Goal: Task Accomplishment & Management: Complete application form

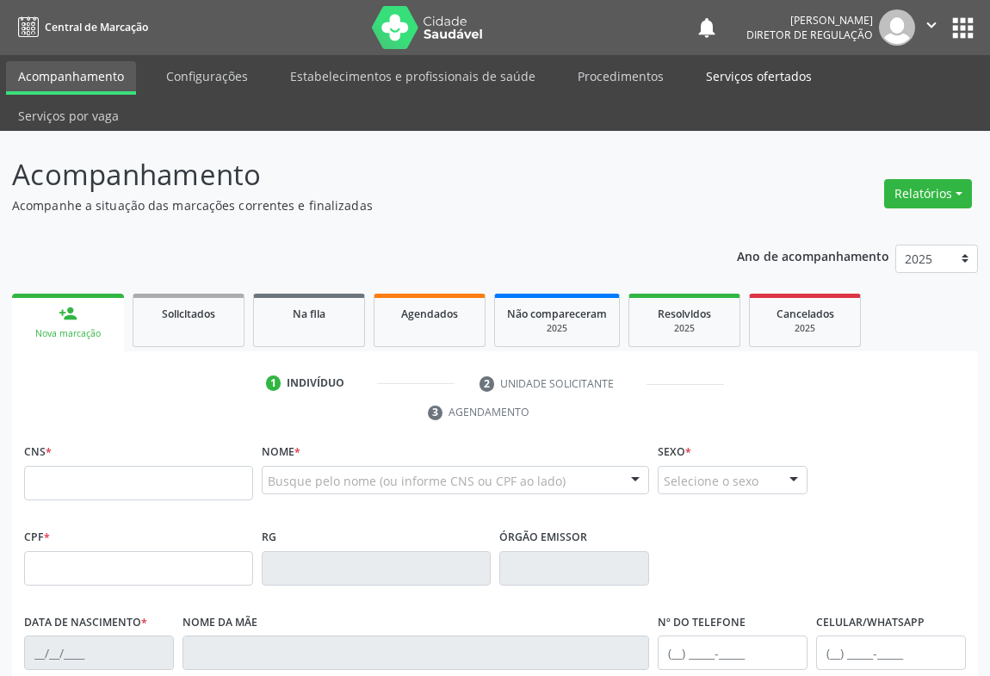
click at [705, 69] on link "Serviços ofertados" at bounding box center [759, 76] width 130 height 30
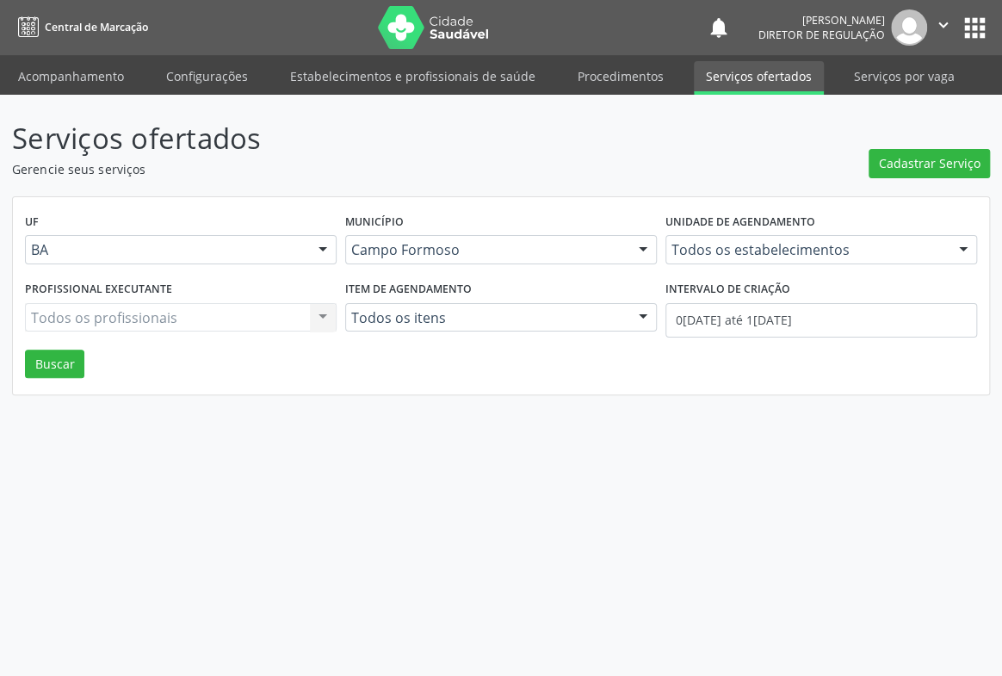
click at [697, 273] on div "Unidade de agendamento Todos os estabelecimentos Todos os estabelecimentos Acad…" at bounding box center [821, 242] width 320 height 67
click at [702, 260] on div "Todos os estabelecimentos" at bounding box center [822, 249] width 312 height 29
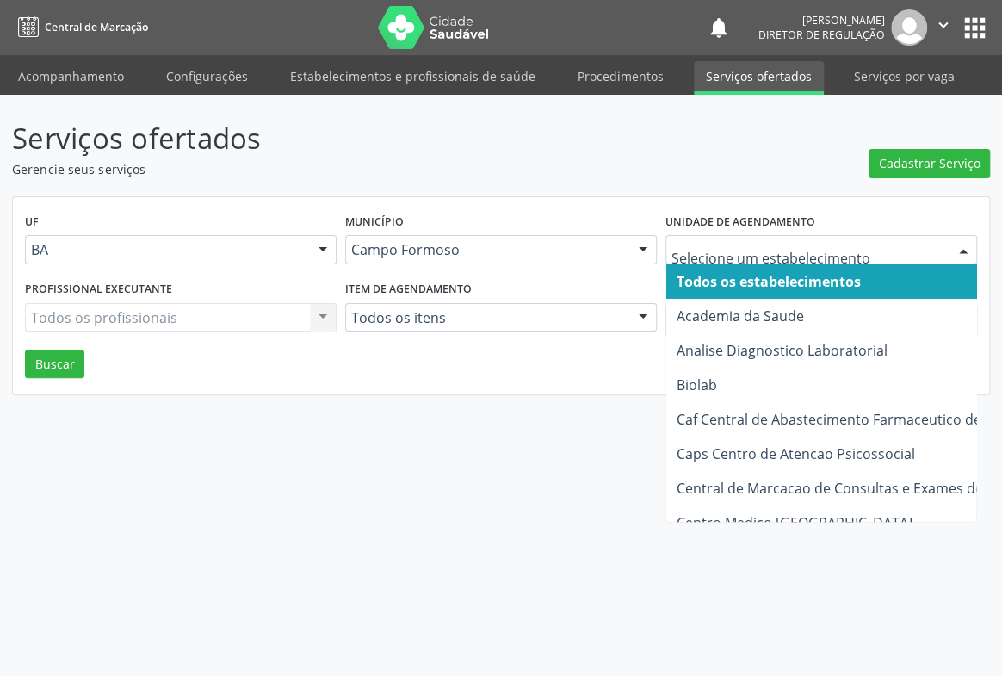
type input "U"
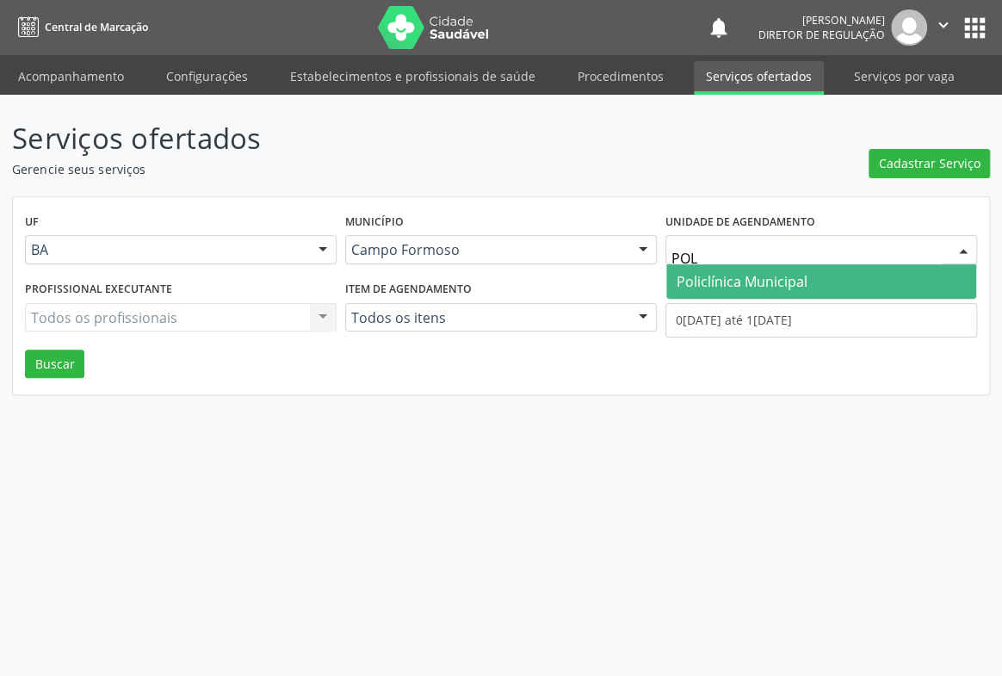
type input "POLI"
click at [707, 274] on span "Policlínica Municipal" at bounding box center [742, 281] width 131 height 19
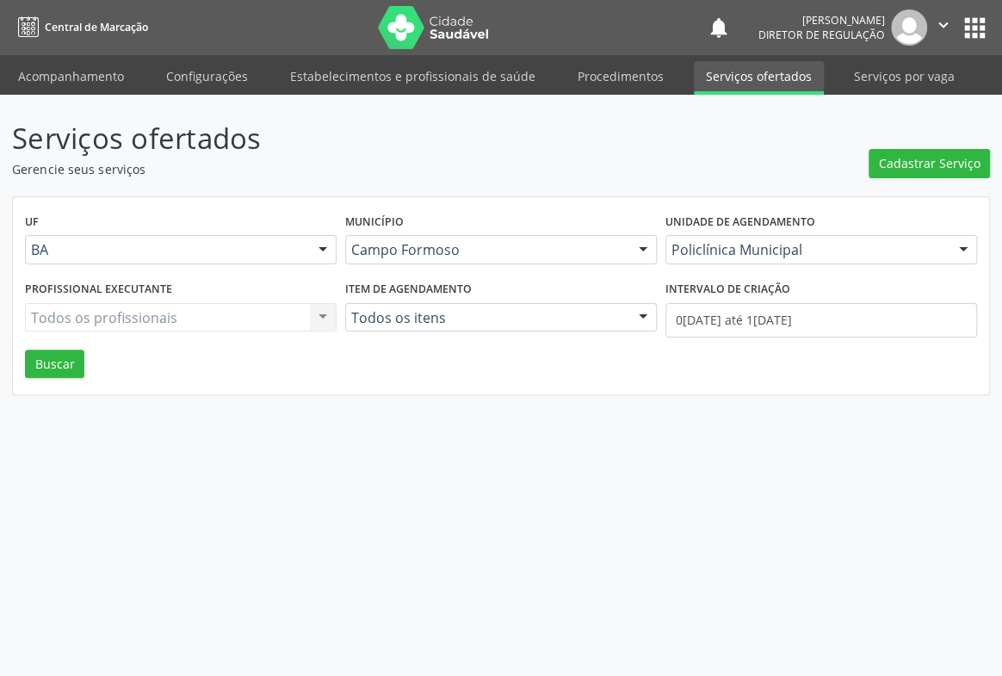
drag, startPoint x: 209, startPoint y: 312, endPoint x: 194, endPoint y: 336, distance: 28.7
click at [203, 319] on div "Todos os profissionais Todos os profissionais Nenhum resultado encontrado para:…" at bounding box center [181, 317] width 312 height 29
click at [138, 307] on div "Todos os profissionais" at bounding box center [181, 317] width 312 height 29
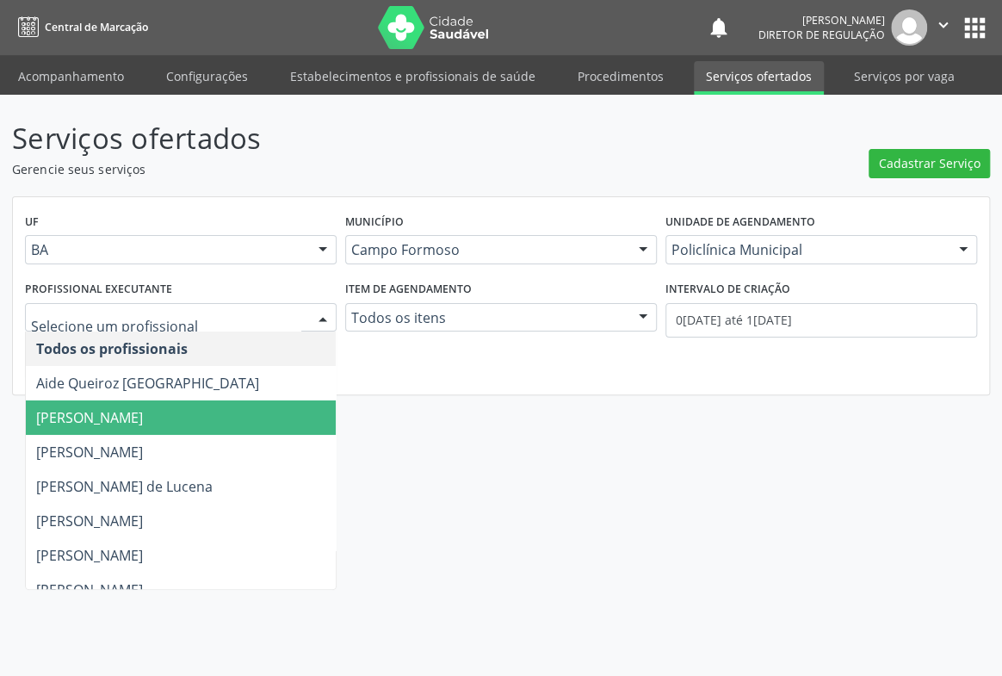
drag, startPoint x: 138, startPoint y: 396, endPoint x: 138, endPoint y: 408, distance: 12.1
drag, startPoint x: 138, startPoint y: 408, endPoint x: 332, endPoint y: 395, distance: 194.2
click at [138, 409] on span "[PERSON_NAME]" at bounding box center [181, 417] width 310 height 34
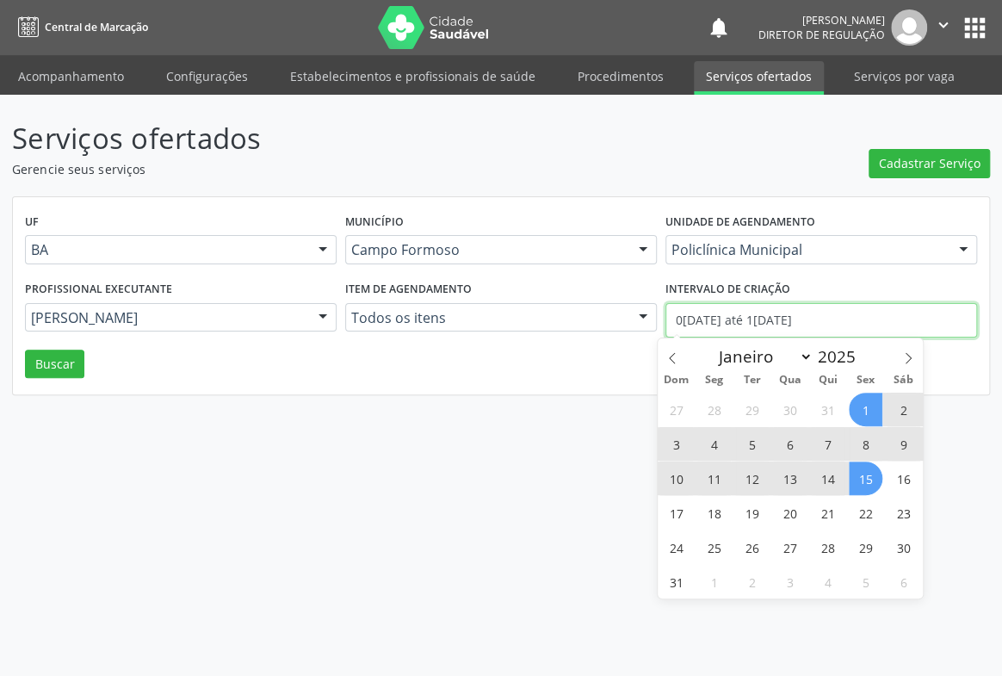
click at [670, 309] on input "01/08/2025 até 15/08/2025" at bounding box center [822, 320] width 312 height 34
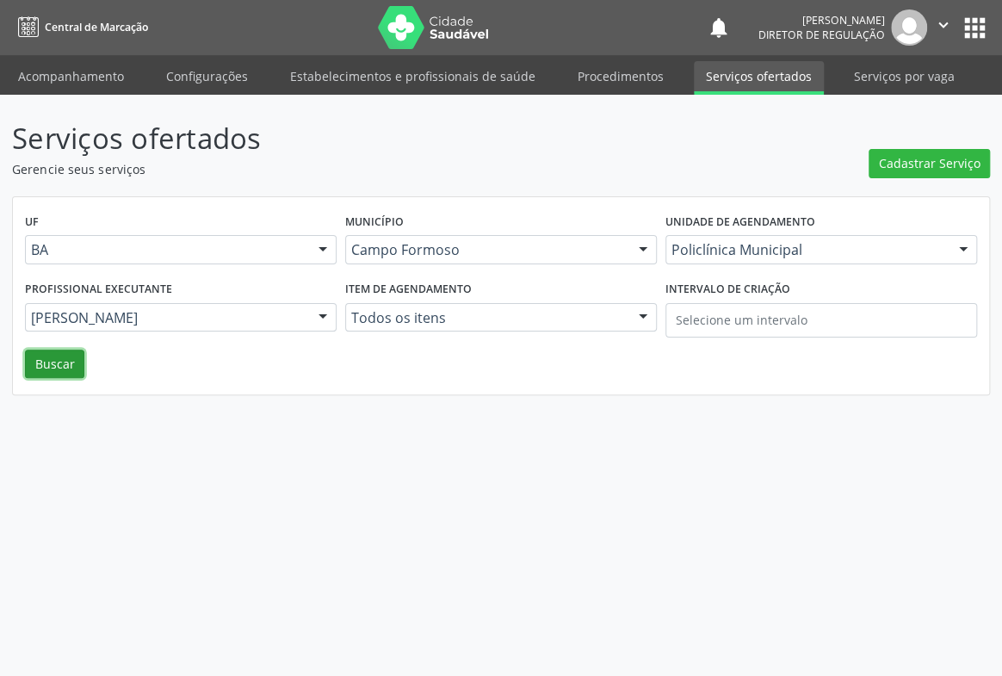
click at [45, 368] on button "Buscar" at bounding box center [54, 364] width 59 height 29
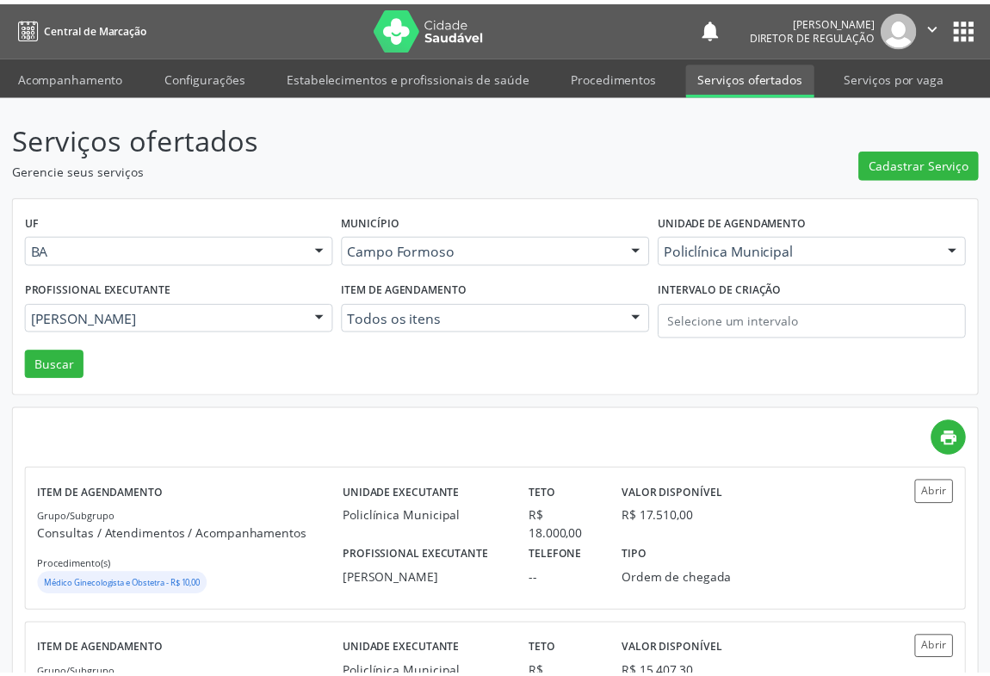
scroll to position [234, 0]
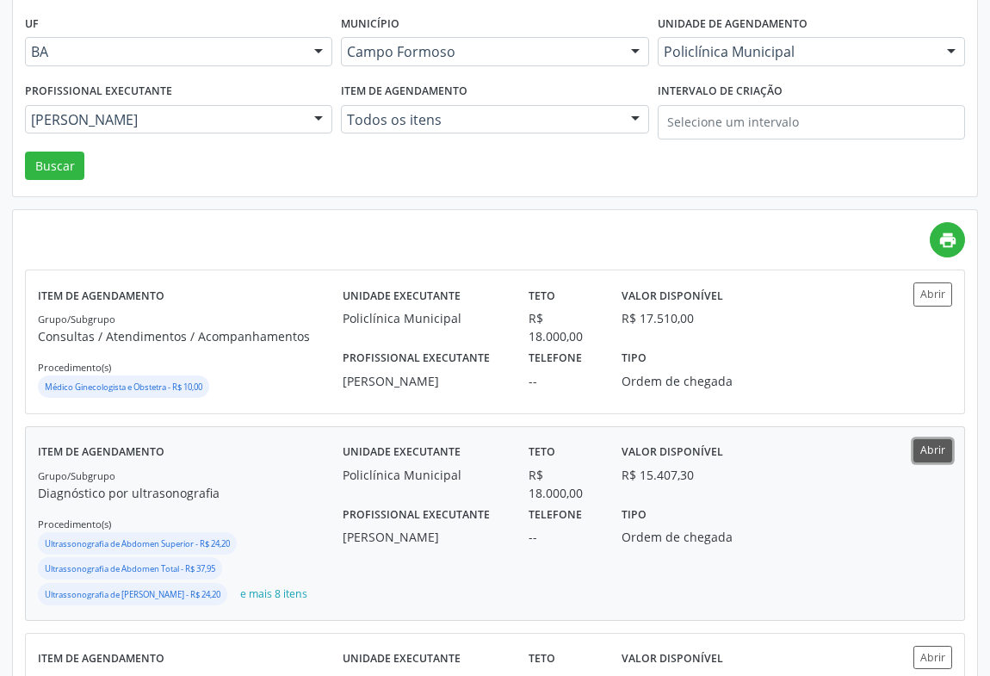
click at [938, 439] on button "Abrir" at bounding box center [933, 450] width 39 height 23
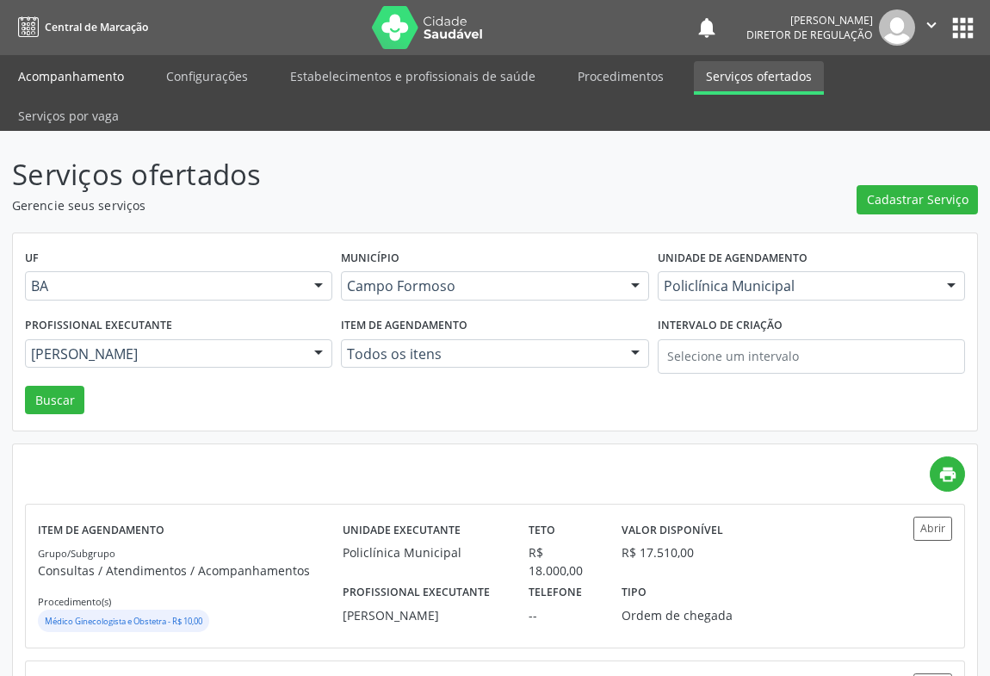
click at [75, 89] on link "Acompanhamento" at bounding box center [71, 76] width 130 height 30
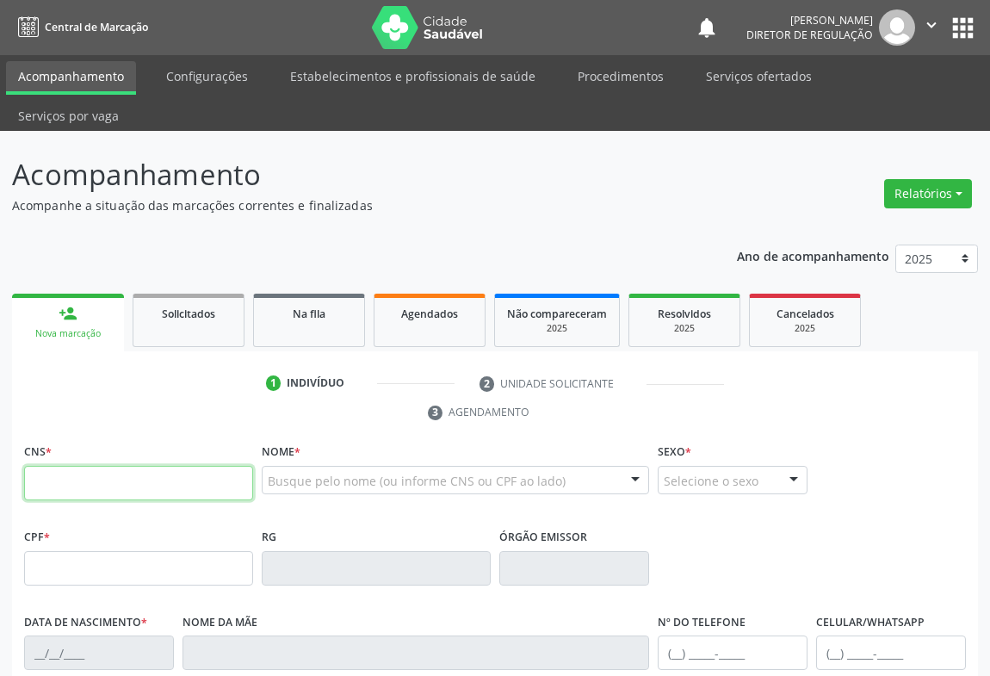
click at [96, 466] on input "text" at bounding box center [138, 483] width 229 height 34
type input "709 8010 3950 1495"
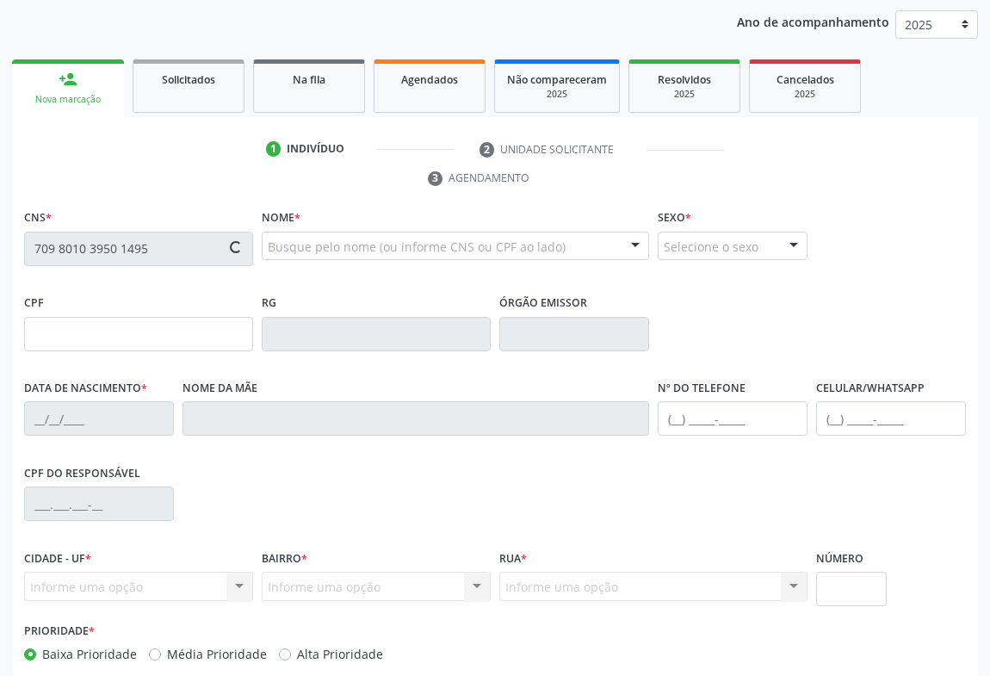
type input "23/08/1977"
type input "(74) 99131-7298"
type input "S/N"
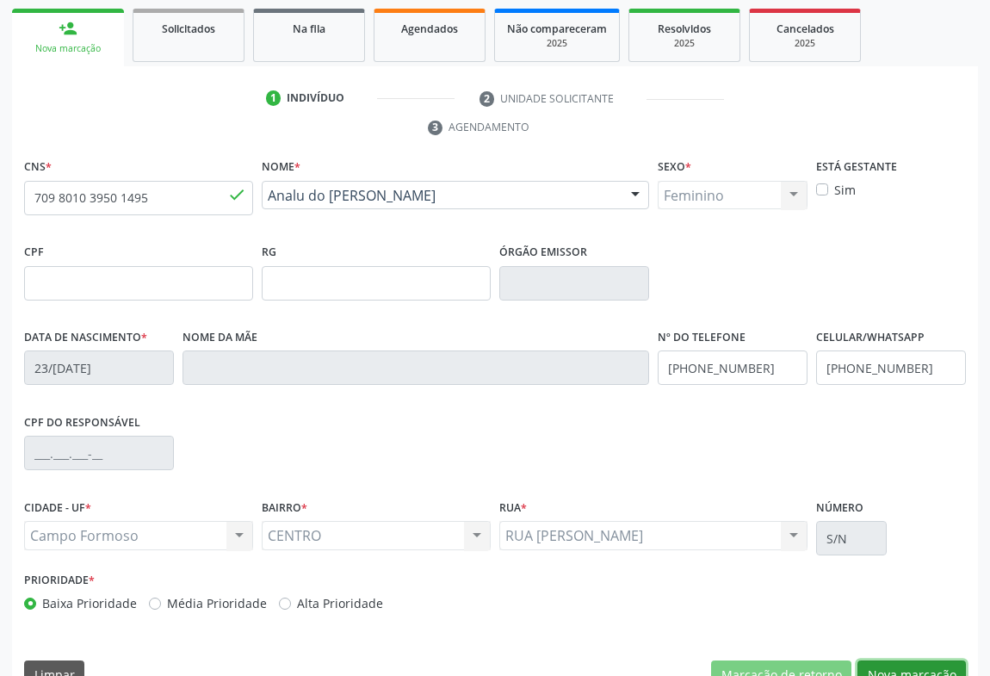
click at [927, 660] on button "Nova marcação" at bounding box center [912, 674] width 108 height 29
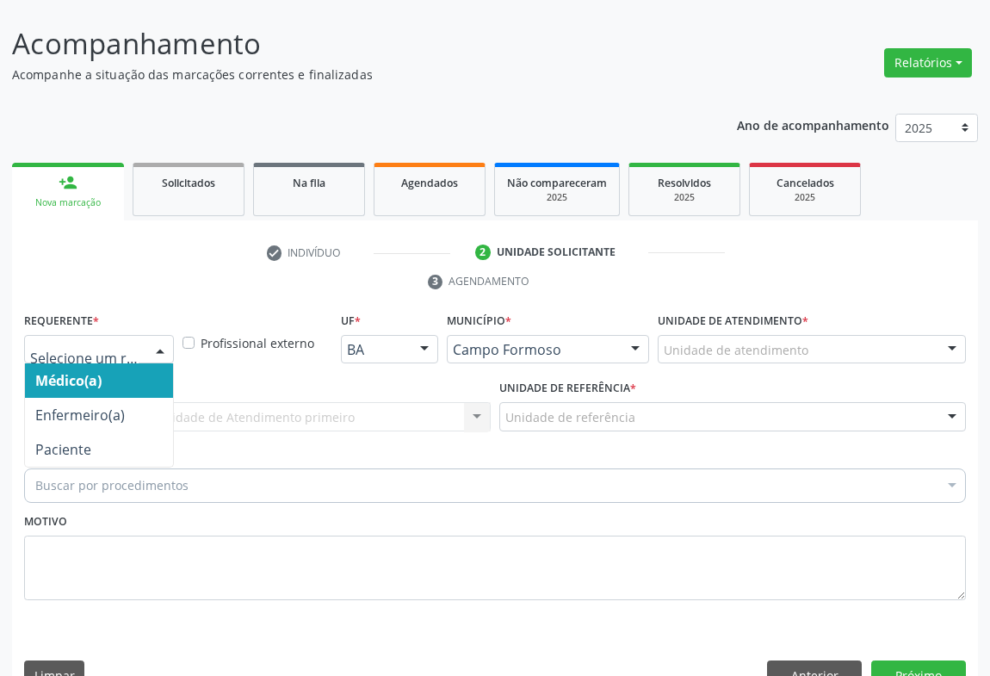
click at [169, 336] on div at bounding box center [160, 350] width 26 height 29
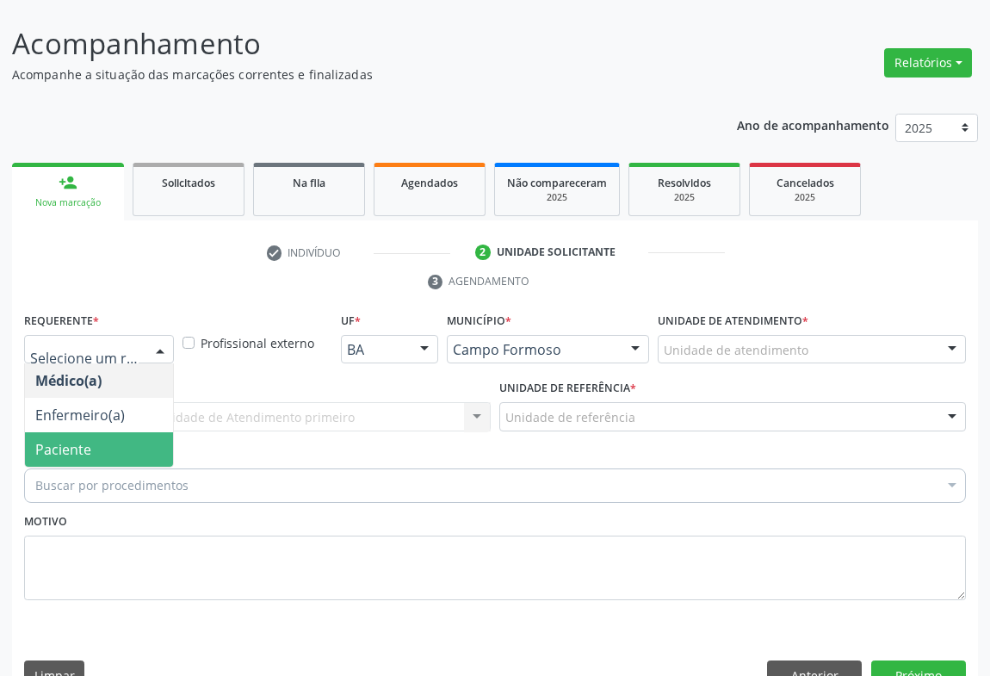
drag, startPoint x: 102, startPoint y: 405, endPoint x: 182, endPoint y: 383, distance: 82.1
click at [106, 432] on span "Paciente" at bounding box center [99, 449] width 148 height 34
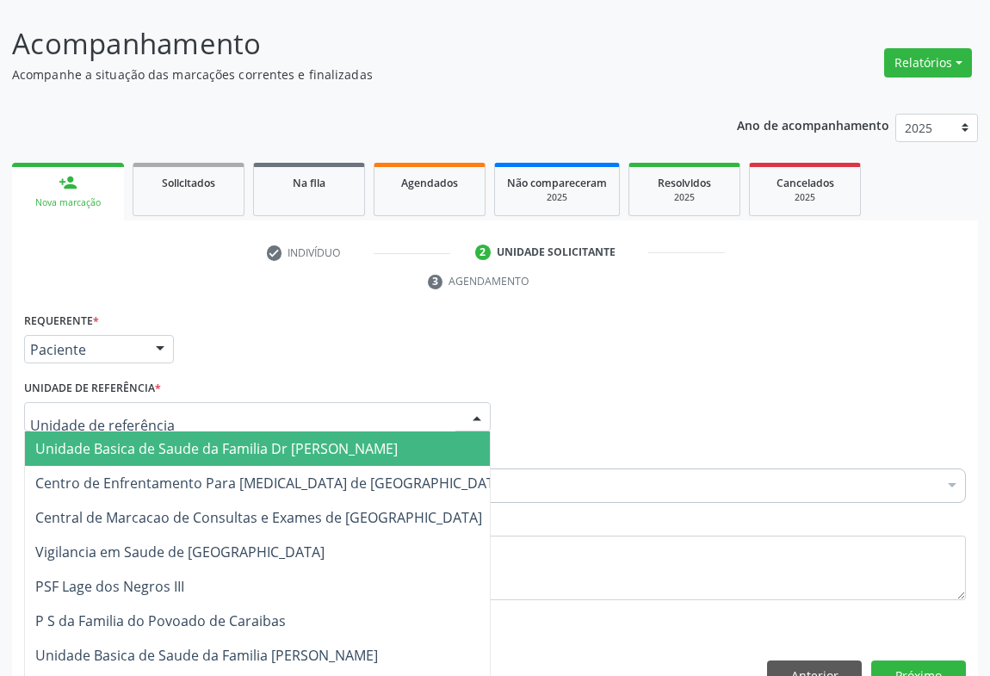
click at [182, 402] on div at bounding box center [257, 416] width 467 height 29
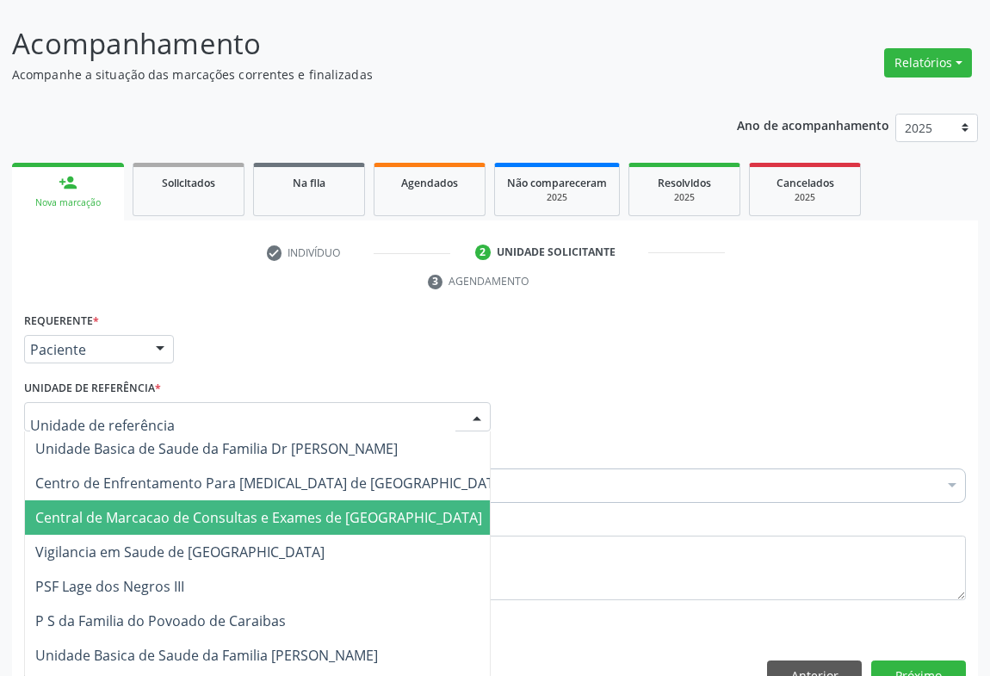
drag, startPoint x: 193, startPoint y: 476, endPoint x: 207, endPoint y: 467, distance: 16.7
click at [194, 508] on span "Central de Marcacao de Consultas e Exames de [GEOGRAPHIC_DATA]" at bounding box center [258, 517] width 447 height 19
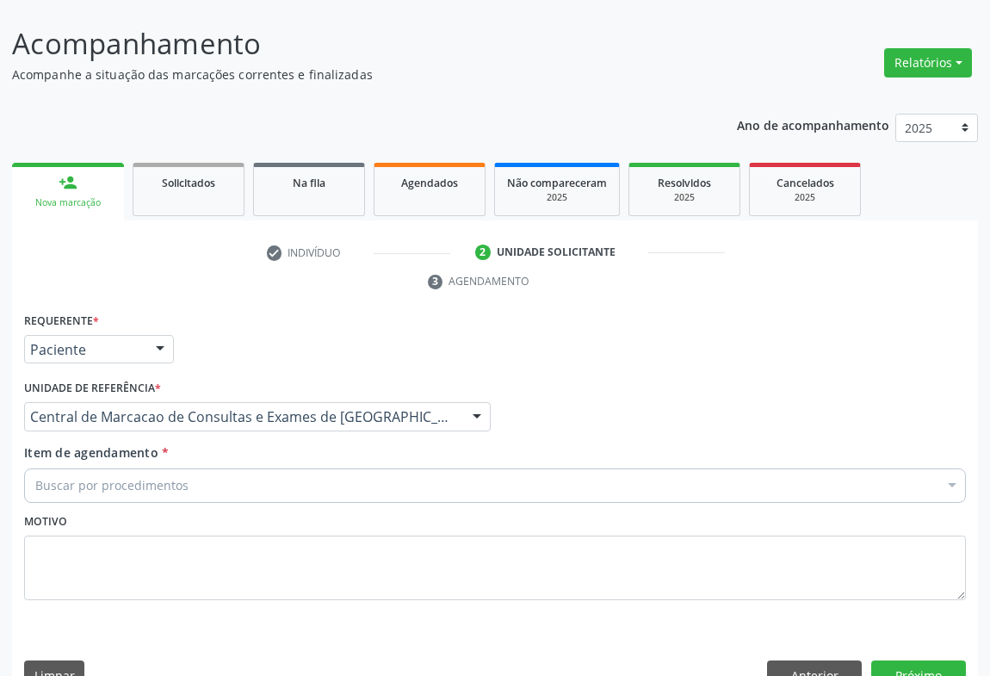
click at [214, 468] on div "Buscar por procedimentos" at bounding box center [495, 485] width 942 height 34
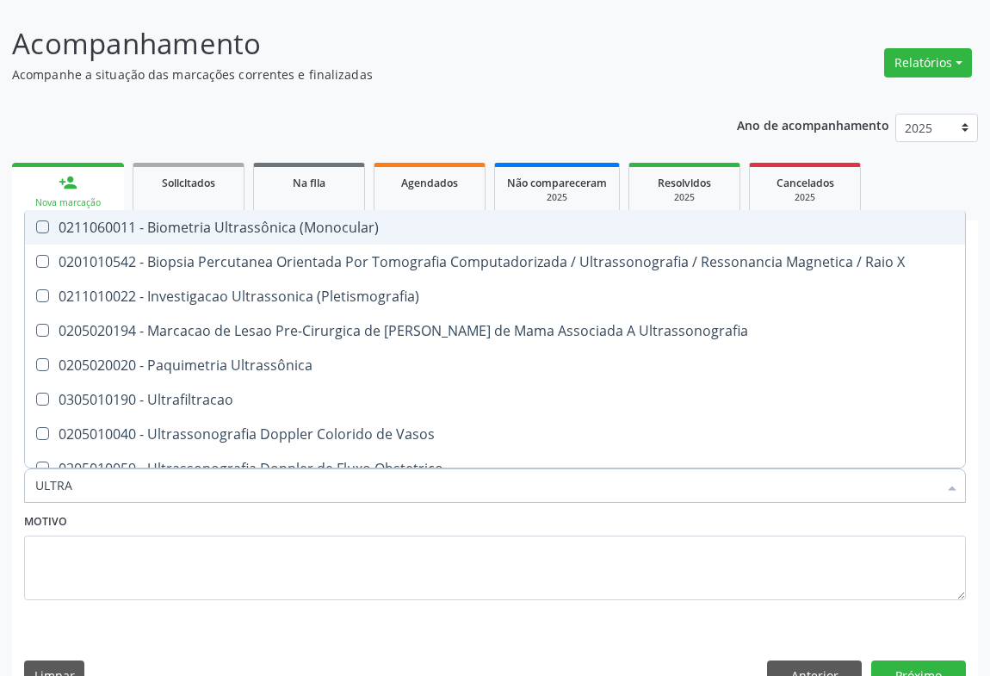
type input "ULTRAS"
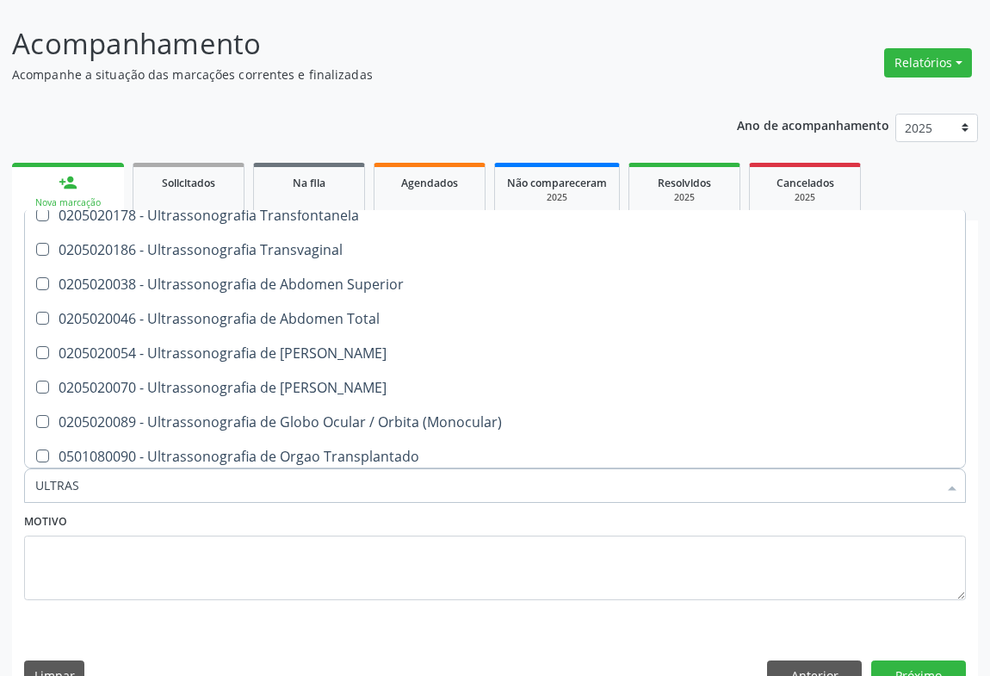
scroll to position [534, 0]
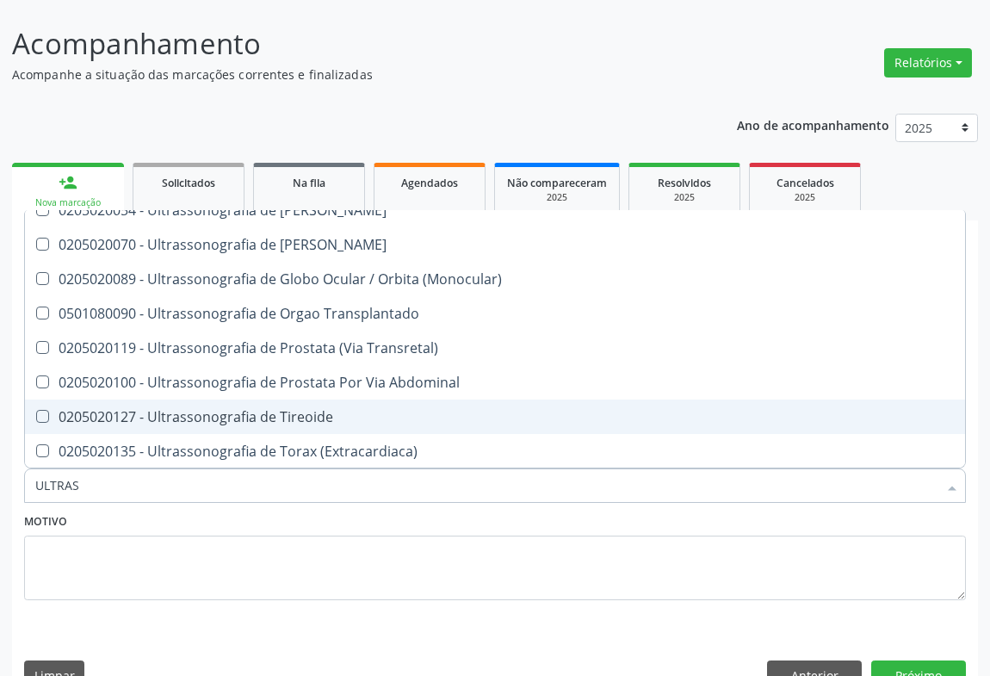
click at [353, 410] on div "0205020127 - Ultrassonografia de Tireoide" at bounding box center [495, 417] width 920 height 14
checkbox Tireoide "true"
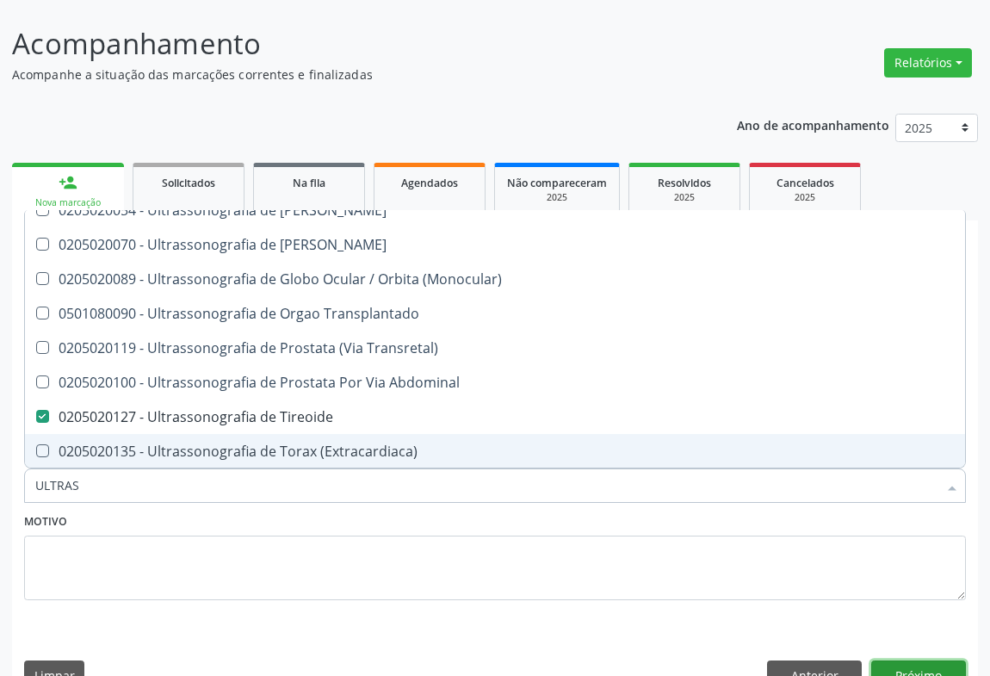
click at [927, 660] on button "Próximo" at bounding box center [918, 674] width 95 height 29
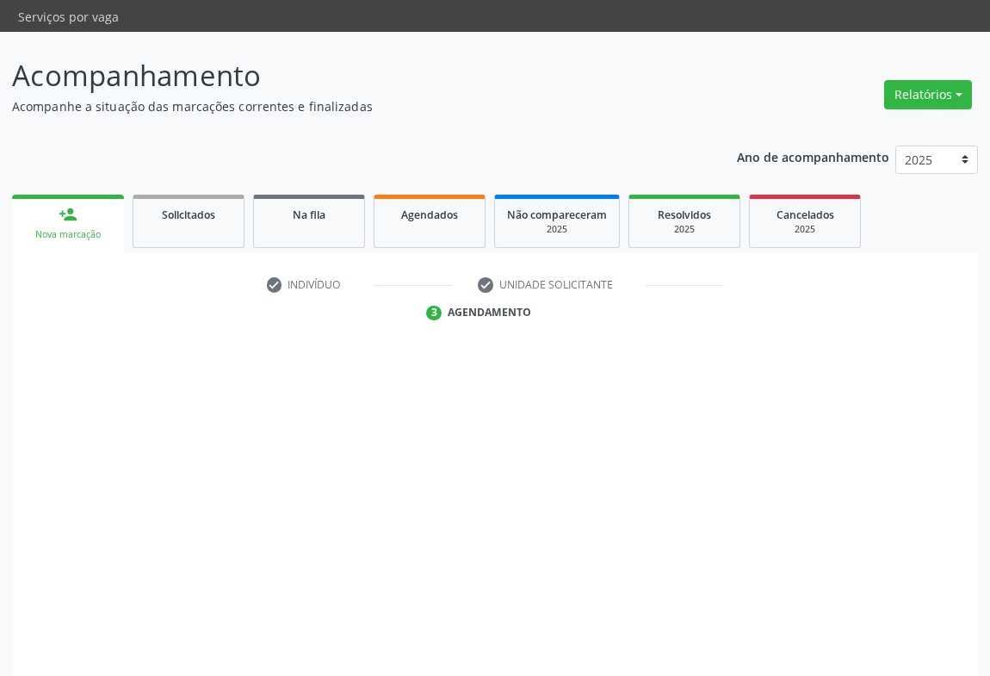
scroll to position [0, 0]
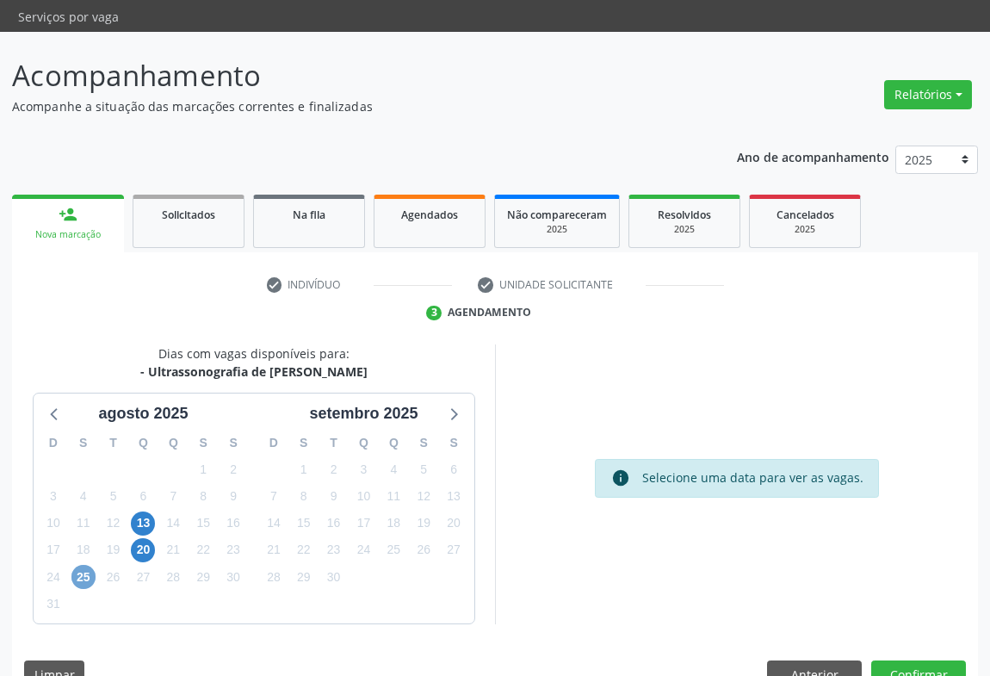
click at [72, 565] on span "25" at bounding box center [83, 577] width 24 height 24
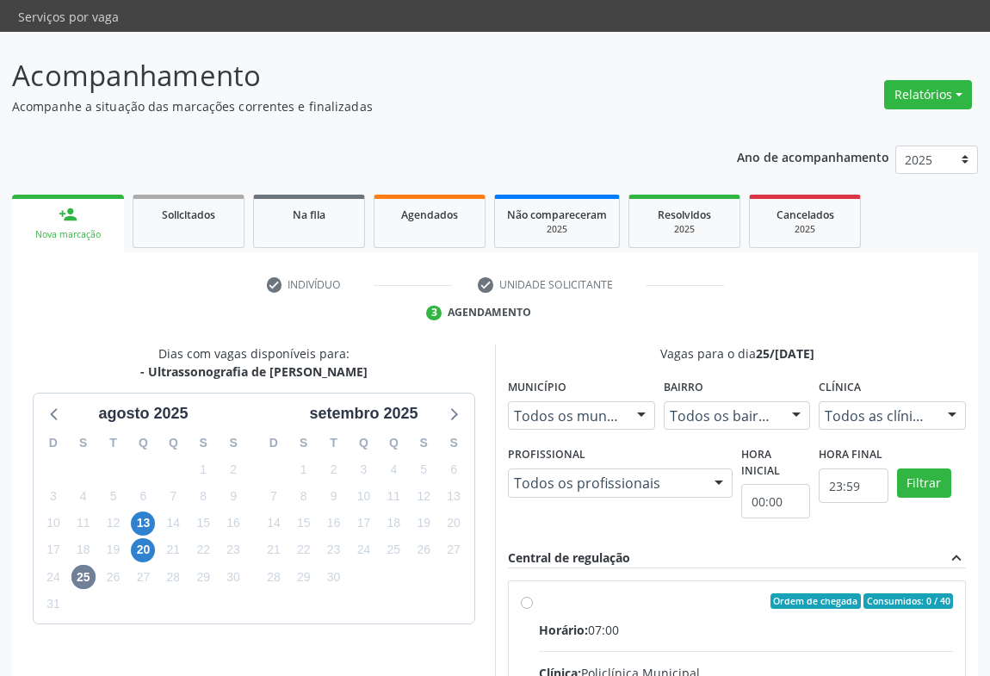
click at [689, 621] on div "Horário: 07:00" at bounding box center [746, 630] width 414 height 18
click at [533, 593] on input "Ordem de chegada Consumidos: 0 / 40 Horário: 07:00 Clínica: Policlínica Municip…" at bounding box center [527, 600] width 12 height 15
radio input "true"
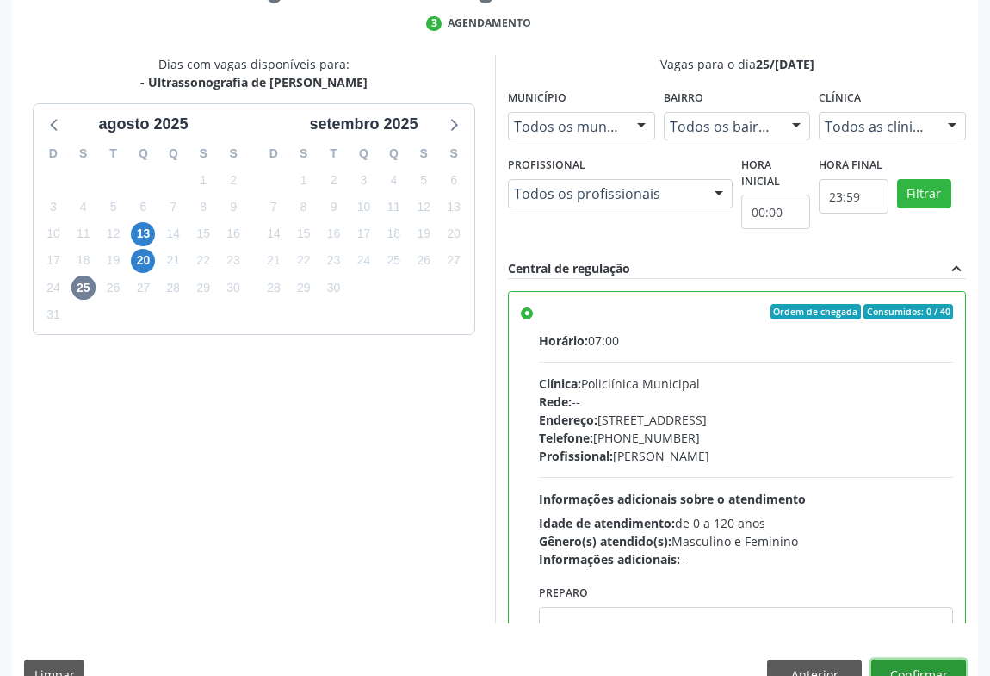
click at [944, 660] on button "Confirmar" at bounding box center [918, 674] width 95 height 29
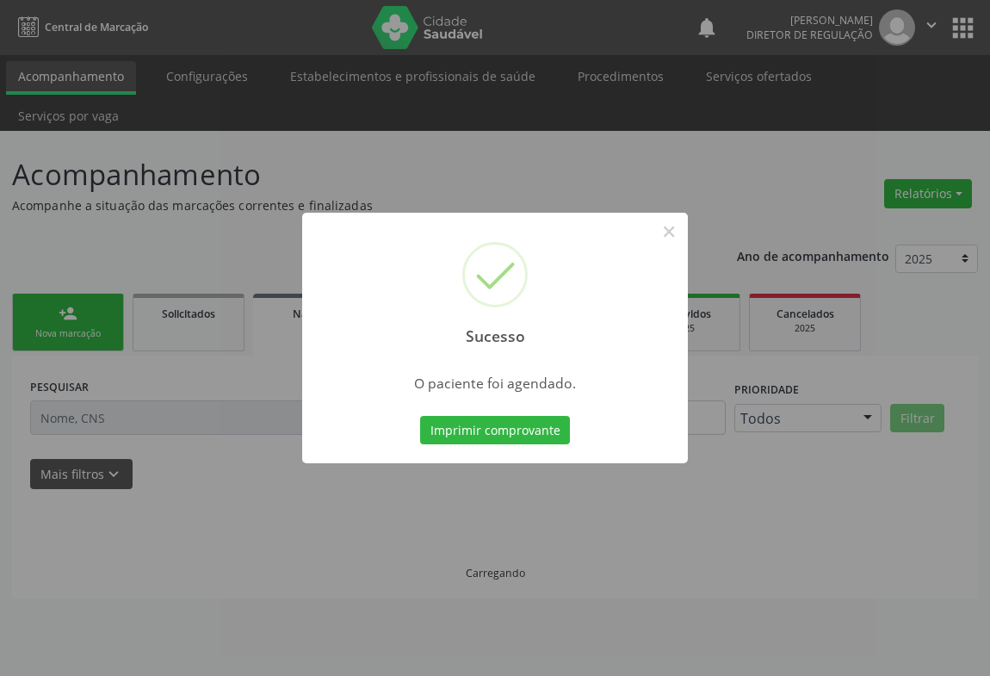
scroll to position [0, 0]
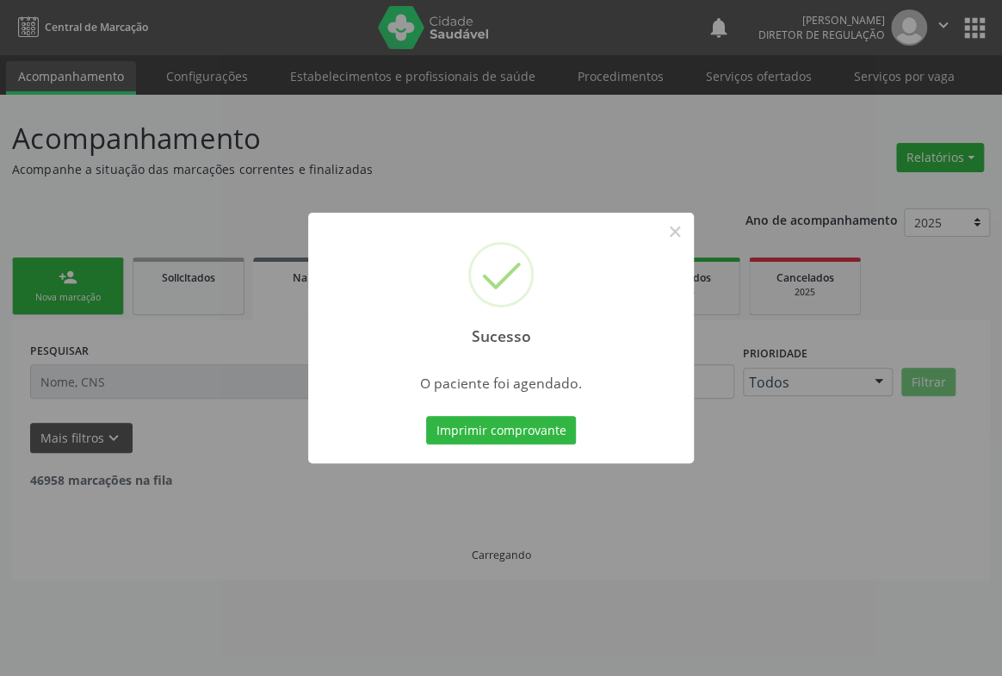
click at [426, 416] on button "Imprimir comprovante" at bounding box center [501, 430] width 150 height 29
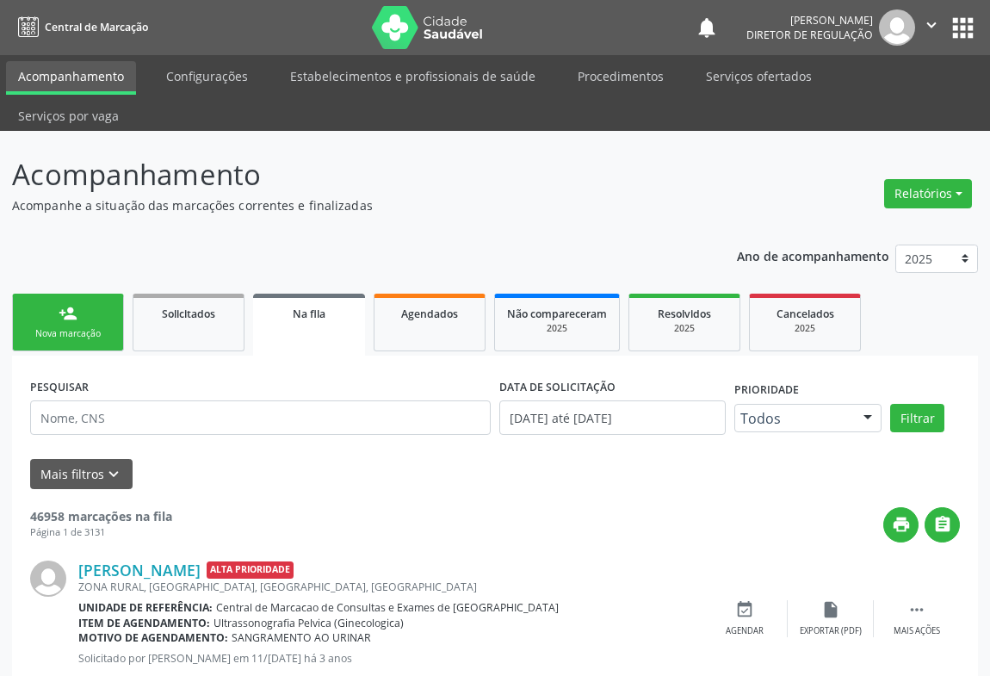
click at [69, 304] on div "person_add" at bounding box center [68, 313] width 19 height 19
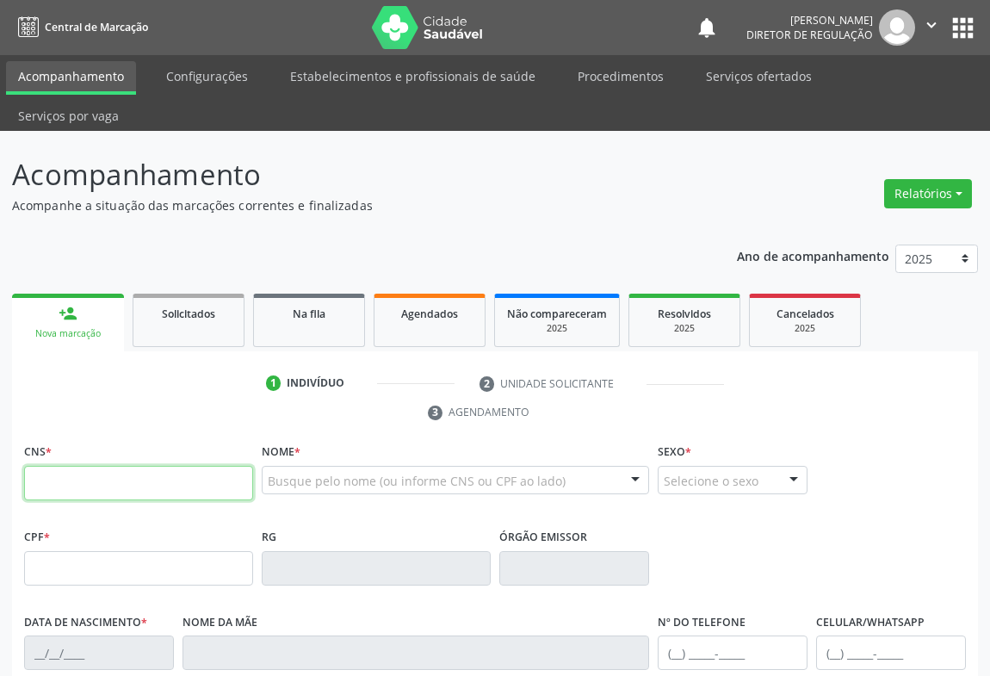
click at [60, 466] on input "text" at bounding box center [138, 483] width 229 height 34
type input "707 8016 3932 6310"
type input "0879170760"
type input "10/07/1965"
type input "Rosa Pereira Lima"
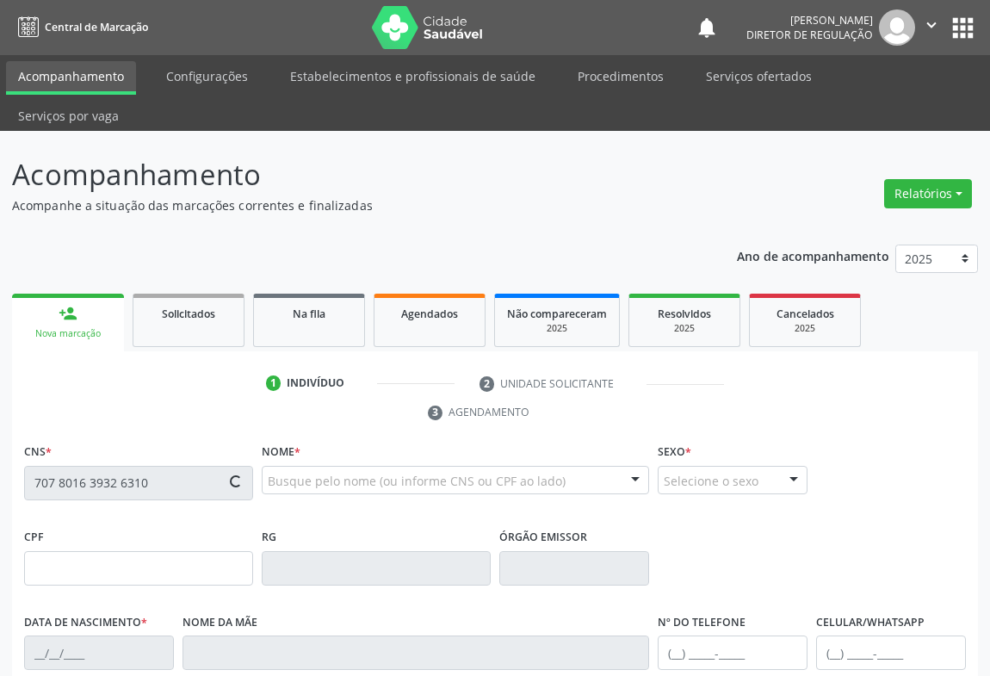
type input "(74) 99121-7973"
type input "034.116.795-90"
type input "S/N"
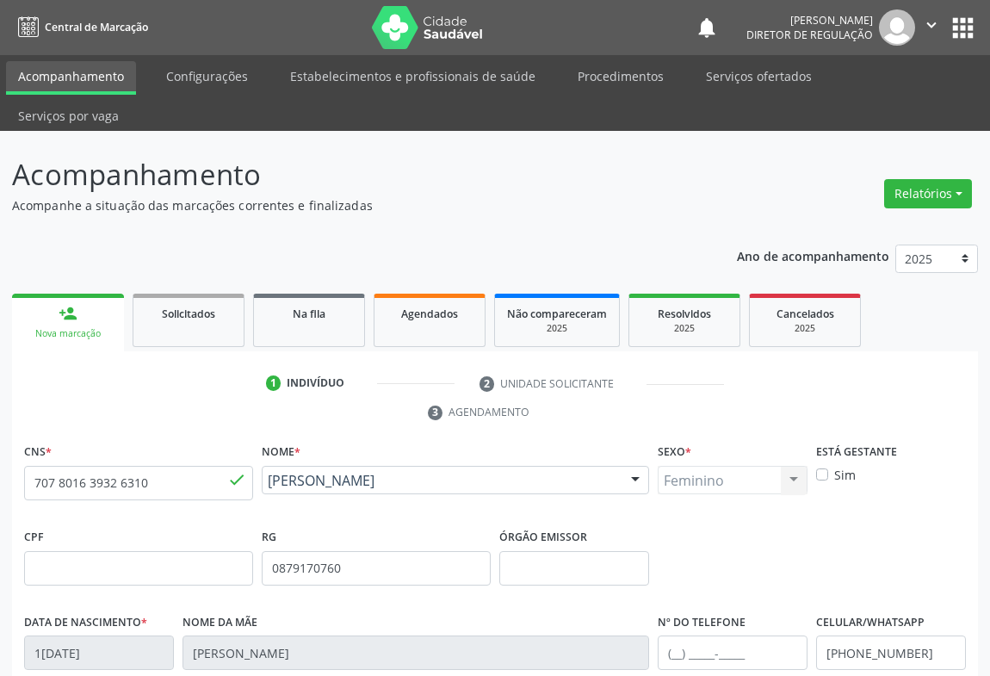
scroll to position [285, 0]
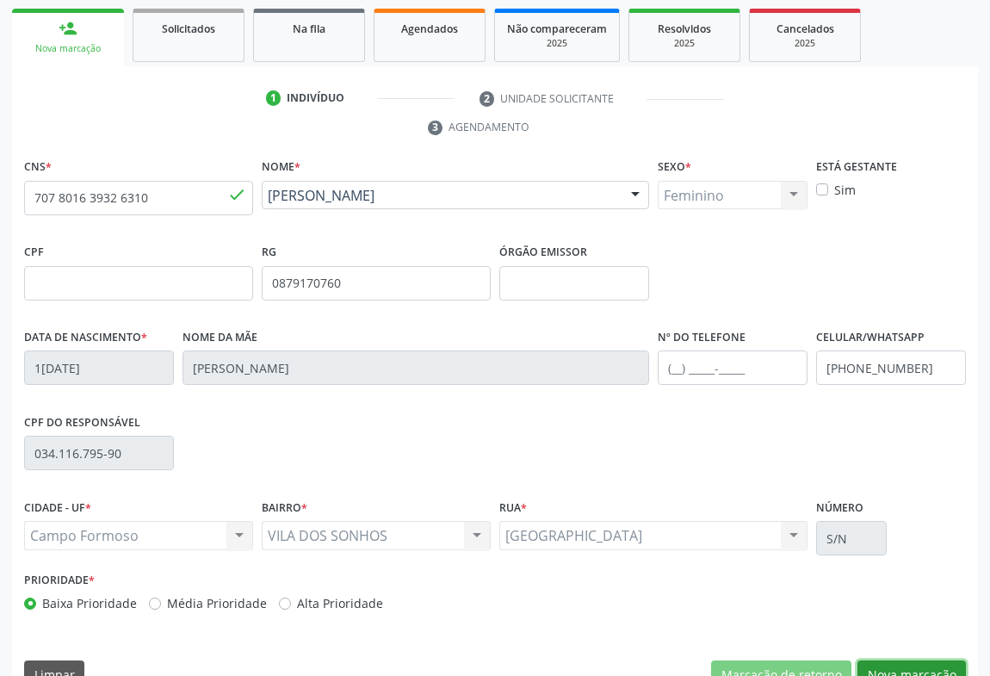
drag, startPoint x: 920, startPoint y: 631, endPoint x: 581, endPoint y: 345, distance: 443.0
click at [916, 660] on button "Nova marcação" at bounding box center [912, 674] width 108 height 29
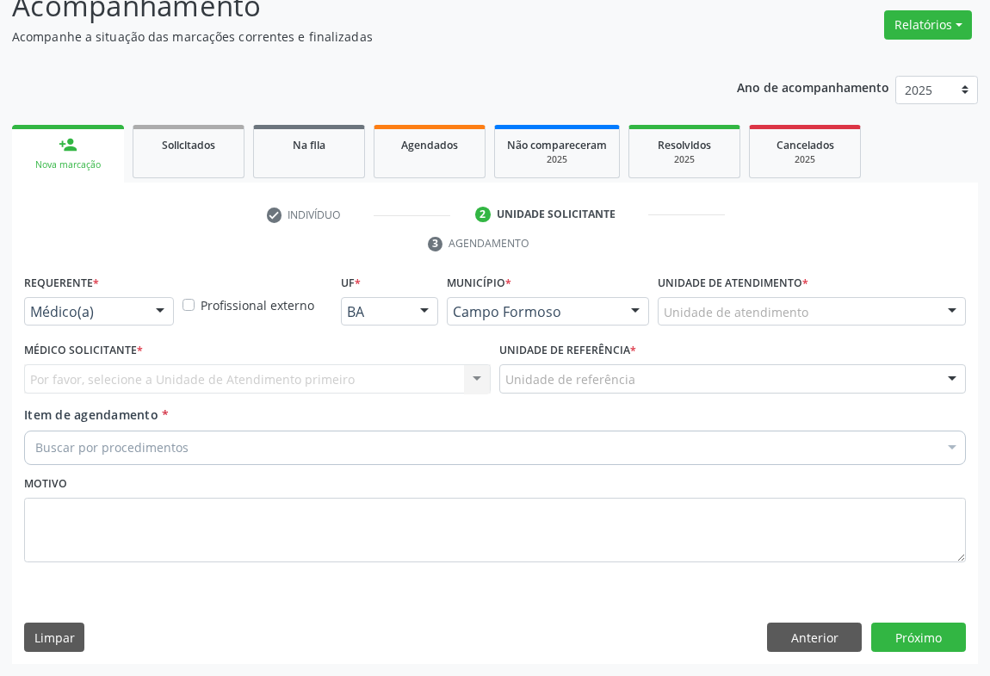
scroll to position [131, 0]
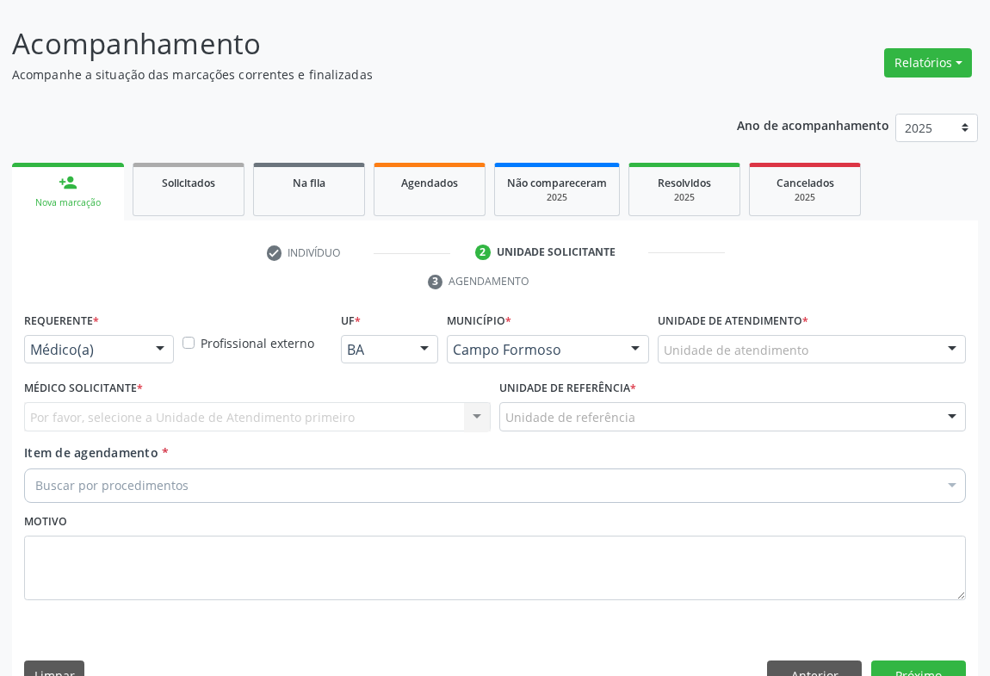
drag, startPoint x: 146, startPoint y: 306, endPoint x: 152, endPoint y: 369, distance: 63.9
click at [146, 335] on div "Médico(a) Médico(a) Enfermeiro(a) Paciente Nenhum resultado encontrado para: " …" at bounding box center [99, 349] width 150 height 29
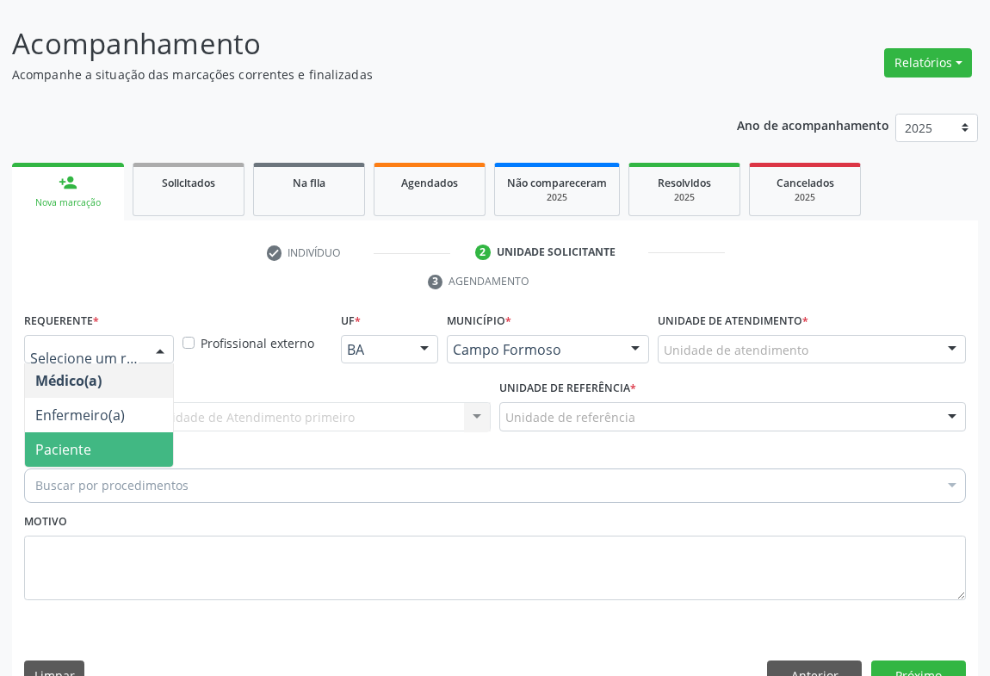
click at [148, 432] on span "Paciente" at bounding box center [99, 449] width 148 height 34
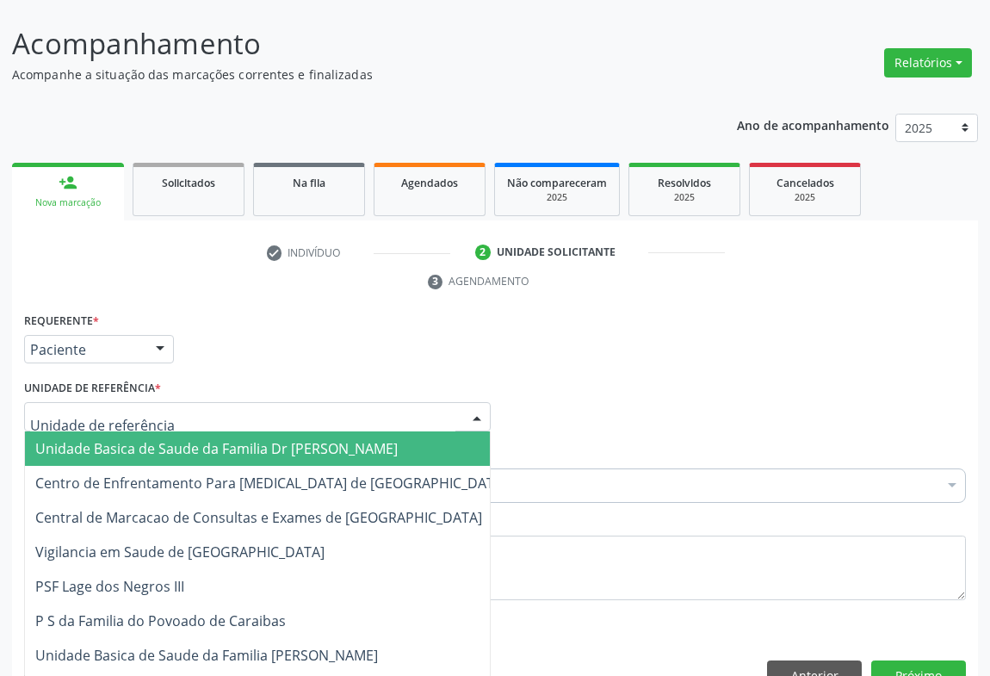
click at [263, 402] on div at bounding box center [257, 416] width 467 height 29
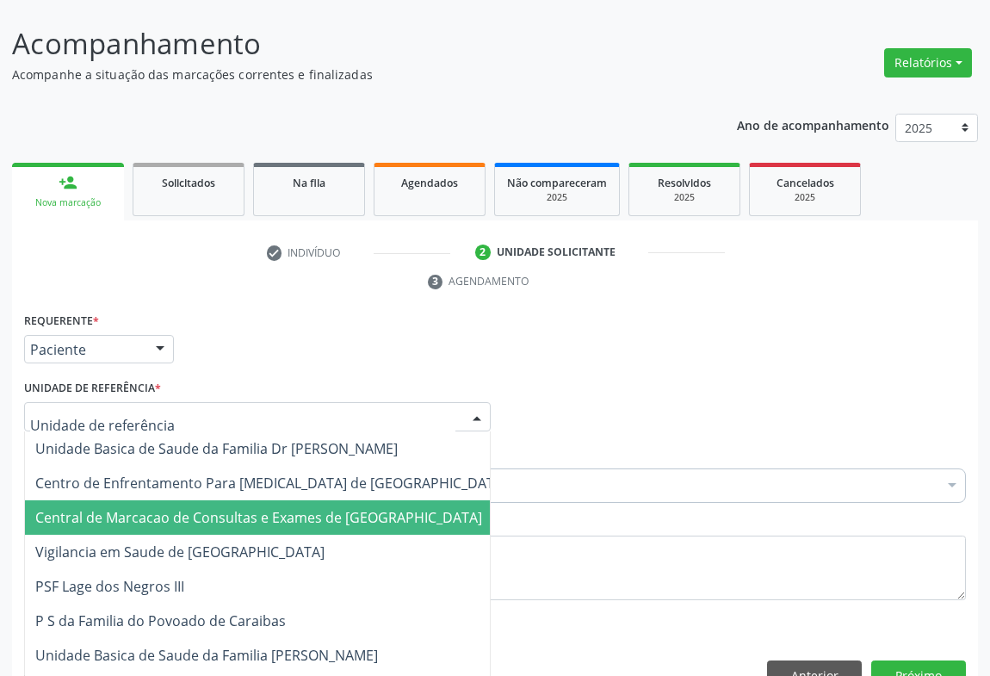
click at [257, 500] on span "Central de Marcacao de Consultas e Exames de [GEOGRAPHIC_DATA]" at bounding box center [271, 517] width 493 height 34
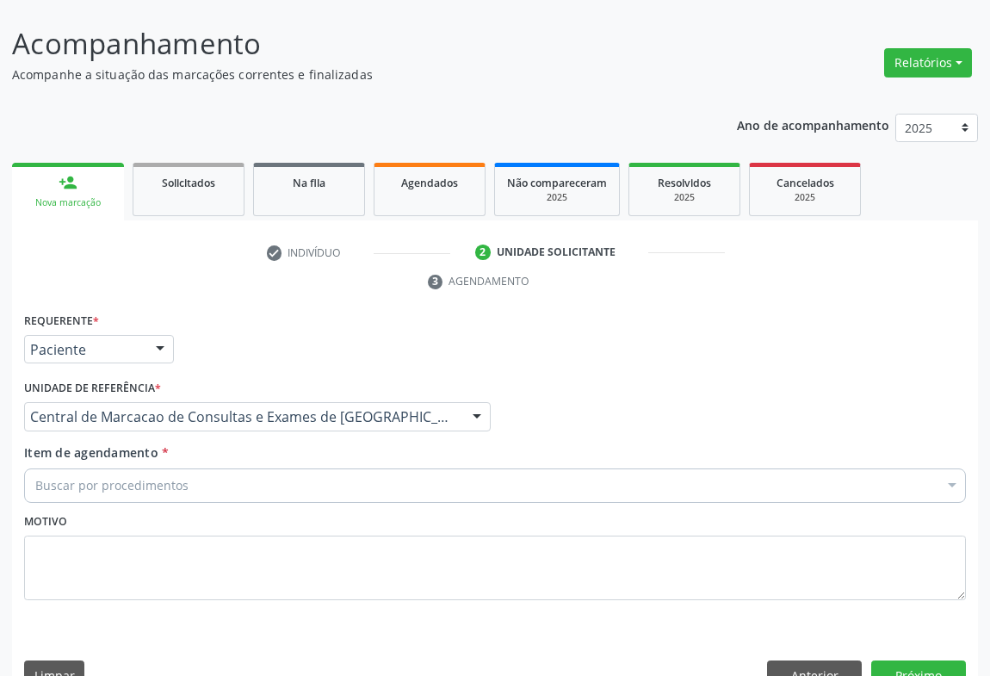
click at [256, 468] on div "Buscar por procedimentos" at bounding box center [495, 485] width 942 height 34
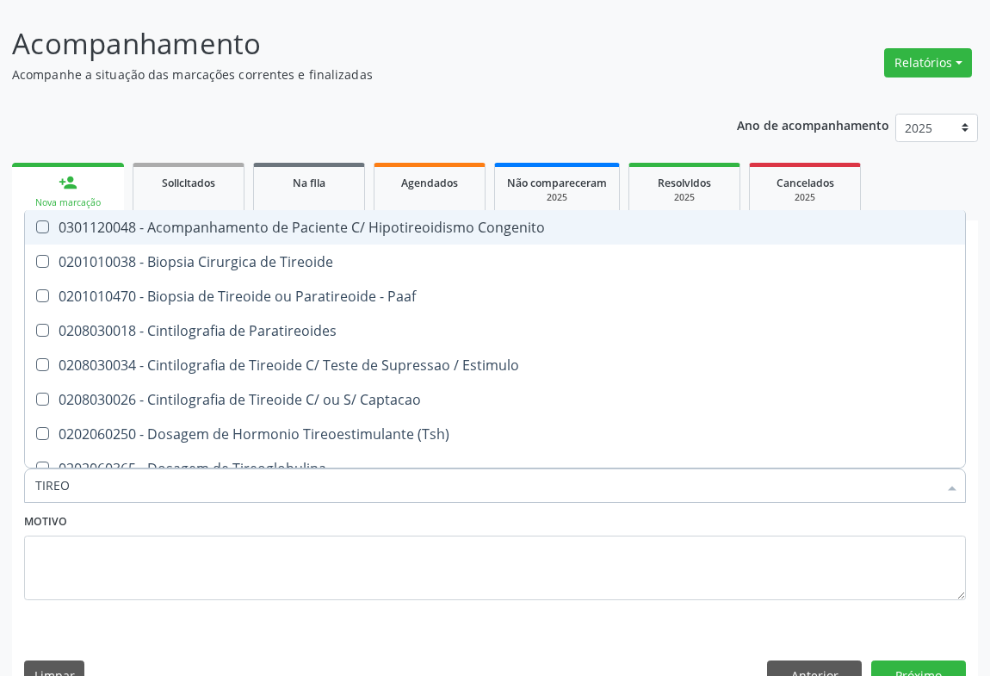
type input "TIREOI"
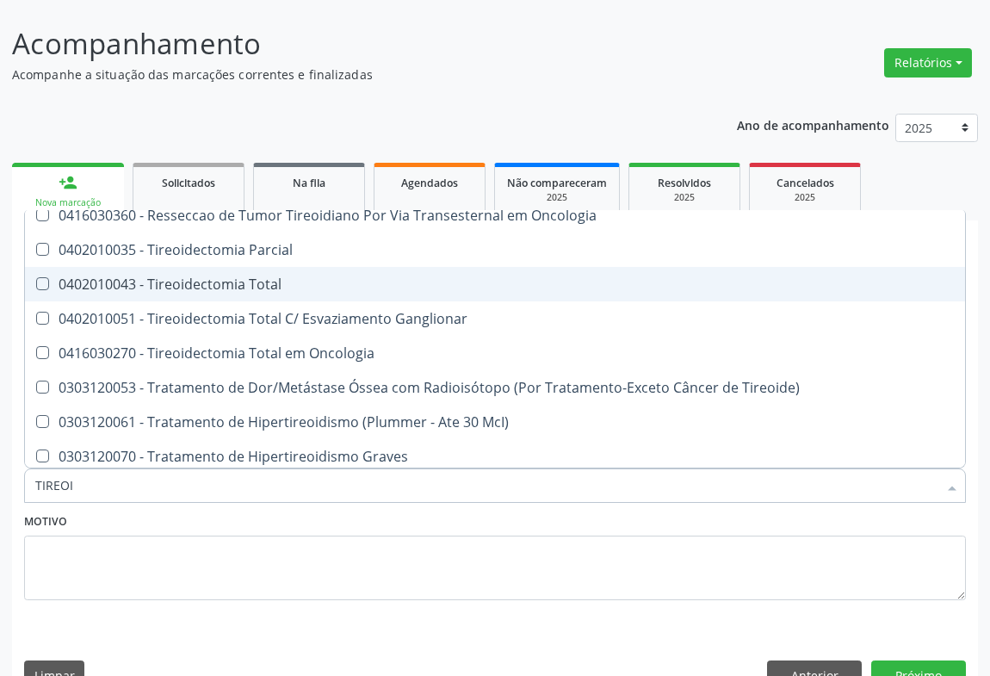
scroll to position [465, 0]
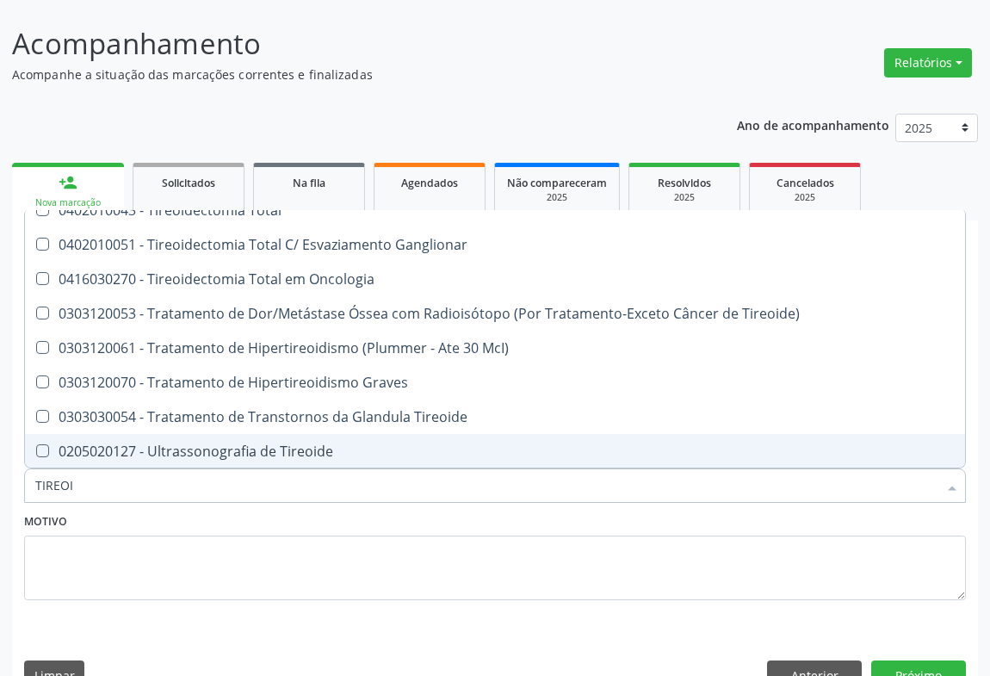
drag, startPoint x: 251, startPoint y: 393, endPoint x: 251, endPoint y: 409, distance: 16.4
click at [251, 409] on ul "Selecionar todos 0301120048 - Acompanhamento de Paciente C/ Hipotireoidismo Con…" at bounding box center [495, 106] width 940 height 723
click at [251, 444] on div "0205020127 - Ultrassonografia de Tireoide" at bounding box center [495, 451] width 920 height 14
checkbox Tireoide "true"
click at [935, 660] on button "Próximo" at bounding box center [918, 674] width 95 height 29
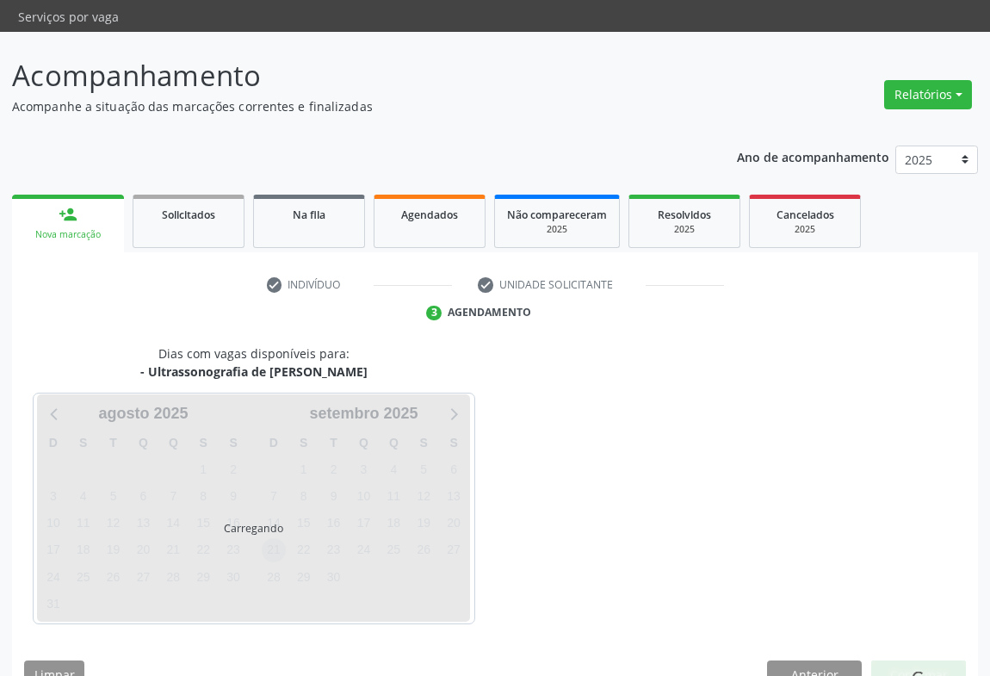
scroll to position [99, 0]
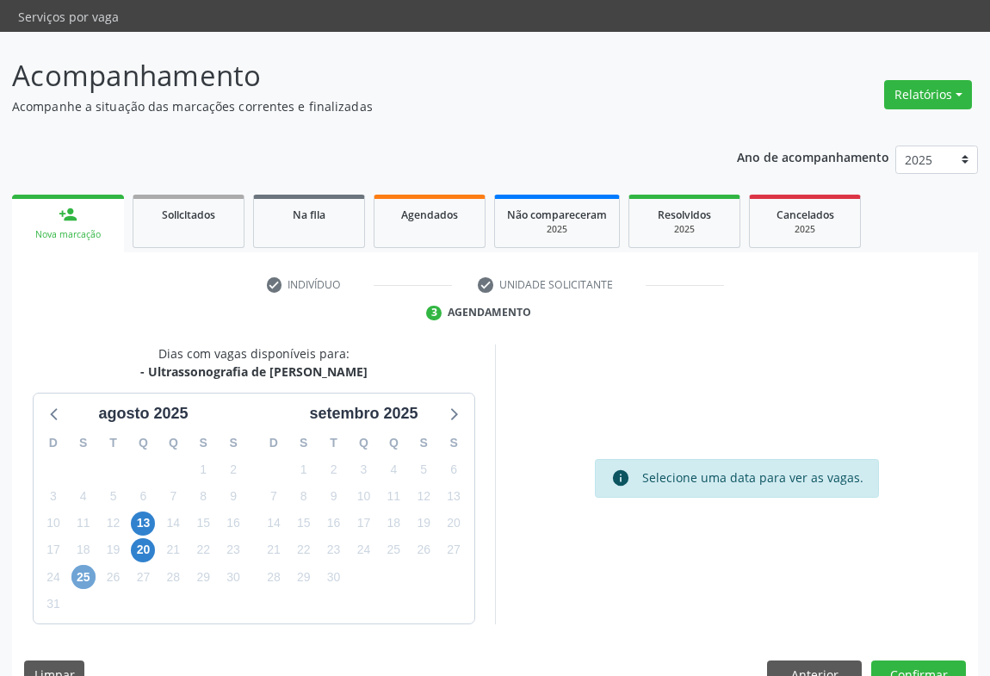
click at [84, 565] on span "25" at bounding box center [83, 577] width 24 height 24
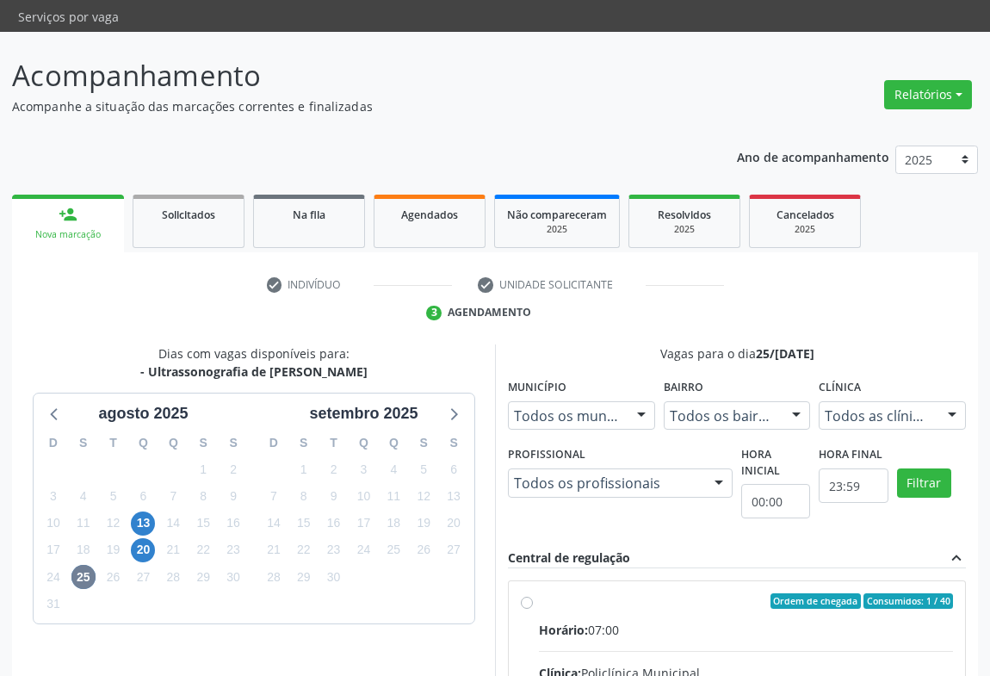
drag, startPoint x: 775, startPoint y: 609, endPoint x: 1001, endPoint y: 614, distance: 225.7
click at [533, 609] on input "Ordem de chegada Consumidos: 1 / 40 Horário: 07:00 Clínica: Policlínica Municip…" at bounding box center [527, 600] width 12 height 15
radio input "true"
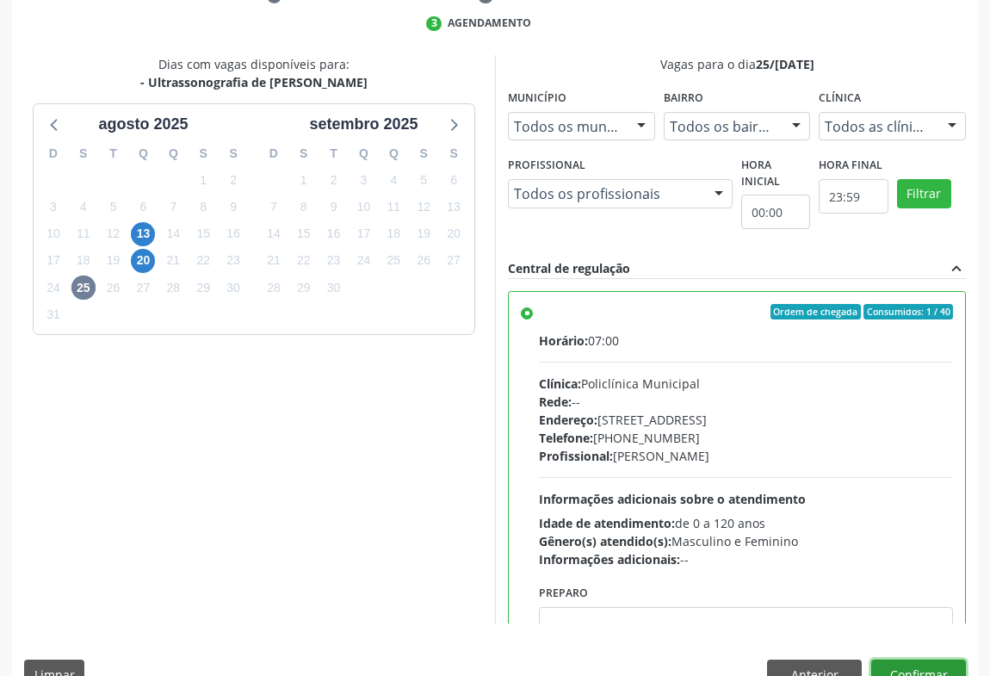
click at [900, 660] on button "Confirmar" at bounding box center [918, 674] width 95 height 29
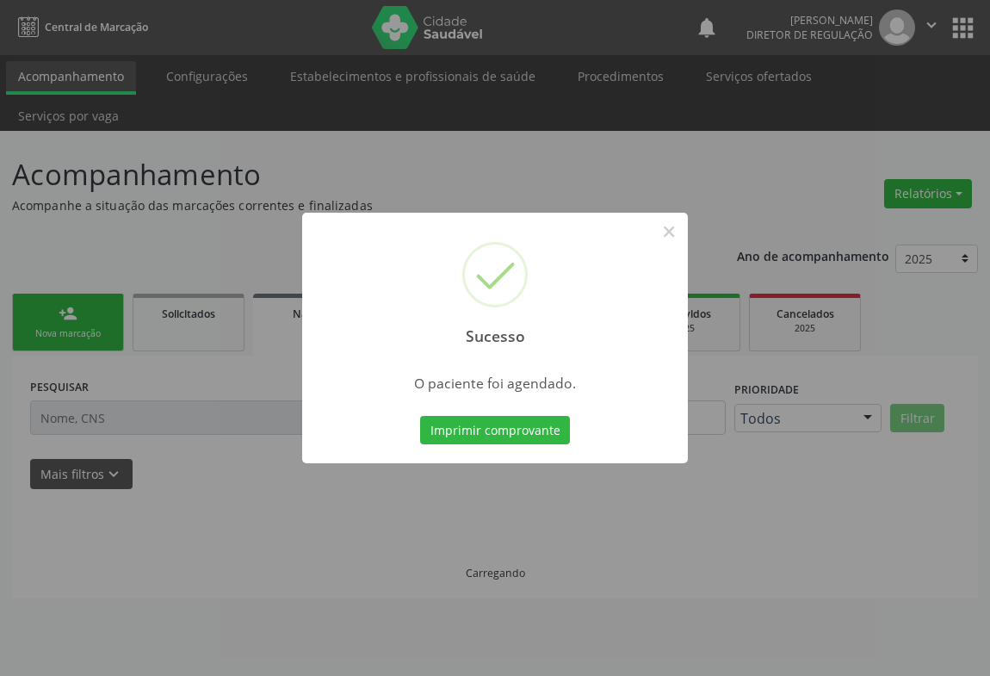
scroll to position [0, 0]
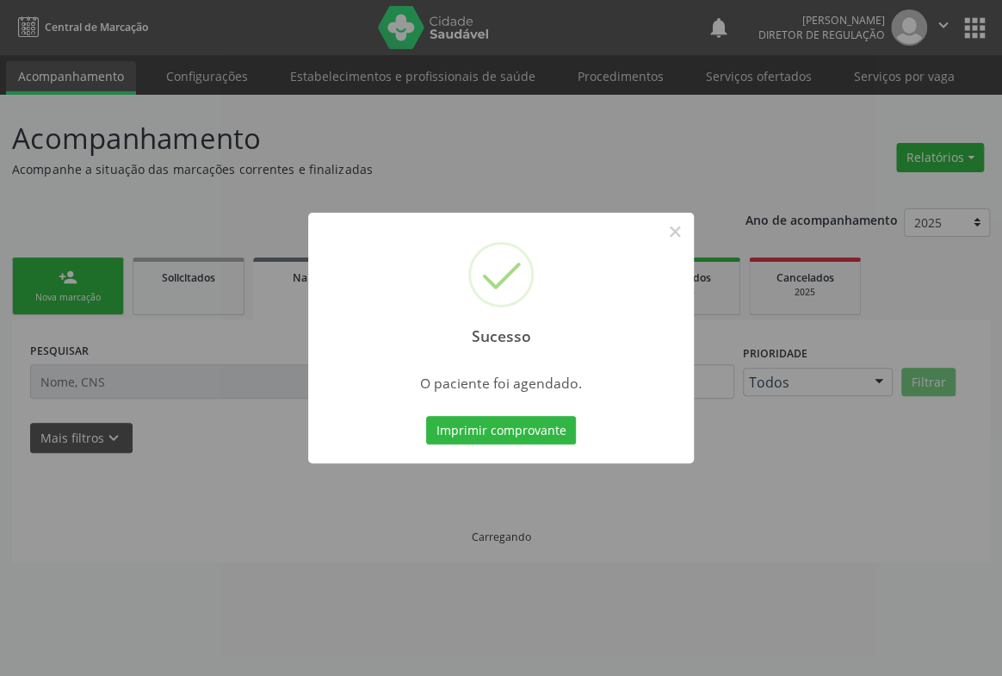
click at [426, 416] on button "Imprimir comprovante" at bounding box center [501, 430] width 150 height 29
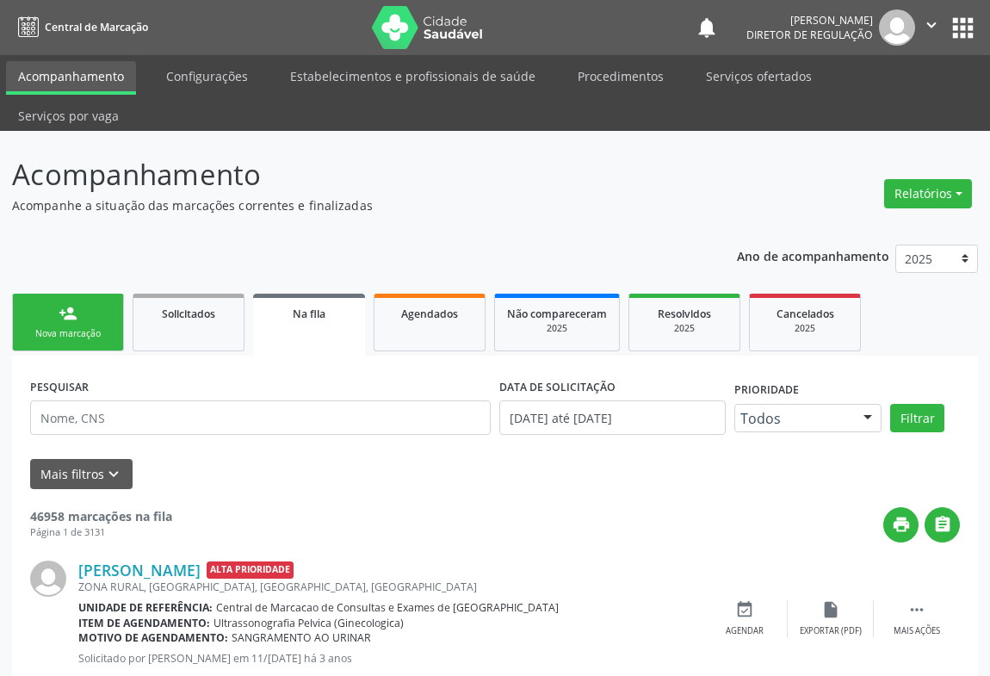
click at [84, 327] on div "Nova marcação" at bounding box center [68, 333] width 86 height 13
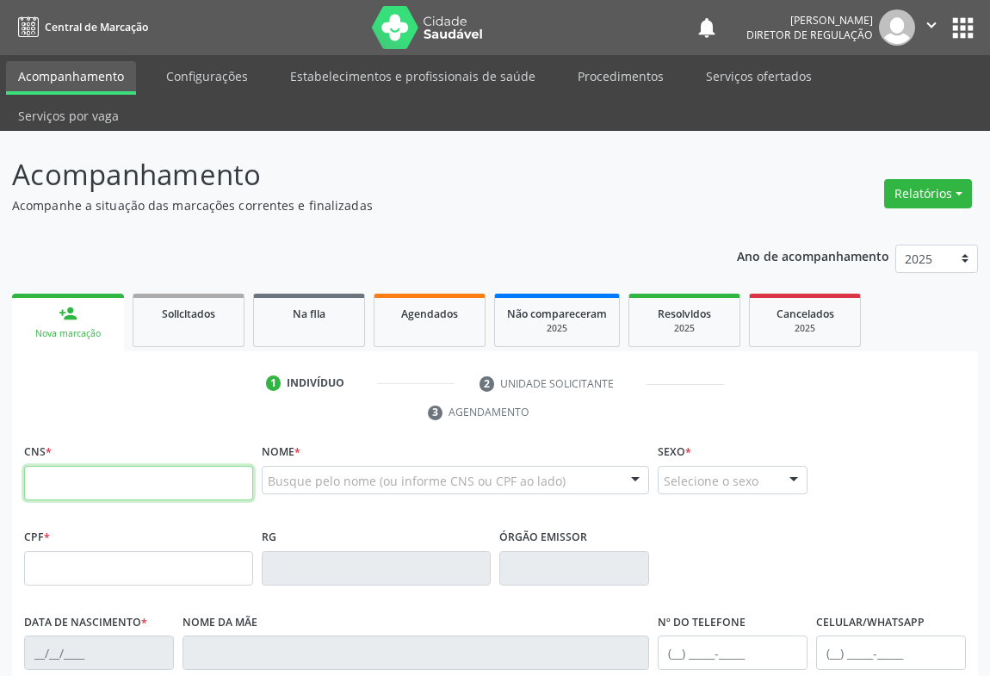
click at [84, 466] on input "text" at bounding box center [138, 483] width 229 height 34
type input "705 0036 8825 6757"
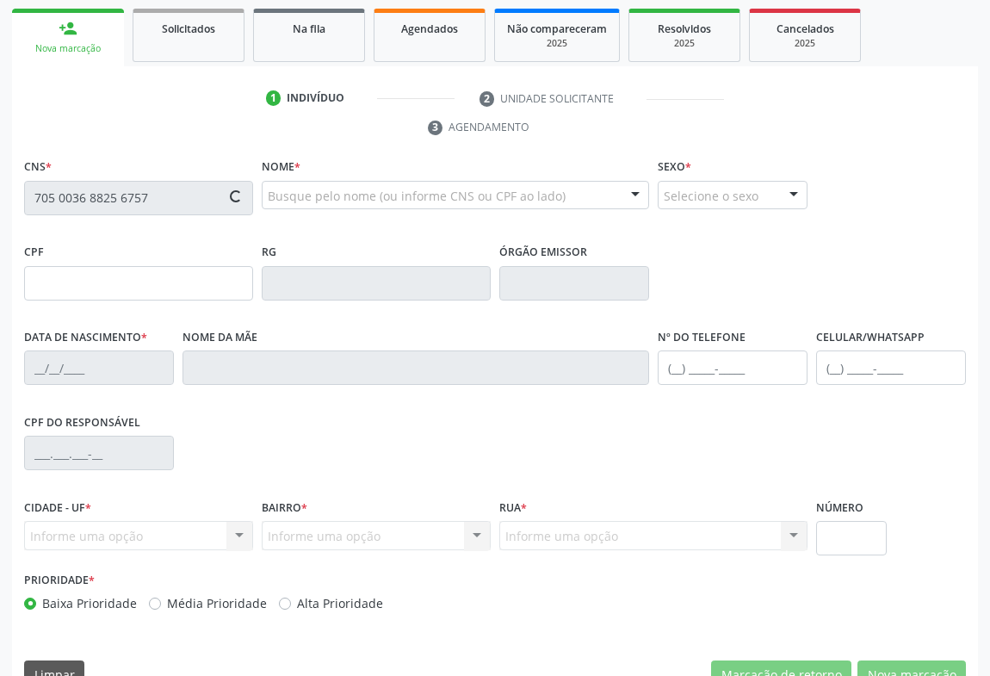
type input "1404431530"
type input "17/02/1989"
type input "(74) 99197-8623"
type input "(74) 99906-0826"
type input "857.900.855-71"
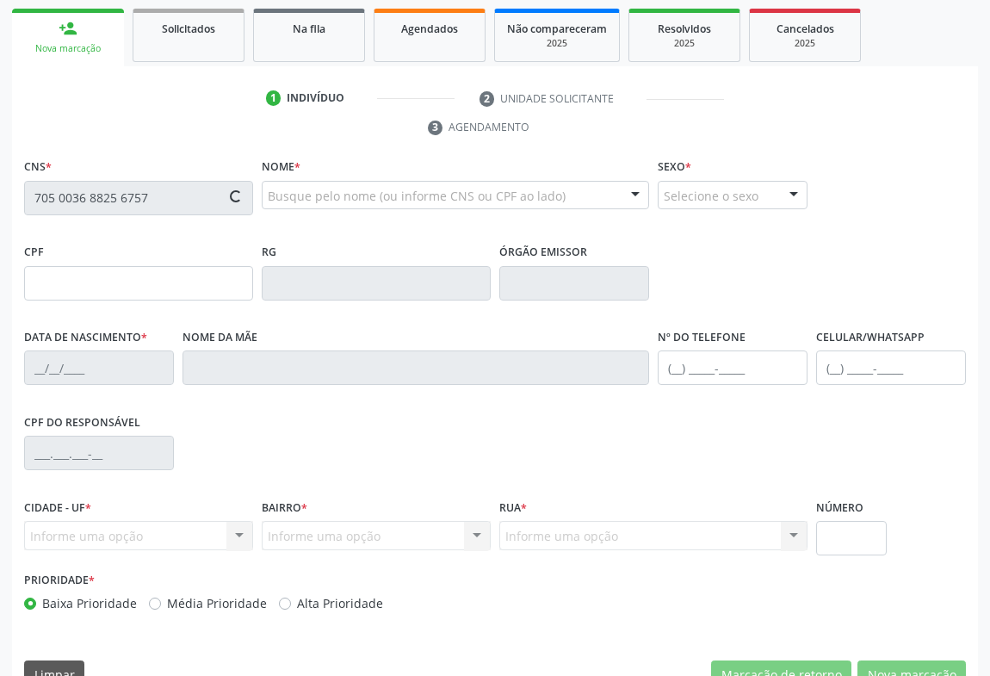
type input "S/N"
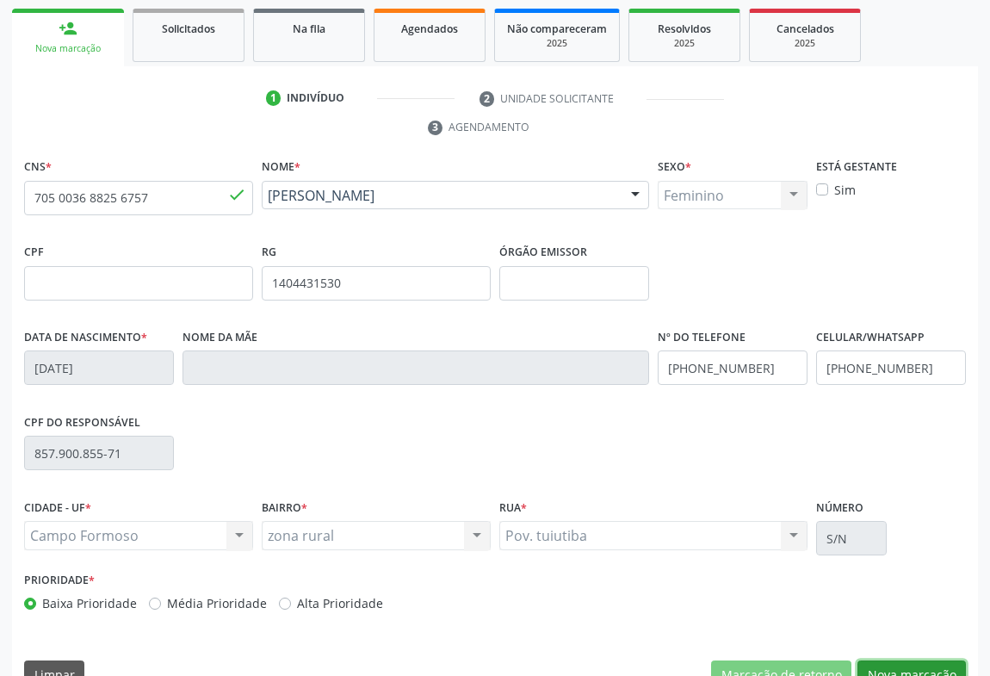
drag, startPoint x: 921, startPoint y: 637, endPoint x: 532, endPoint y: 437, distance: 437.9
click at [920, 660] on button "Nova marcação" at bounding box center [912, 674] width 108 height 29
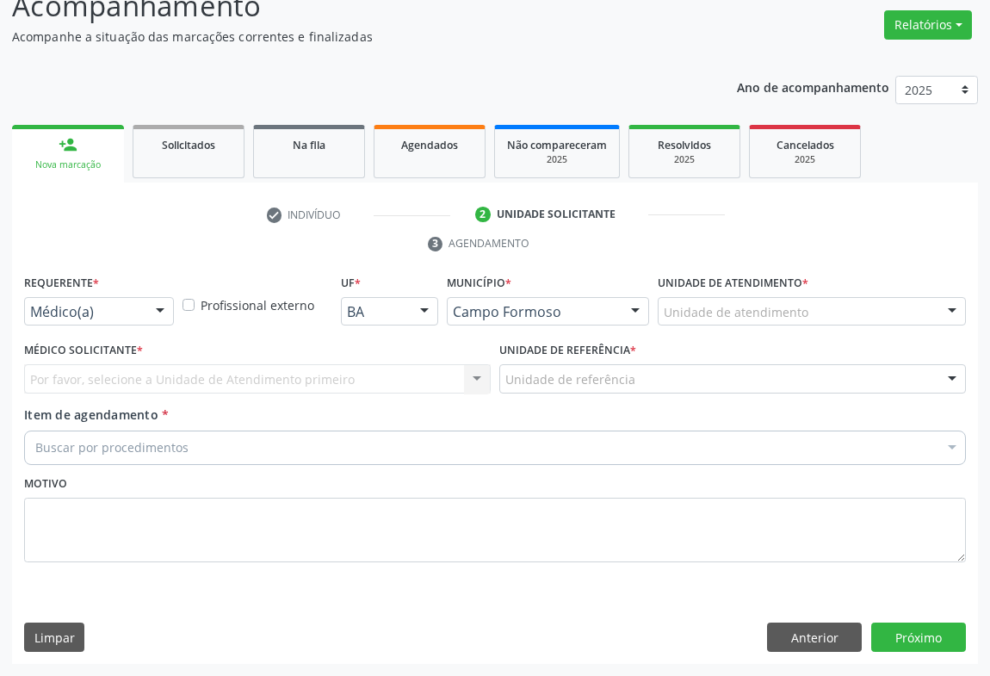
scroll to position [131, 0]
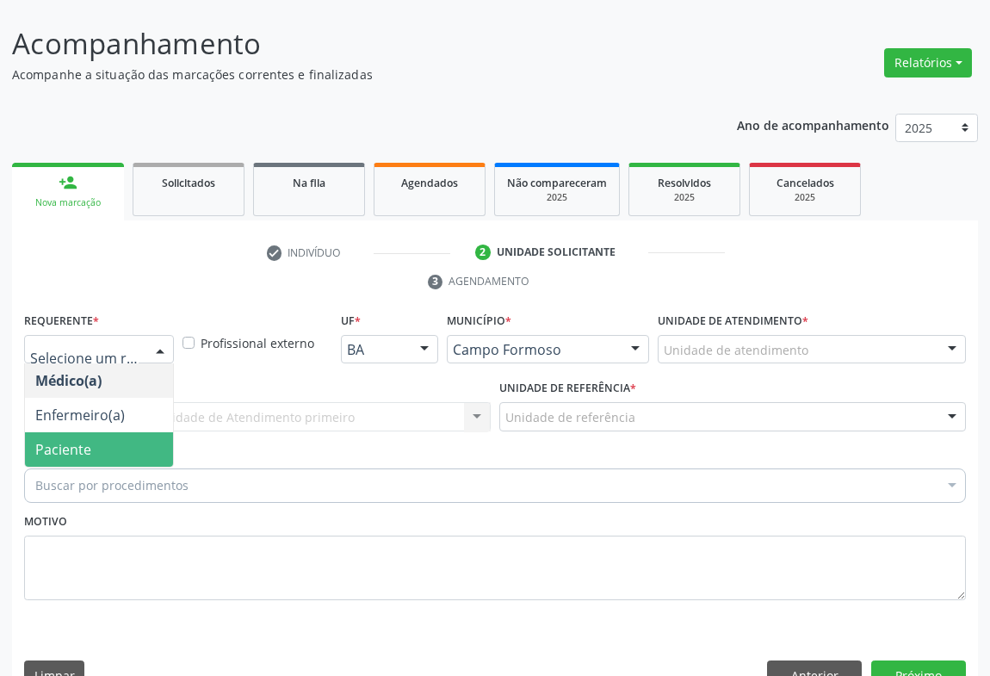
drag, startPoint x: 140, startPoint y: 401, endPoint x: 209, endPoint y: 394, distance: 69.2
click at [148, 432] on span "Paciente" at bounding box center [99, 449] width 148 height 34
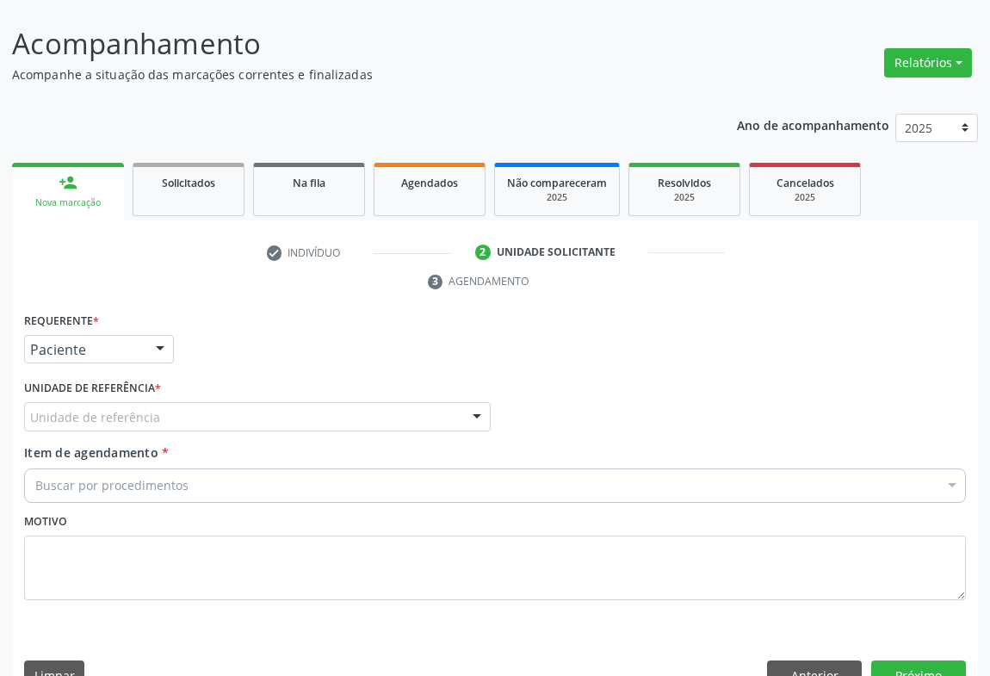
click at [211, 394] on div "Unidade de referência * Unidade de referência Unidade Basica de Saude da Famili…" at bounding box center [257, 408] width 475 height 67
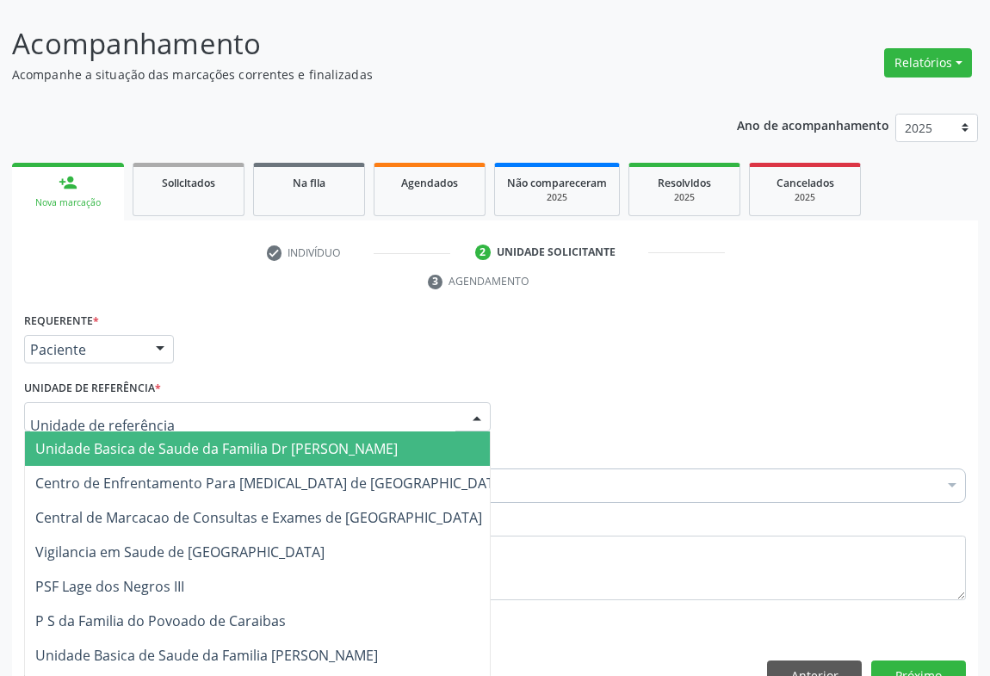
click at [223, 402] on div at bounding box center [257, 416] width 467 height 29
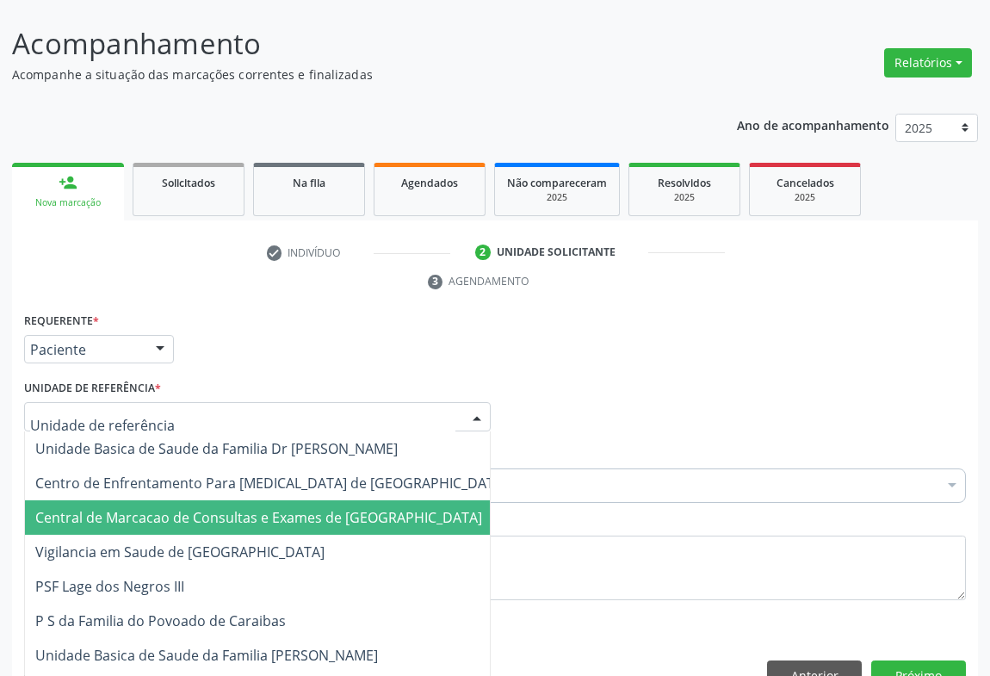
click at [226, 500] on span "Central de Marcacao de Consultas e Exames de [GEOGRAPHIC_DATA]" at bounding box center [271, 517] width 493 height 34
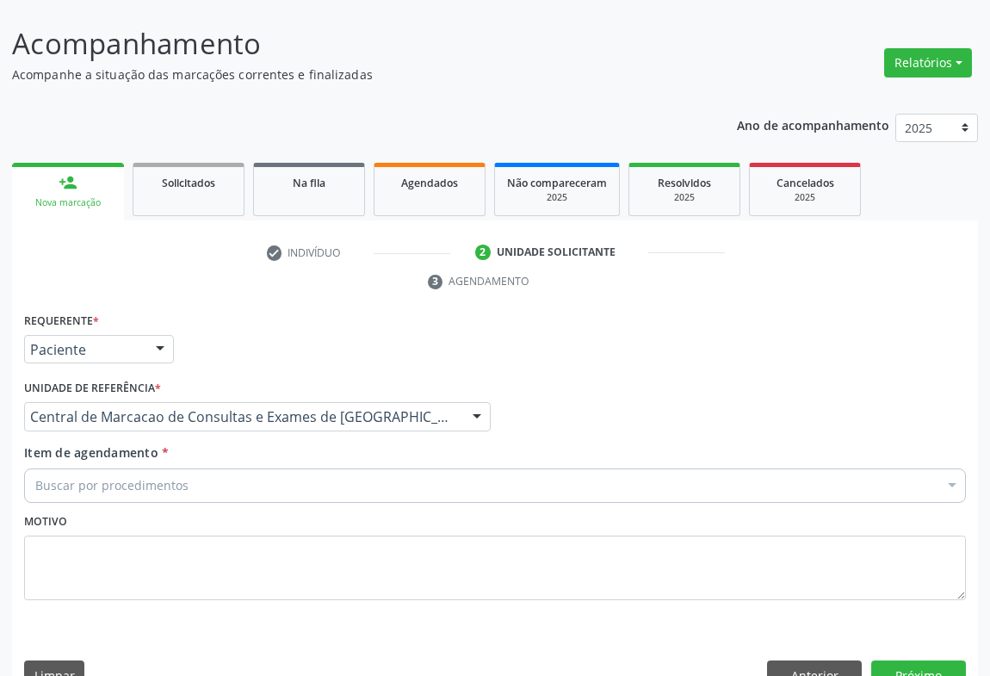
click at [232, 468] on div "Buscar por procedimentos" at bounding box center [495, 485] width 942 height 34
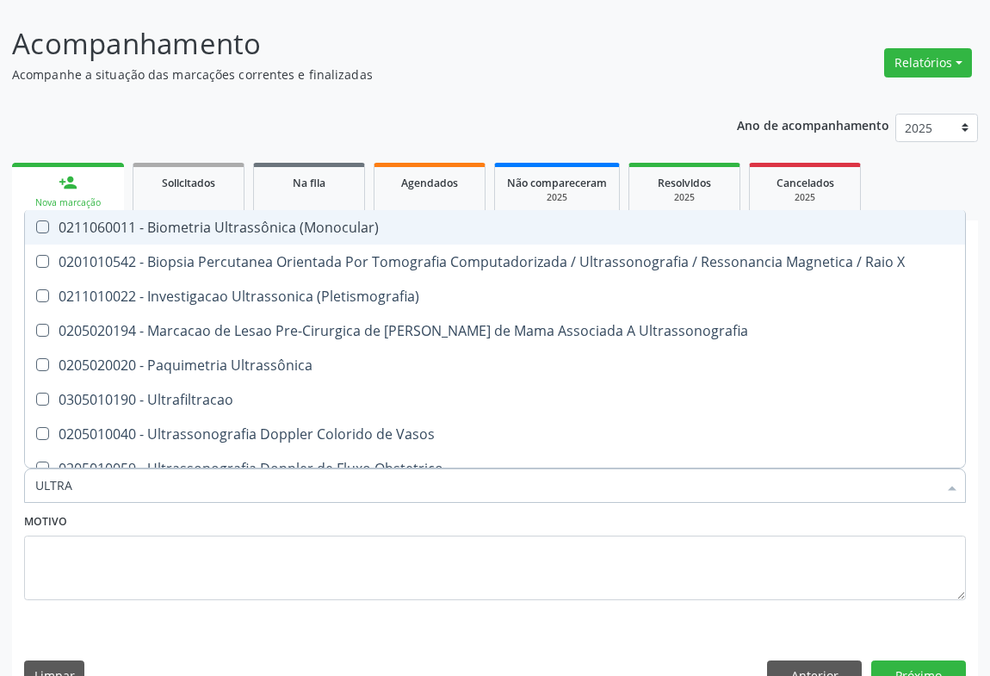
type input "ULTRAS"
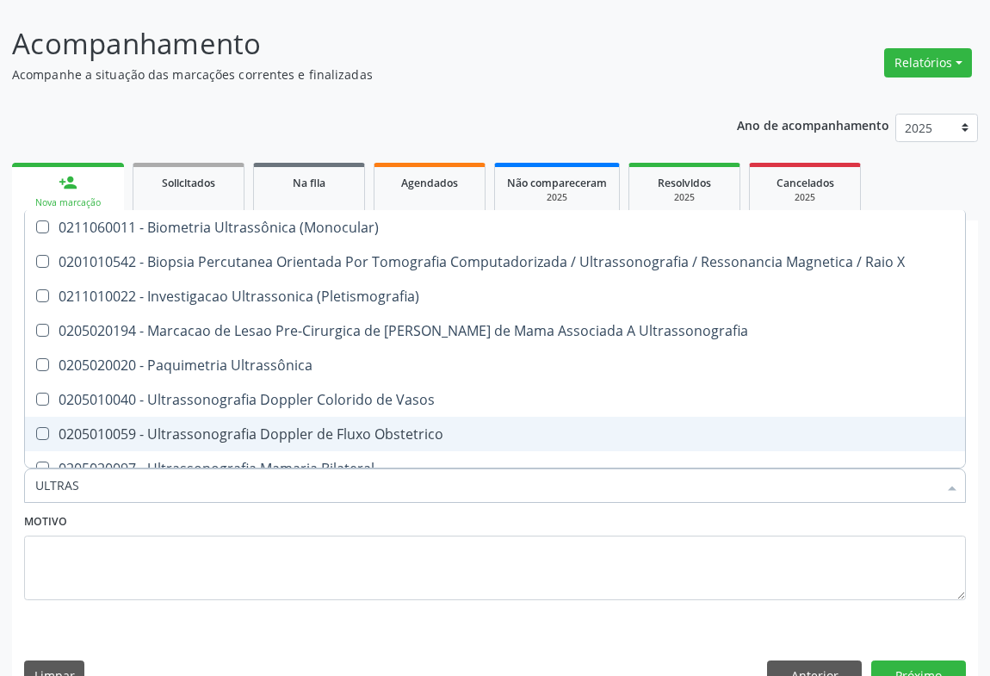
scroll to position [156, 0]
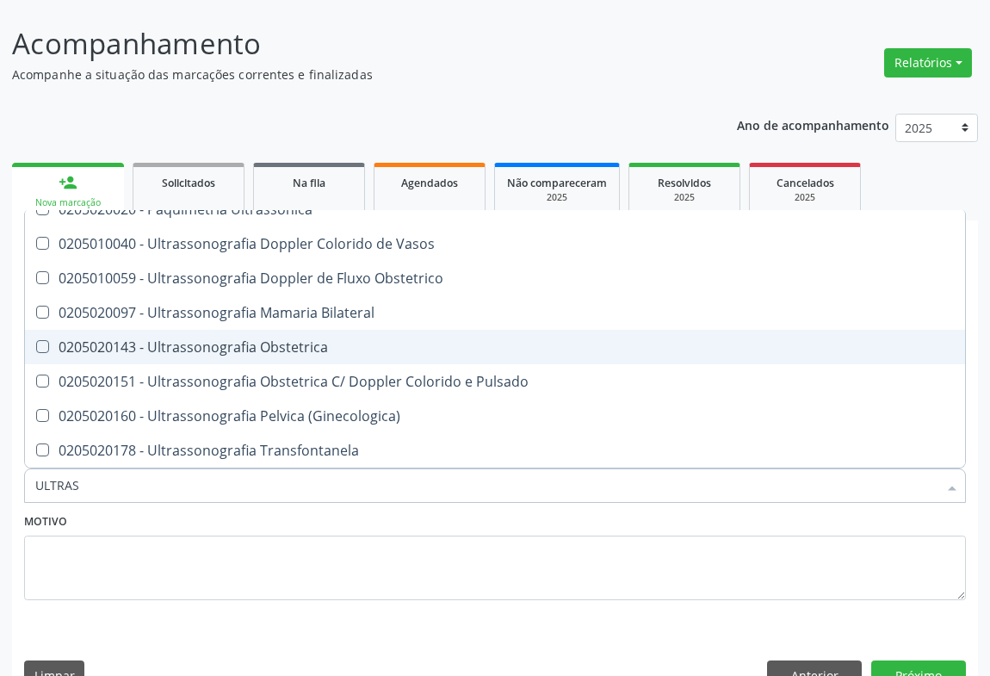
click at [315, 340] on div "0205020143 - Ultrassonografia Obstetrica" at bounding box center [495, 347] width 920 height 14
checkbox Obstetrica "true"
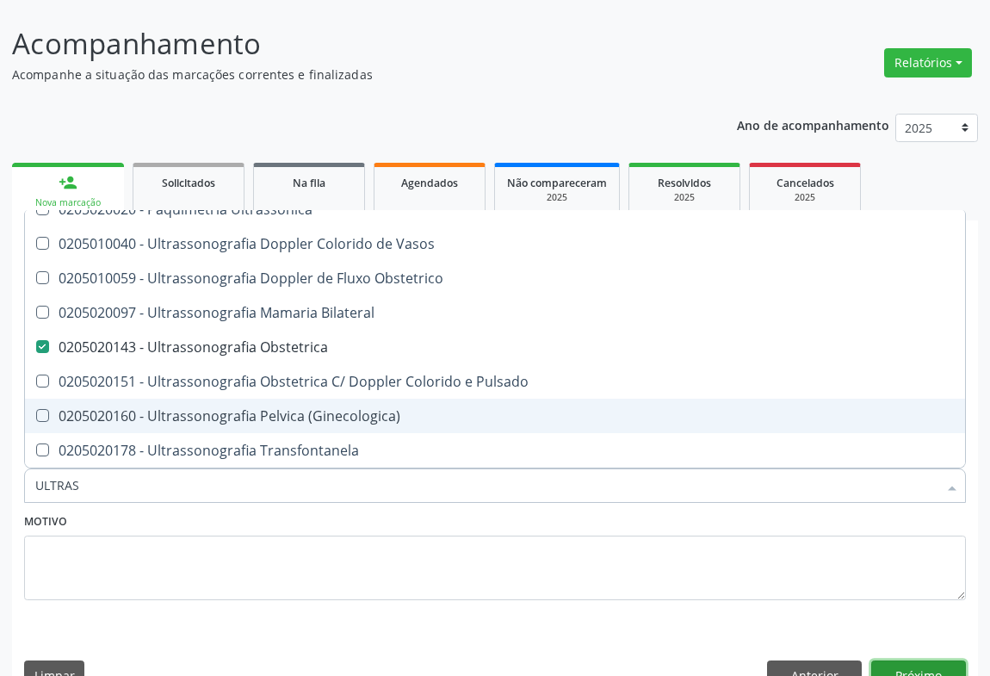
click at [916, 660] on button "Próximo" at bounding box center [918, 674] width 95 height 29
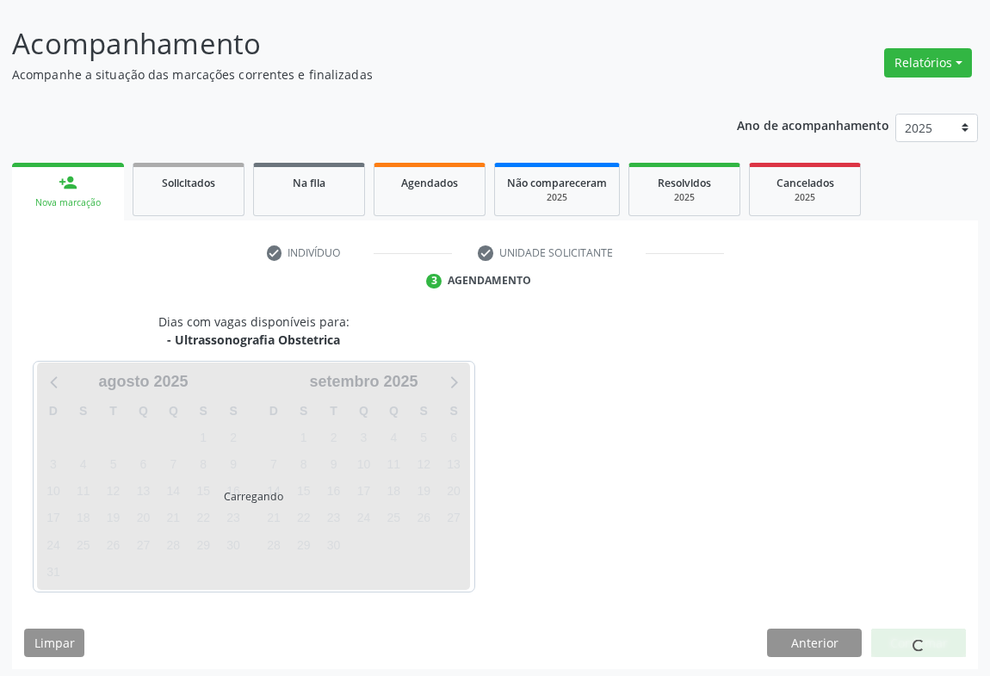
scroll to position [0, 0]
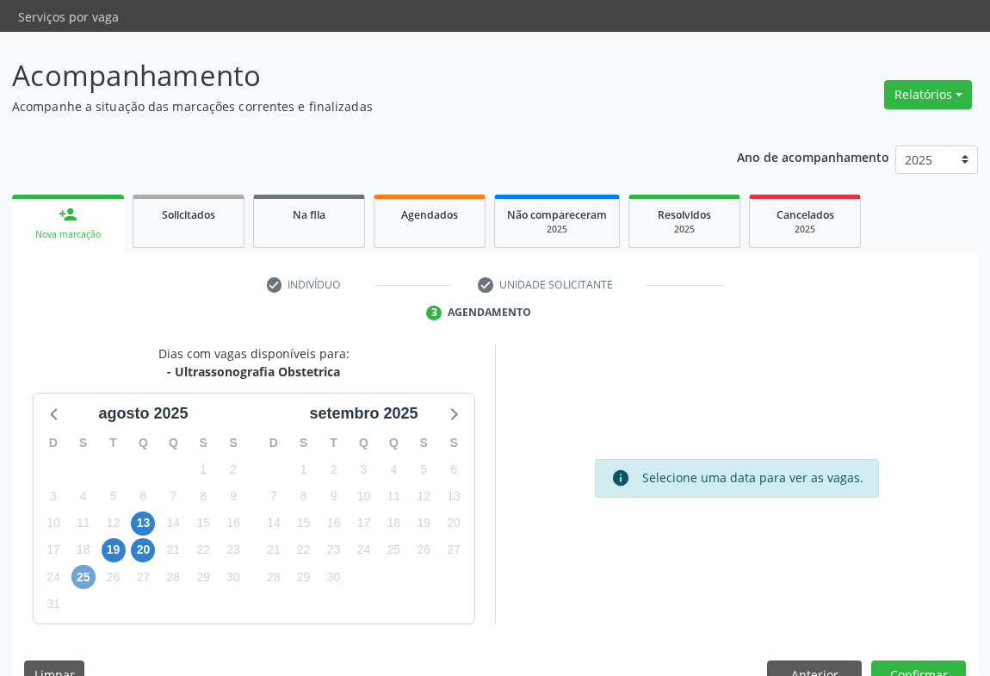
click at [90, 565] on span "25" at bounding box center [83, 577] width 24 height 24
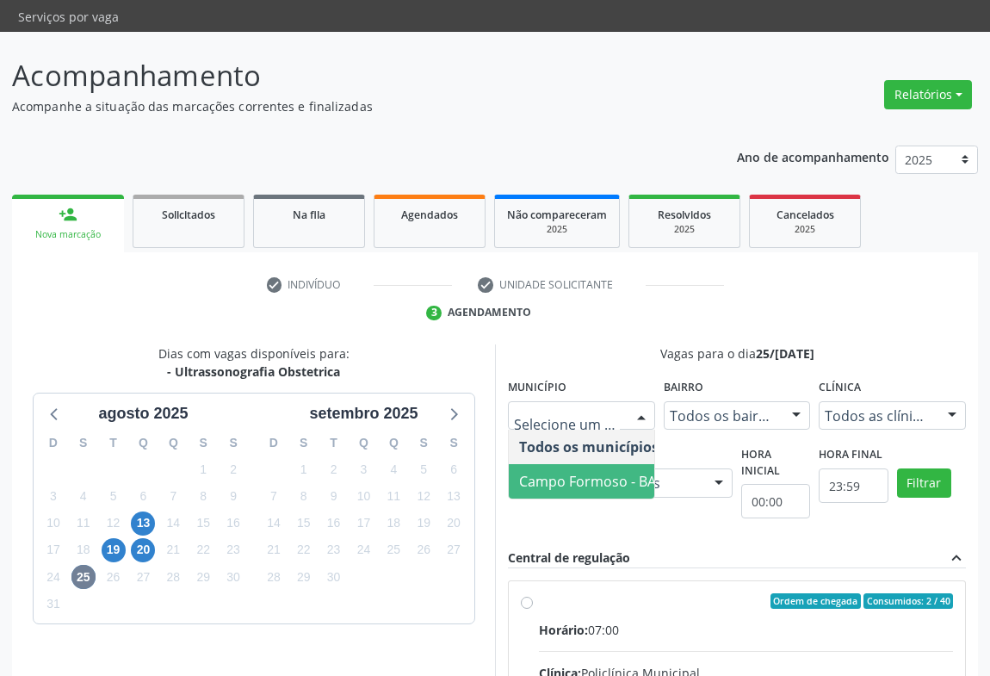
click at [602, 621] on div "Horário: 07:00" at bounding box center [746, 630] width 414 height 18
click at [533, 593] on input "Ordem de chegada Consumidos: 2 / 40 Horário: 07:00 Clínica: Policlínica Municip…" at bounding box center [527, 600] width 12 height 15
radio input "true"
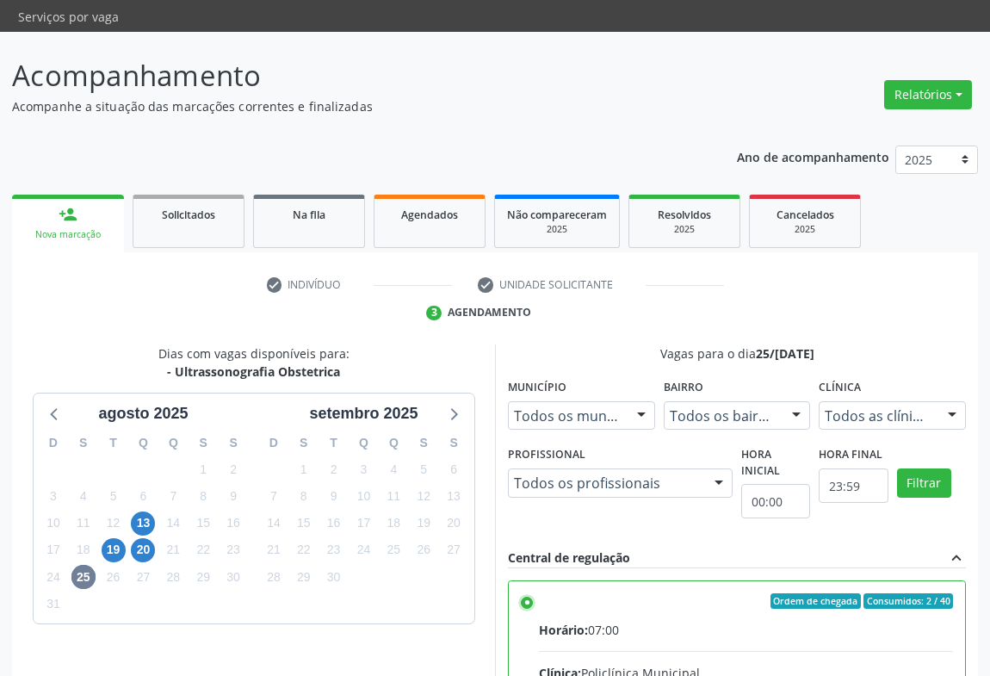
scroll to position [388, 0]
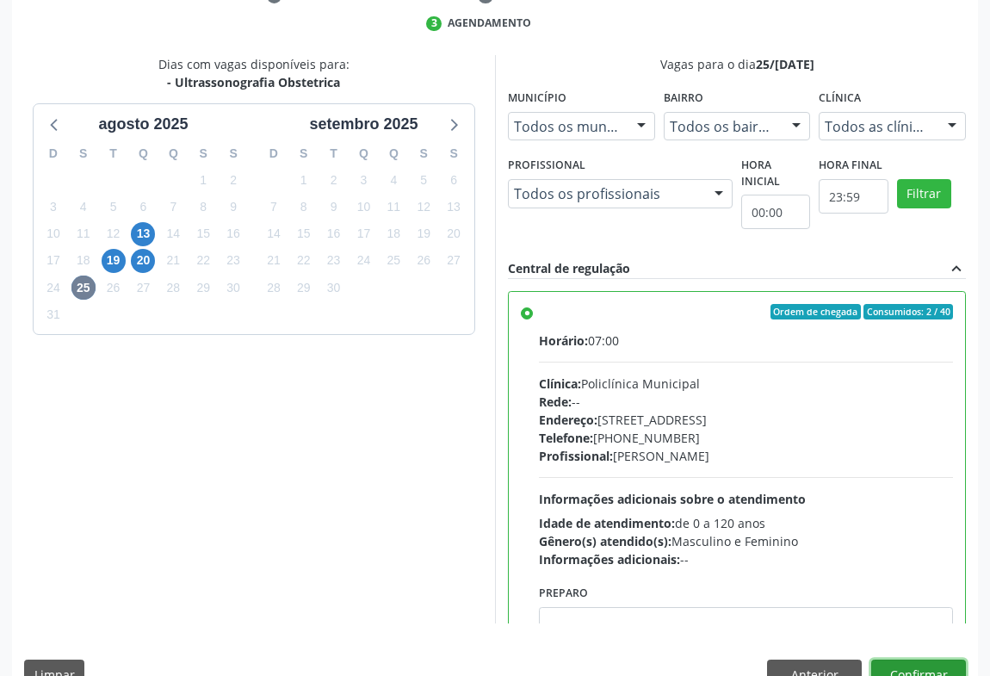
click at [927, 660] on button "Confirmar" at bounding box center [918, 674] width 95 height 29
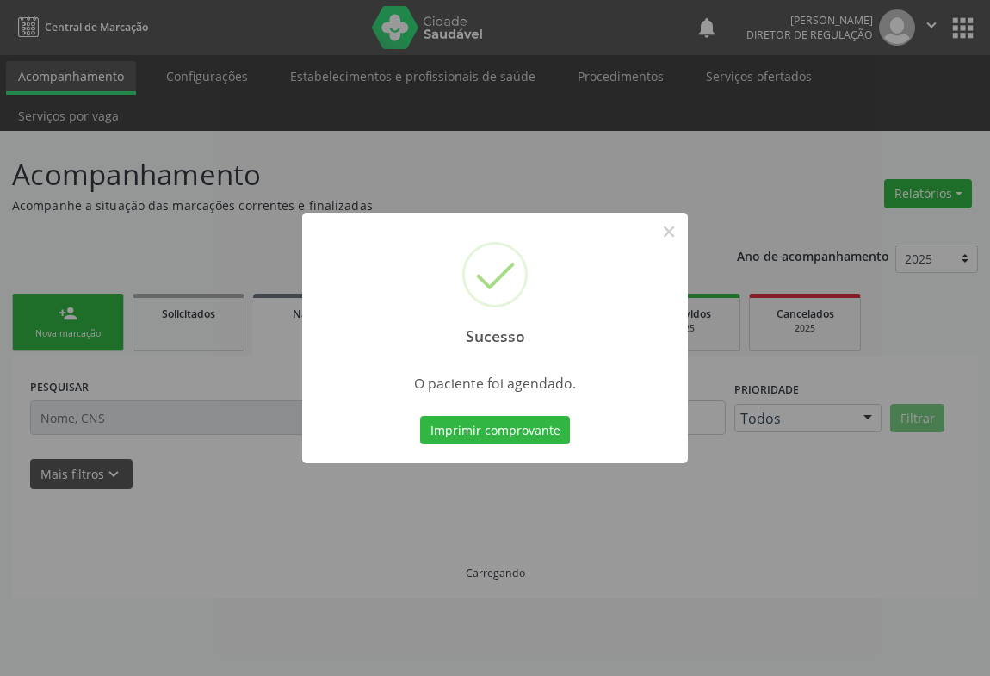
scroll to position [0, 0]
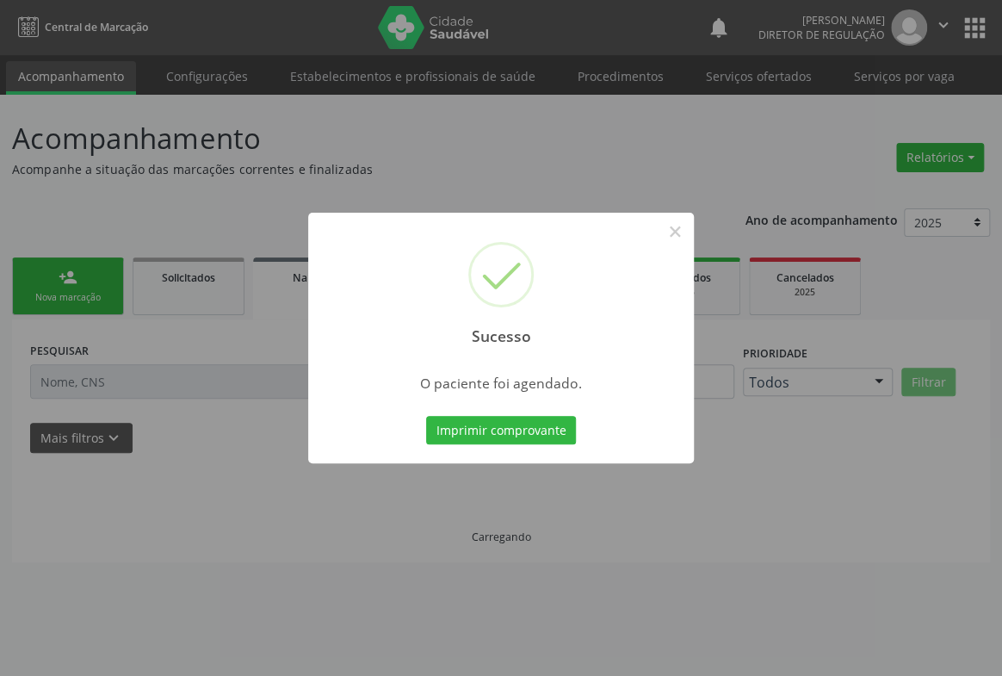
click at [426, 416] on button "Imprimir comprovante" at bounding box center [501, 430] width 150 height 29
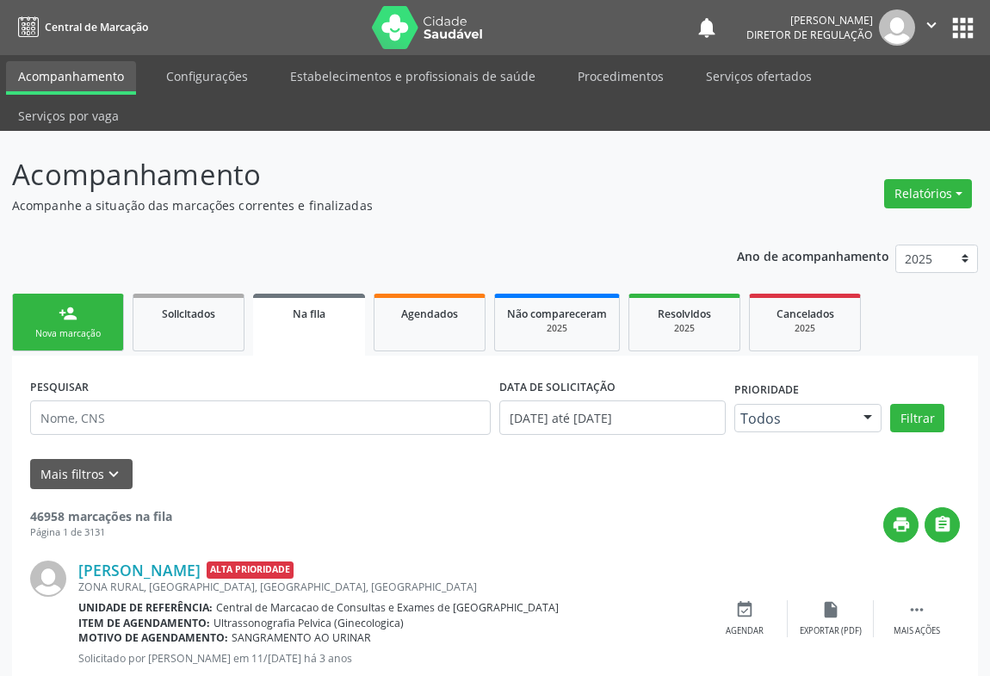
drag, startPoint x: 62, startPoint y: 290, endPoint x: 66, endPoint y: 299, distance: 9.6
click at [63, 327] on div "Nova marcação" at bounding box center [68, 333] width 86 height 13
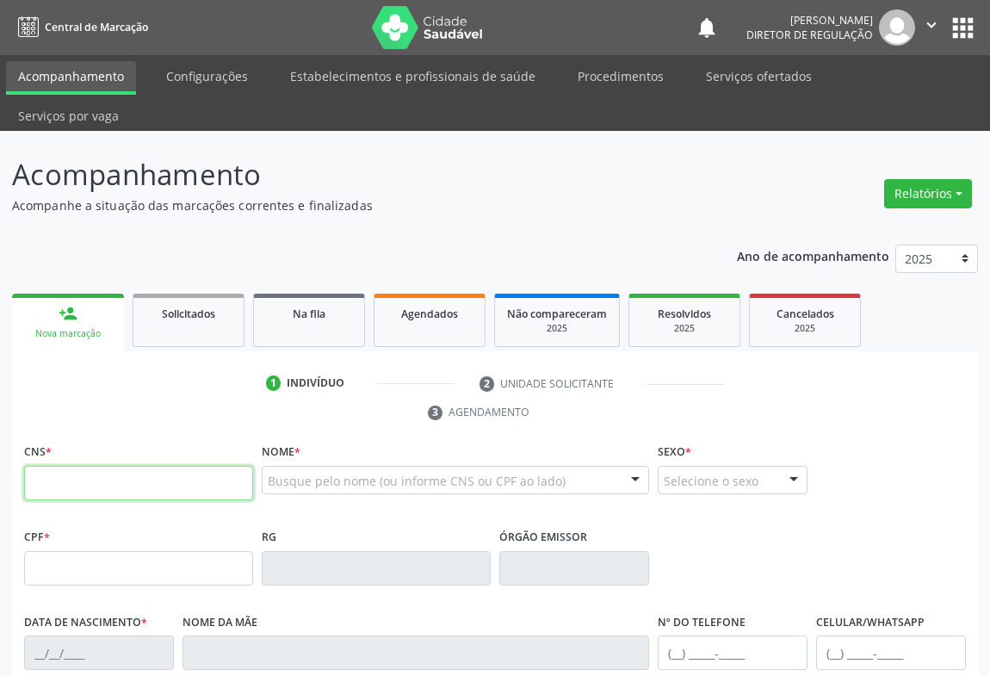
click at [102, 466] on input "text" at bounding box center [138, 483] width 229 height 34
type input "702 4025 1661 3722"
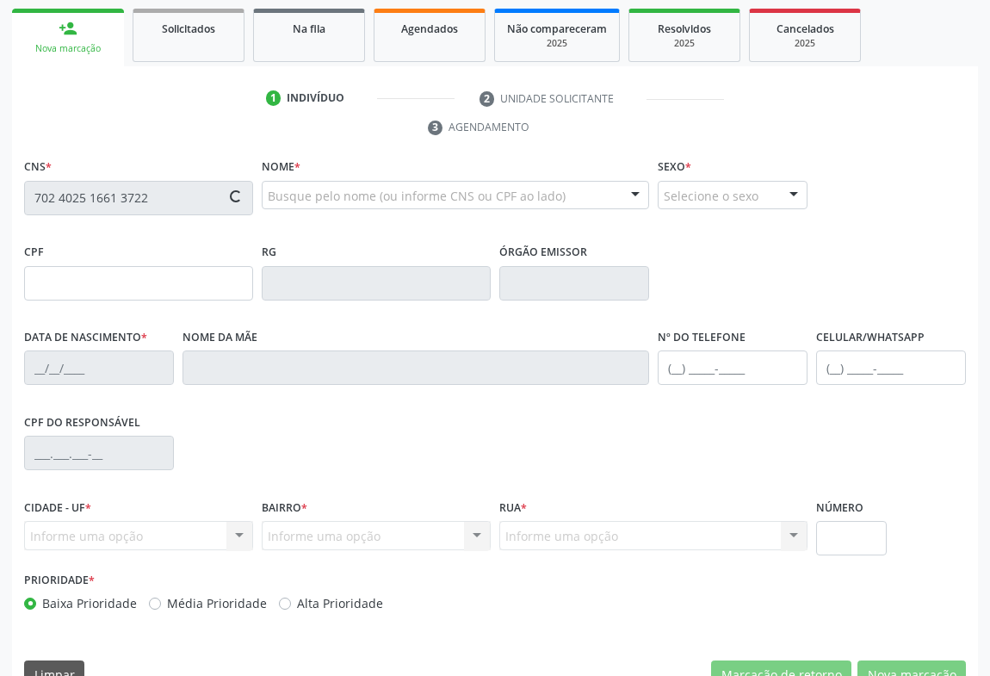
type input "072.692.865-82"
type input "2099907919"
type input "SSPBA"
type input "12/11/1997"
type input "Maria Jose Dantas dos Santos Vieira"
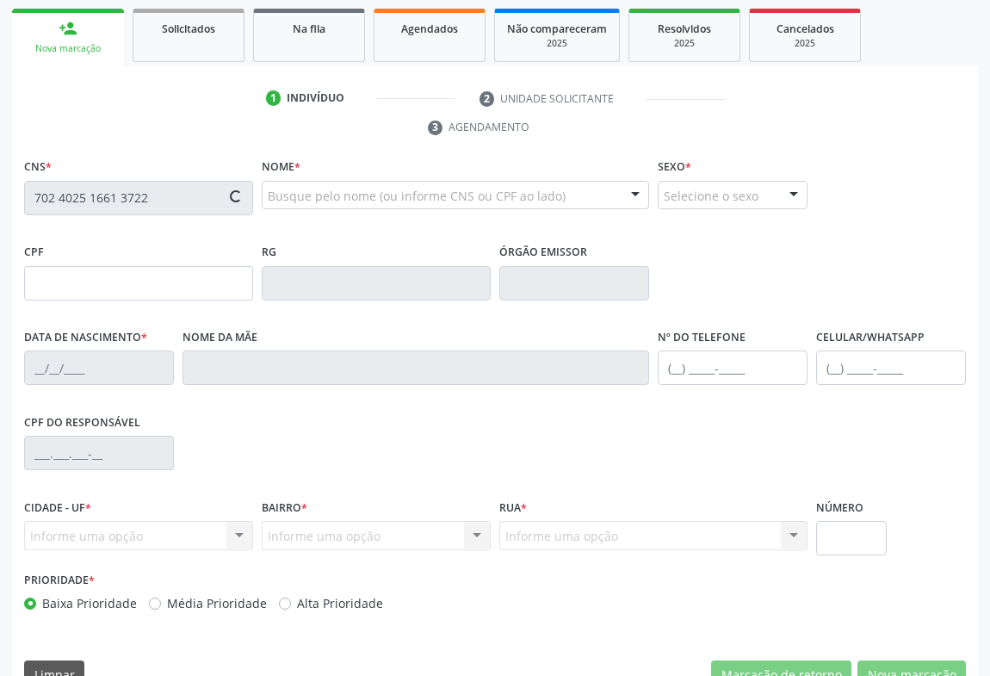
type input "(74) 98821-1433"
type input "S/N"
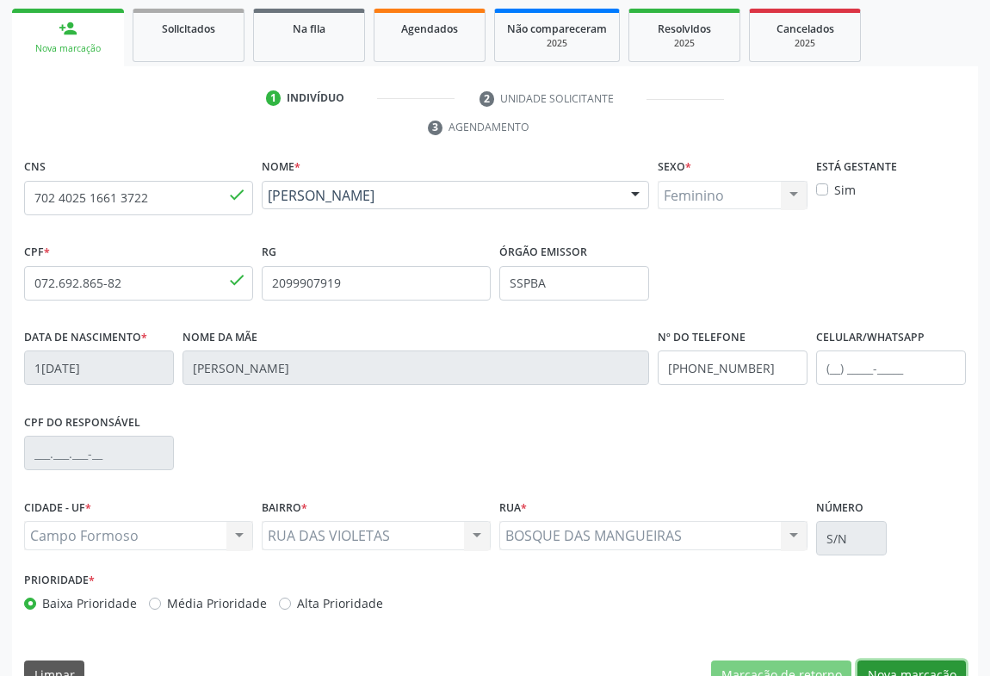
click at [873, 660] on button "Nova marcação" at bounding box center [912, 674] width 108 height 29
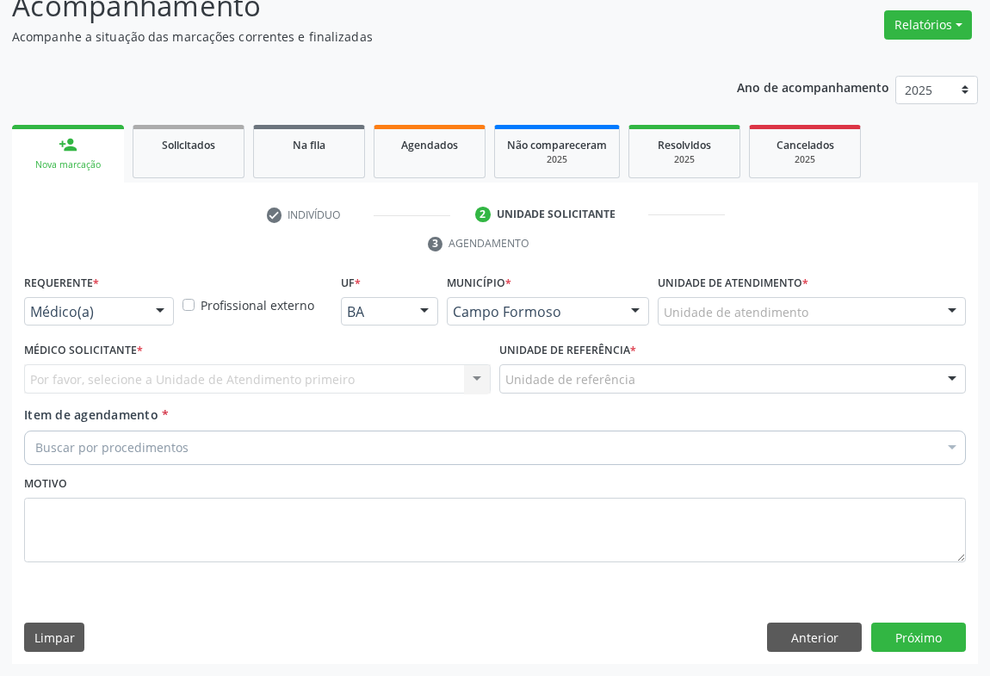
scroll to position [131, 0]
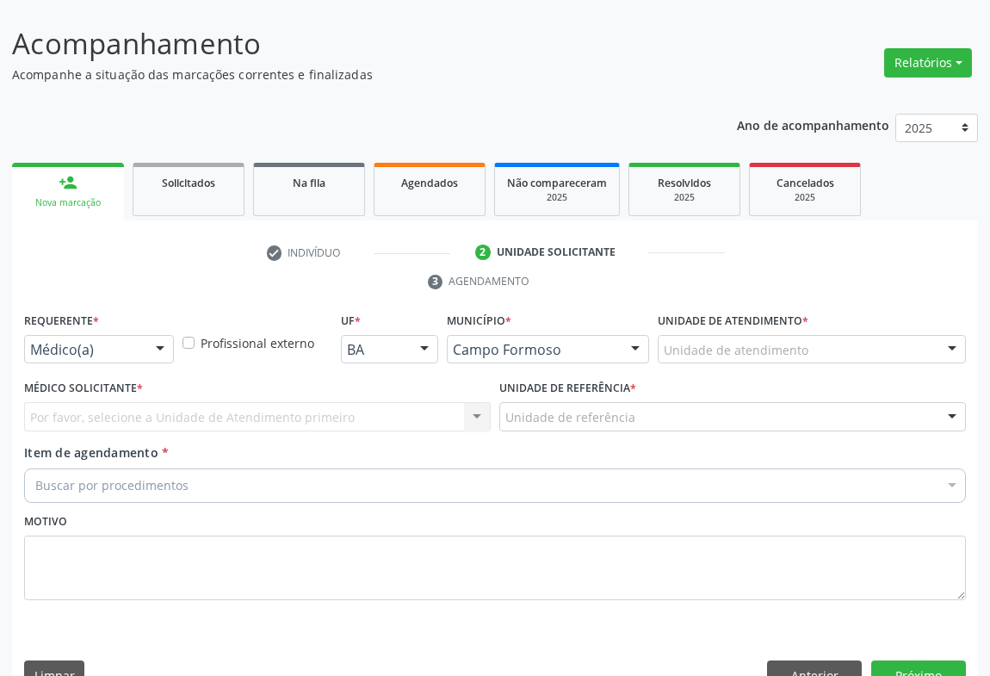
click at [156, 336] on div at bounding box center [160, 350] width 26 height 29
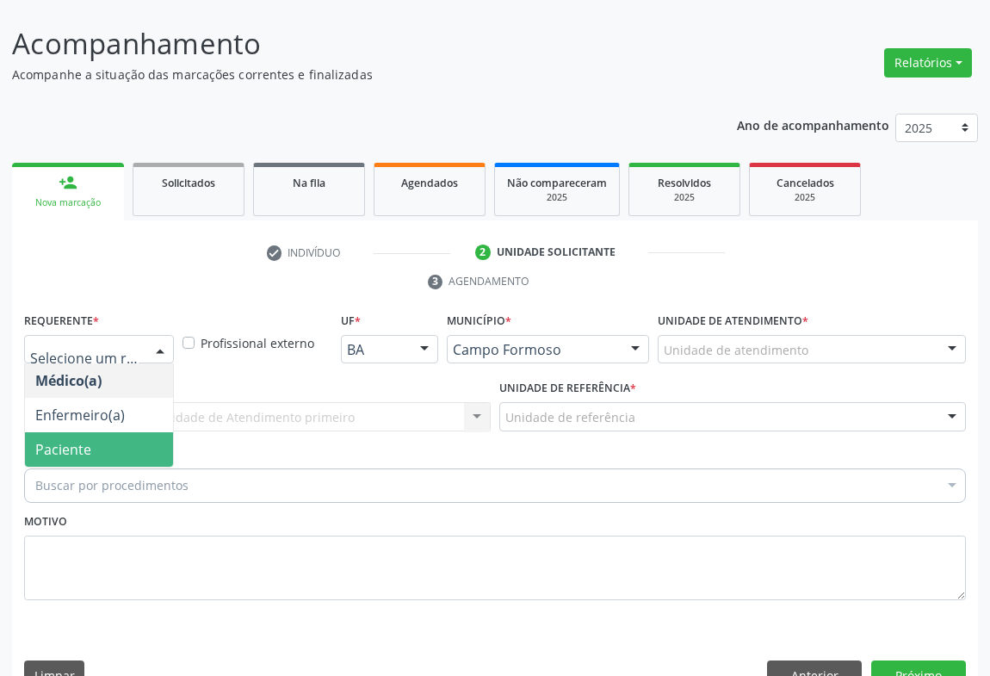
click at [146, 432] on span "Paciente" at bounding box center [99, 449] width 148 height 34
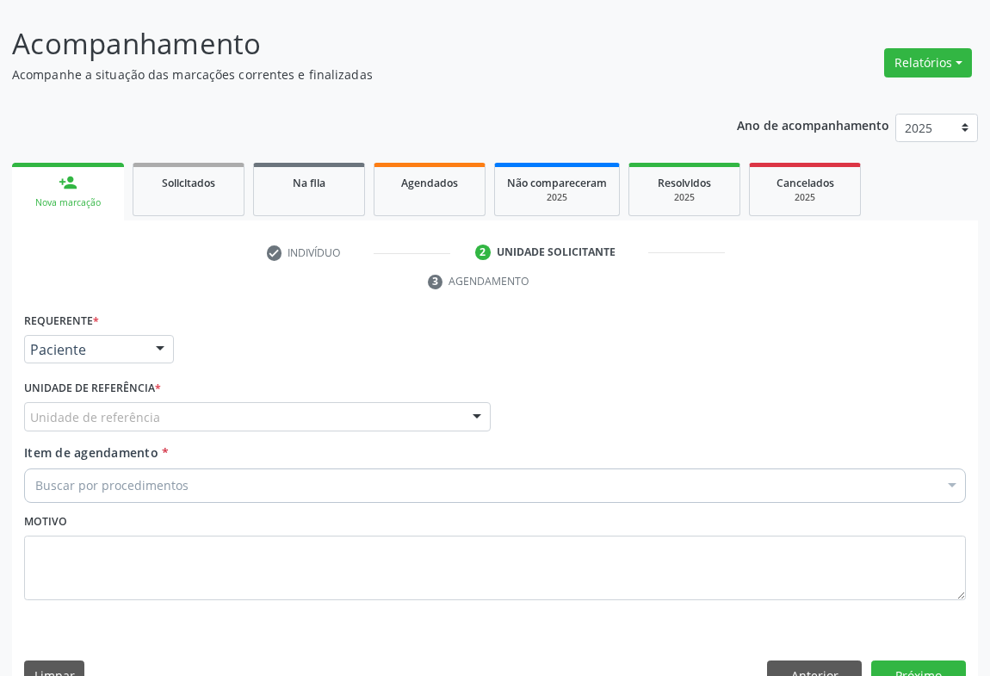
click at [214, 402] on div "Unidade de referência" at bounding box center [257, 416] width 467 height 29
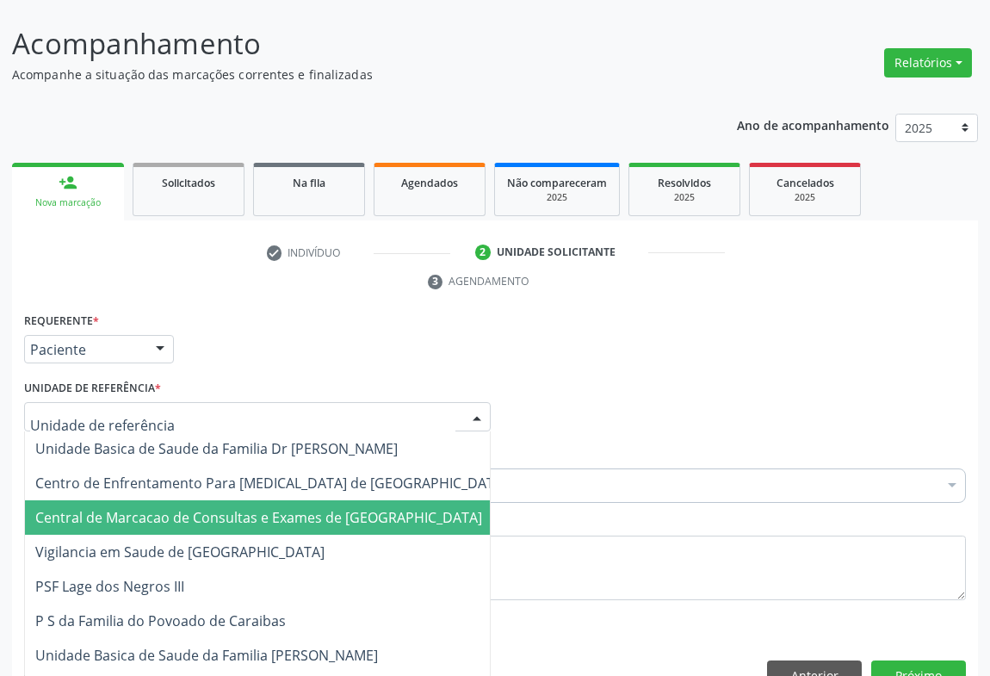
click at [209, 508] on span "Central de Marcacao de Consultas e Exames de [GEOGRAPHIC_DATA]" at bounding box center [258, 517] width 447 height 19
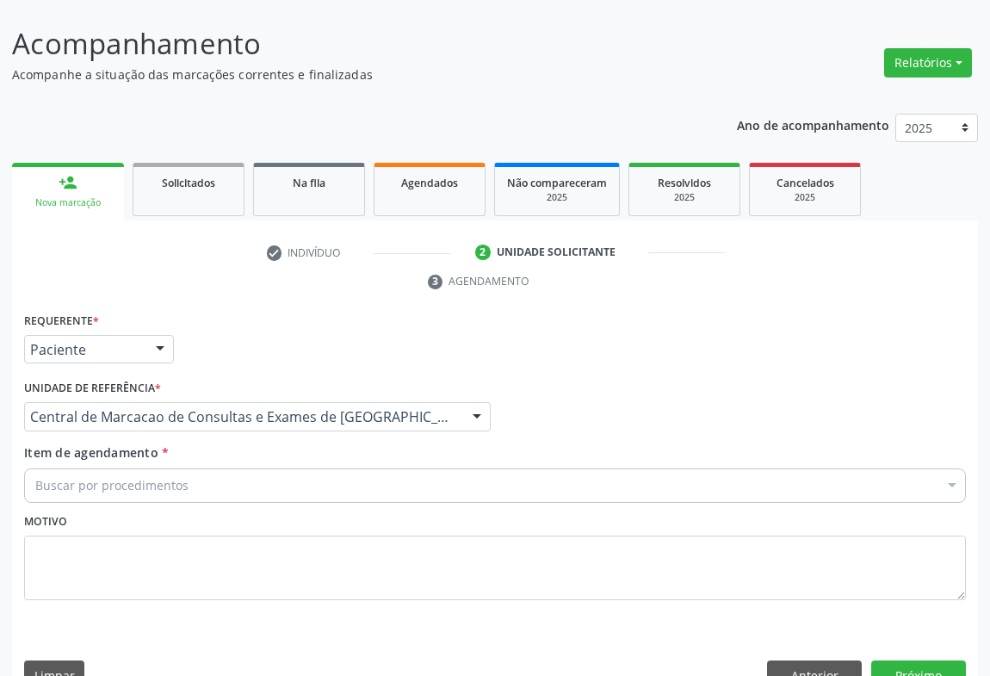
click at [252, 468] on div "Buscar por procedimentos" at bounding box center [495, 485] width 942 height 34
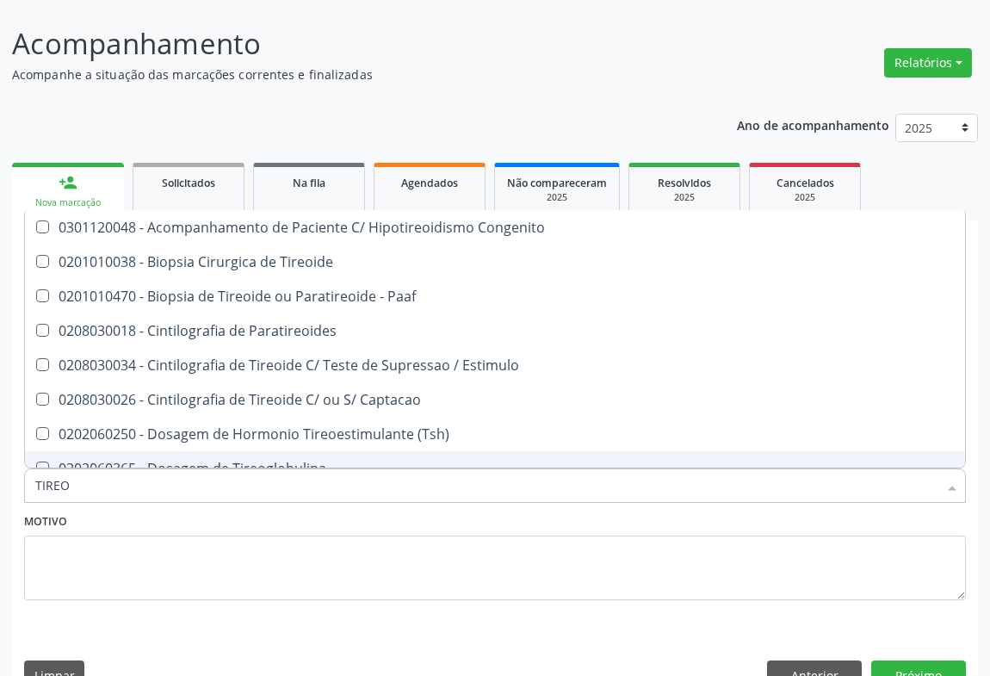
type input "TIREOI"
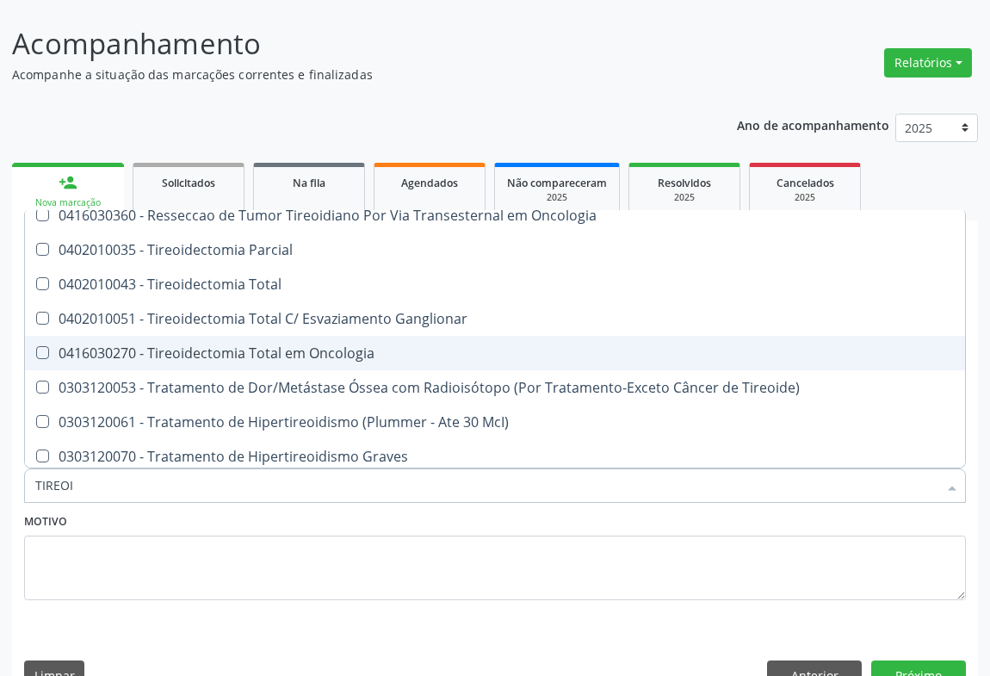
scroll to position [465, 0]
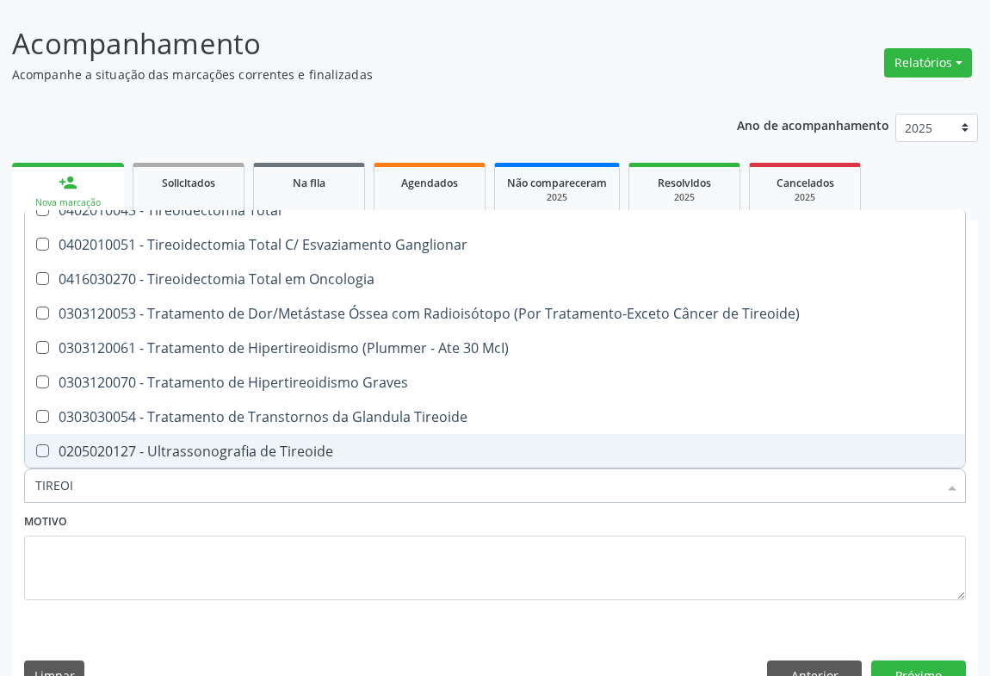
drag, startPoint x: 299, startPoint y: 404, endPoint x: 294, endPoint y: 378, distance: 26.2
click at [300, 444] on div "0205020127 - Ultrassonografia de Tireoide" at bounding box center [495, 451] width 920 height 14
checkbox Tireoide "true"
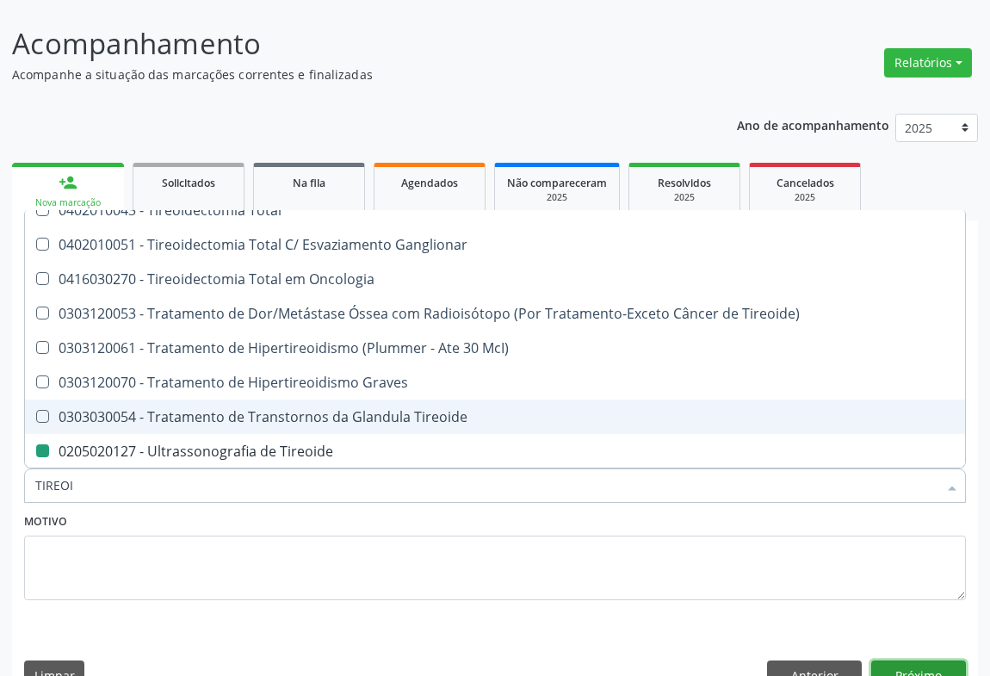
click at [916, 660] on button "Próximo" at bounding box center [918, 674] width 95 height 29
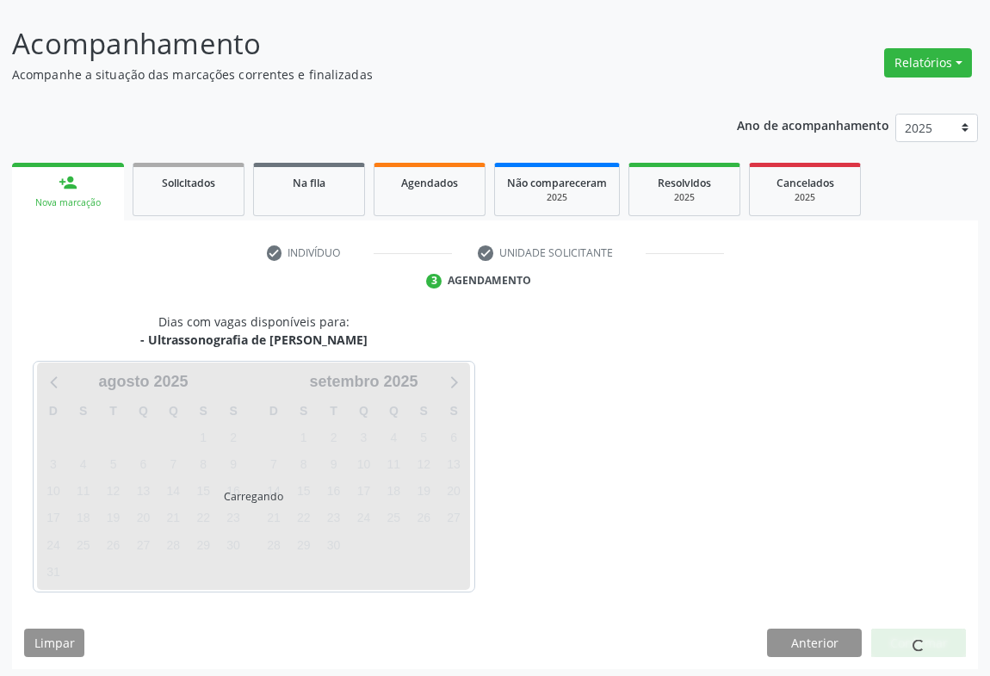
scroll to position [0, 0]
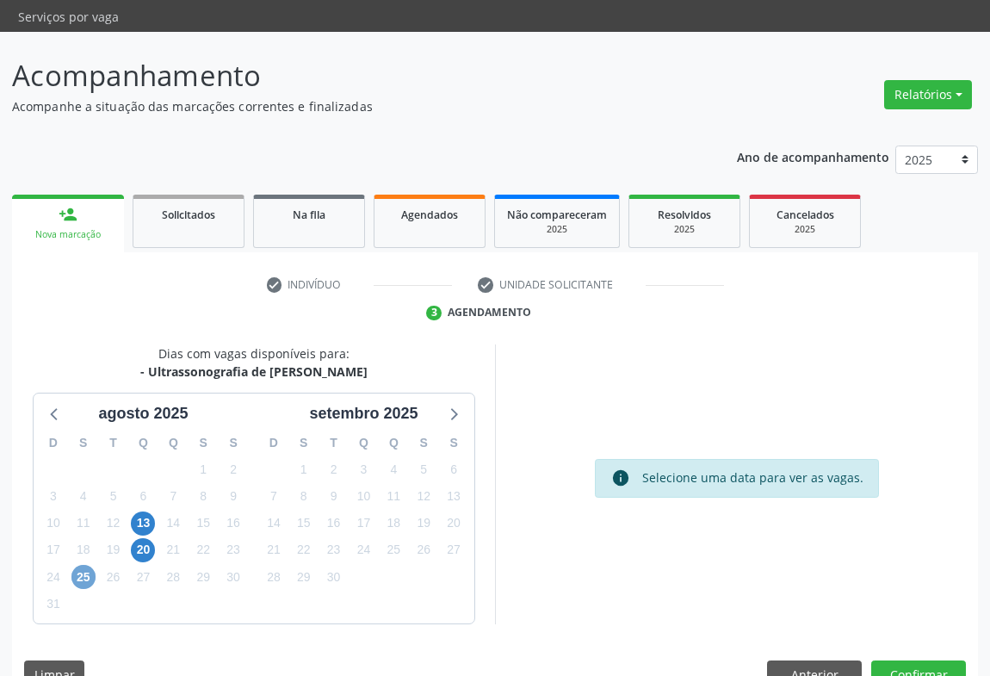
click at [78, 565] on span "25" at bounding box center [83, 577] width 24 height 24
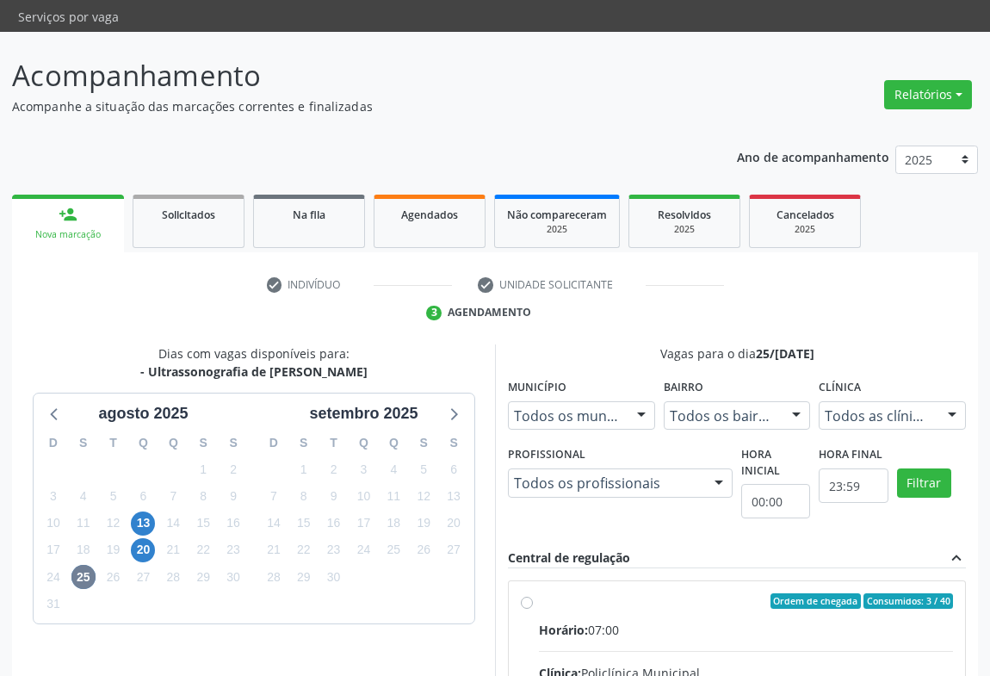
click at [617, 621] on div "Horário: 07:00" at bounding box center [746, 630] width 414 height 18
click at [533, 598] on input "Ordem de chegada Consumidos: 3 / 40 Horário: 07:00 Clínica: Policlínica Municip…" at bounding box center [527, 600] width 12 height 15
radio input "true"
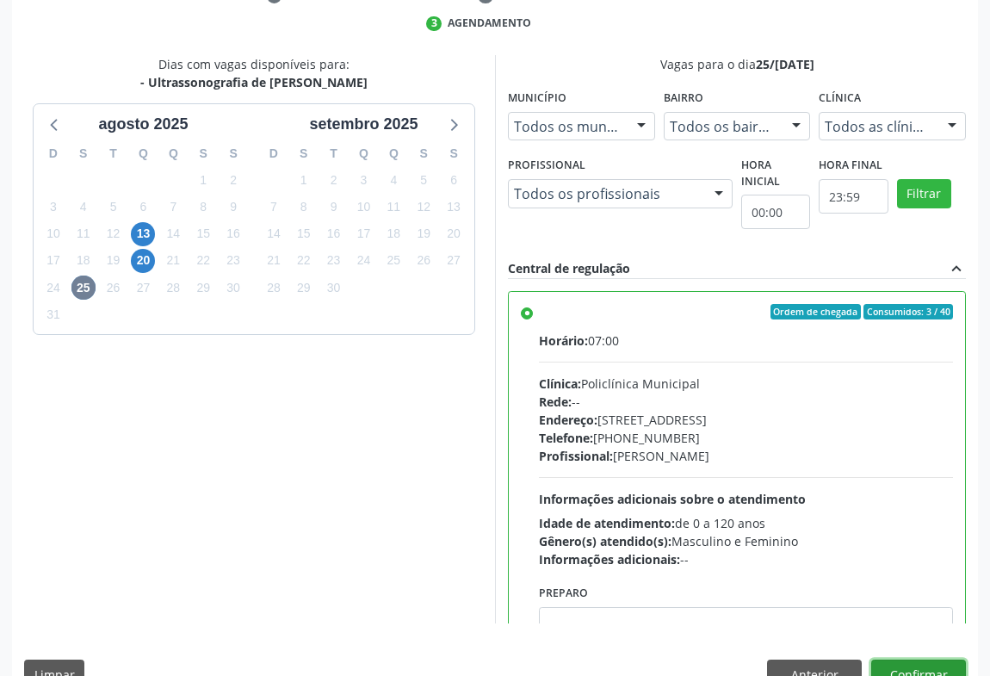
click at [956, 660] on button "Confirmar" at bounding box center [918, 674] width 95 height 29
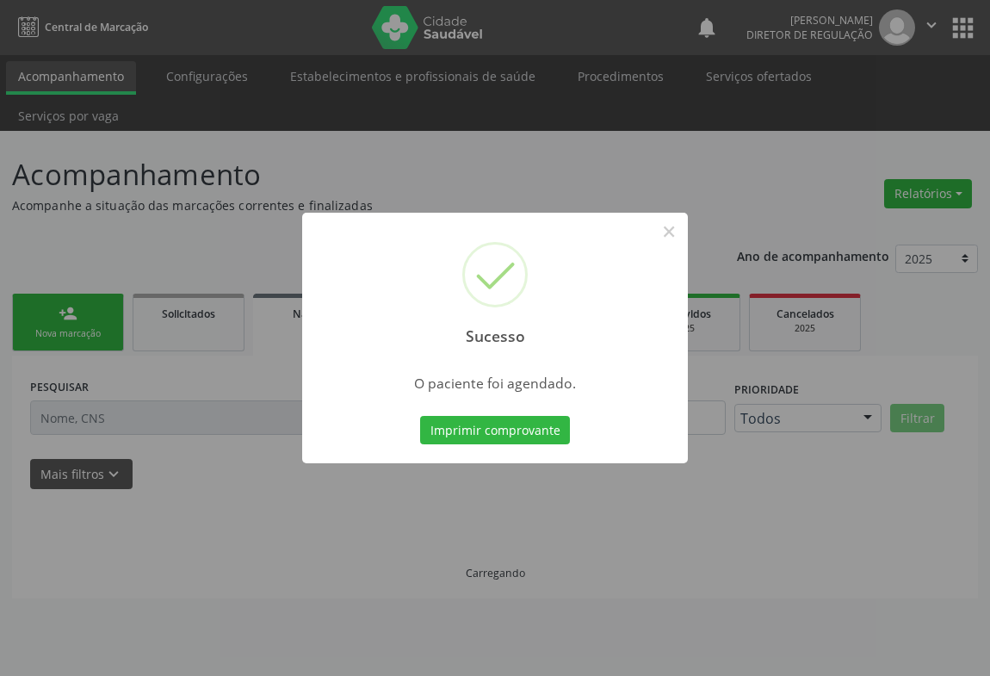
scroll to position [0, 0]
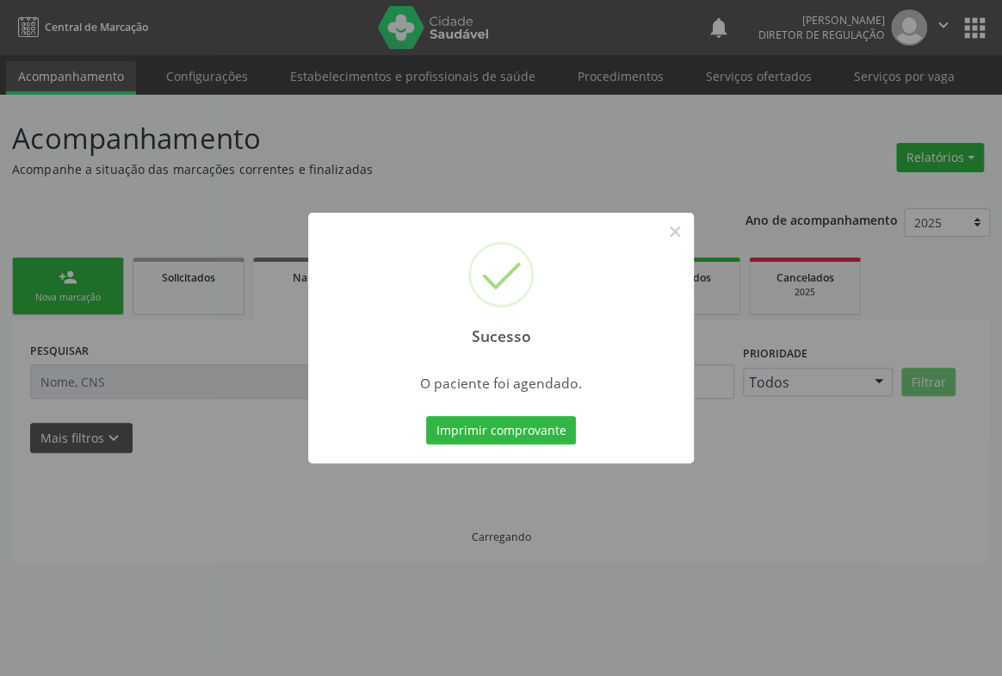
click at [426, 416] on button "Imprimir comprovante" at bounding box center [501, 430] width 150 height 29
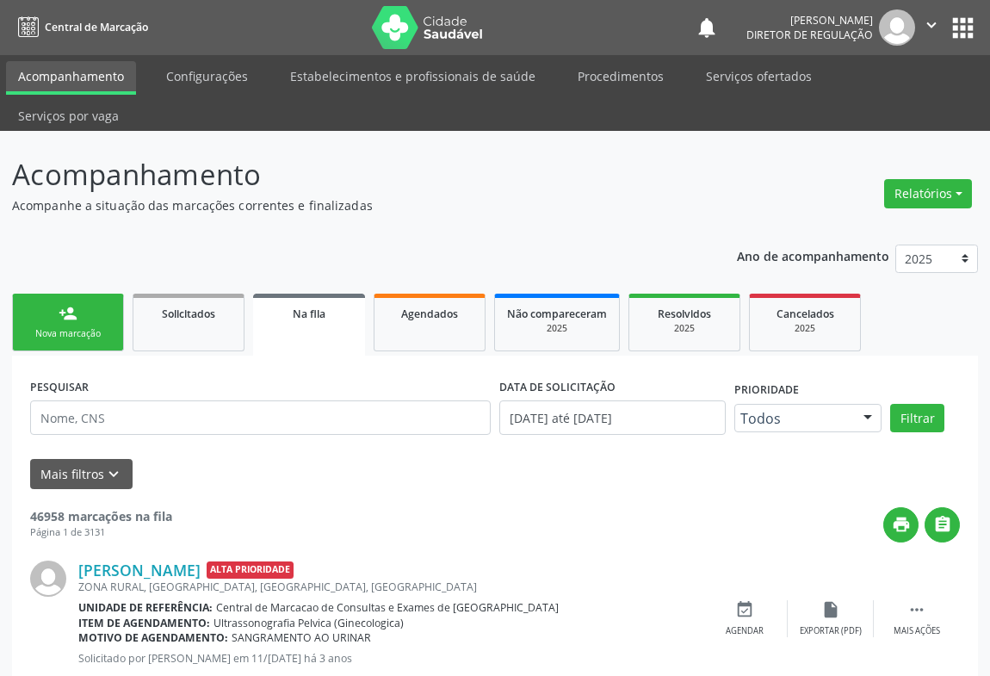
click at [70, 304] on div "person_add" at bounding box center [68, 313] width 19 height 19
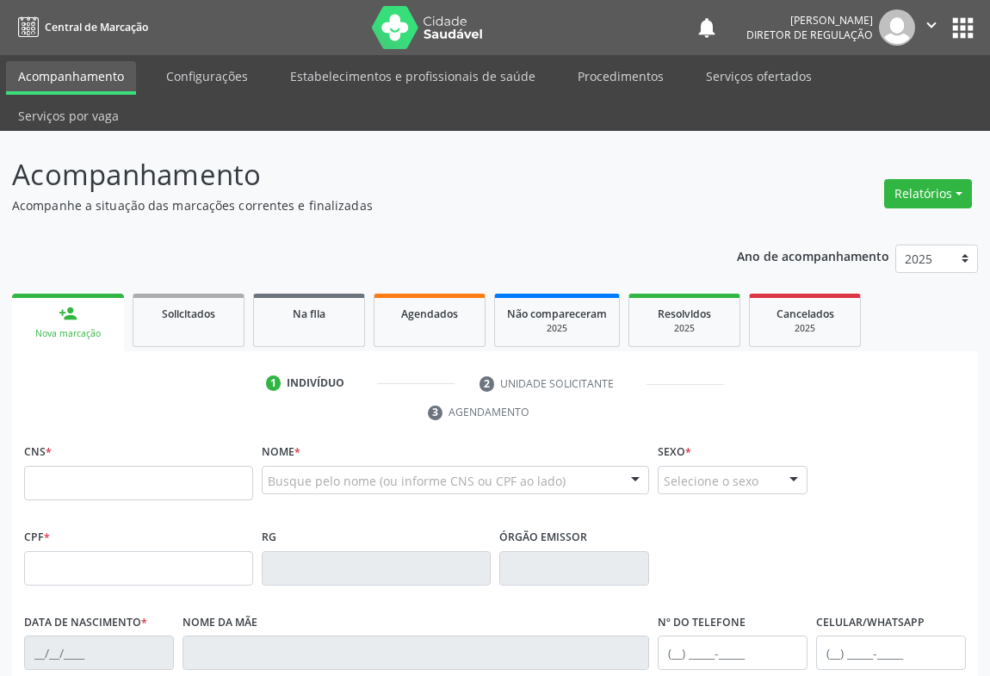
click at [86, 439] on div "CNS *" at bounding box center [138, 469] width 229 height 61
click at [121, 466] on input "text" at bounding box center [138, 483] width 229 height 34
type input "702 7076 7546 7560"
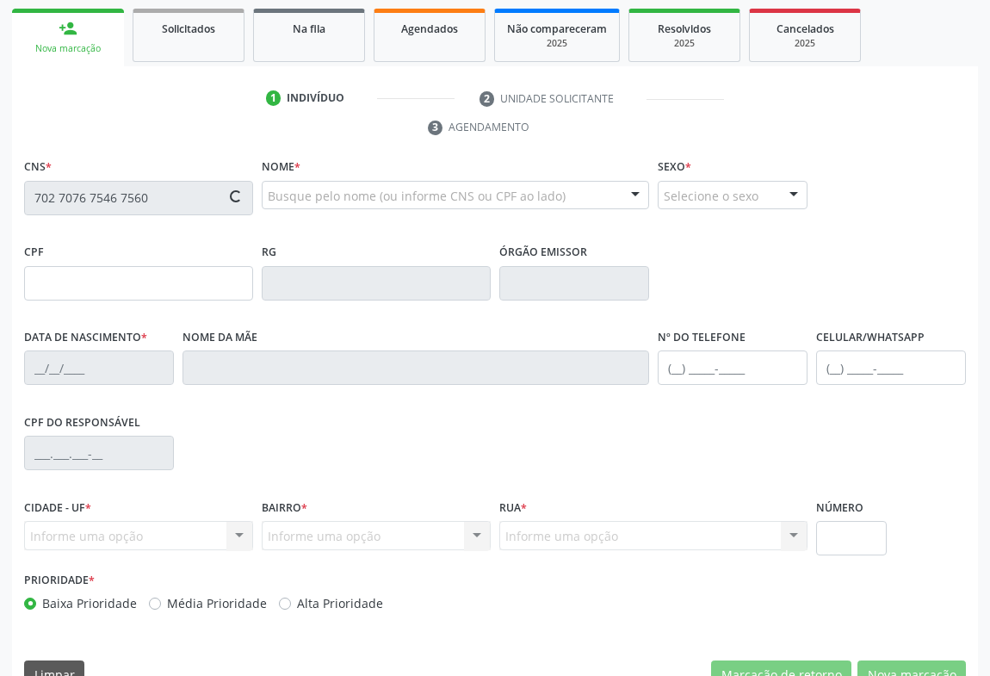
type input "2142833640"
type input "12/04/2000"
type input "(74) 99119-0437"
type input "078.141.455-54"
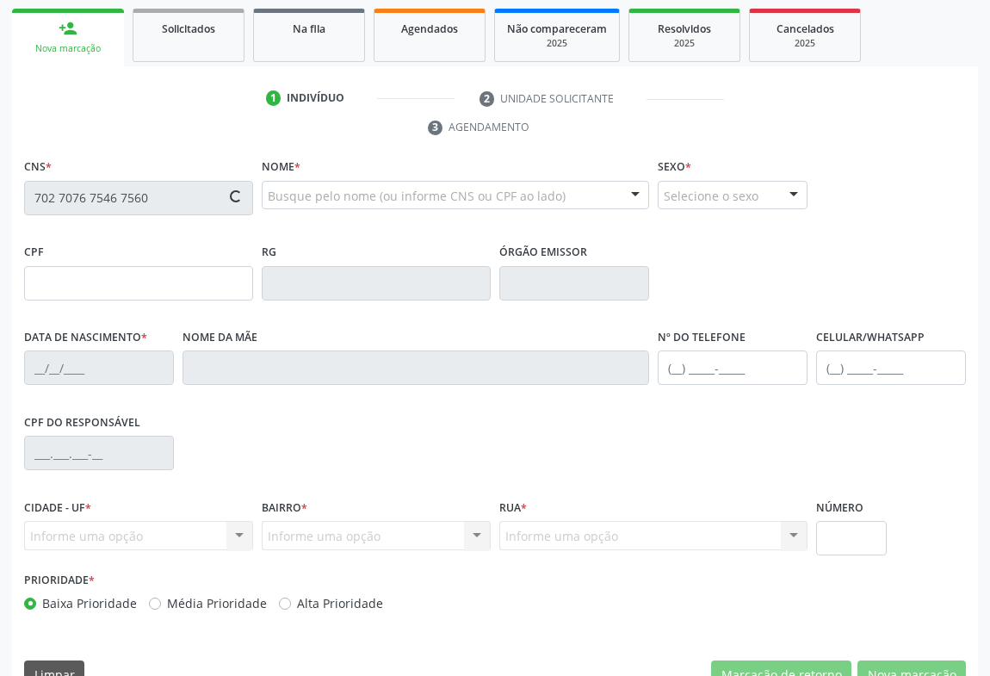
type input "S/N"
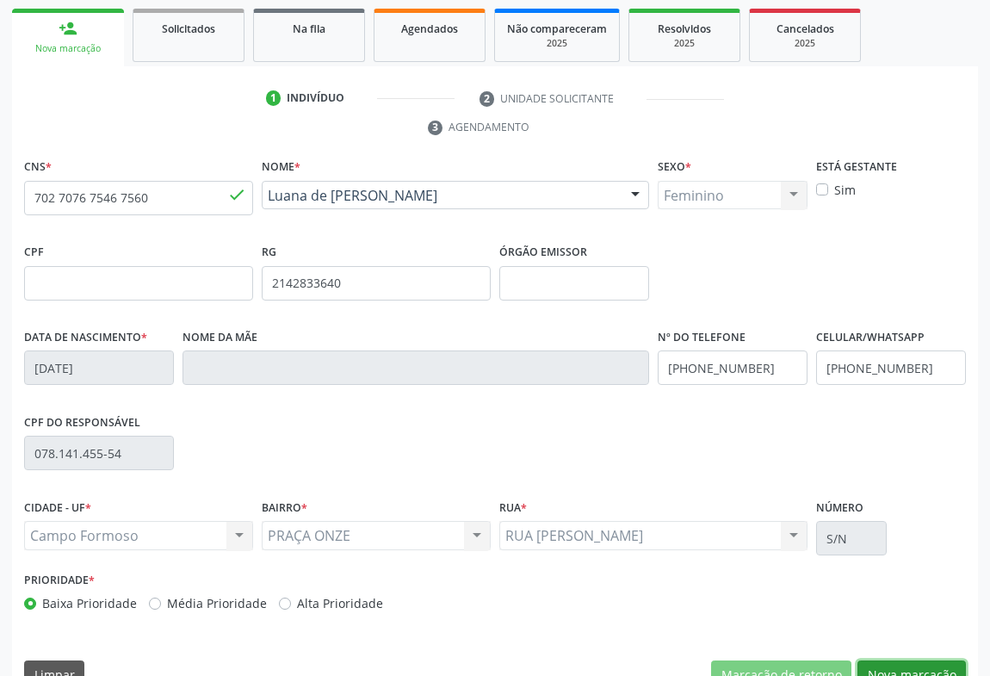
click at [885, 660] on button "Nova marcação" at bounding box center [912, 674] width 108 height 29
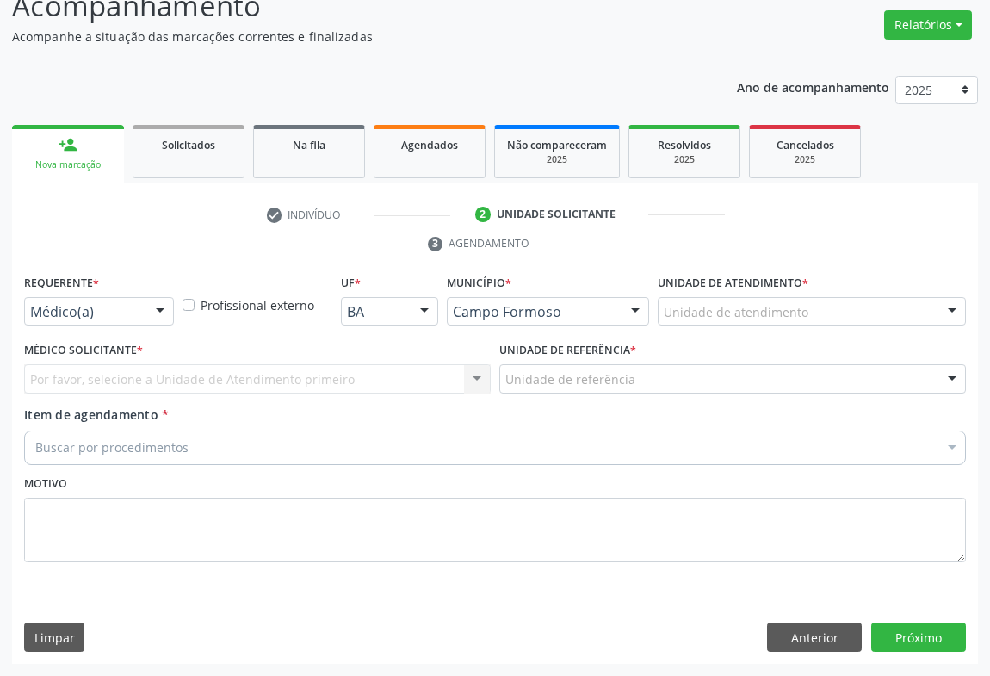
scroll to position [131, 0]
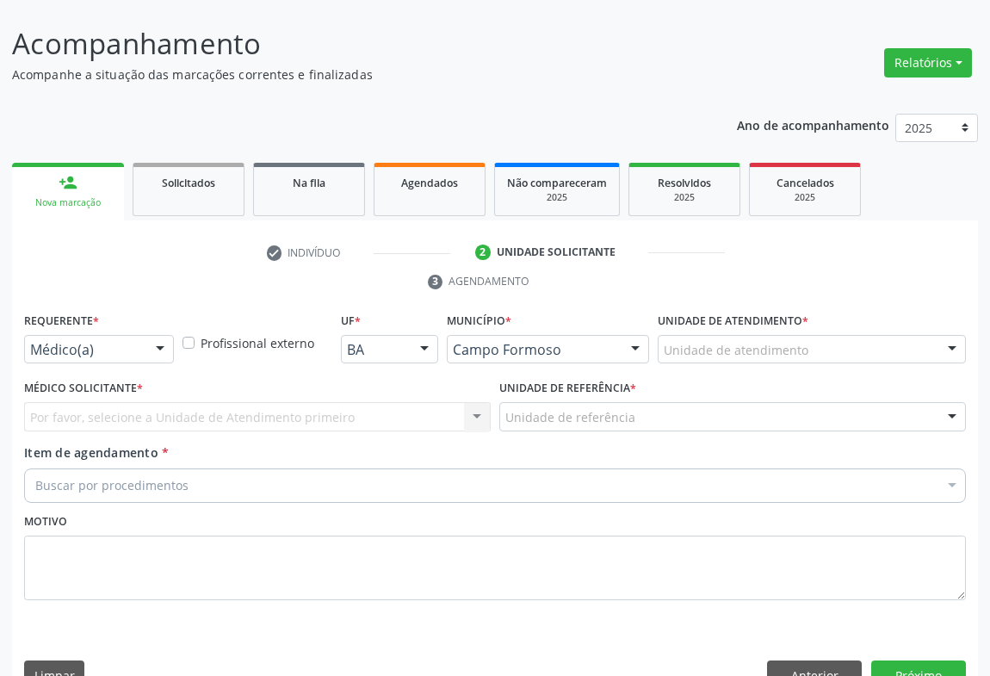
click at [146, 335] on div "Médico(a) Médico(a) Enfermeiro(a) Paciente Nenhum resultado encontrado para: " …" at bounding box center [99, 349] width 150 height 29
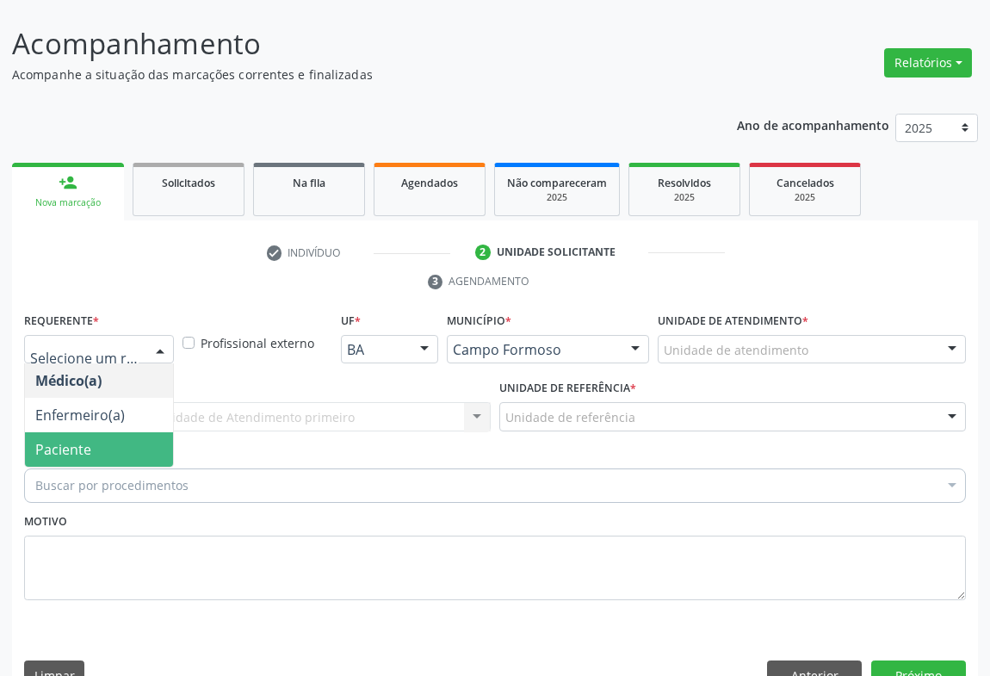
click at [140, 432] on span "Paciente" at bounding box center [99, 449] width 148 height 34
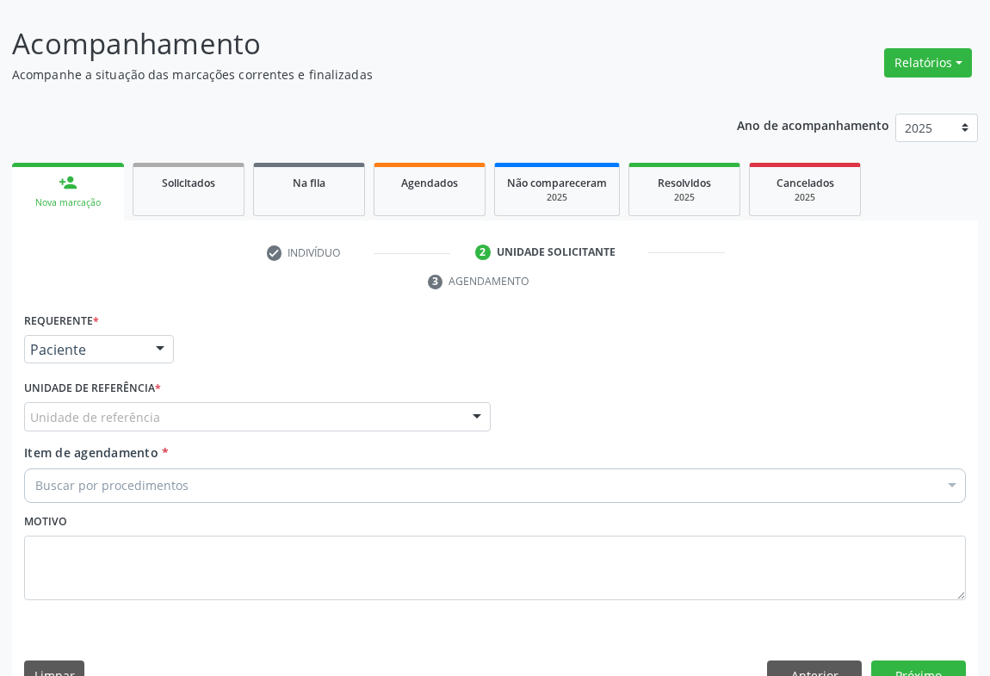
click at [241, 402] on div "Unidade de referência" at bounding box center [257, 416] width 467 height 29
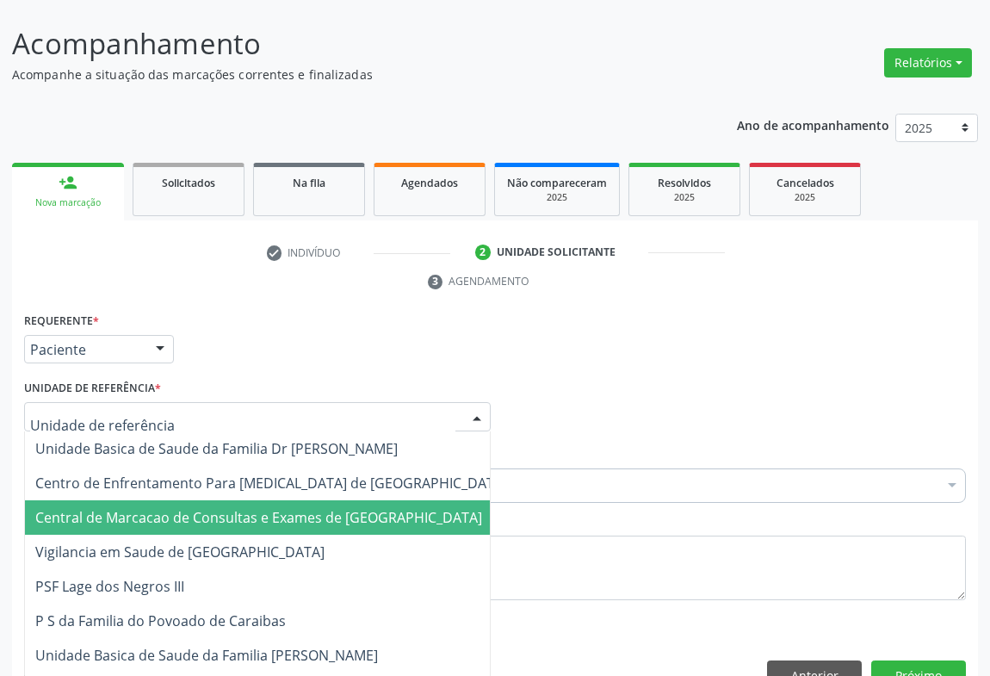
drag, startPoint x: 242, startPoint y: 465, endPoint x: 244, endPoint y: 476, distance: 11.3
click at [244, 500] on span "Central de Marcacao de Consultas e Exames de [GEOGRAPHIC_DATA]" at bounding box center [271, 517] width 493 height 34
click at [244, 508] on span "Central de Marcacao de Consultas e Exames de [GEOGRAPHIC_DATA]" at bounding box center [258, 517] width 447 height 19
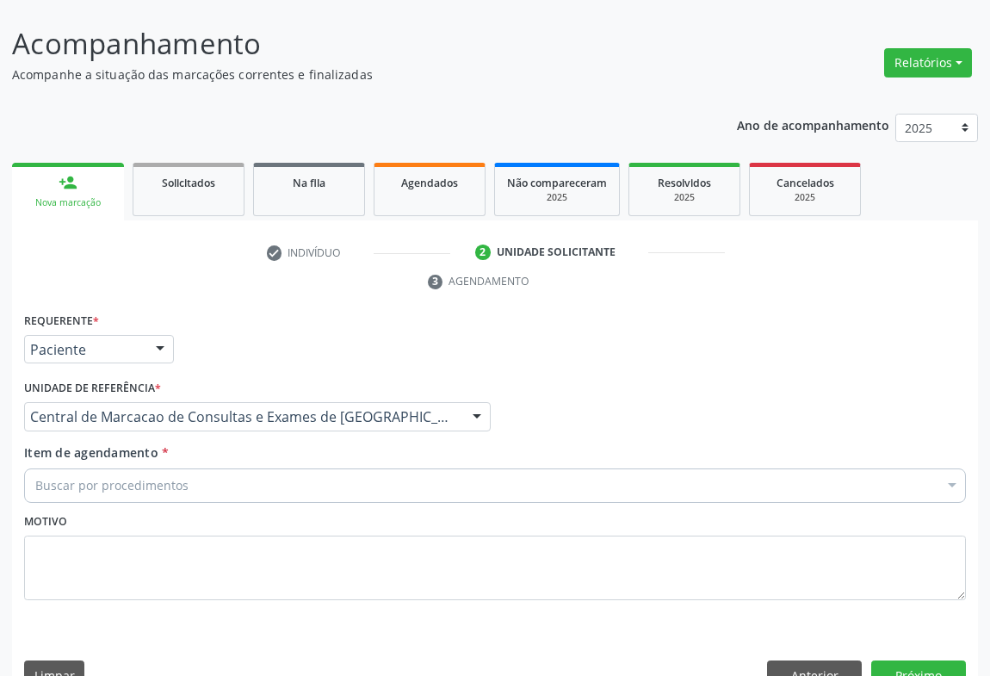
click at [259, 468] on div "Buscar por procedimentos" at bounding box center [495, 485] width 942 height 34
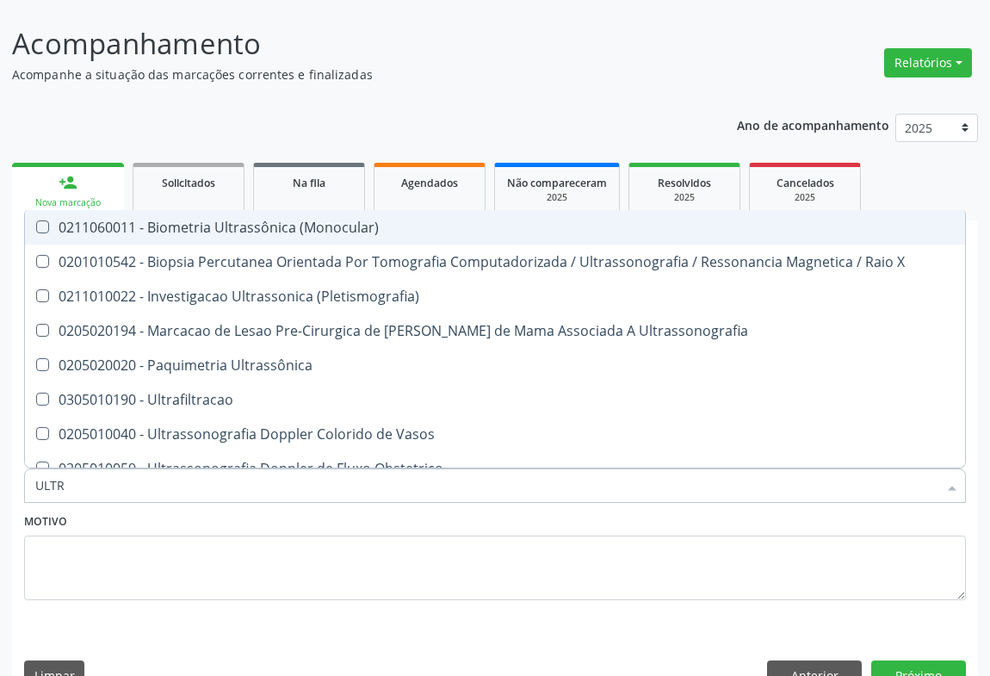
type input "ULTRA"
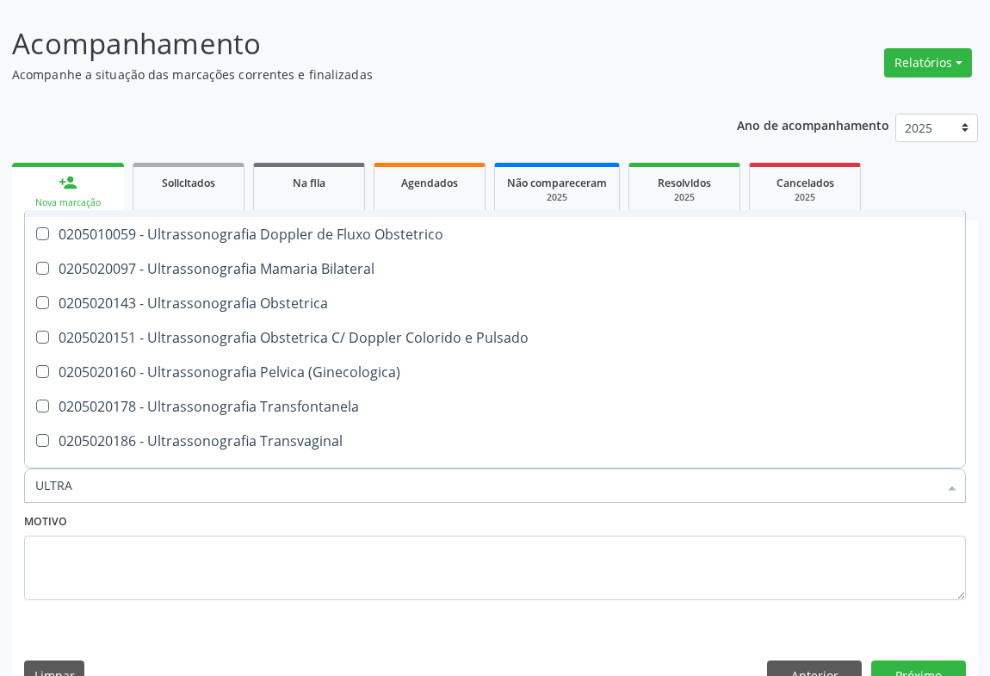
scroll to position [313, 0]
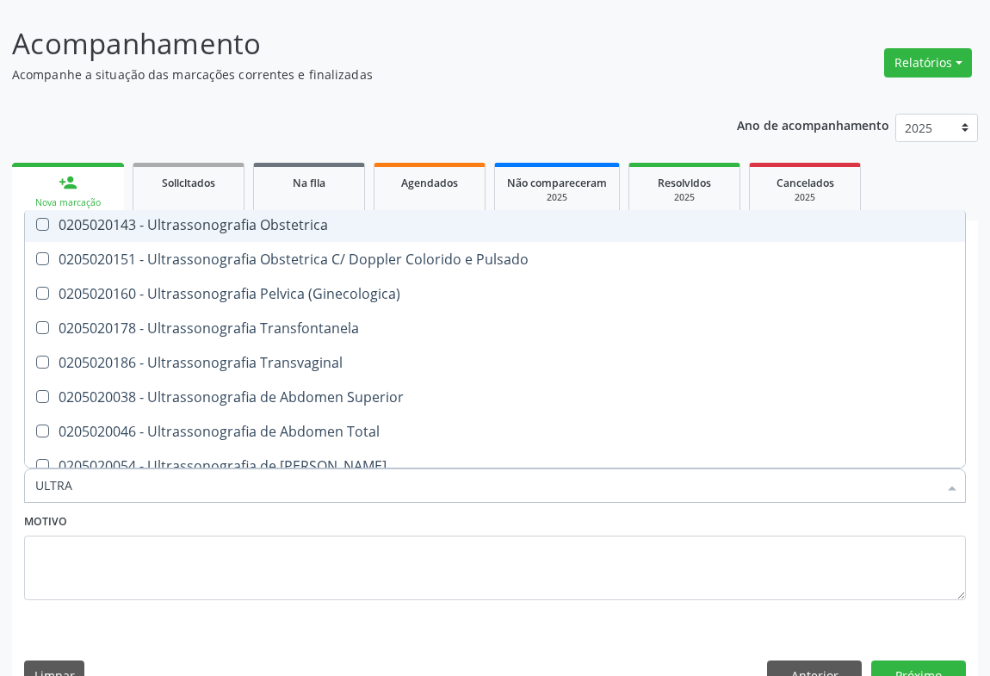
click at [347, 208] on span "0205020143 - Ultrassonografia Obstetrica" at bounding box center [495, 225] width 940 height 34
checkbox Obstetrica "true"
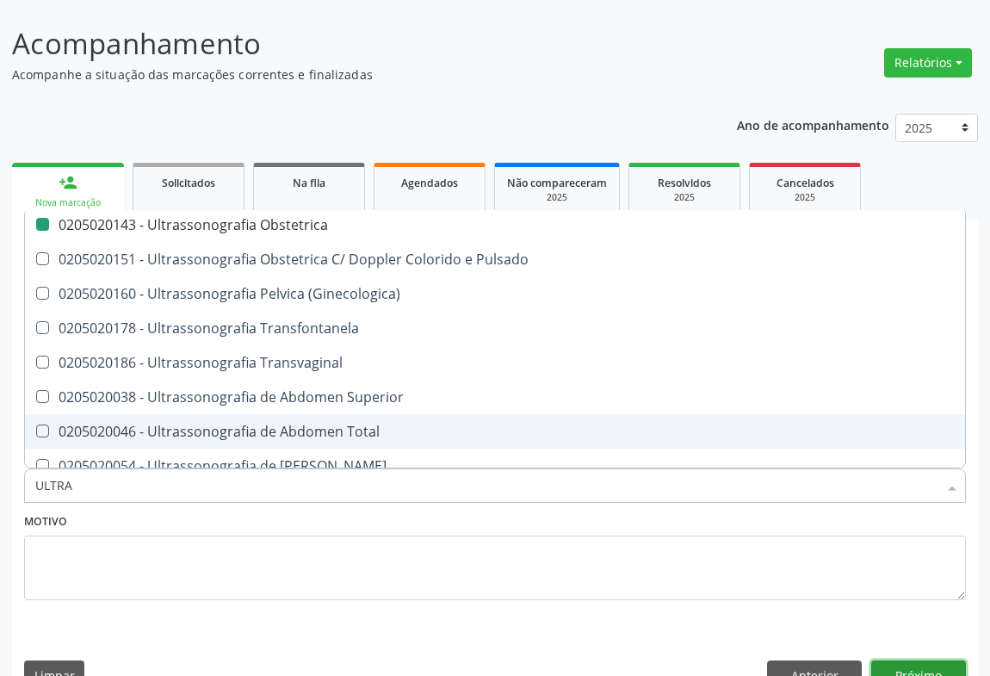
click at [921, 660] on button "Próximo" at bounding box center [918, 674] width 95 height 29
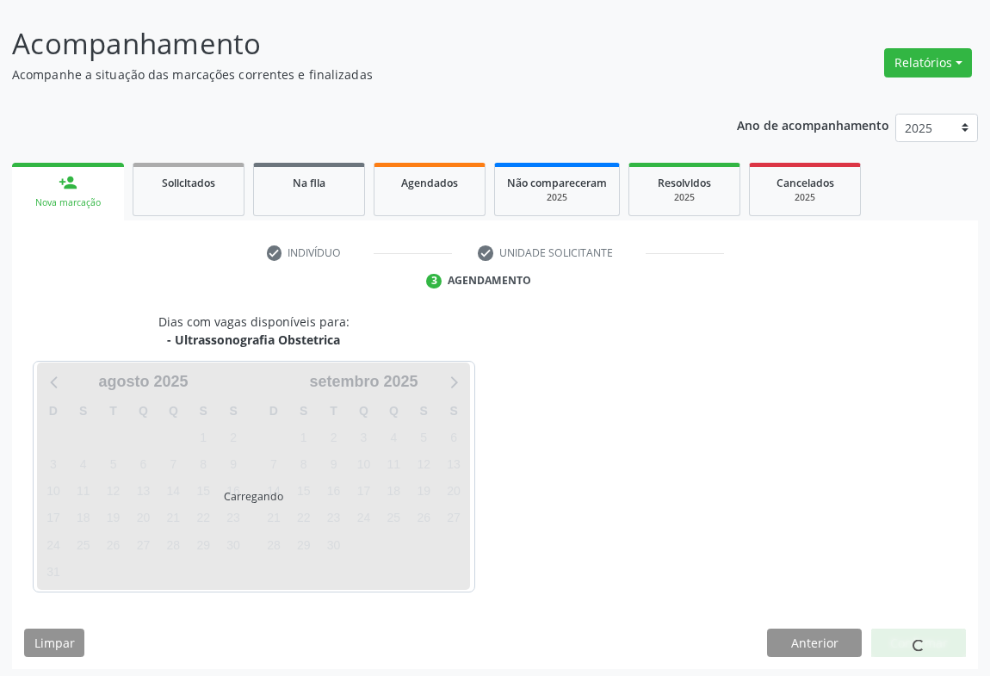
scroll to position [0, 0]
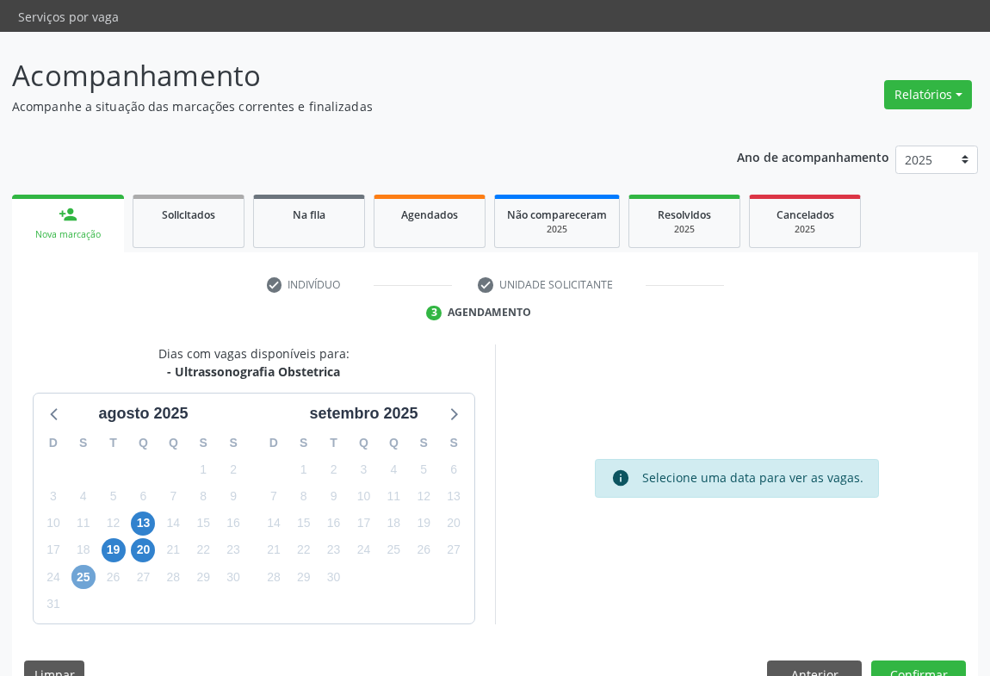
click at [82, 565] on span "25" at bounding box center [83, 577] width 24 height 24
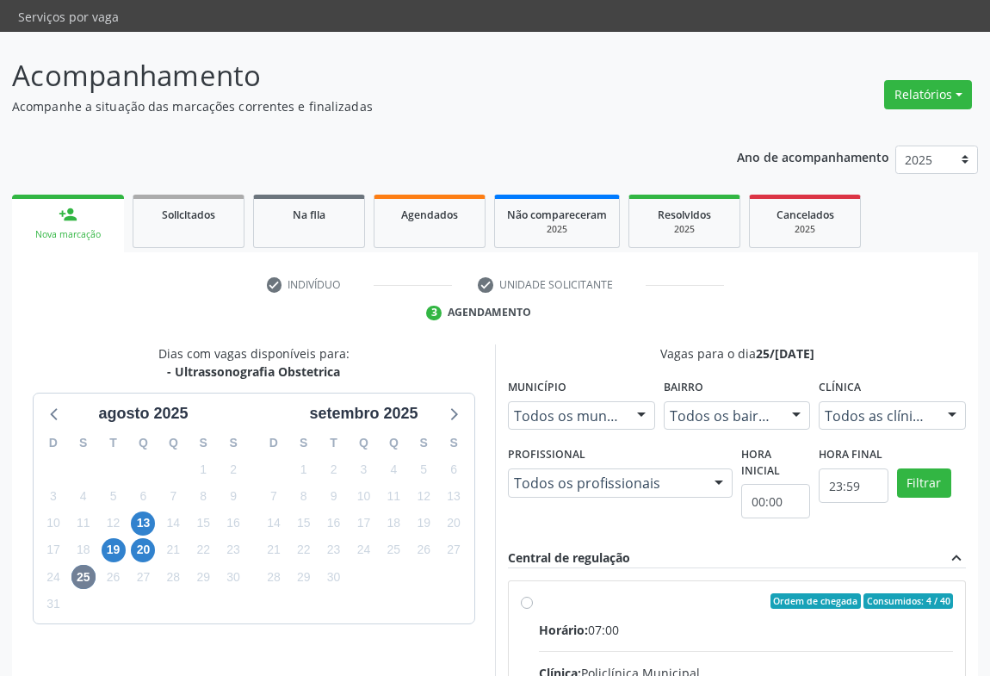
click at [675, 621] on div "Horário: 07:00" at bounding box center [746, 630] width 414 height 18
click at [533, 598] on input "Ordem de chegada Consumidos: 4 / 40 Horário: 07:00 Clínica: Policlínica Municip…" at bounding box center [527, 600] width 12 height 15
radio input "true"
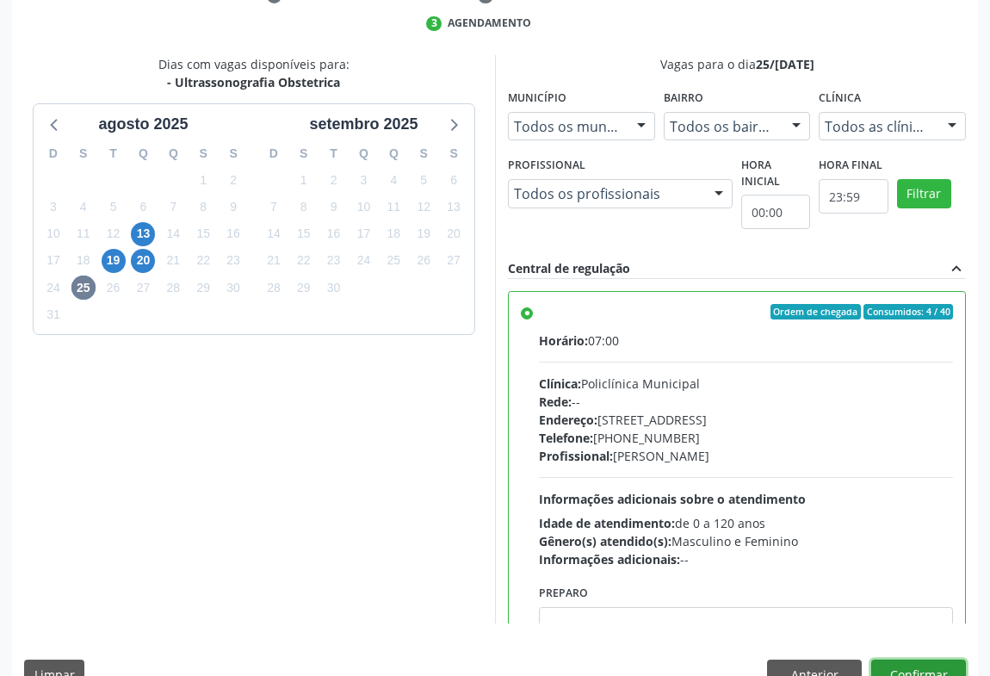
click at [939, 660] on button "Confirmar" at bounding box center [918, 674] width 95 height 29
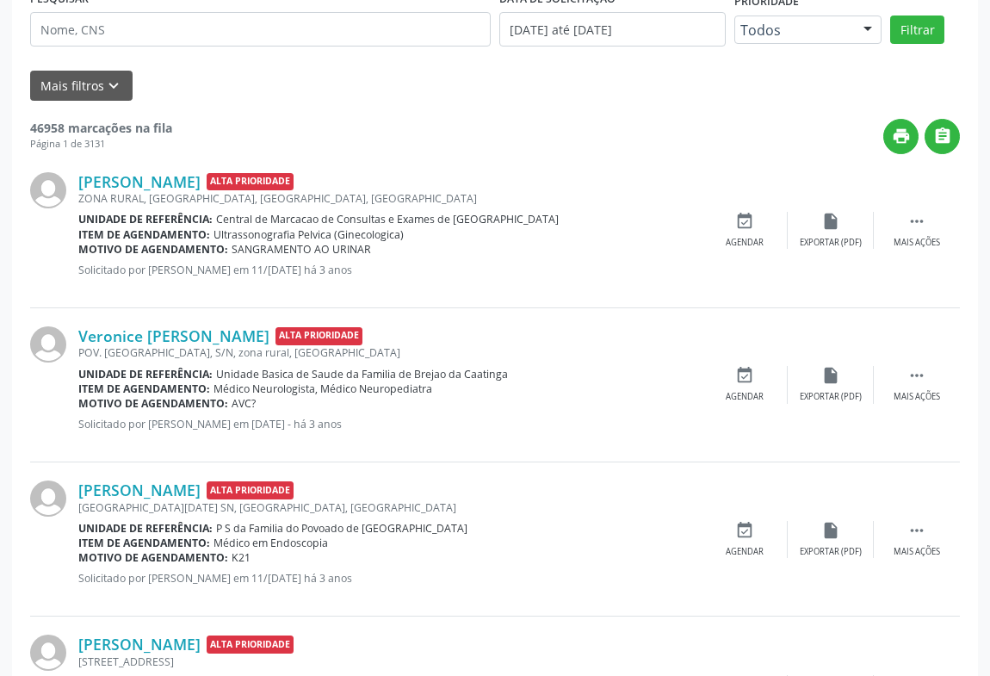
scroll to position [0, 0]
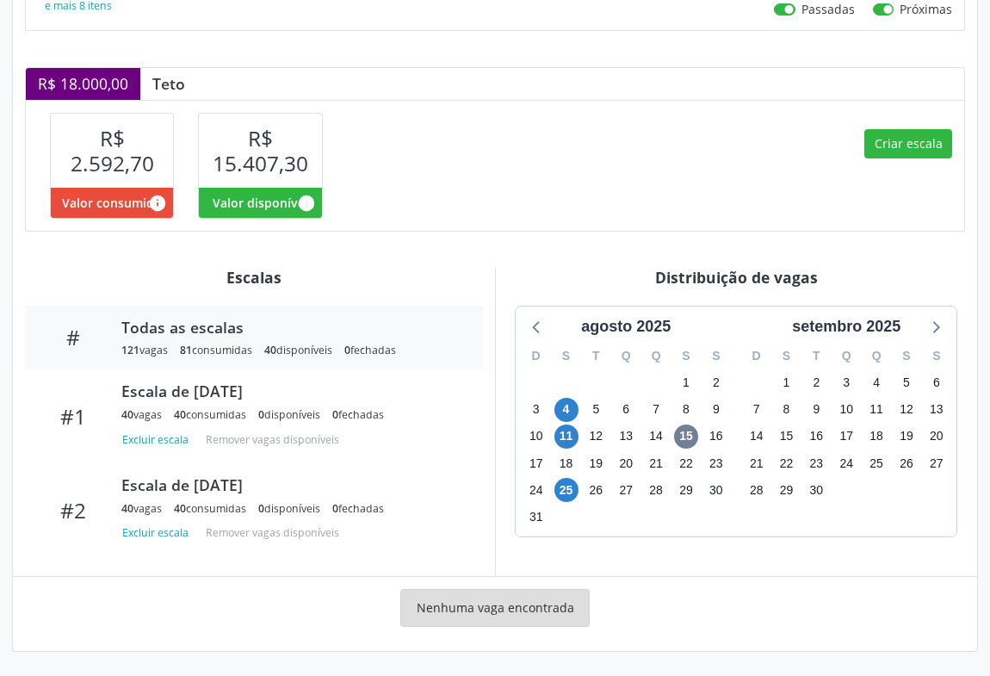
scroll to position [431, 0]
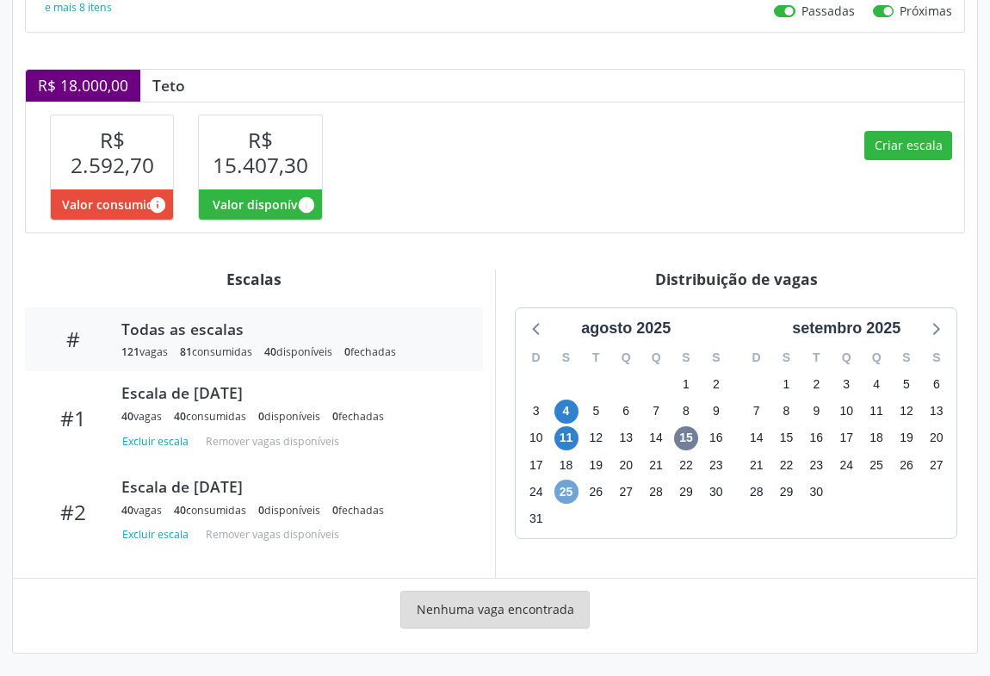
click at [561, 491] on span "25" at bounding box center [567, 492] width 24 height 24
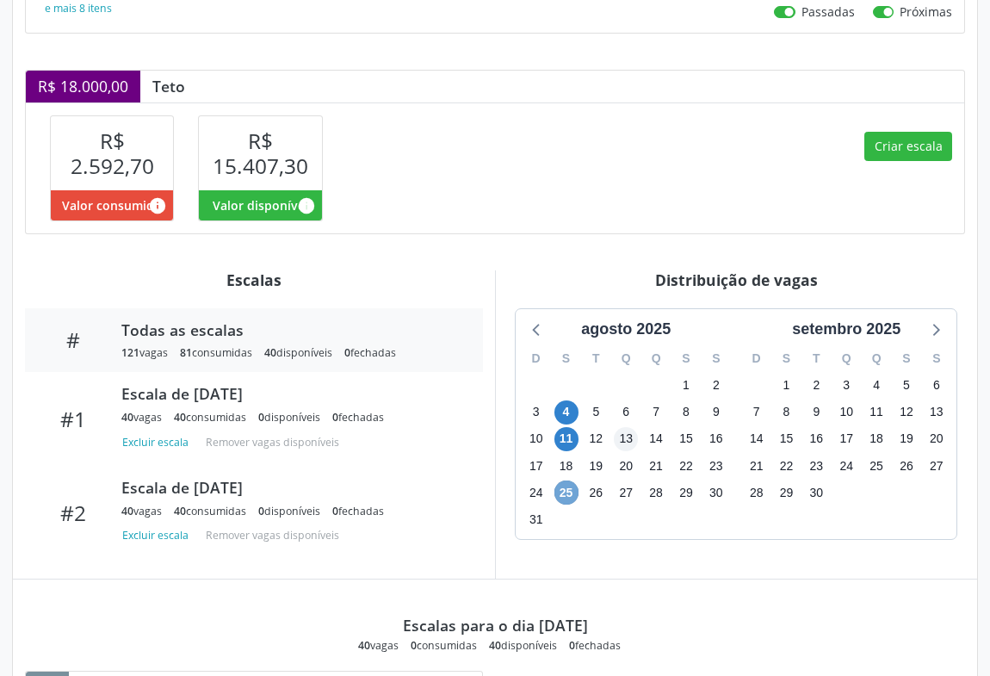
scroll to position [0, 0]
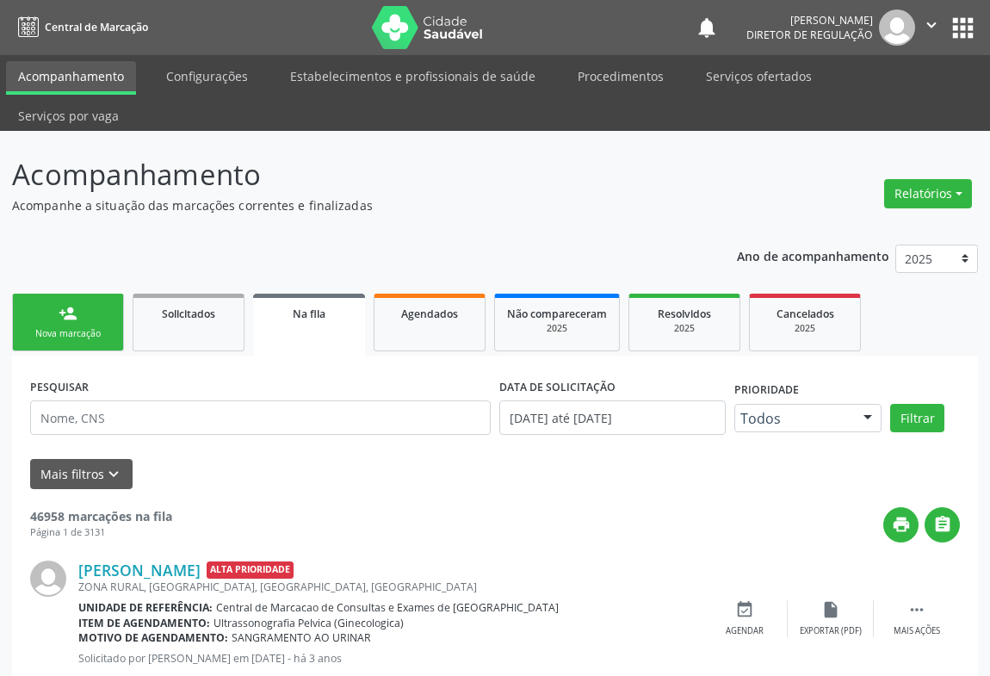
click at [89, 327] on div "Nova marcação" at bounding box center [68, 333] width 86 height 13
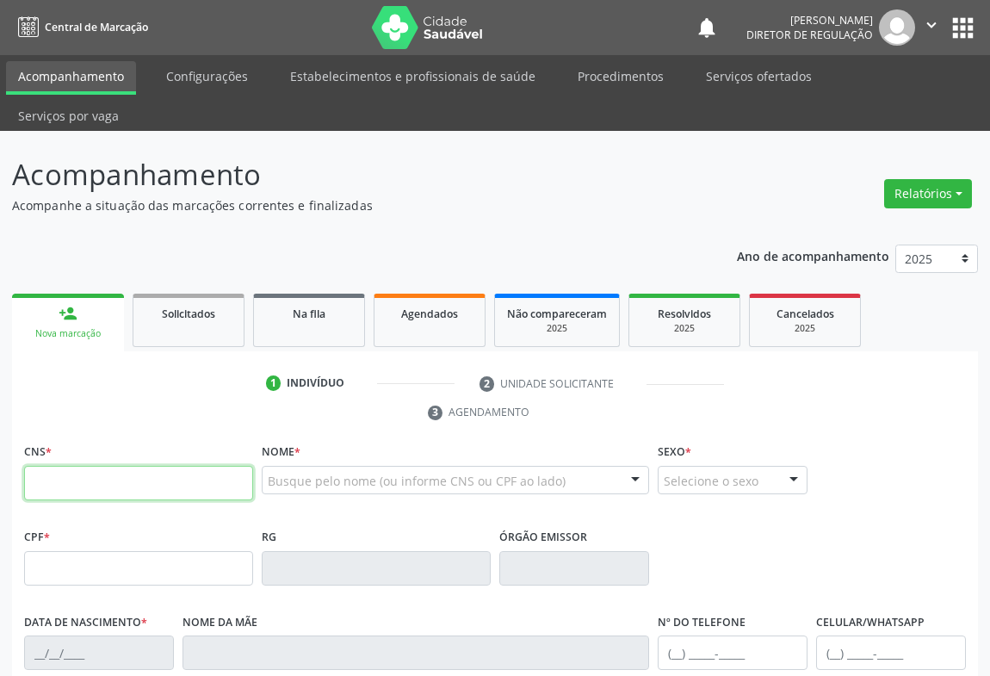
click at [84, 466] on input "text" at bounding box center [138, 483] width 229 height 34
type input "704 6001 7982 5722"
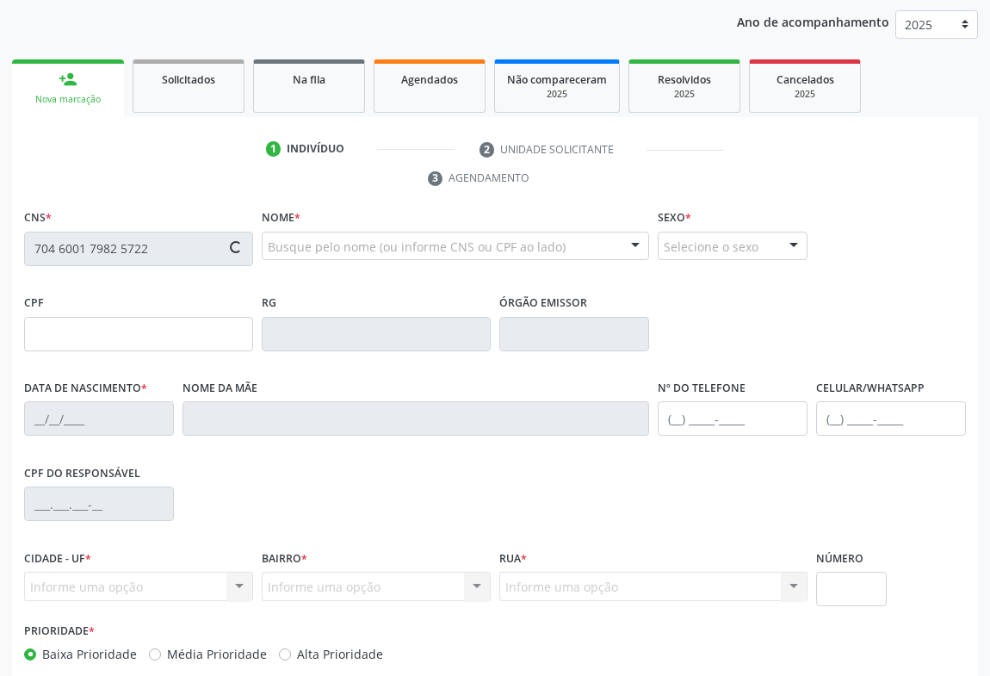
type input "065.194.065-62"
type input "2036415318"
type input "SSPBA"
type input "20/01/1999"
type input "(74) 98863-3765"
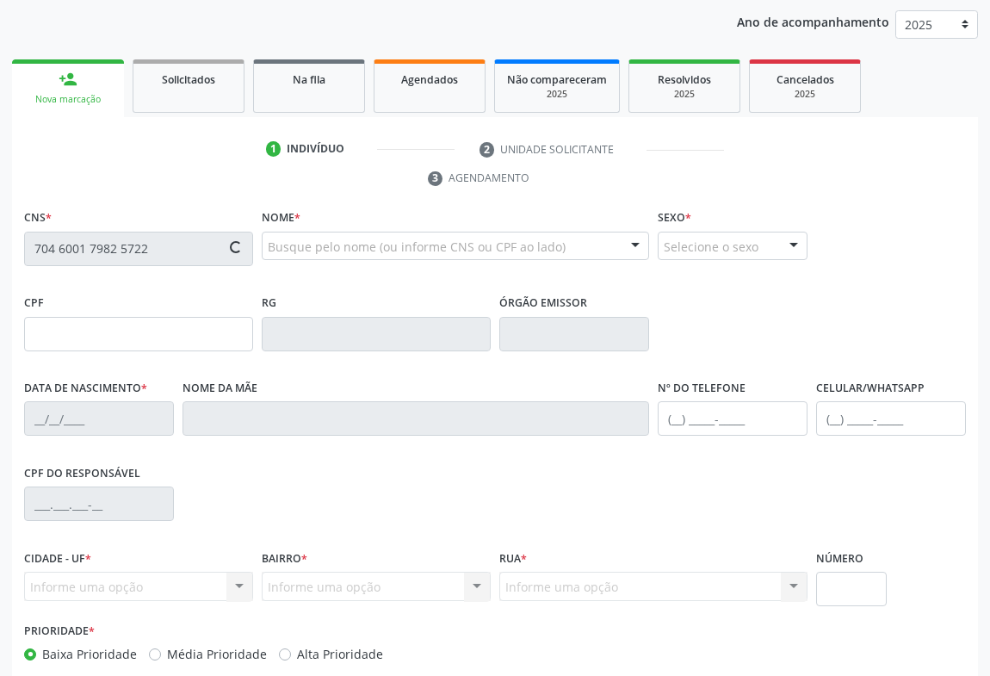
type input "S/N"
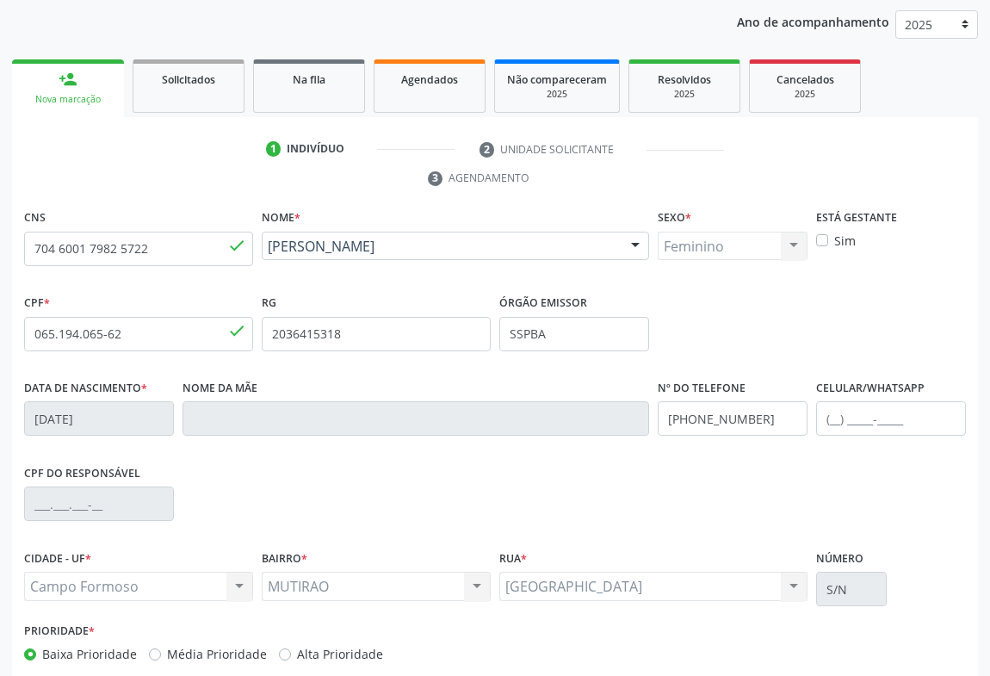
scroll to position [285, 0]
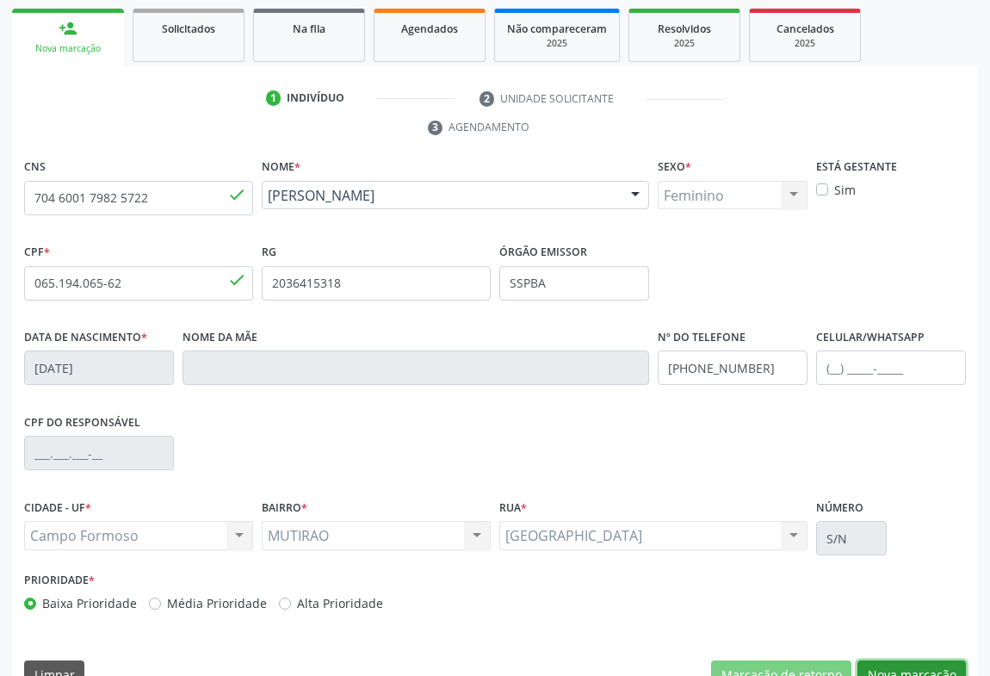
click at [917, 660] on button "Nova marcação" at bounding box center [912, 674] width 108 height 29
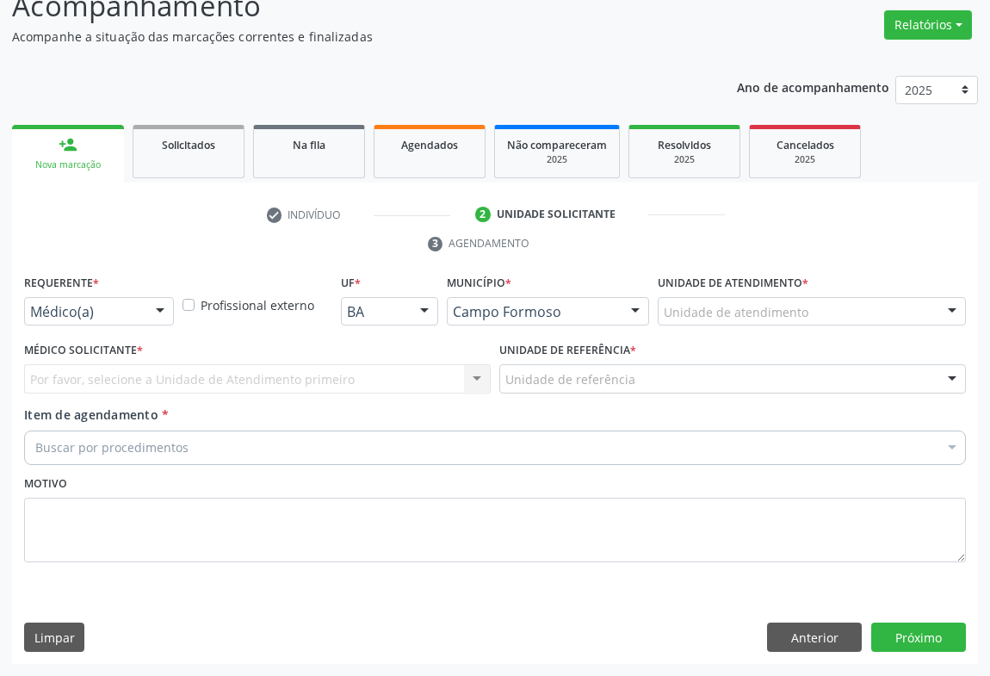
scroll to position [131, 0]
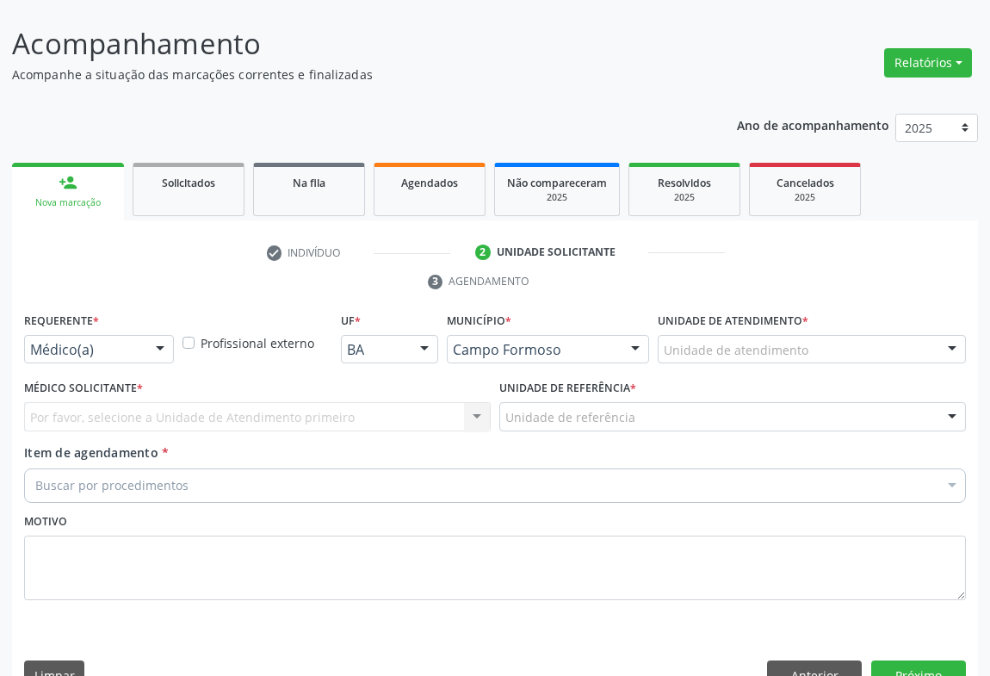
click at [160, 336] on div at bounding box center [160, 350] width 26 height 29
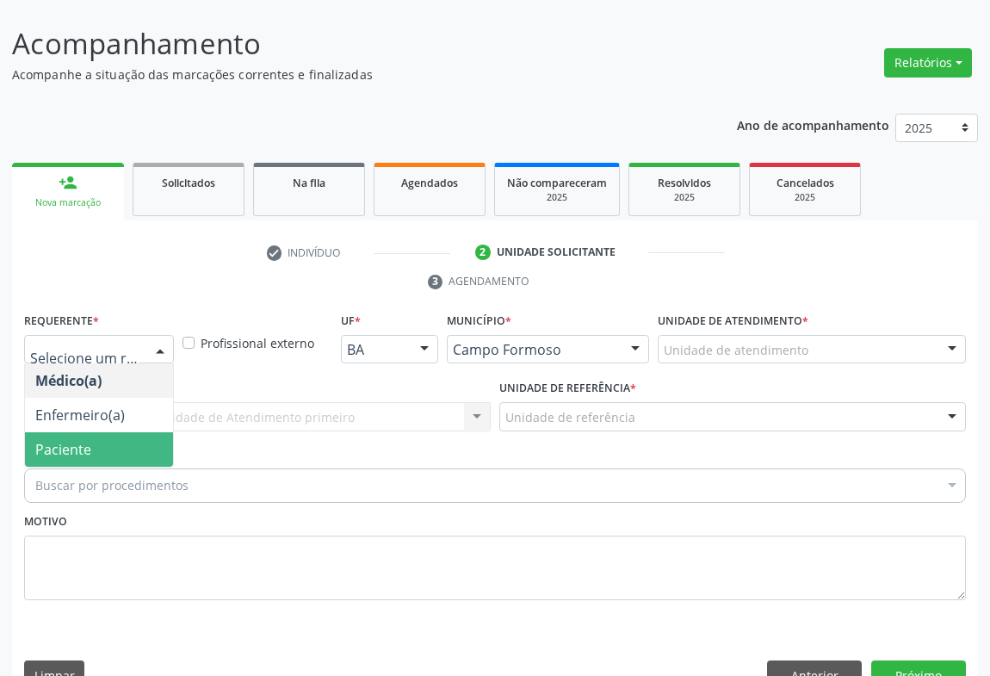
click at [117, 432] on span "Paciente" at bounding box center [99, 449] width 148 height 34
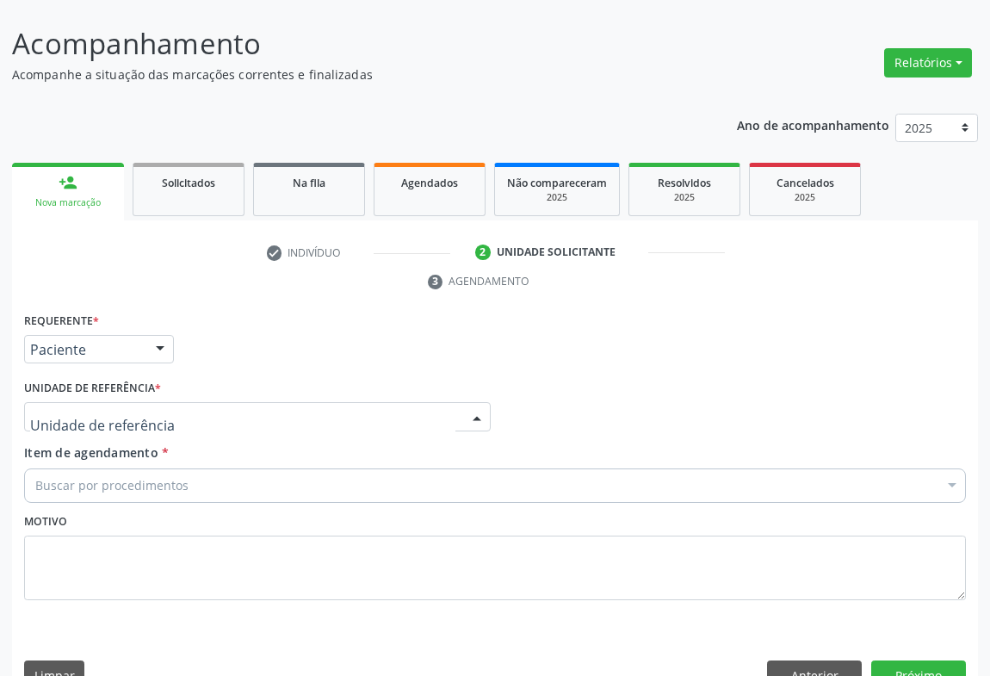
click at [238, 402] on div at bounding box center [257, 416] width 467 height 29
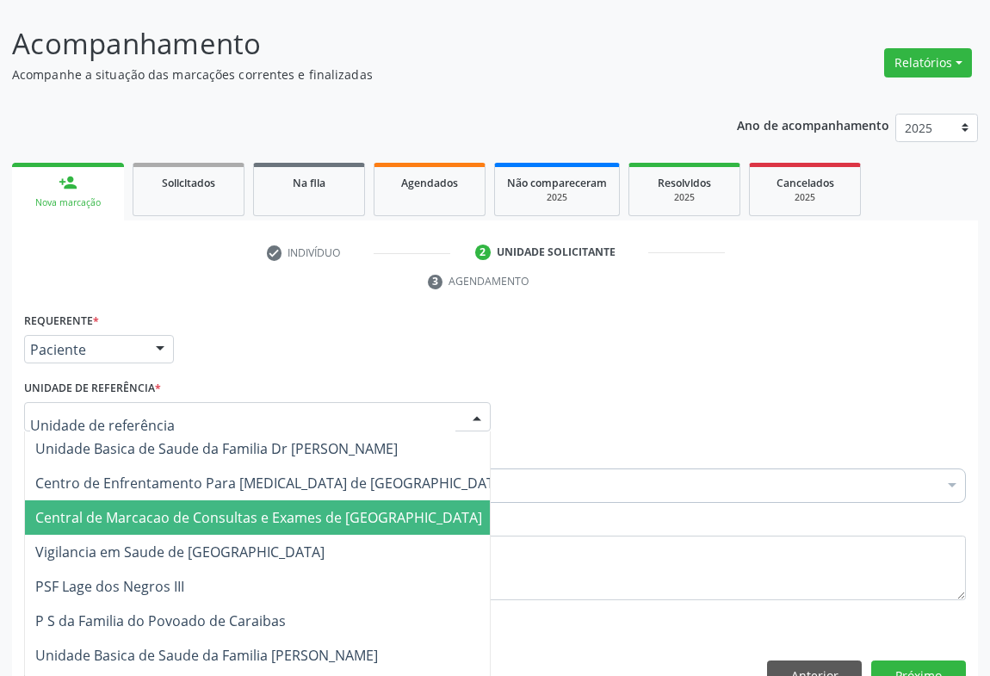
click at [239, 508] on span "Central de Marcacao de Consultas e Exames de [GEOGRAPHIC_DATA]" at bounding box center [258, 517] width 447 height 19
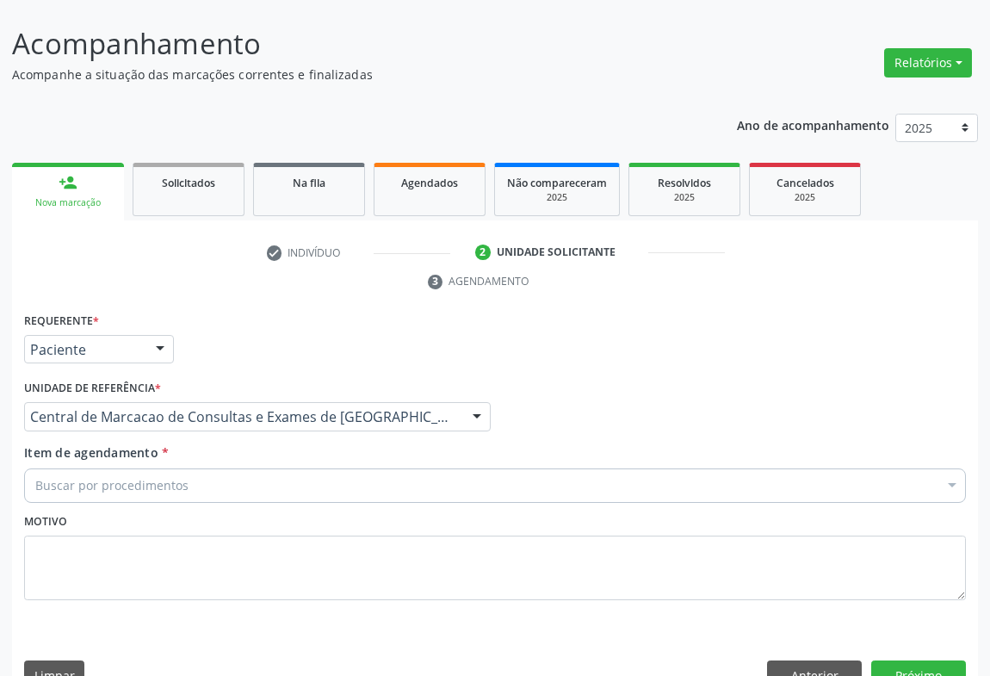
click at [295, 468] on div "Buscar por procedimentos" at bounding box center [495, 485] width 942 height 34
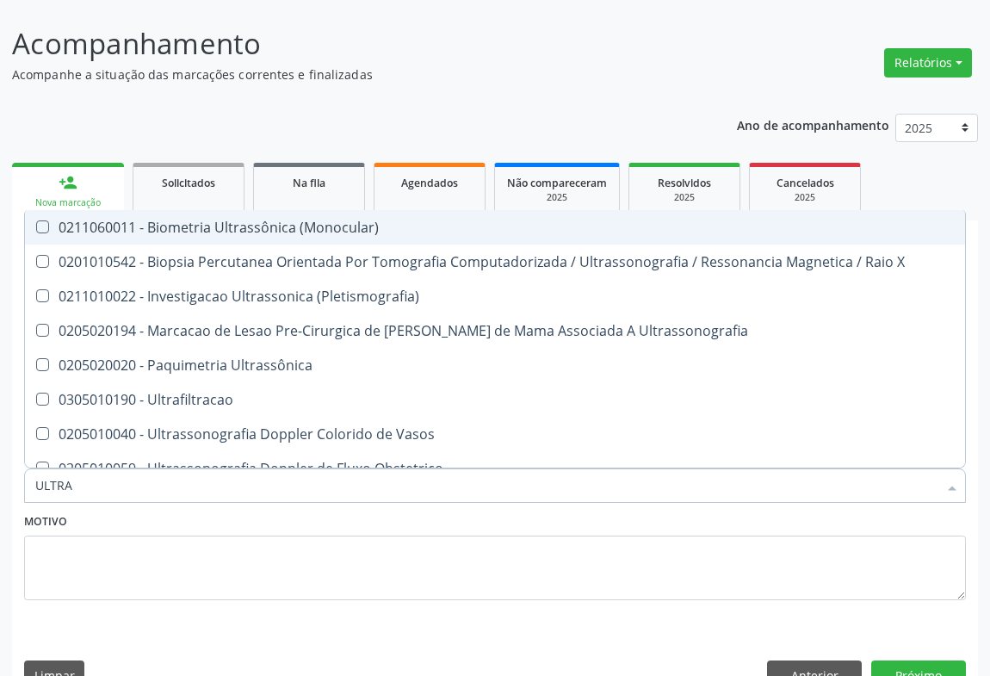
type input "ULTRAS"
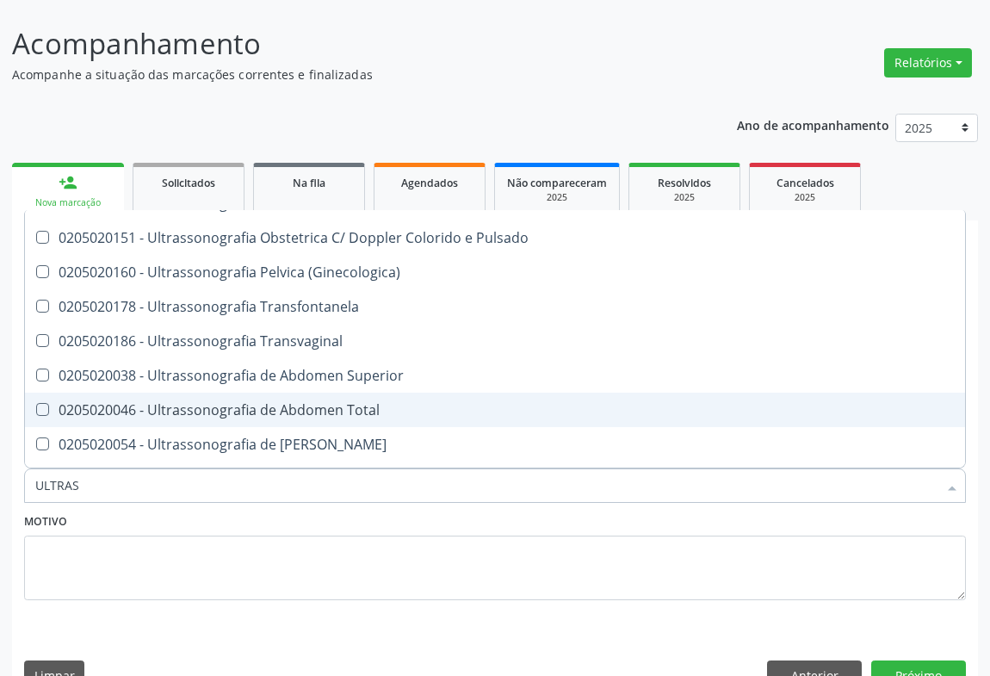
scroll to position [221, 0]
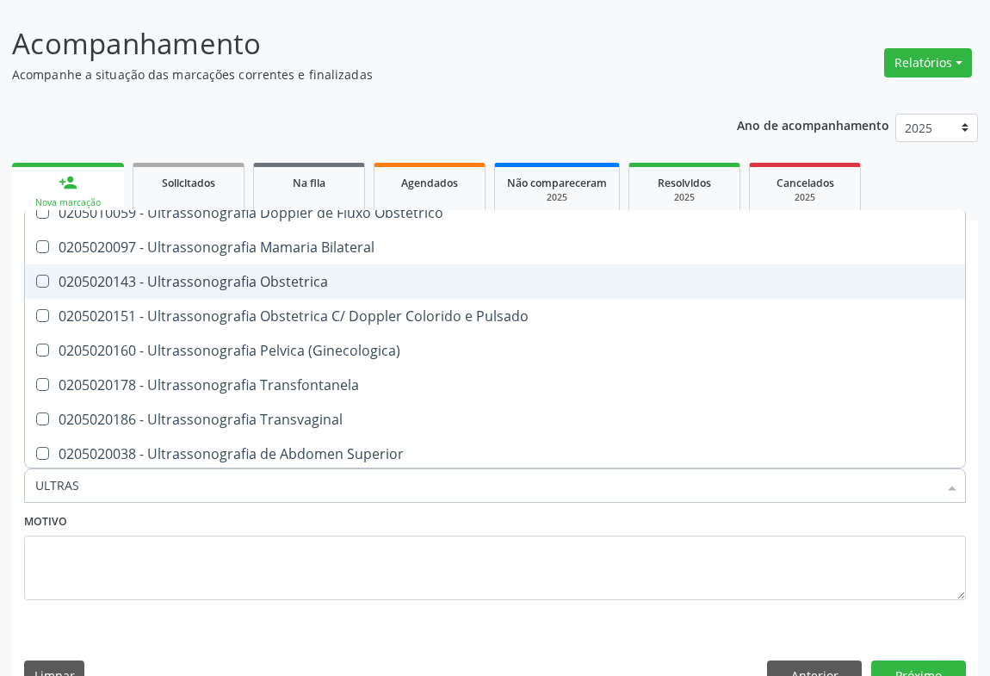
click at [363, 275] on div "0205020143 - Ultrassonografia Obstetrica" at bounding box center [495, 282] width 920 height 14
checkbox Obstetrica "true"
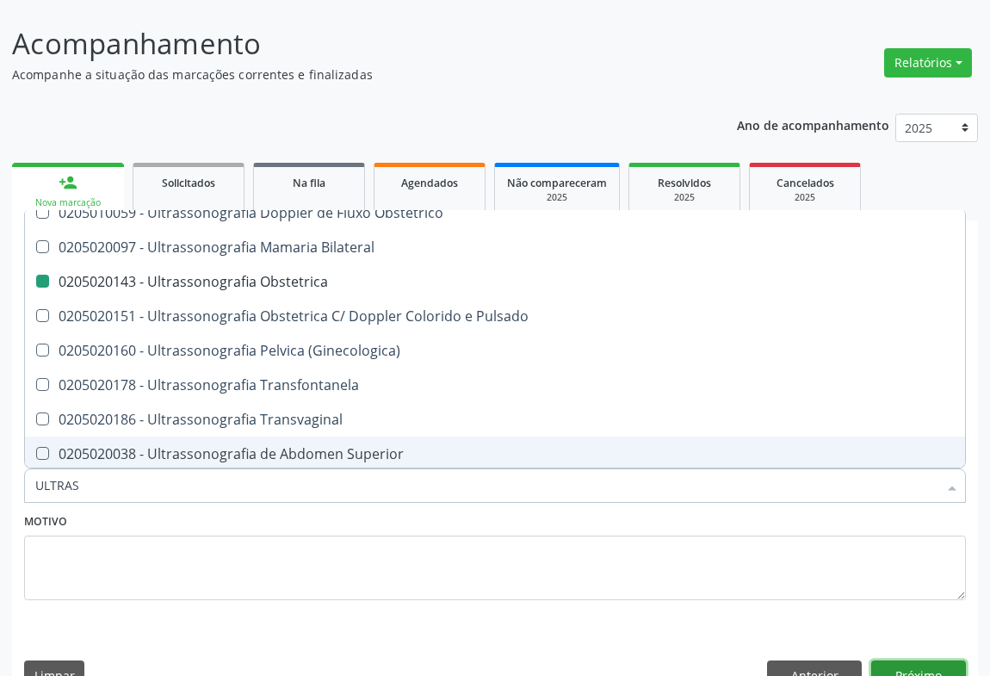
click at [910, 660] on button "Próximo" at bounding box center [918, 674] width 95 height 29
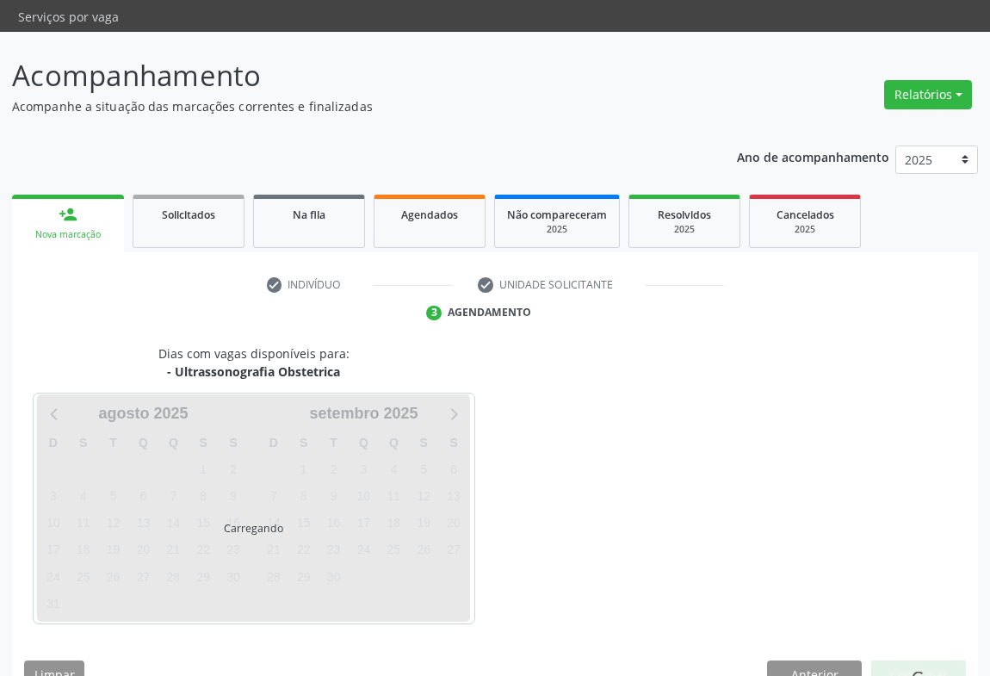
scroll to position [0, 0]
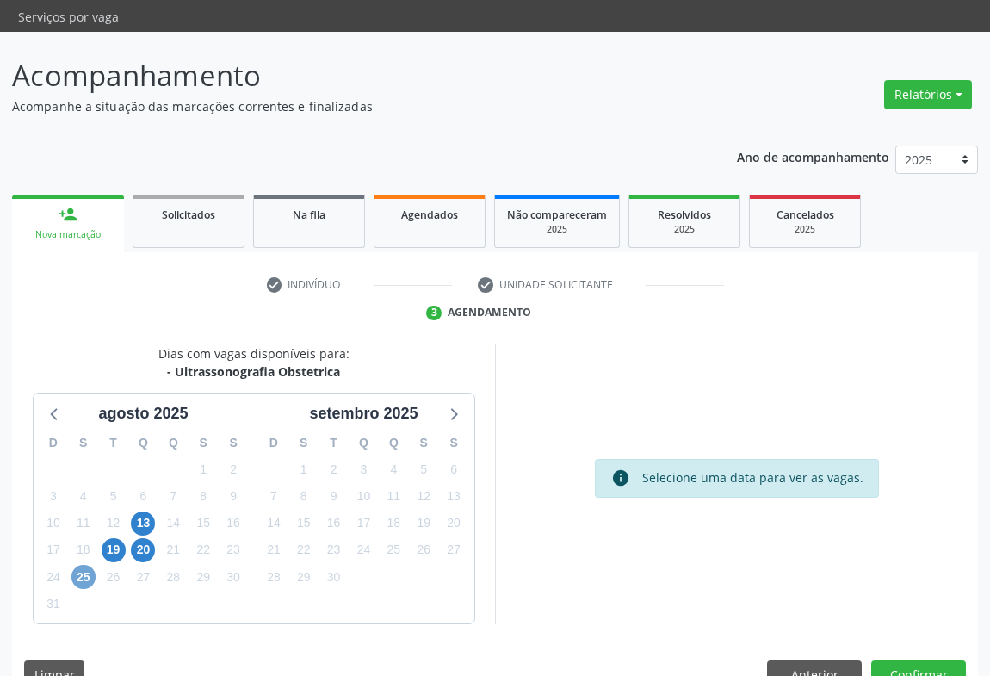
click at [76, 565] on span "25" at bounding box center [83, 577] width 24 height 24
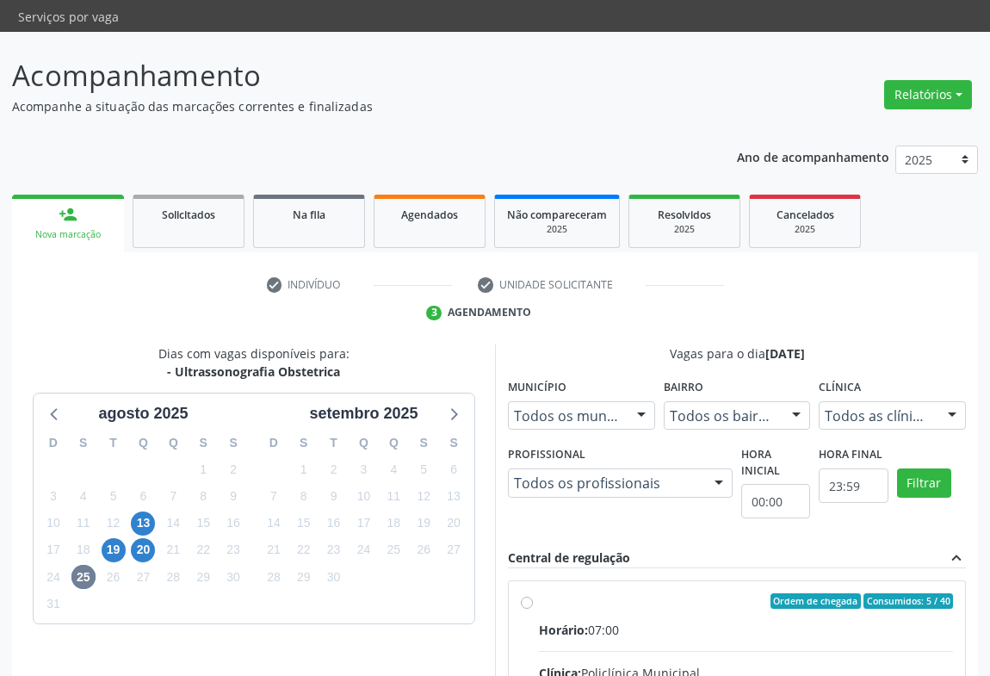
drag, startPoint x: 671, startPoint y: 602, endPoint x: 721, endPoint y: 594, distance: 50.5
radio input "true"
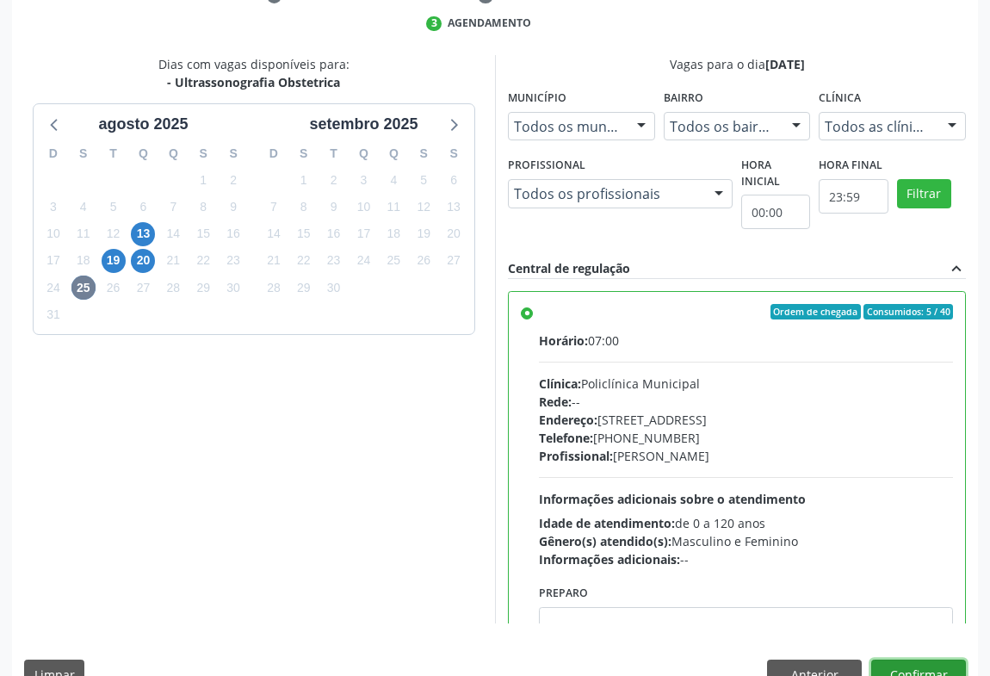
click at [947, 660] on button "Confirmar" at bounding box center [918, 674] width 95 height 29
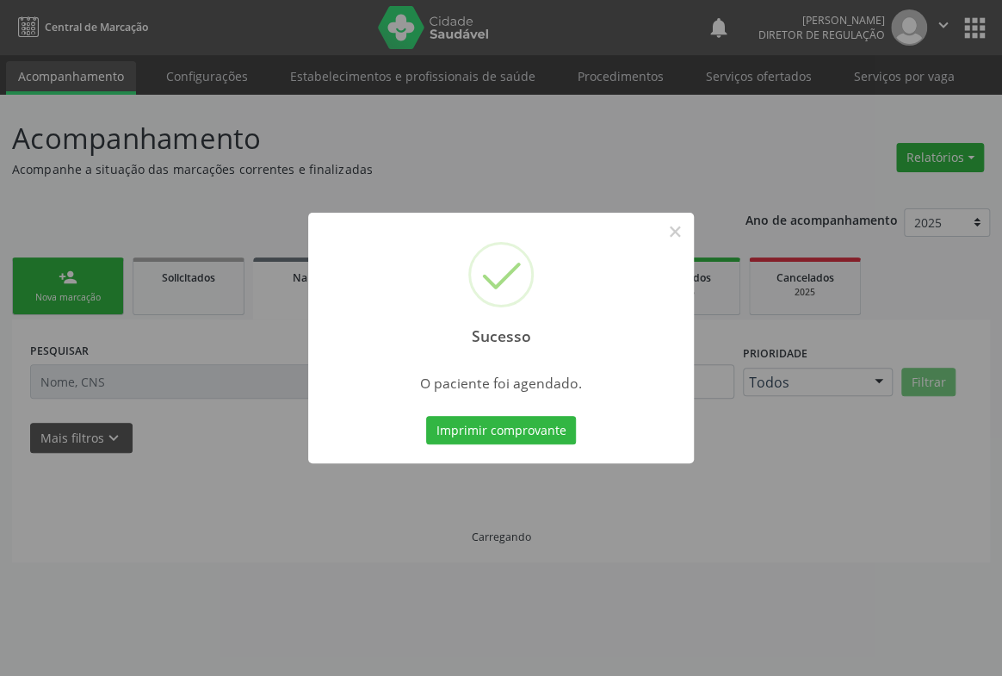
click at [465, 412] on div "Imprimir comprovante Cancel" at bounding box center [502, 430] width 158 height 36
click at [468, 430] on button "Imprimir comprovante" at bounding box center [501, 430] width 150 height 29
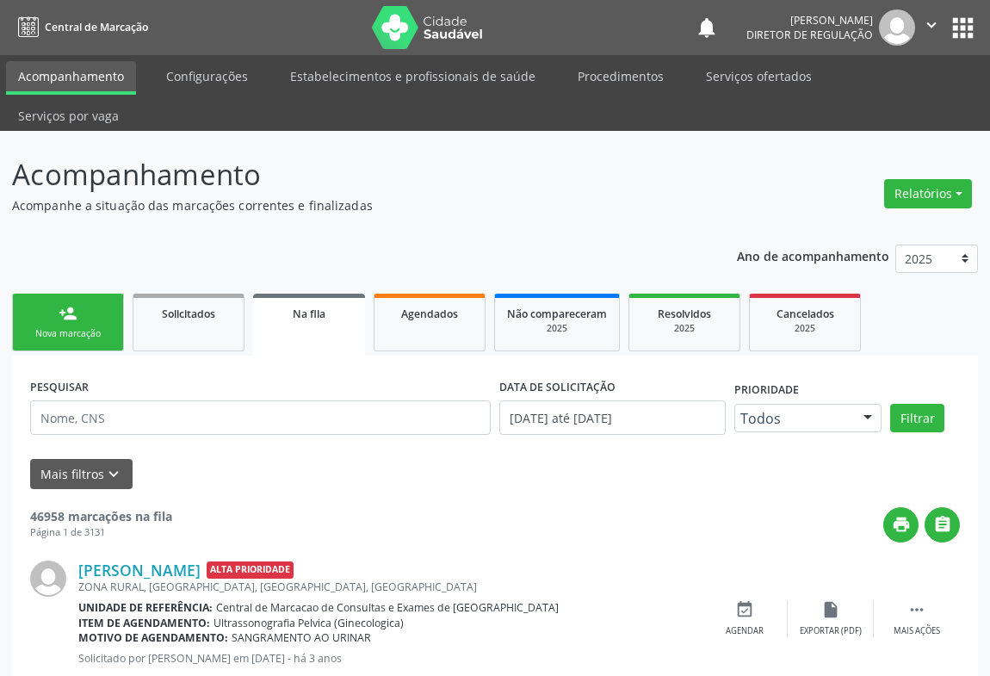
click at [91, 327] on div "Nova marcação" at bounding box center [68, 333] width 86 height 13
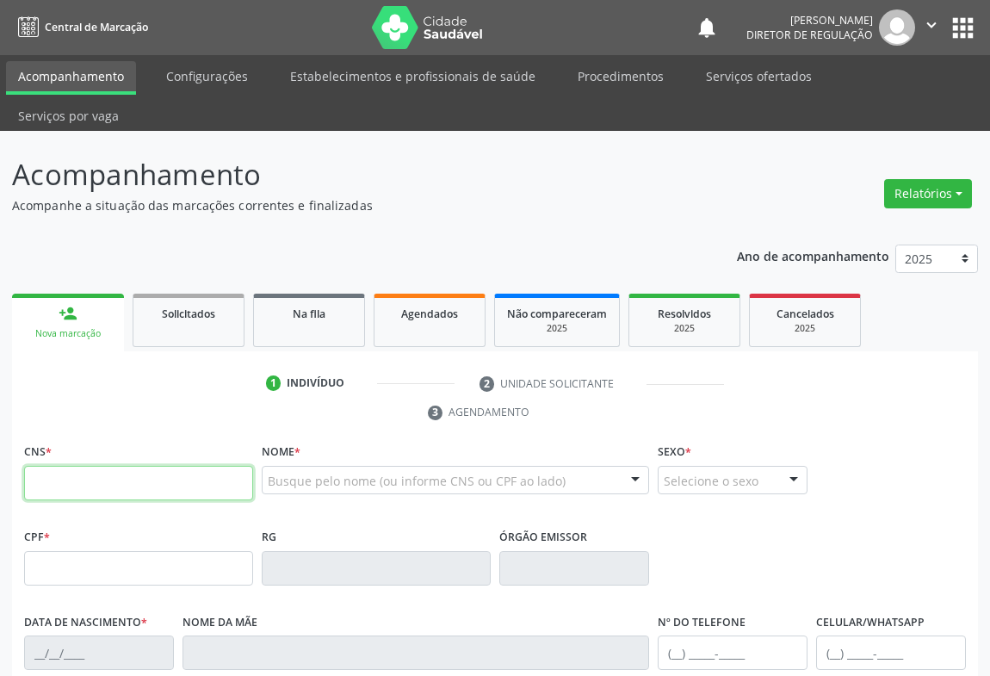
click at [115, 466] on input "text" at bounding box center [138, 483] width 229 height 34
type input "705 0046 5394 2256"
type input "948.053.695-15"
type input "0736210725"
type input "06/04/1951"
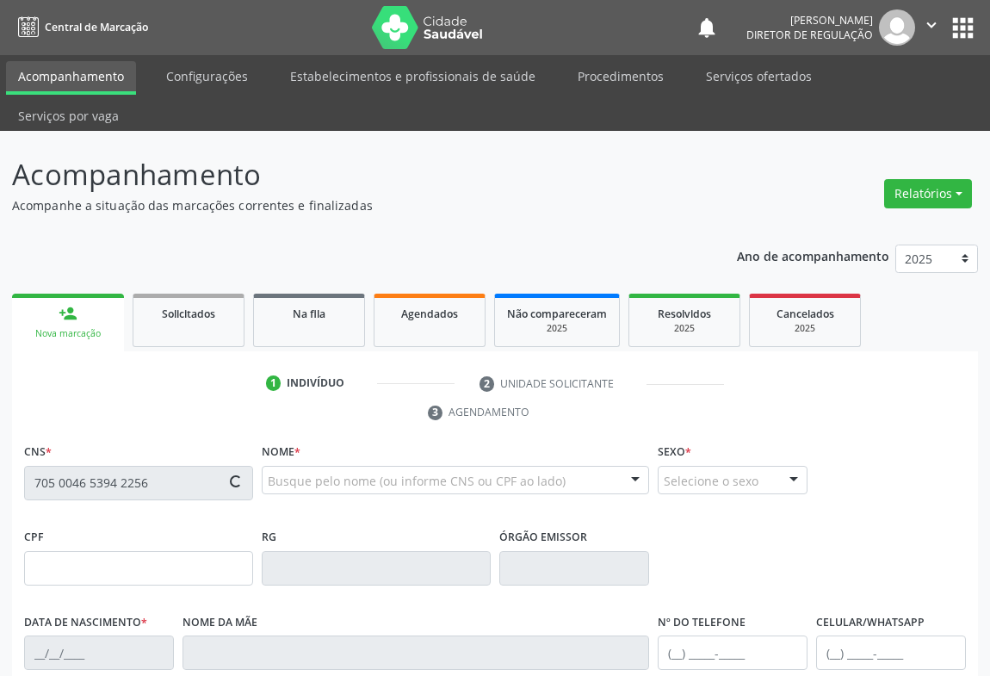
type input "(74) 98827-0888"
type input "948.053.695-15"
type input "S/N"
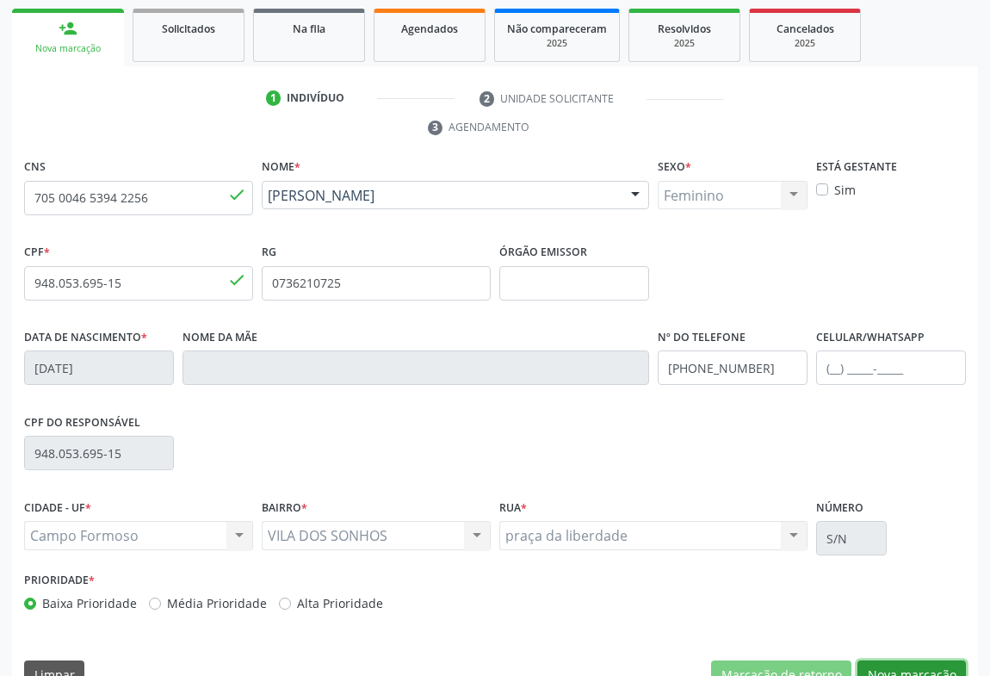
click at [918, 660] on button "Nova marcação" at bounding box center [912, 674] width 108 height 29
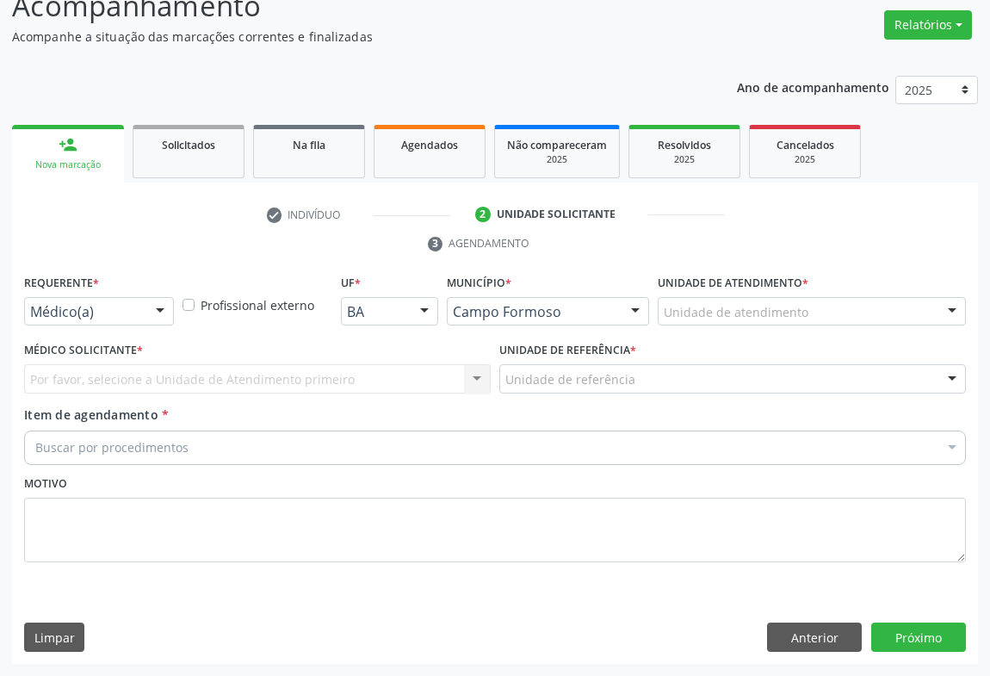
scroll to position [131, 0]
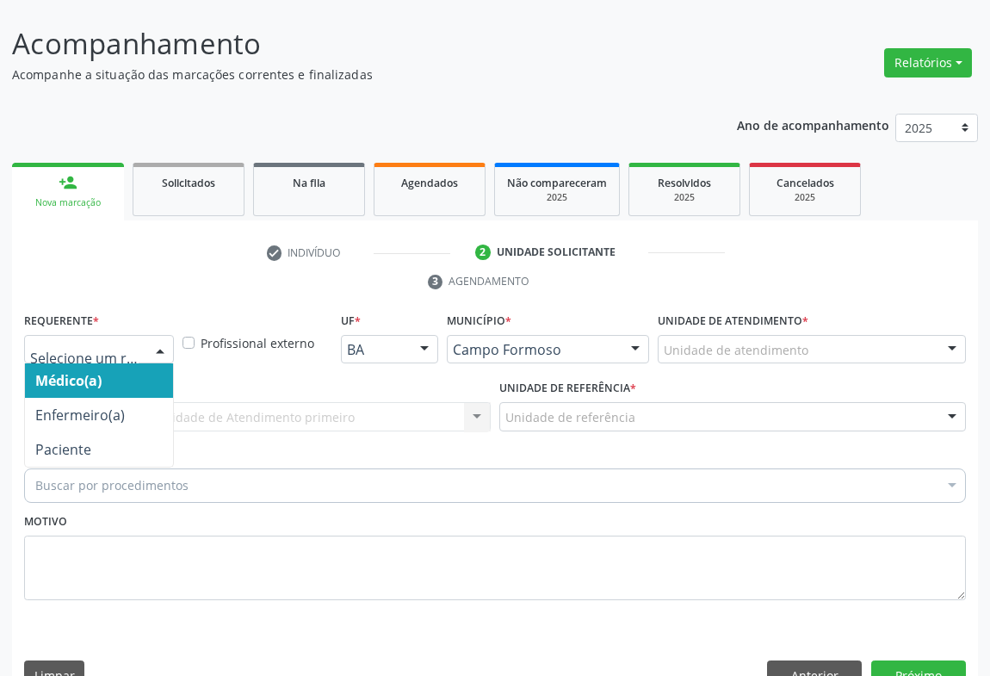
click at [121, 335] on div at bounding box center [99, 349] width 150 height 29
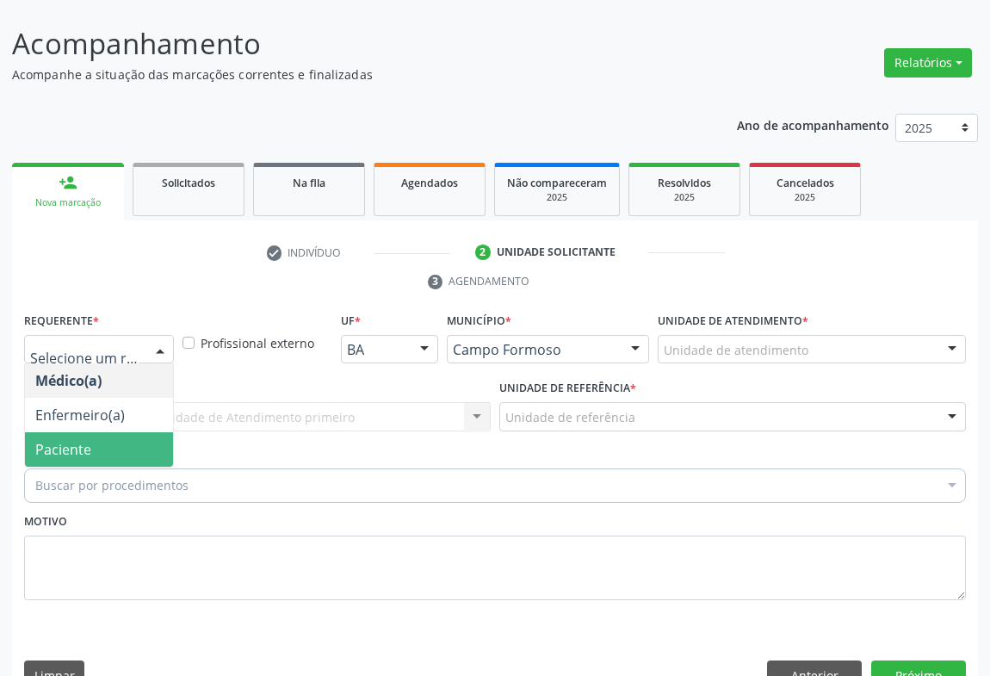
click at [120, 432] on span "Paciente" at bounding box center [99, 449] width 148 height 34
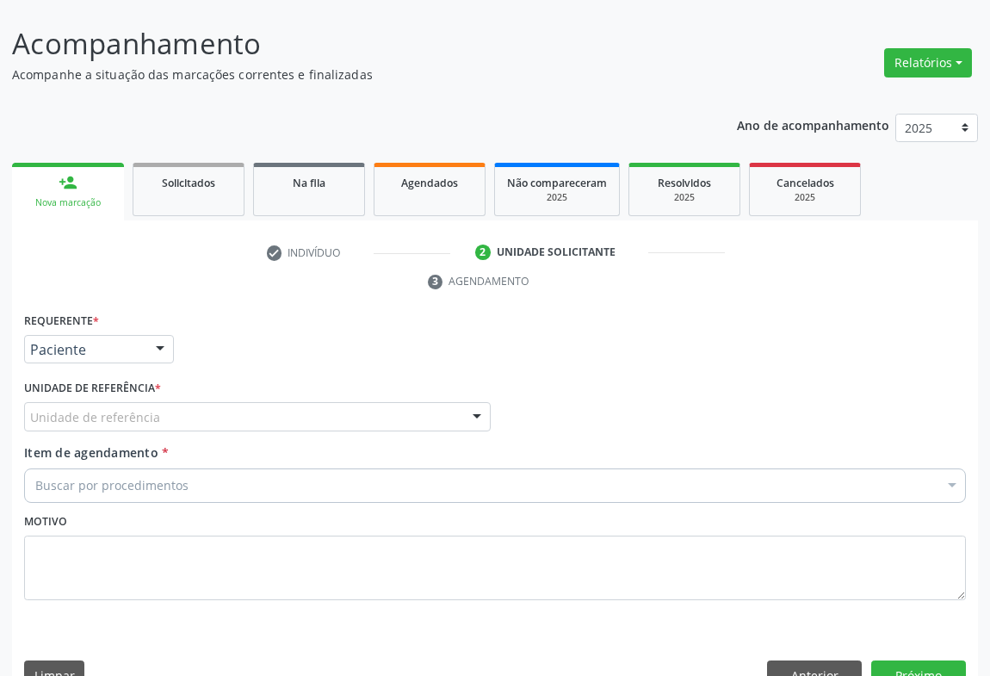
click at [232, 402] on div "Unidade de referência" at bounding box center [257, 416] width 467 height 29
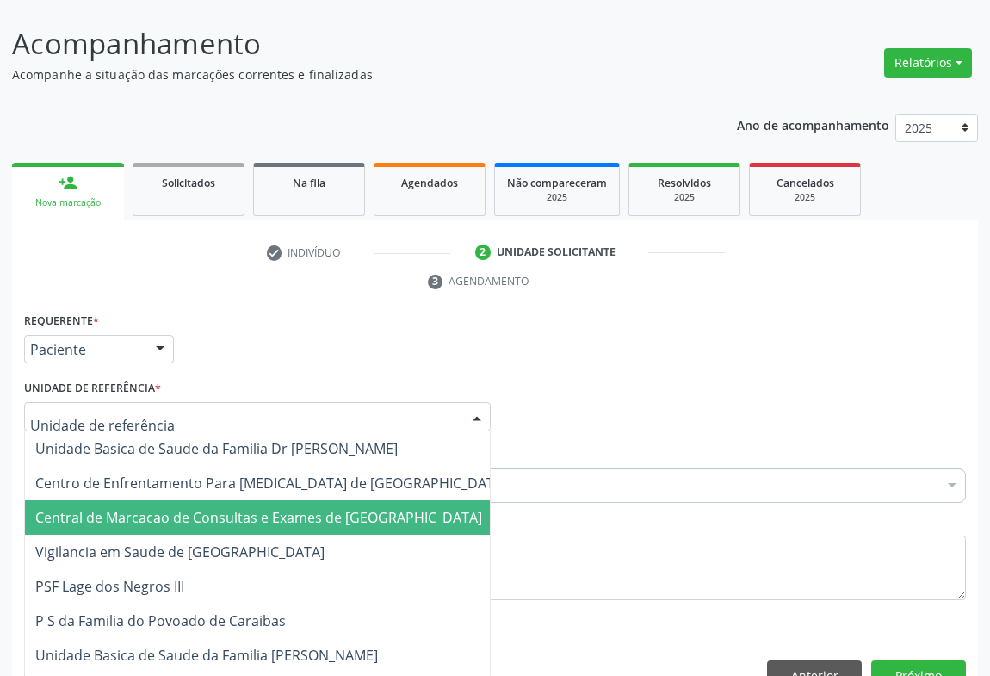
click at [232, 508] on span "Central de Marcacao de Consultas e Exames de [GEOGRAPHIC_DATA]" at bounding box center [258, 517] width 447 height 19
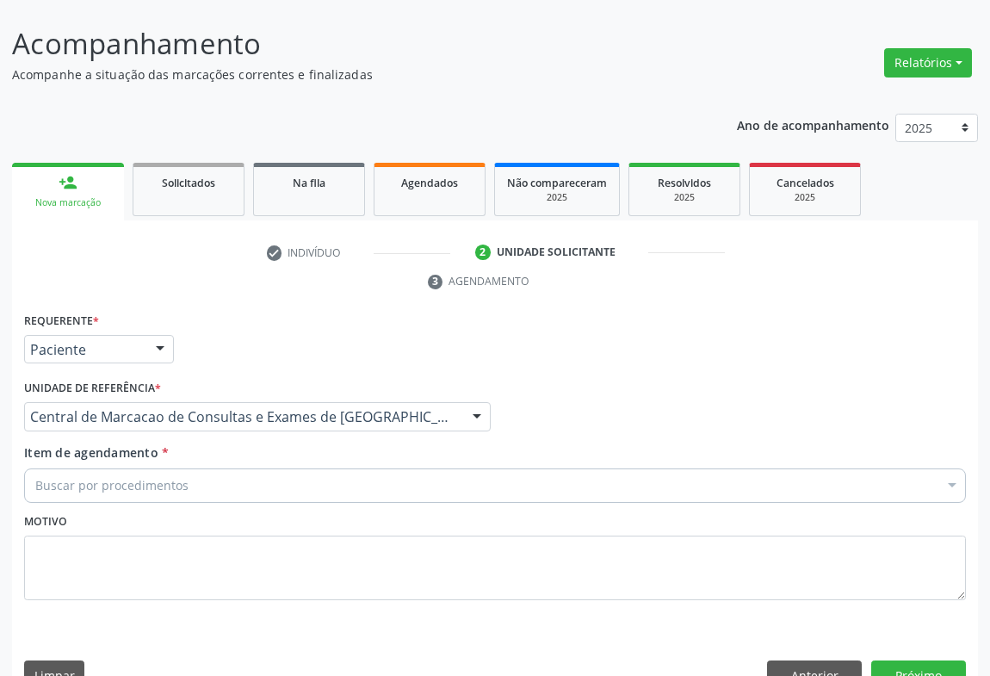
click at [268, 468] on div "Buscar por procedimentos" at bounding box center [495, 485] width 942 height 34
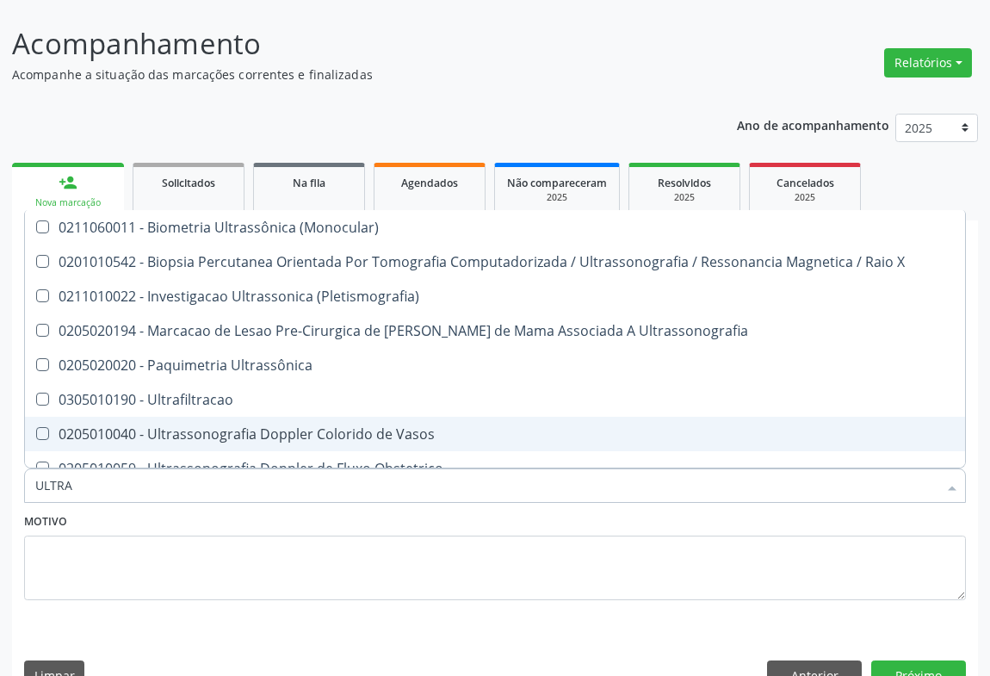
type input "ULTRAS"
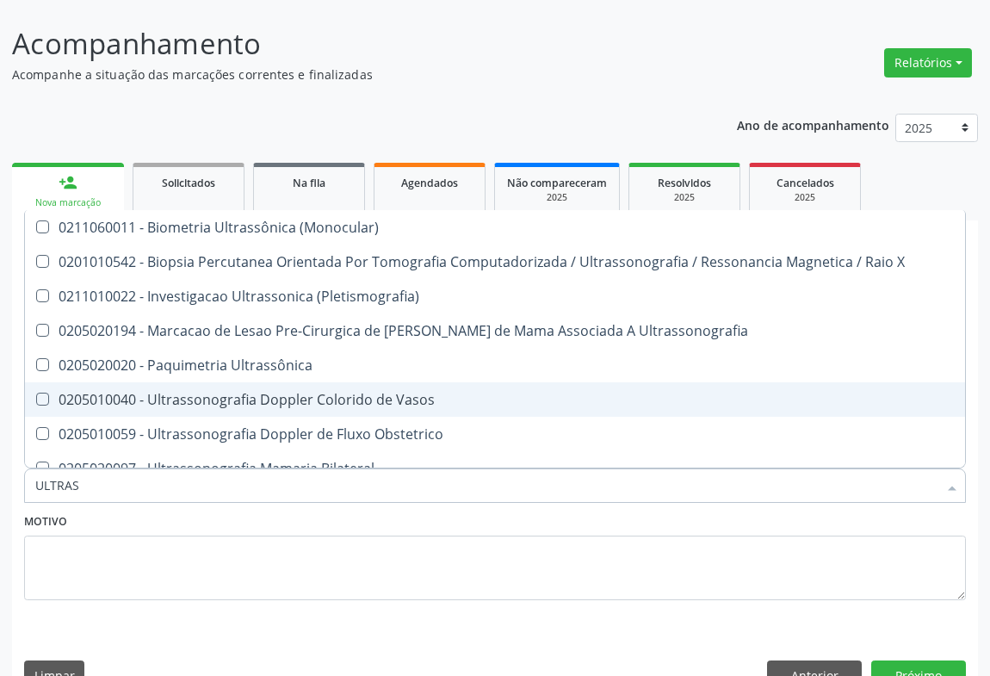
scroll to position [156, 0]
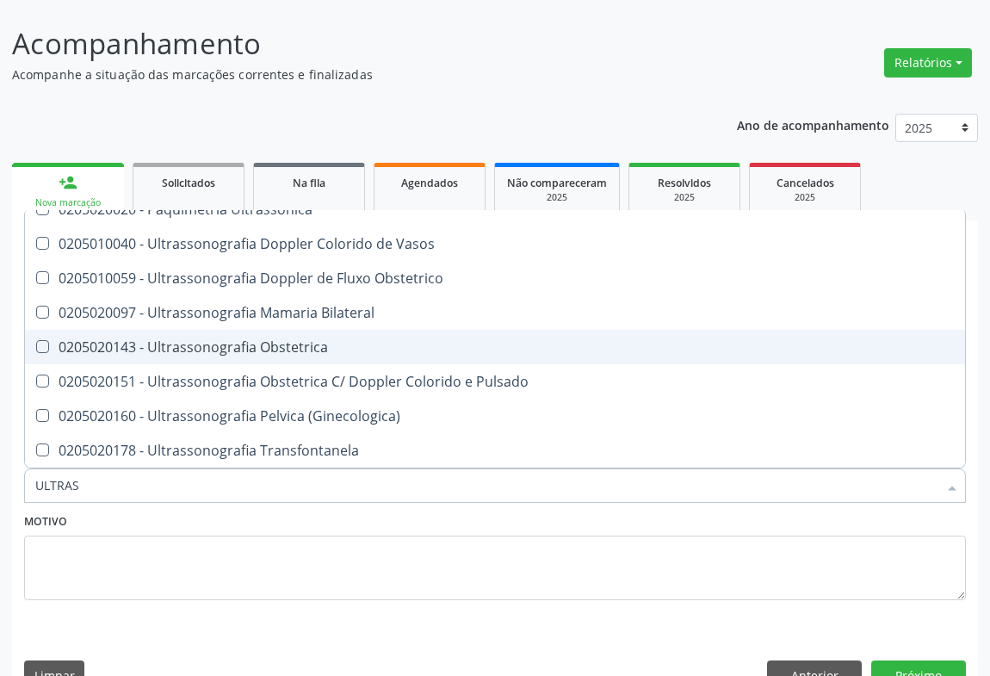
click at [341, 330] on span "0205020143 - Ultrassonografia Obstetrica" at bounding box center [495, 347] width 940 height 34
checkbox Obstetrica "false"
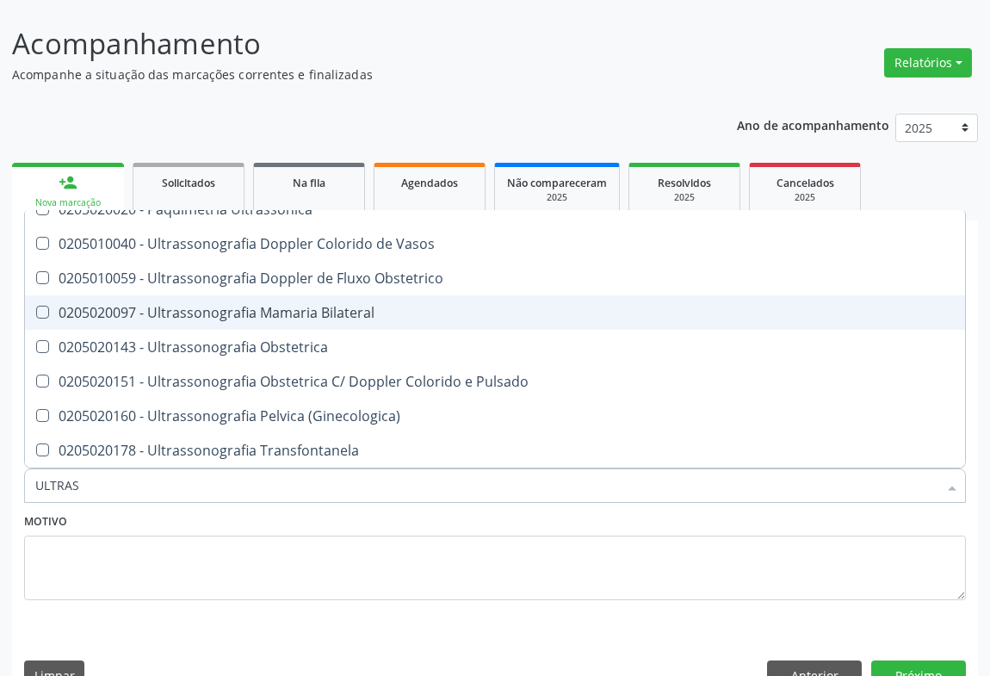
click at [355, 306] on div "0205020097 - Ultrassonografia Mamaria Bilateral" at bounding box center [495, 313] width 920 height 14
checkbox Bilateral "true"
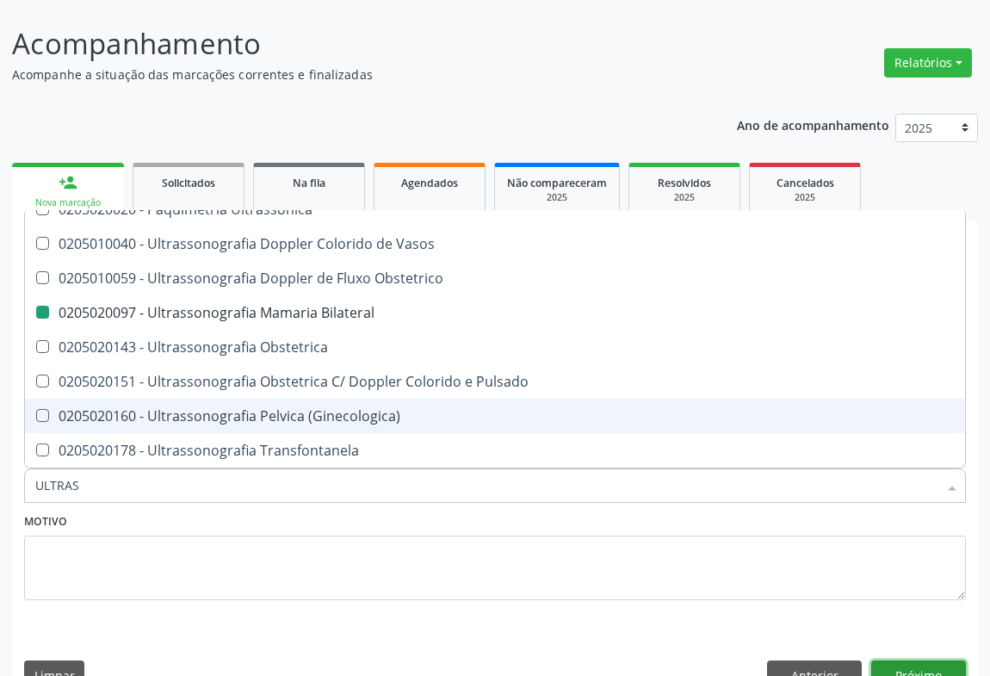
click at [900, 660] on button "Próximo" at bounding box center [918, 674] width 95 height 29
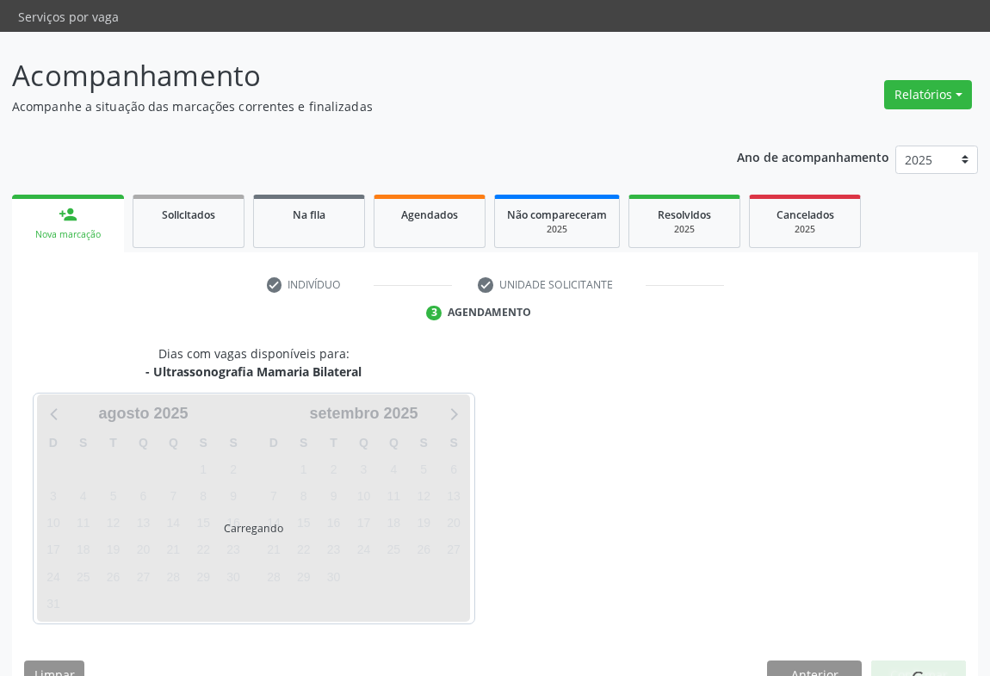
scroll to position [99, 0]
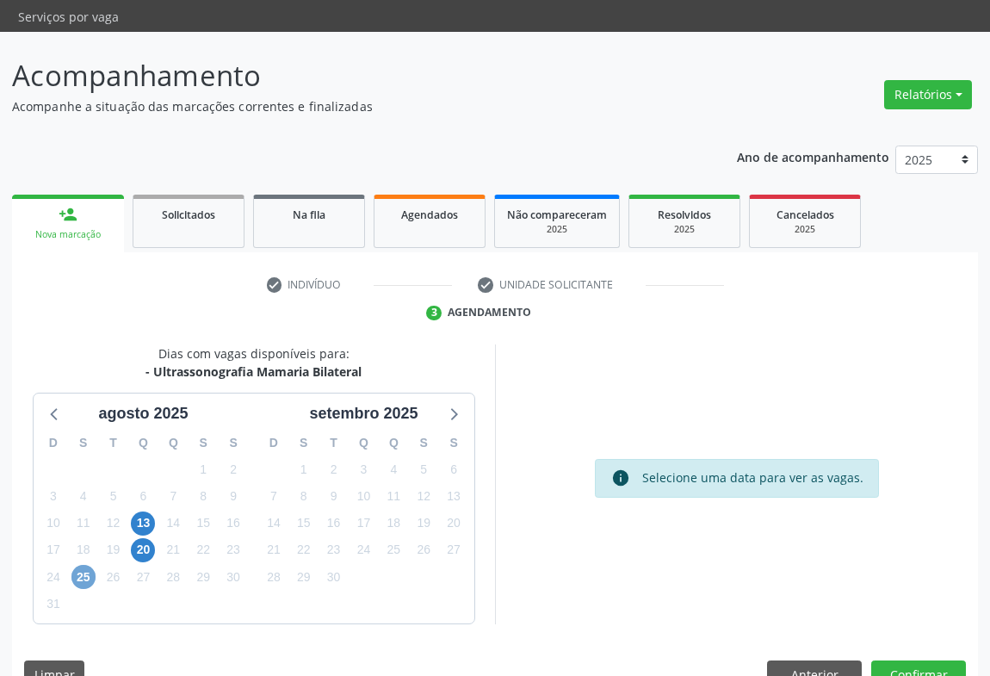
click at [85, 565] on span "25" at bounding box center [83, 577] width 24 height 24
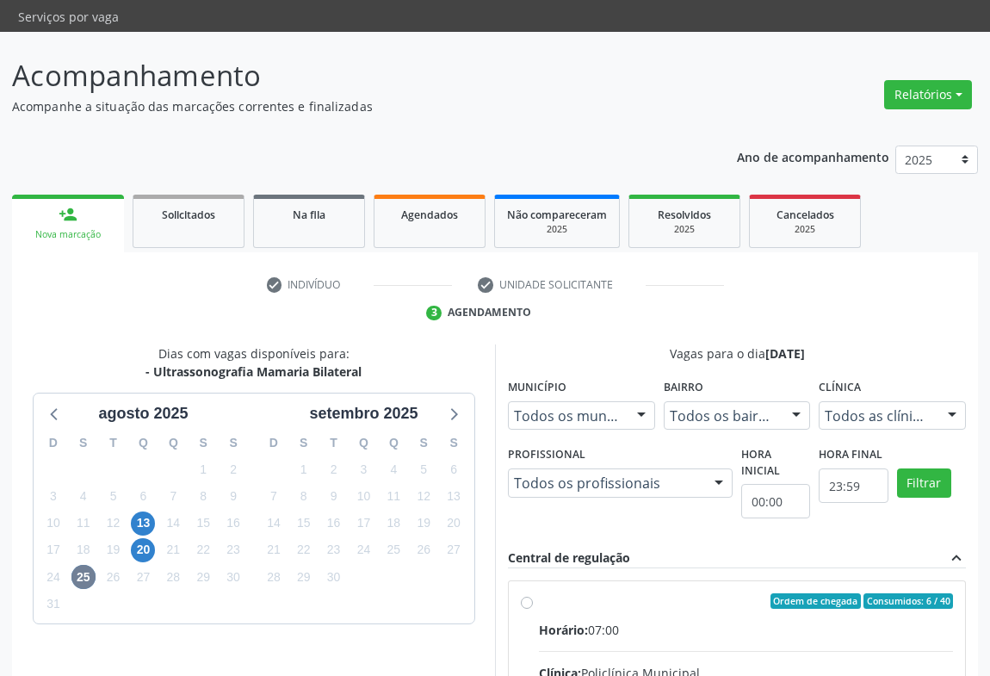
click at [533, 604] on input "Ordem de chegada Consumidos: 6 / 40 Horário: 07:00 Clínica: Policlínica Municip…" at bounding box center [527, 600] width 12 height 15
radio input "true"
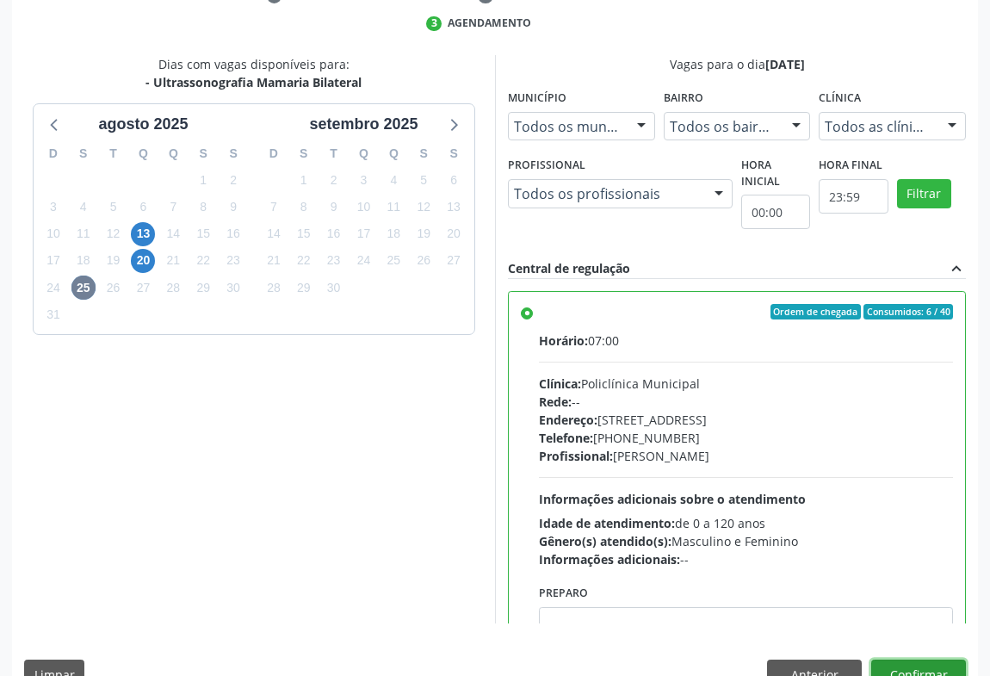
click at [959, 660] on button "Confirmar" at bounding box center [918, 674] width 95 height 29
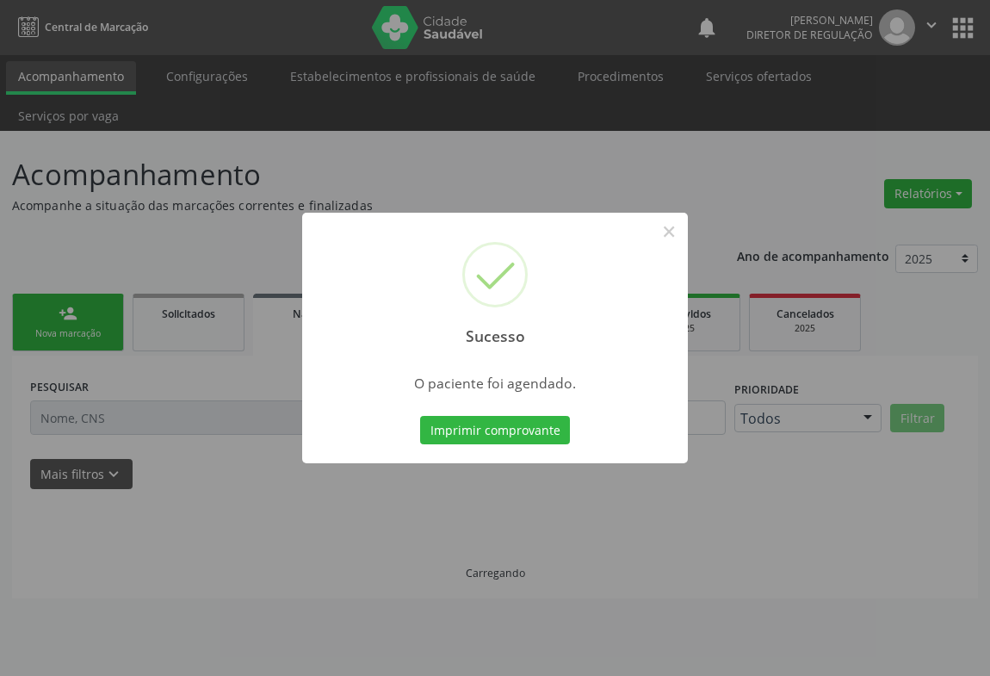
scroll to position [0, 0]
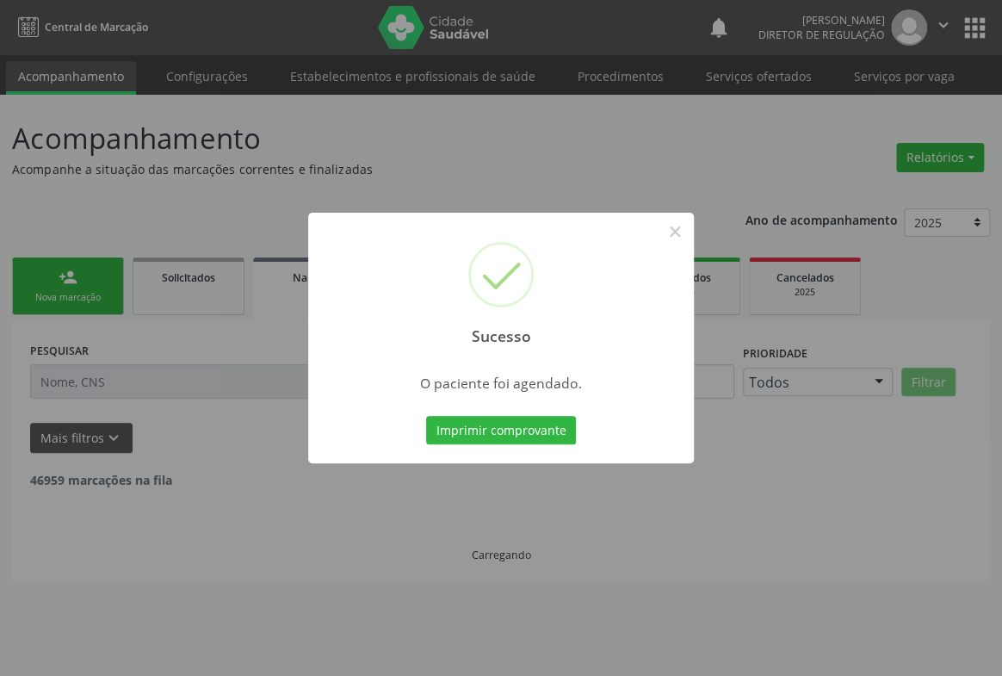
click at [426, 416] on button "Imprimir comprovante" at bounding box center [501, 430] width 150 height 29
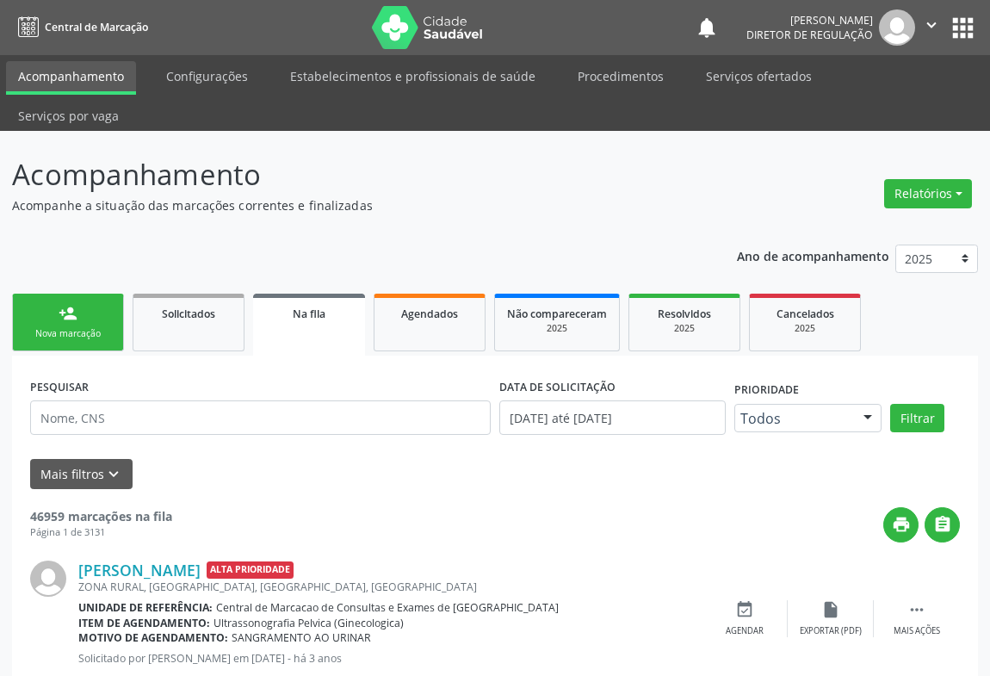
click at [59, 304] on div "person_add" at bounding box center [68, 313] width 19 height 19
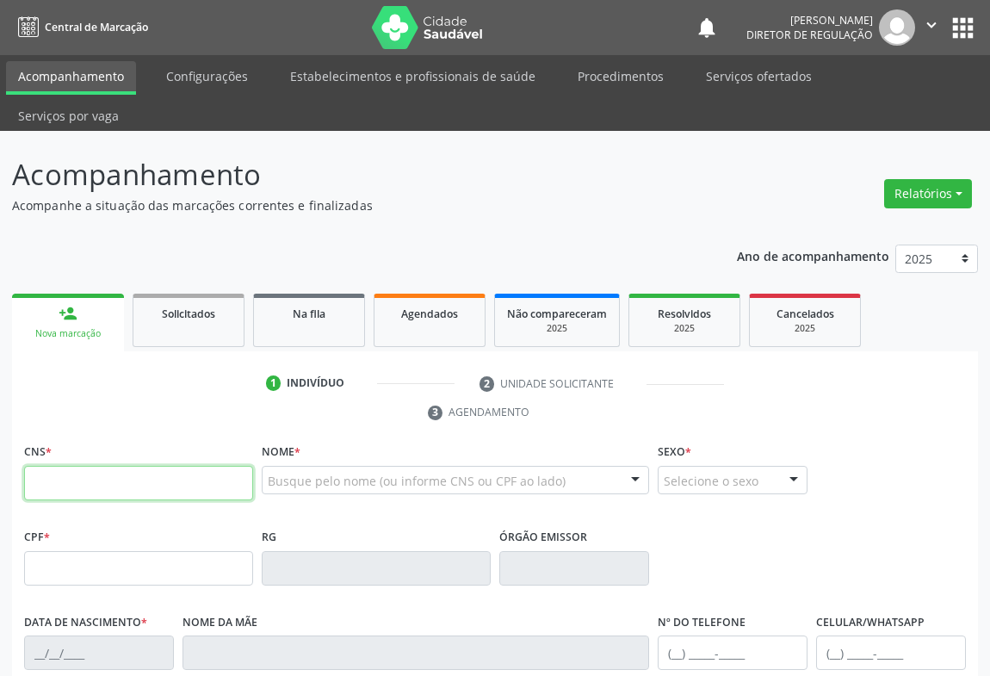
click at [82, 466] on input "text" at bounding box center [138, 483] width 229 height 34
type input "702 4025 1661 3722"
type input "072.692.865-82"
type input "2099907919"
type input "SSPBA"
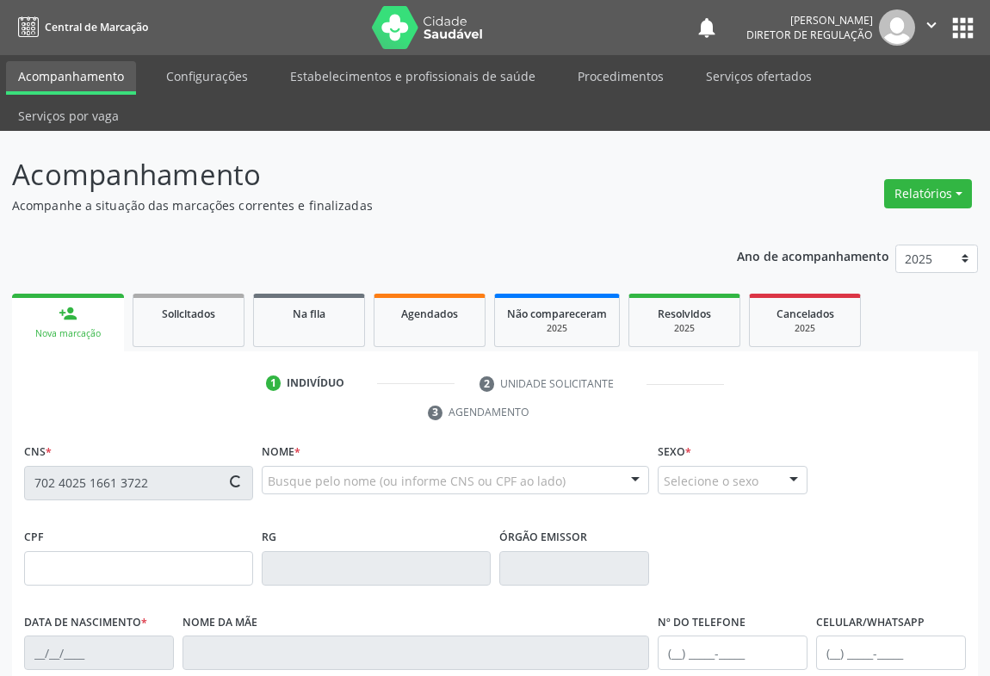
type input "12/11/1997"
type input "Maria Jose Dantas dos Santos Vieira"
type input "(74) 98821-1433"
type input "S/N"
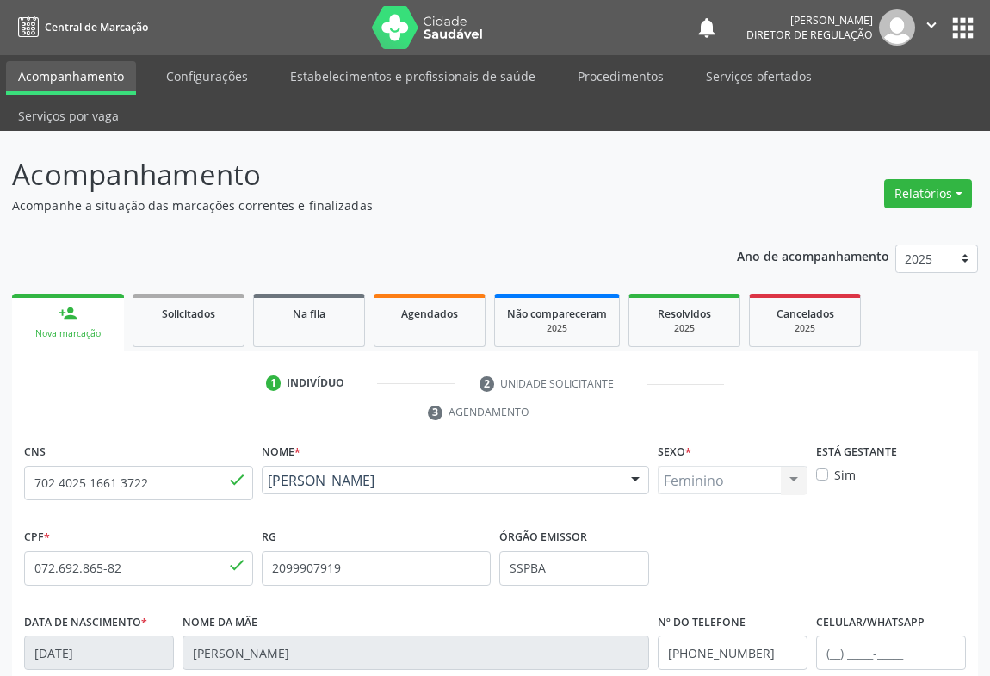
scroll to position [285, 0]
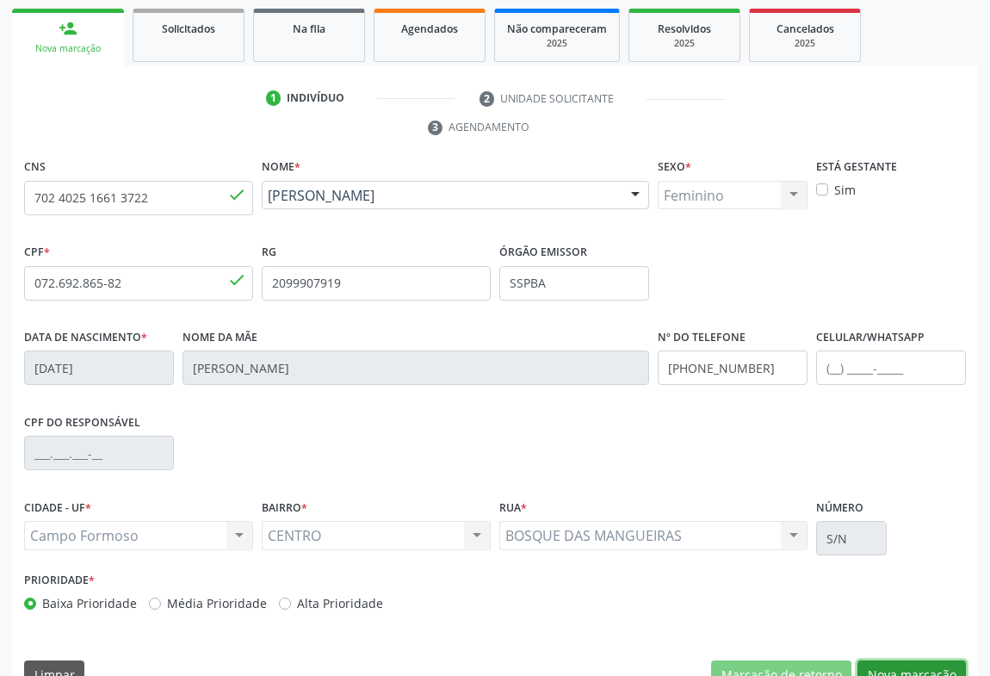
click at [886, 660] on button "Nova marcação" at bounding box center [912, 674] width 108 height 29
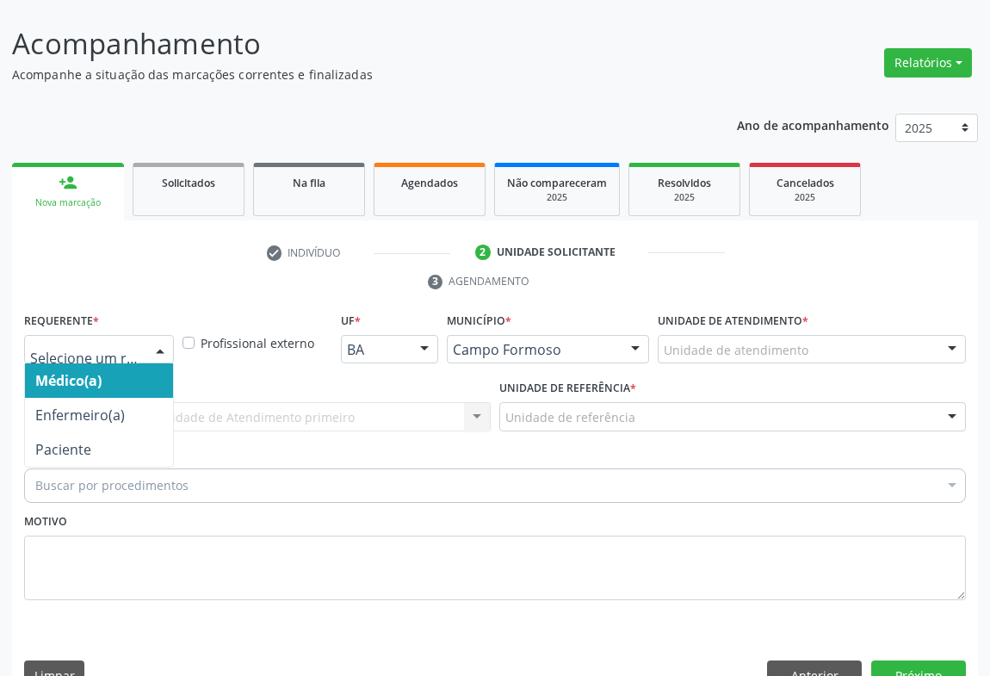
click at [138, 335] on div at bounding box center [99, 349] width 150 height 29
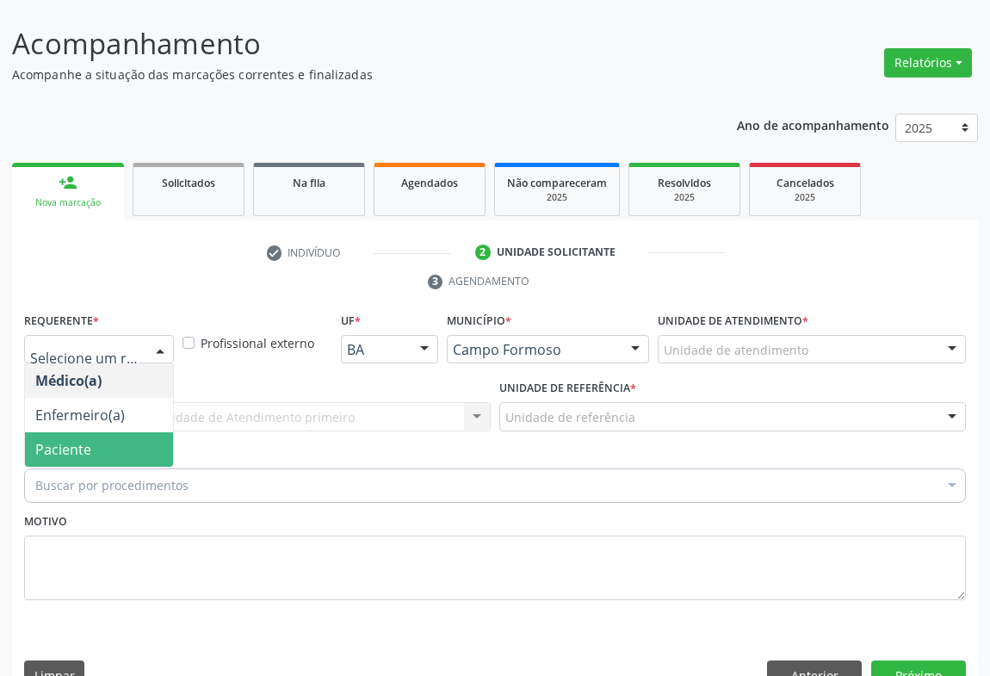
click at [139, 432] on span "Paciente" at bounding box center [99, 449] width 148 height 34
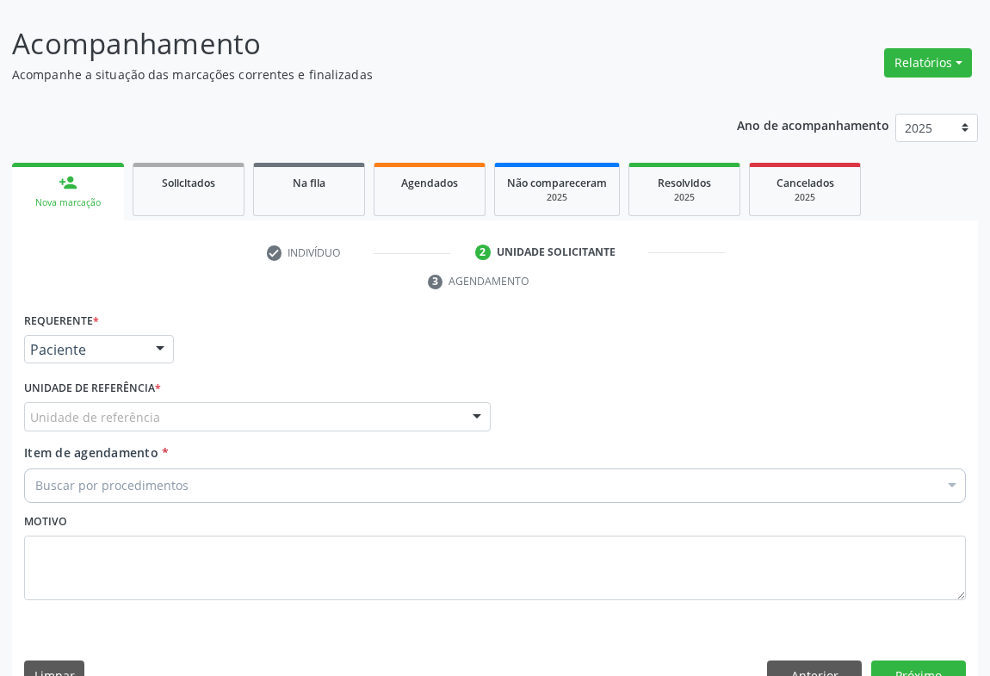
click at [260, 402] on div "Unidade de referência" at bounding box center [257, 416] width 467 height 29
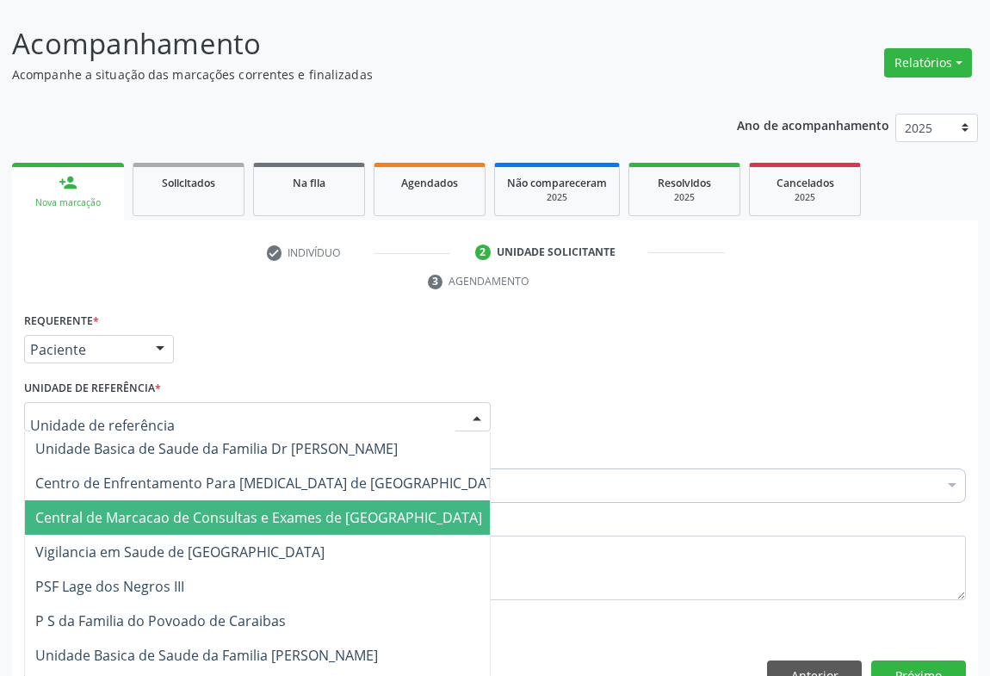
click at [278, 508] on span "Central de Marcacao de Consultas e Exames de [GEOGRAPHIC_DATA]" at bounding box center [258, 517] width 447 height 19
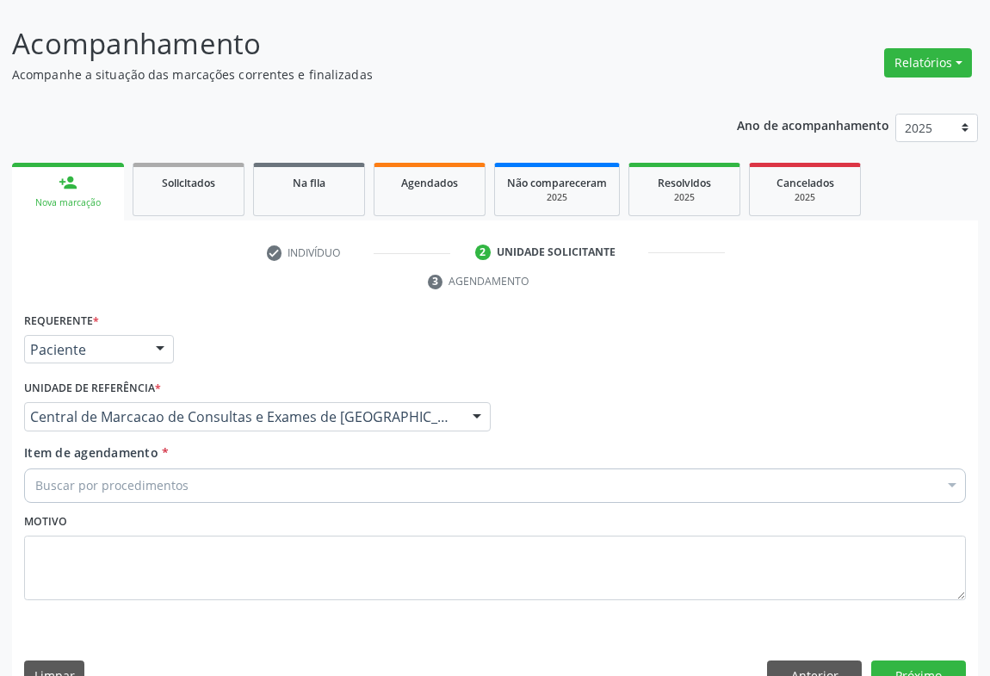
click at [369, 468] on div "Buscar por procedimentos" at bounding box center [495, 485] width 942 height 34
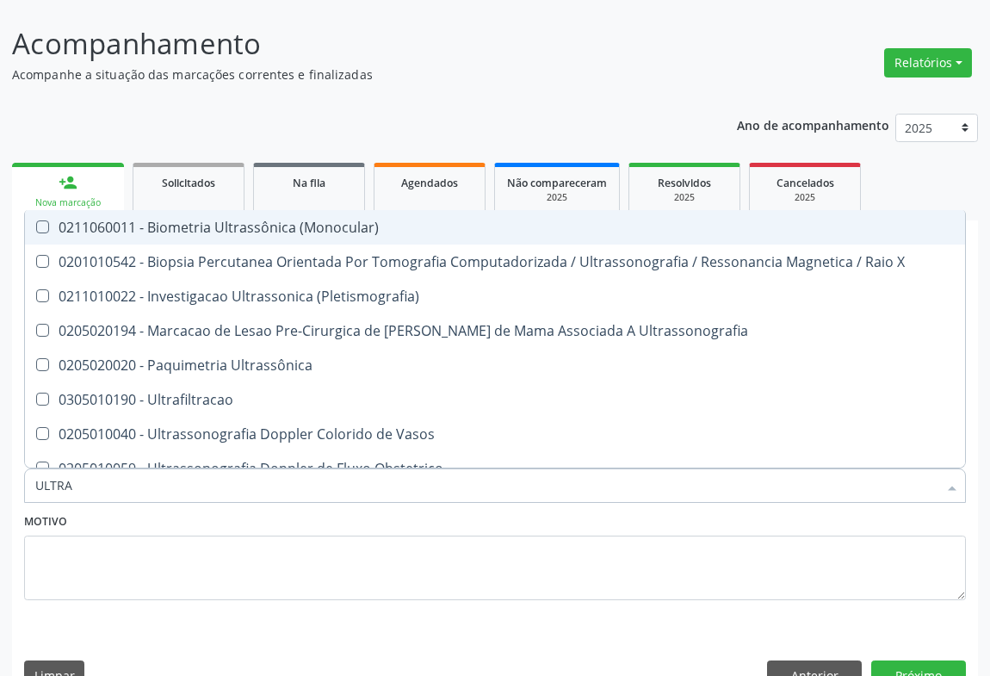
type input "ULTRAS"
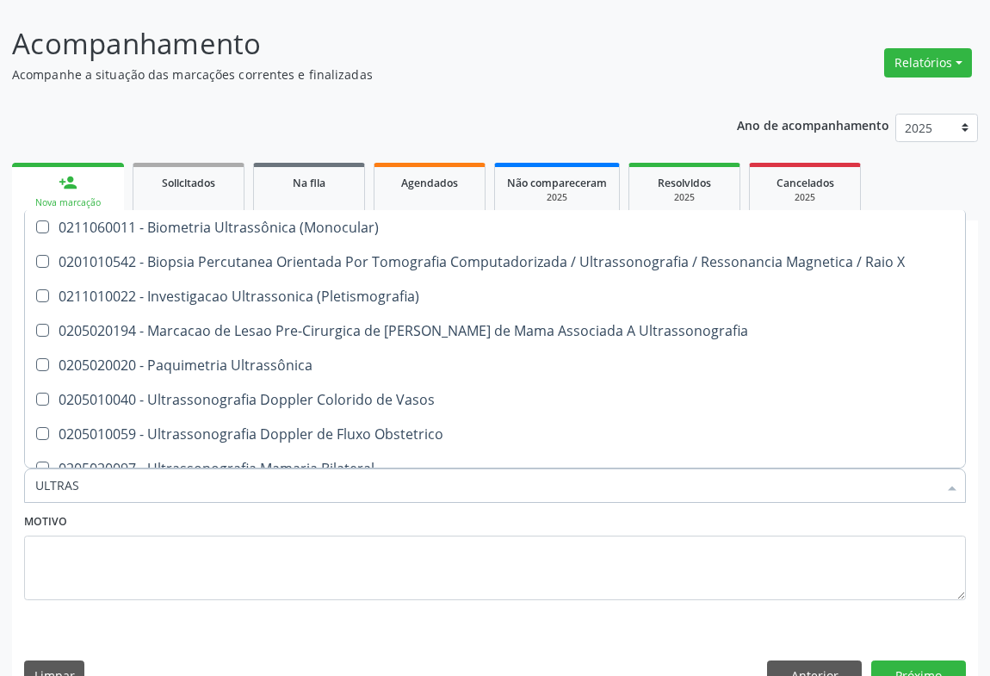
scroll to position [313, 0]
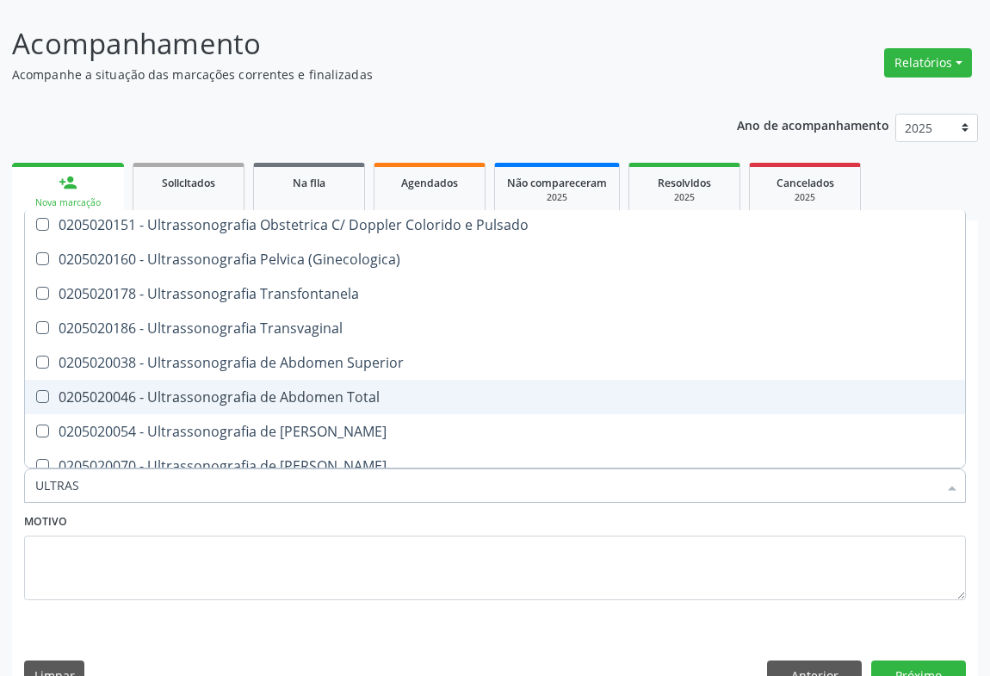
click at [337, 390] on div "0205020046 - Ultrassonografia de Abdomen Total" at bounding box center [495, 397] width 920 height 14
checkbox Total "true"
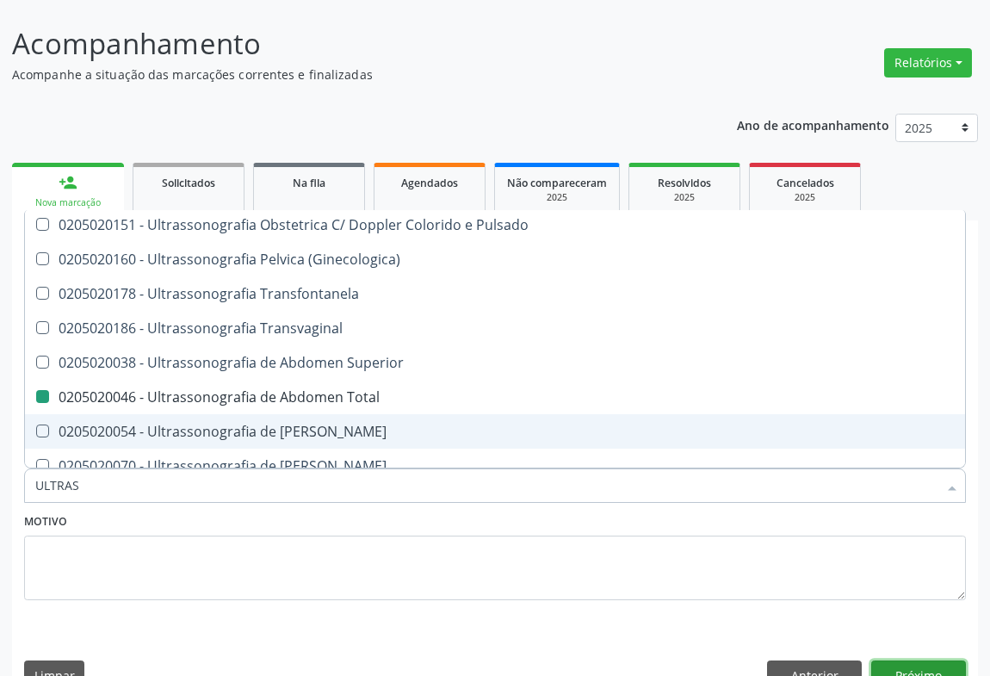
click at [885, 660] on button "Próximo" at bounding box center [918, 674] width 95 height 29
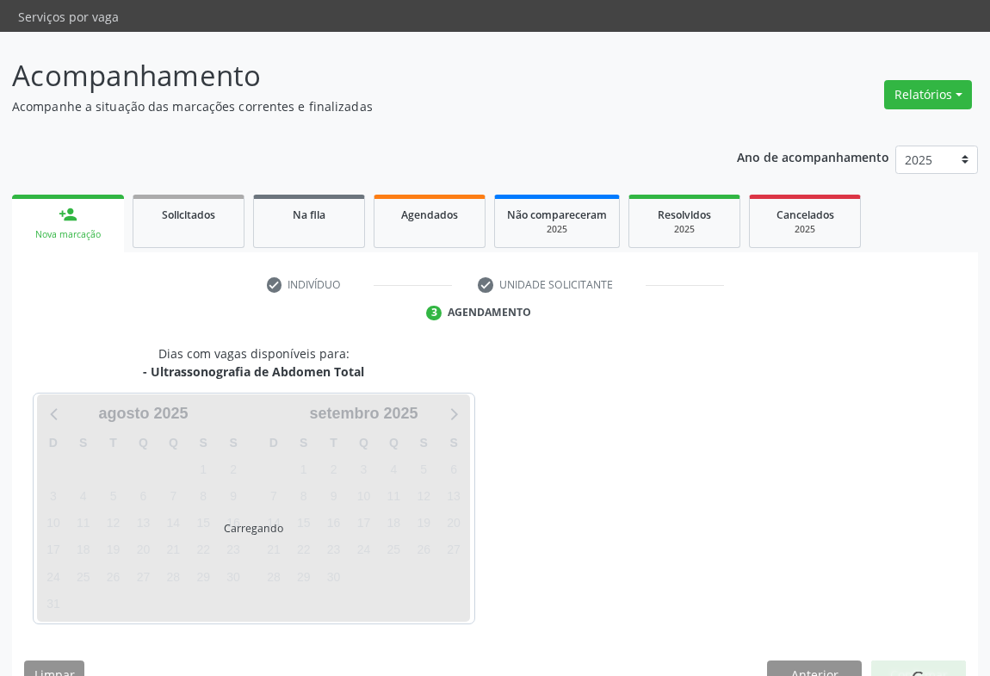
scroll to position [0, 0]
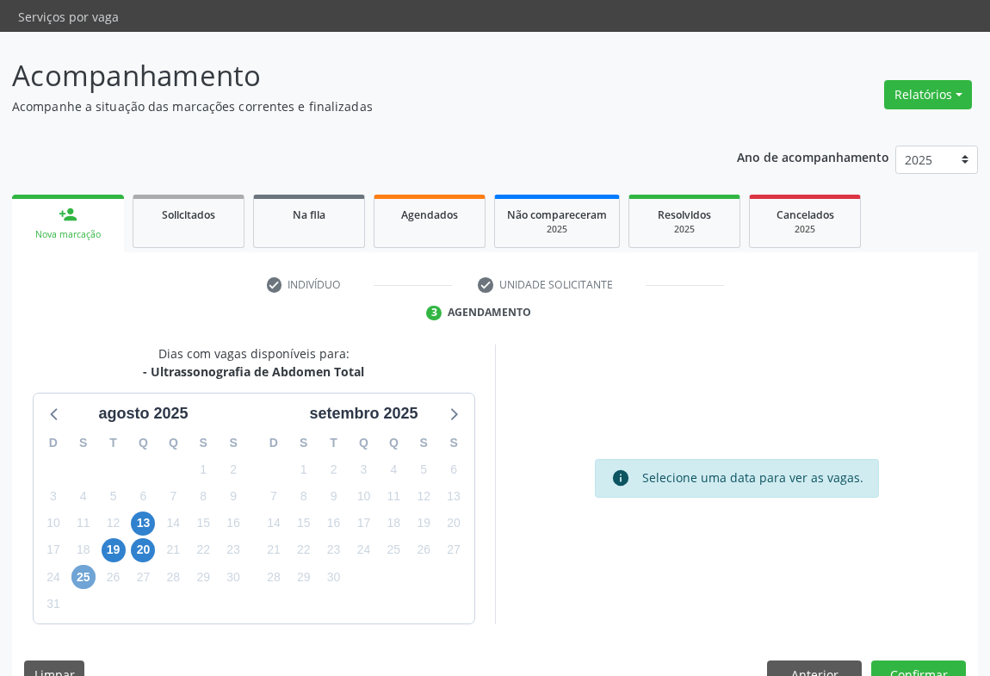
click at [77, 565] on span "25" at bounding box center [83, 577] width 24 height 24
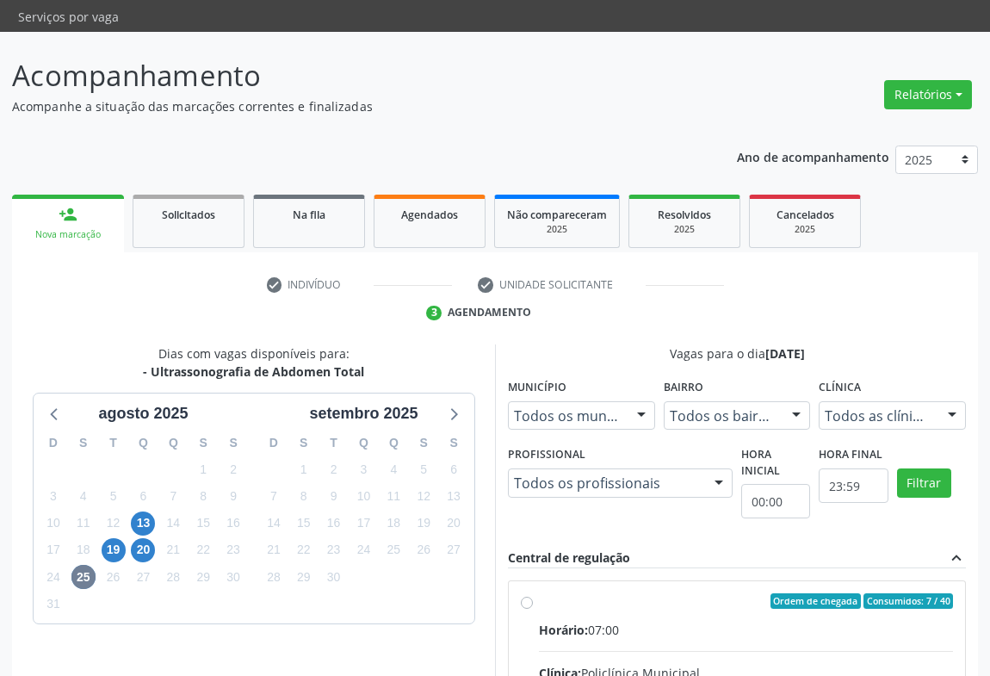
click at [533, 593] on input "Ordem de chegada Consumidos: 7 / 40 Horário: 07:00 Clínica: Policlínica Municip…" at bounding box center [527, 600] width 12 height 15
radio input "true"
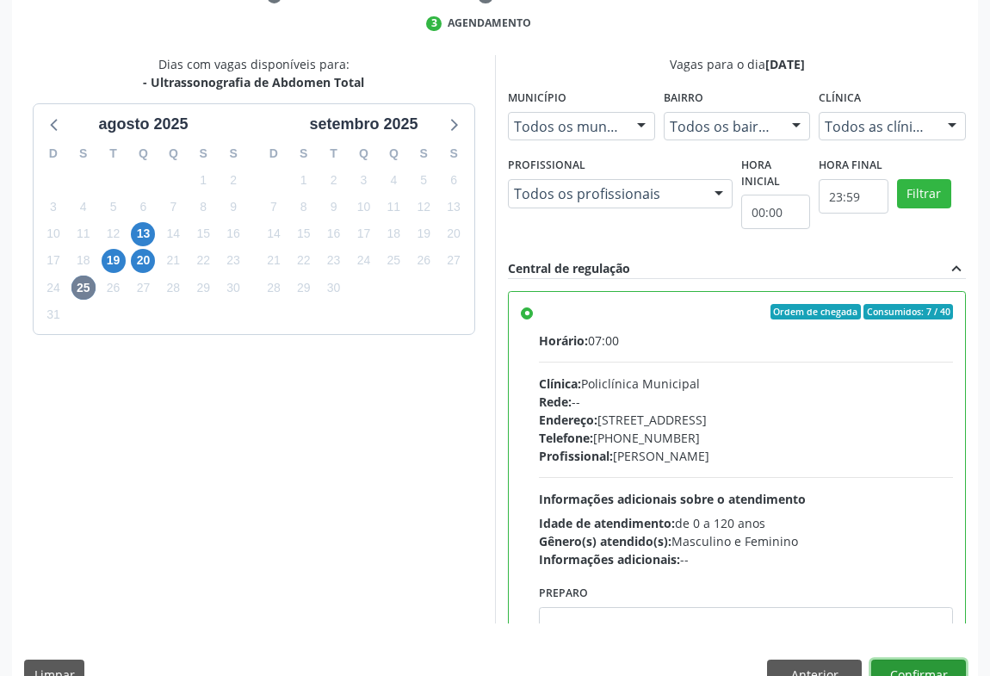
click at [908, 660] on button "Confirmar" at bounding box center [918, 674] width 95 height 29
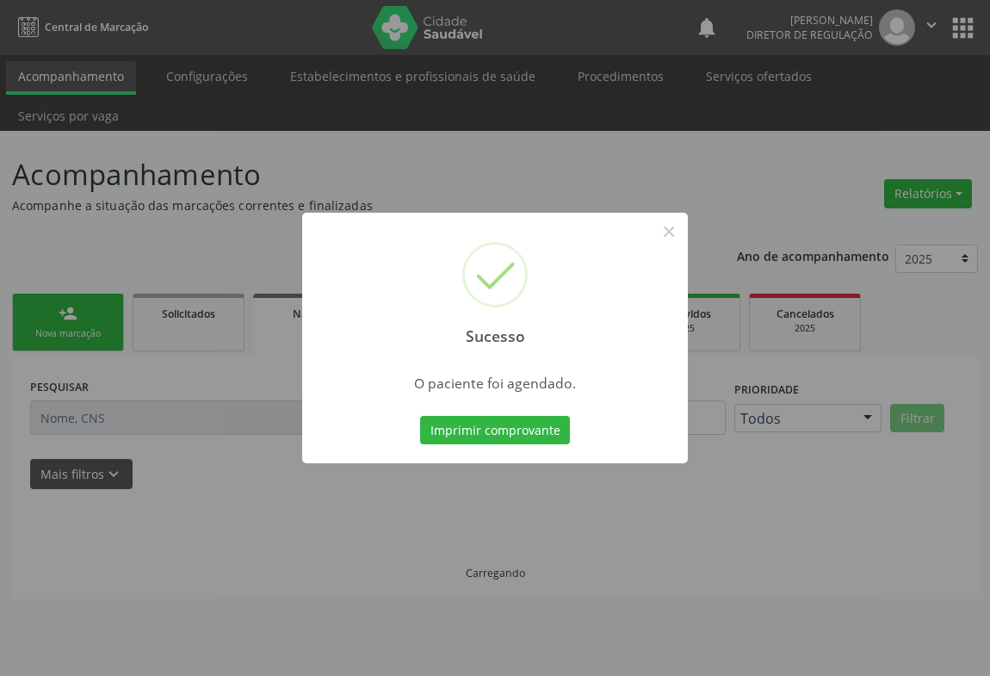
scroll to position [0, 0]
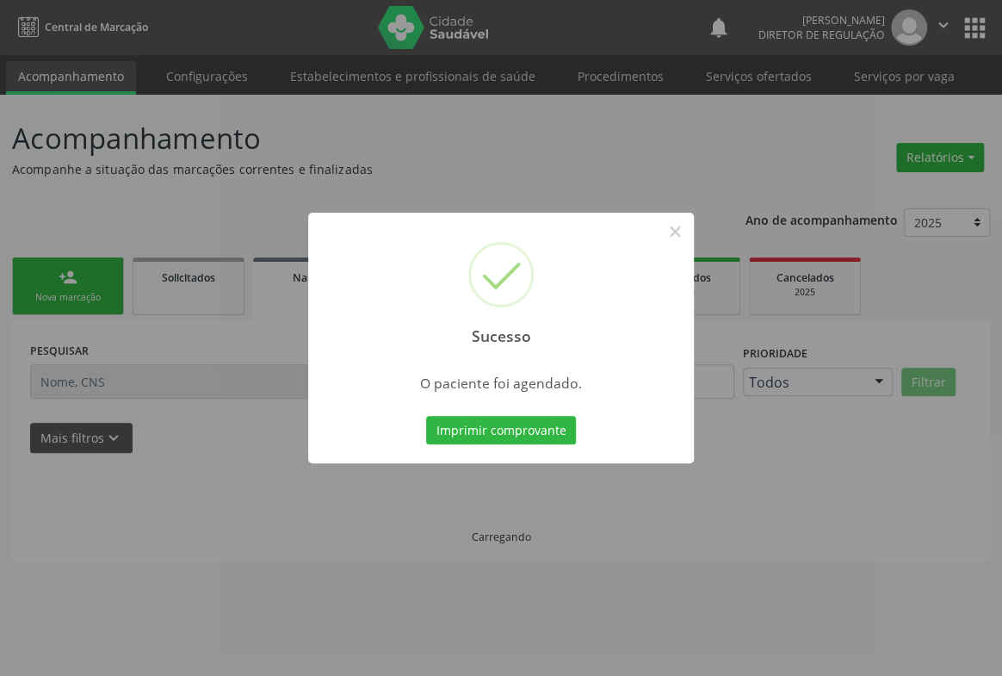
click at [426, 416] on button "Imprimir comprovante" at bounding box center [501, 430] width 150 height 29
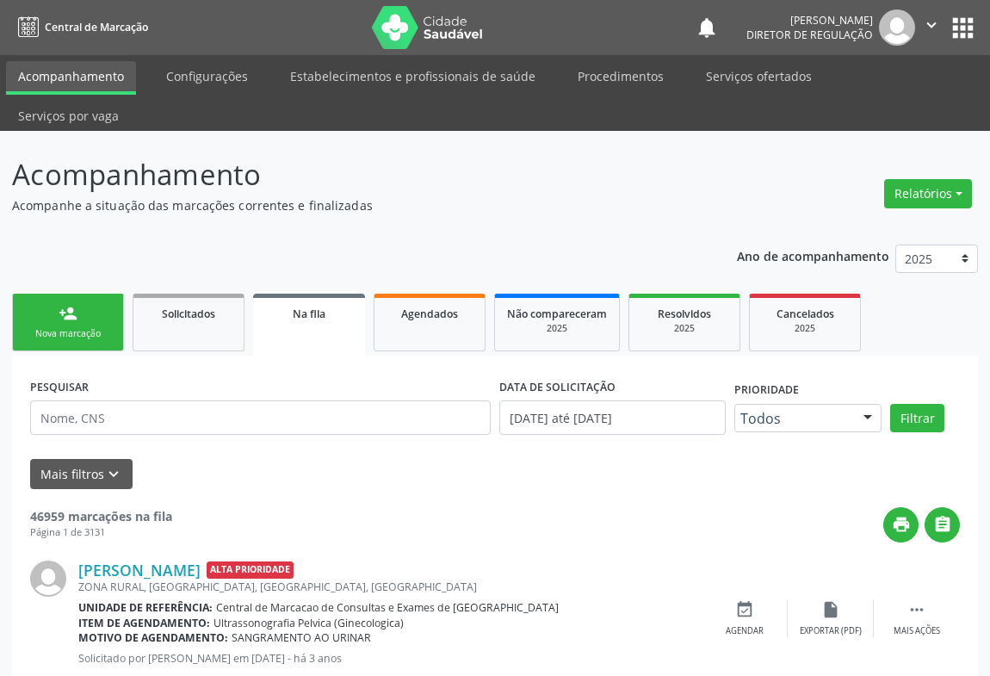
click at [70, 327] on div "Nova marcação" at bounding box center [68, 333] width 86 height 13
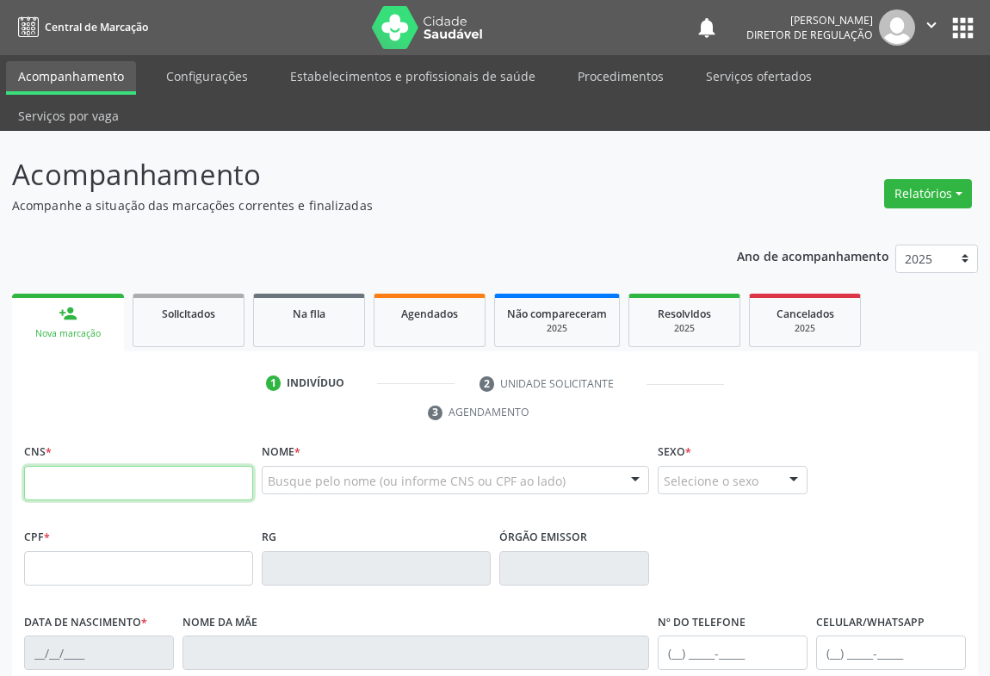
click at [64, 466] on input "text" at bounding box center [138, 483] width 229 height 34
type input "700 4049 6495 6149"
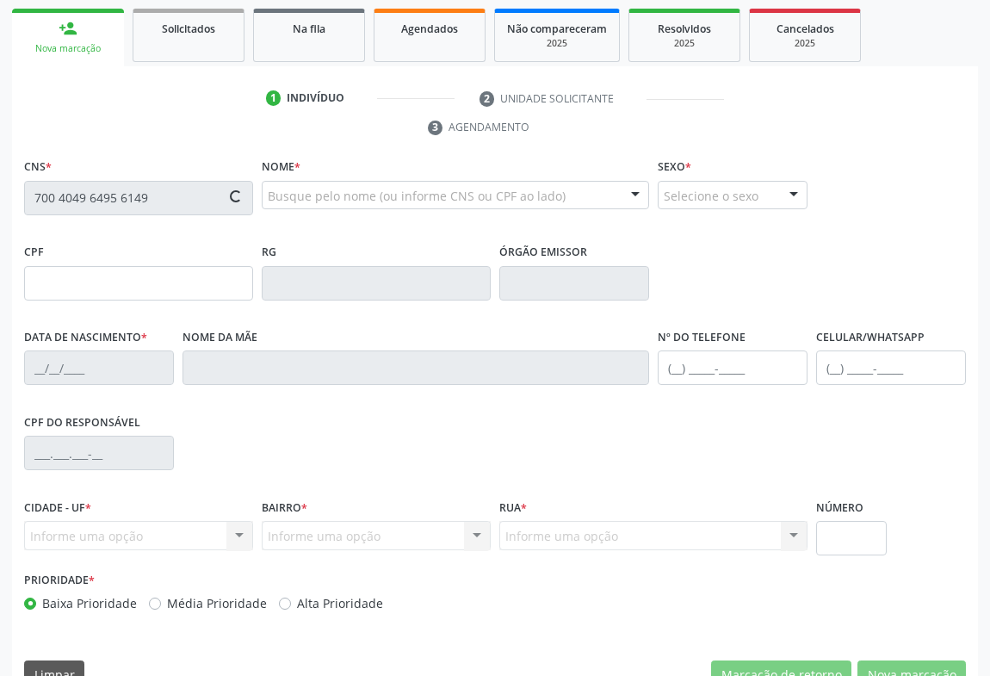
type input "1265614199"
type input "16/10/1986"
type input "Arcangela Maria de Jesus"
type input "(74) 98821-9952"
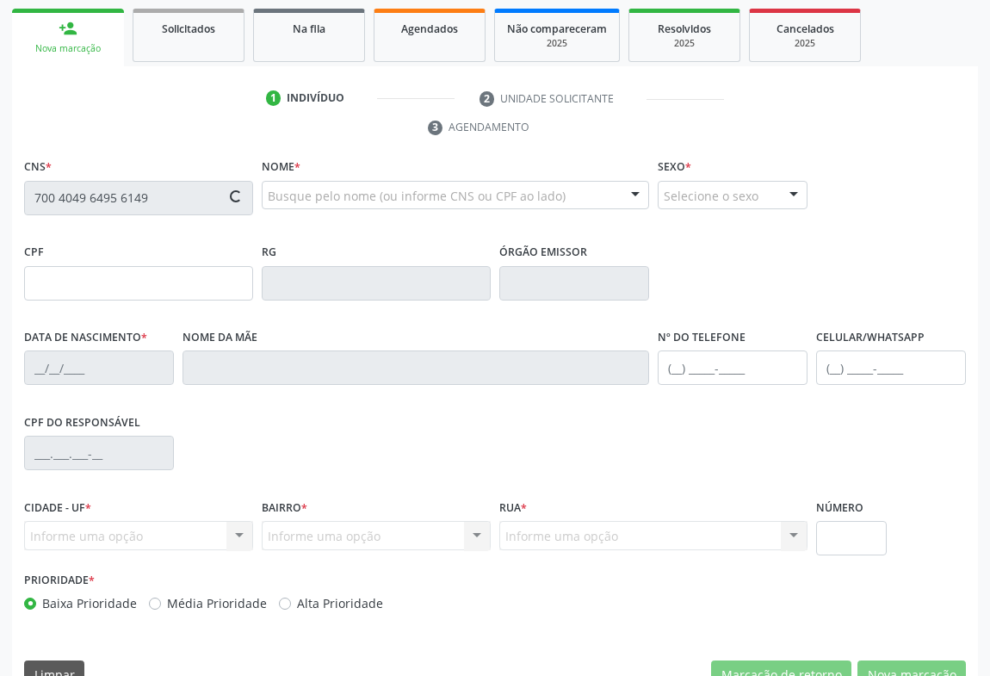
type input "031.216.725-33"
type input "455"
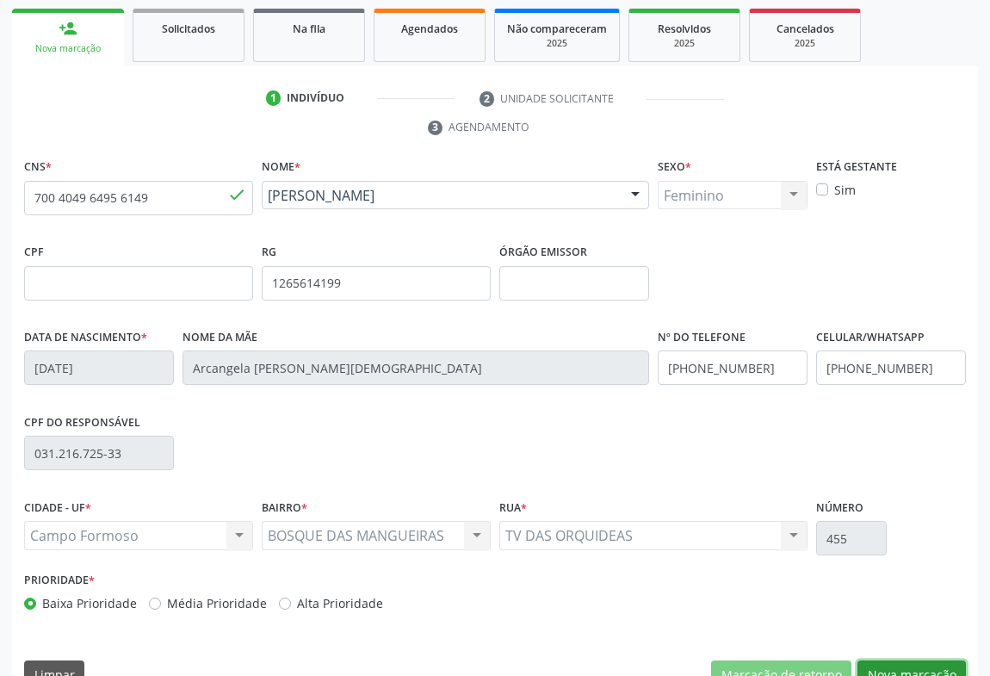
click at [913, 660] on button "Nova marcação" at bounding box center [912, 674] width 108 height 29
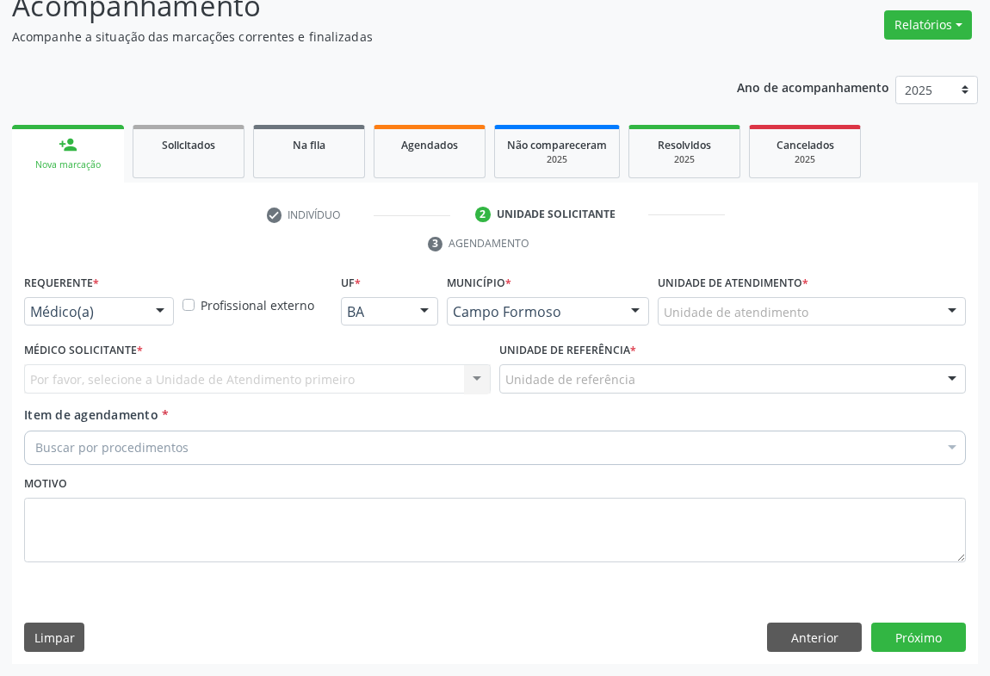
scroll to position [131, 0]
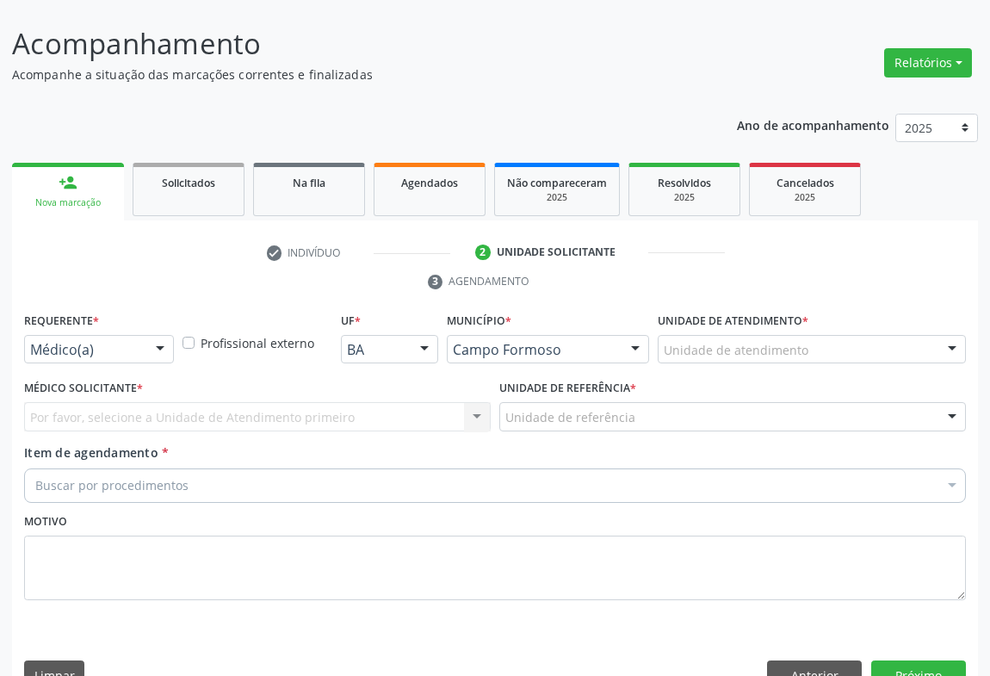
click at [149, 336] on div at bounding box center [160, 350] width 26 height 29
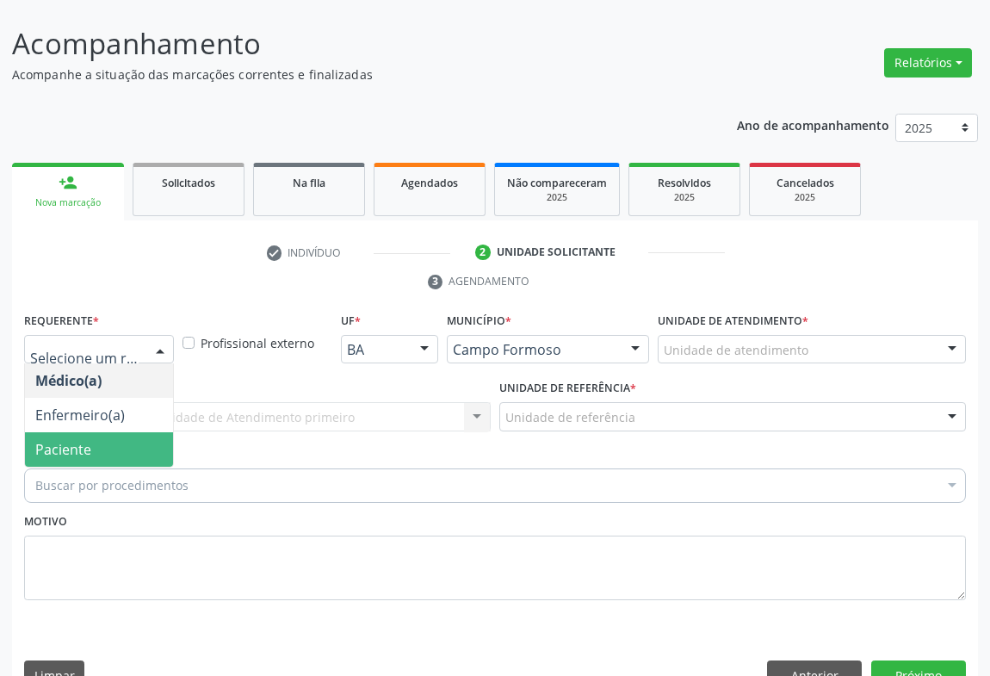
click at [98, 432] on span "Paciente" at bounding box center [99, 449] width 148 height 34
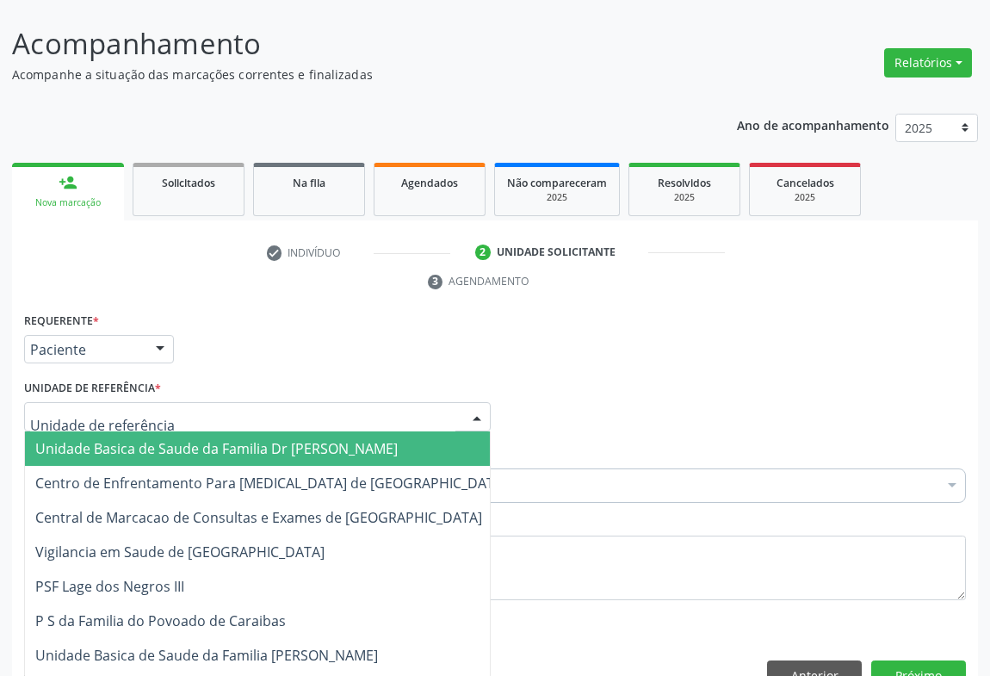
click at [255, 402] on div at bounding box center [257, 416] width 467 height 29
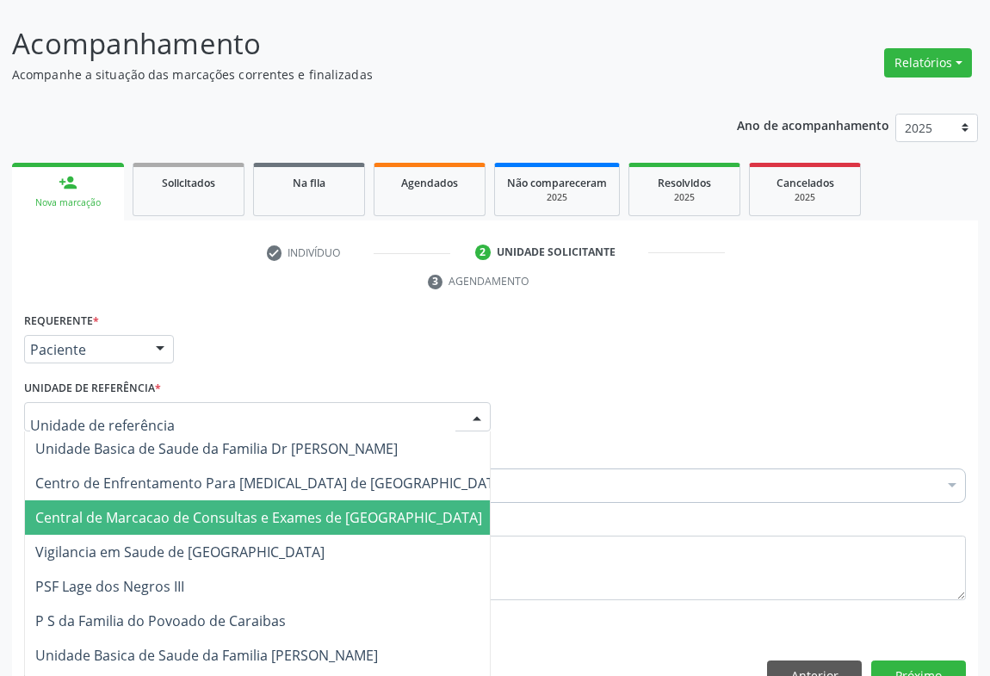
click at [232, 508] on span "Central de Marcacao de Consultas e Exames de [GEOGRAPHIC_DATA]" at bounding box center [258, 517] width 447 height 19
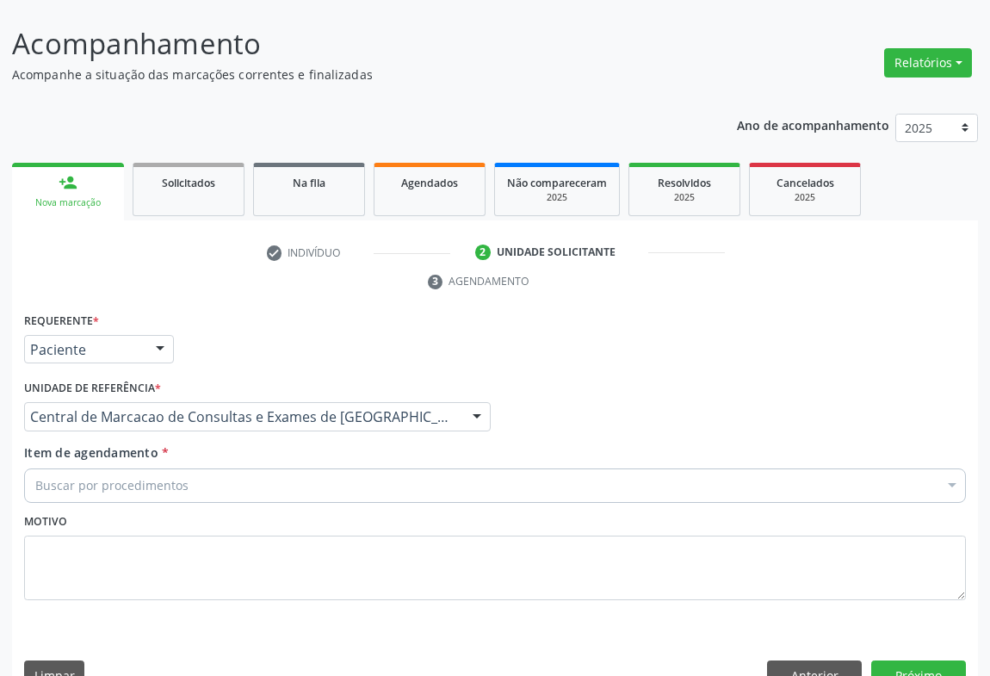
click at [272, 468] on div "Buscar por procedimentos" at bounding box center [495, 485] width 942 height 34
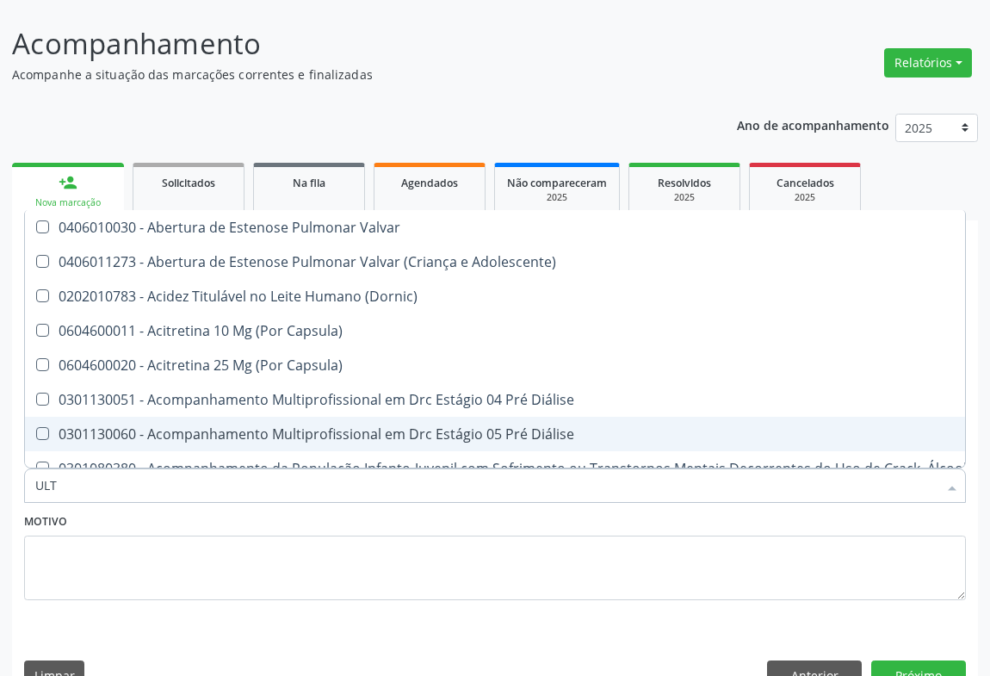
type input "ULTR"
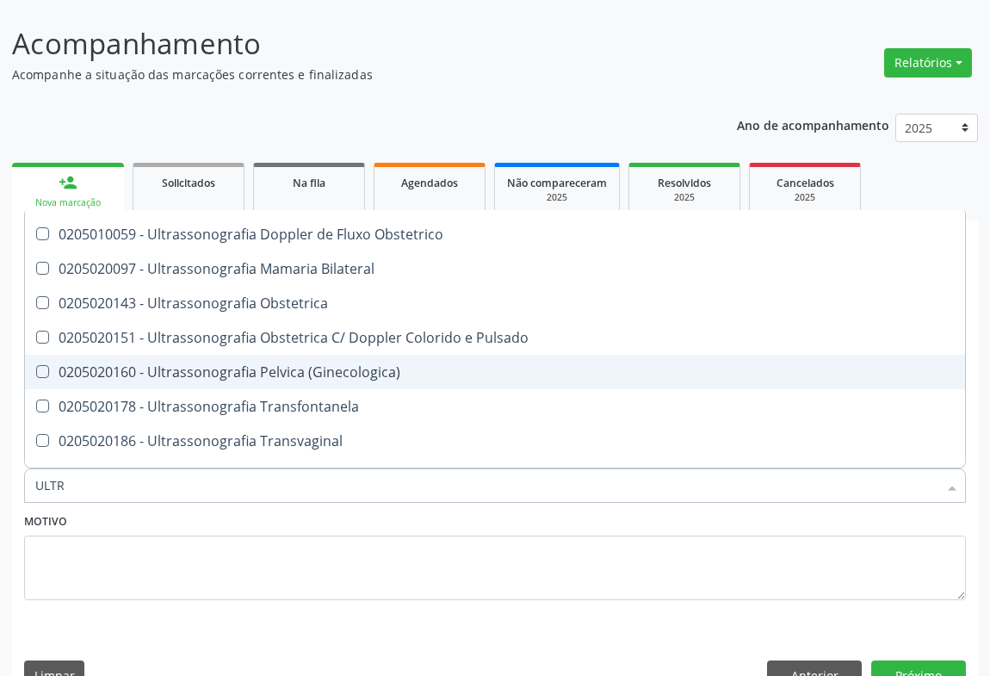
scroll to position [391, 0]
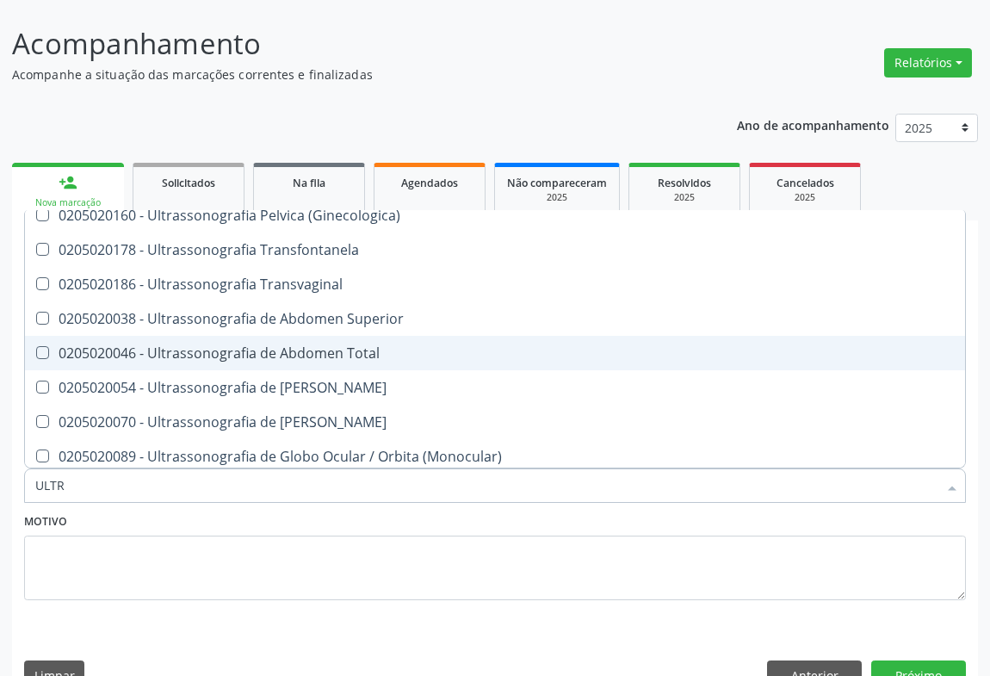
click at [338, 346] on div "0205020046 - Ultrassonografia de Abdomen Total" at bounding box center [495, 353] width 920 height 14
checkbox Total "true"
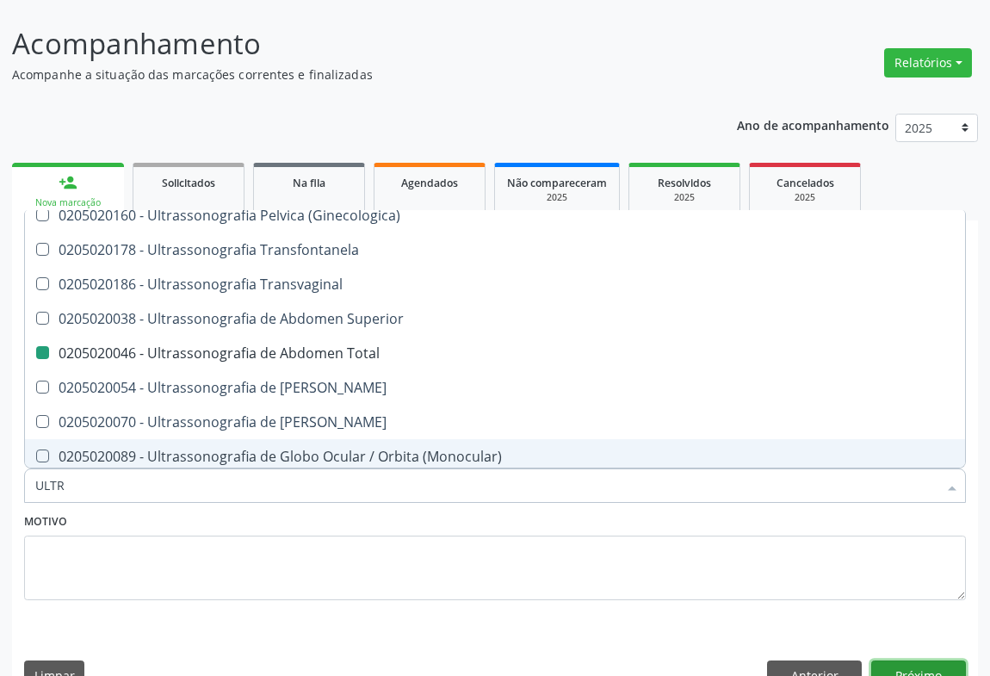
click at [918, 660] on button "Próximo" at bounding box center [918, 674] width 95 height 29
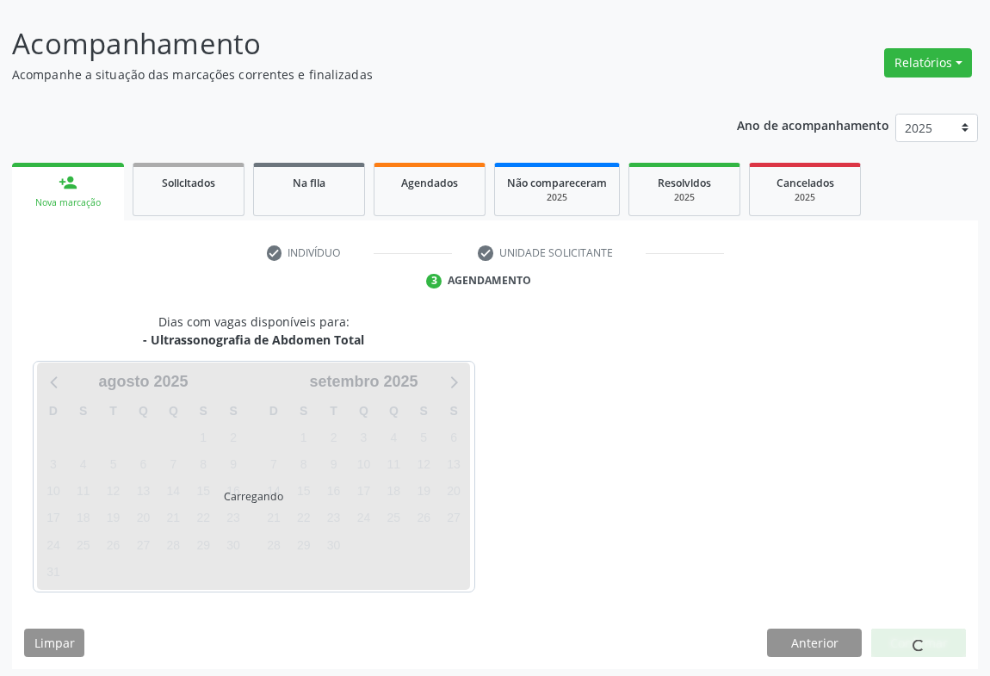
scroll to position [0, 0]
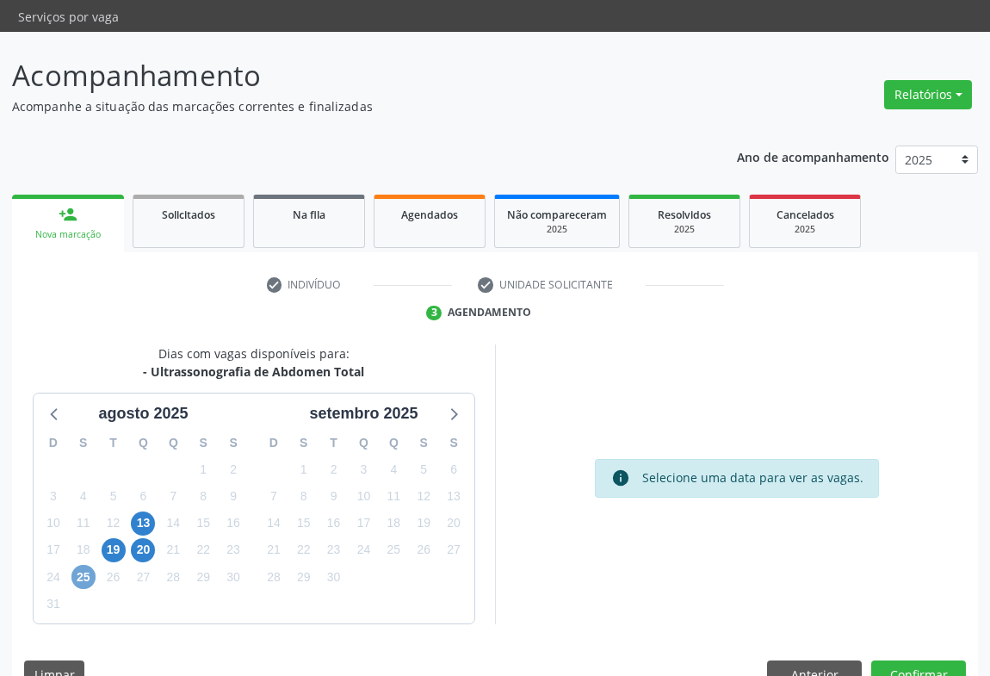
click at [80, 565] on span "25" at bounding box center [83, 577] width 24 height 24
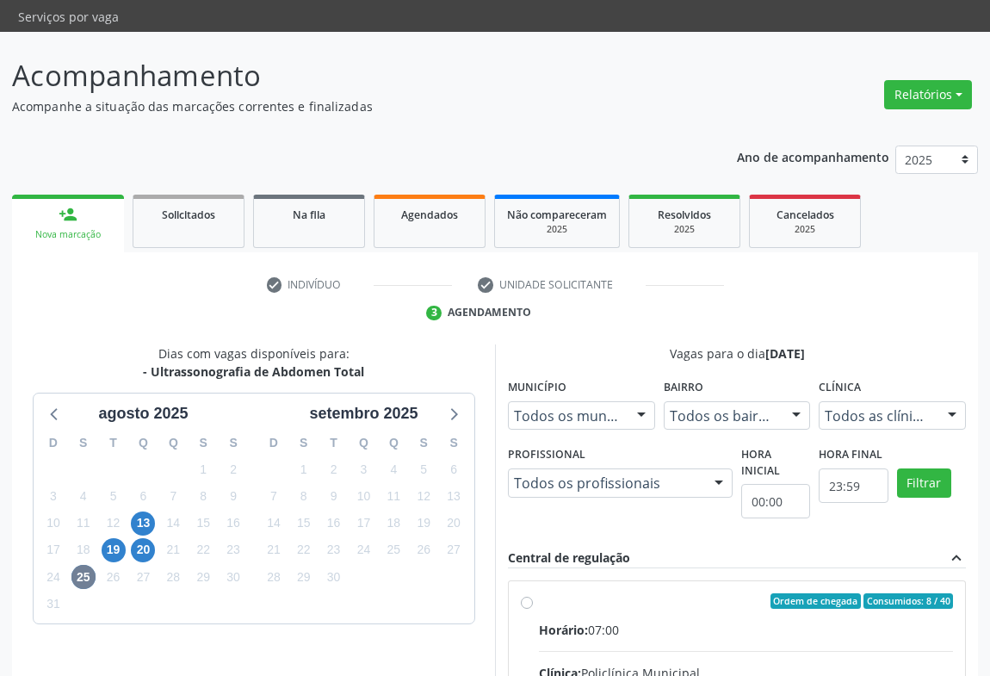
click at [533, 609] on input "Ordem de chegada Consumidos: 8 / 40 Horário: 07:00 Clínica: Policlínica Municip…" at bounding box center [527, 600] width 12 height 15
radio input "true"
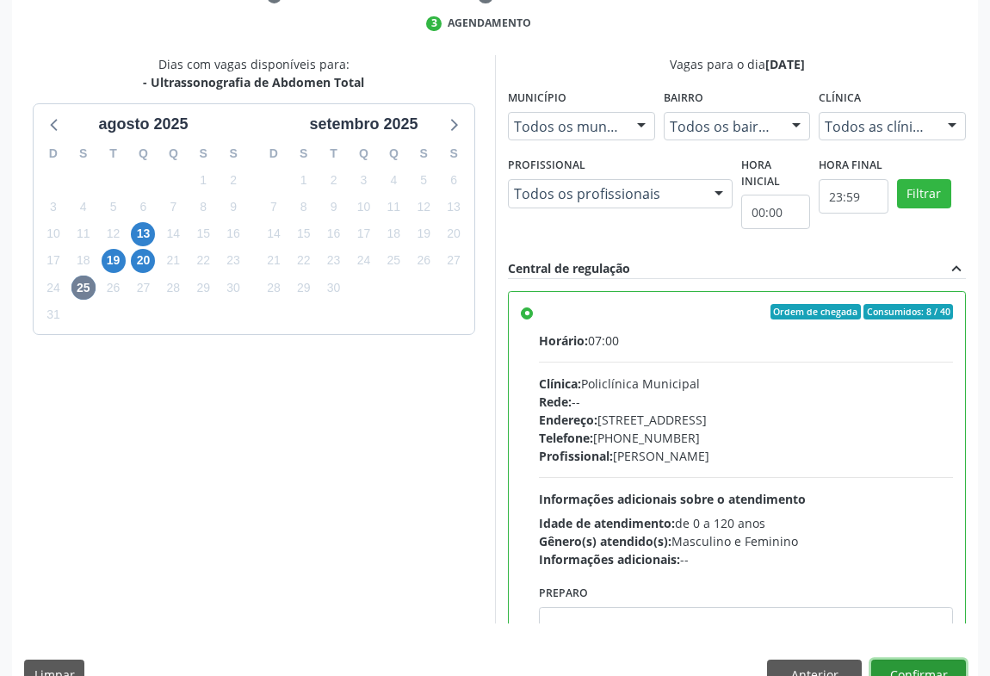
click at [945, 660] on button "Confirmar" at bounding box center [918, 674] width 95 height 29
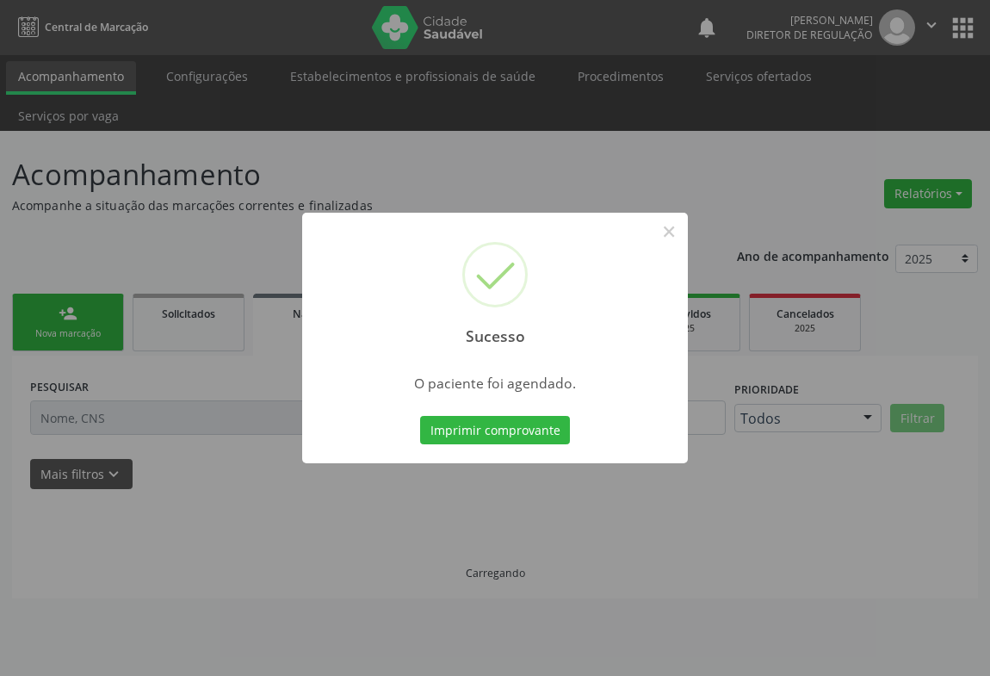
scroll to position [0, 0]
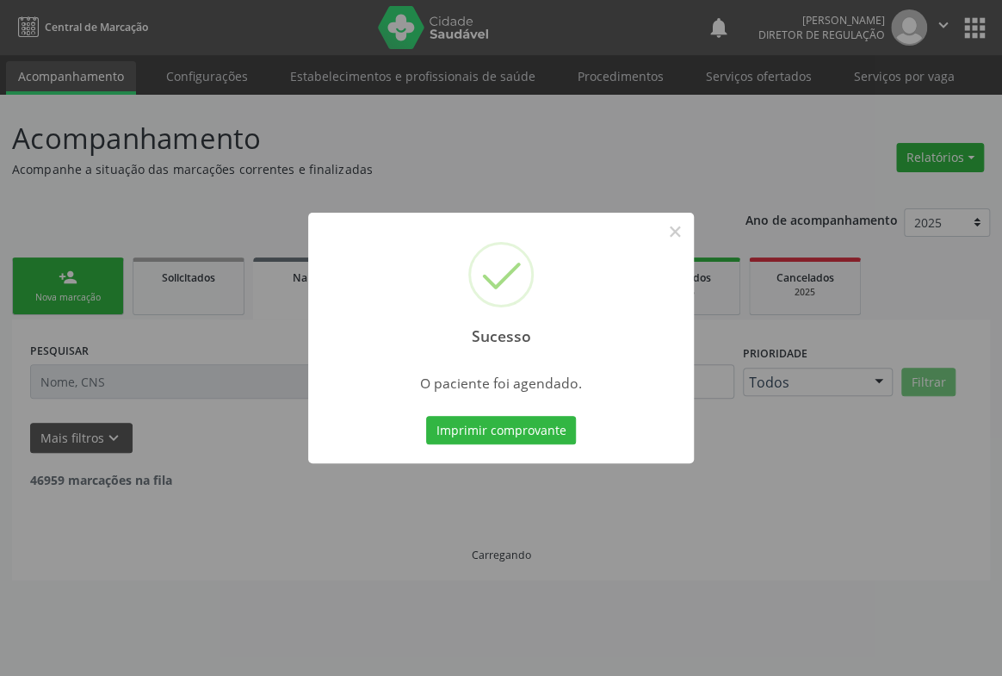
click at [426, 416] on button "Imprimir comprovante" at bounding box center [501, 430] width 150 height 29
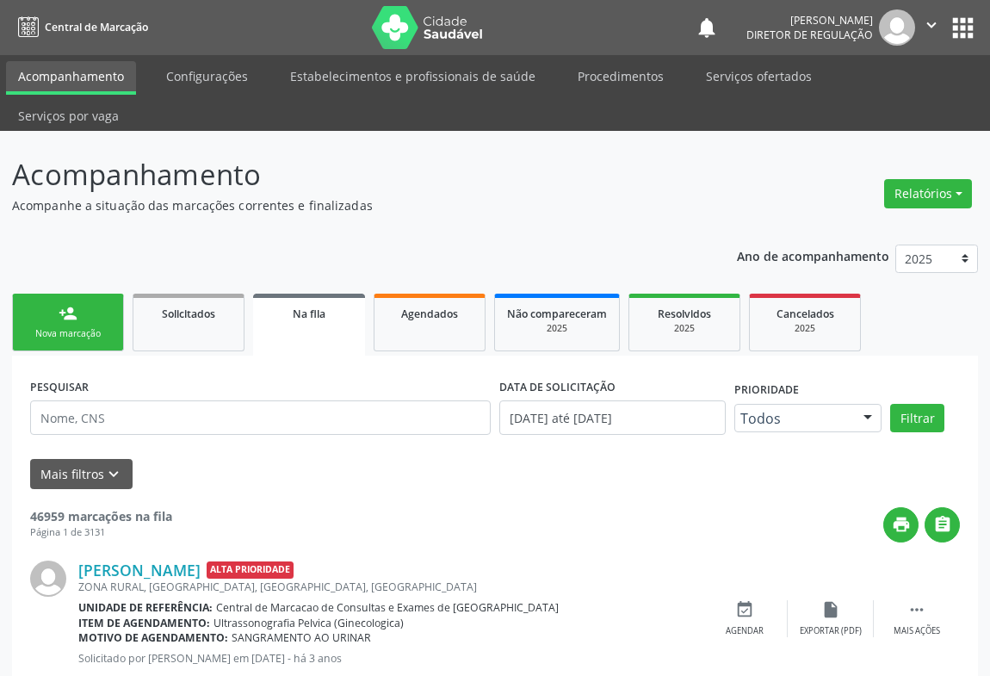
click at [74, 327] on div "Nova marcação" at bounding box center [68, 333] width 86 height 13
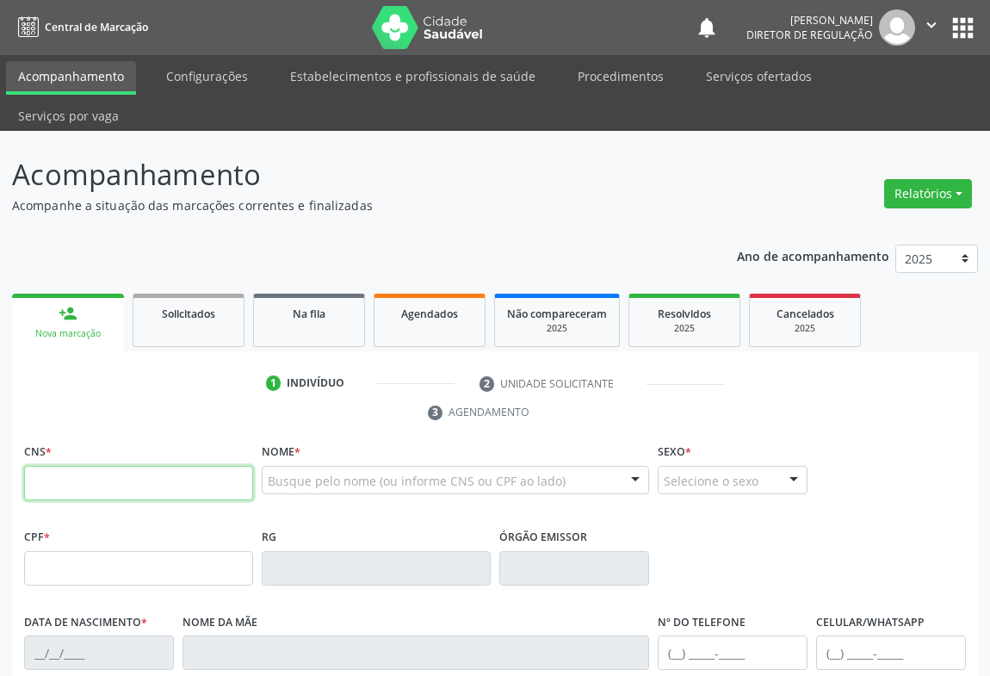
click at [75, 466] on input "text" at bounding box center [138, 483] width 229 height 34
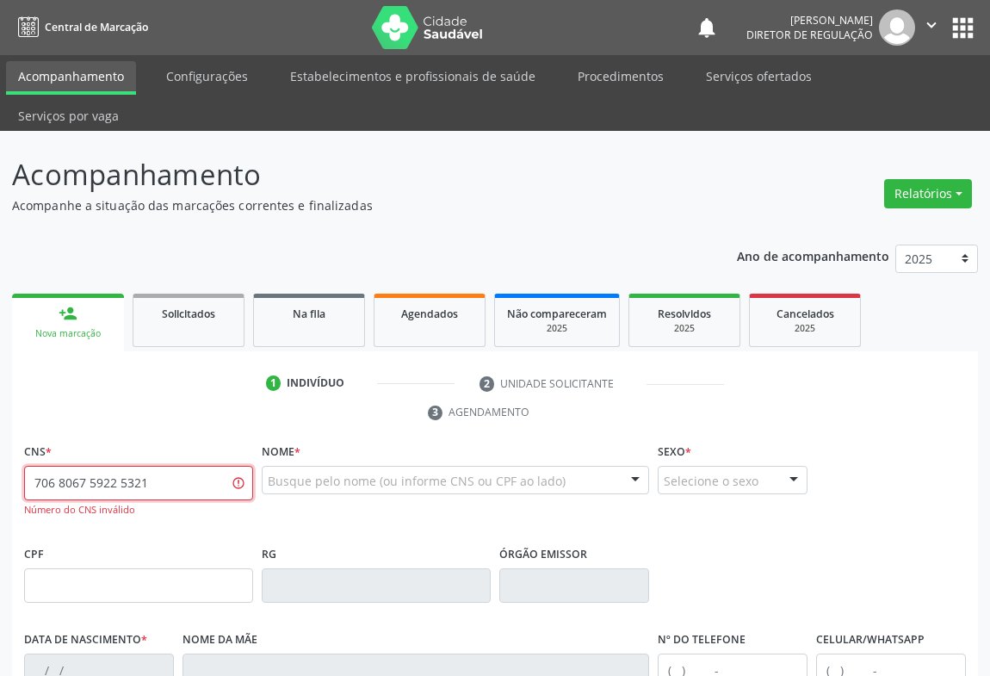
type input "706 8067 5922 5321"
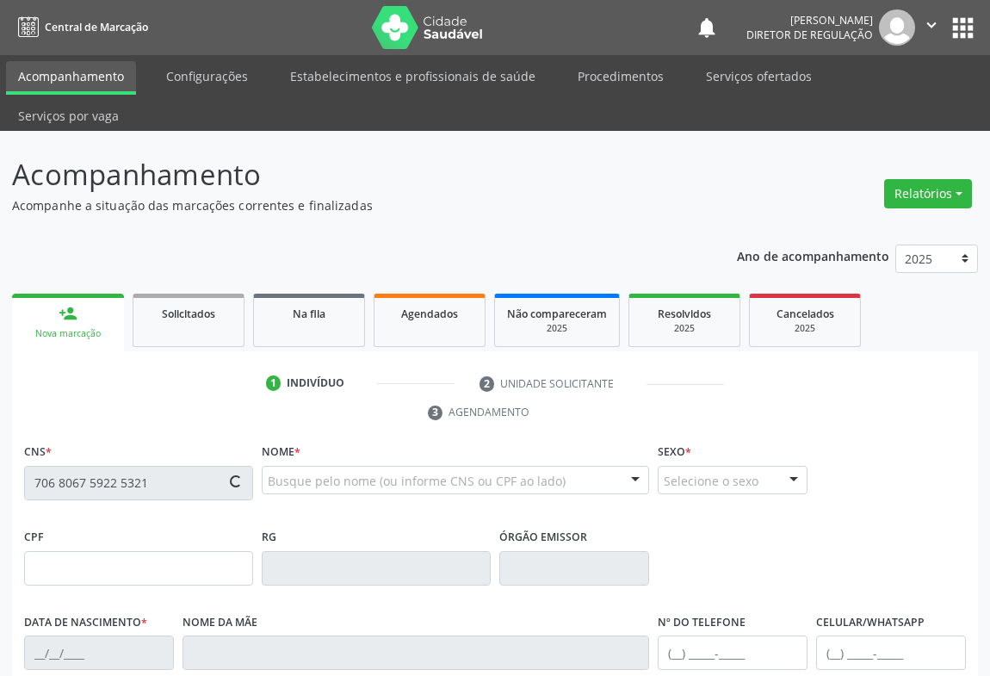
scroll to position [285, 0]
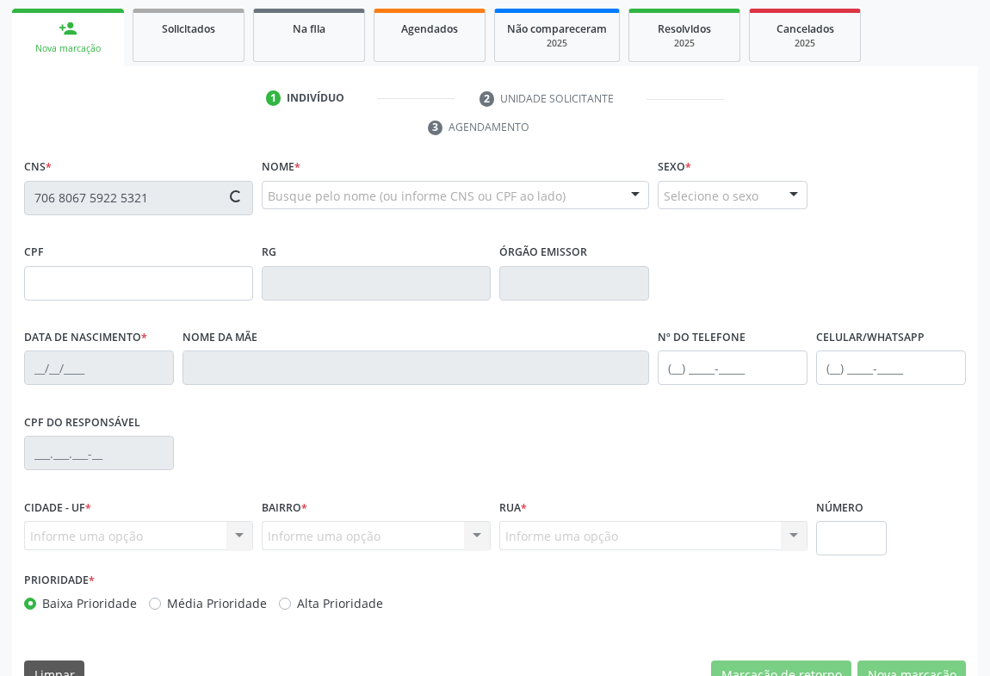
type input "2135179493"
type input "17/08/2011"
type input "101.425.785-92"
type input "SN"
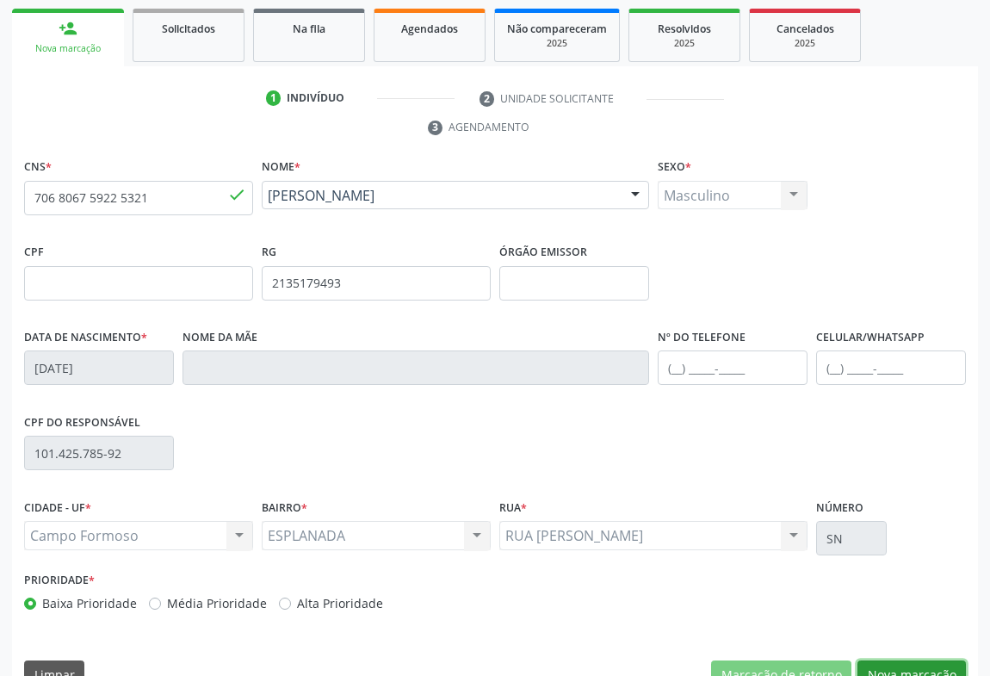
click at [927, 660] on button "Nova marcação" at bounding box center [912, 674] width 108 height 29
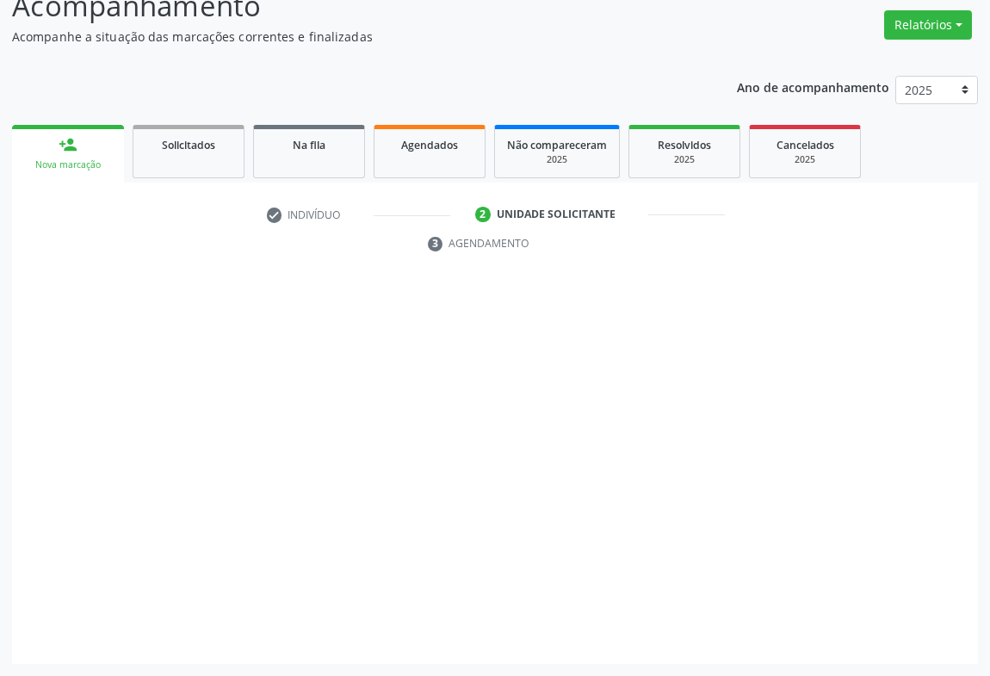
scroll to position [131, 0]
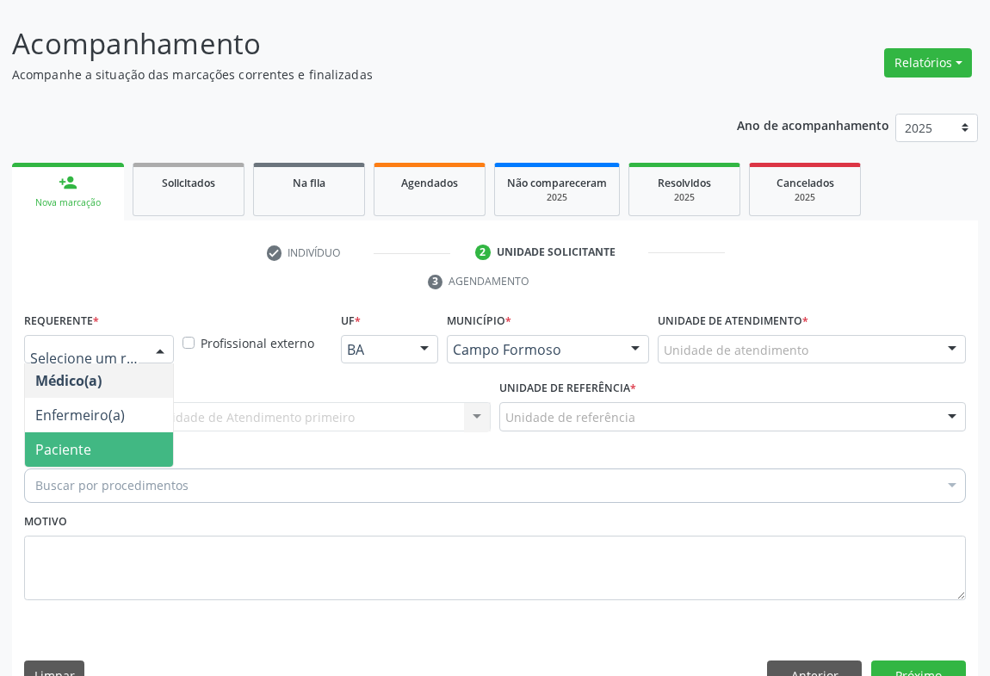
click at [92, 432] on span "Paciente" at bounding box center [99, 449] width 148 height 34
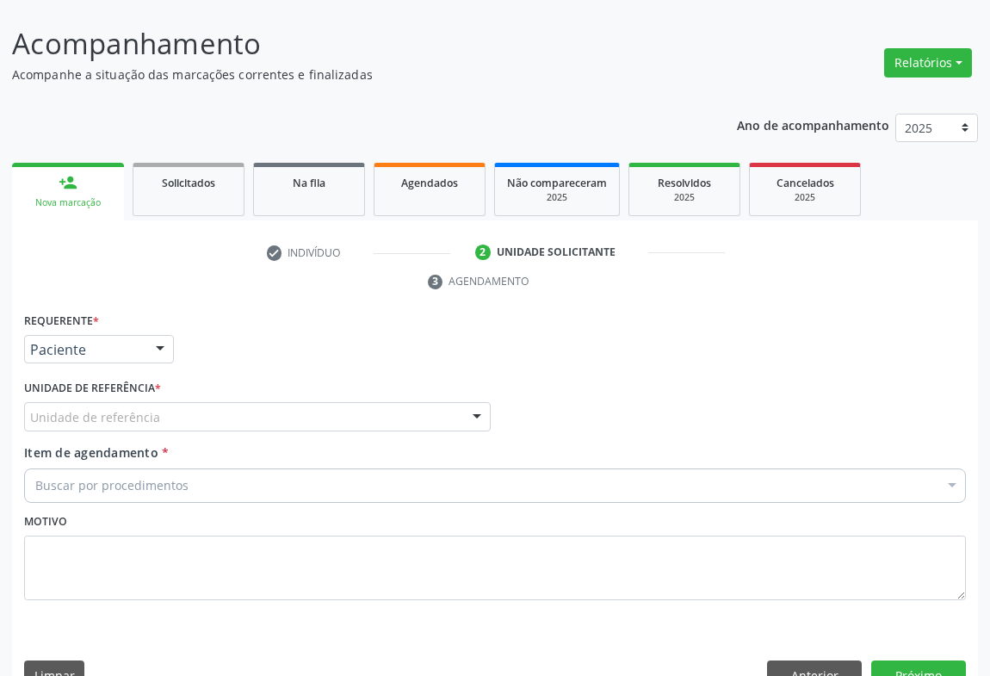
click at [279, 402] on div "Unidade de referência" at bounding box center [257, 416] width 467 height 29
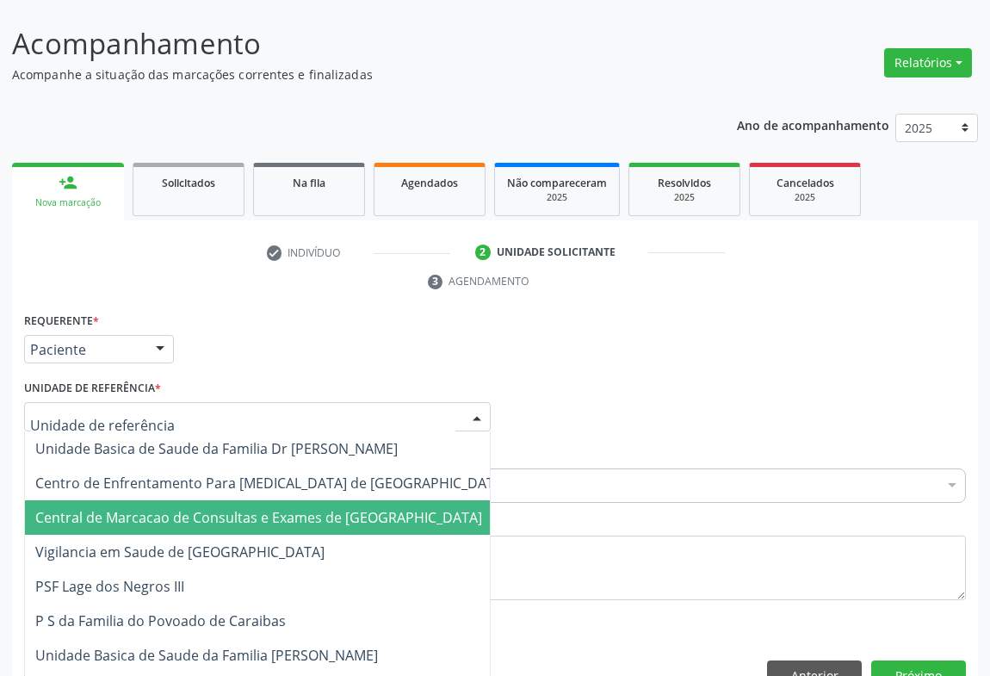
click at [284, 508] on span "Central de Marcacao de Consultas e Exames de [GEOGRAPHIC_DATA]" at bounding box center [258, 517] width 447 height 19
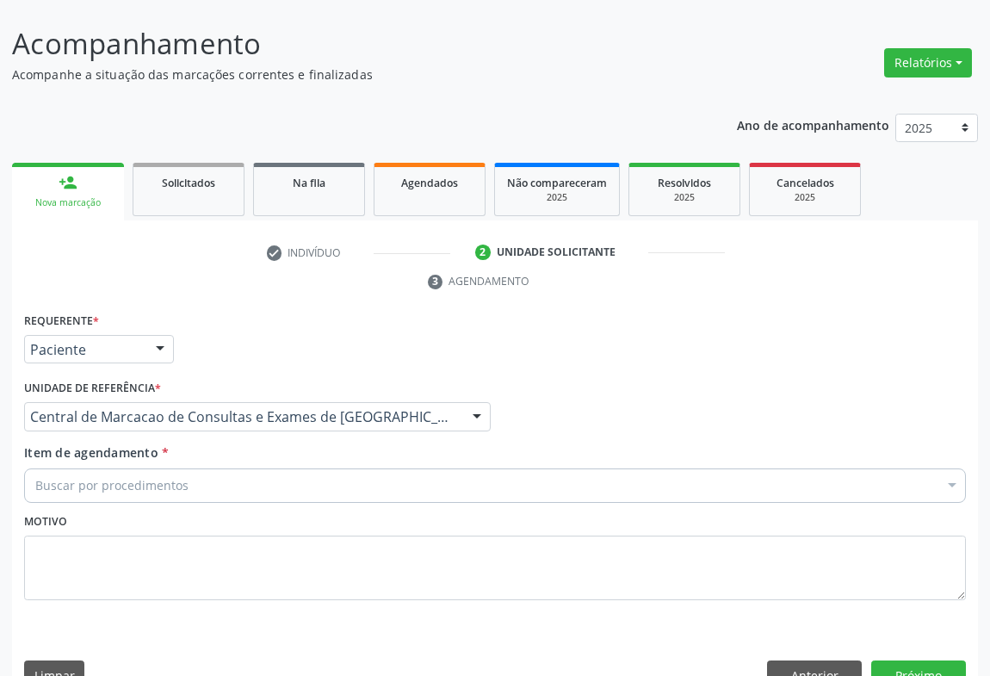
click at [351, 468] on div "Buscar por procedimentos" at bounding box center [495, 485] width 942 height 34
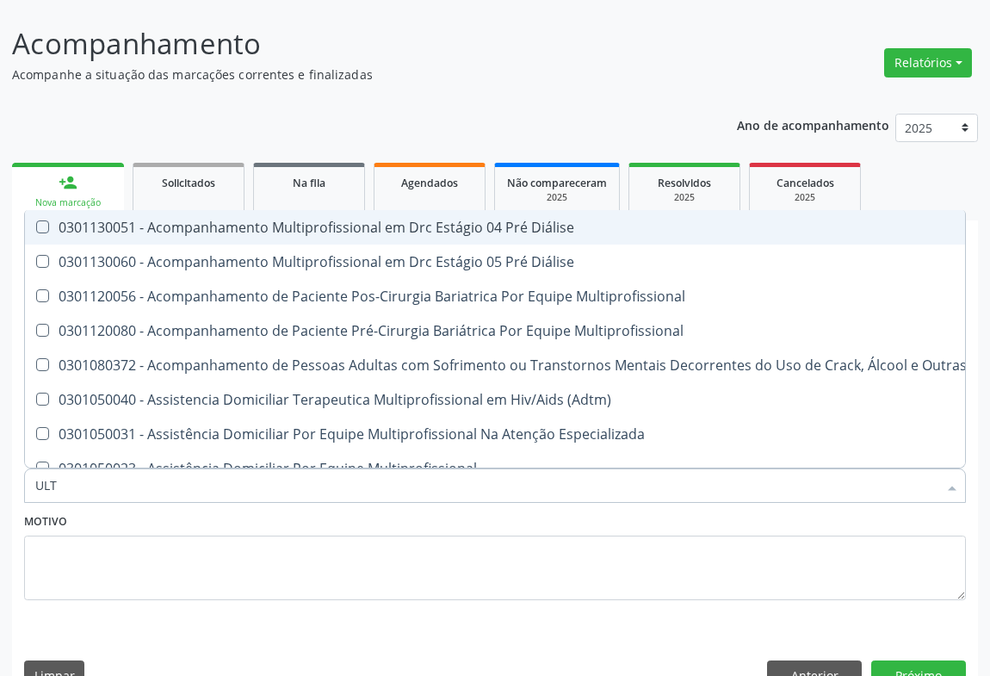
type input "ULTR"
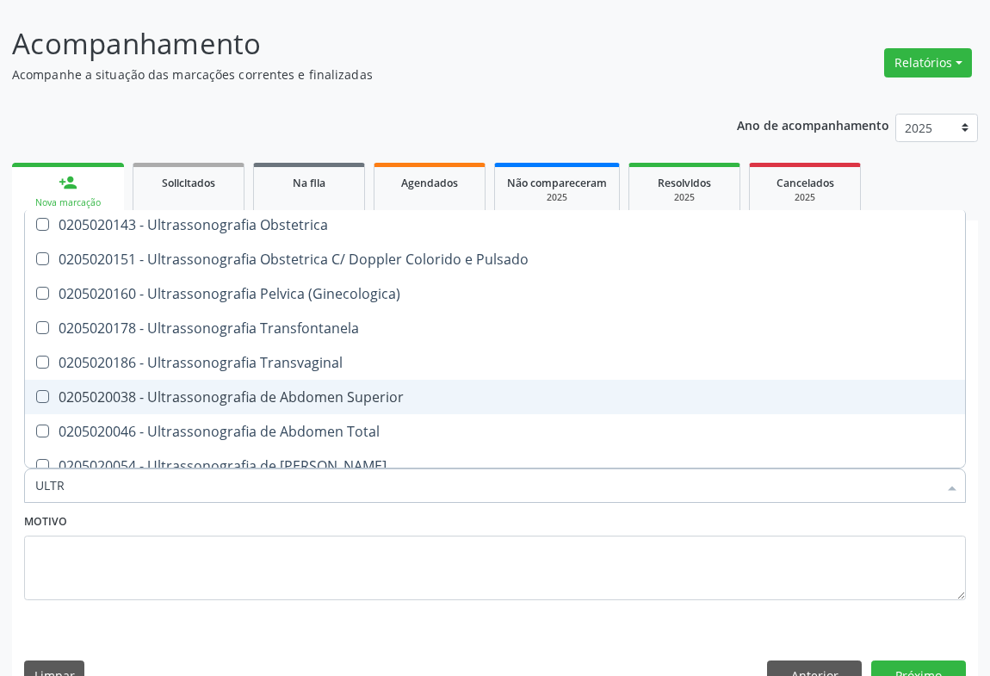
scroll to position [391, 0]
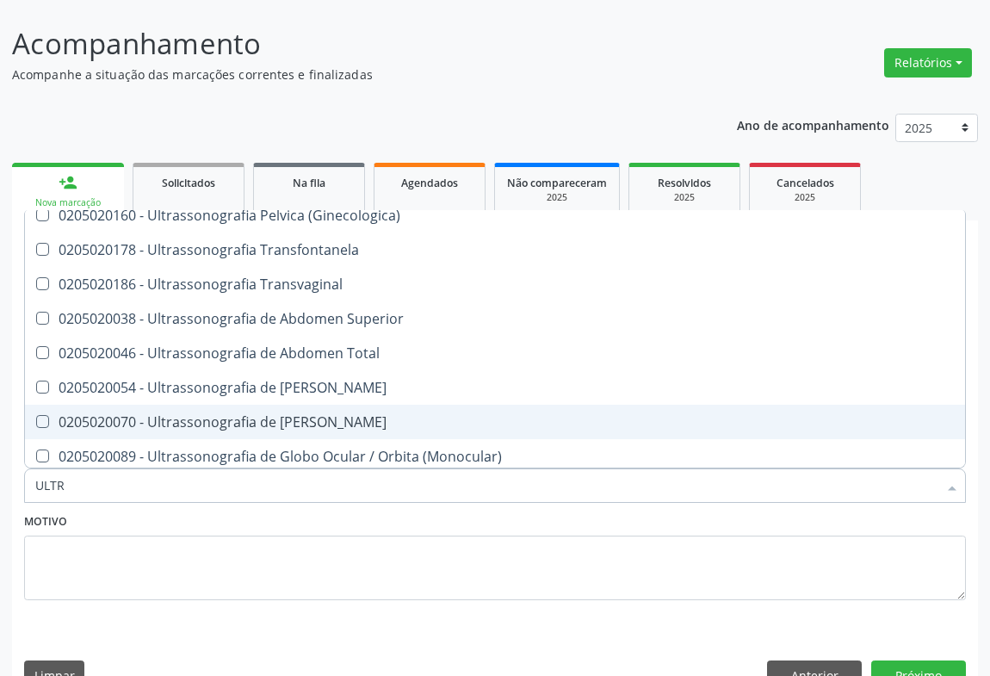
click at [358, 415] on div "0205020070 - Ultrassonografia de [PERSON_NAME]" at bounding box center [495, 422] width 920 height 14
checkbox Escrotal "true"
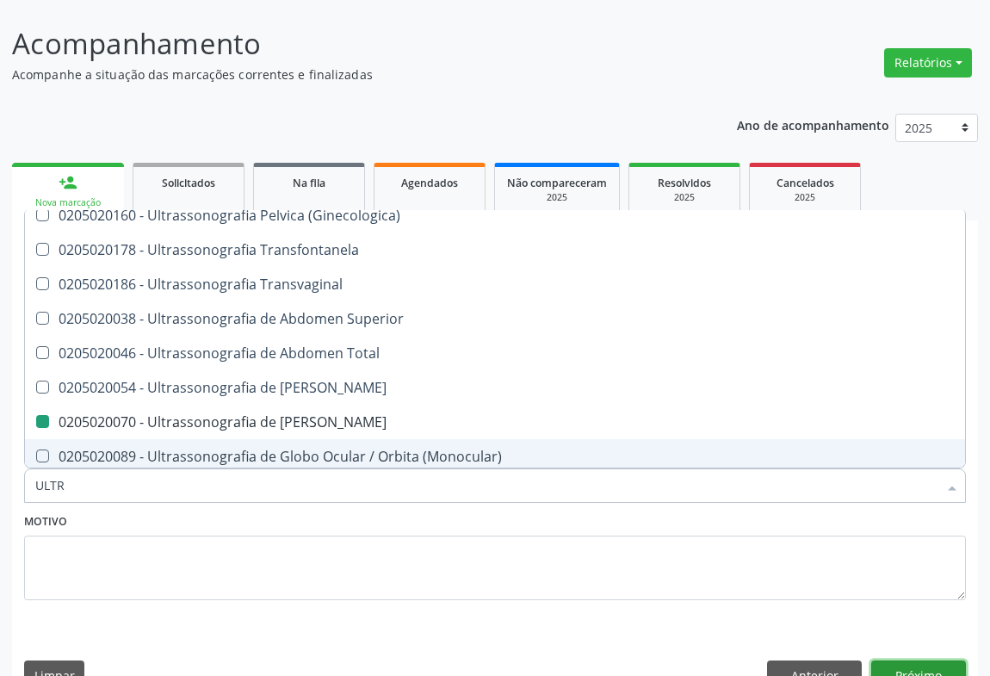
click at [930, 660] on button "Próximo" at bounding box center [918, 674] width 95 height 29
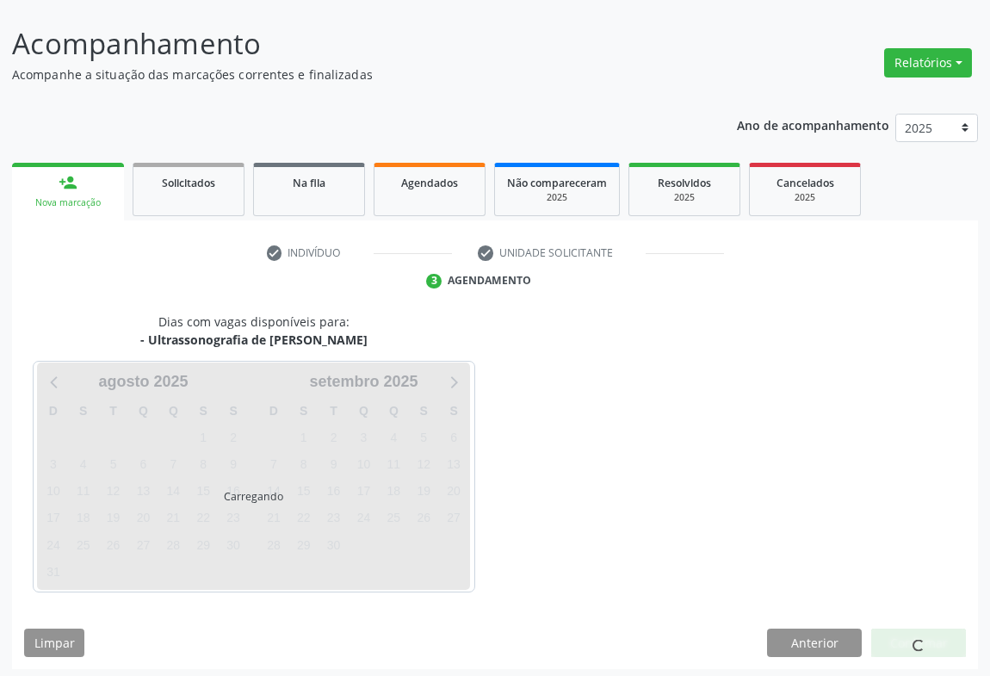
scroll to position [0, 0]
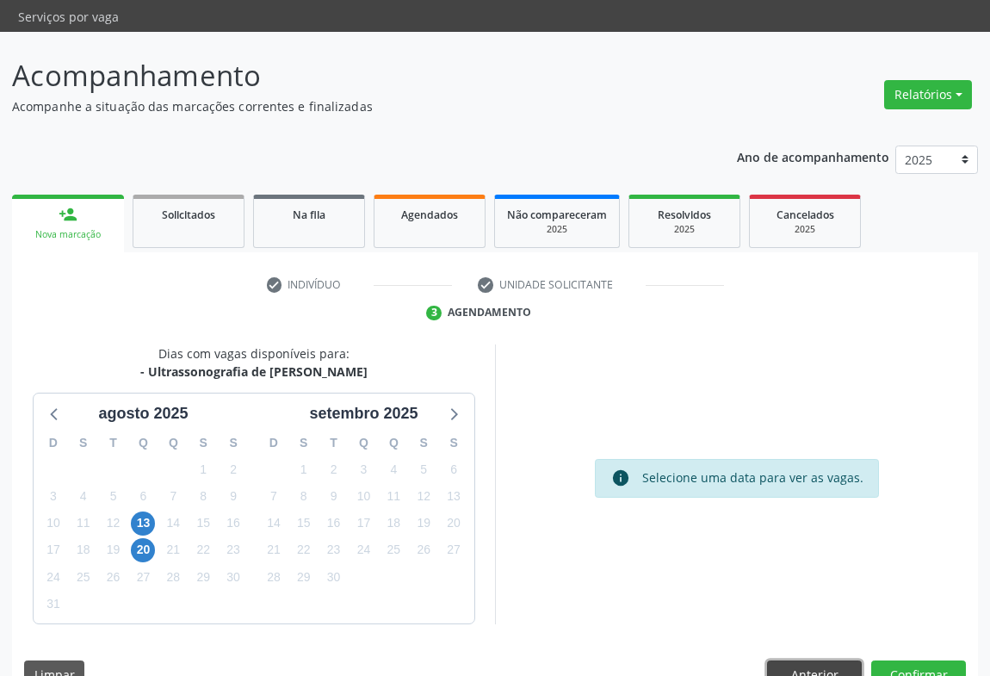
click at [814, 660] on button "Anterior" at bounding box center [814, 674] width 95 height 29
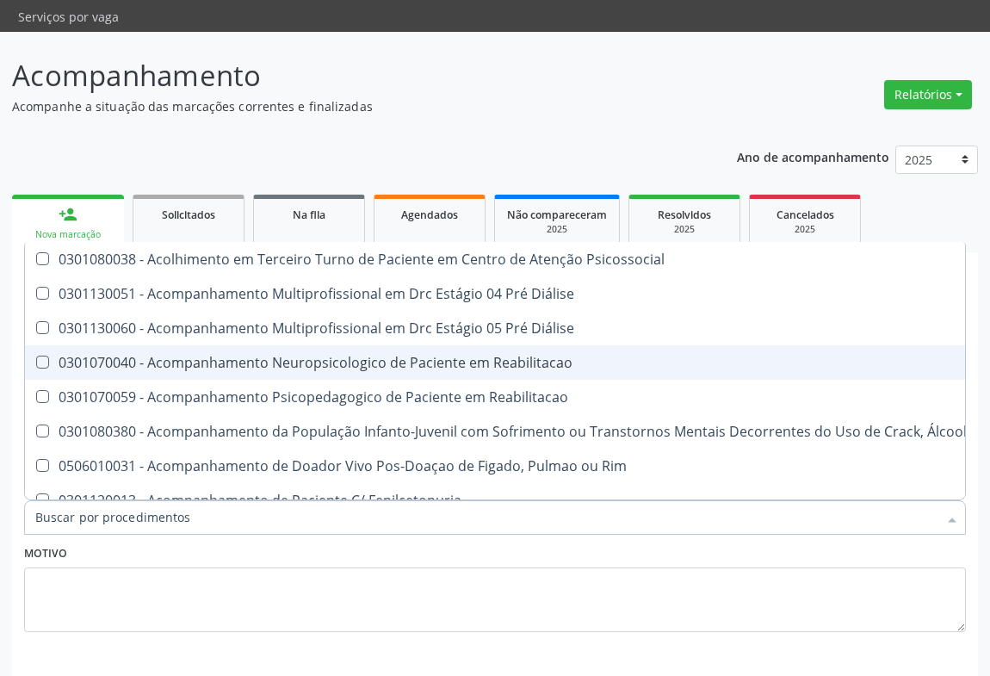
scroll to position [469, 0]
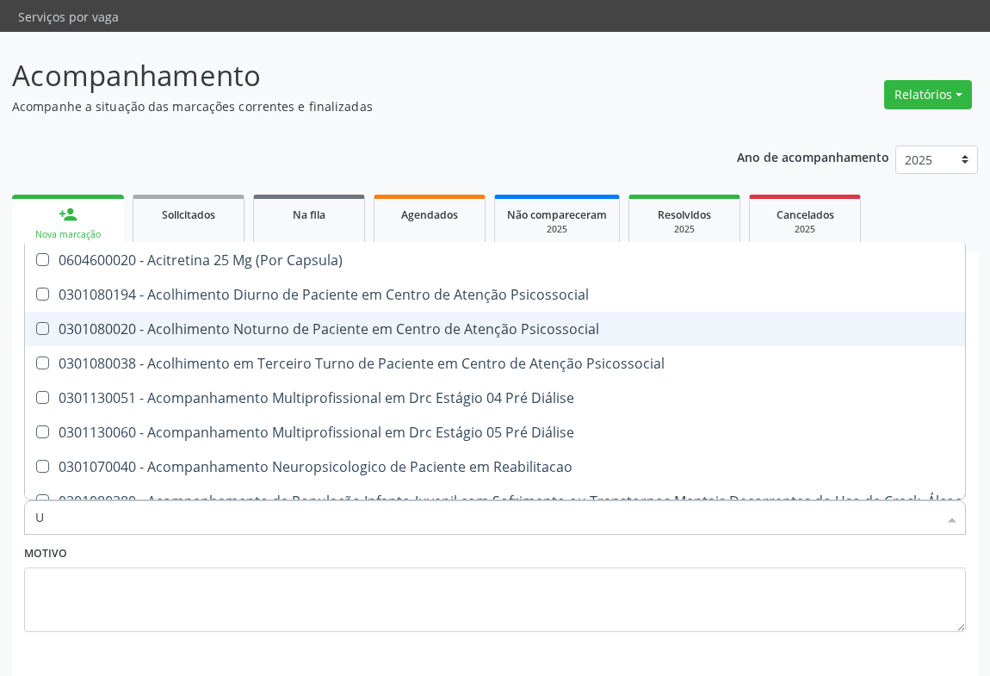
type input "US"
checkbox Escrotal "false"
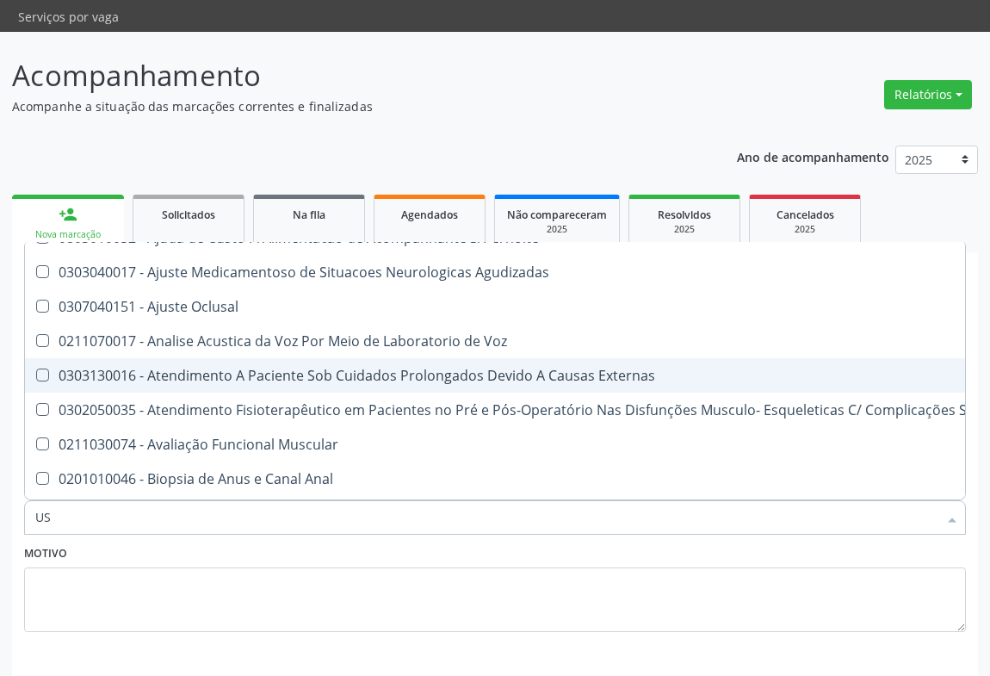
type input "USG"
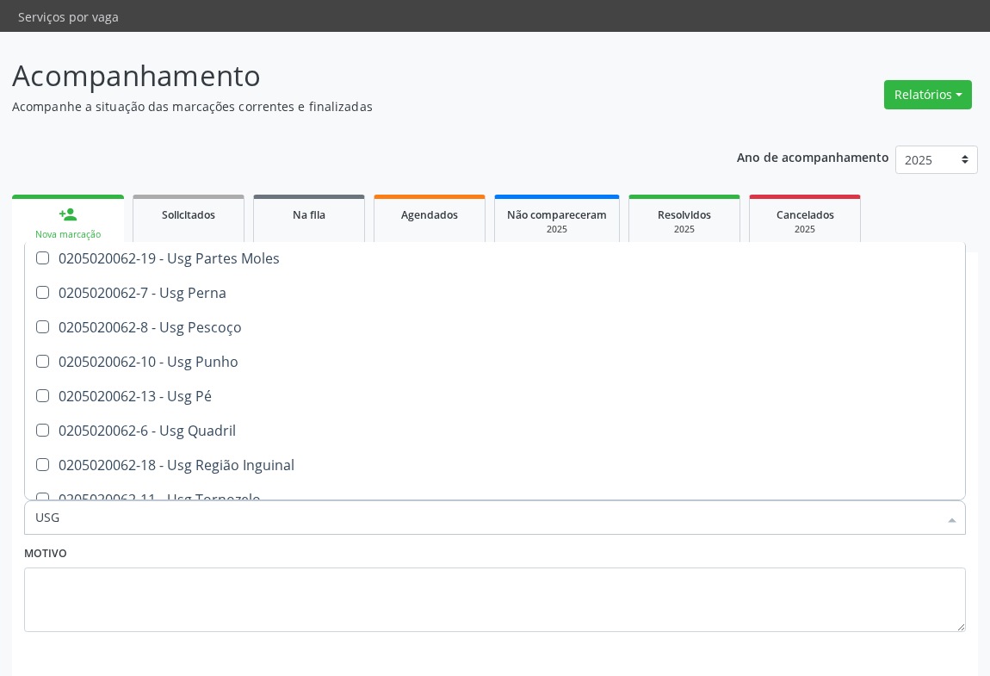
scroll to position [442, 0]
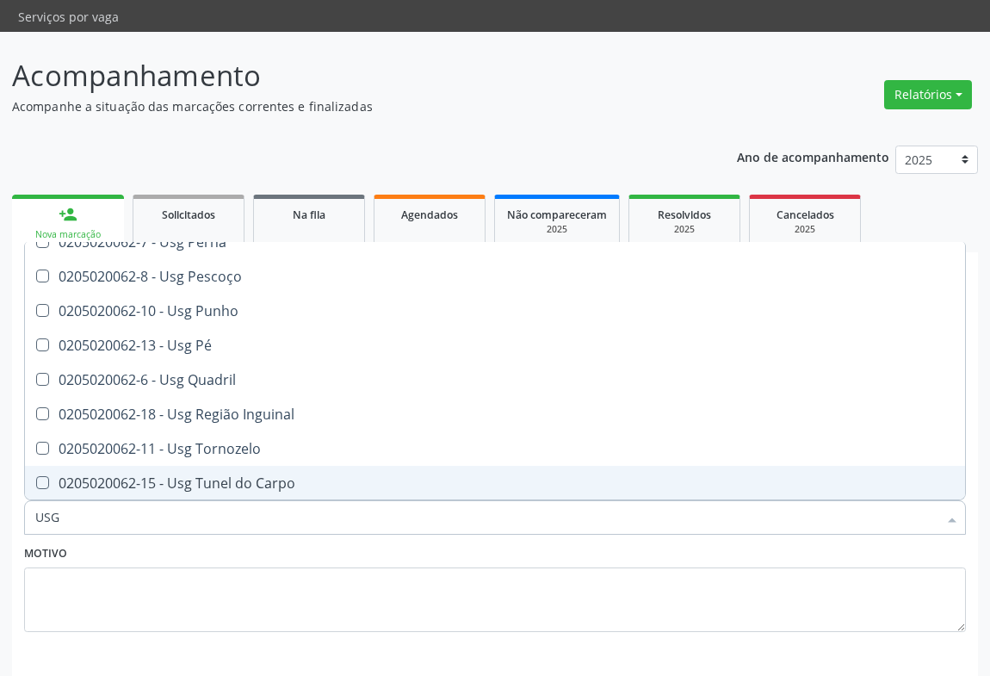
click at [247, 497] on div "Item de agendamento * USG Desfazer seleção Não selecionados 0205020062-14 - Usg…" at bounding box center [495, 508] width 951 height 66
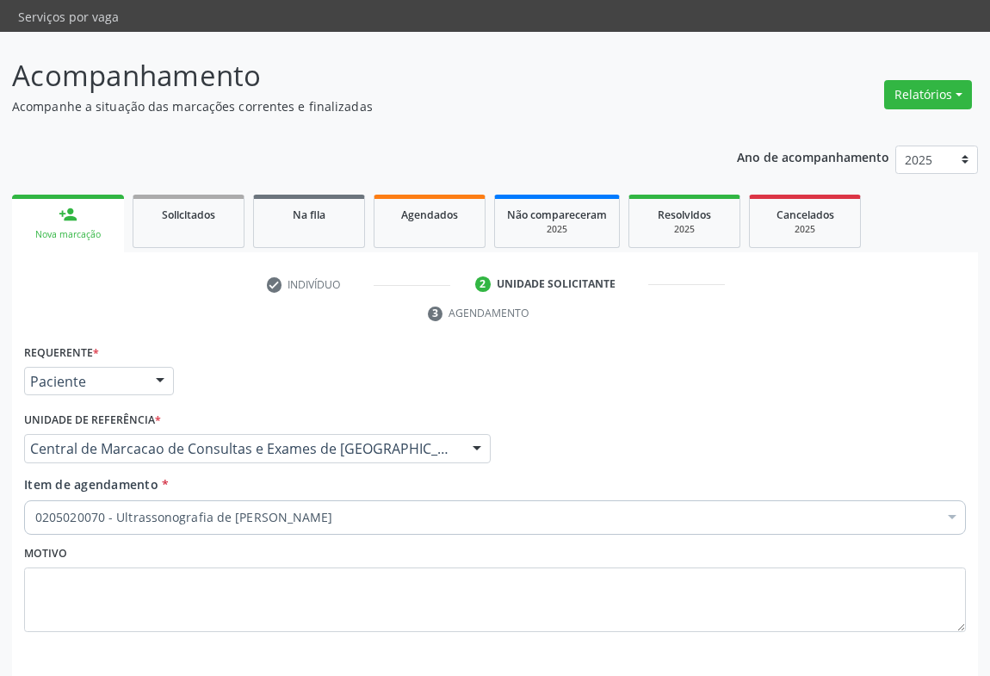
scroll to position [0, 0]
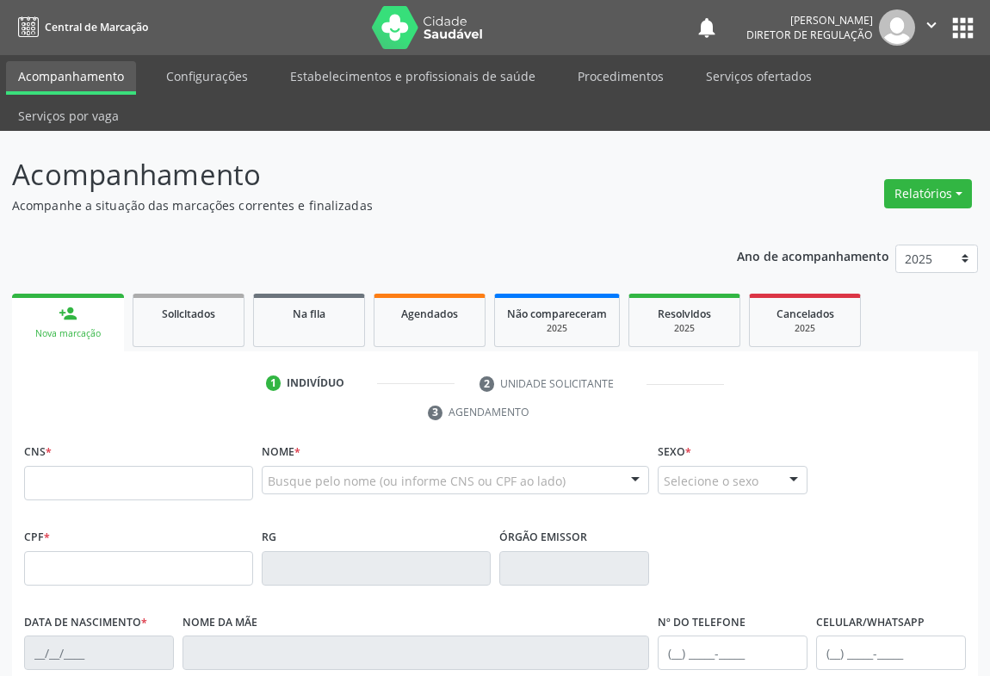
scroll to position [99, 0]
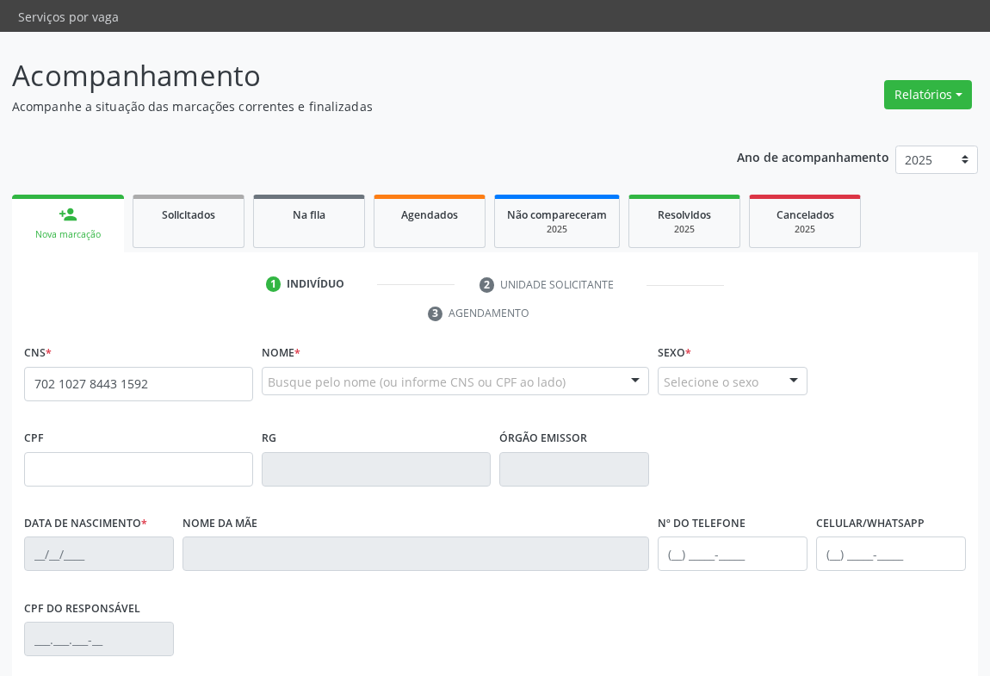
type input "702 1027 8443 1592"
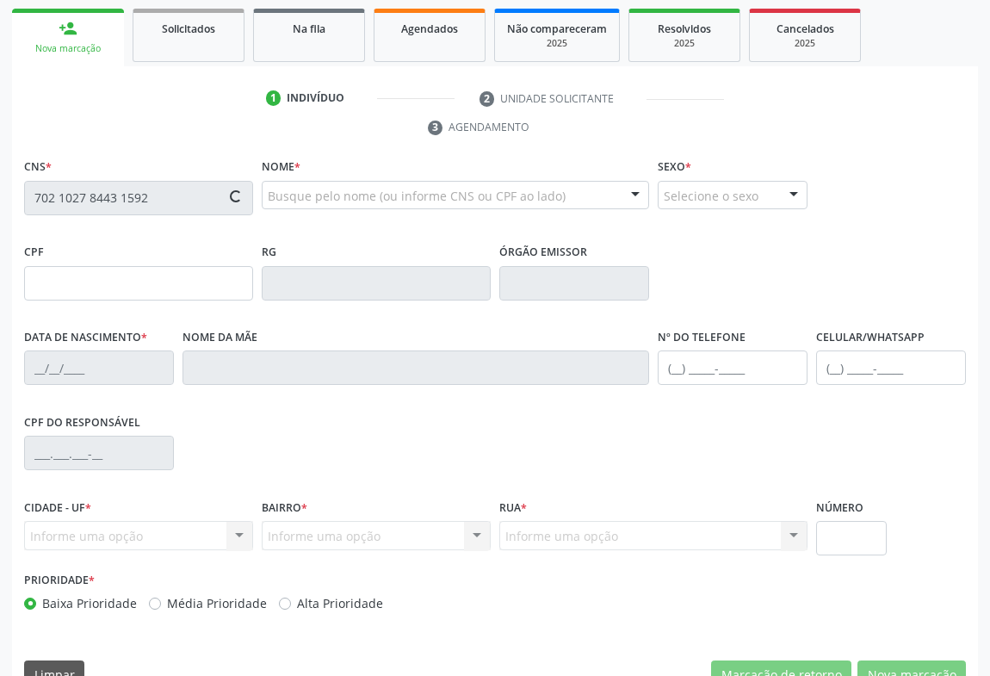
type input "042.950.105-61"
type input "1514063913"
type input "17/03/1996"
type input "(74) 99953-5905"
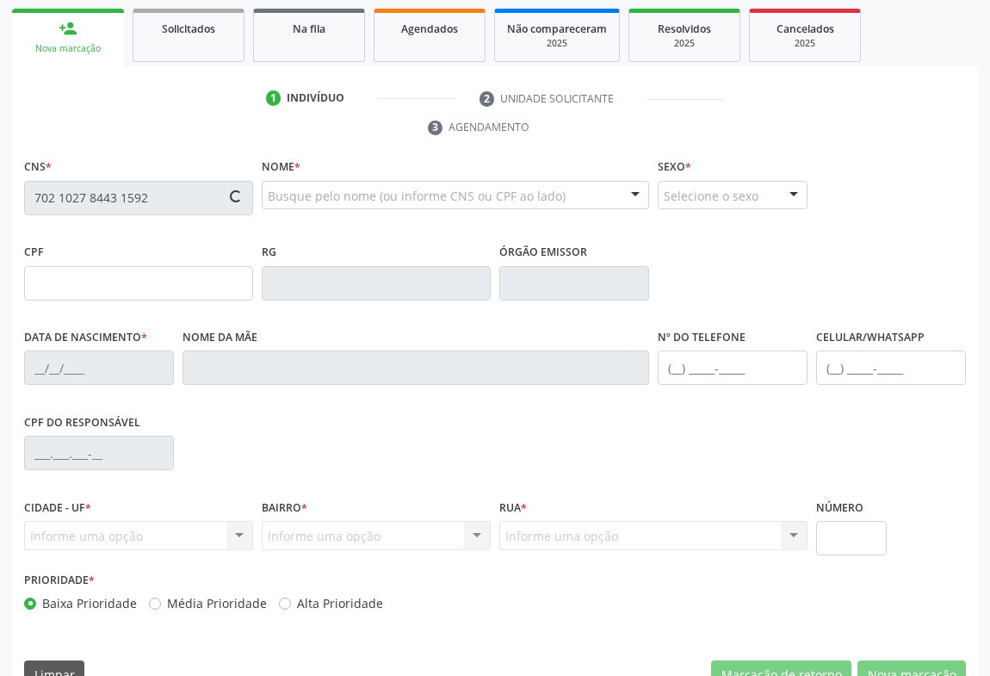
type input "042.950.105-61"
type input "SN"
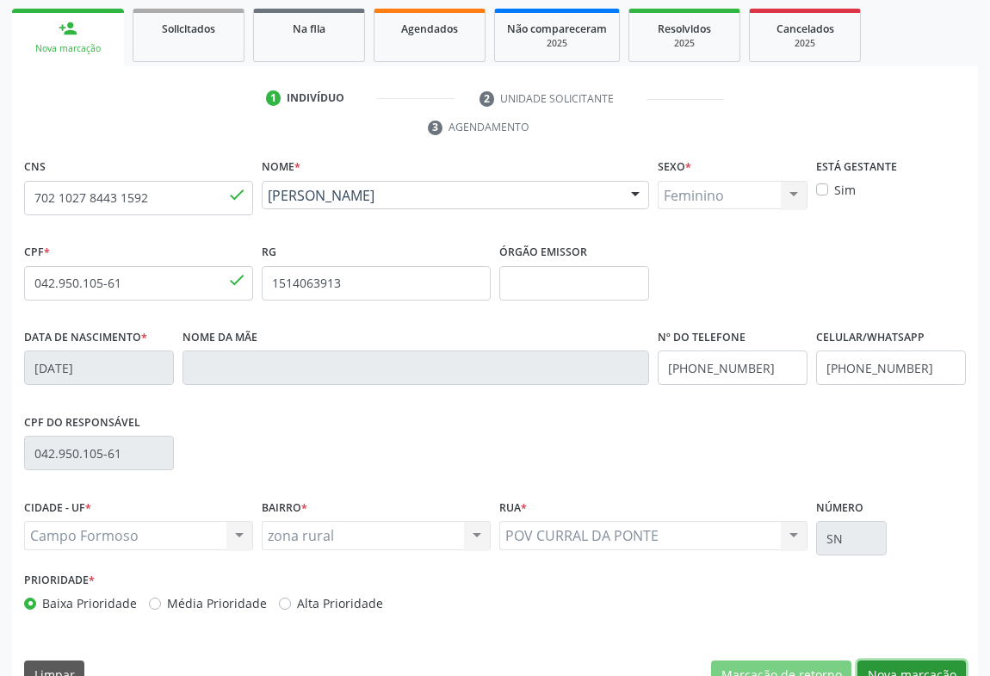
drag, startPoint x: 939, startPoint y: 635, endPoint x: 482, endPoint y: 435, distance: 498.5
click at [934, 660] on button "Nova marcação" at bounding box center [912, 674] width 108 height 29
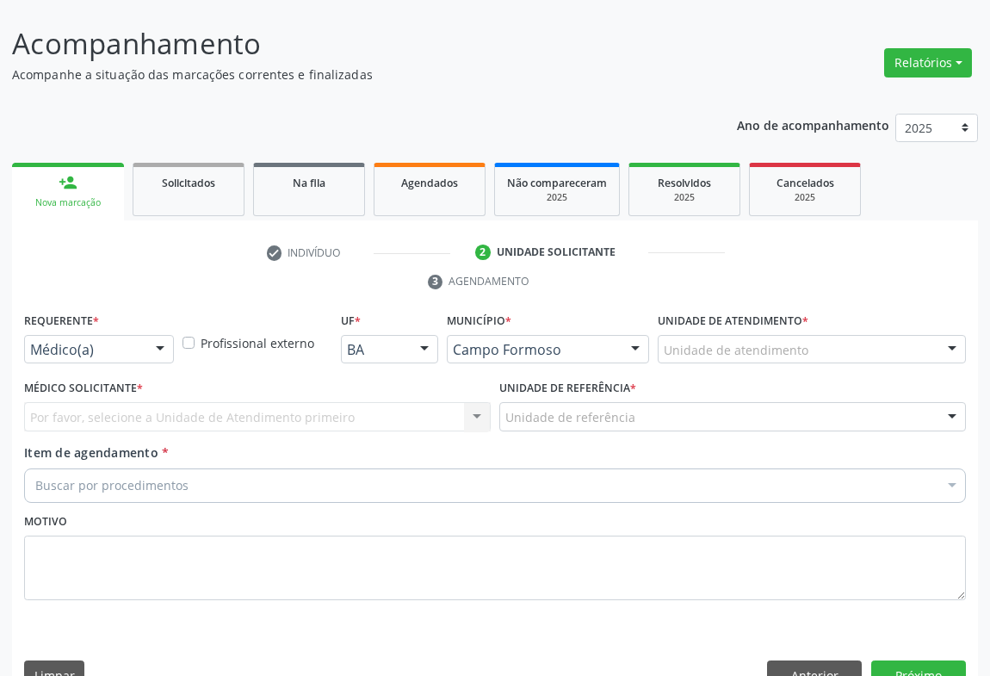
click at [149, 336] on div at bounding box center [160, 350] width 26 height 29
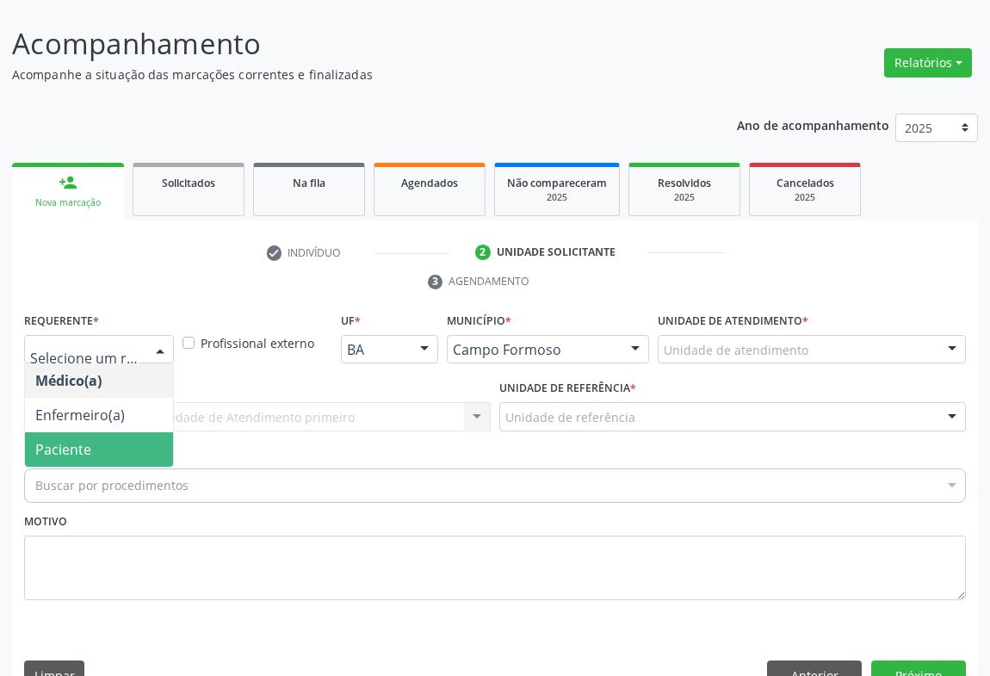
click at [119, 432] on span "Paciente" at bounding box center [99, 449] width 148 height 34
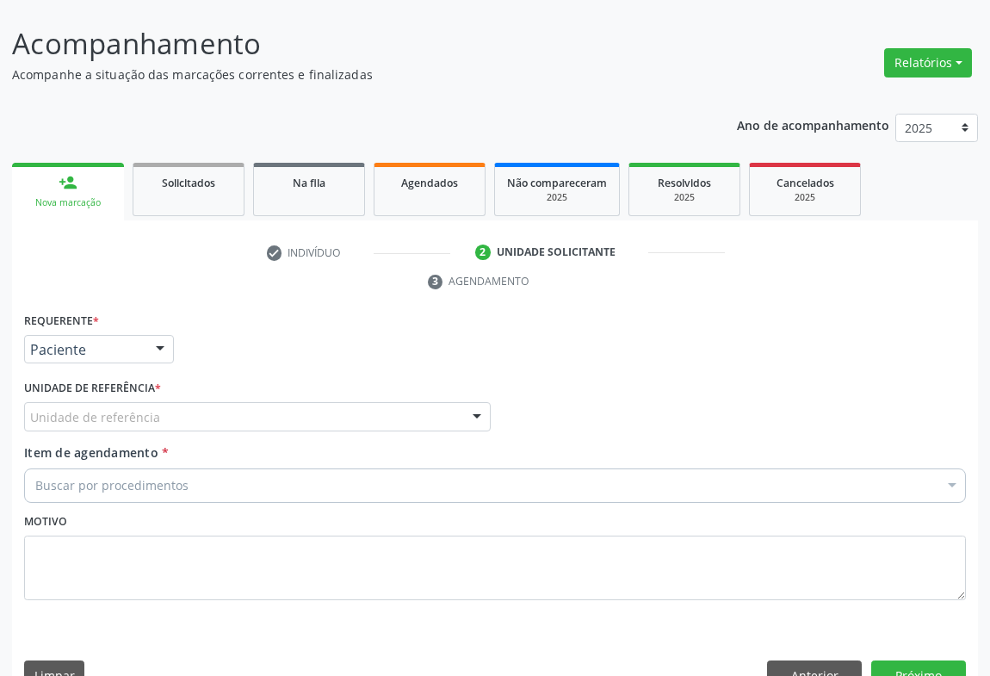
click at [294, 402] on div "Unidade de referência" at bounding box center [257, 416] width 467 height 29
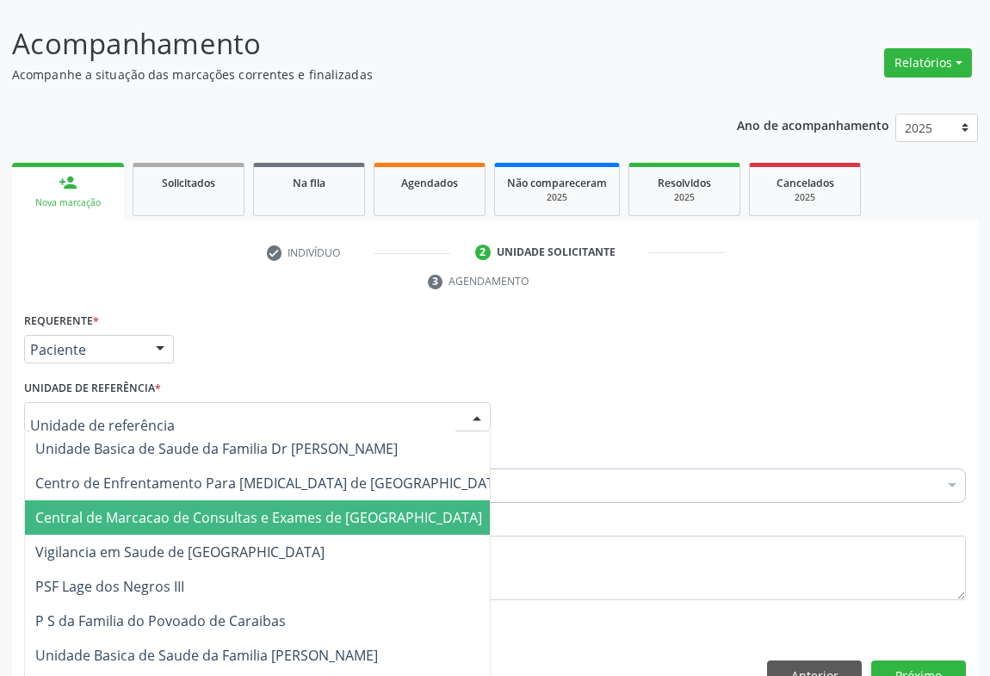
click at [284, 508] on span "Central de Marcacao de Consultas e Exames de [GEOGRAPHIC_DATA]" at bounding box center [258, 517] width 447 height 19
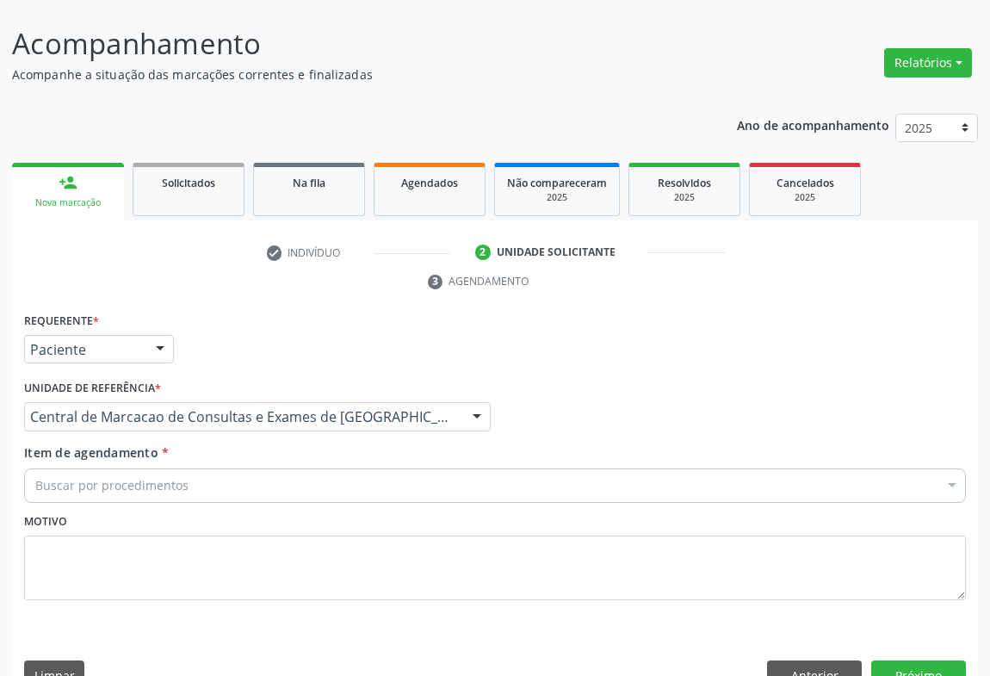
click at [375, 468] on div "Buscar por procedimentos" at bounding box center [495, 485] width 942 height 34
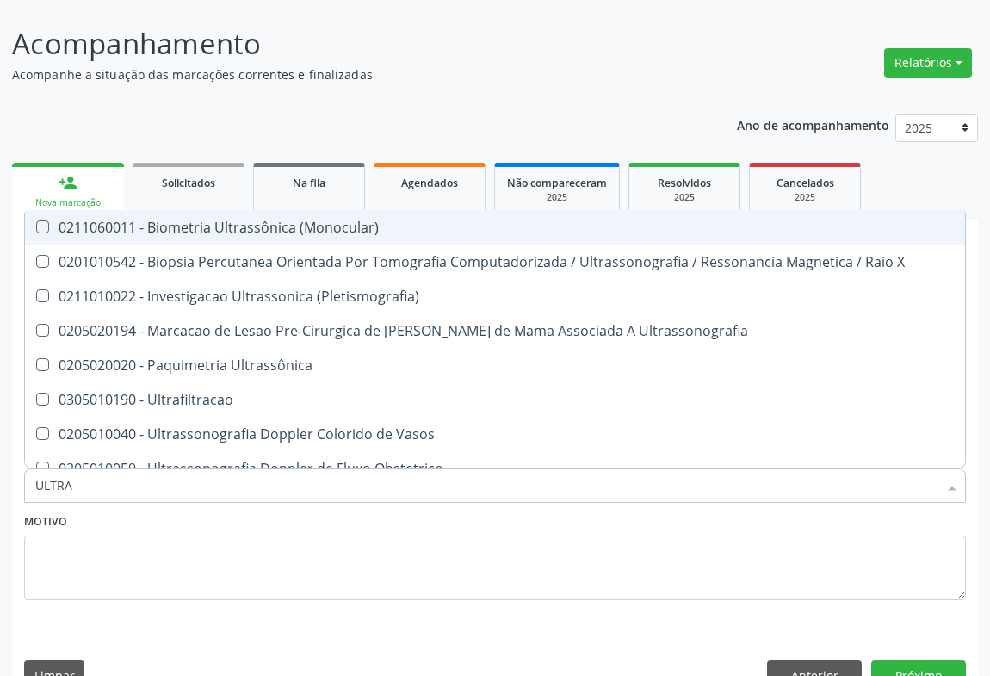
type input "ULTRAS"
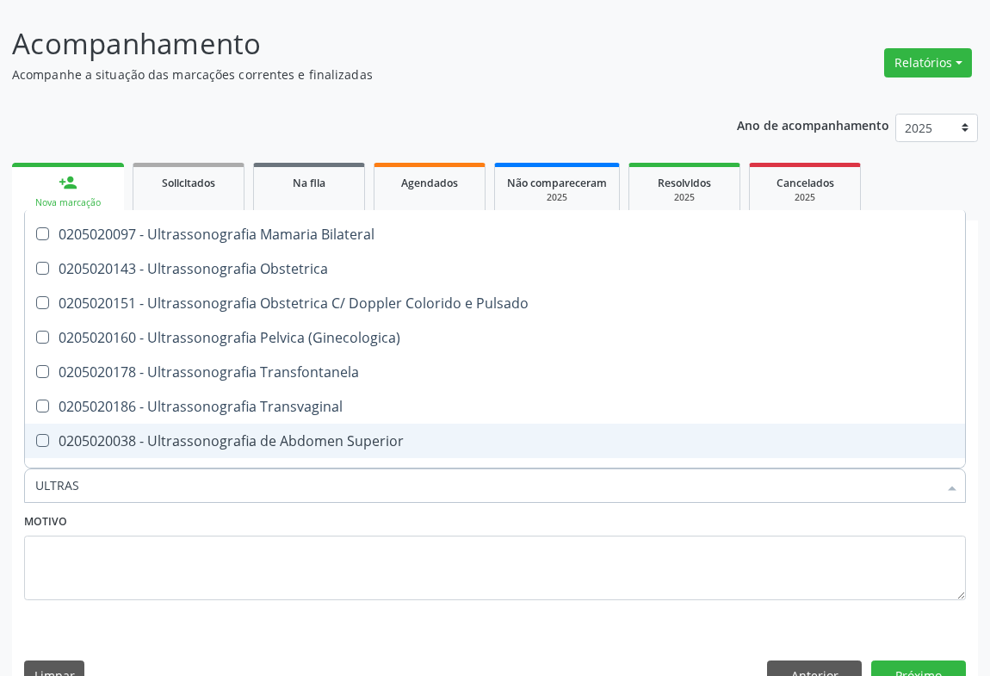
scroll to position [391, 0]
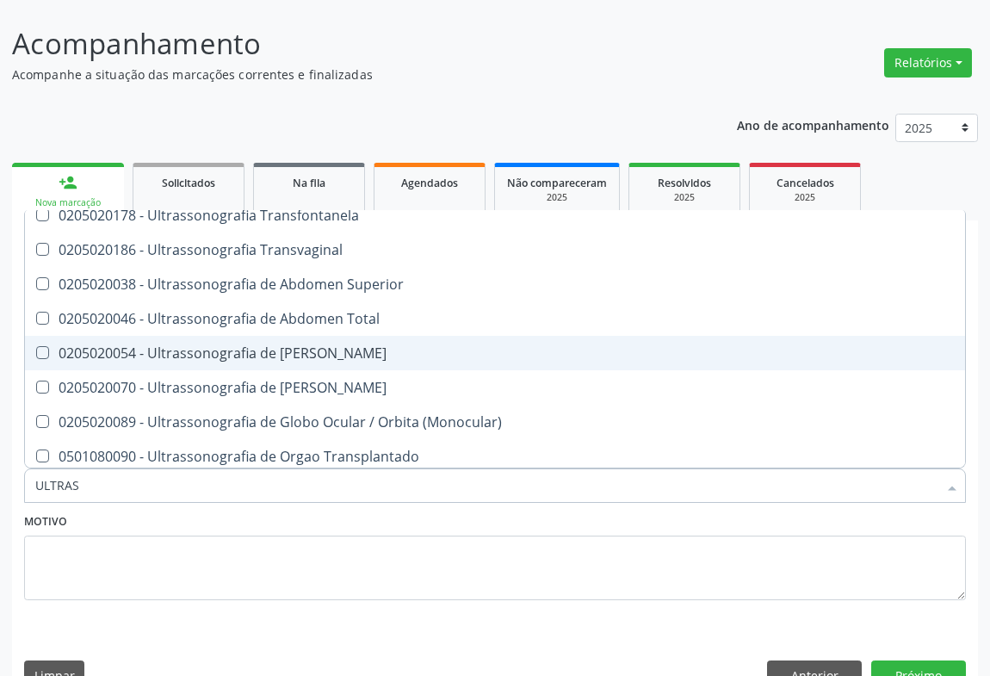
click at [350, 301] on span "0205020046 - Ultrassonografia de Abdomen Total" at bounding box center [495, 318] width 940 height 34
checkbox Total "true"
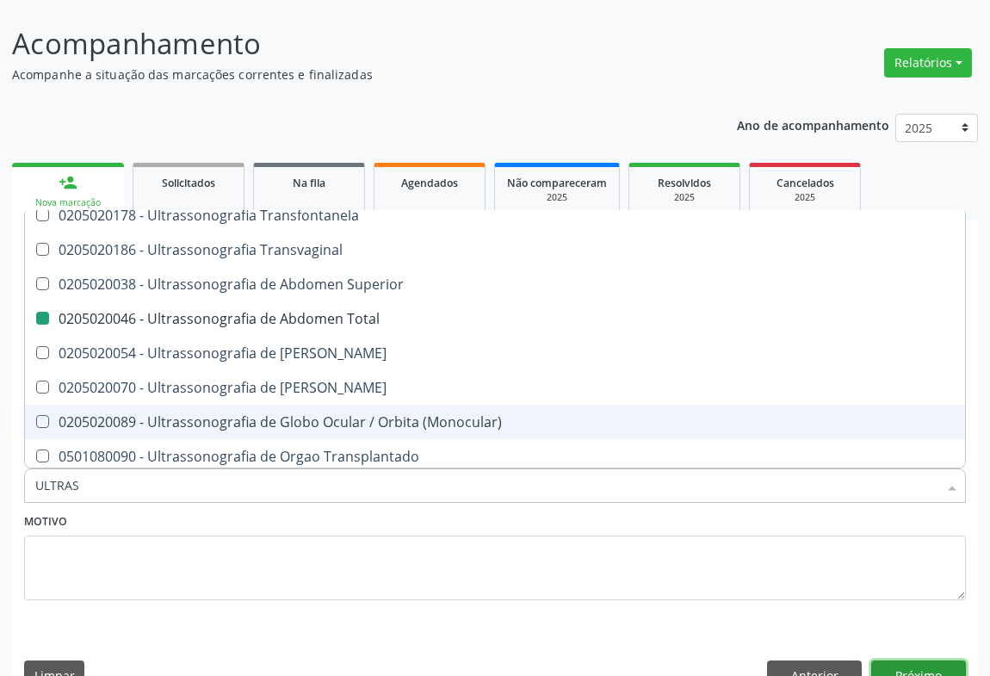
click at [913, 660] on button "Próximo" at bounding box center [918, 674] width 95 height 29
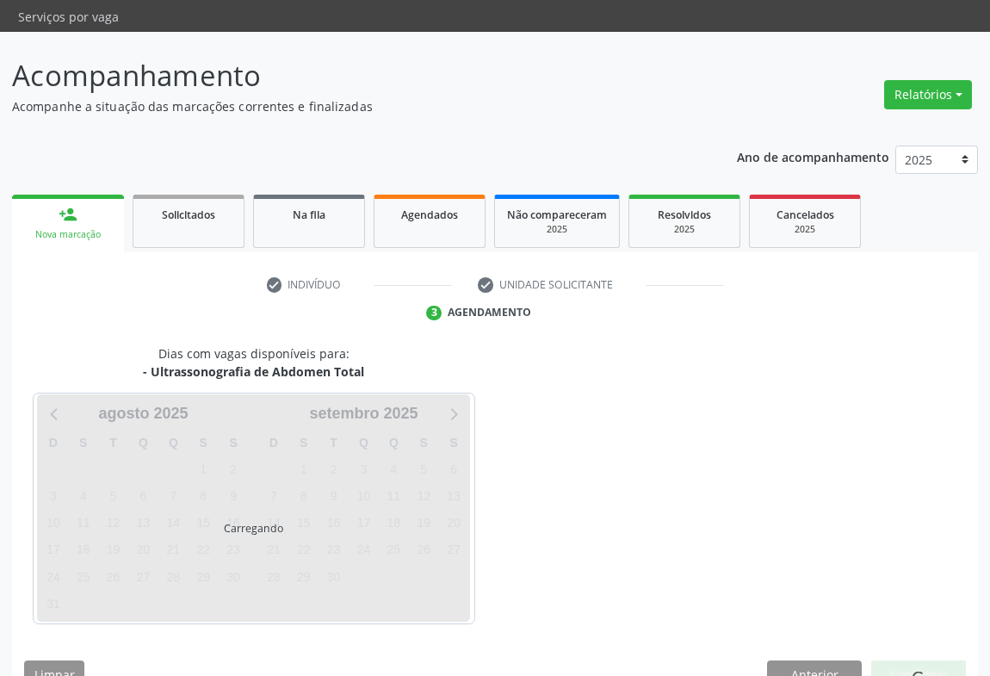
scroll to position [0, 0]
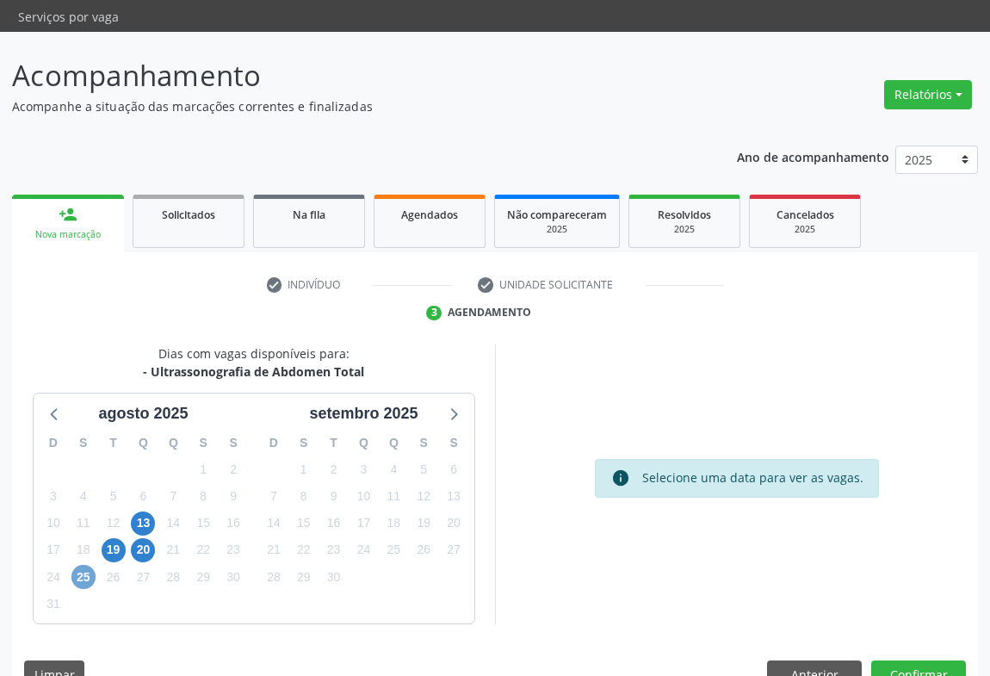
click at [77, 565] on span "25" at bounding box center [83, 577] width 24 height 24
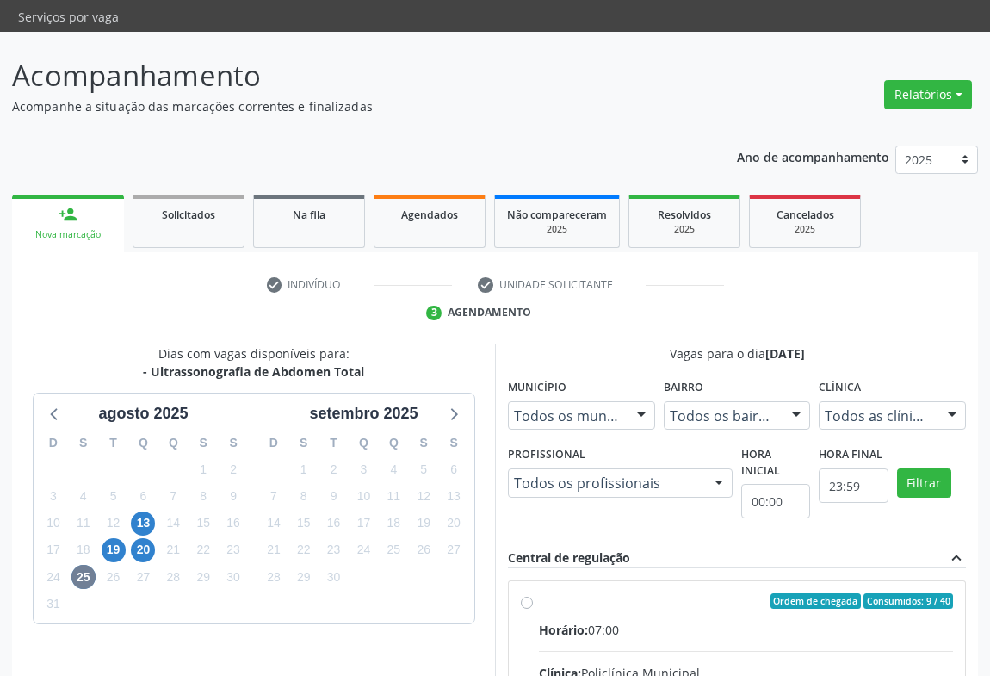
click at [533, 609] on input "Ordem de chegada Consumidos: 9 / 40 Horário: 07:00 Clínica: Policlínica Municip…" at bounding box center [527, 600] width 12 height 15
radio input "true"
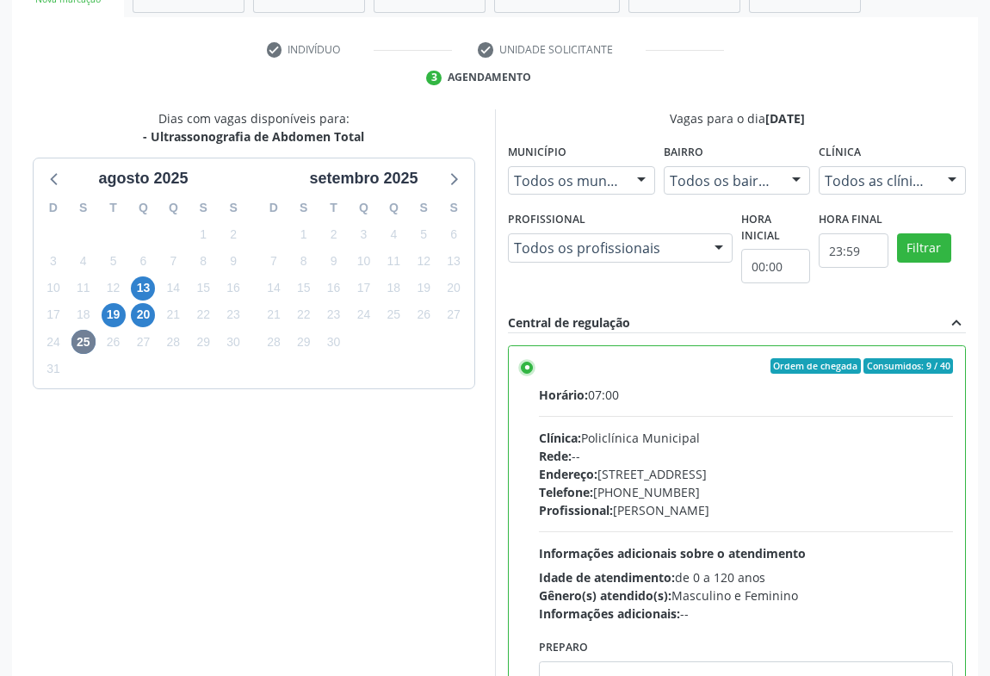
scroll to position [388, 0]
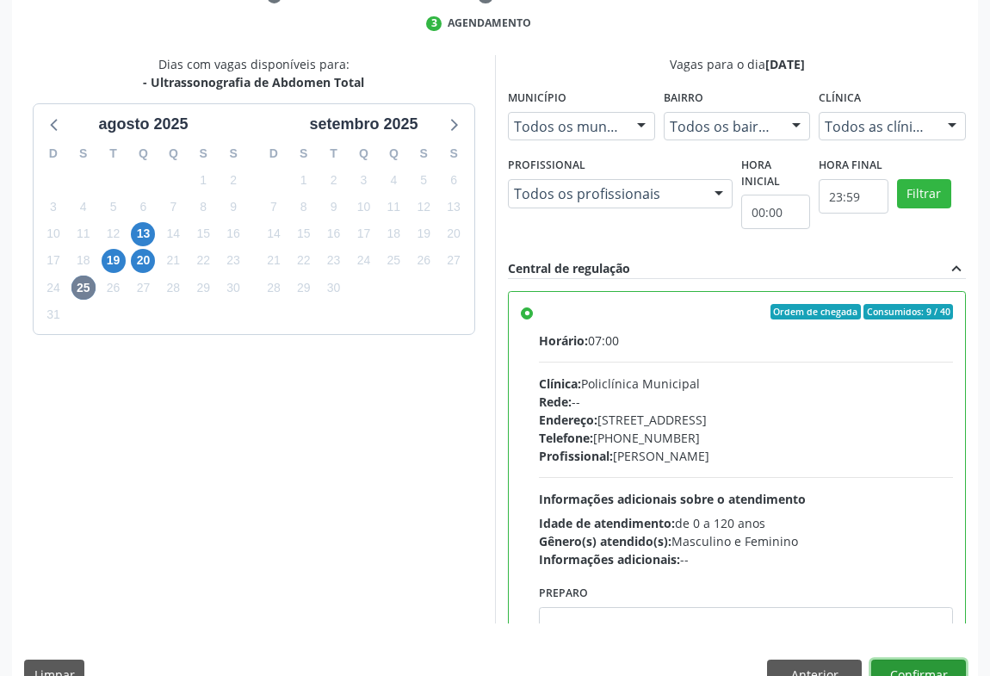
click at [933, 660] on button "Confirmar" at bounding box center [918, 674] width 95 height 29
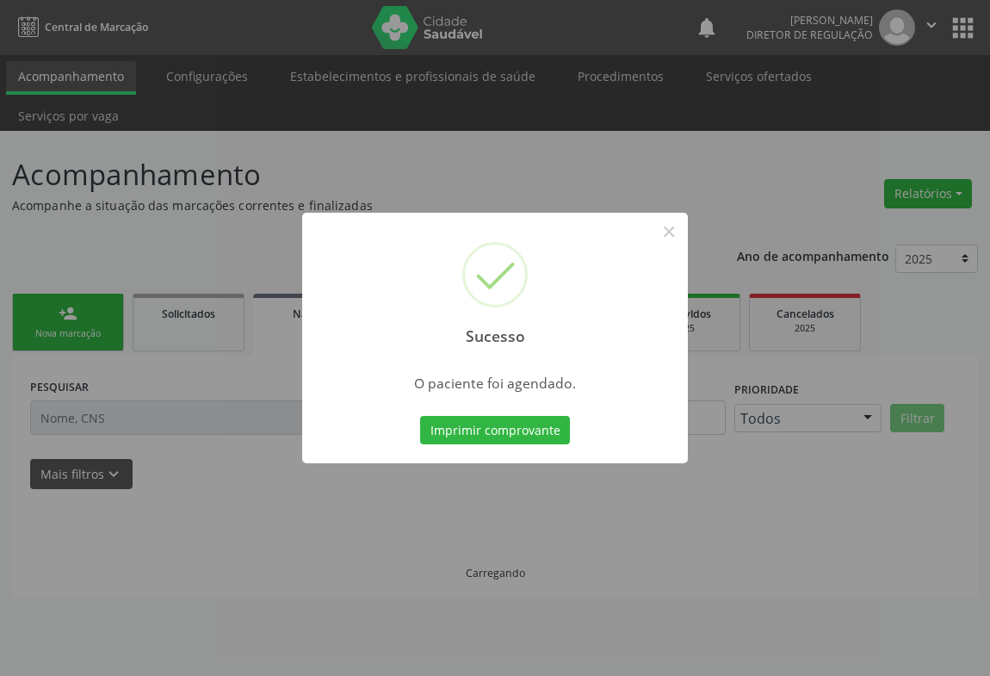
scroll to position [0, 0]
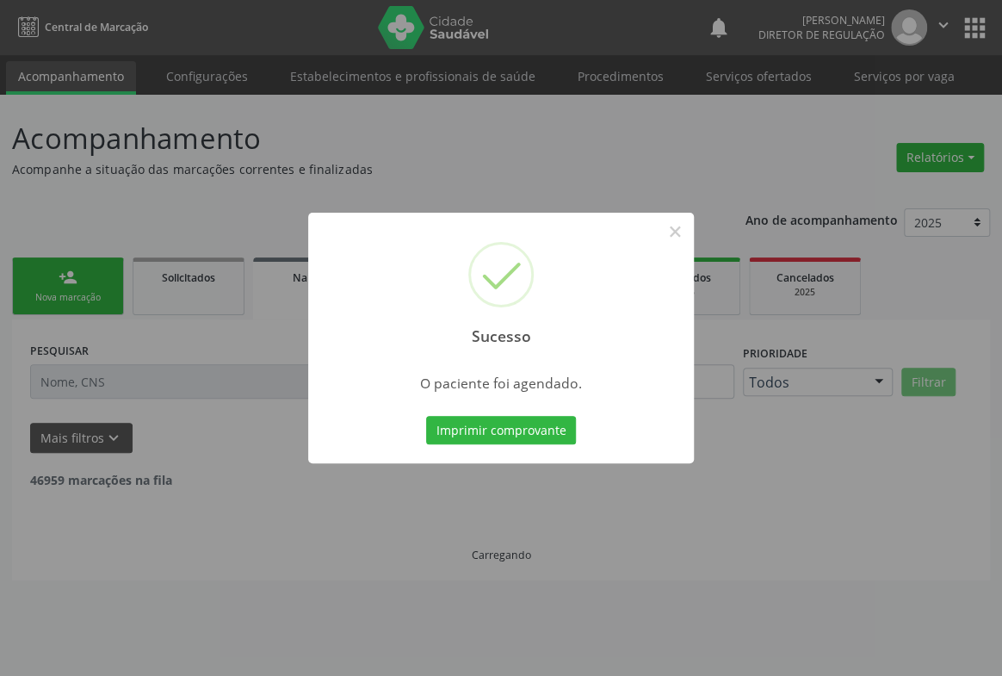
click at [426, 416] on button "Imprimir comprovante" at bounding box center [501, 430] width 150 height 29
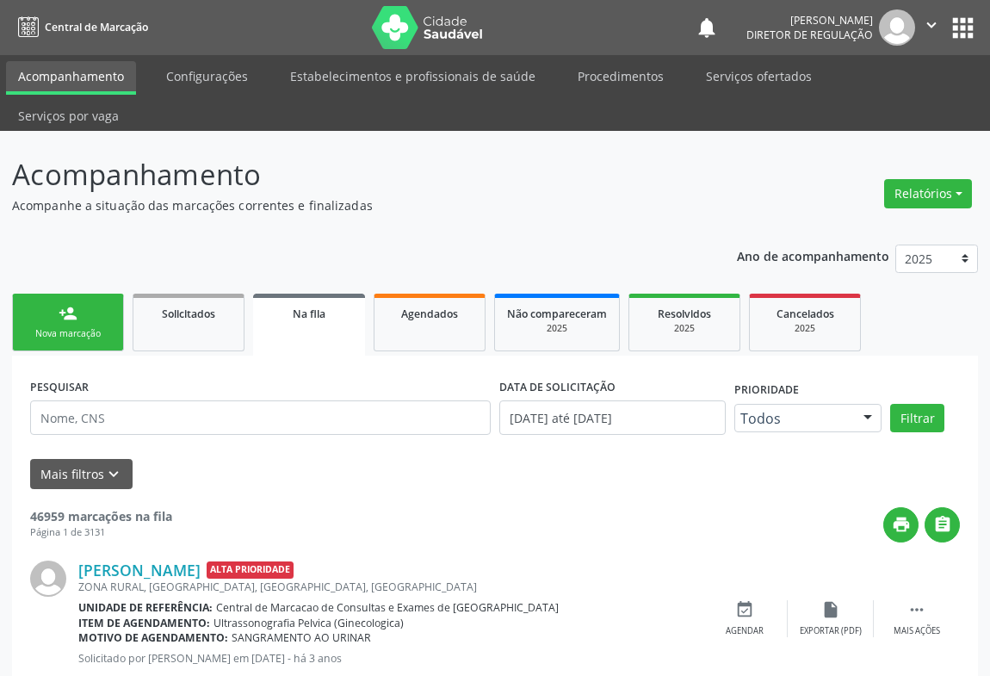
click at [69, 294] on link "person_add Nova marcação" at bounding box center [68, 323] width 112 height 58
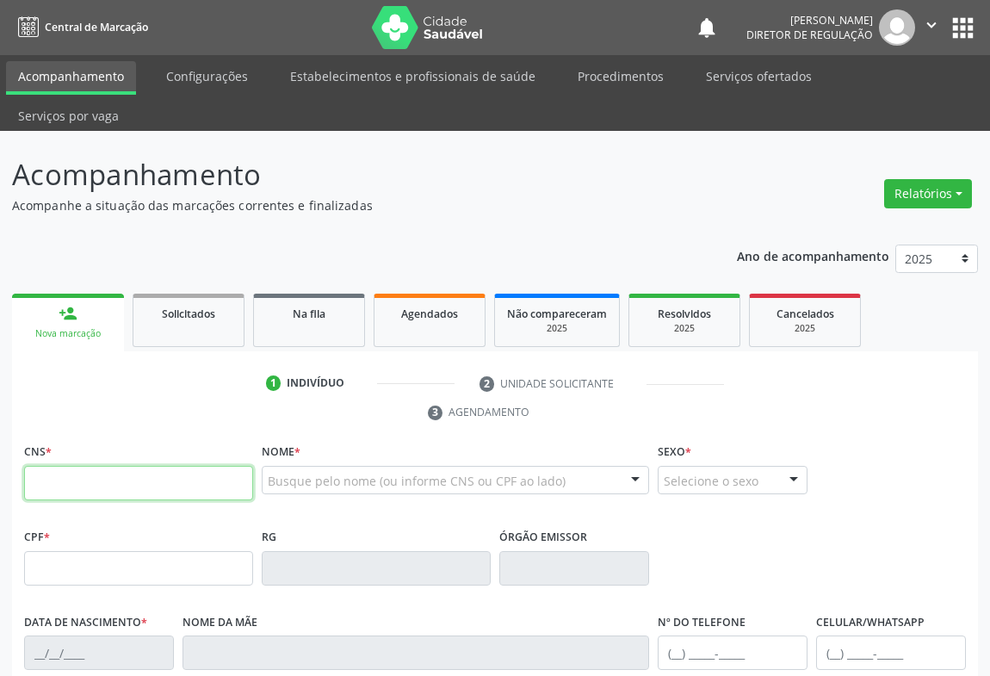
click at [69, 466] on input "text" at bounding box center [138, 483] width 229 height 34
type input "700 4011 6122 4050"
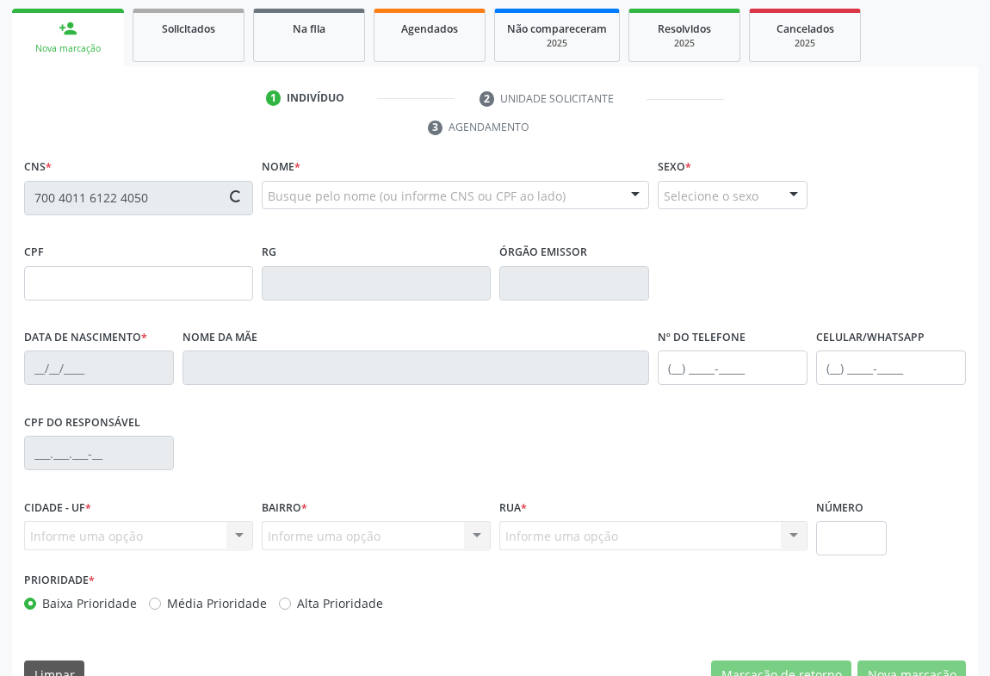
type input "64060469"
type input "01/06/1950"
type input "(74) 99194-5206"
type input "(74) 99115-2184"
type input "871.411.408-91"
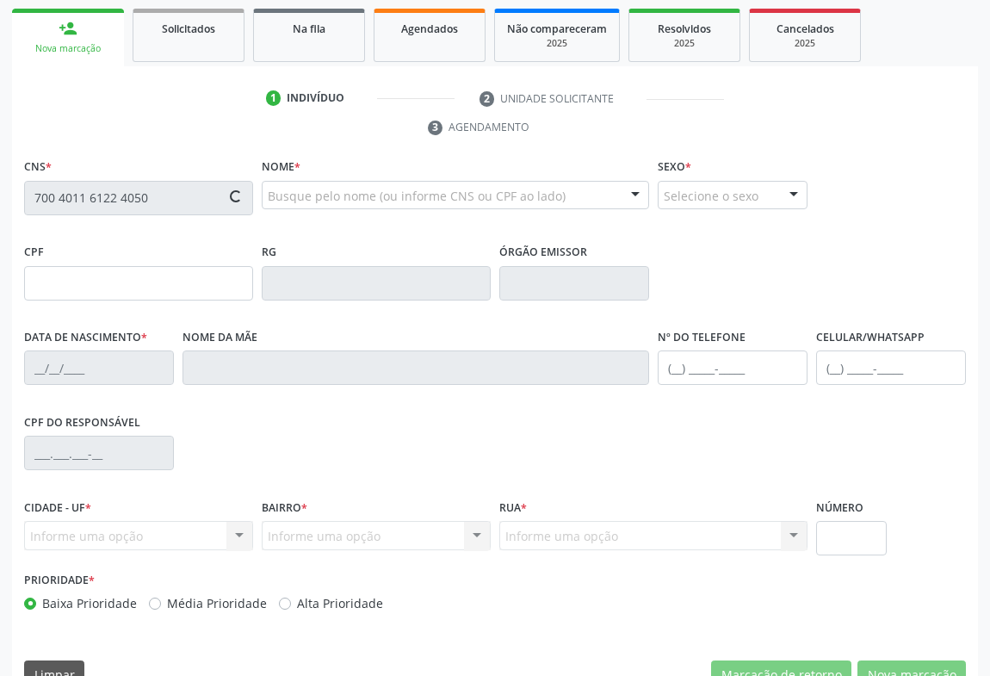
type input "SN"
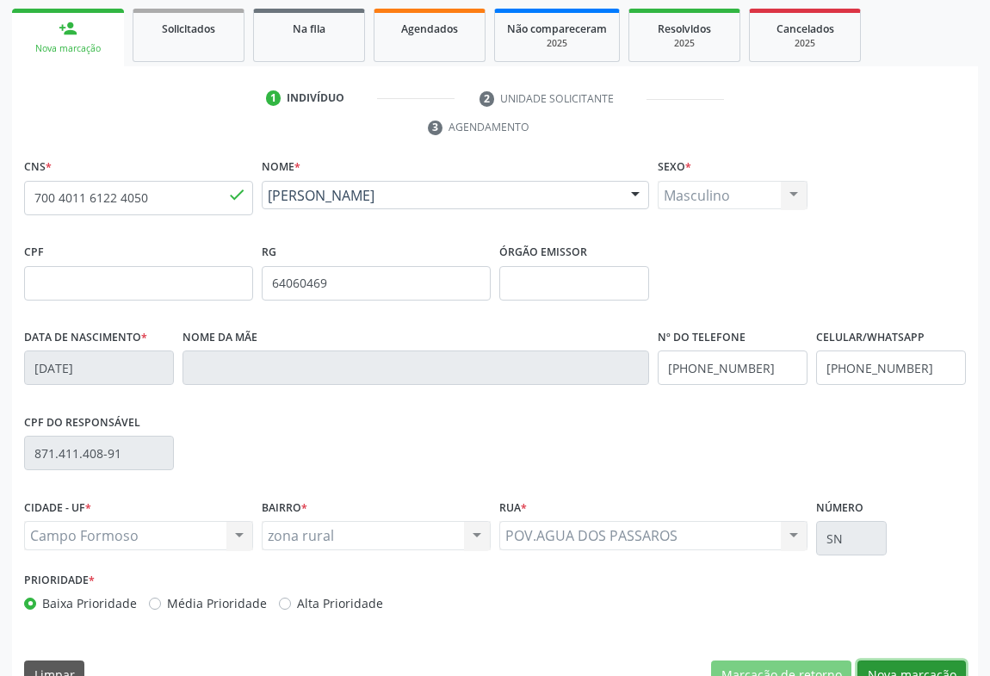
click at [898, 660] on button "Nova marcação" at bounding box center [912, 674] width 108 height 29
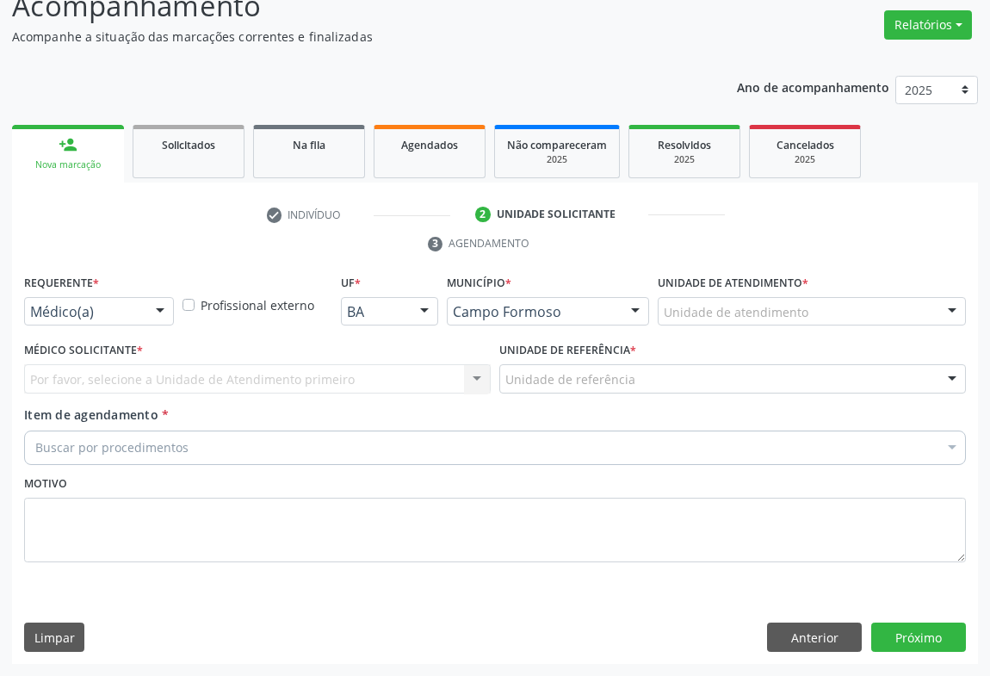
scroll to position [131, 0]
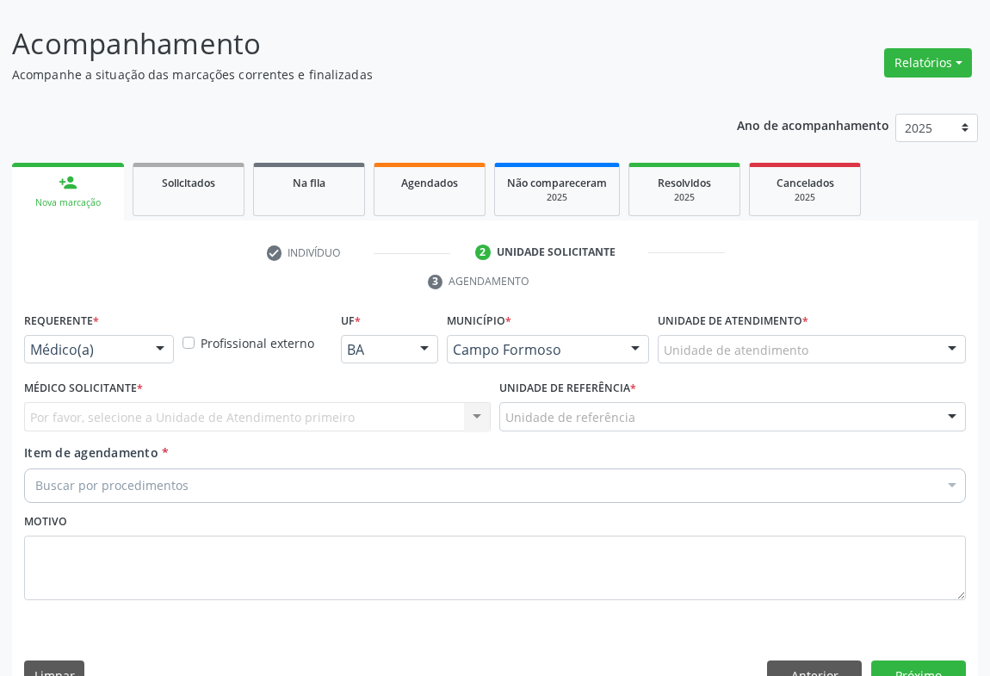
click at [155, 330] on div "Requerente * Médico(a) Médico(a) Enfermeiro(a) Paciente Nenhum resultado encont…" at bounding box center [99, 341] width 158 height 67
click at [154, 336] on div at bounding box center [160, 350] width 26 height 29
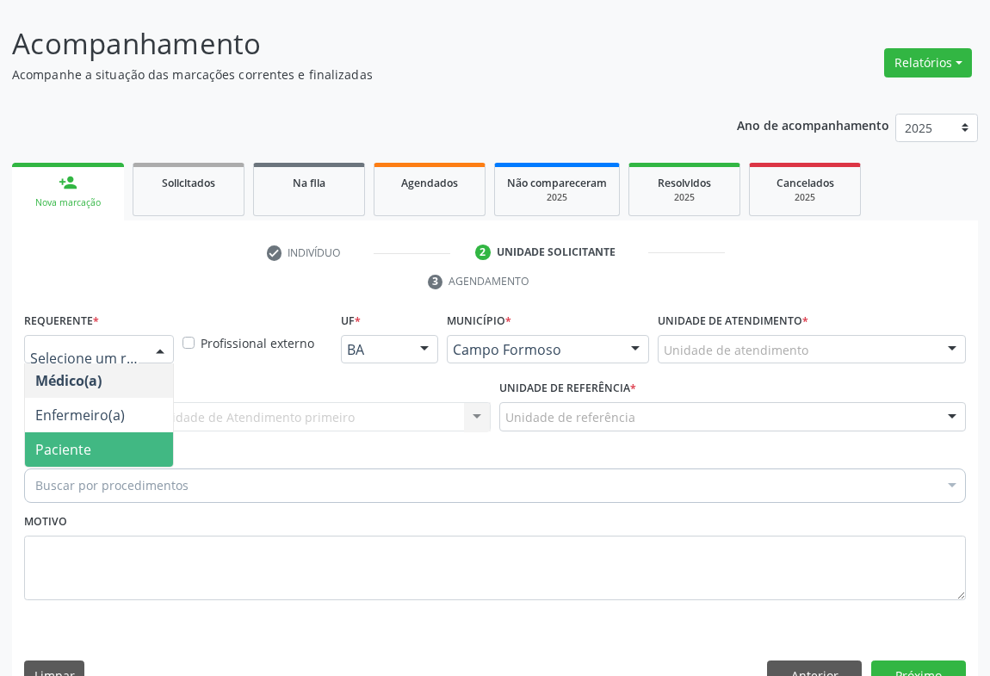
click at [154, 432] on span "Paciente" at bounding box center [99, 449] width 148 height 34
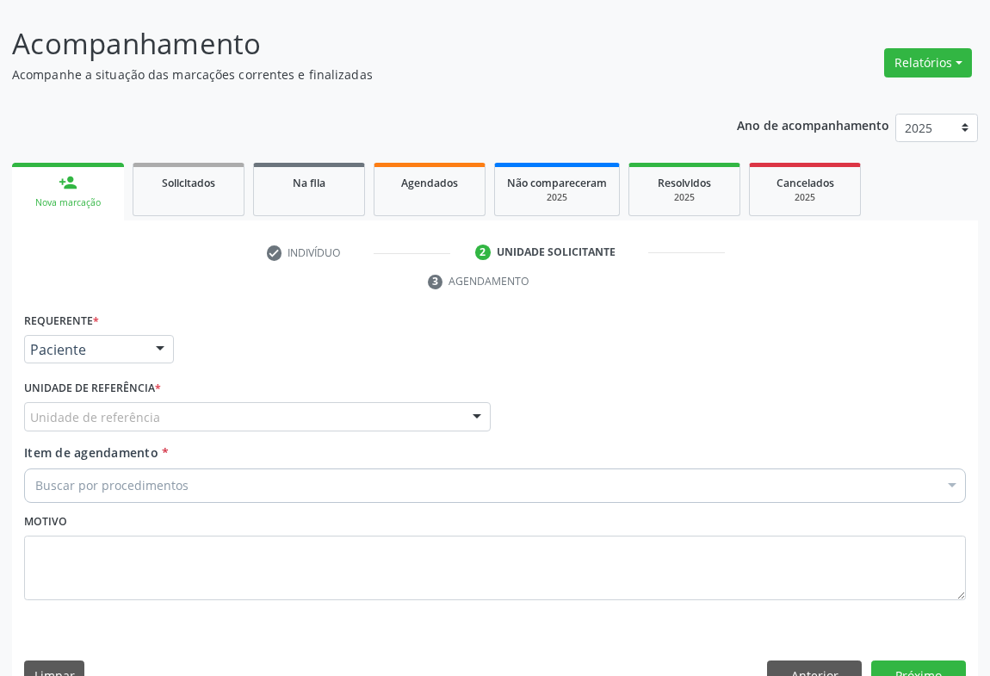
click at [229, 402] on div "Unidade de referência" at bounding box center [257, 416] width 467 height 29
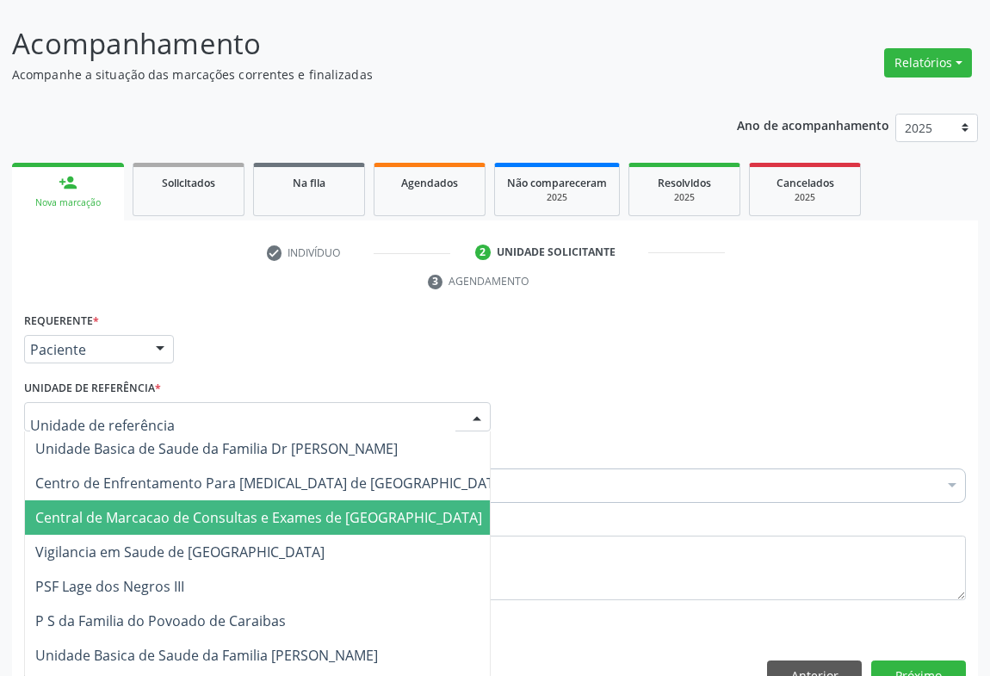
click at [236, 508] on span "Central de Marcacao de Consultas e Exames de [GEOGRAPHIC_DATA]" at bounding box center [258, 517] width 447 height 19
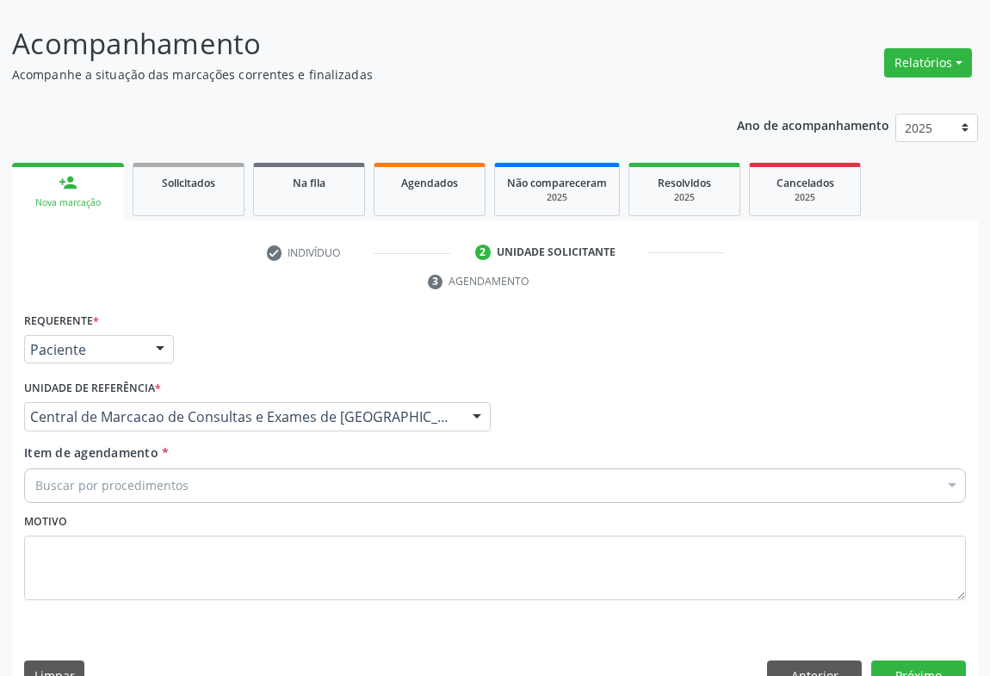
click at [307, 468] on div "Buscar por procedimentos" at bounding box center [495, 485] width 942 height 34
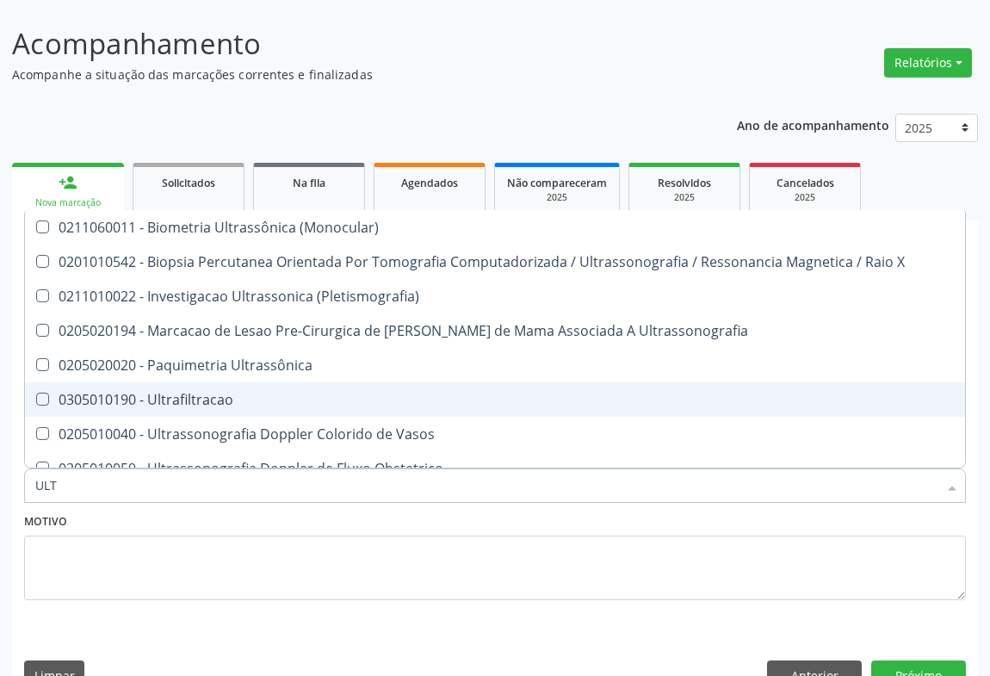
type input "ULTR"
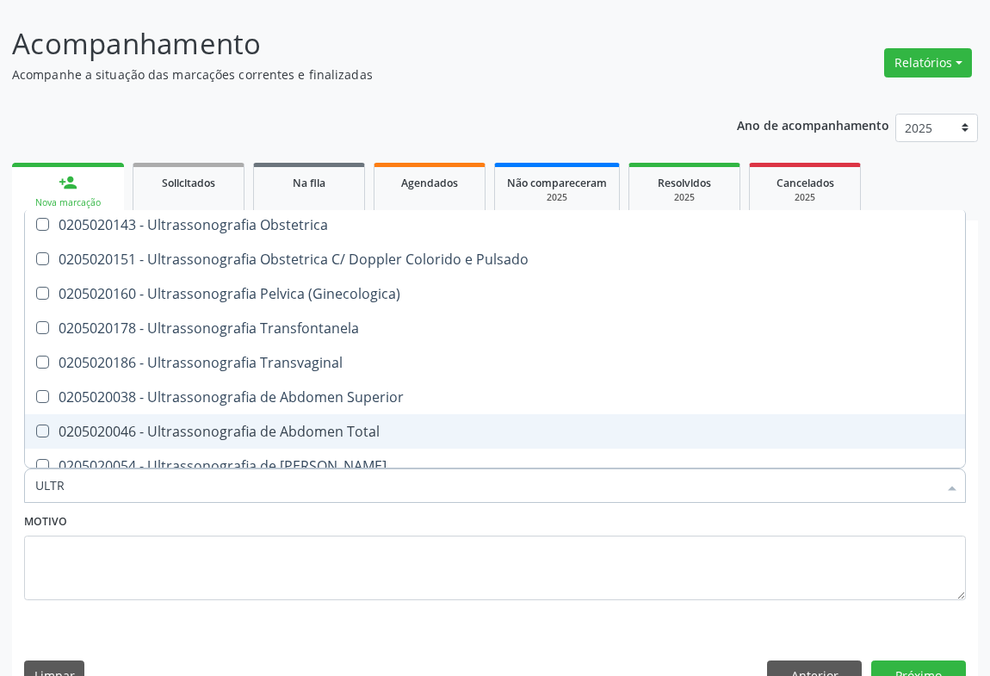
drag, startPoint x: 380, startPoint y: 385, endPoint x: 365, endPoint y: 381, distance: 15.3
click at [375, 414] on span "0205020046 - Ultrassonografia de Abdomen Total" at bounding box center [495, 431] width 940 height 34
checkbox Total "true"
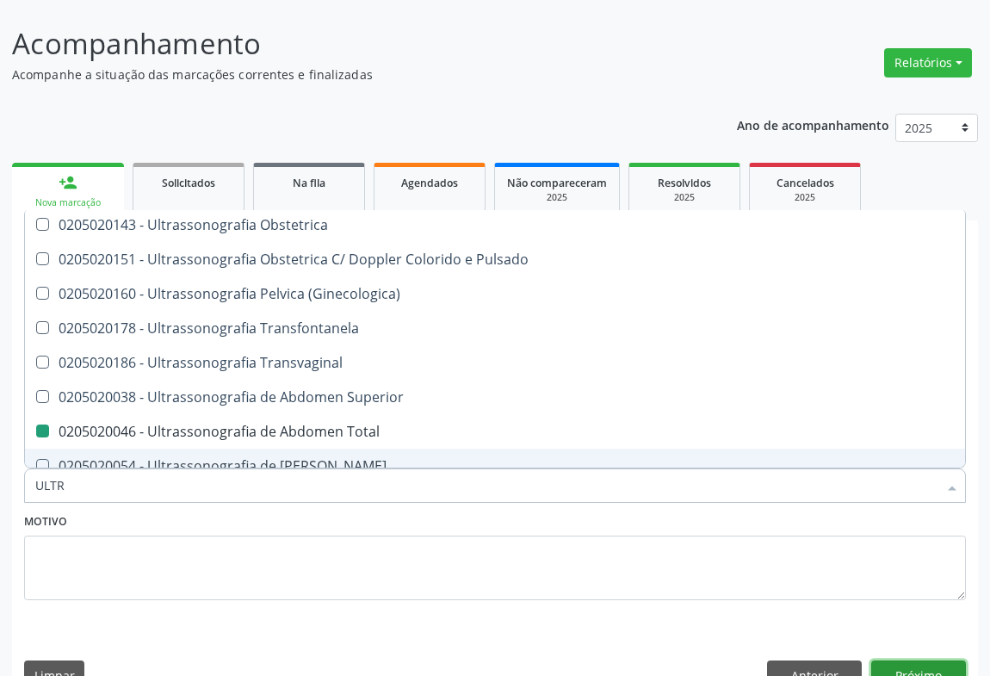
click at [927, 660] on button "Próximo" at bounding box center [918, 674] width 95 height 29
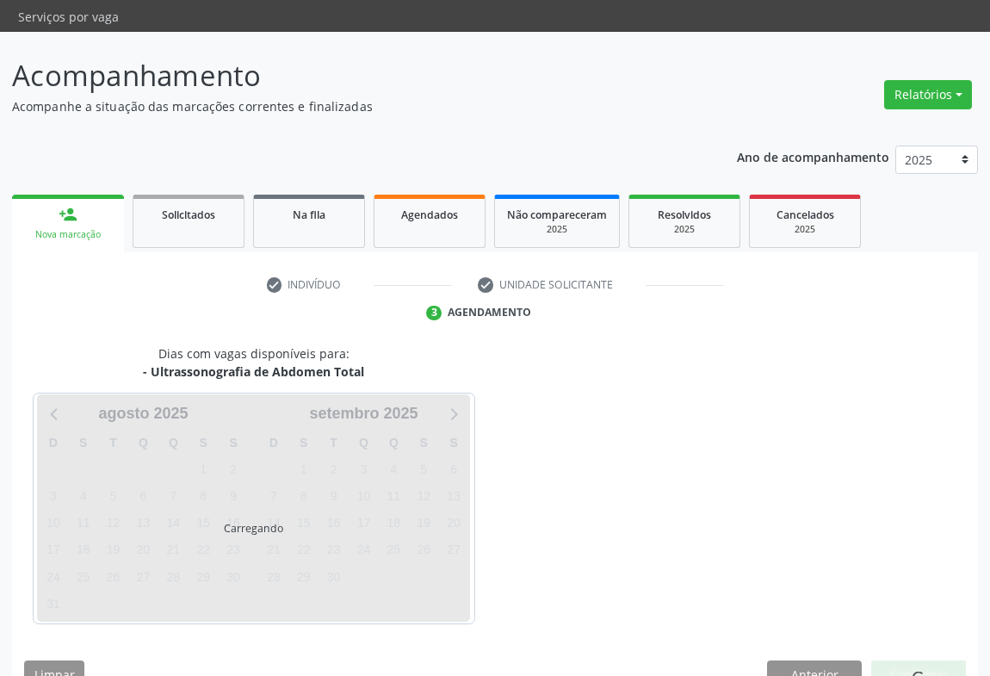
scroll to position [0, 0]
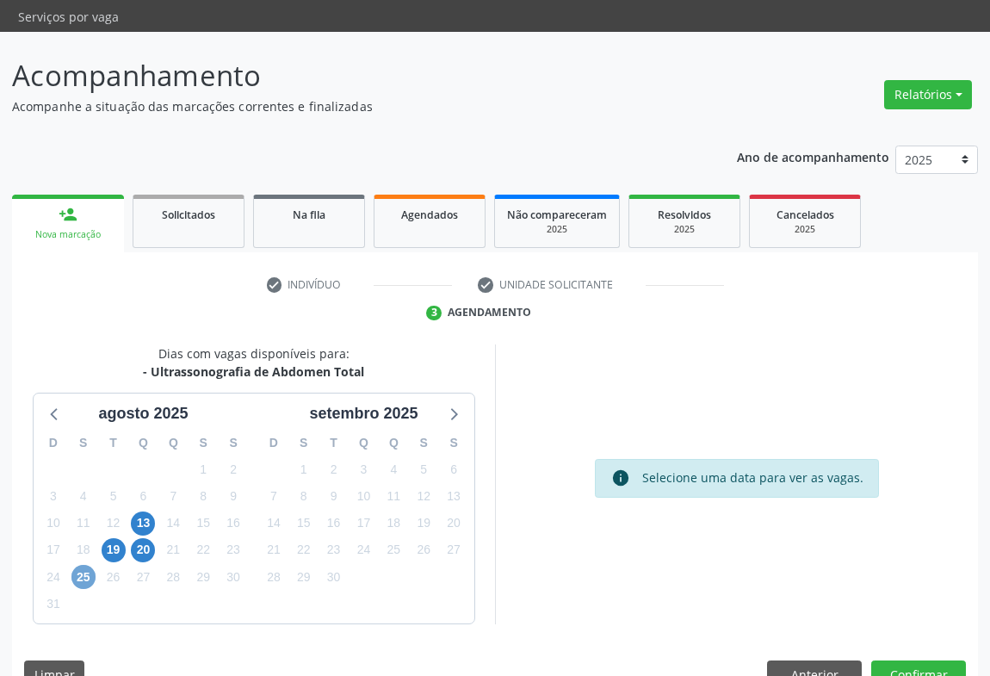
click at [72, 565] on span "25" at bounding box center [83, 577] width 24 height 24
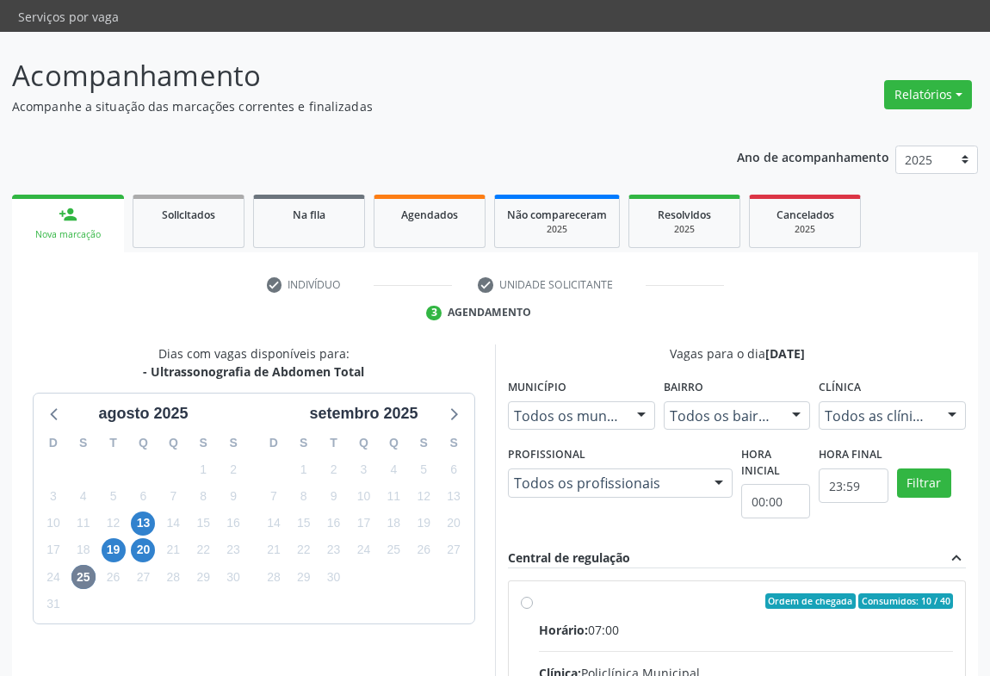
click at [664, 621] on div "Horário: 07:00" at bounding box center [746, 630] width 414 height 18
click at [533, 600] on input "Ordem de chegada Consumidos: 10 / 40 Horário: 07:00 Clínica: Policlínica Munici…" at bounding box center [527, 600] width 12 height 15
radio input "true"
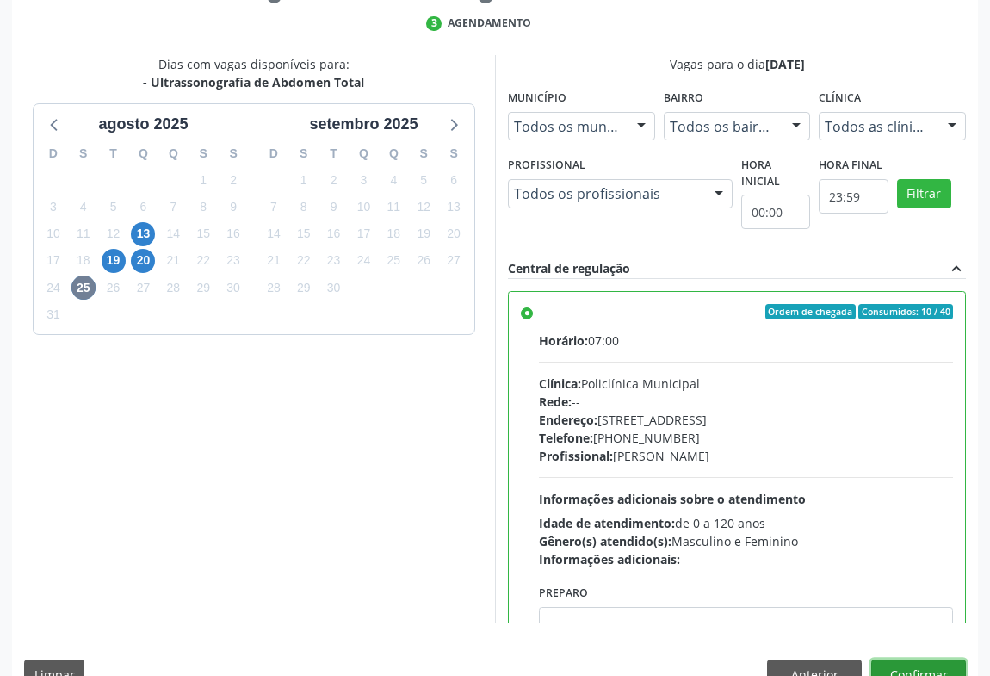
click at [940, 660] on button "Confirmar" at bounding box center [918, 674] width 95 height 29
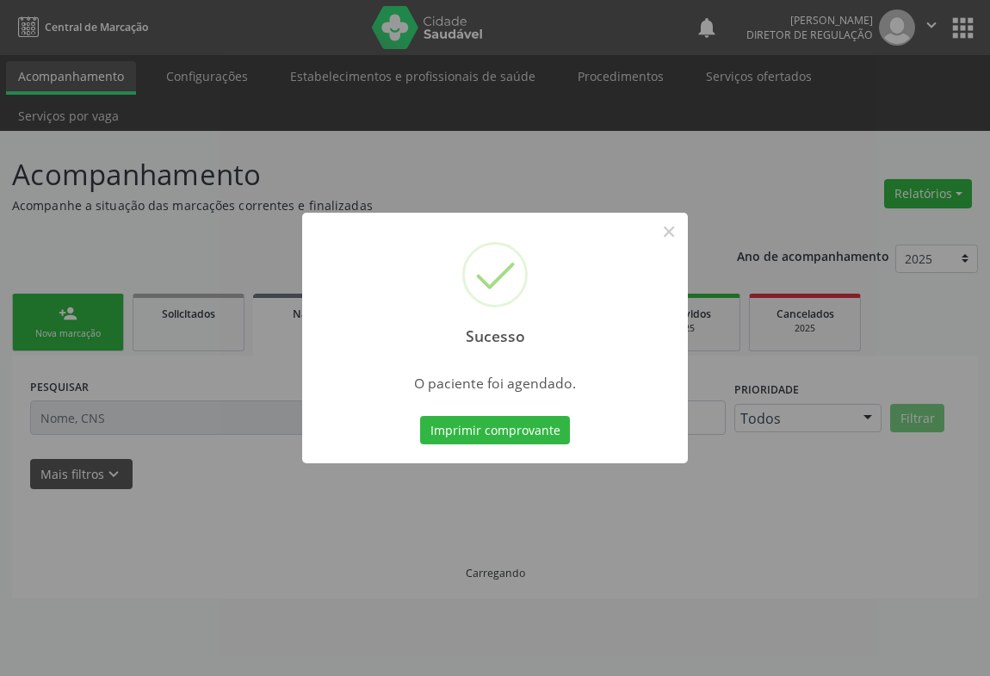
scroll to position [0, 0]
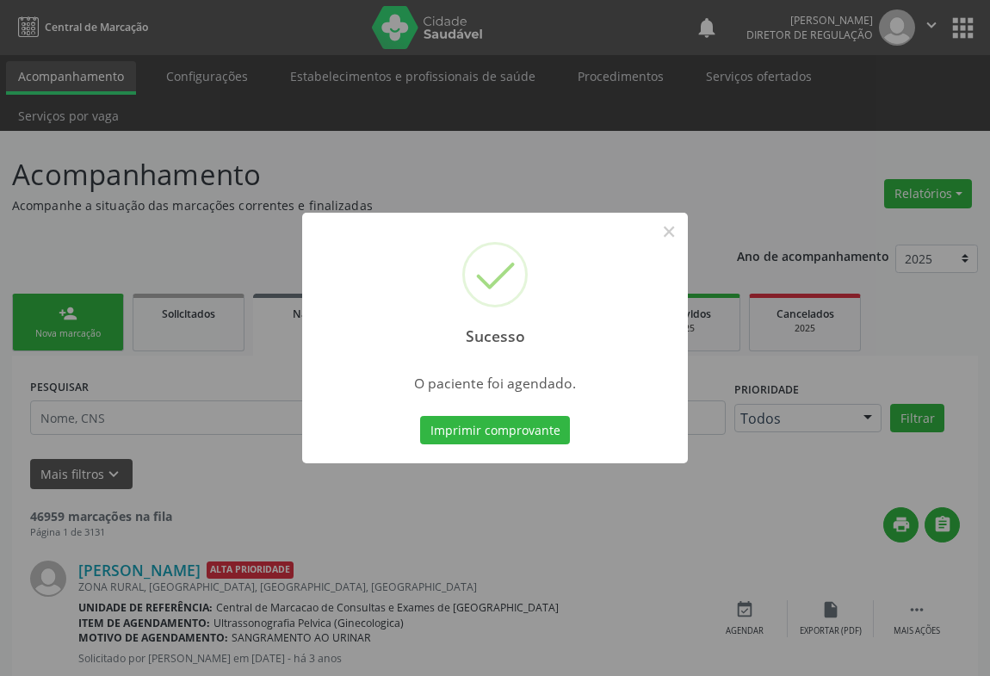
click at [420, 416] on button "Imprimir comprovante" at bounding box center [495, 430] width 150 height 29
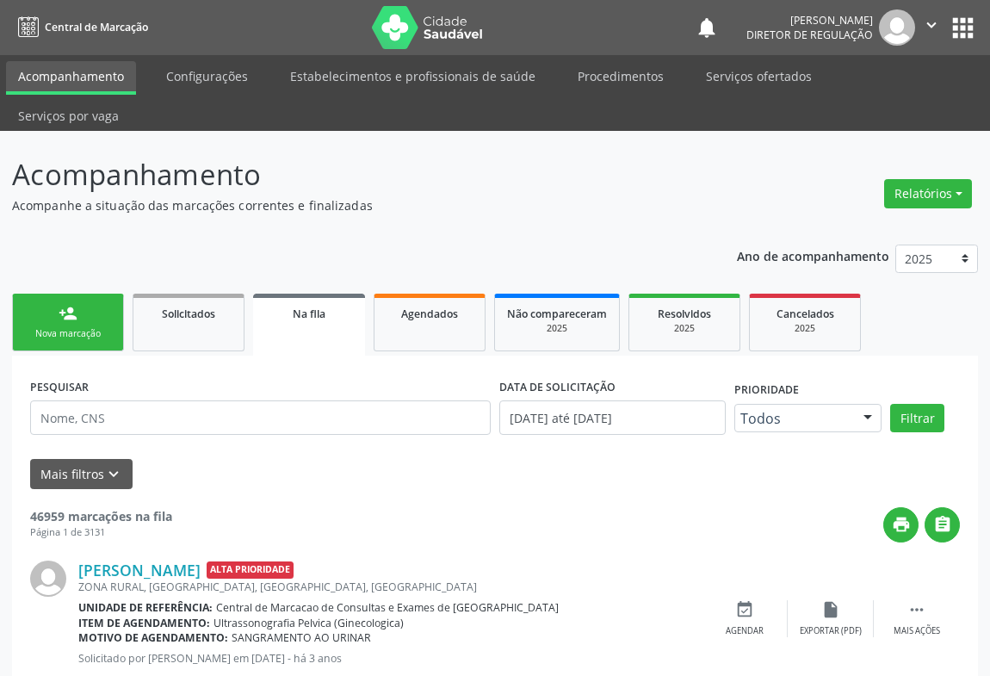
click at [30, 294] on link "person_add Nova marcação" at bounding box center [68, 323] width 112 height 58
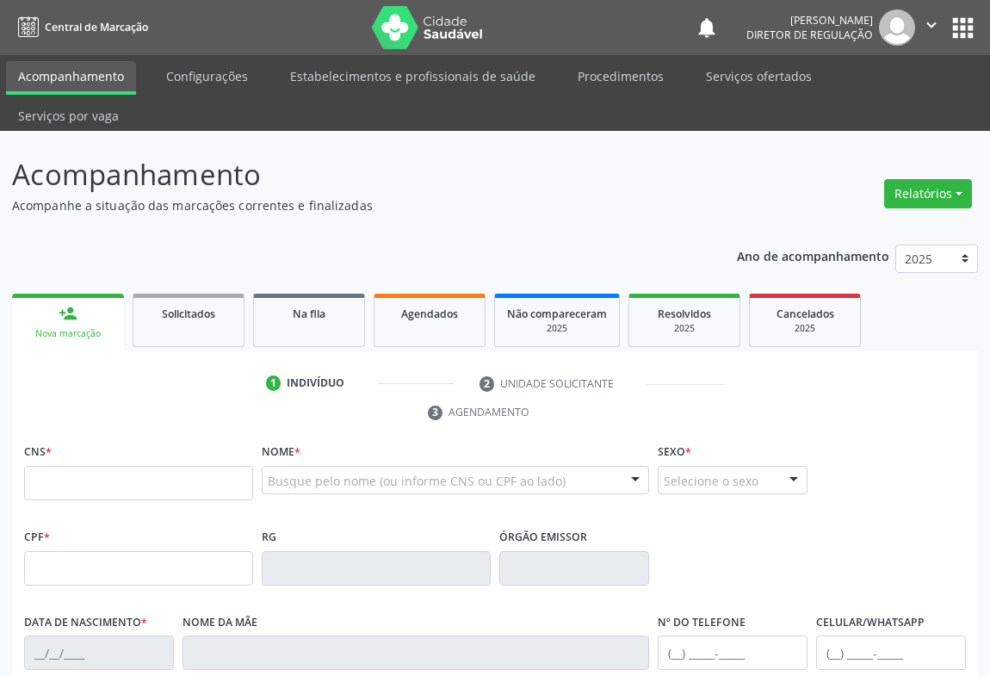
click at [93, 464] on fieldset "CNS *" at bounding box center [138, 475] width 229 height 73
click at [101, 466] on input "text" at bounding box center [138, 483] width 229 height 34
type input "703 6070 8796 2632"
type input "1265423091"
type input "08/05/1980"
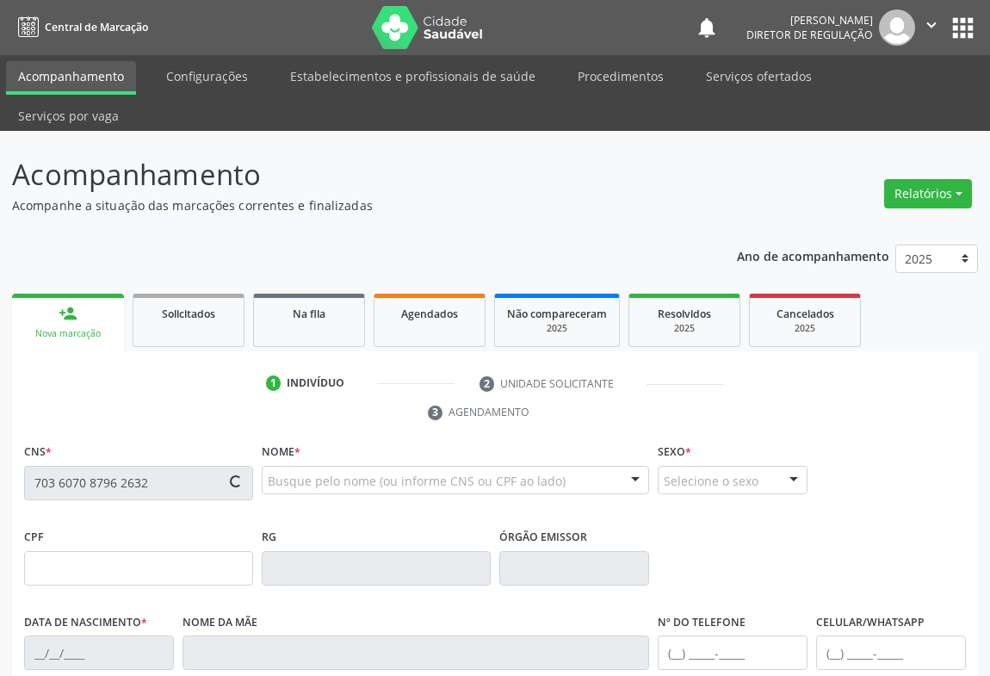
type input "(74) 9925-6160"
type input "SN"
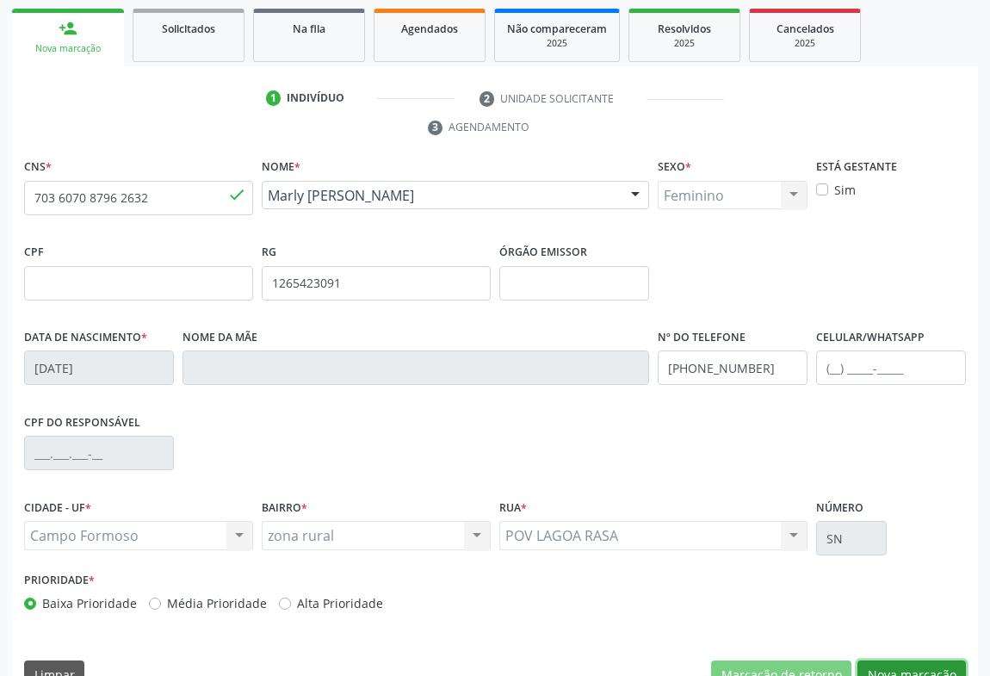
click at [938, 660] on button "Nova marcação" at bounding box center [912, 674] width 108 height 29
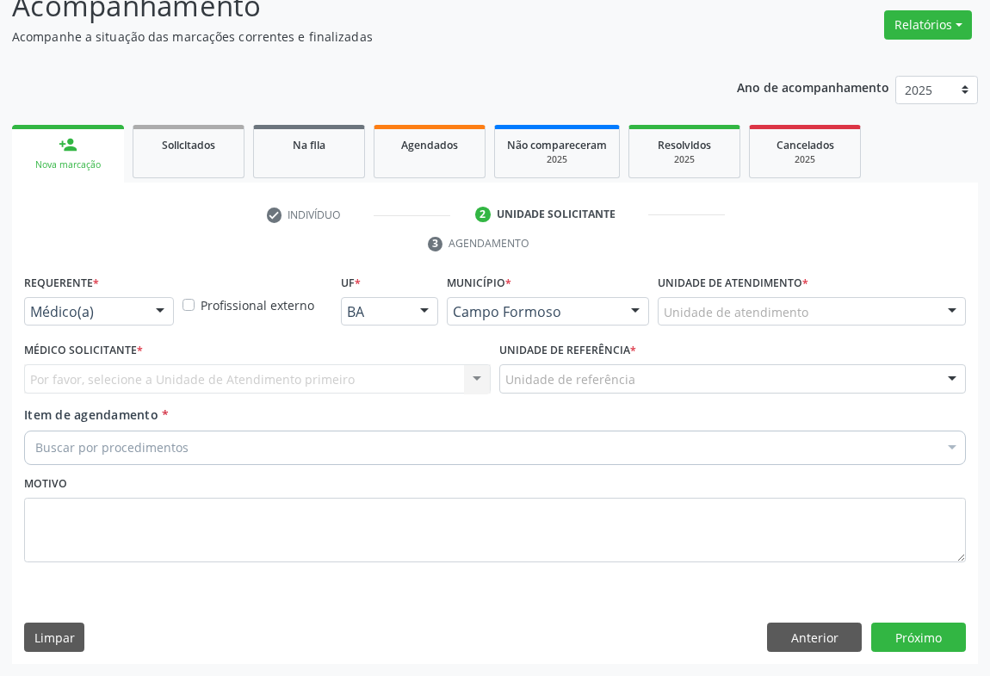
scroll to position [131, 0]
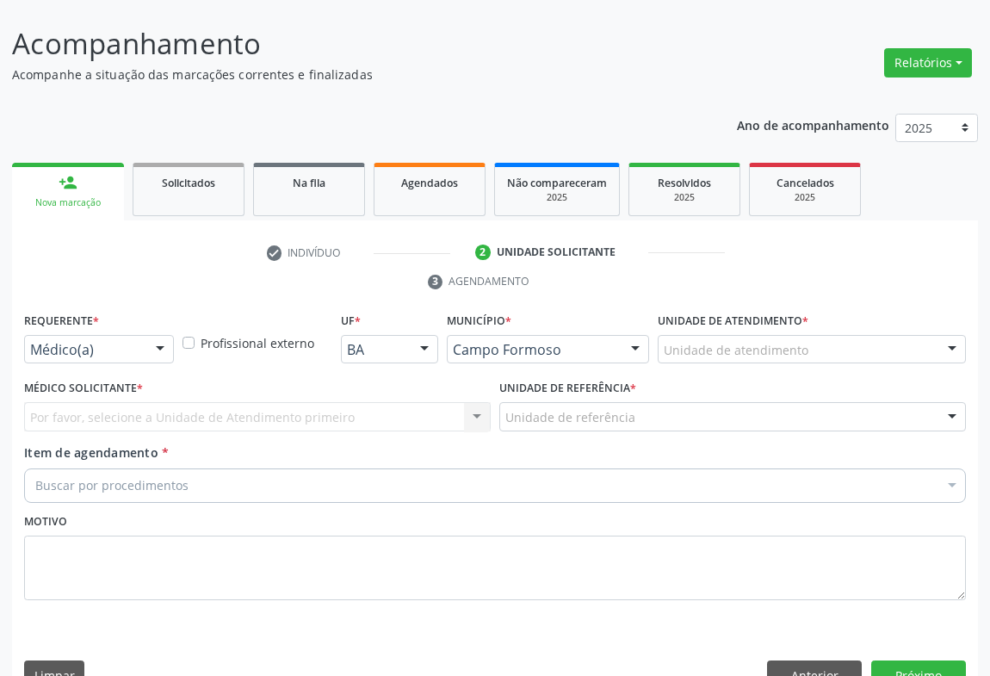
click at [133, 335] on div "Médico(a)" at bounding box center [99, 349] width 150 height 29
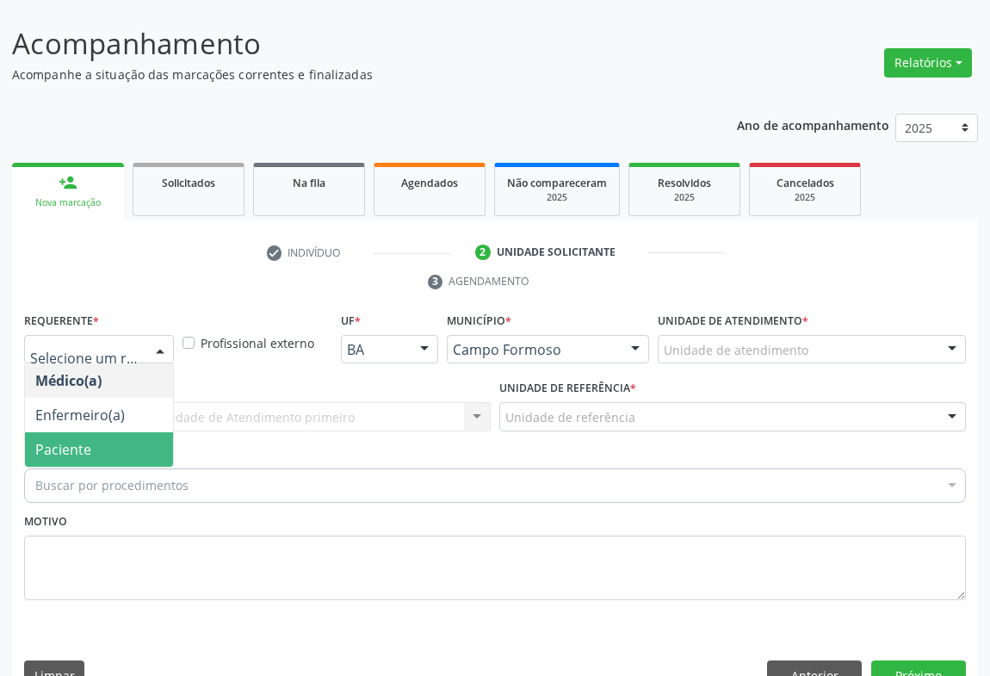
click at [109, 432] on span "Paciente" at bounding box center [99, 449] width 148 height 34
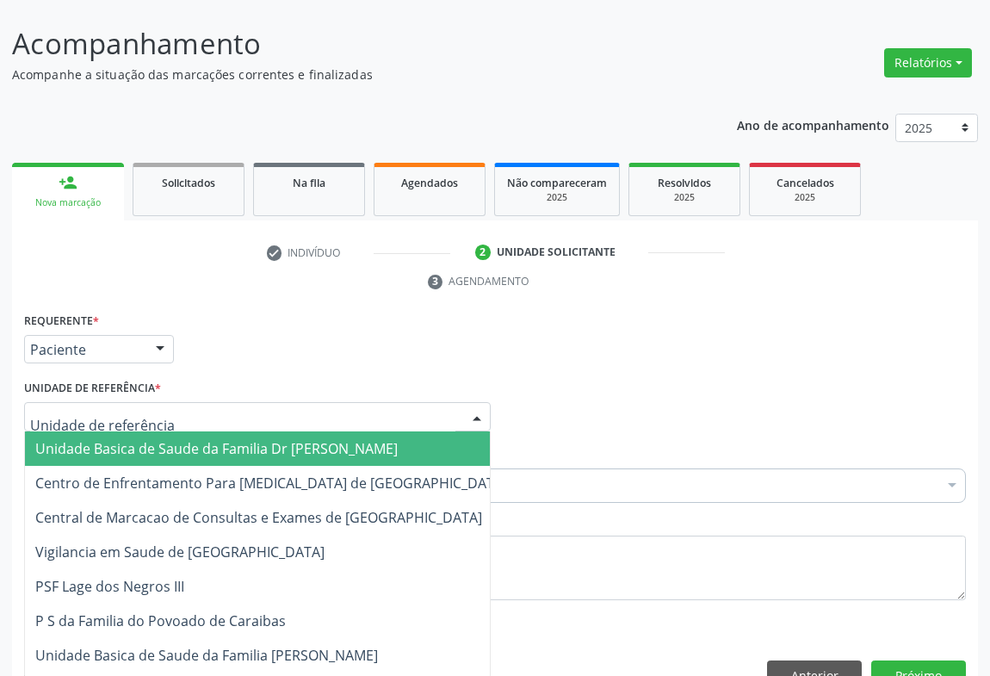
click at [250, 402] on div at bounding box center [257, 416] width 467 height 29
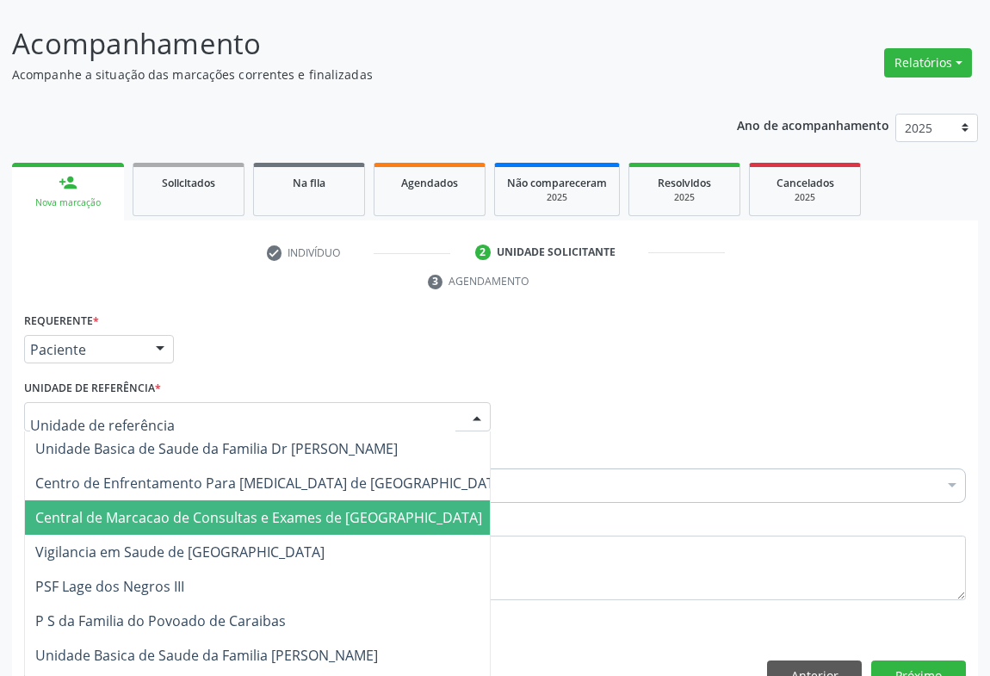
click at [249, 500] on span "Central de Marcacao de Consultas e Exames de [GEOGRAPHIC_DATA]" at bounding box center [271, 517] width 493 height 34
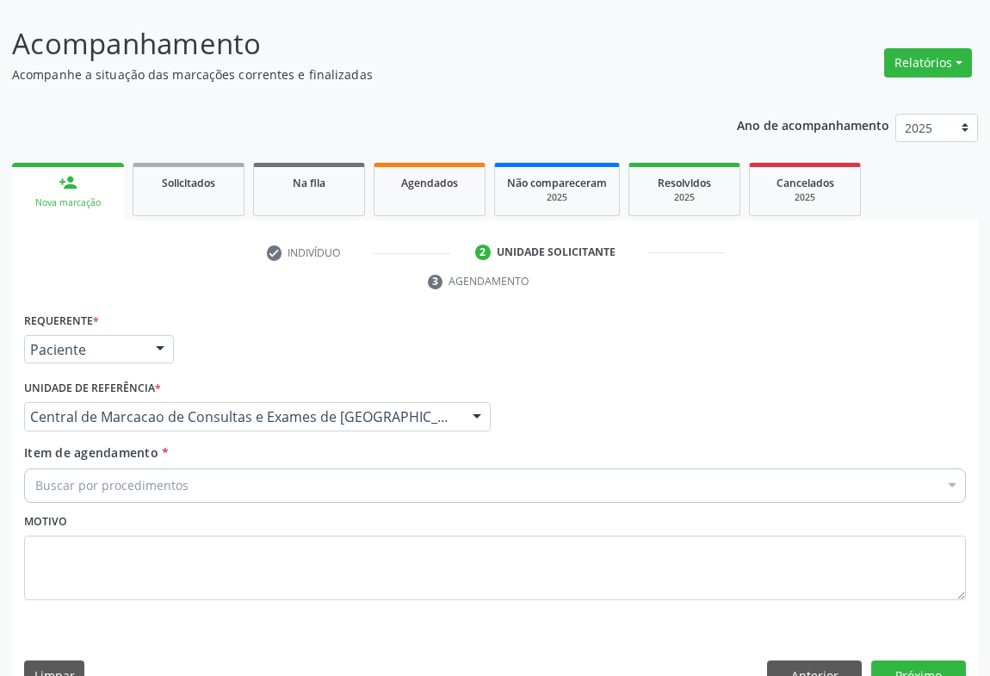
click at [270, 468] on div "Buscar por procedimentos" at bounding box center [495, 485] width 942 height 34
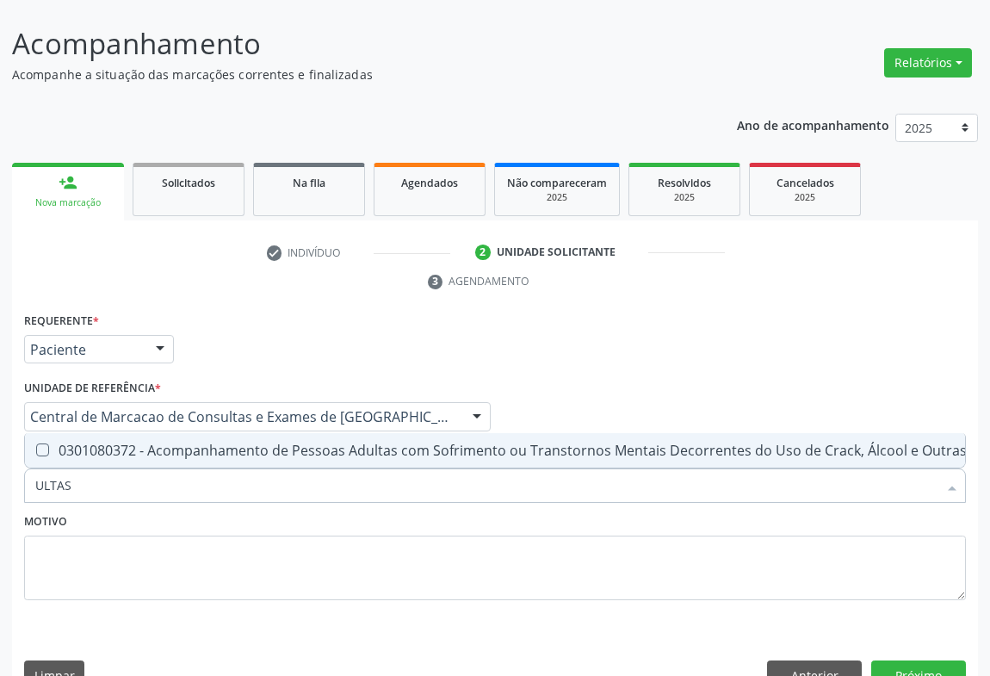
click at [57, 468] on input "ULTAS" at bounding box center [486, 485] width 902 height 34
type input "ULTRAS"
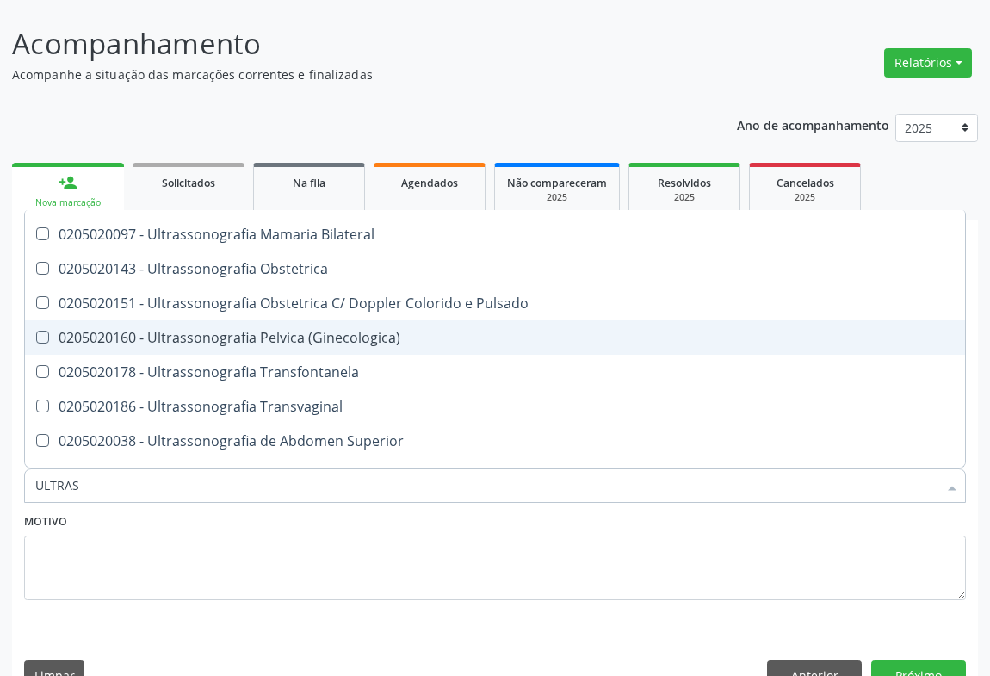
scroll to position [313, 0]
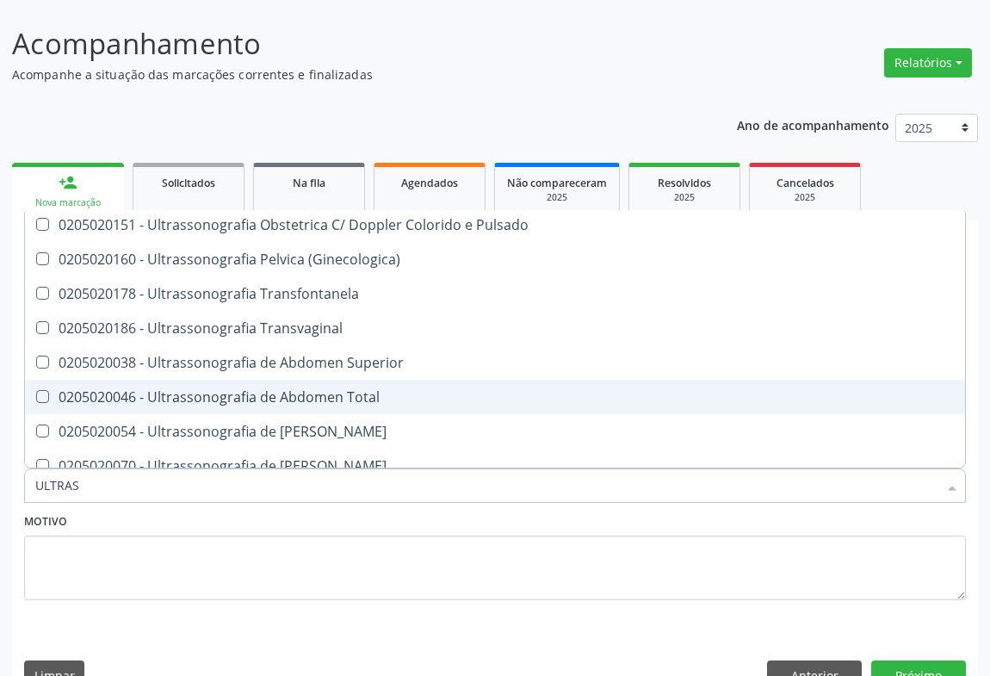
click at [294, 380] on span "0205020046 - Ultrassonografia de Abdomen Total" at bounding box center [495, 397] width 940 height 34
checkbox Total "true"
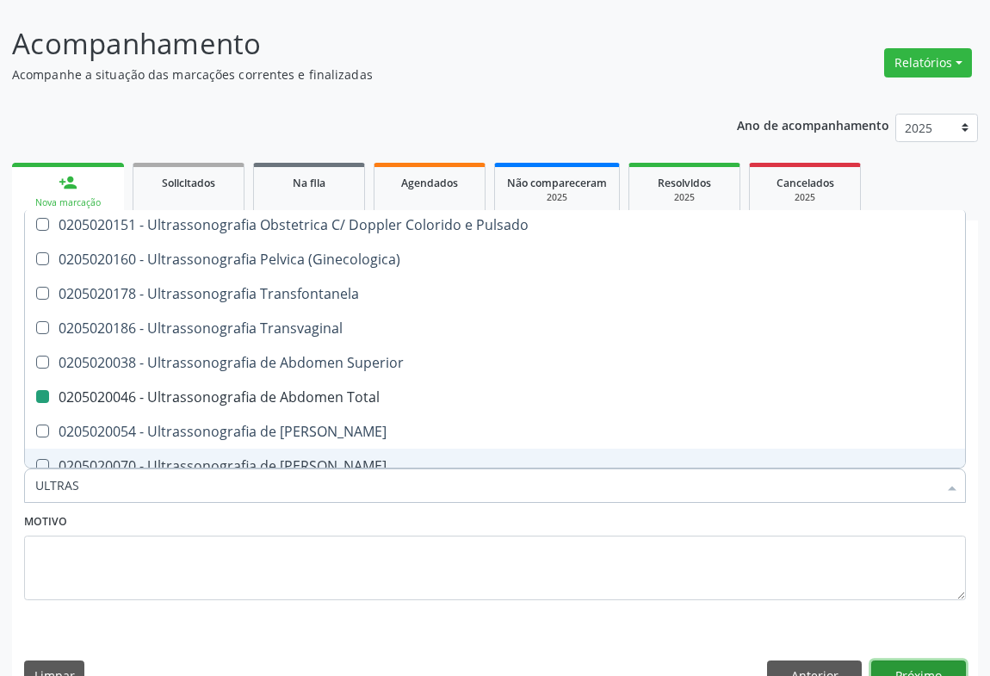
click at [922, 660] on button "Próximo" at bounding box center [918, 674] width 95 height 29
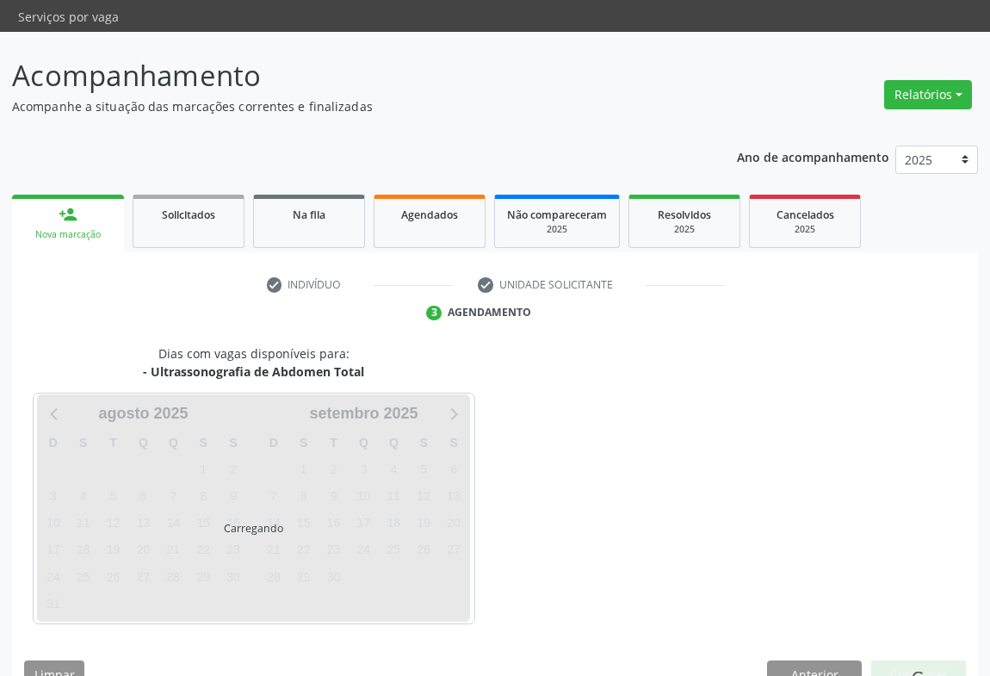
scroll to position [0, 0]
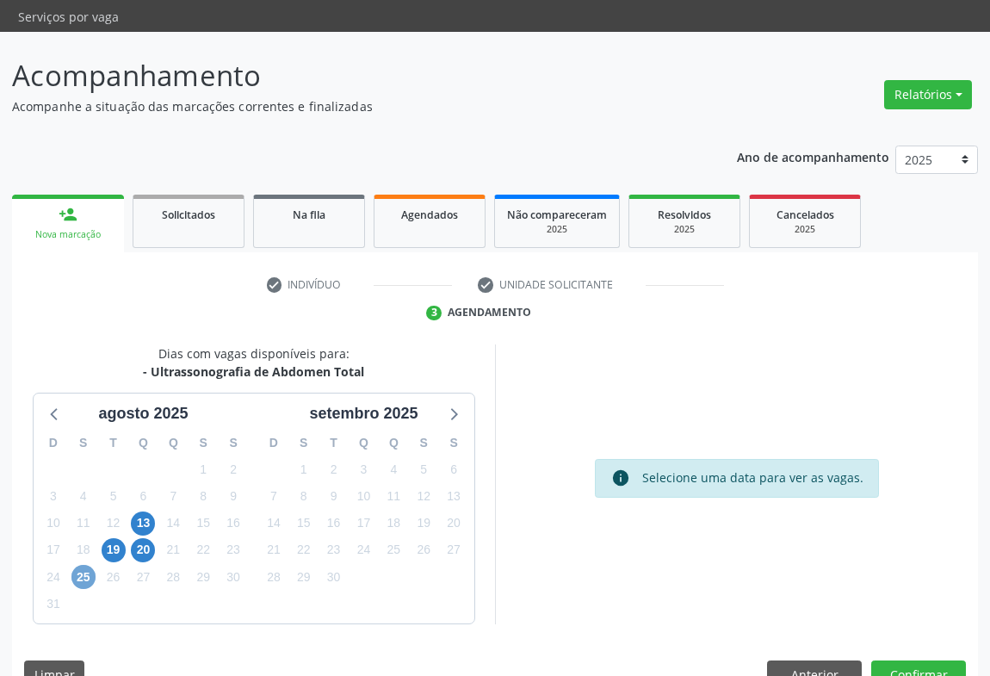
click at [79, 565] on span "25" at bounding box center [83, 577] width 24 height 24
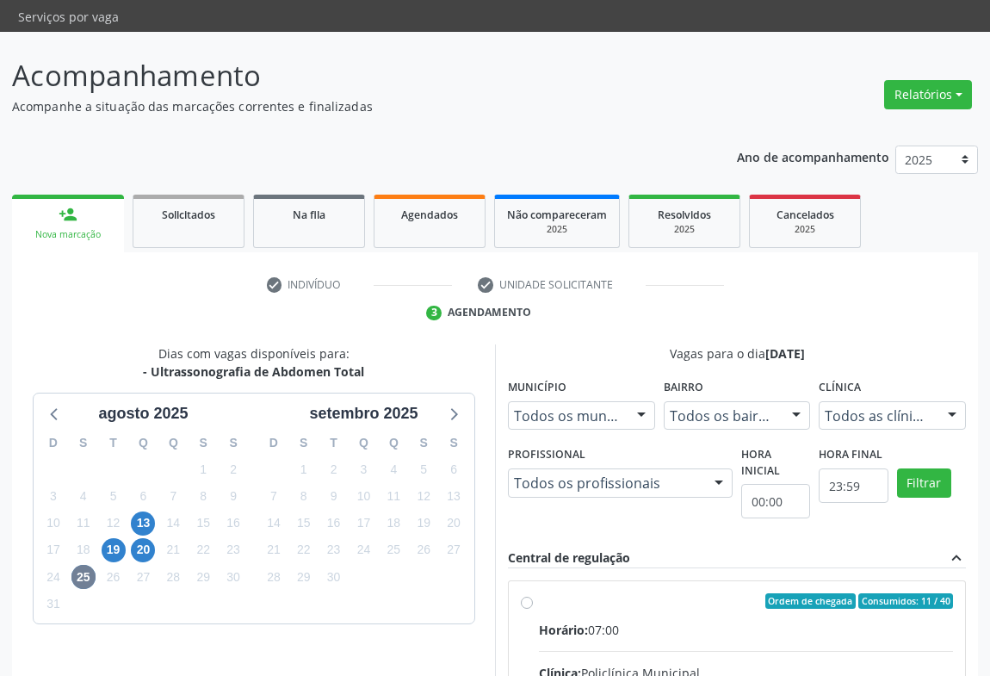
click at [642, 621] on div "Horário: 07:00" at bounding box center [746, 630] width 414 height 18
click at [533, 594] on input "Ordem de chegada Consumidos: 11 / 40 Horário: 07:00 Clínica: Policlínica Munici…" at bounding box center [527, 600] width 12 height 15
radio input "true"
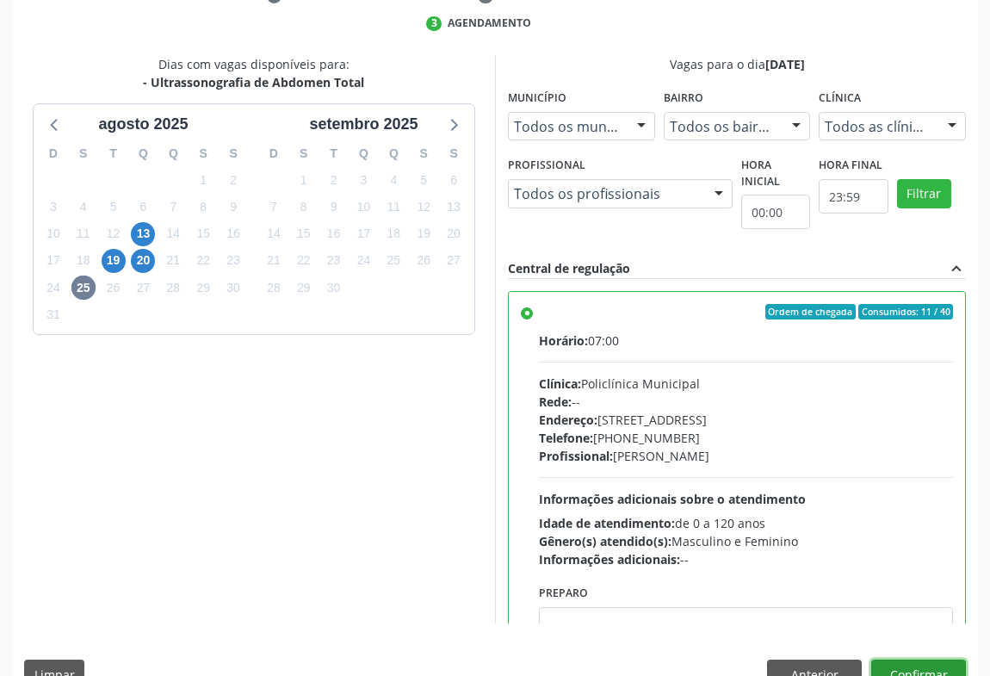
click at [921, 660] on button "Confirmar" at bounding box center [918, 674] width 95 height 29
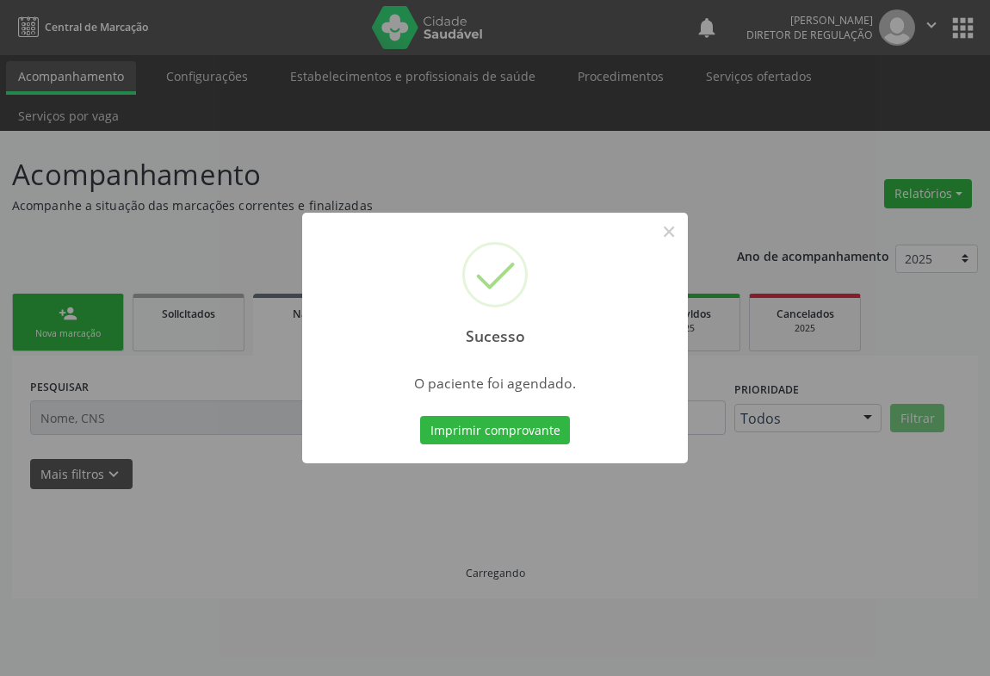
scroll to position [0, 0]
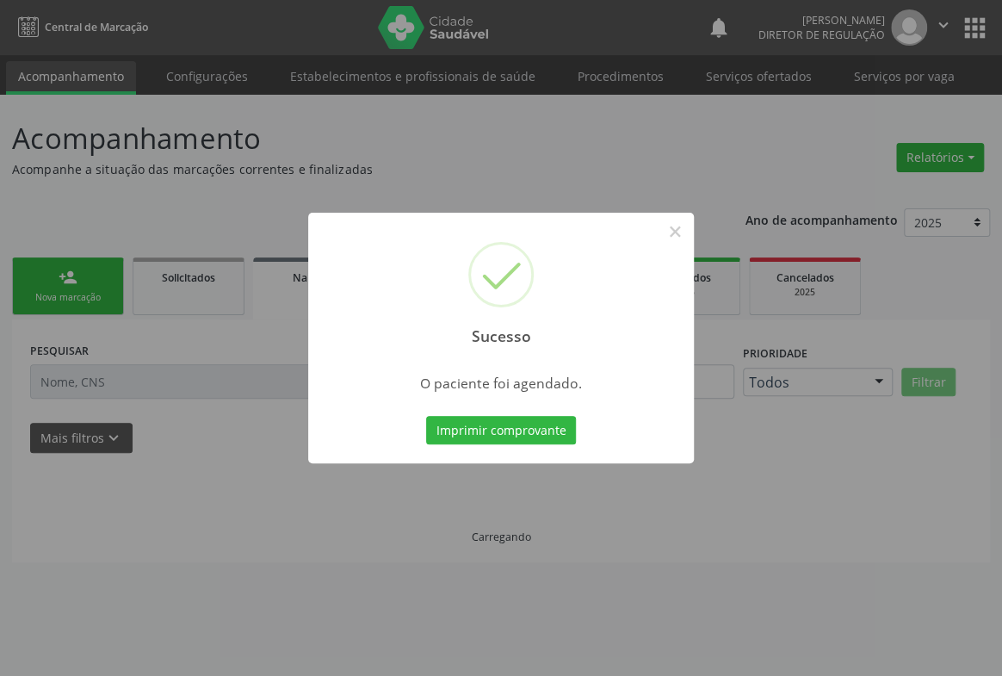
click at [426, 416] on button "Imprimir comprovante" at bounding box center [501, 430] width 150 height 29
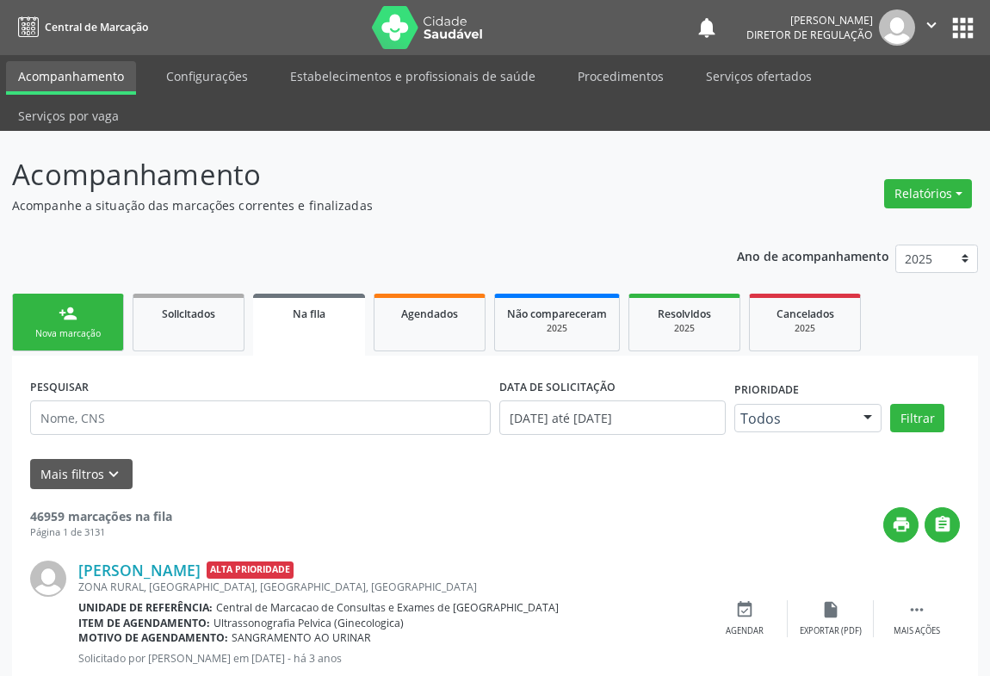
click at [74, 327] on div "Nova marcação" at bounding box center [68, 333] width 86 height 13
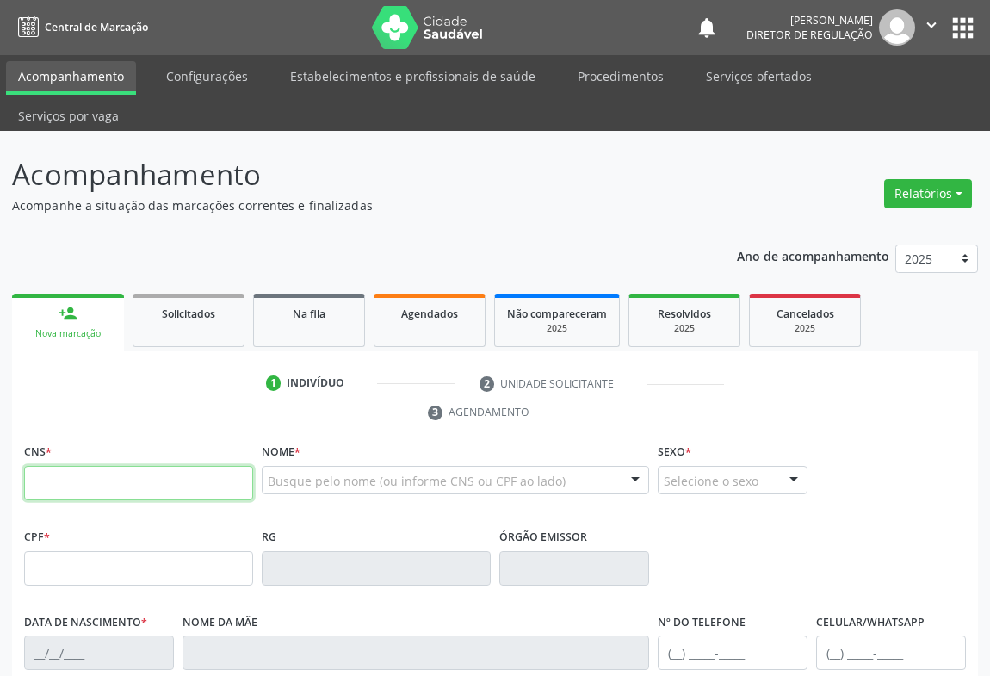
click at [89, 466] on input "text" at bounding box center [138, 483] width 229 height 34
type input "700 6014 3210 2469"
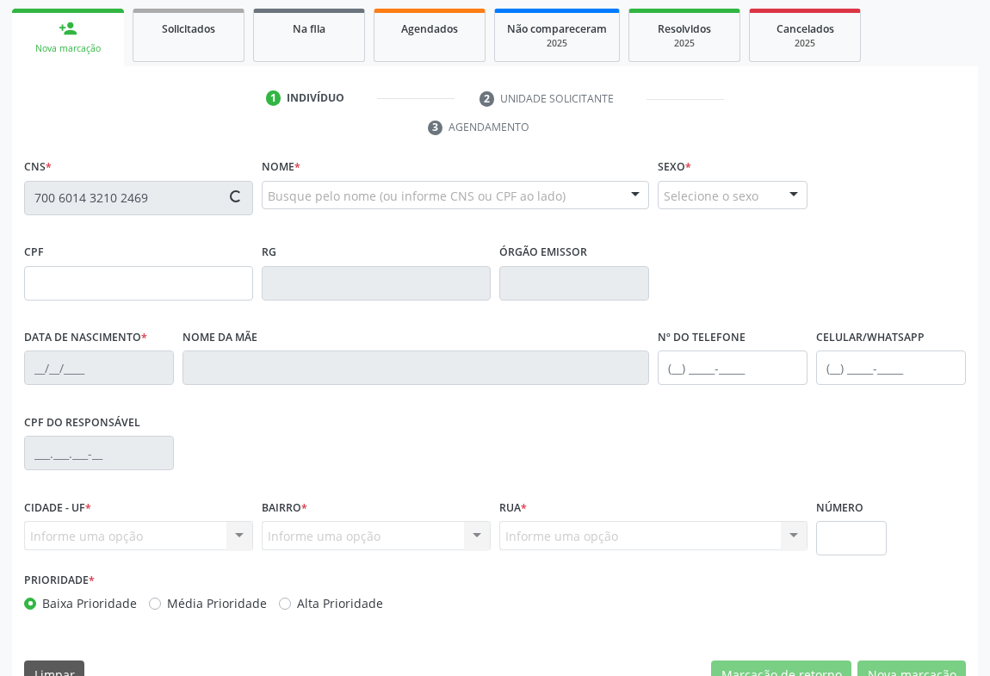
type input "0227017021"
type input "28/09/1952"
type input "(74) 98150-8217"
type input "871.350.005-87"
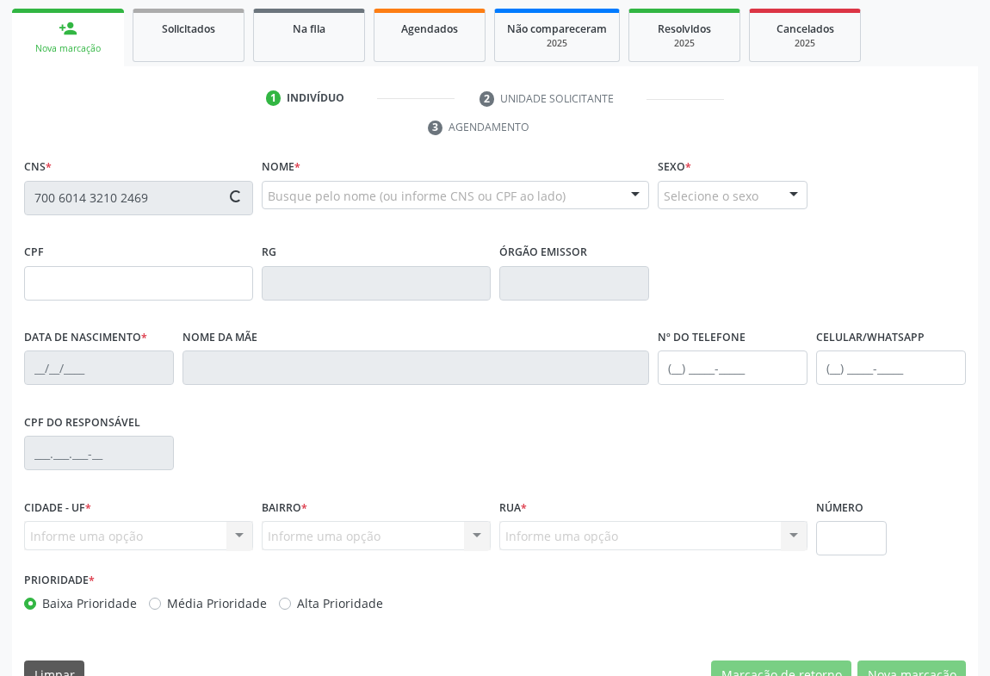
type input "S/N"
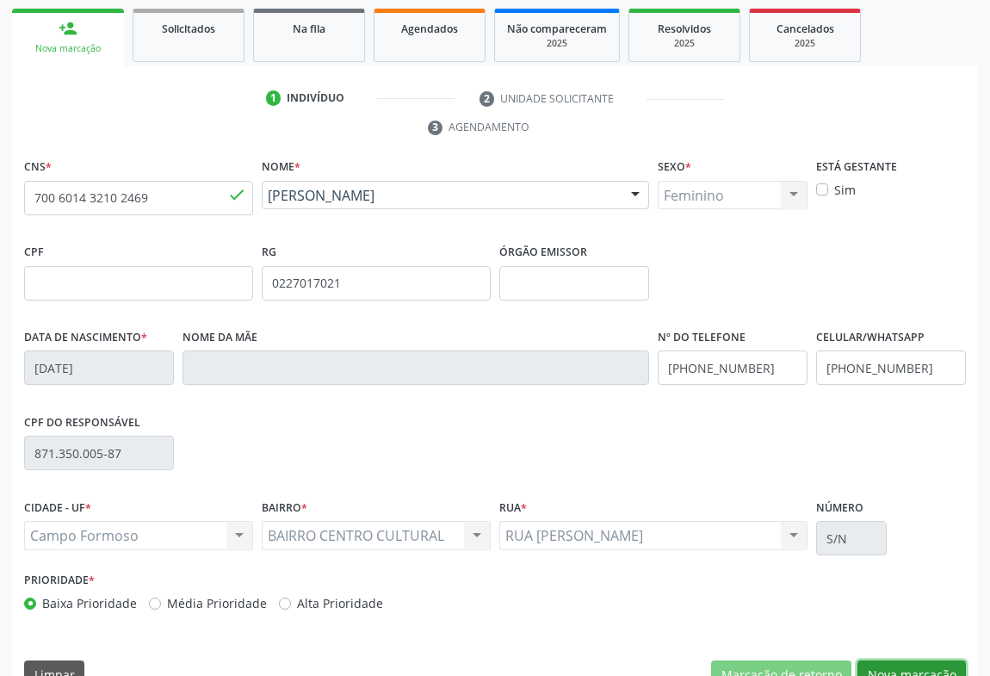
click at [912, 660] on button "Nova marcação" at bounding box center [912, 674] width 108 height 29
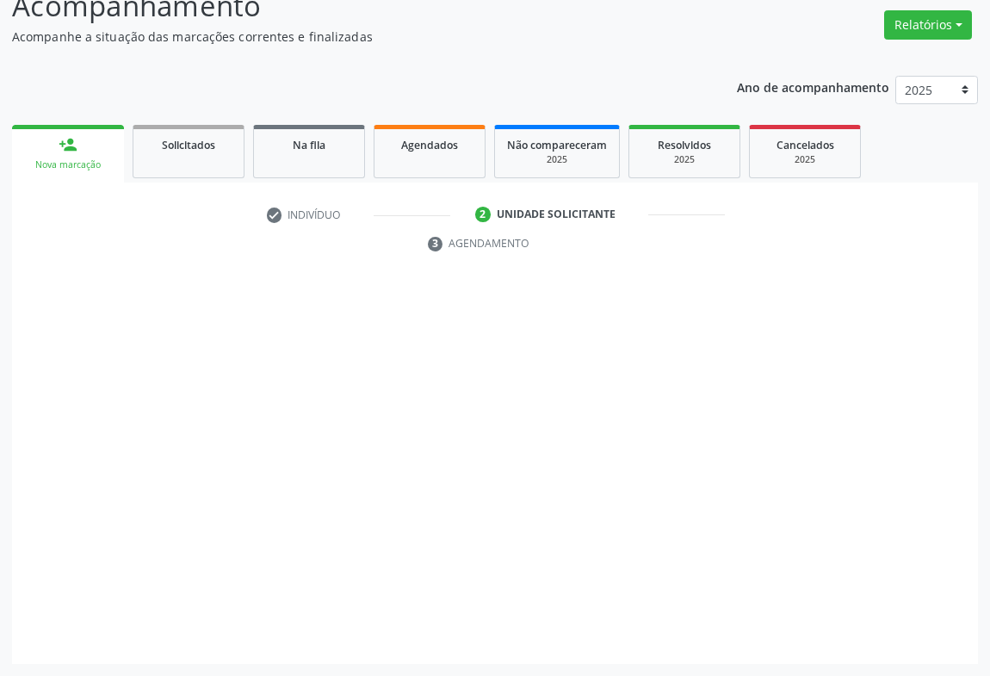
scroll to position [131, 0]
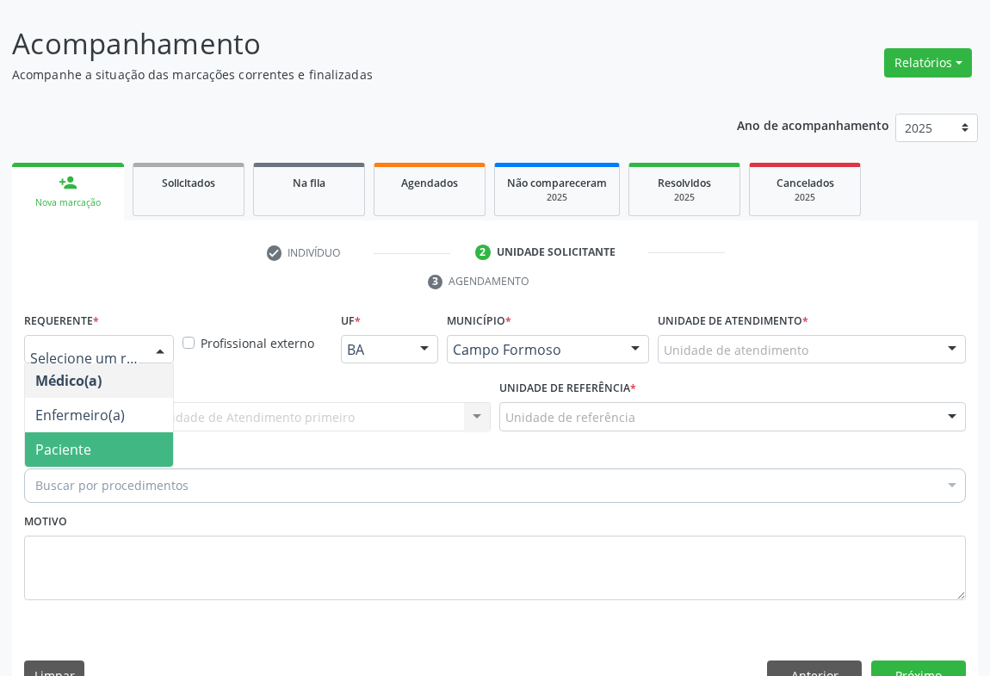
click at [119, 468] on div "Buscar por procedimentos" at bounding box center [495, 485] width 942 height 34
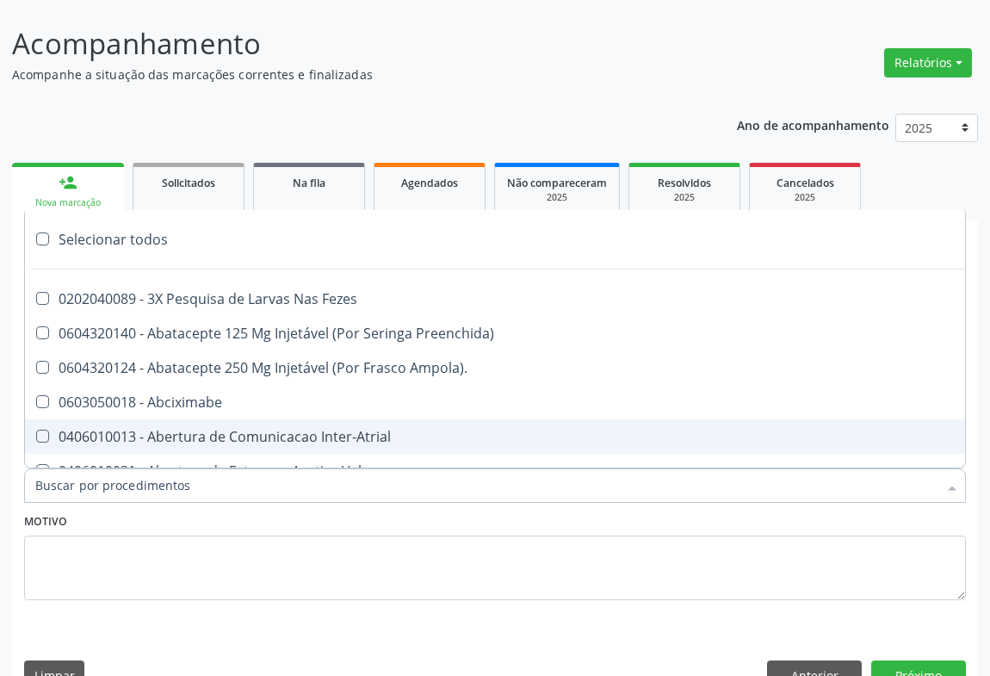
click at [111, 509] on div "Motivo" at bounding box center [495, 554] width 942 height 91
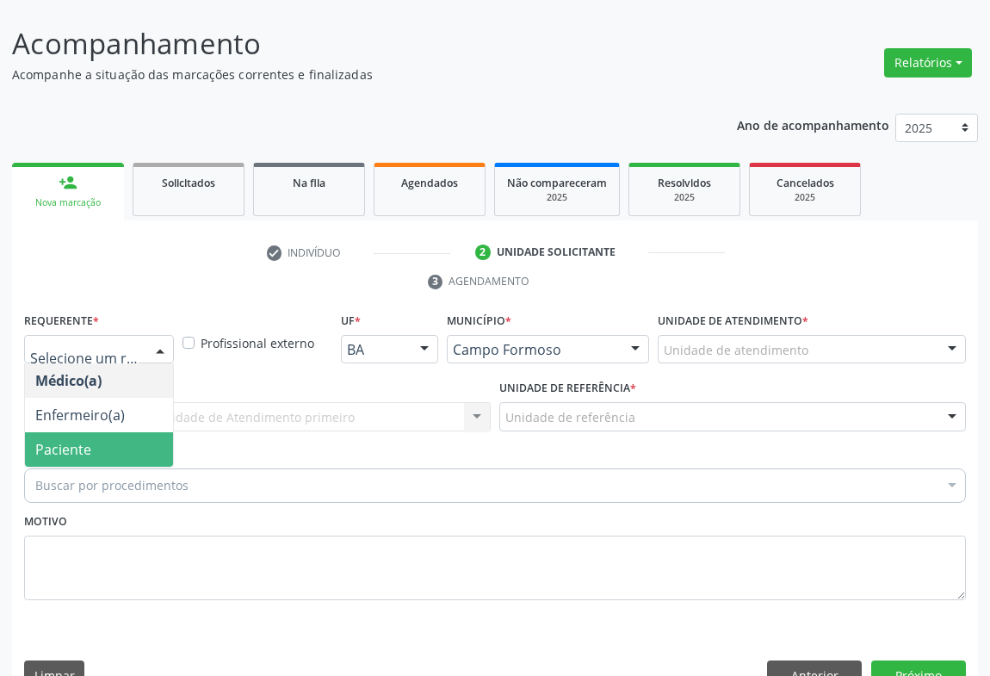
drag, startPoint x: 118, startPoint y: 404, endPoint x: 204, endPoint y: 375, distance: 90.7
click at [121, 432] on span "Paciente" at bounding box center [99, 449] width 148 height 34
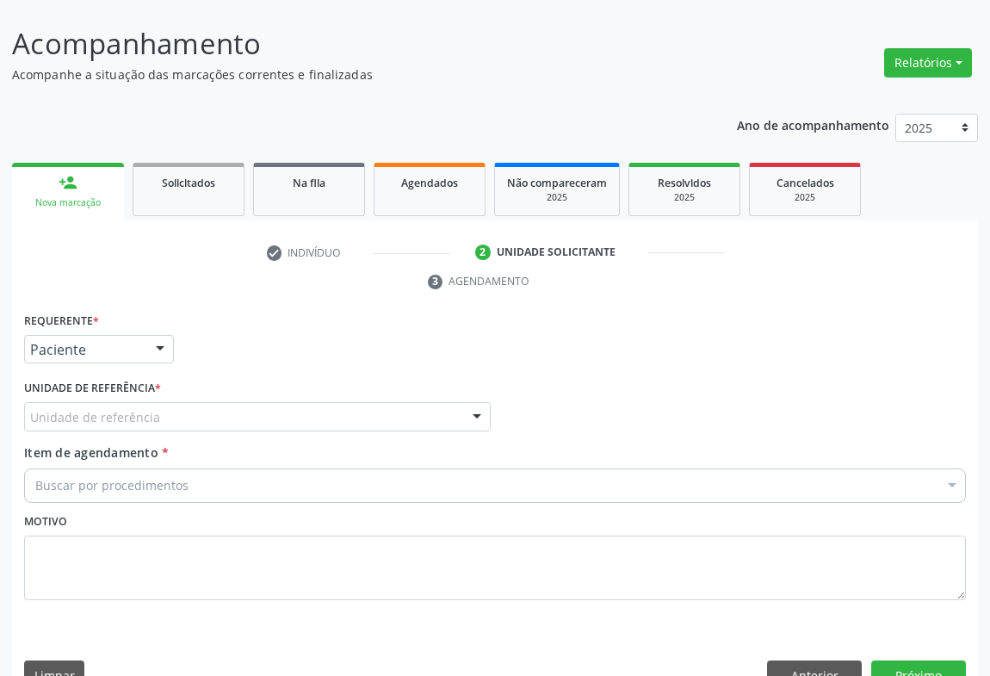
click at [204, 402] on div "Unidade de referência" at bounding box center [257, 416] width 467 height 29
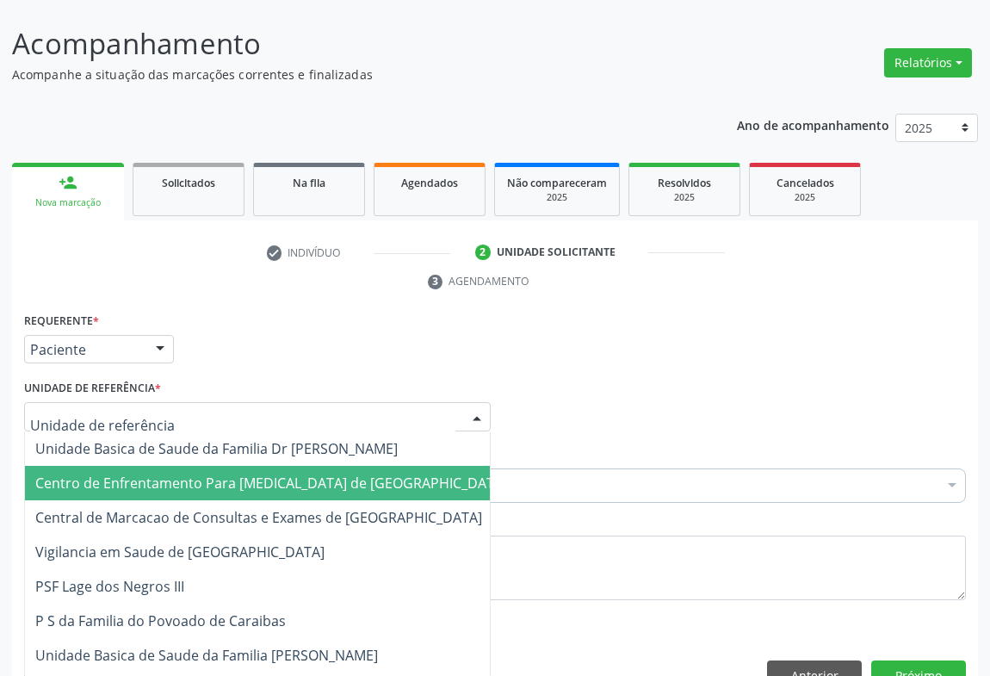
click at [226, 508] on span "Central de Marcacao de Consultas e Exames de [GEOGRAPHIC_DATA]" at bounding box center [258, 517] width 447 height 19
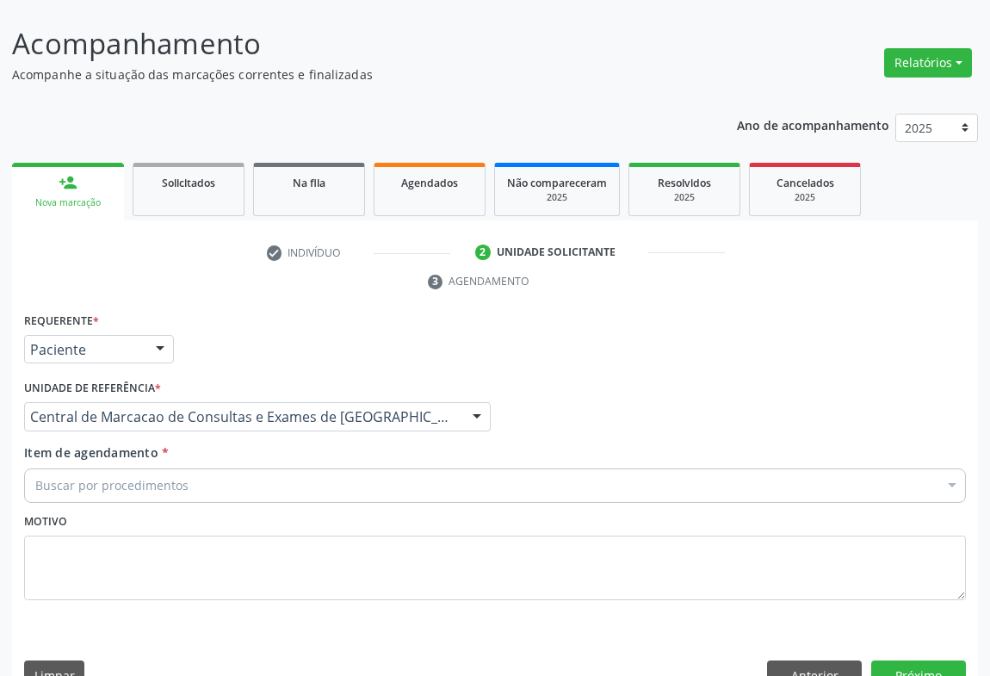
click at [284, 468] on div "Buscar por procedimentos" at bounding box center [495, 485] width 942 height 34
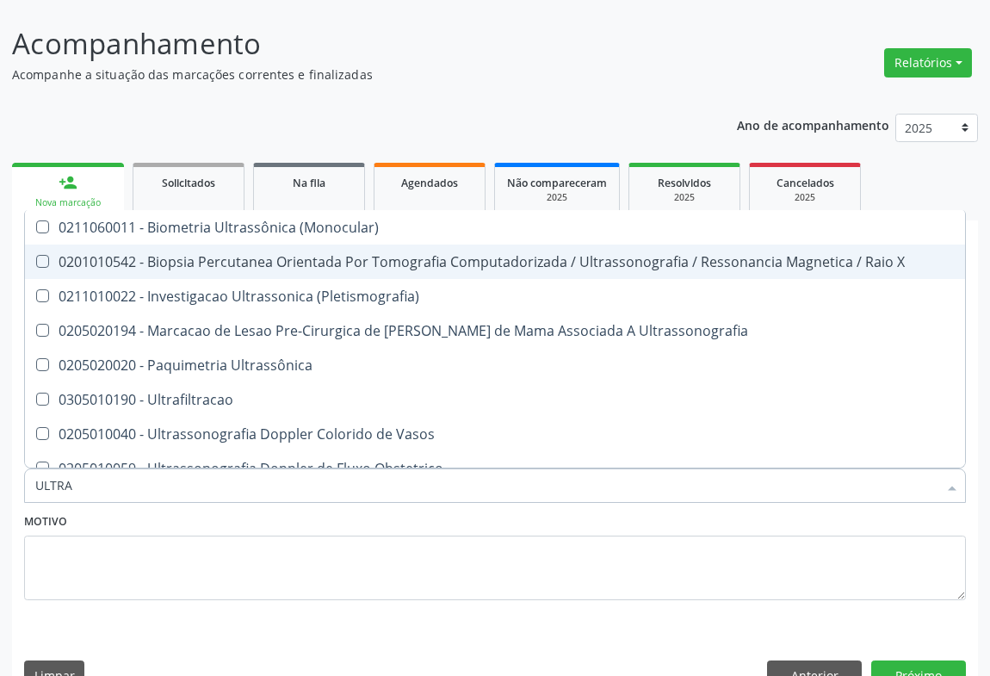
type input "ULTRAS"
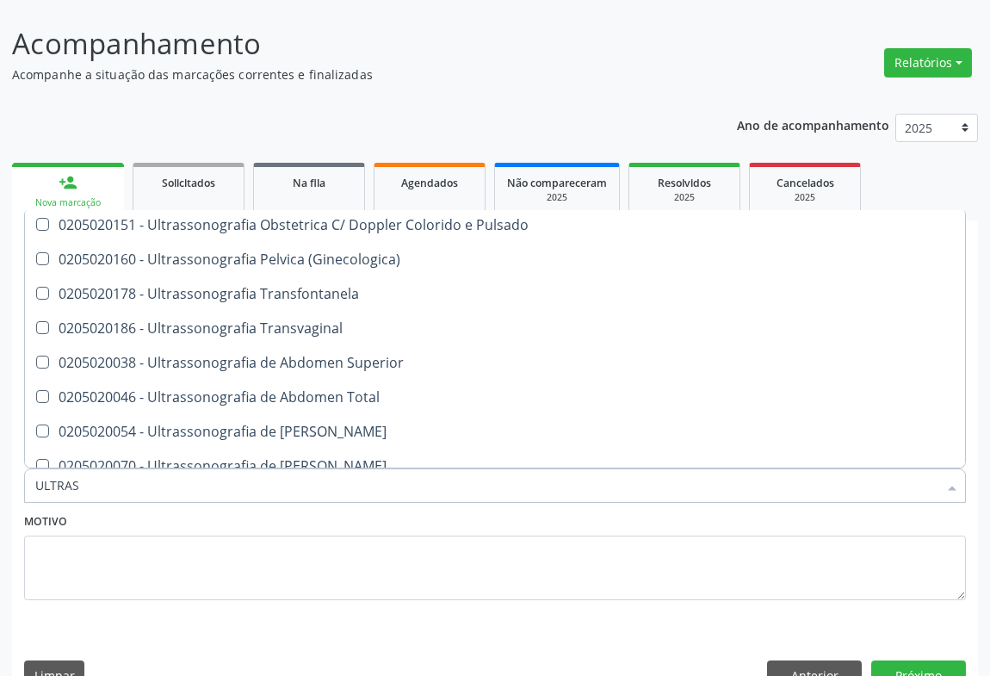
scroll to position [391, 0]
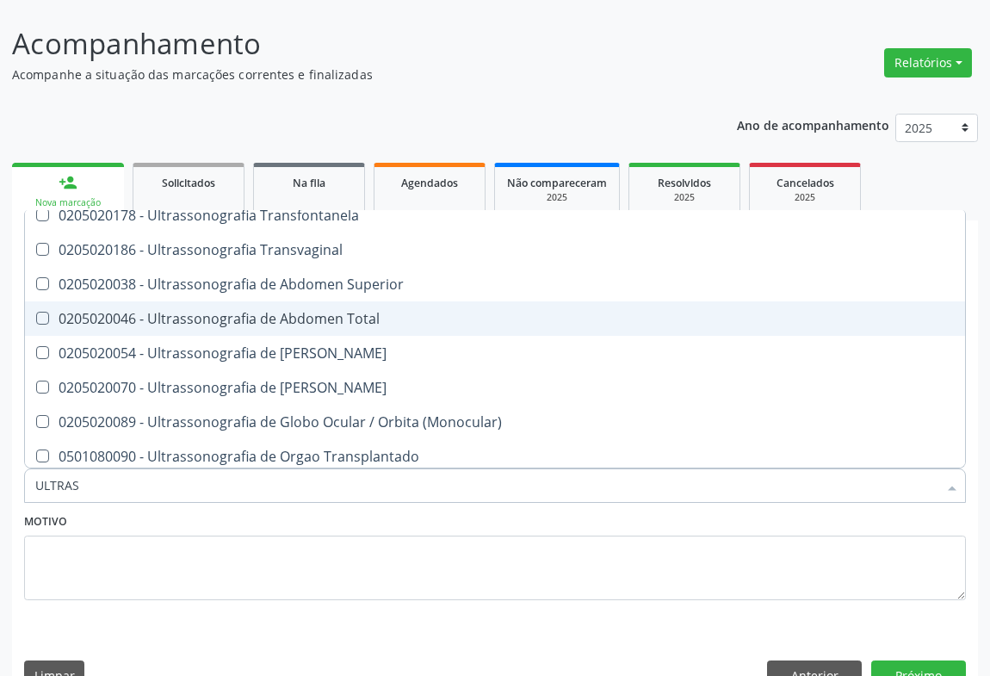
click at [379, 301] on span "0205020046 - Ultrassonografia de Abdomen Total" at bounding box center [495, 318] width 940 height 34
checkbox Total "true"
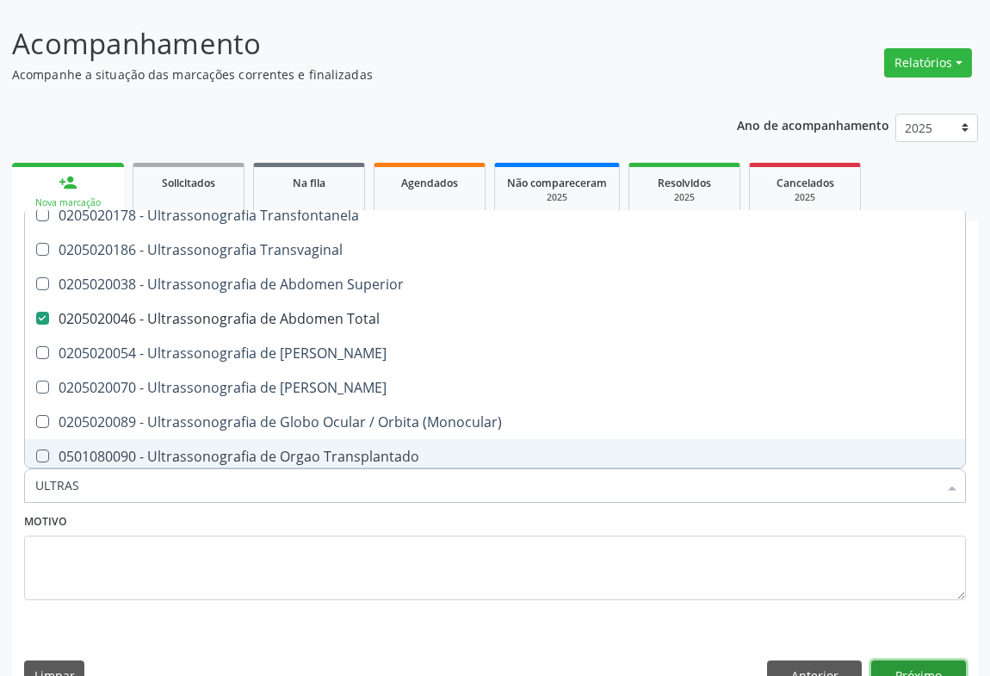
click at [913, 660] on button "Próximo" at bounding box center [918, 674] width 95 height 29
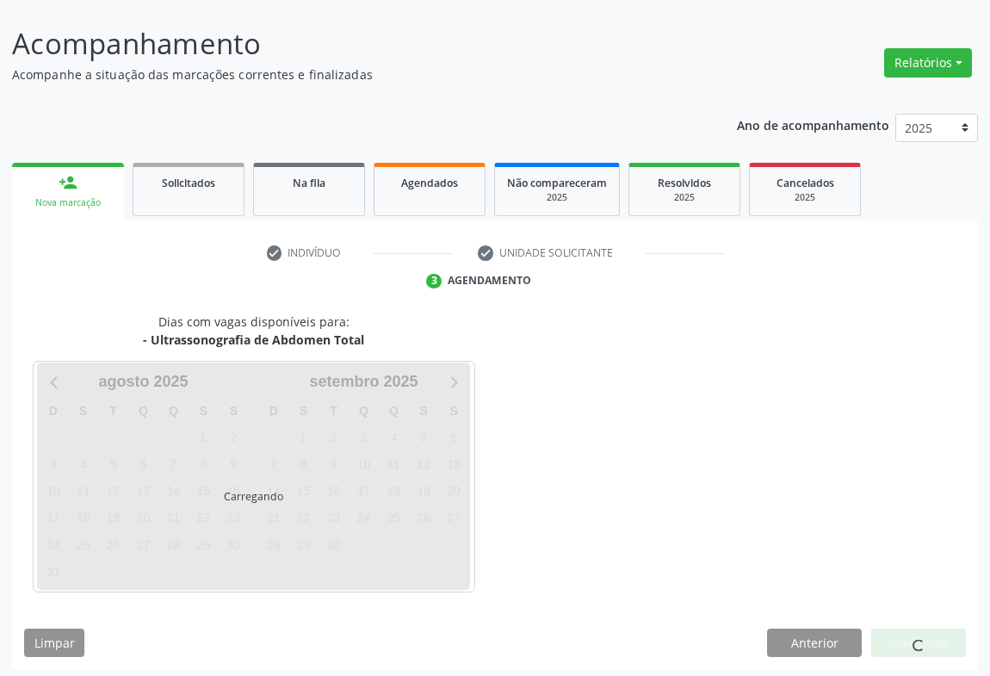
scroll to position [0, 0]
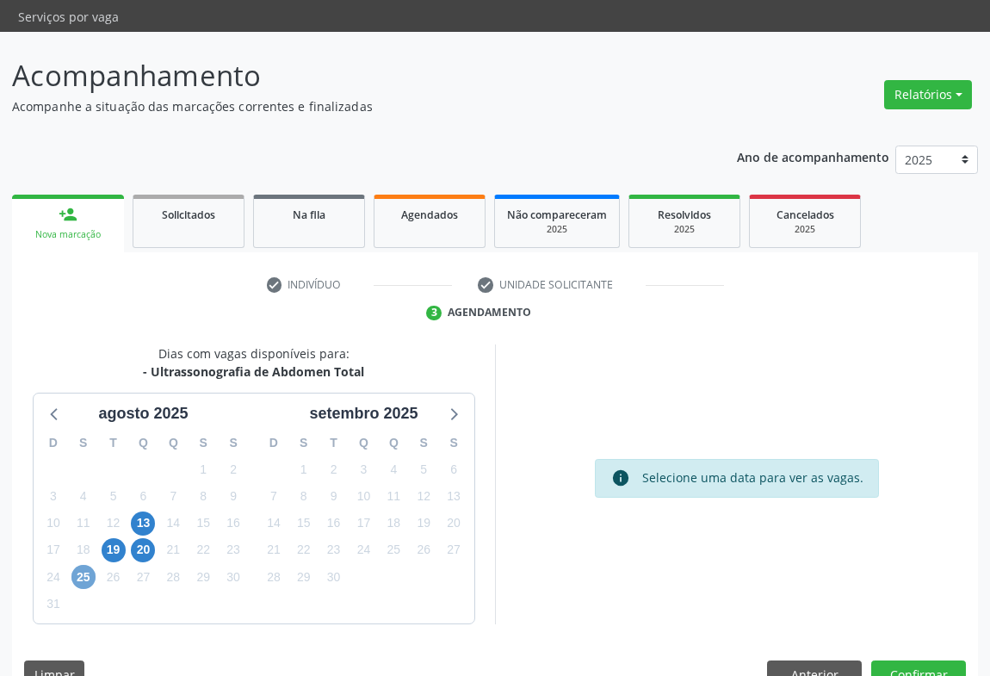
click at [87, 565] on span "25" at bounding box center [83, 577] width 24 height 24
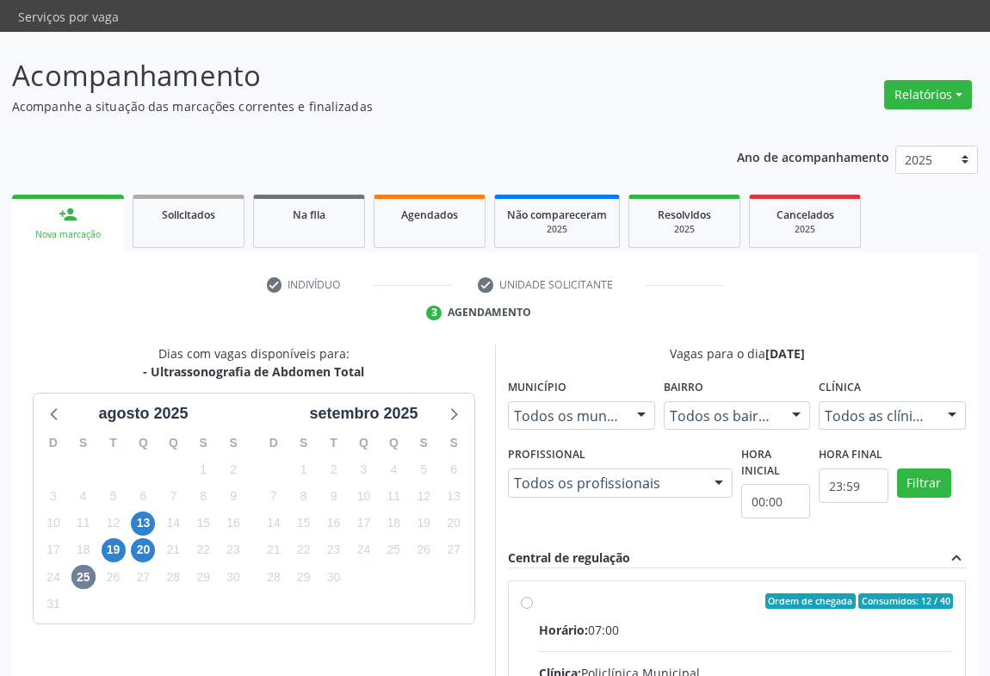
click at [666, 621] on div "Horário: 07:00" at bounding box center [746, 630] width 414 height 18
click at [533, 595] on input "Ordem de chegada Consumidos: 12 / 40 Horário: 07:00 Clínica: Policlínica Munici…" at bounding box center [527, 600] width 12 height 15
radio input "true"
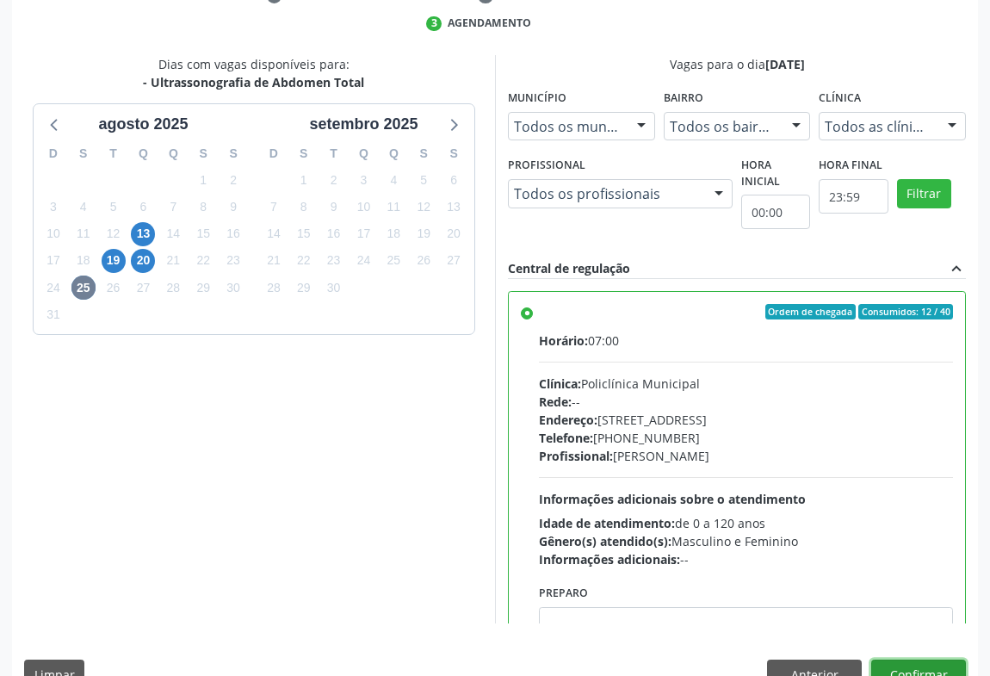
click at [934, 660] on button "Confirmar" at bounding box center [918, 674] width 95 height 29
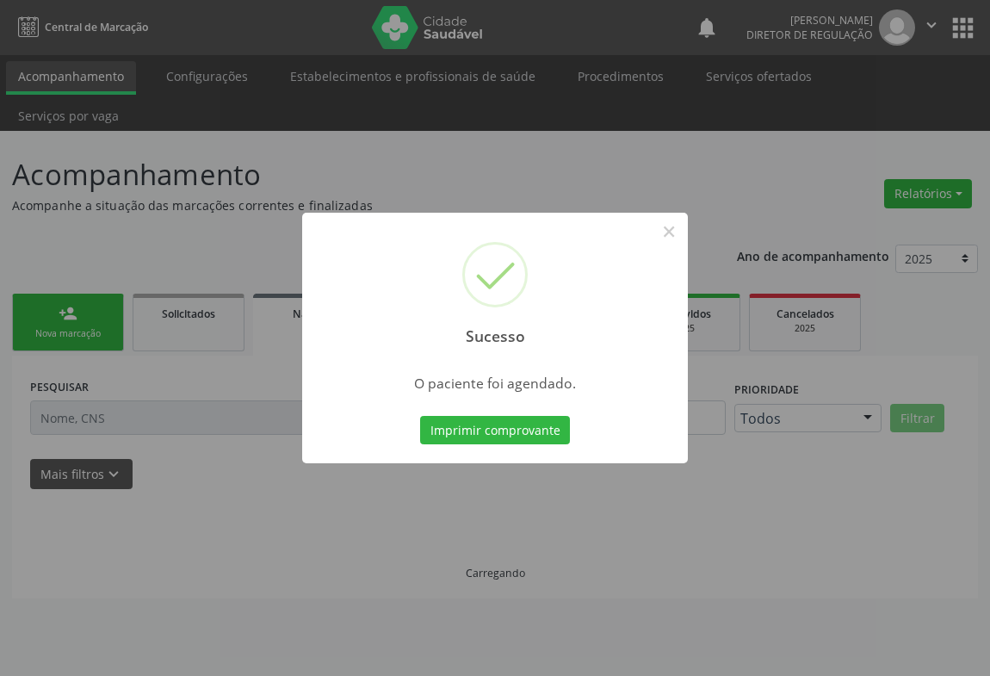
scroll to position [0, 0]
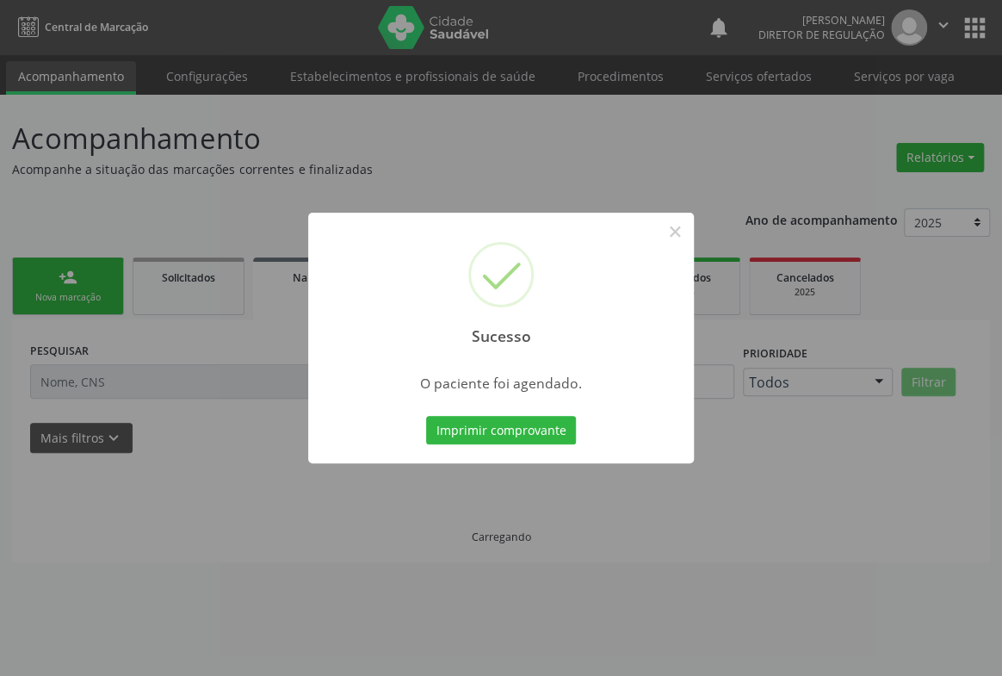
click at [426, 416] on button "Imprimir comprovante" at bounding box center [501, 430] width 150 height 29
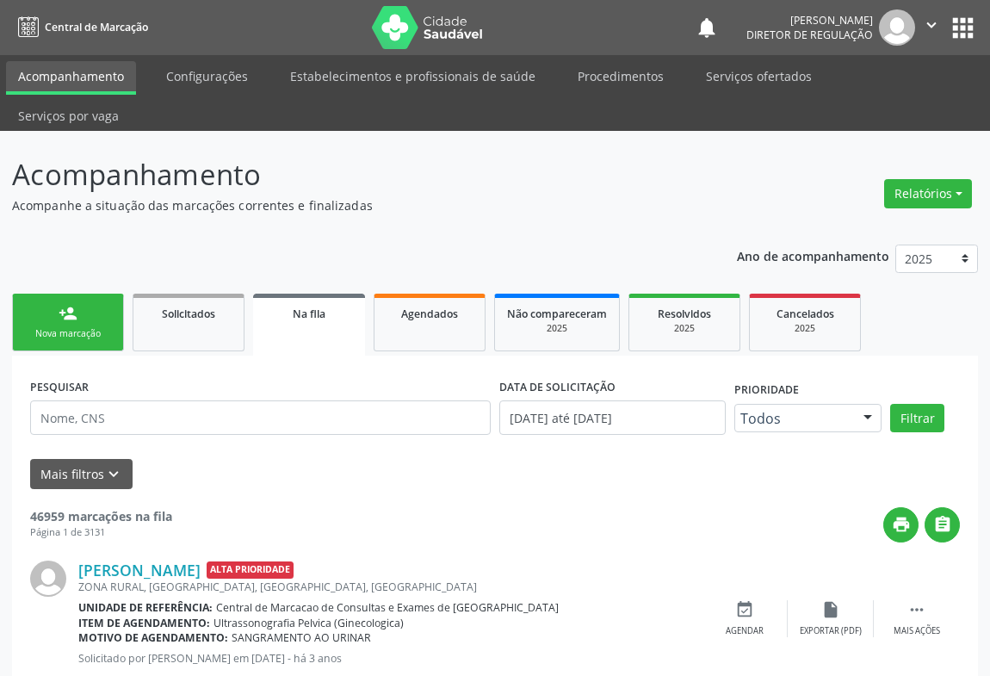
click at [64, 308] on link "person_add Nova marcação" at bounding box center [68, 323] width 112 height 58
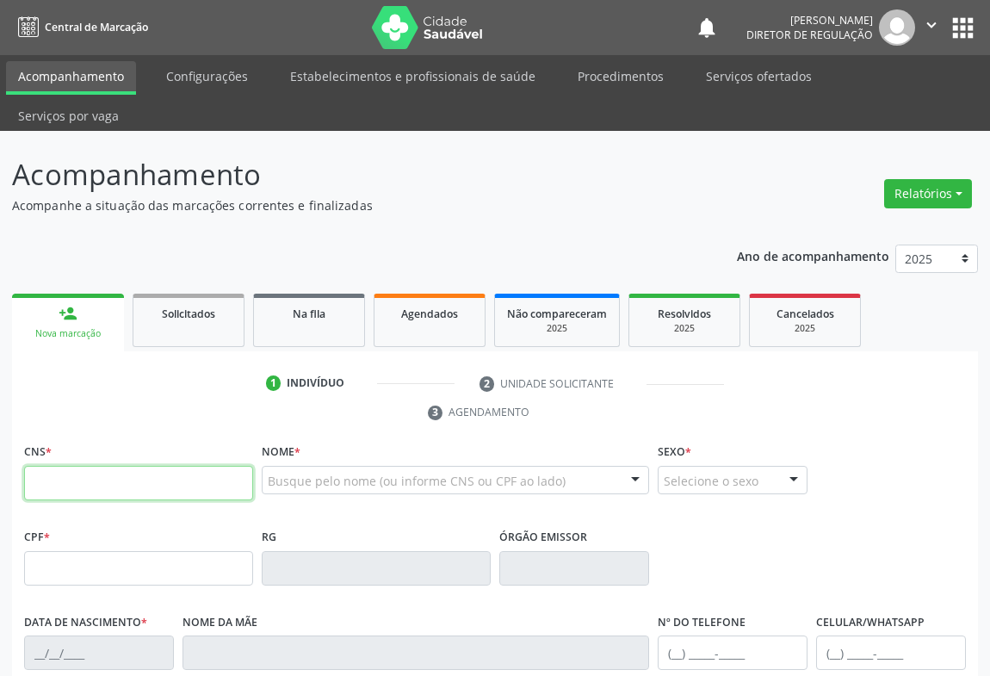
click at [103, 466] on input "text" at bounding box center [138, 483] width 229 height 34
type input "708 7051 8464 2394"
type input "1117747212"
type input "29/05/1982"
type input "(74) 99948-9959"
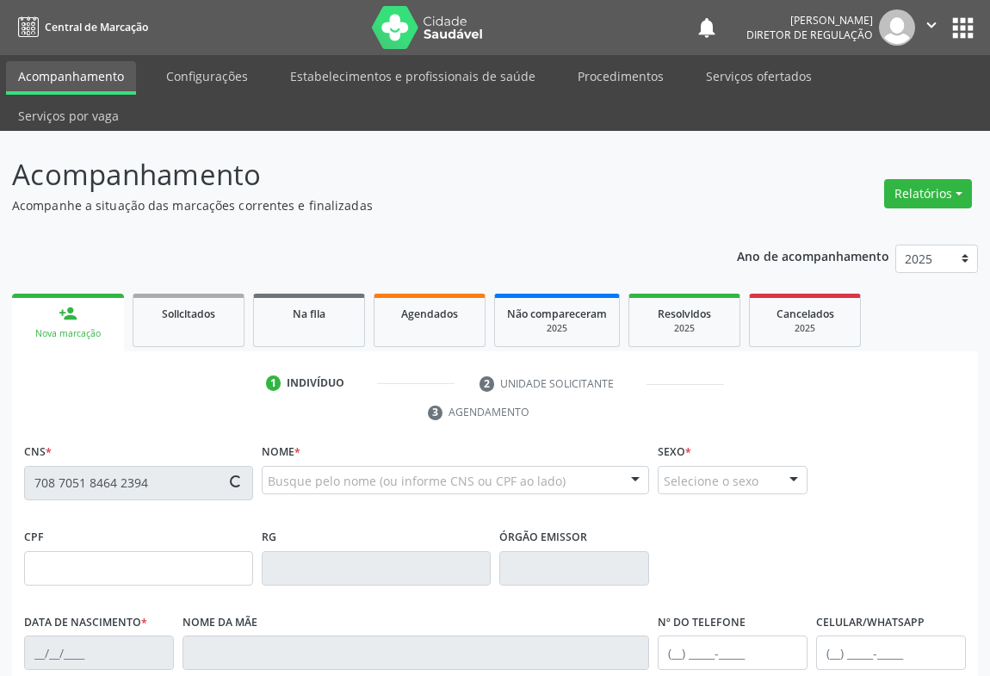
type input "(74) 99948-9959"
type input "011.610.715-47"
type input "S/N"
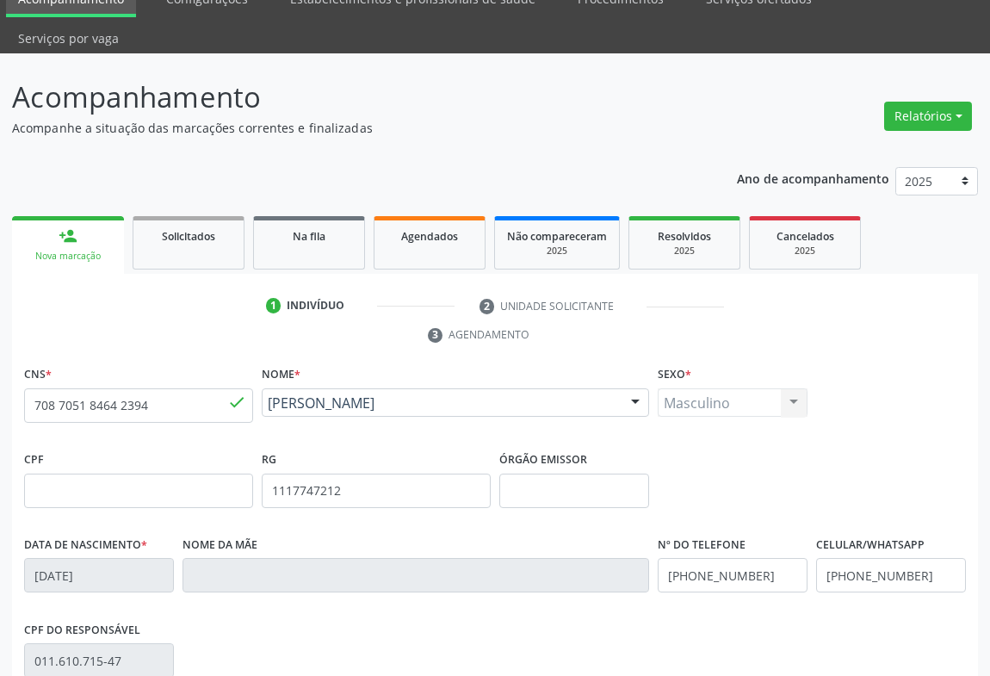
scroll to position [285, 0]
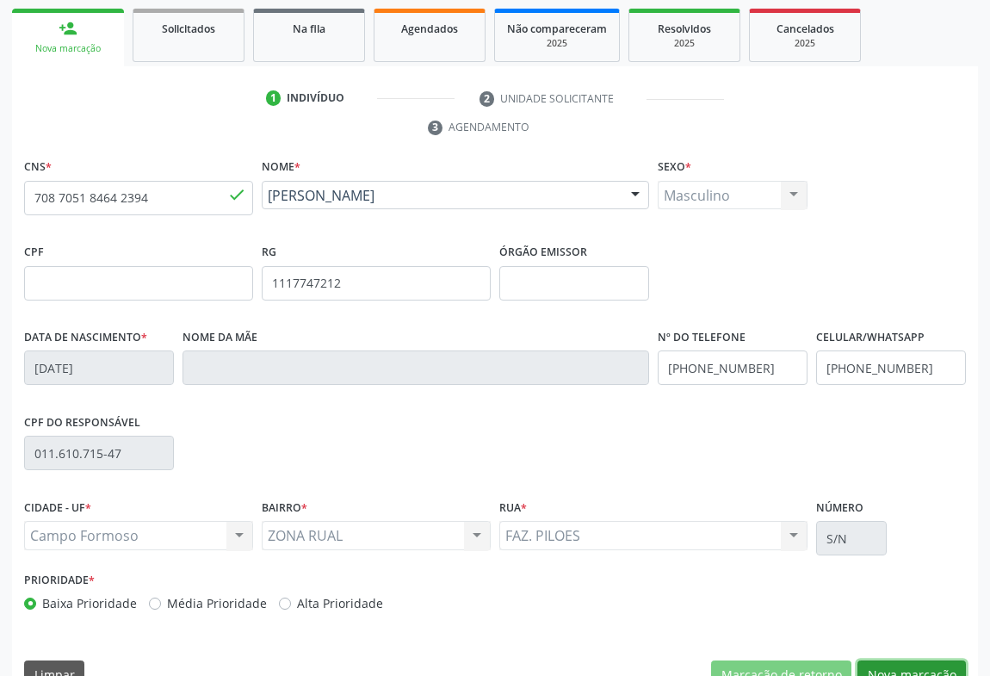
drag, startPoint x: 868, startPoint y: 639, endPoint x: 704, endPoint y: 553, distance: 184.9
click at [869, 660] on button "Nova marcação" at bounding box center [912, 674] width 108 height 29
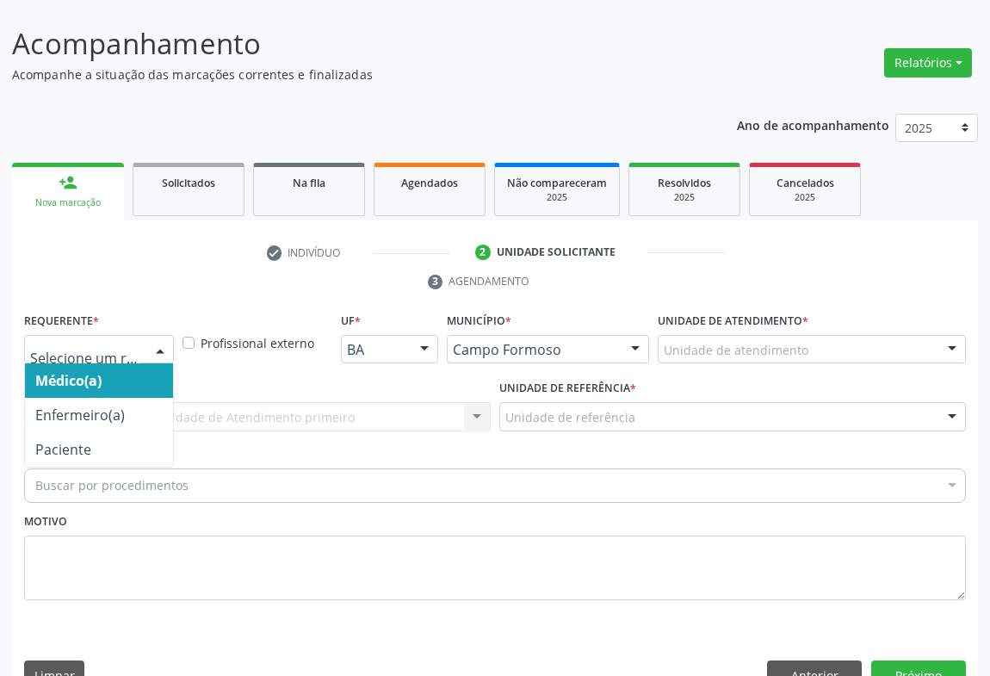
click at [152, 336] on div at bounding box center [160, 350] width 26 height 29
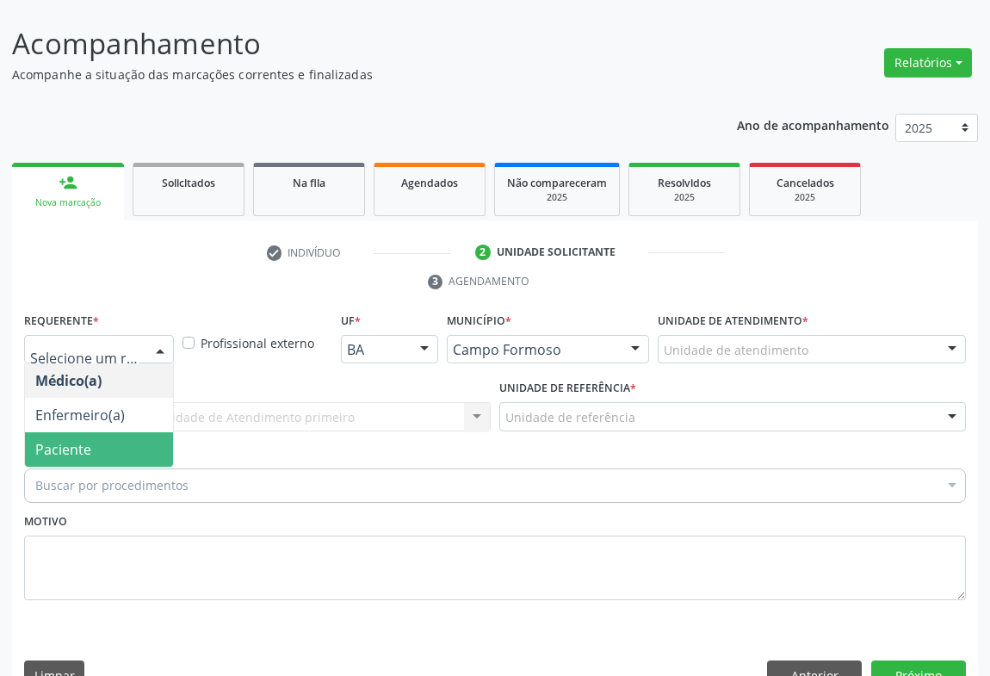
click at [147, 432] on span "Paciente" at bounding box center [99, 449] width 148 height 34
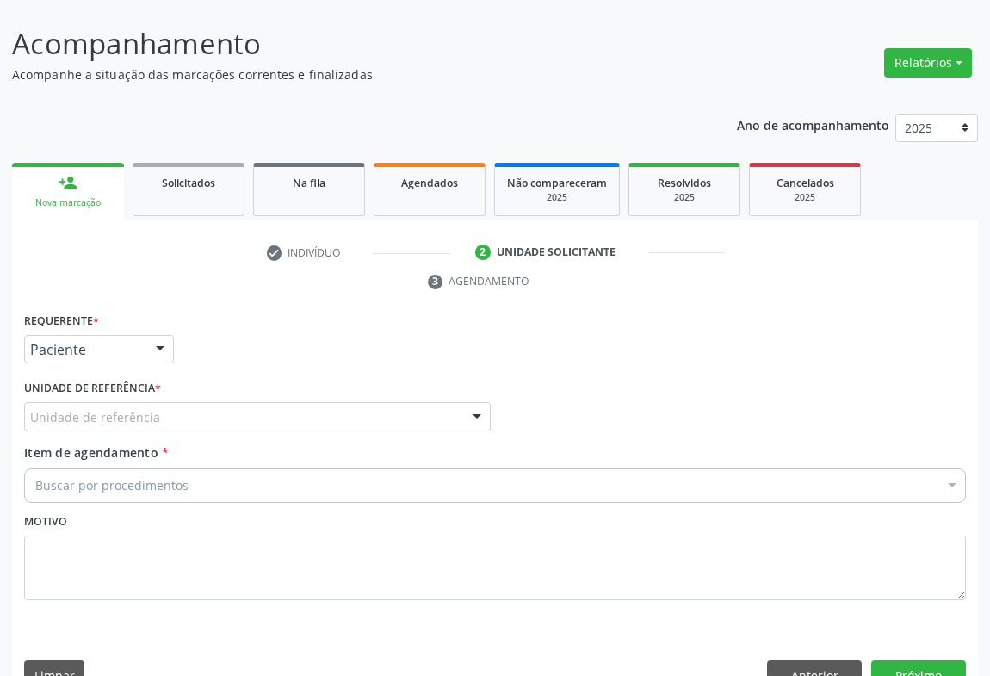
click at [232, 402] on div "Unidade de referência" at bounding box center [257, 416] width 467 height 29
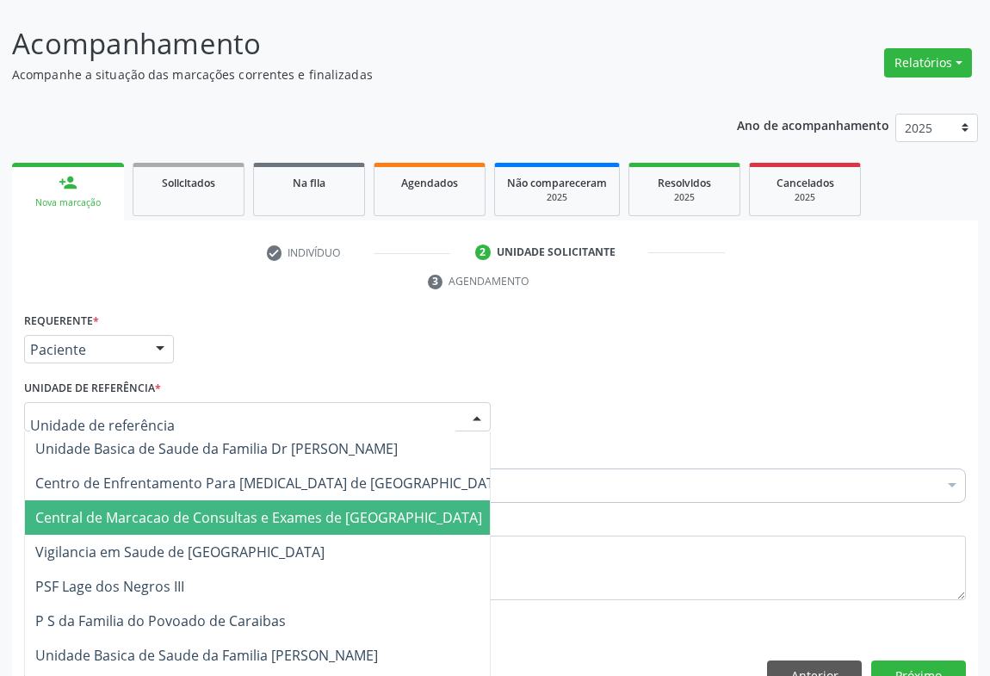
click at [228, 508] on span "Central de Marcacao de Consultas e Exames de [GEOGRAPHIC_DATA]" at bounding box center [258, 517] width 447 height 19
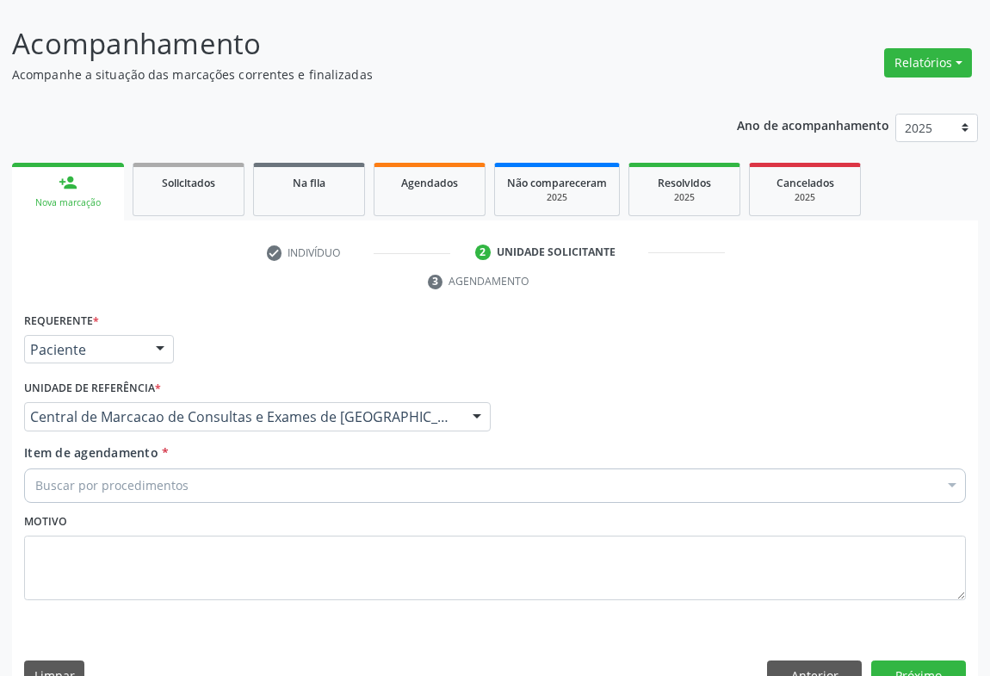
click at [307, 468] on div "Buscar por procedimentos" at bounding box center [495, 485] width 942 height 34
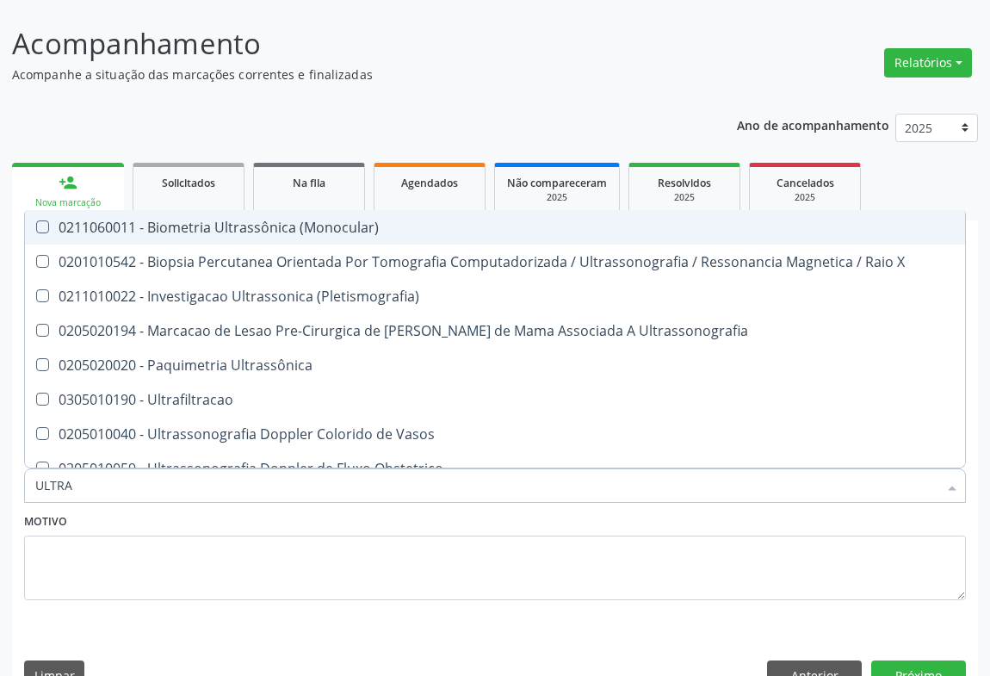
type input "ULTRAS"
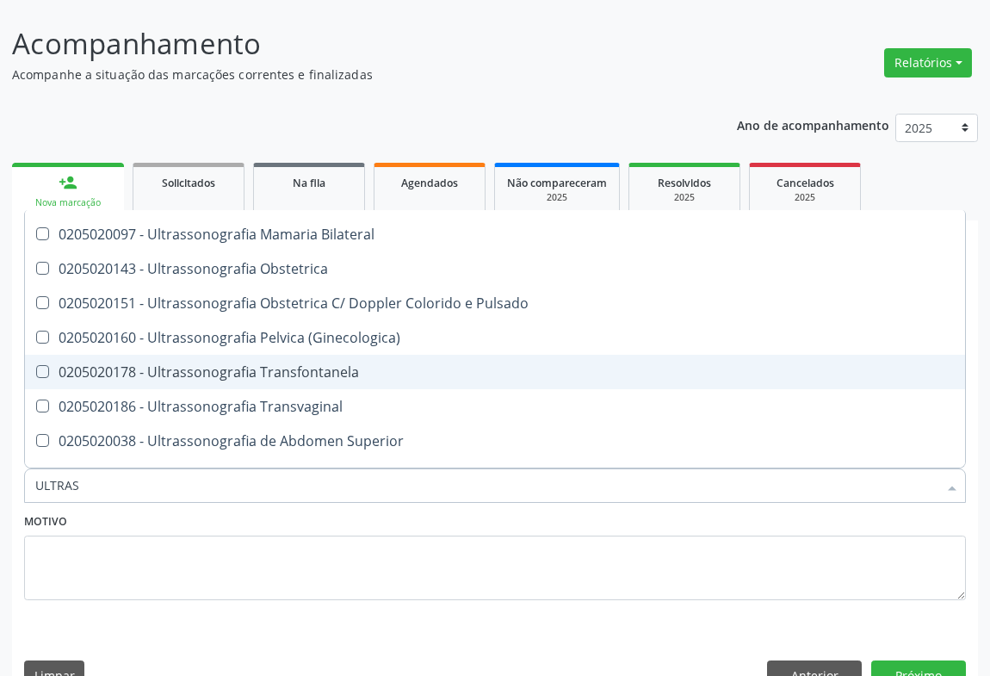
scroll to position [313, 0]
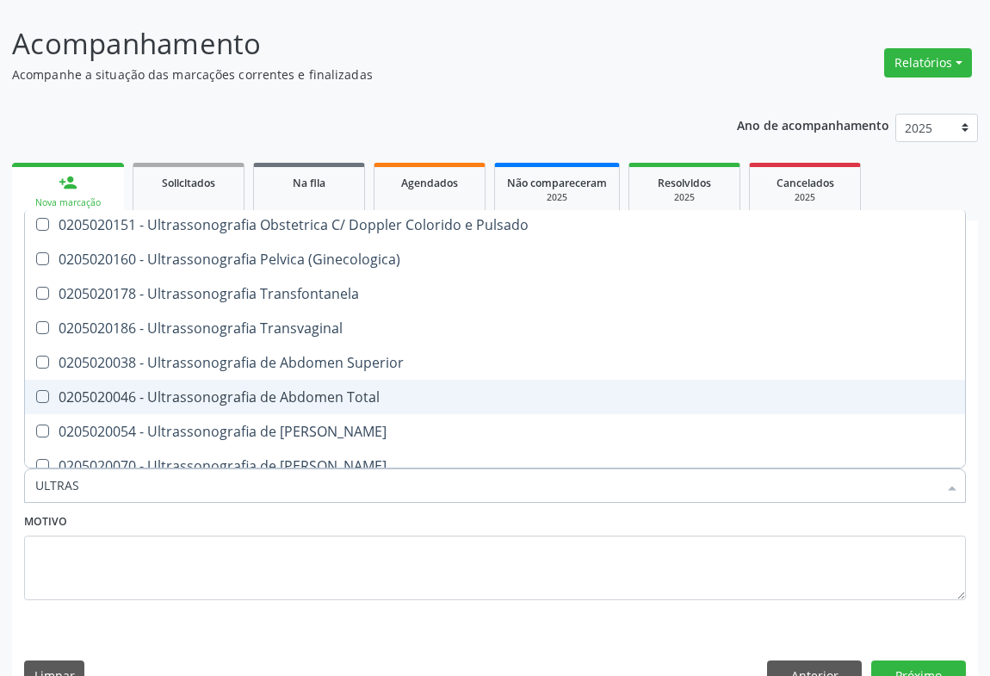
click at [325, 390] on div "0205020046 - Ultrassonografia de Abdomen Total" at bounding box center [495, 397] width 920 height 14
checkbox Total "true"
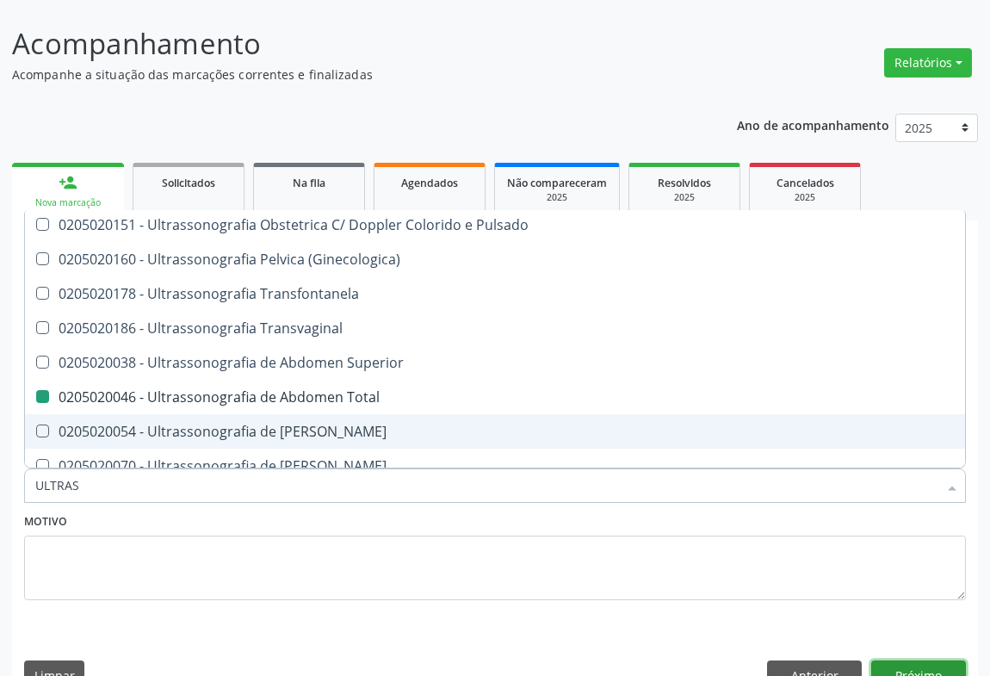
click at [876, 660] on button "Próximo" at bounding box center [918, 674] width 95 height 29
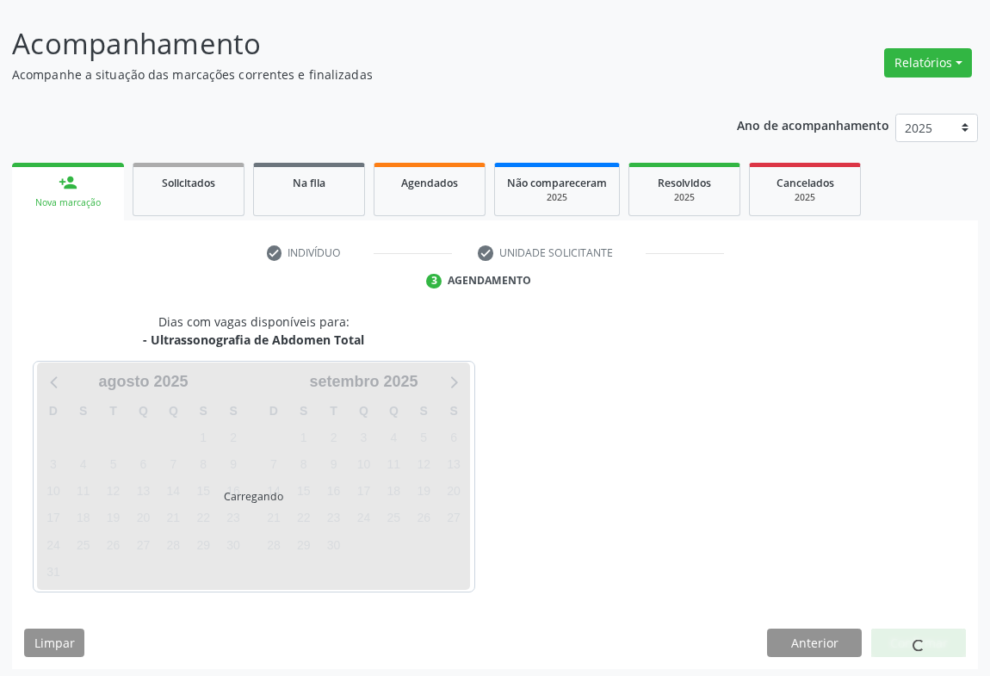
scroll to position [0, 0]
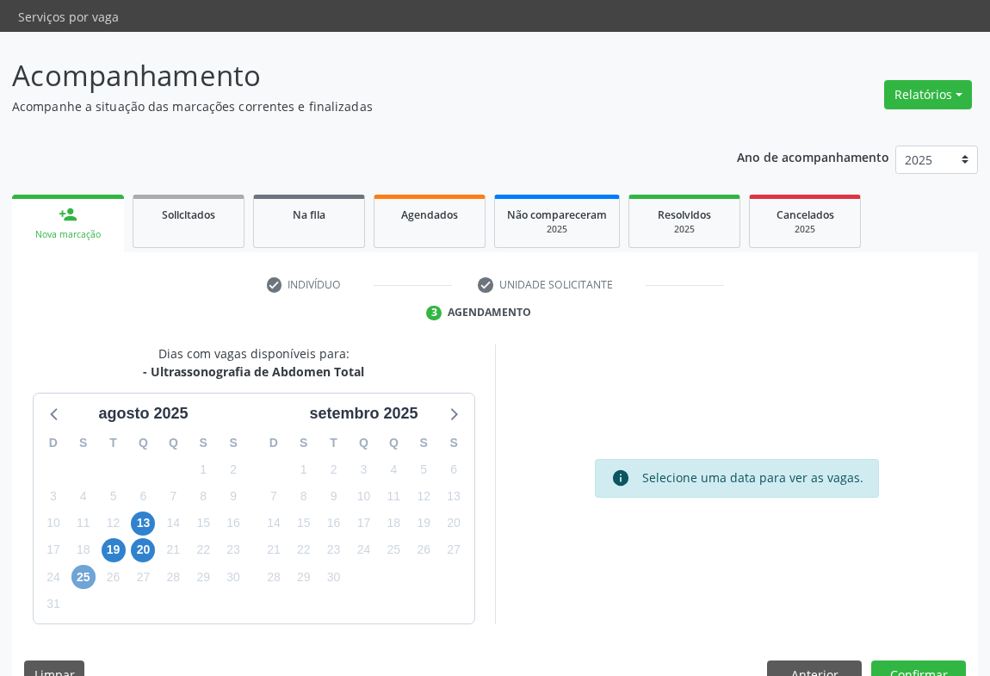
click at [88, 565] on span "25" at bounding box center [83, 577] width 24 height 24
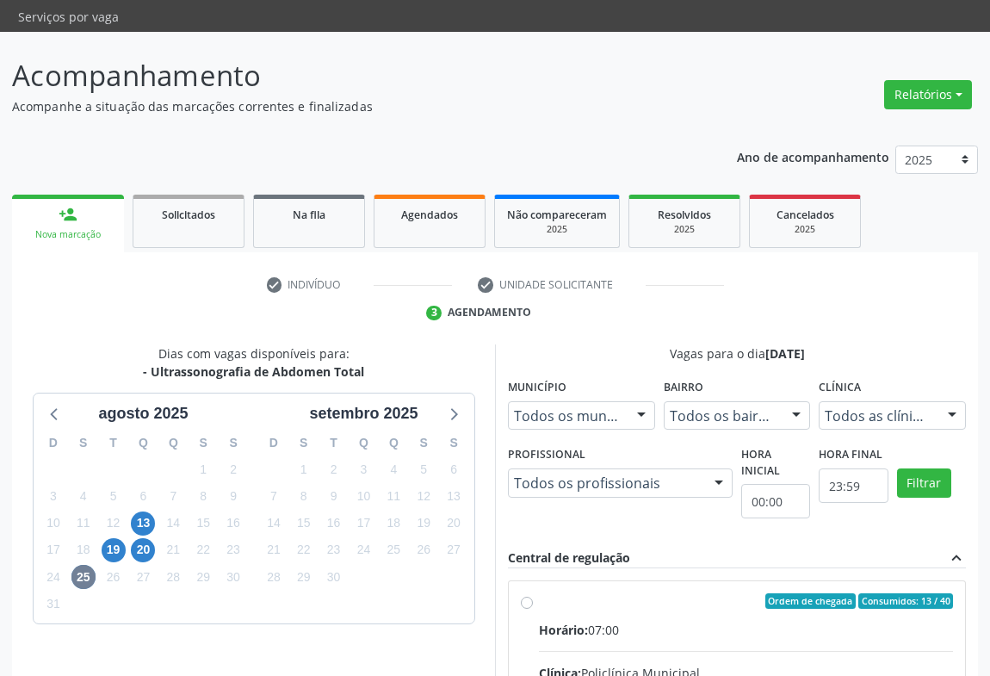
click at [689, 621] on div "Horário: 07:00" at bounding box center [746, 630] width 414 height 18
click at [533, 593] on input "Ordem de chegada Consumidos: 13 / 40 Horário: 07:00 Clínica: Policlínica Munici…" at bounding box center [527, 600] width 12 height 15
radio input "true"
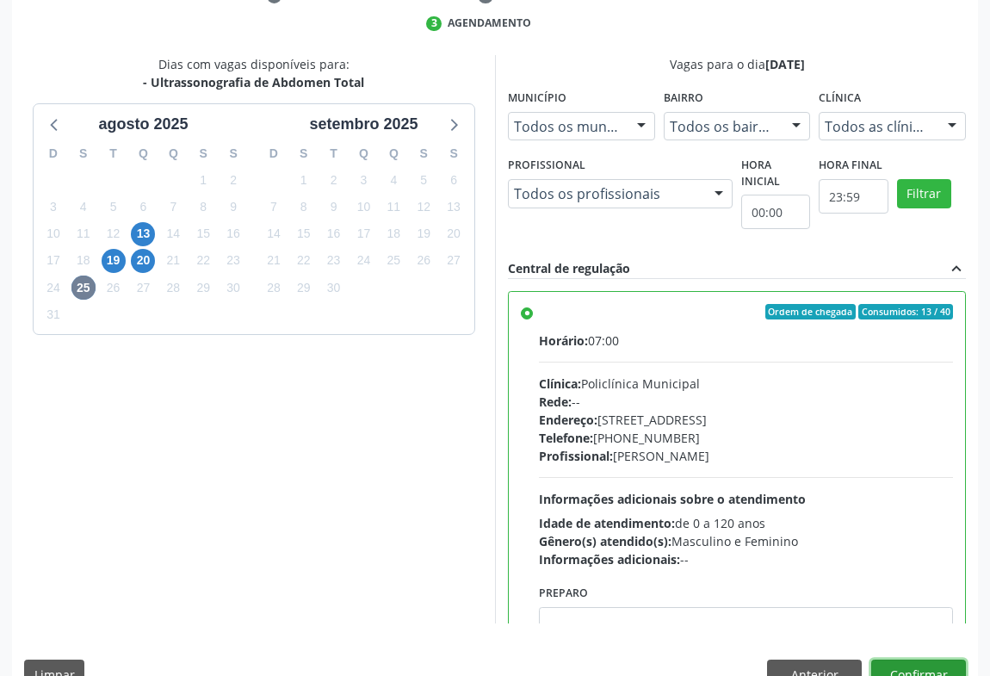
click at [915, 660] on button "Confirmar" at bounding box center [918, 674] width 95 height 29
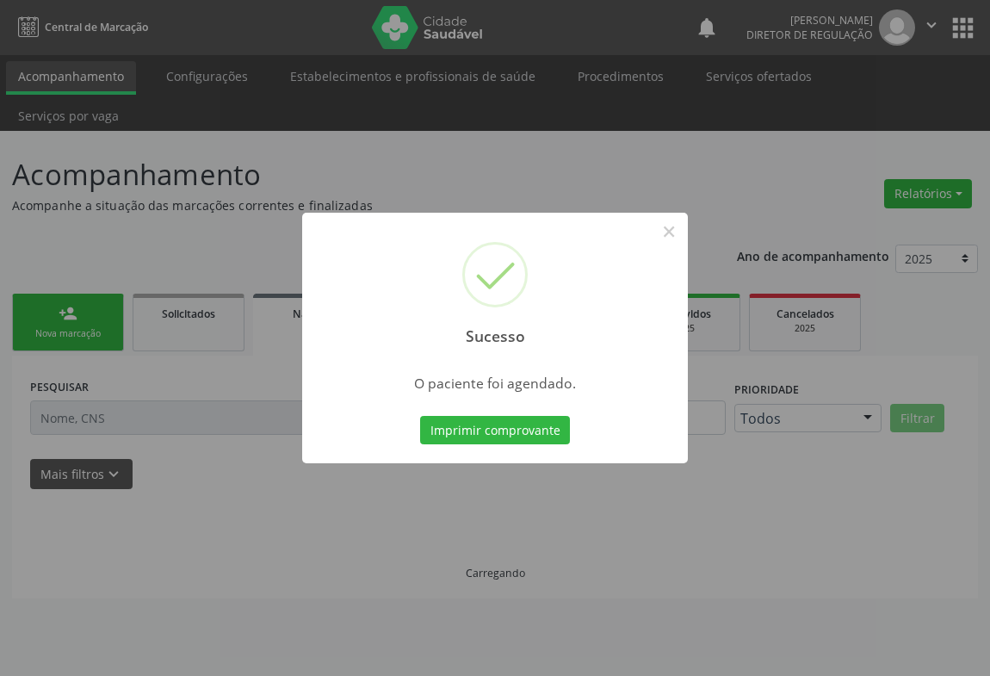
scroll to position [0, 0]
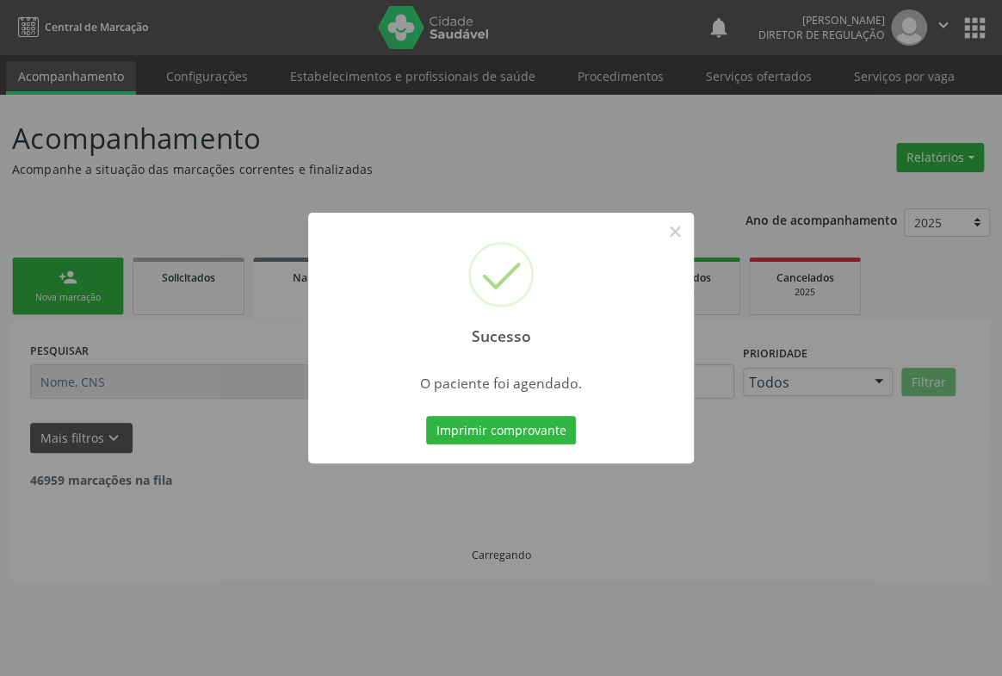
click at [426, 416] on button "Imprimir comprovante" at bounding box center [501, 430] width 150 height 29
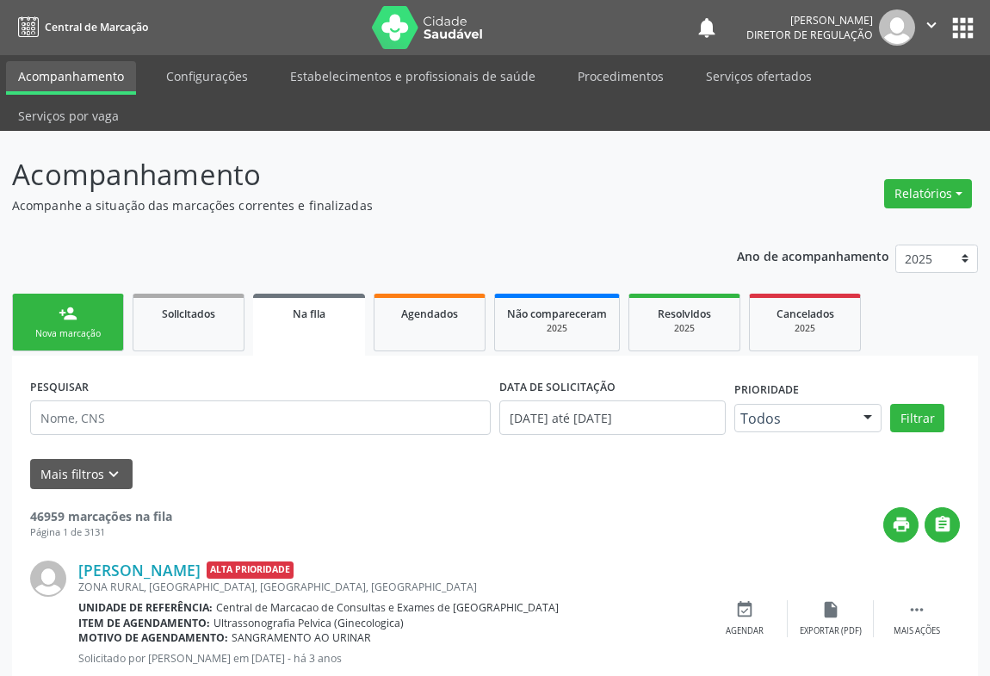
click at [79, 294] on link "person_add Nova marcação" at bounding box center [68, 323] width 112 height 58
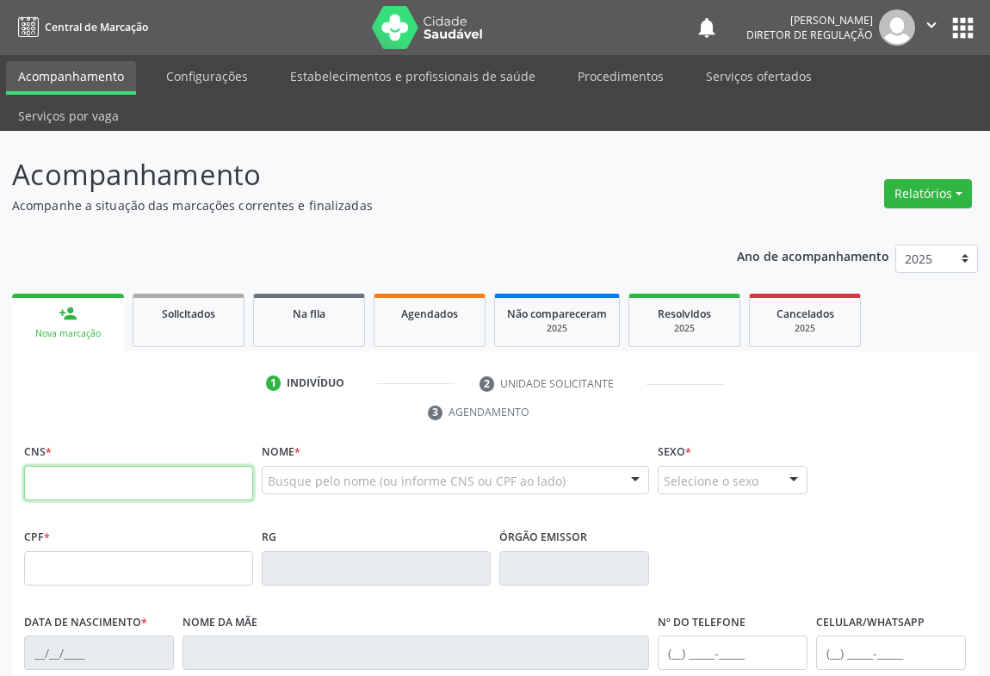
click at [67, 466] on input "text" at bounding box center [138, 483] width 229 height 34
type input "700 3039 9135 4030"
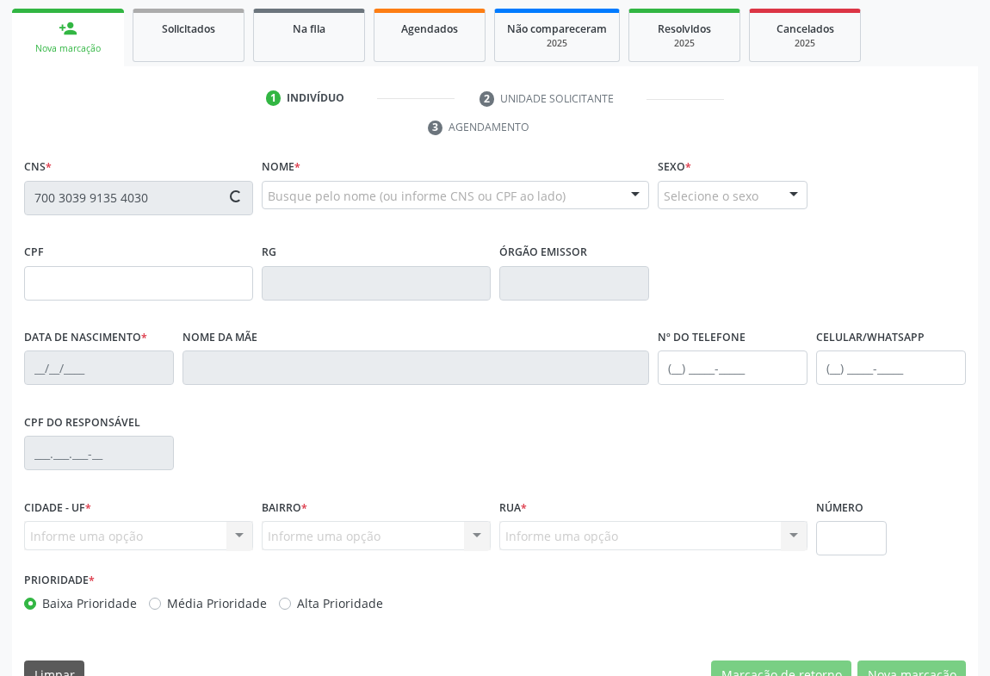
type input "994.482.115-20"
type input "0334578167"
type input "27/01/1962"
type input "Petronilia Januaria dos Santos"
type input "(74) 98151-6094"
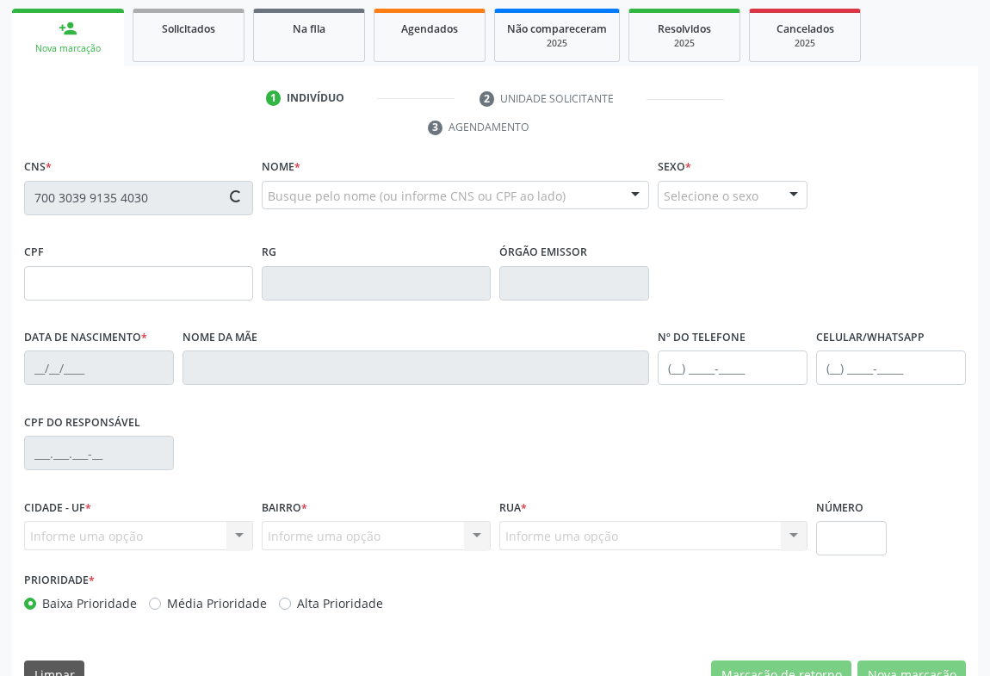
type input "994.482.115-20"
type input "S/N"
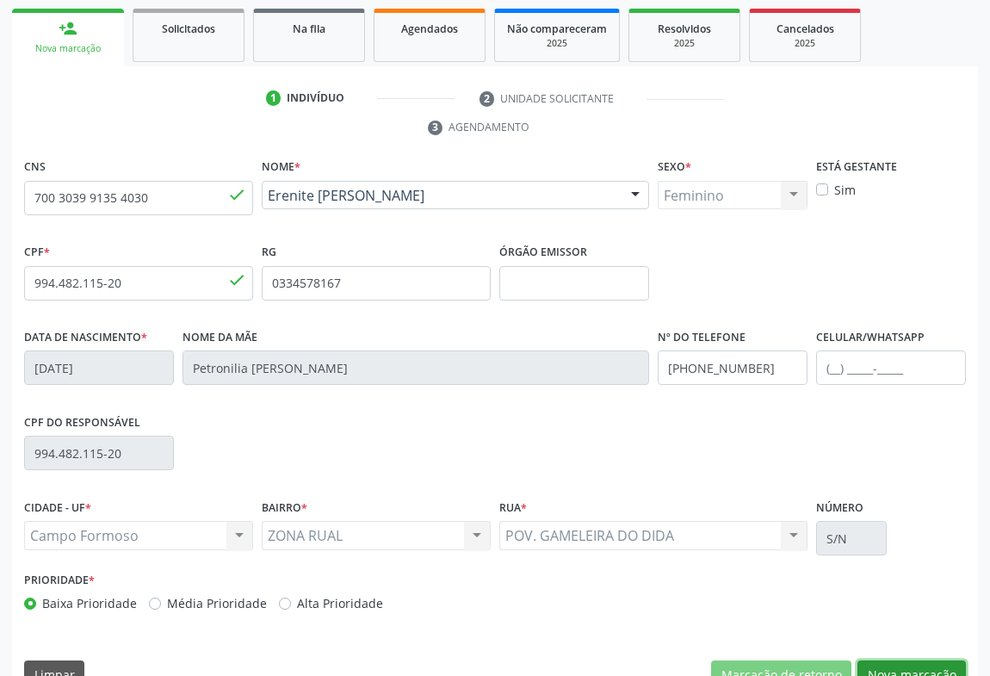
drag, startPoint x: 912, startPoint y: 641, endPoint x: 625, endPoint y: 502, distance: 318.5
click at [912, 660] on button "Nova marcação" at bounding box center [912, 674] width 108 height 29
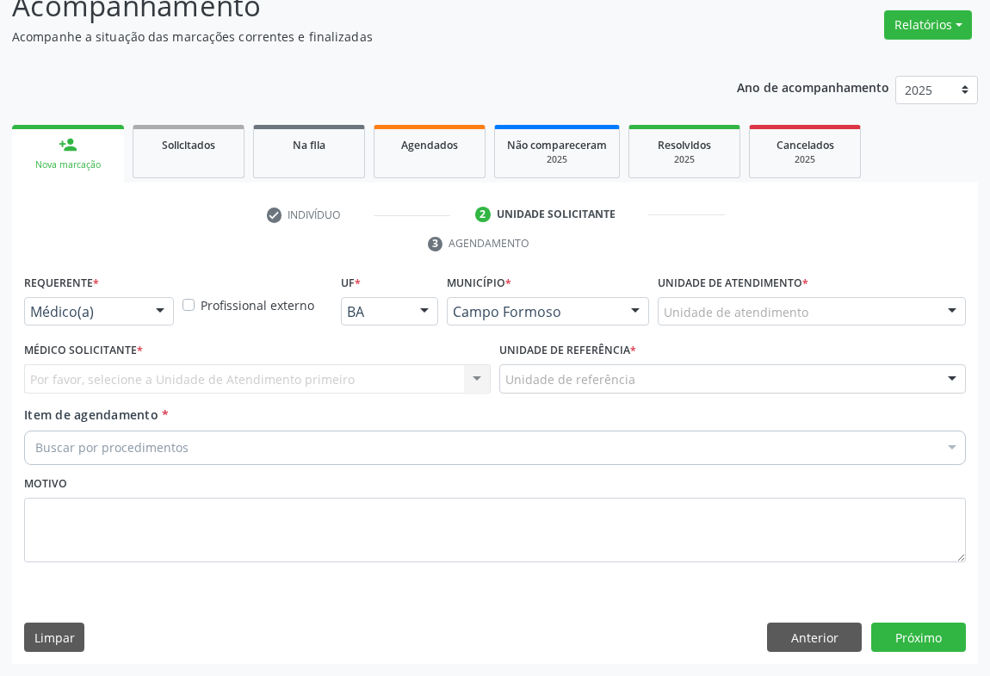
scroll to position [131, 0]
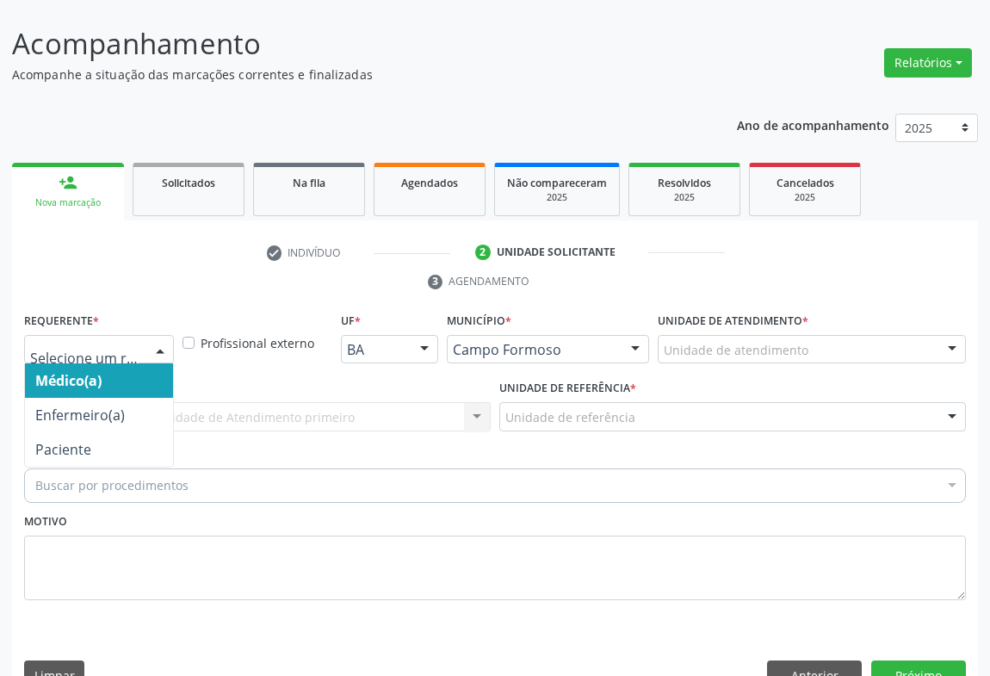
click at [146, 335] on div "Médico(a) Enfermeiro(a) Paciente Nenhum resultado encontrado para: " " Não há n…" at bounding box center [99, 349] width 150 height 29
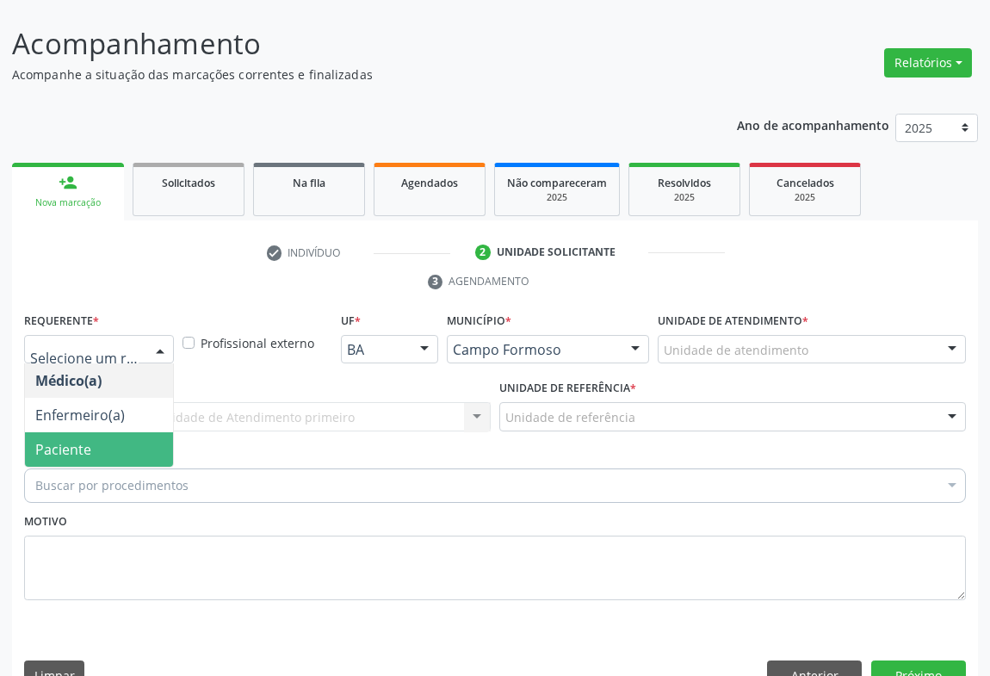
click at [102, 432] on span "Paciente" at bounding box center [99, 449] width 148 height 34
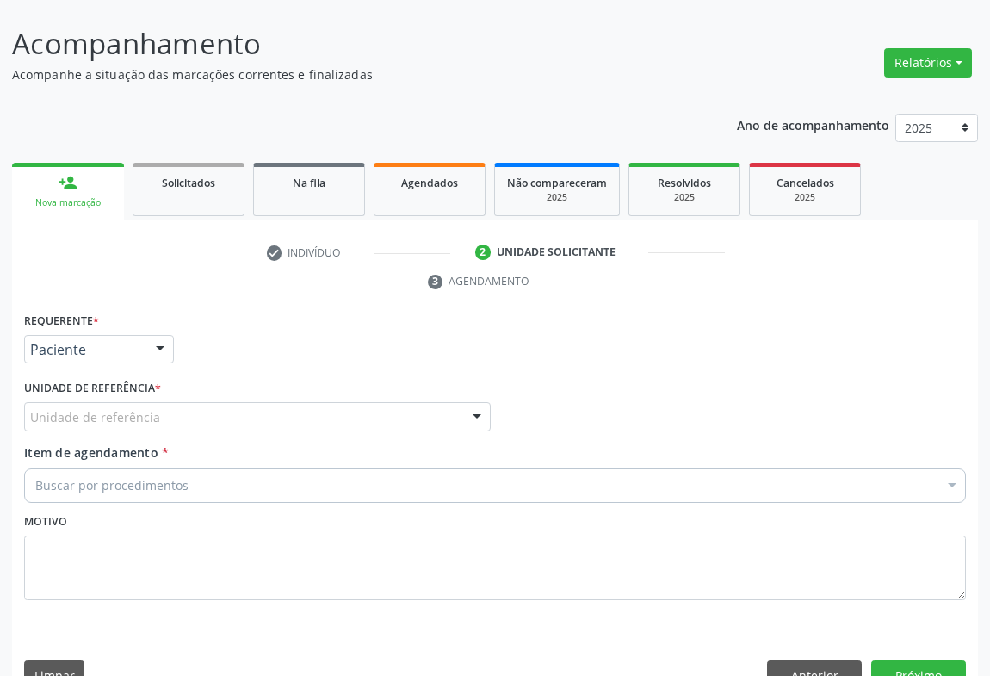
click at [291, 402] on div "Unidade de referência" at bounding box center [257, 416] width 467 height 29
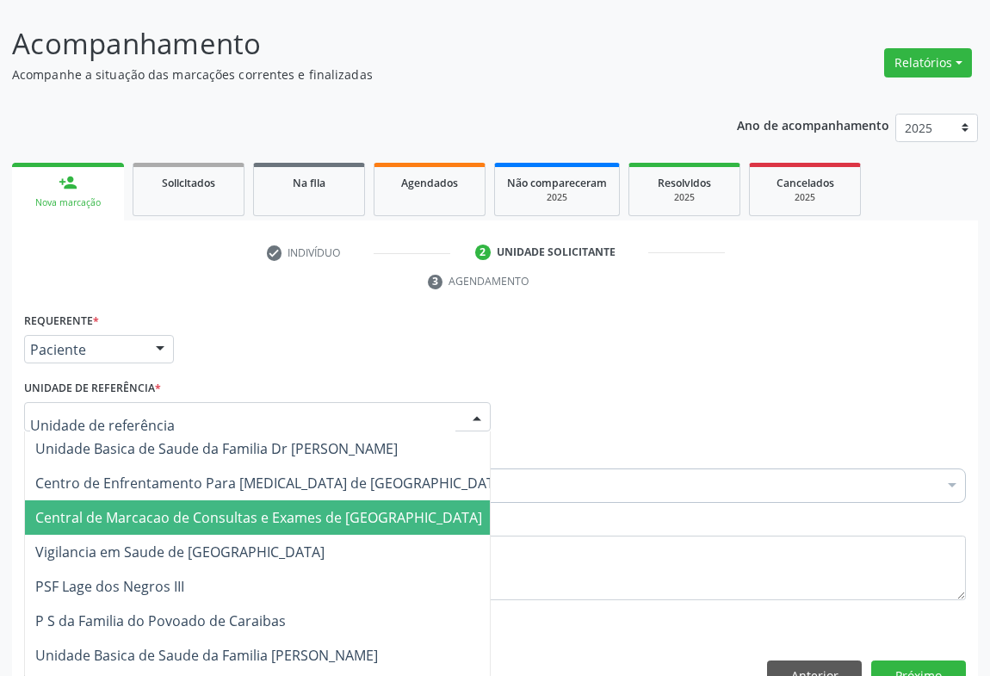
click at [292, 508] on span "Central de Marcacao de Consultas e Exames de [GEOGRAPHIC_DATA]" at bounding box center [258, 517] width 447 height 19
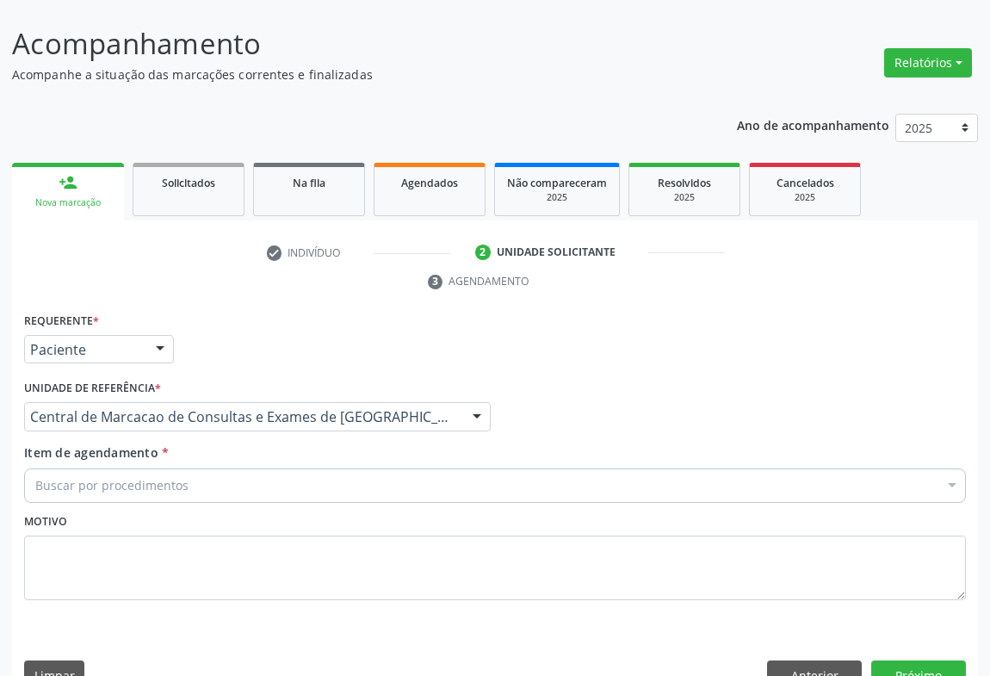
click at [328, 468] on div "Buscar por procedimentos" at bounding box center [495, 485] width 942 height 34
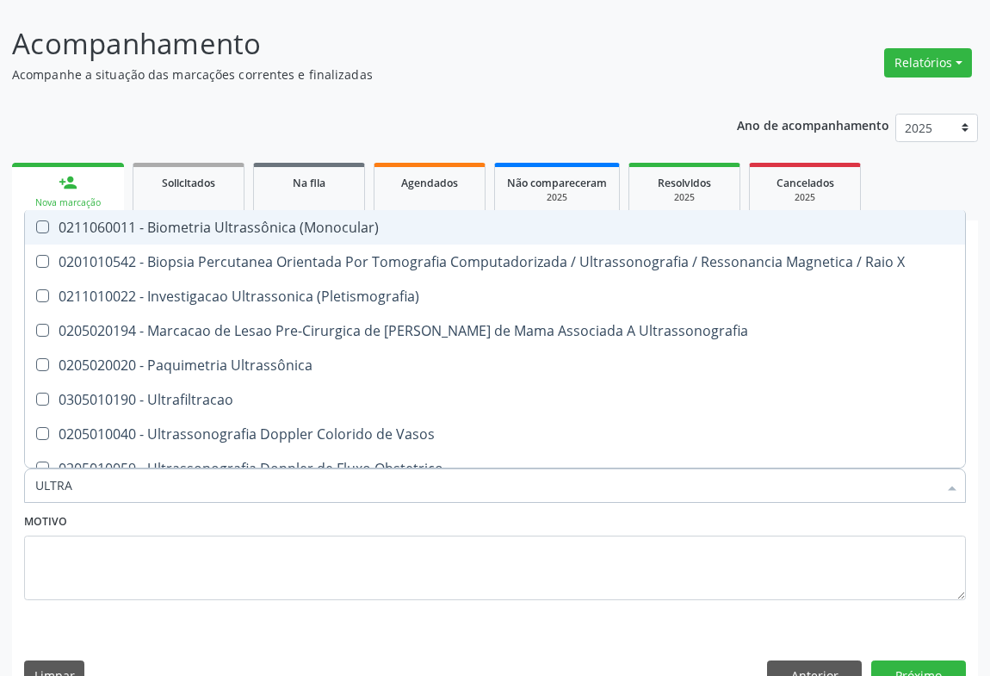
type input "ULTRAS"
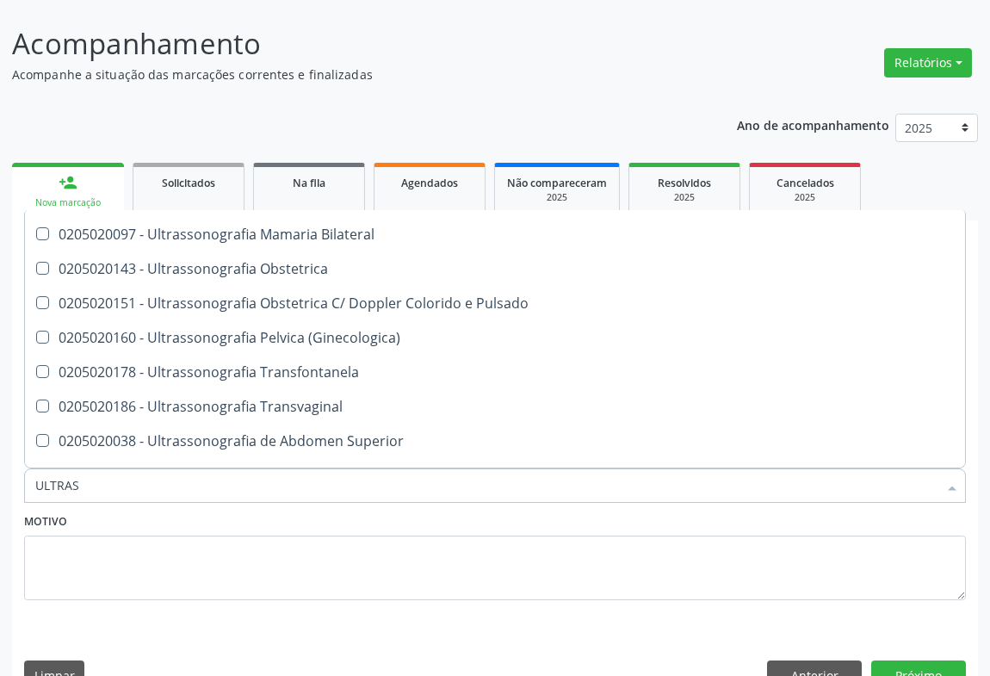
scroll to position [391, 0]
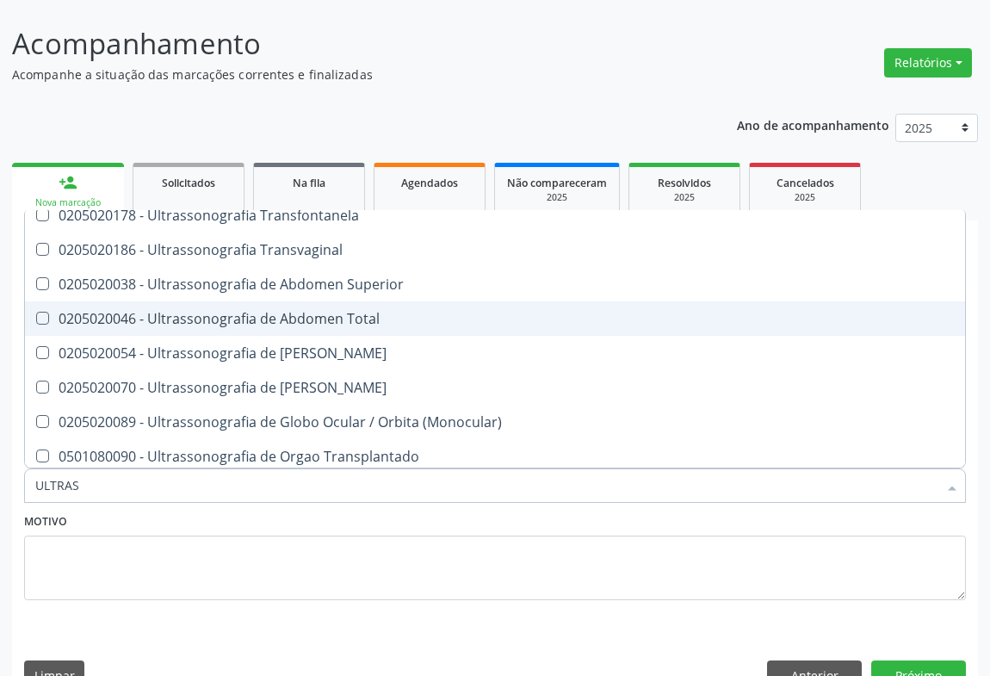
click at [361, 312] on div "0205020046 - Ultrassonografia de Abdomen Total" at bounding box center [495, 319] width 920 height 14
checkbox Total "true"
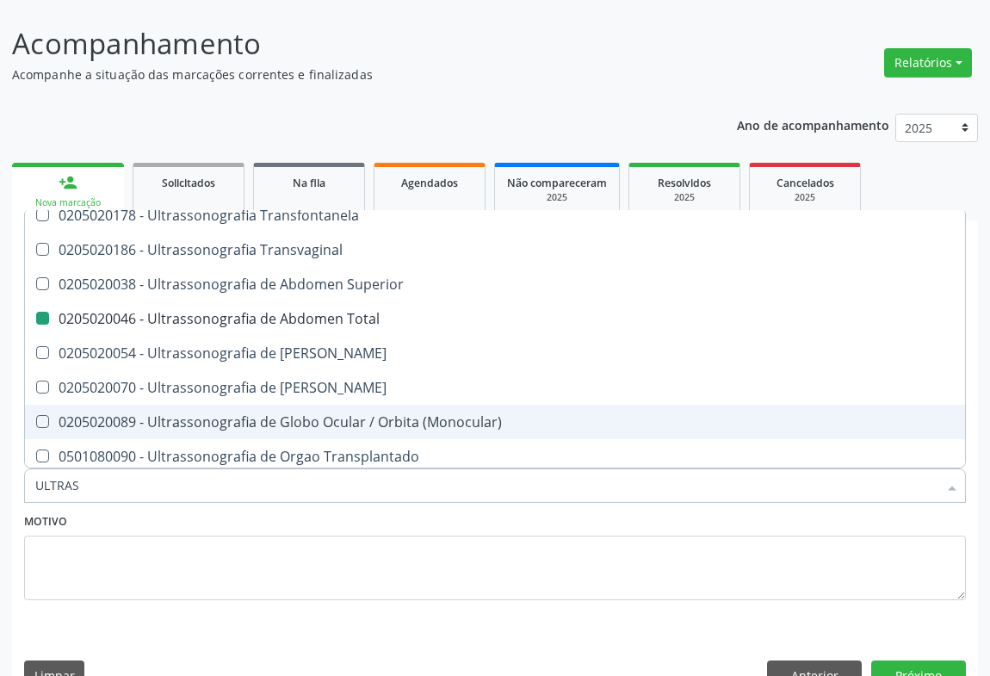
click at [895, 654] on div "Requerente * Paciente Médico(a) Enfermeiro(a) Paciente Nenhum resultado encontr…" at bounding box center [495, 505] width 966 height 394
click at [896, 660] on button "Próximo" at bounding box center [918, 674] width 95 height 29
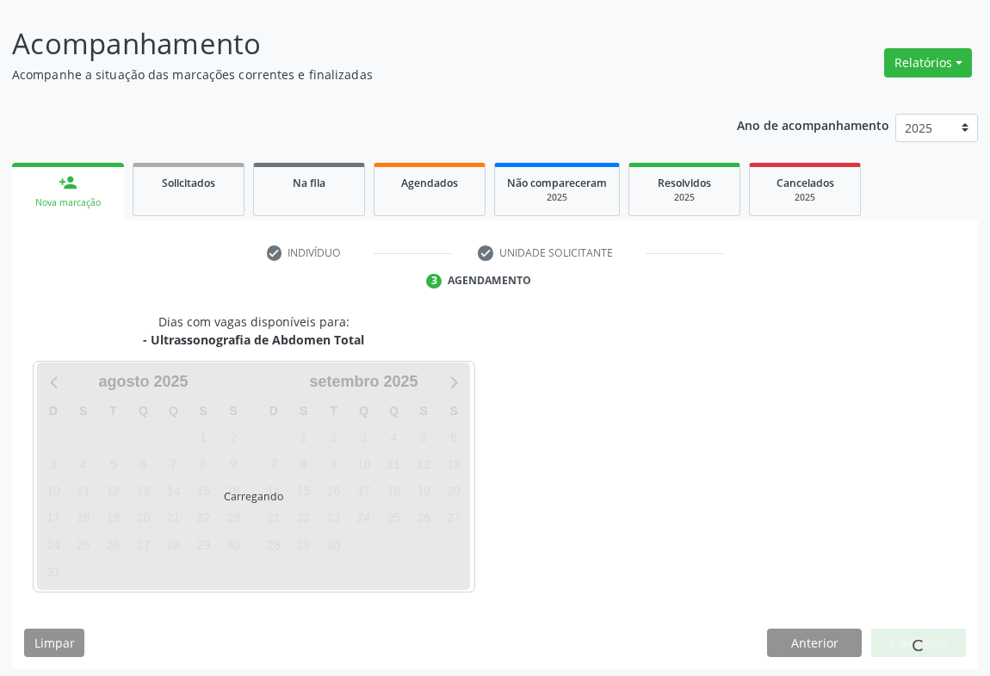
scroll to position [0, 0]
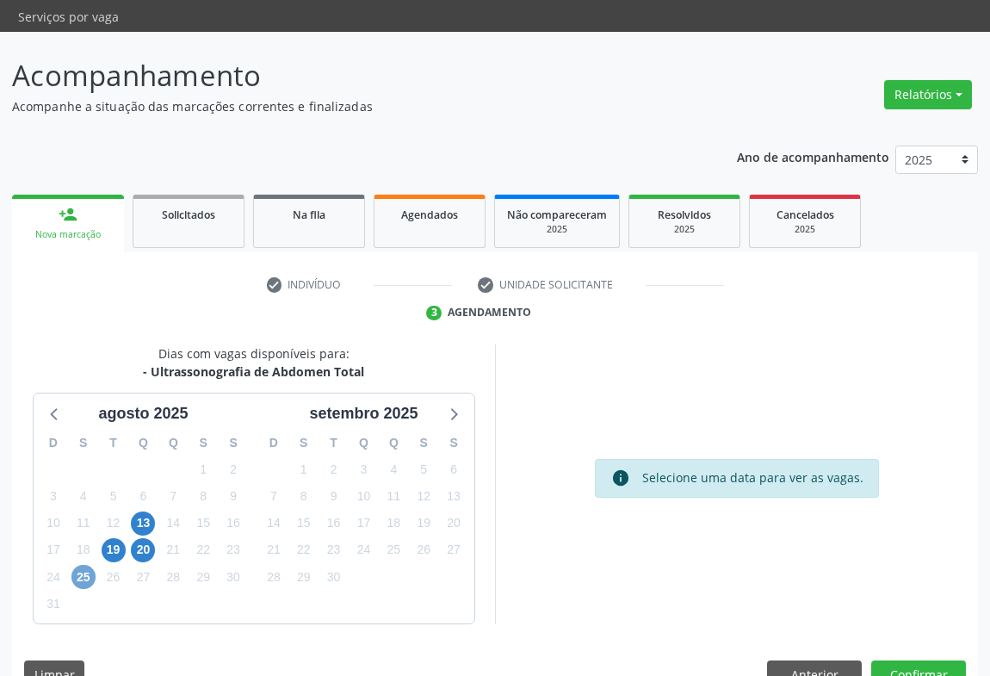
click at [86, 565] on span "25" at bounding box center [83, 577] width 24 height 24
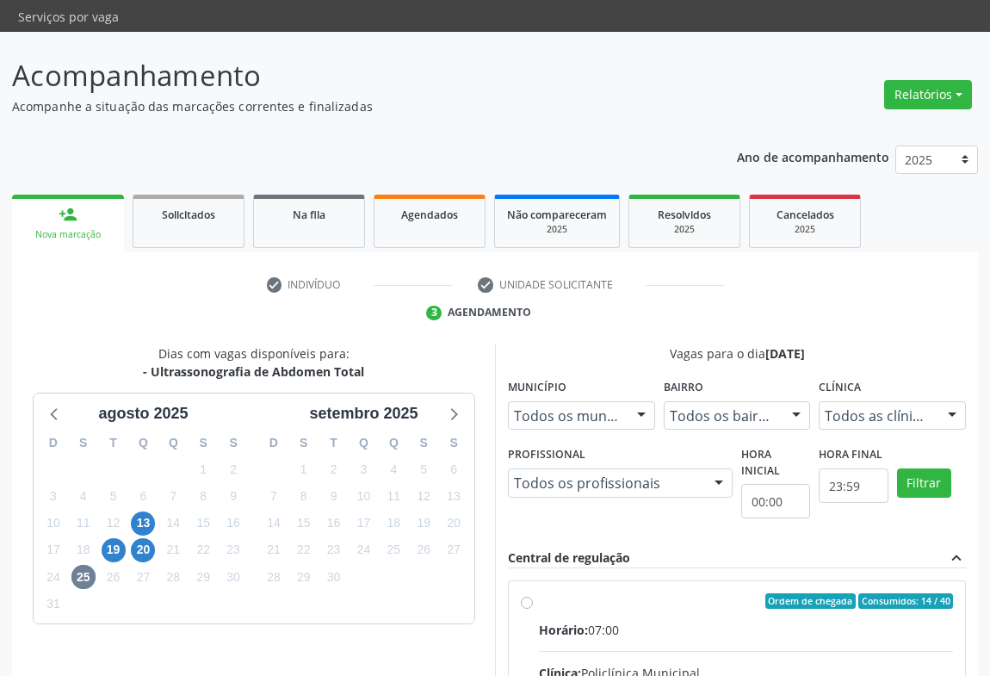
click at [533, 609] on input "Ordem de chegada Consumidos: 14 / 40 Horário: 07:00 Clínica: Policlínica Munici…" at bounding box center [527, 600] width 12 height 15
radio input "true"
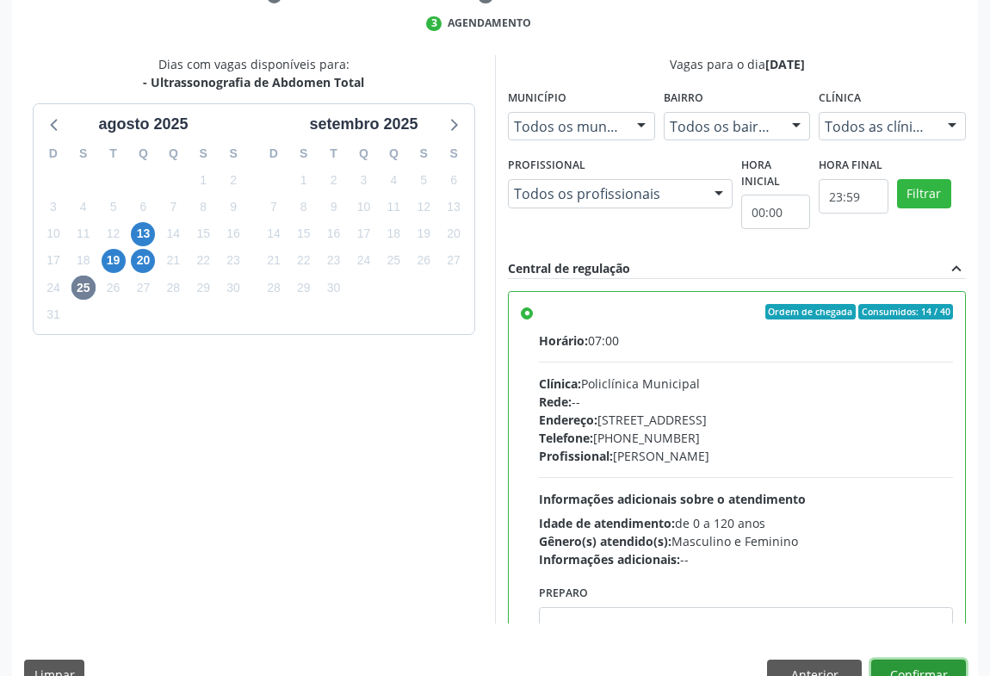
click at [943, 660] on button "Confirmar" at bounding box center [918, 674] width 95 height 29
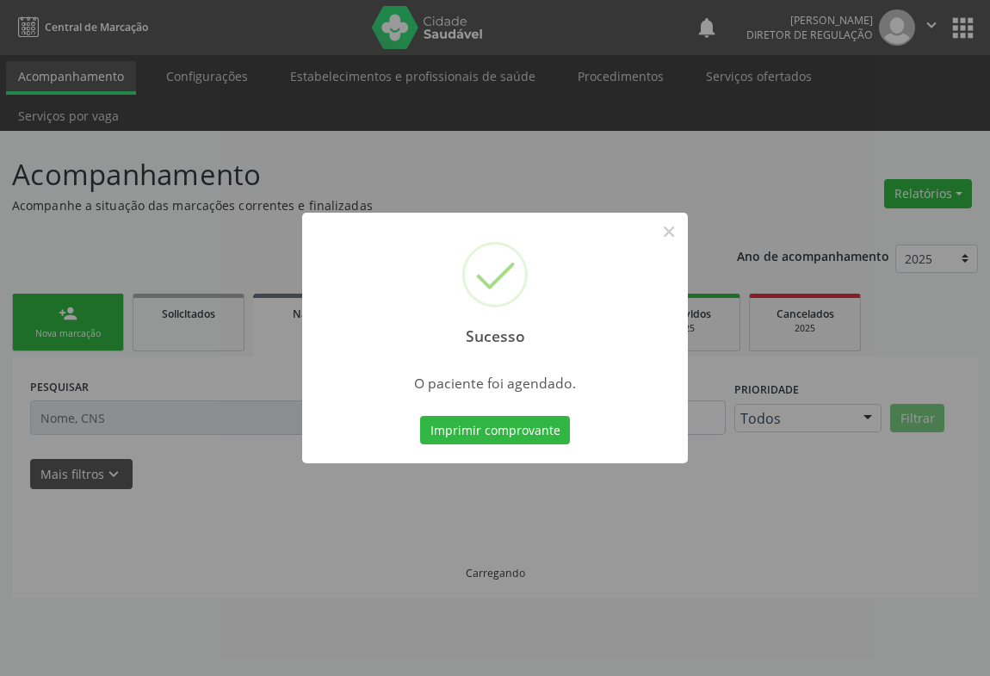
scroll to position [0, 0]
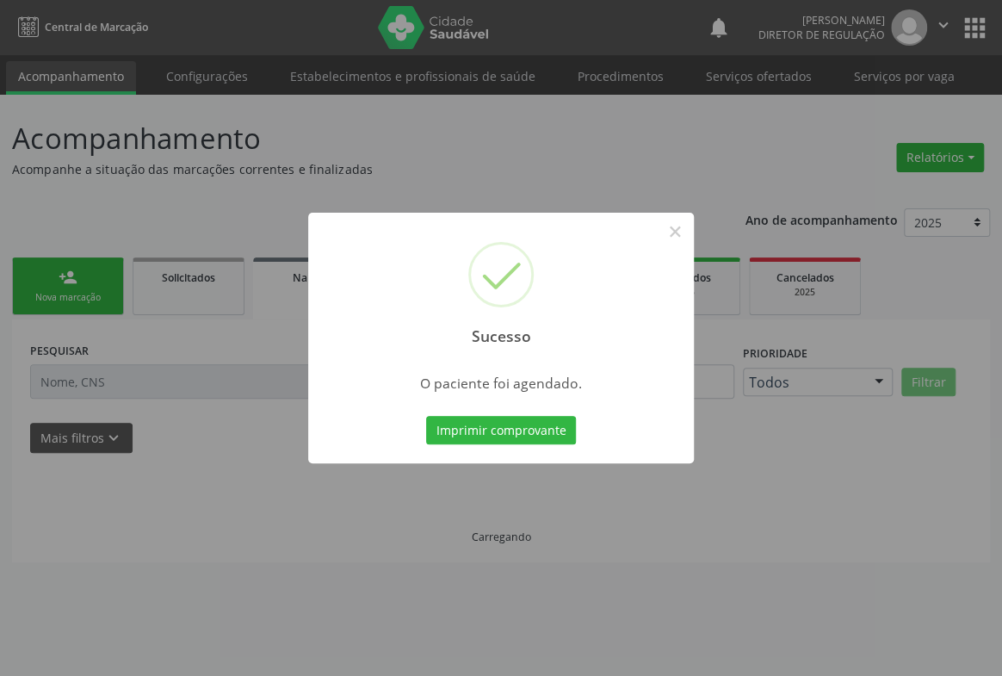
click at [426, 416] on button "Imprimir comprovante" at bounding box center [501, 430] width 150 height 29
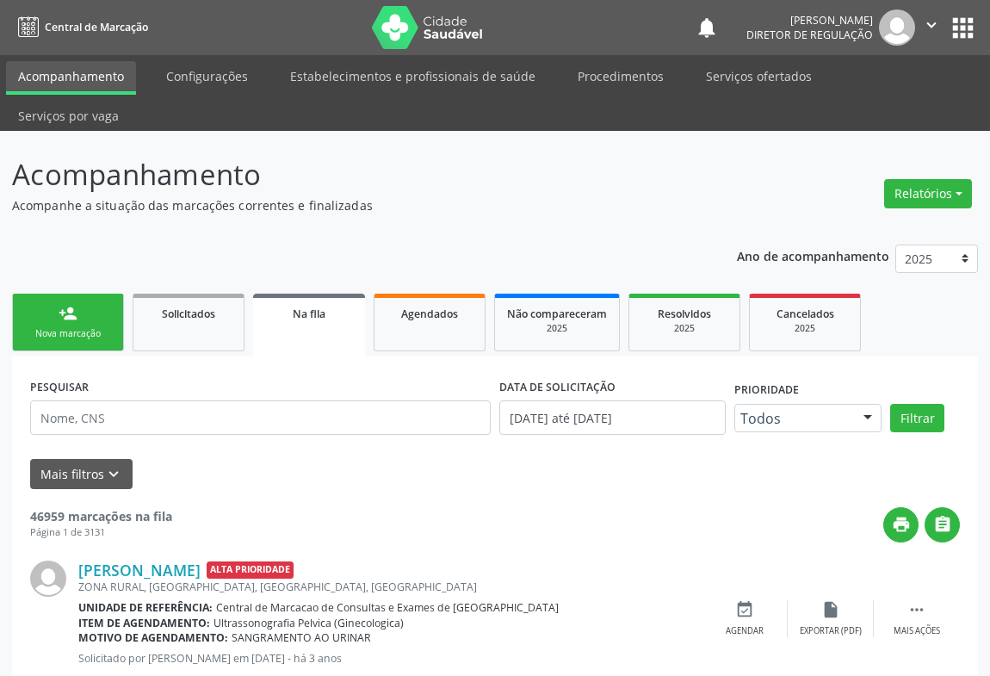
click at [77, 327] on div "Nova marcação" at bounding box center [68, 333] width 86 height 13
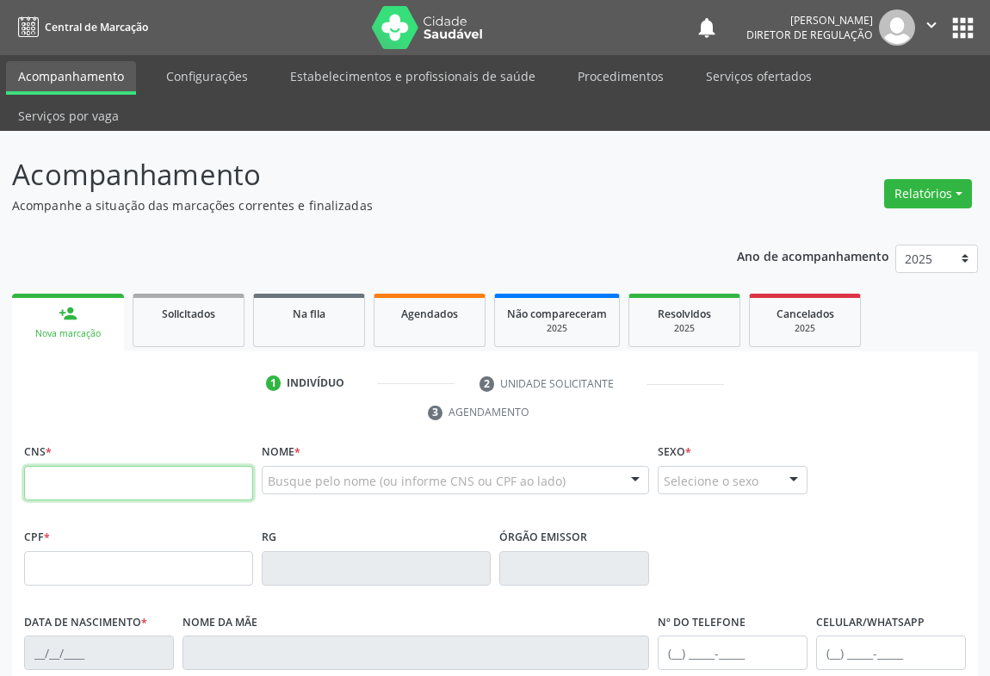
click at [94, 466] on input "text" at bounding box center [138, 483] width 229 height 34
type input "703 0058 1139 2272"
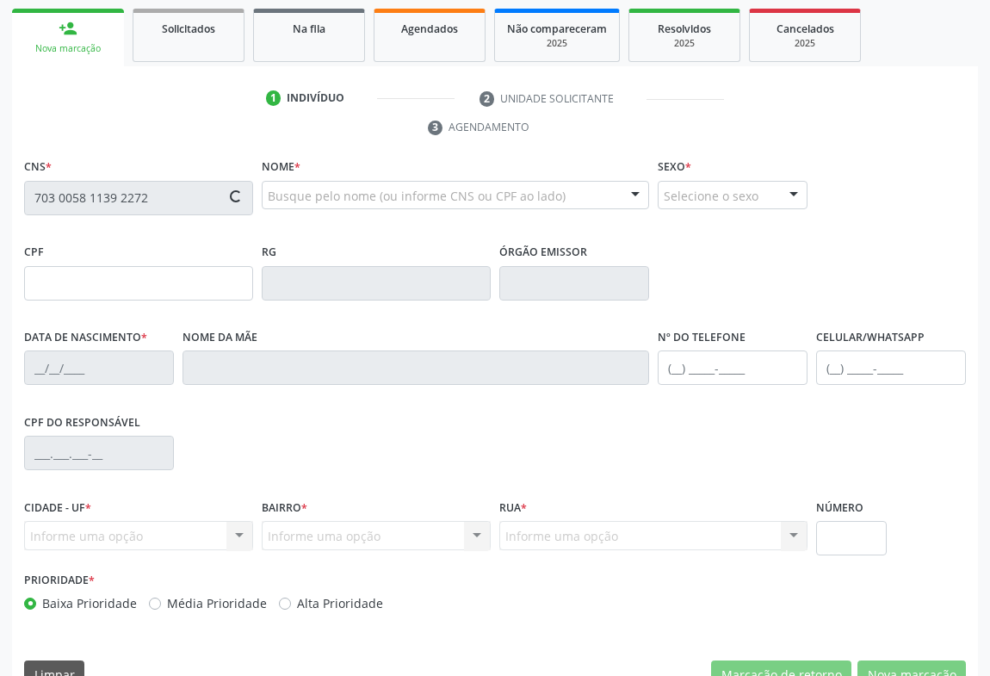
type input "2007763044"
type input "[DATE]"
type input "423.751.261-49"
type input "S/N"
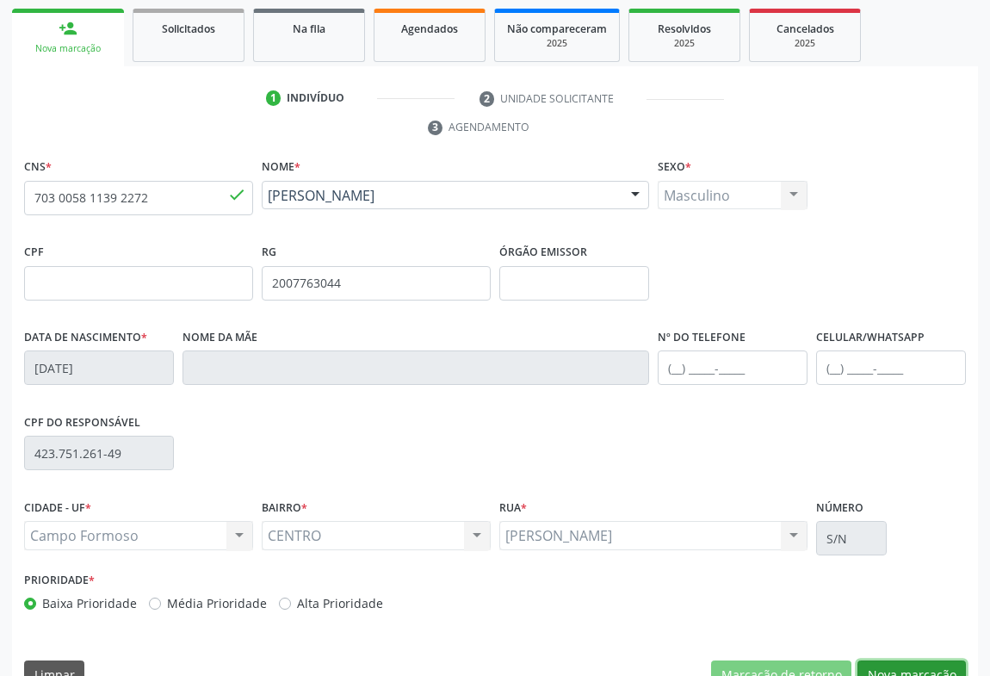
click at [912, 660] on button "Nova marcação" at bounding box center [912, 674] width 108 height 29
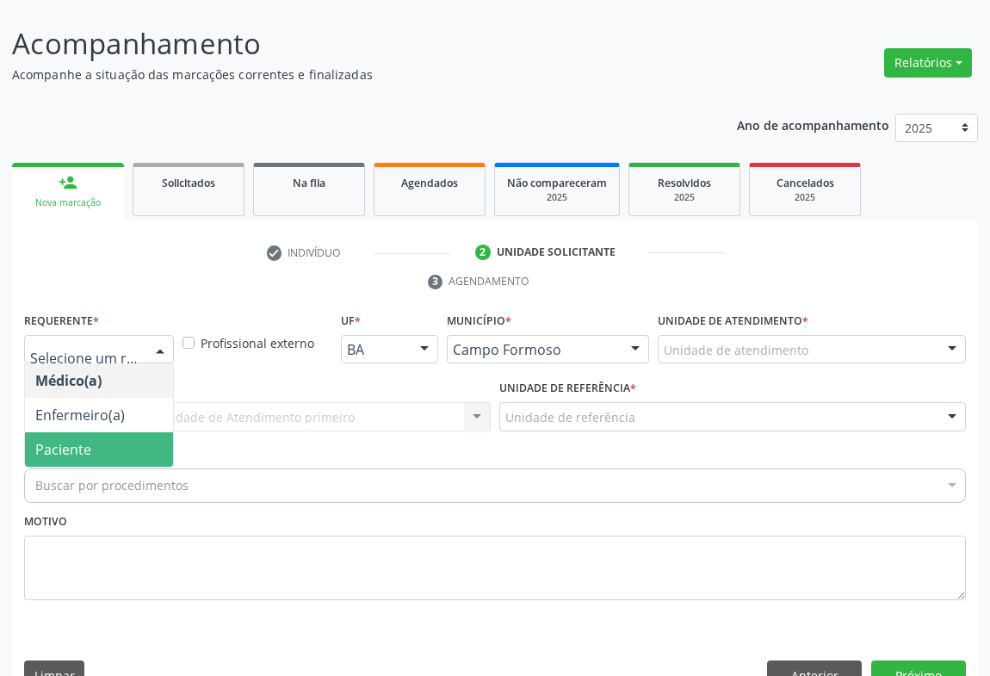
click at [104, 432] on span "Paciente" at bounding box center [99, 449] width 148 height 34
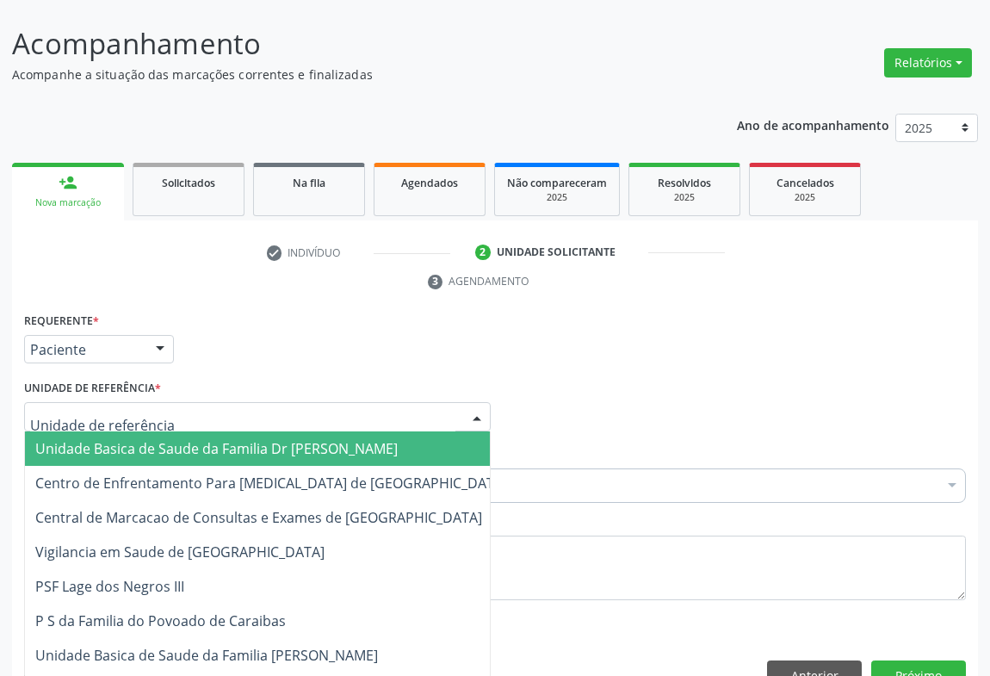
drag, startPoint x: 224, startPoint y: 379, endPoint x: 224, endPoint y: 458, distance: 79.2
click at [224, 402] on div at bounding box center [257, 416] width 467 height 29
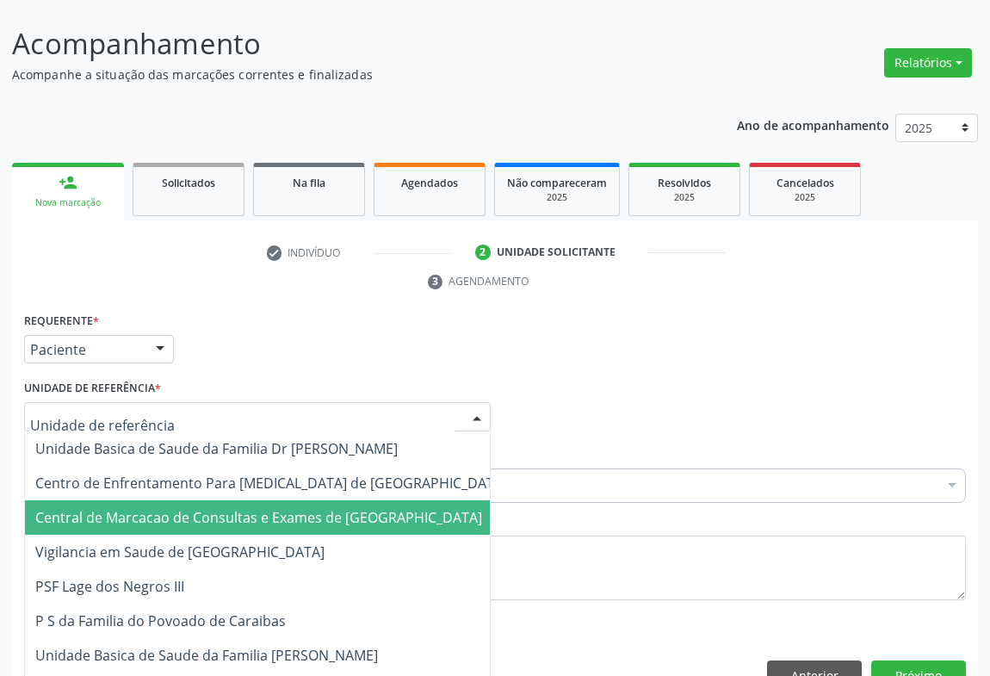
click at [224, 500] on span "Central de Marcacao de Consultas e Exames de [GEOGRAPHIC_DATA]" at bounding box center [271, 517] width 493 height 34
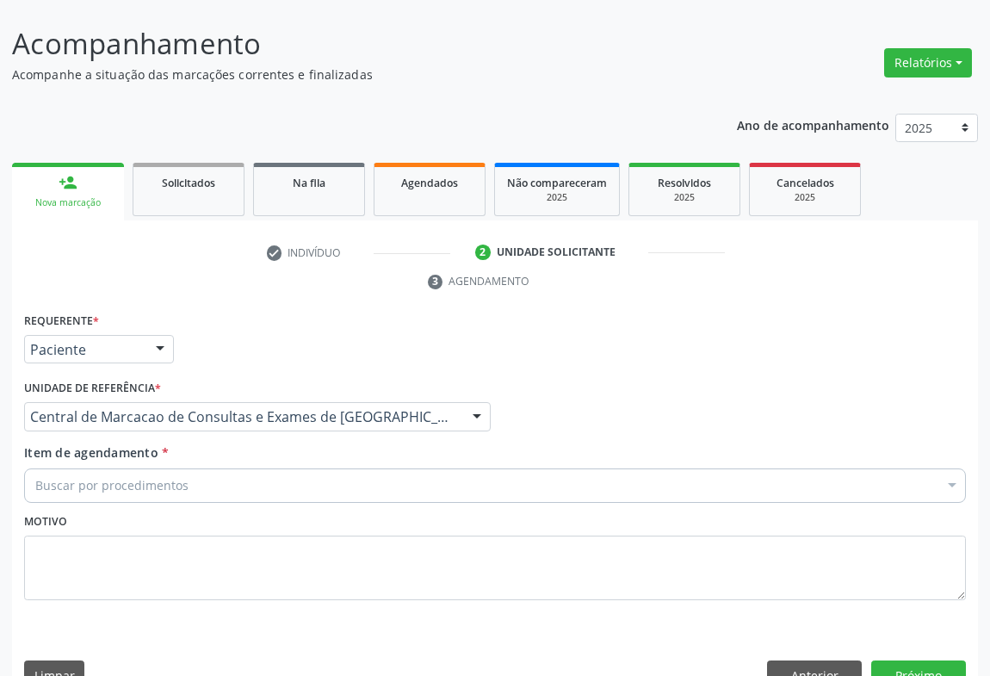
click at [254, 468] on div "Buscar por procedimentos" at bounding box center [495, 485] width 942 height 34
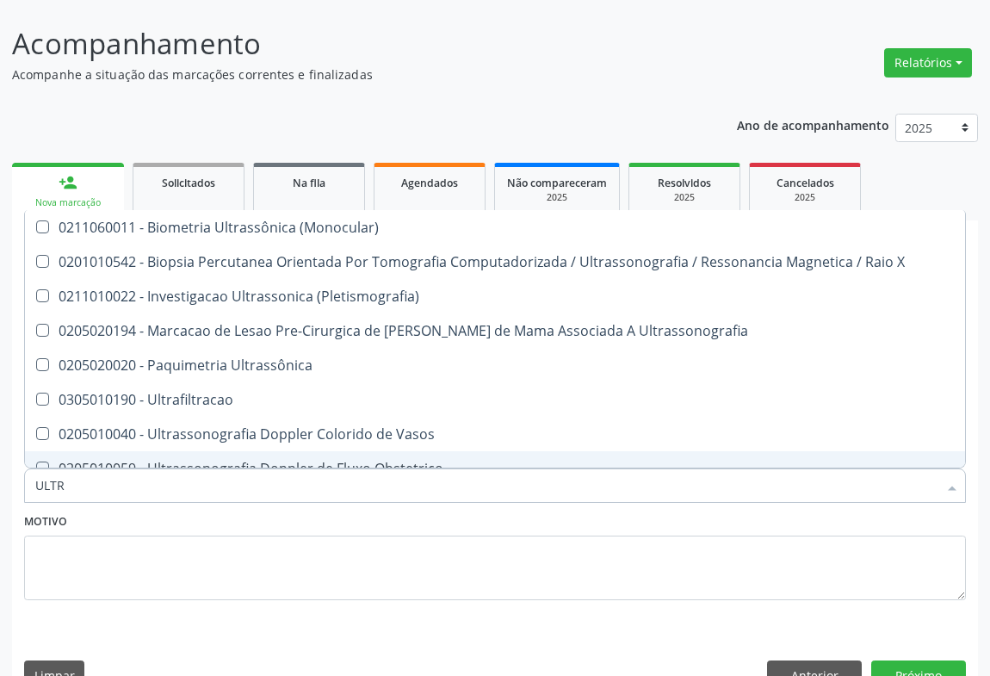
type input "ULTRA"
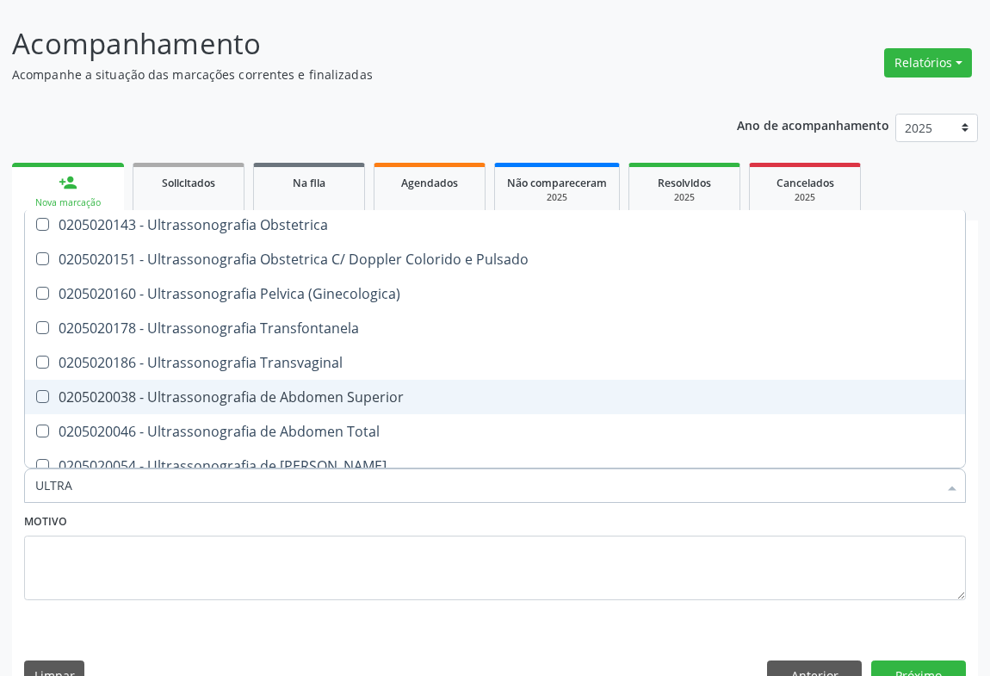
scroll to position [391, 0]
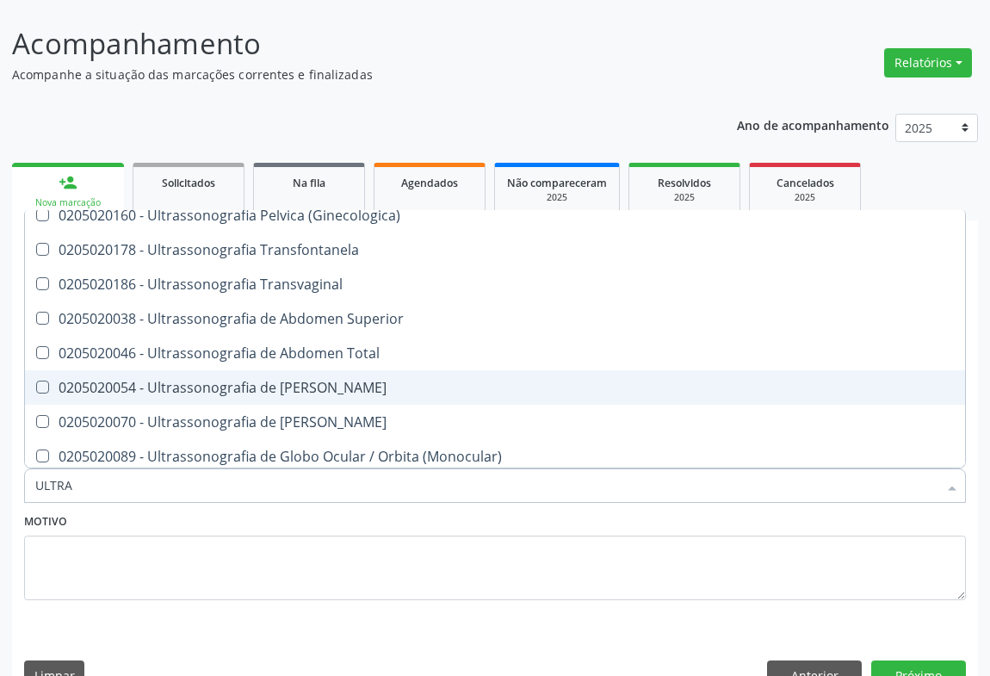
click at [370, 370] on span "0205020054 - Ultrassonografia de [PERSON_NAME]" at bounding box center [495, 387] width 940 height 34
checkbox Urinario "true"
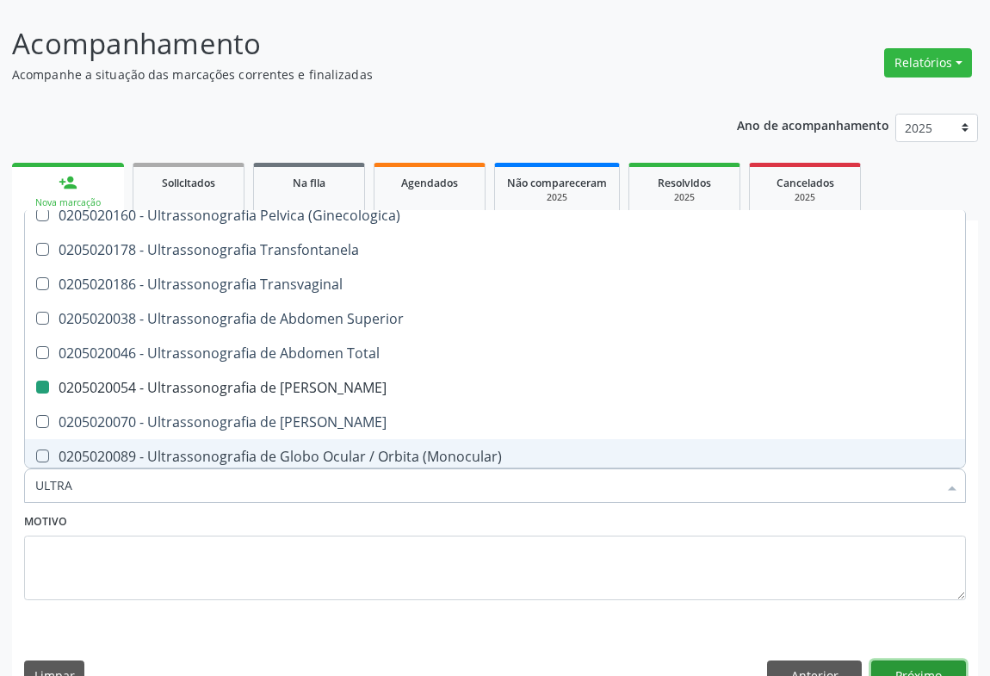
click at [902, 660] on button "Próximo" at bounding box center [918, 674] width 95 height 29
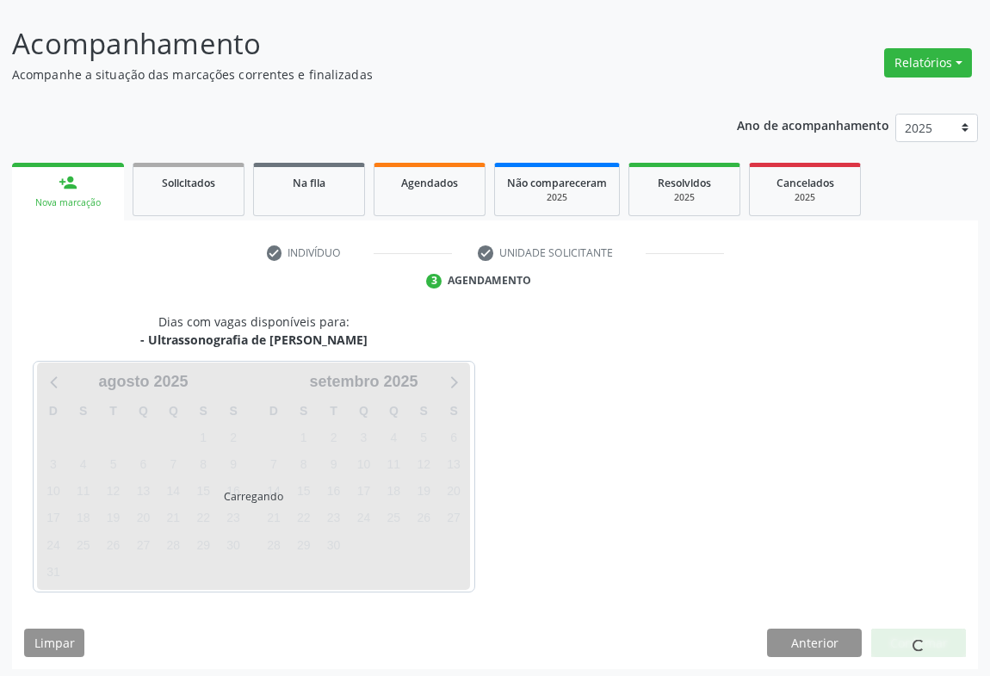
scroll to position [0, 0]
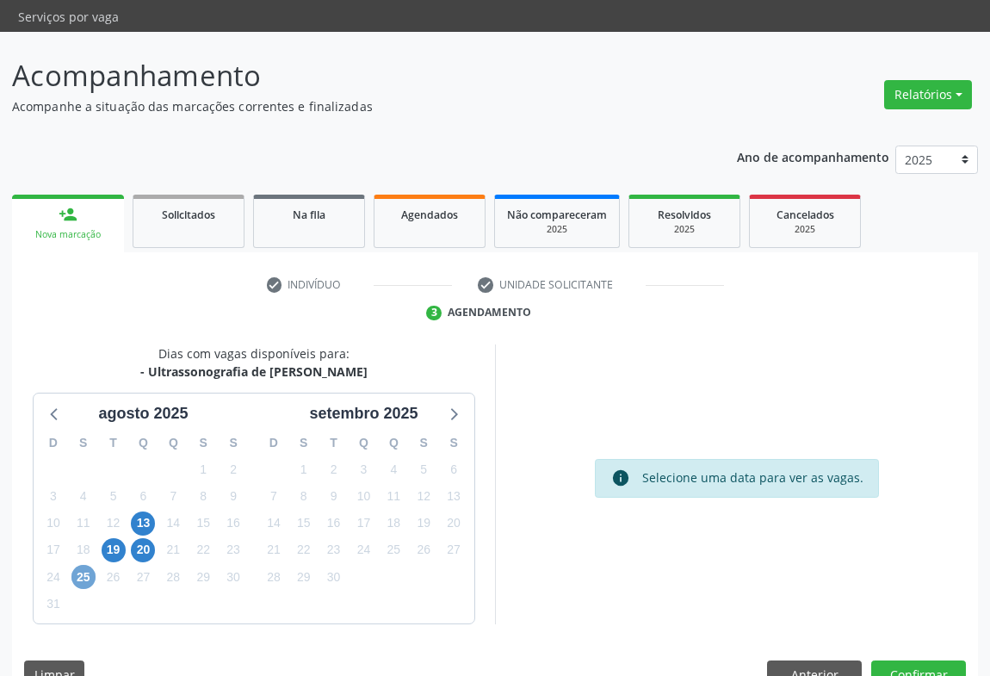
click at [86, 565] on span "25" at bounding box center [83, 577] width 24 height 24
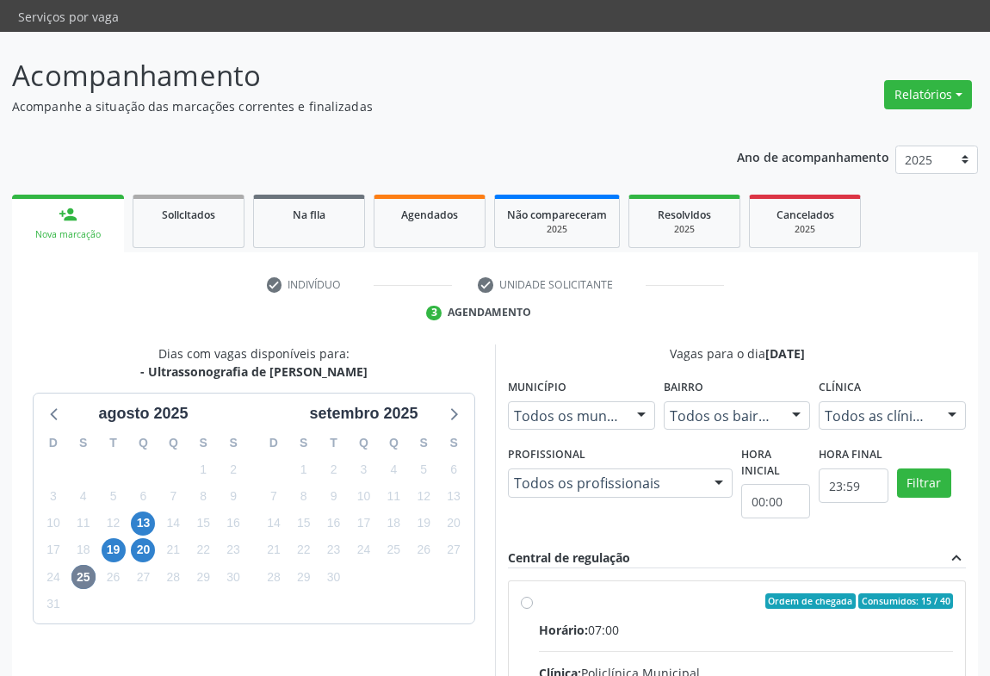
click at [588, 593] on div "Ordem de chegada Consumidos: 15 / 40" at bounding box center [746, 600] width 414 height 15
click at [533, 593] on input "Ordem de chegada Consumidos: 15 / 40 Horário: 07:00 Clínica: Policlínica Munici…" at bounding box center [527, 600] width 12 height 15
radio input "true"
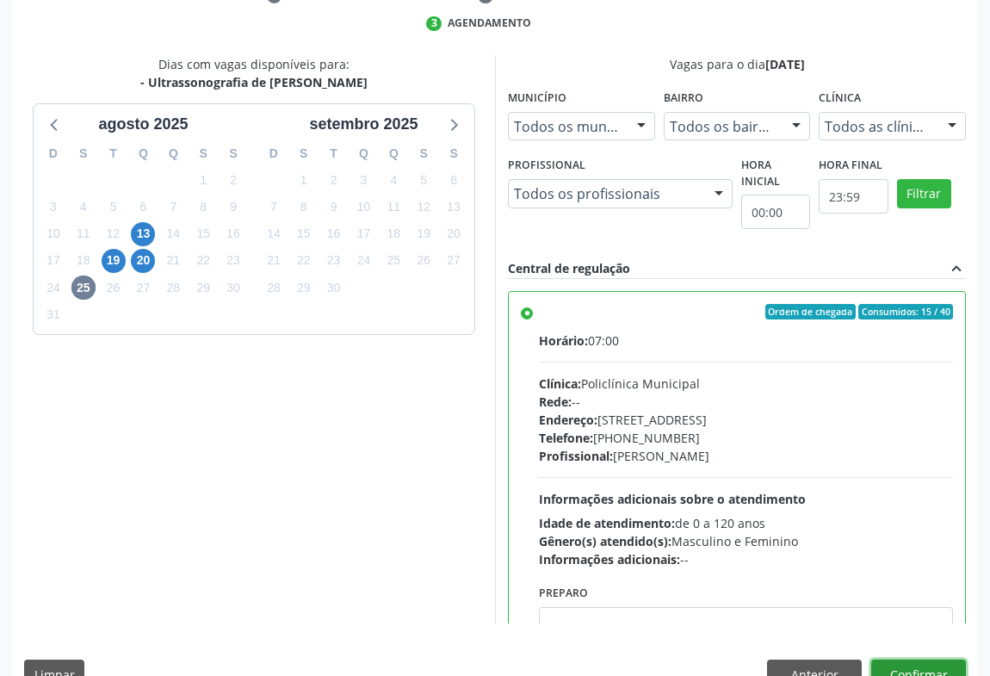
click at [927, 660] on button "Confirmar" at bounding box center [918, 674] width 95 height 29
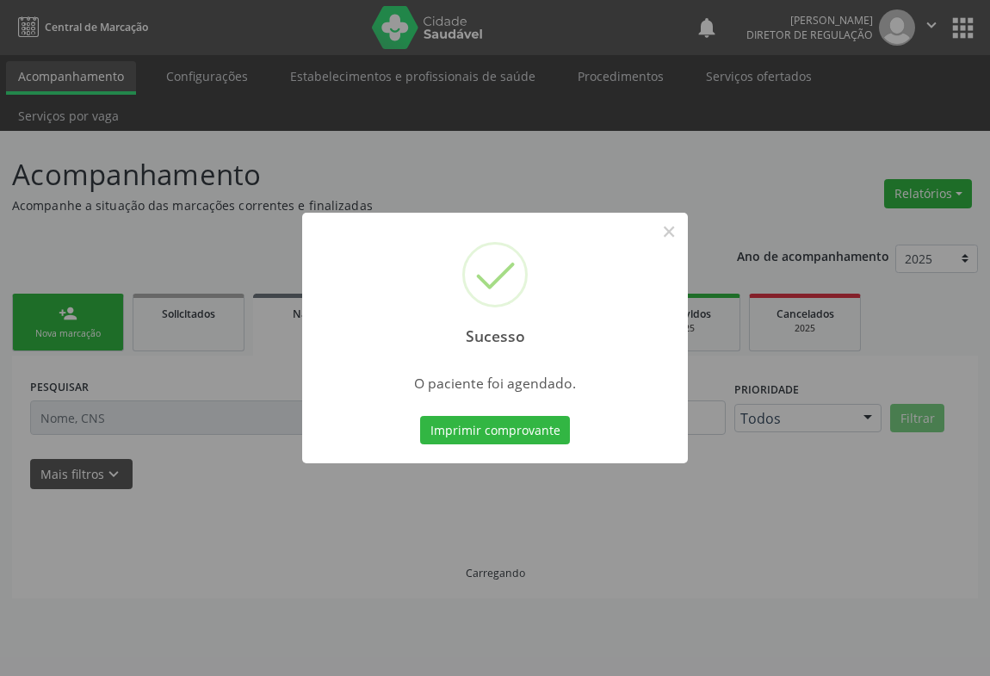
scroll to position [0, 0]
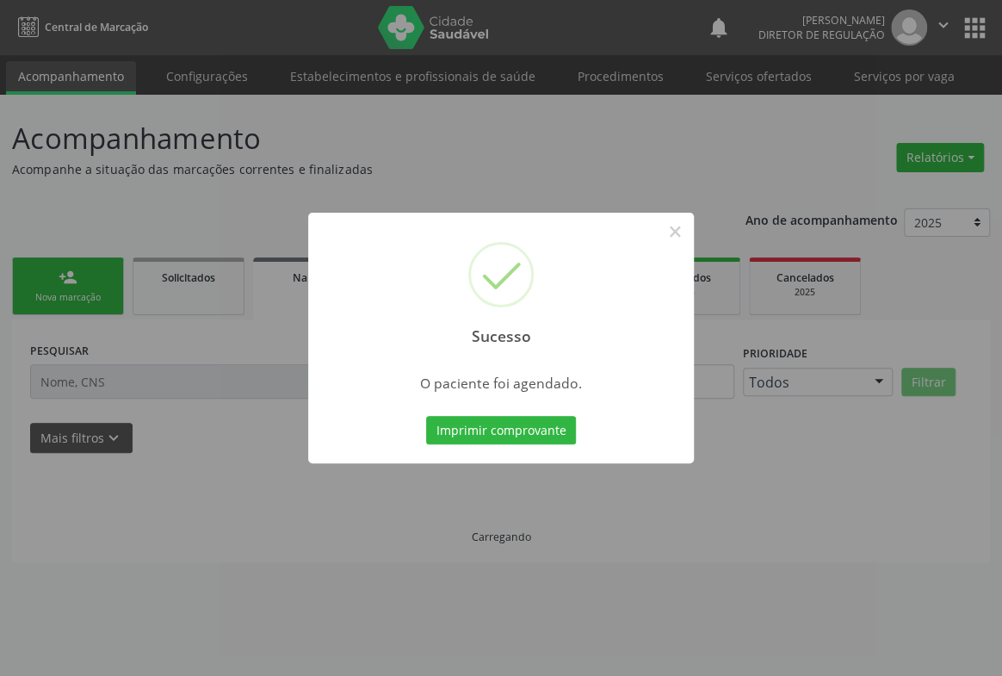
click at [426, 416] on button "Imprimir comprovante" at bounding box center [501, 430] width 150 height 29
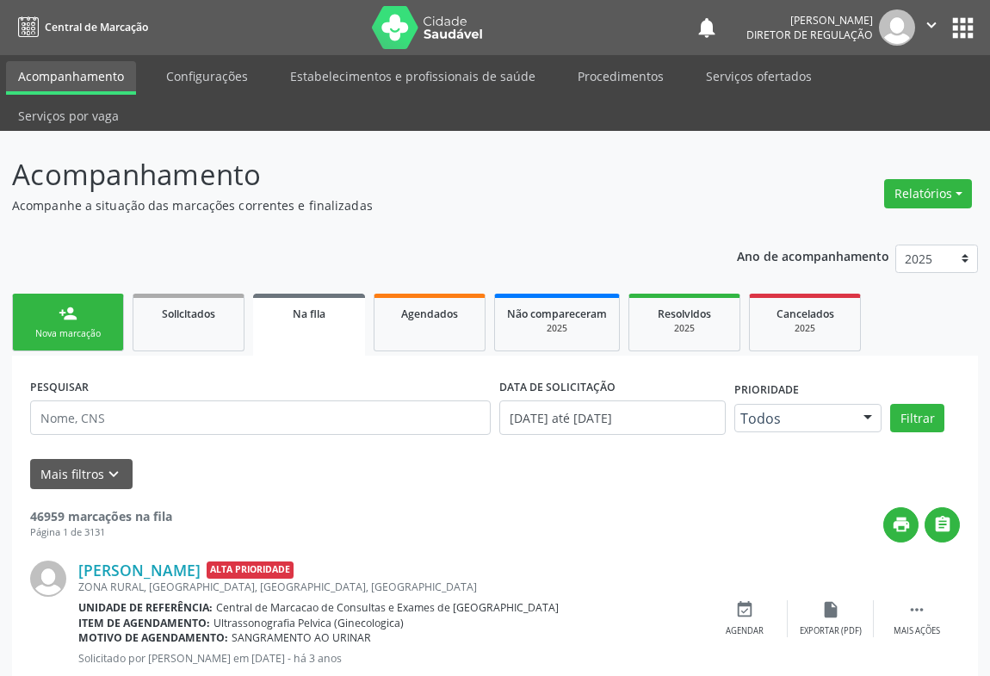
click at [88, 294] on link "person_add Nova marcação" at bounding box center [68, 323] width 112 height 58
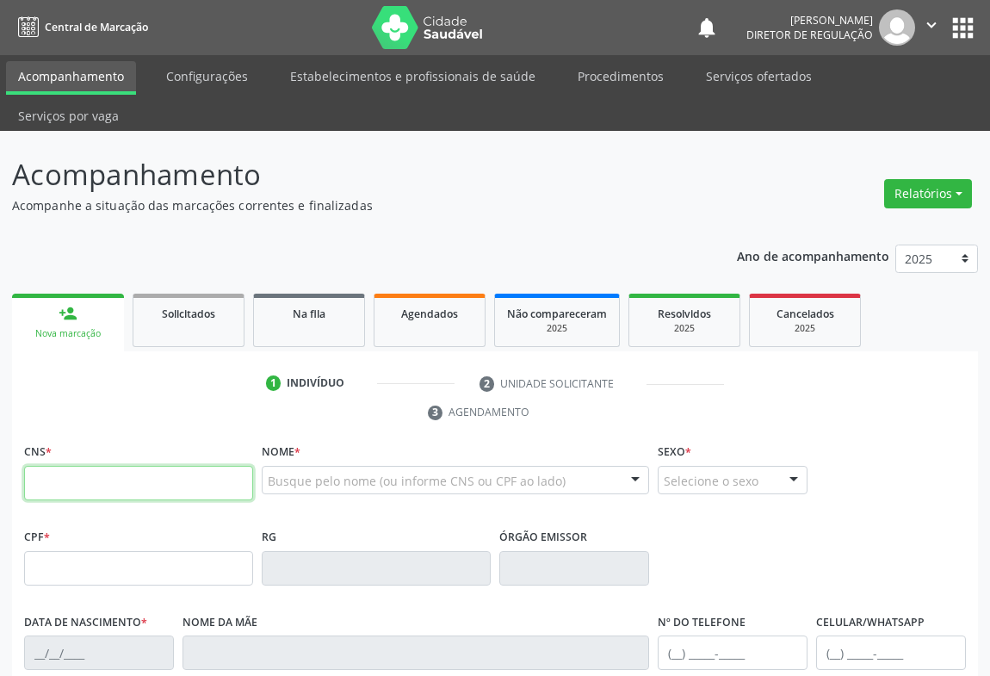
click at [103, 466] on input "text" at bounding box center [138, 483] width 229 height 34
type input "700 5019 7892 5654"
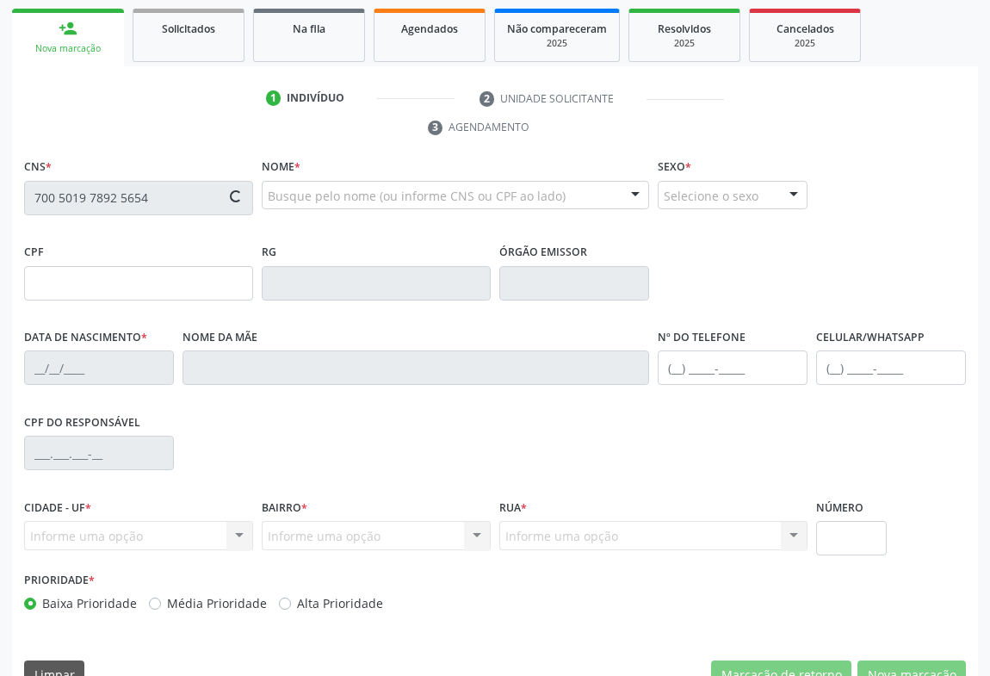
type input "1254853103"
type input "[DATE]"
type input "[PHONE_NUMBER]"
type input "S/N"
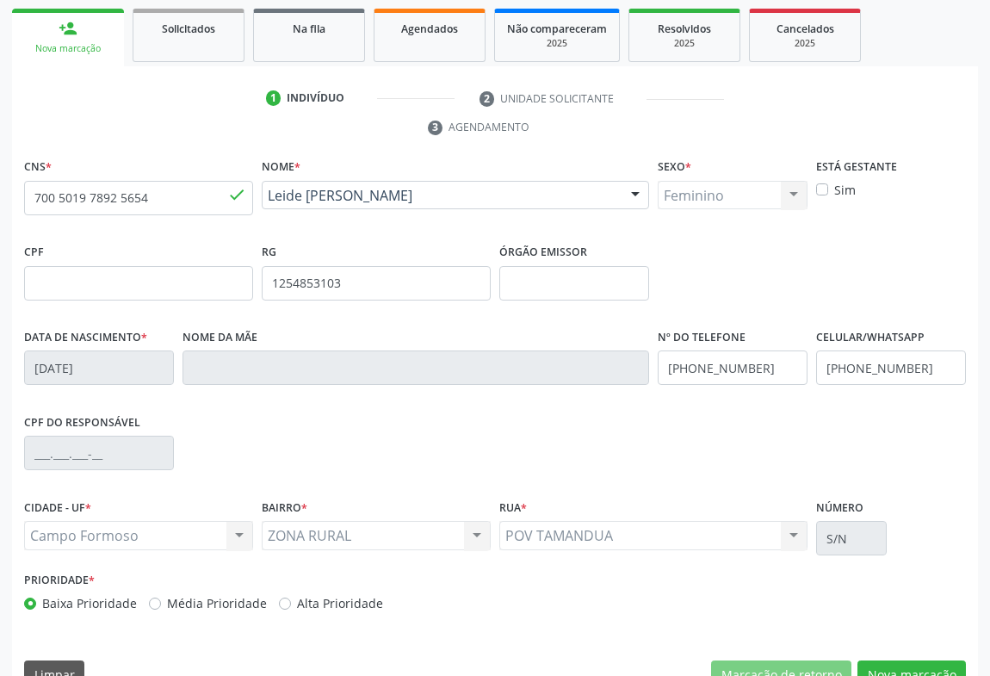
click at [948, 654] on div "CNS * 700 5019 7892 5654 done [GEOGRAPHIC_DATA] * Leide [PERSON_NAME] [PERSON_N…" at bounding box center [495, 428] width 966 height 548
click at [879, 660] on button "Nova marcação" at bounding box center [912, 674] width 108 height 29
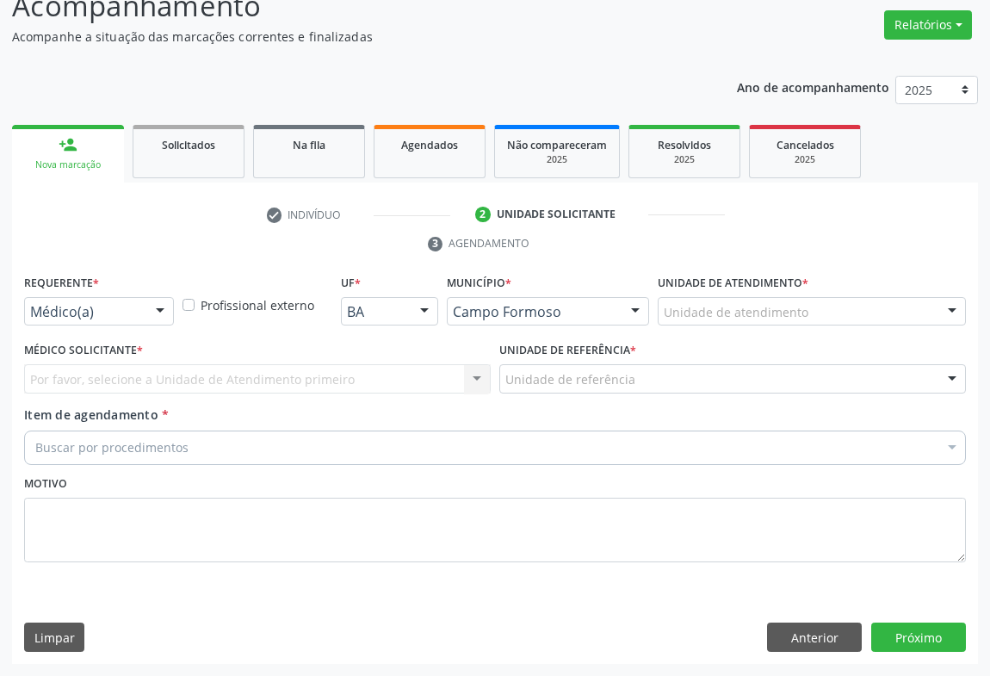
scroll to position [131, 0]
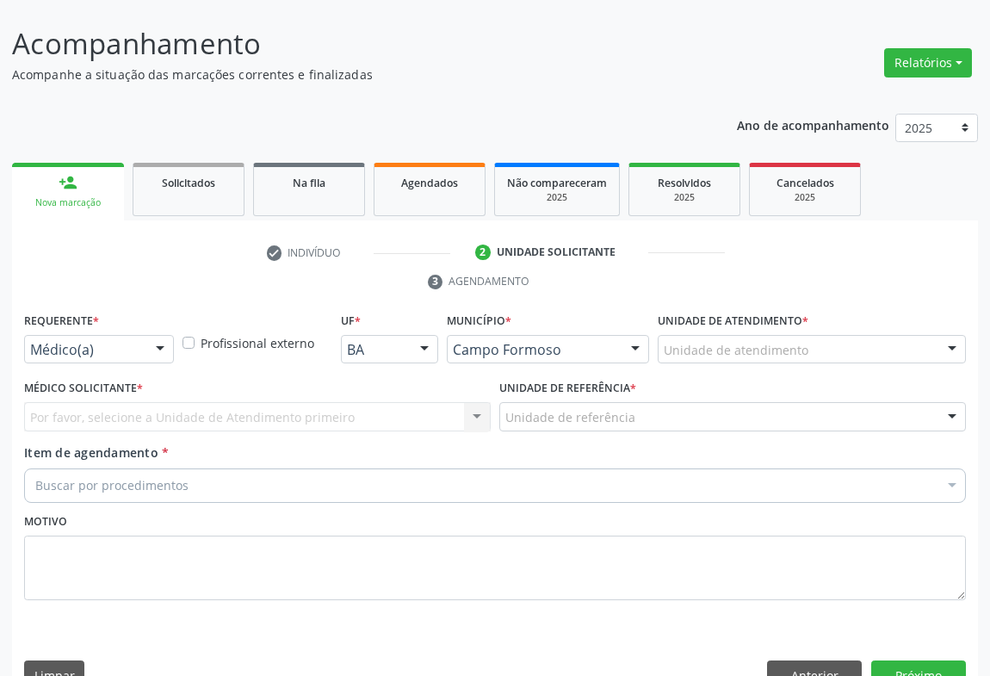
click at [141, 335] on div "Médico(a) Médico(a) Enfermeiro(a) Paciente Nenhum resultado encontrado para: " …" at bounding box center [99, 349] width 150 height 29
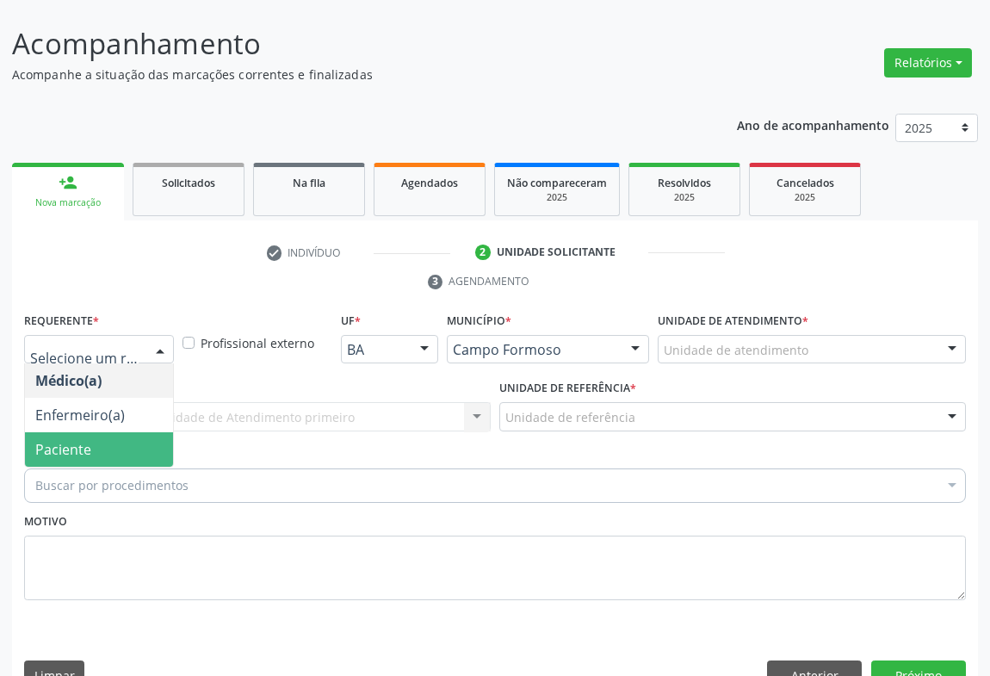
click at [146, 432] on span "Paciente" at bounding box center [99, 449] width 148 height 34
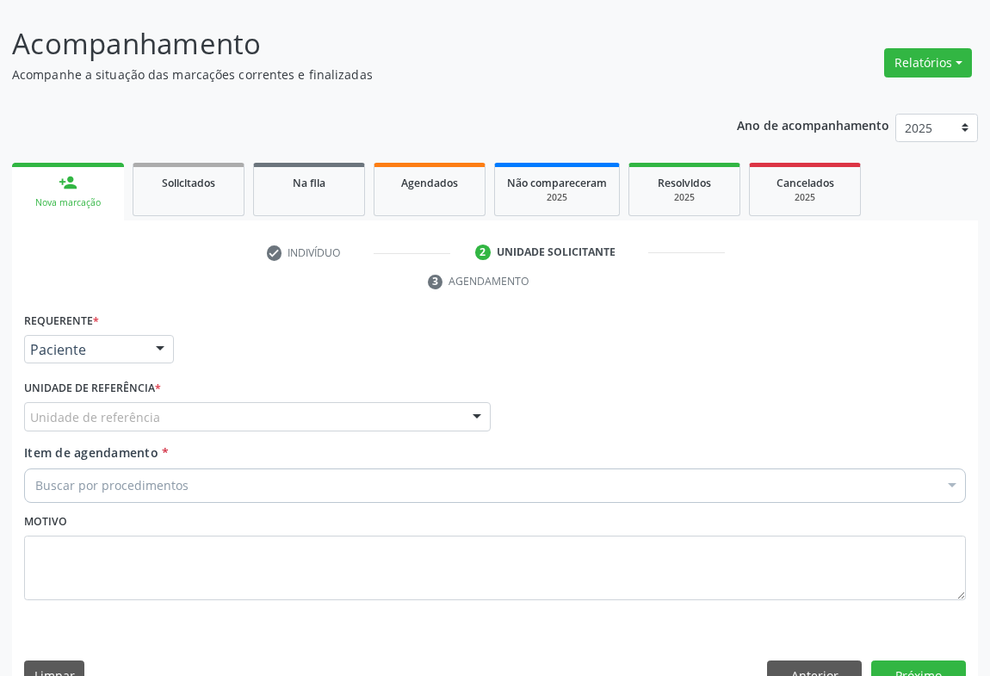
click at [257, 402] on div "Unidade de referência" at bounding box center [257, 416] width 467 height 29
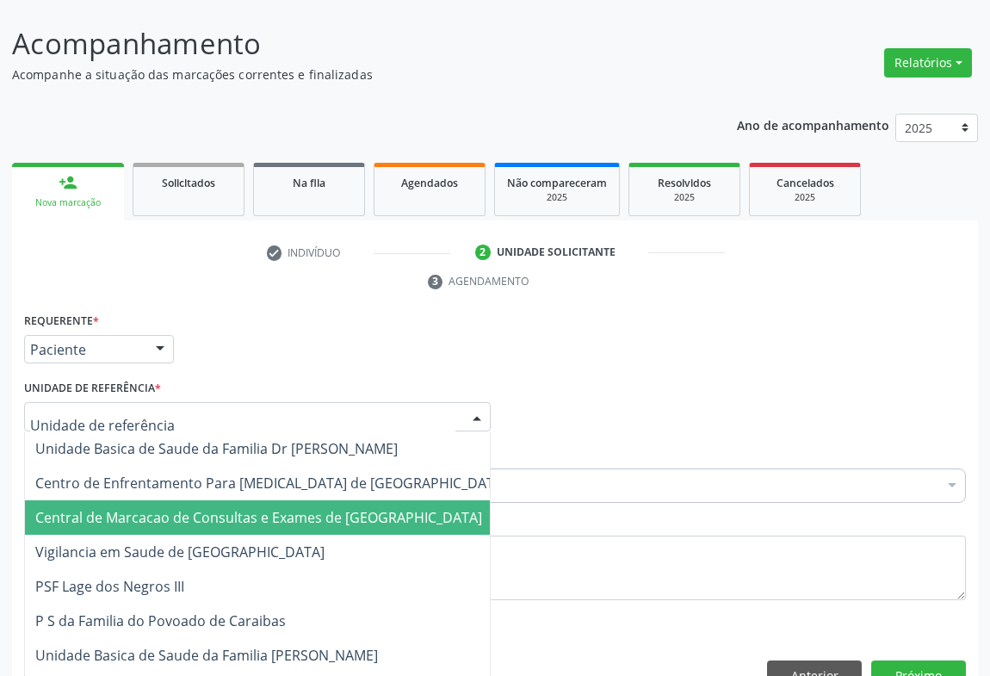
click at [264, 500] on span "Central de Marcacao de Consultas e Exames de [GEOGRAPHIC_DATA]" at bounding box center [271, 517] width 493 height 34
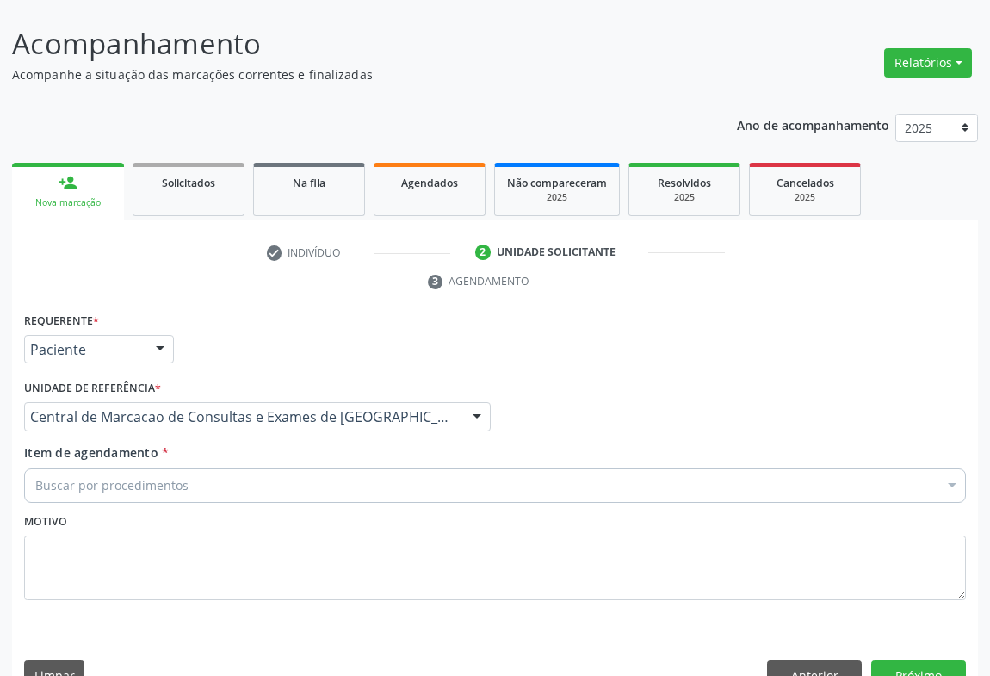
click at [281, 468] on div "Buscar por procedimentos" at bounding box center [495, 485] width 942 height 34
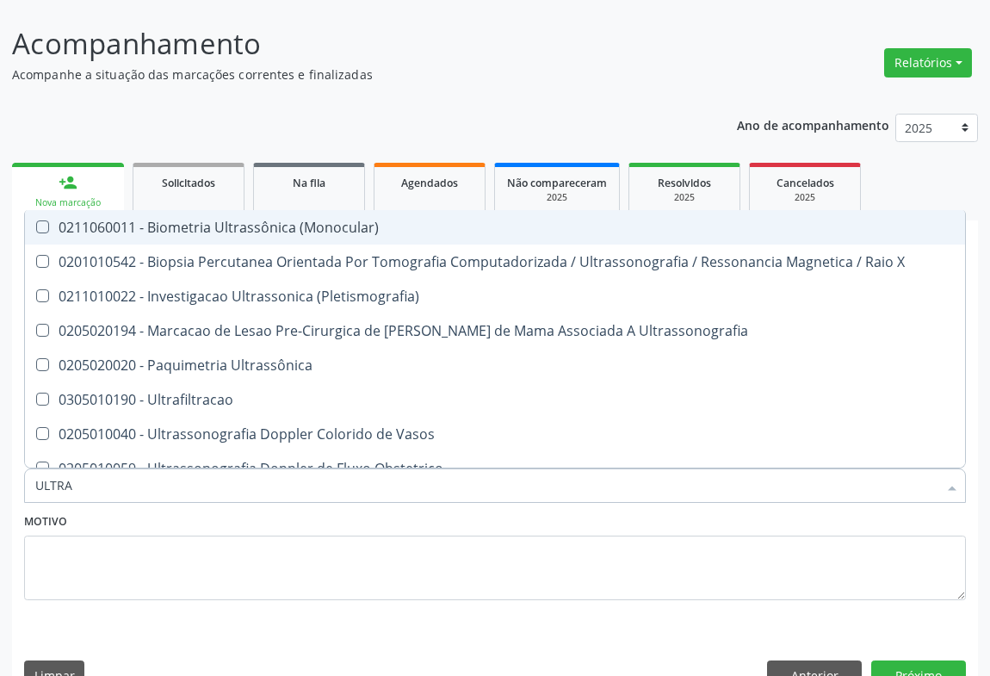
type input "ULTRAS"
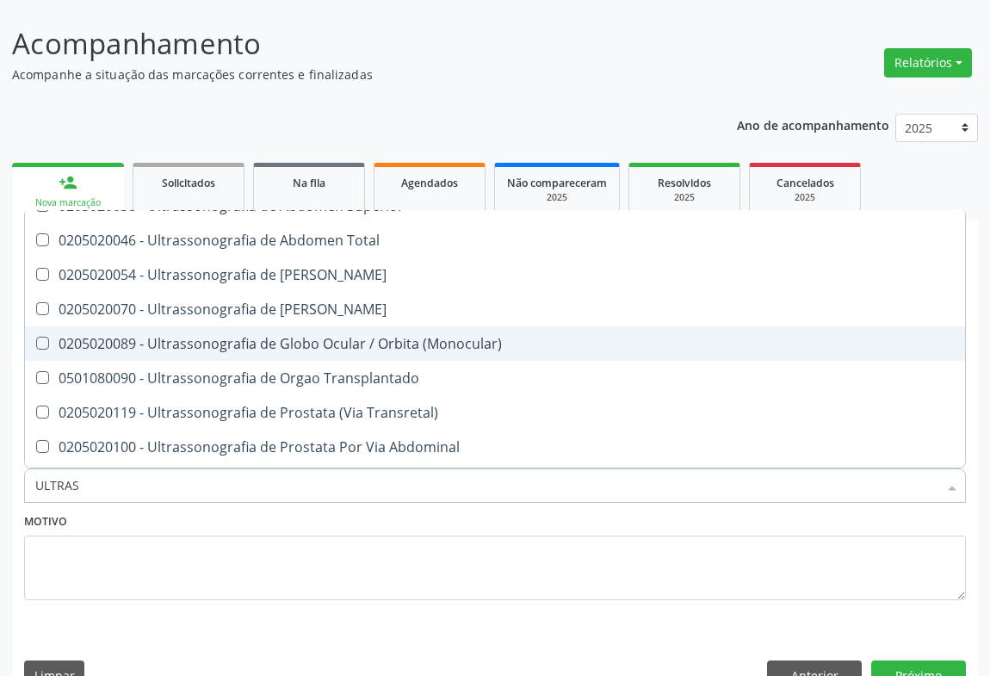
scroll to position [391, 0]
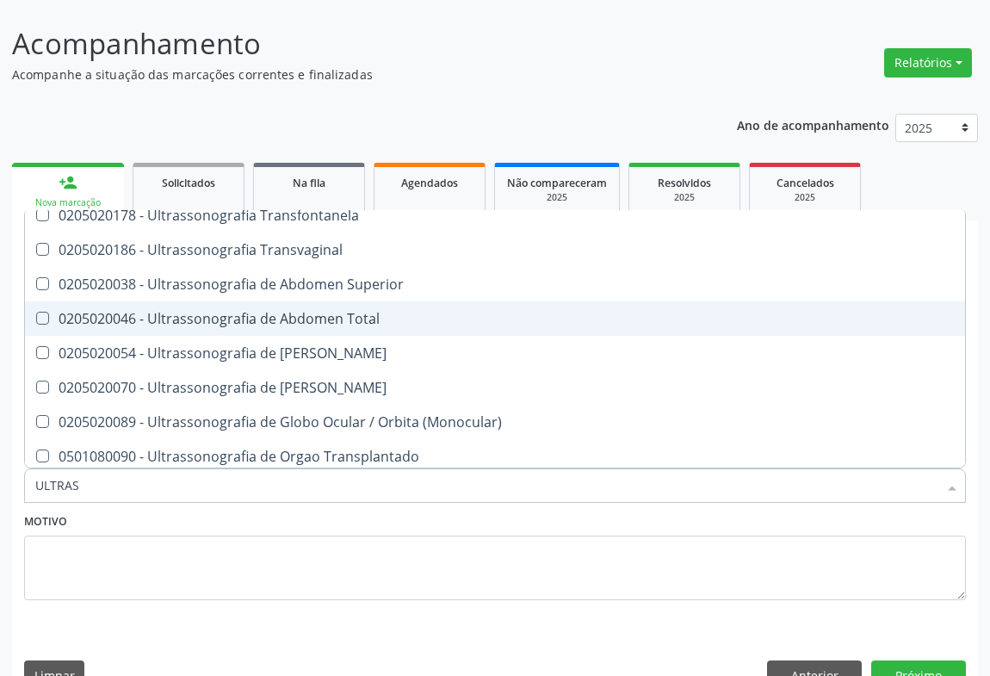
click at [331, 301] on span "0205020046 - Ultrassonografia de Abdomen Total" at bounding box center [495, 318] width 940 height 34
checkbox Total "true"
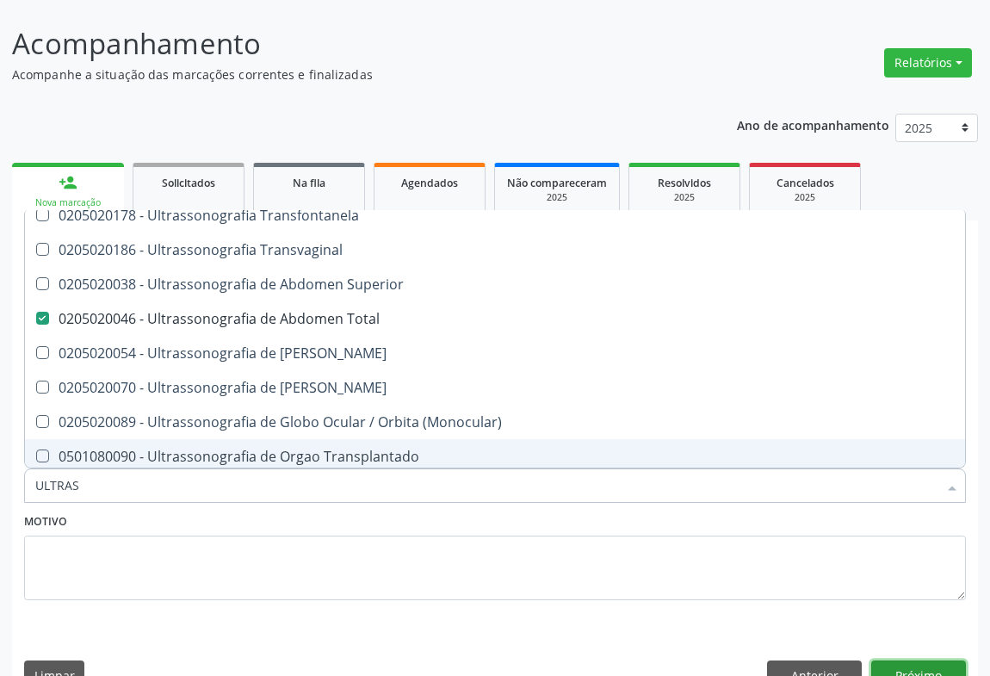
click at [904, 660] on button "Próximo" at bounding box center [918, 674] width 95 height 29
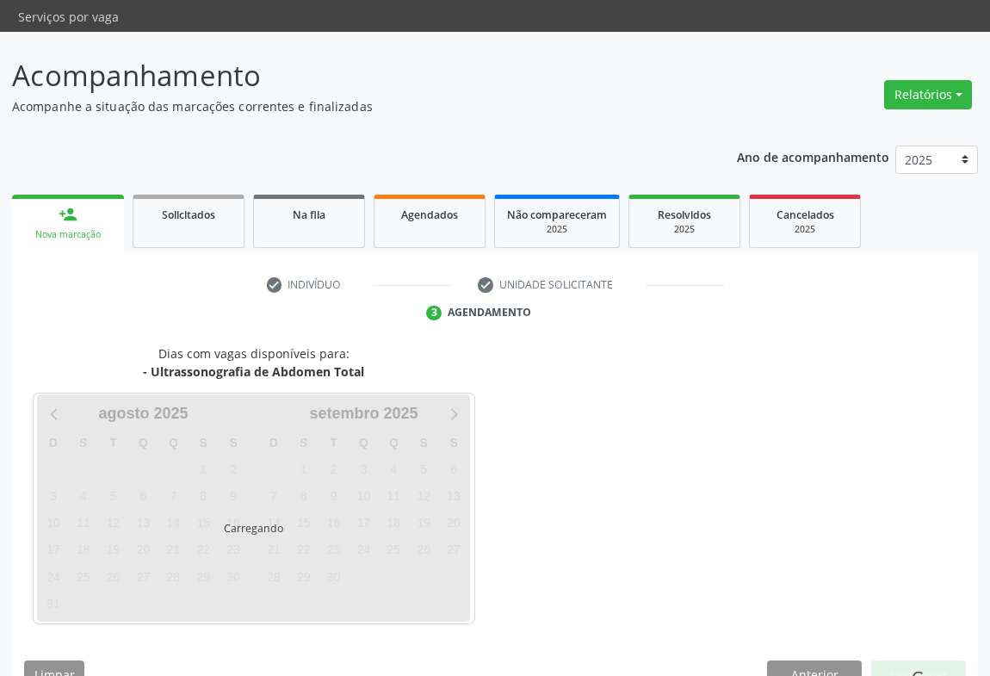
scroll to position [0, 0]
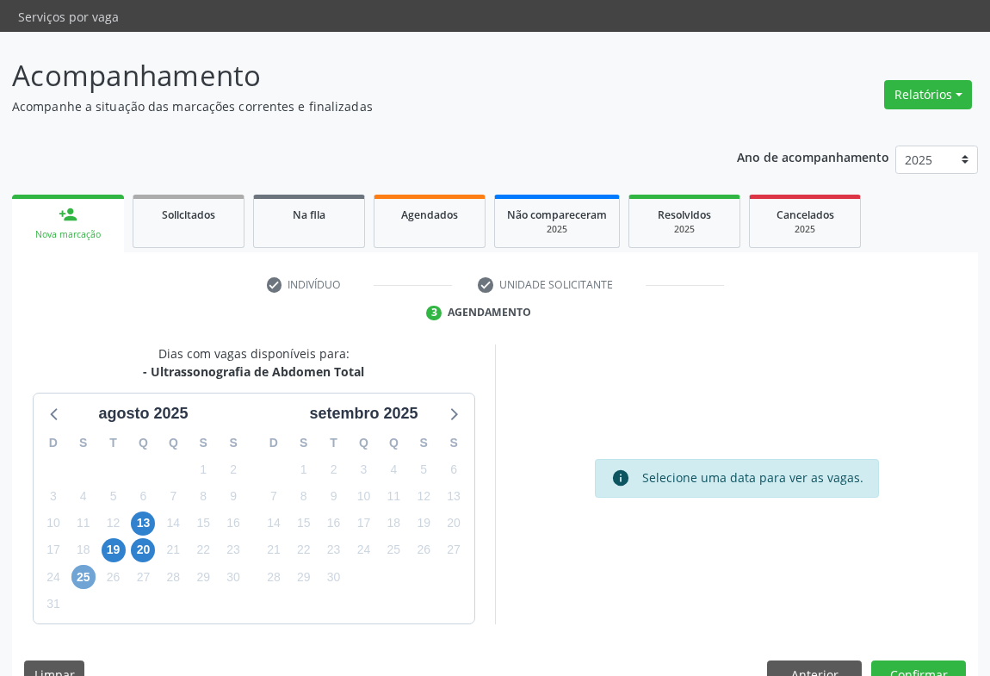
click at [90, 565] on span "25" at bounding box center [83, 577] width 24 height 24
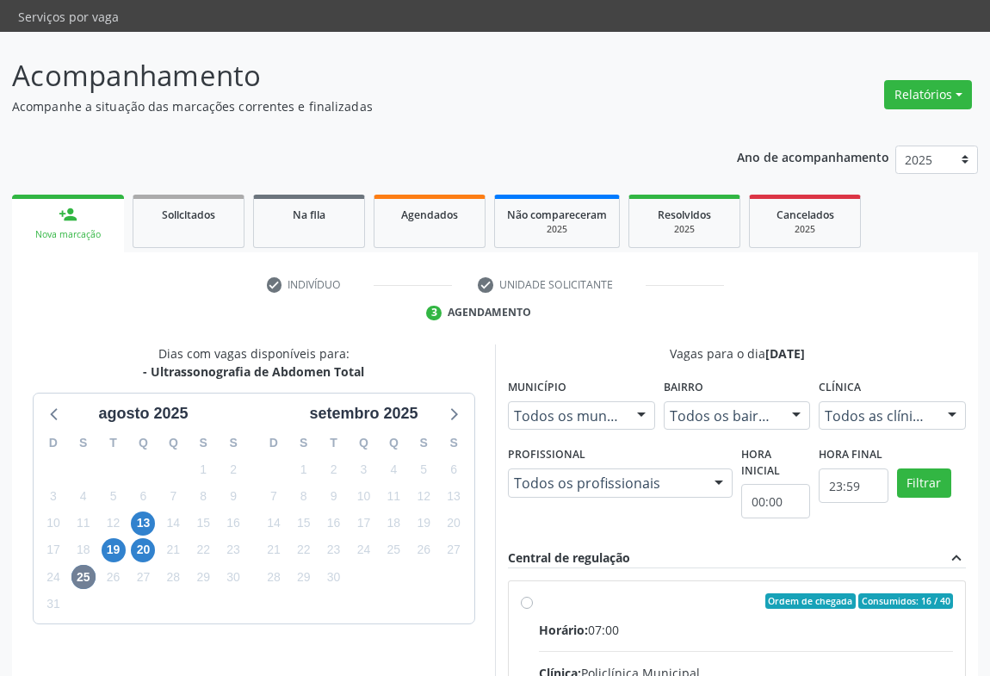
click at [677, 664] on div "Clínica: Policlínica Municipal" at bounding box center [746, 673] width 414 height 18
click at [533, 609] on input "Ordem de chegada Consumidos: 16 / 40 Horário: 07:00 Clínica: Policlínica Munici…" at bounding box center [527, 600] width 12 height 15
radio input "true"
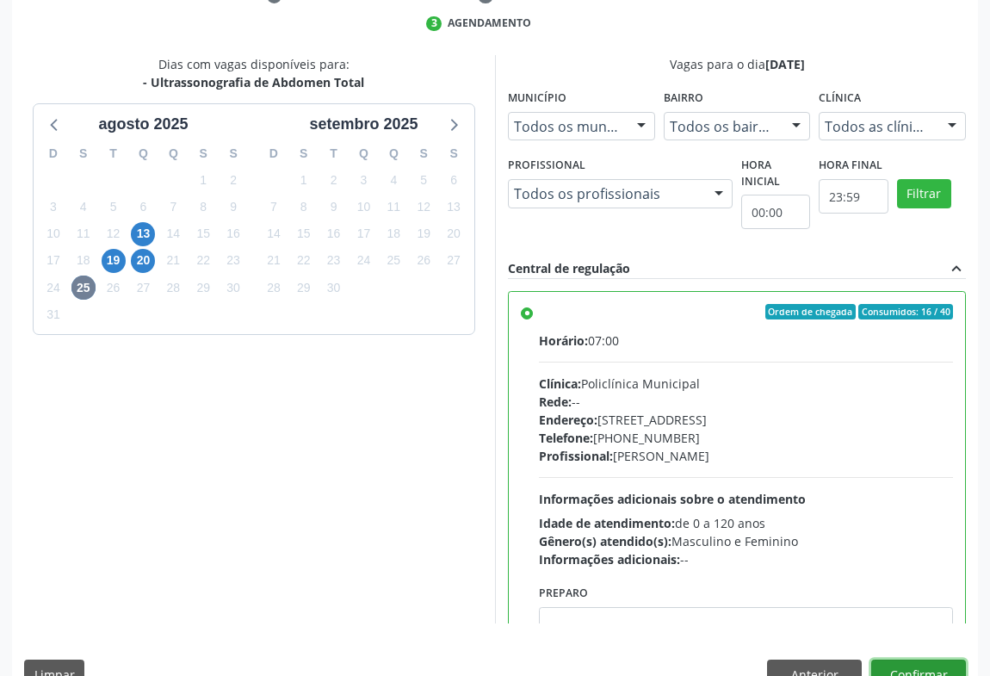
click at [934, 660] on button "Confirmar" at bounding box center [918, 674] width 95 height 29
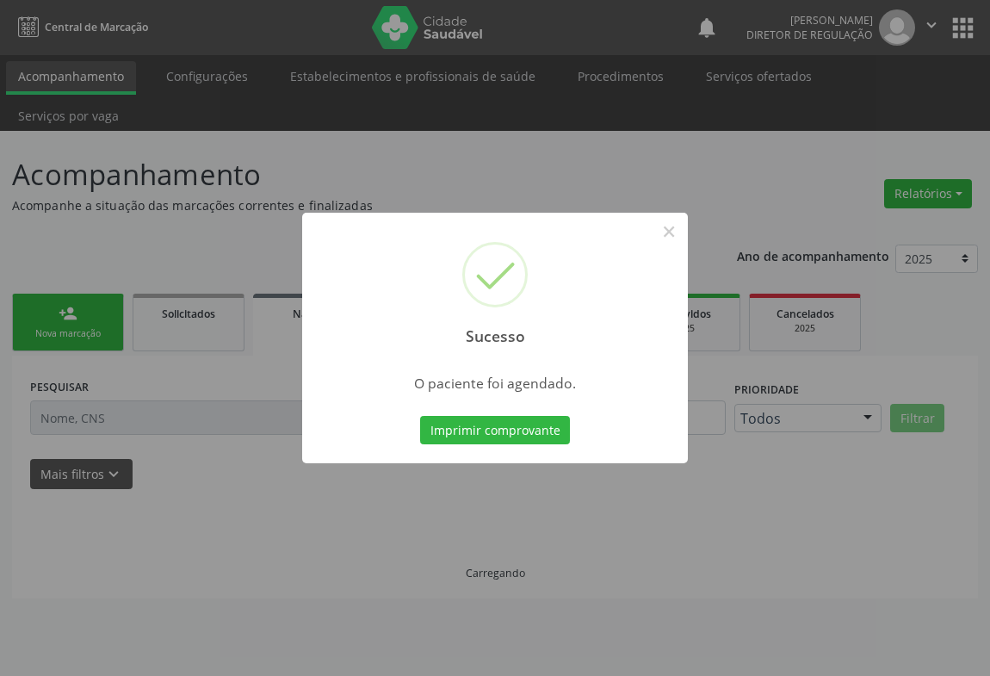
scroll to position [0, 0]
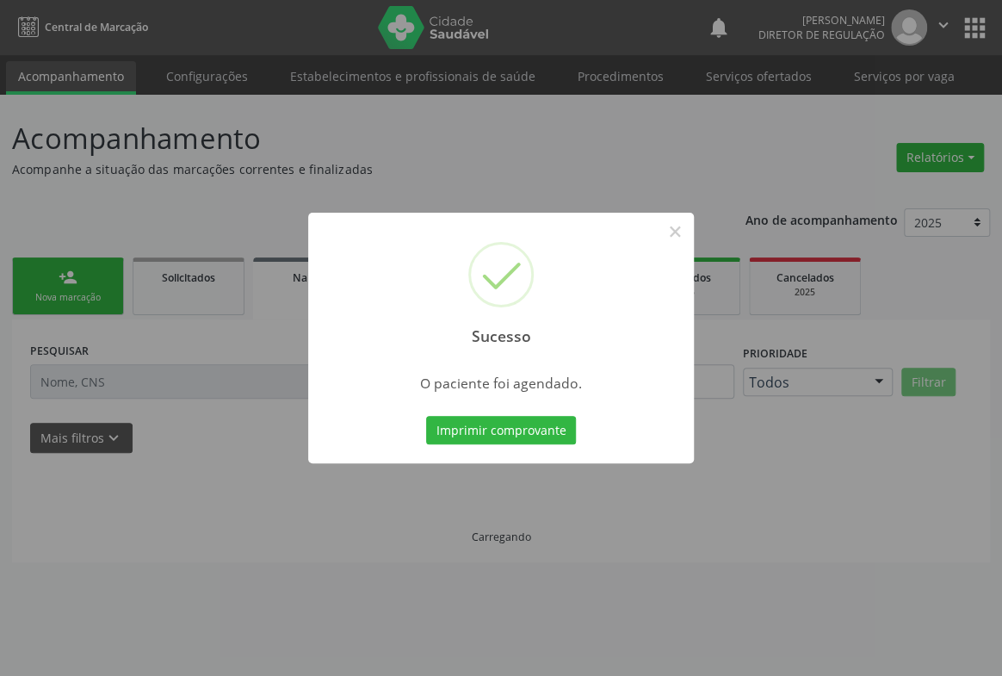
click at [426, 416] on button "Imprimir comprovante" at bounding box center [501, 430] width 150 height 29
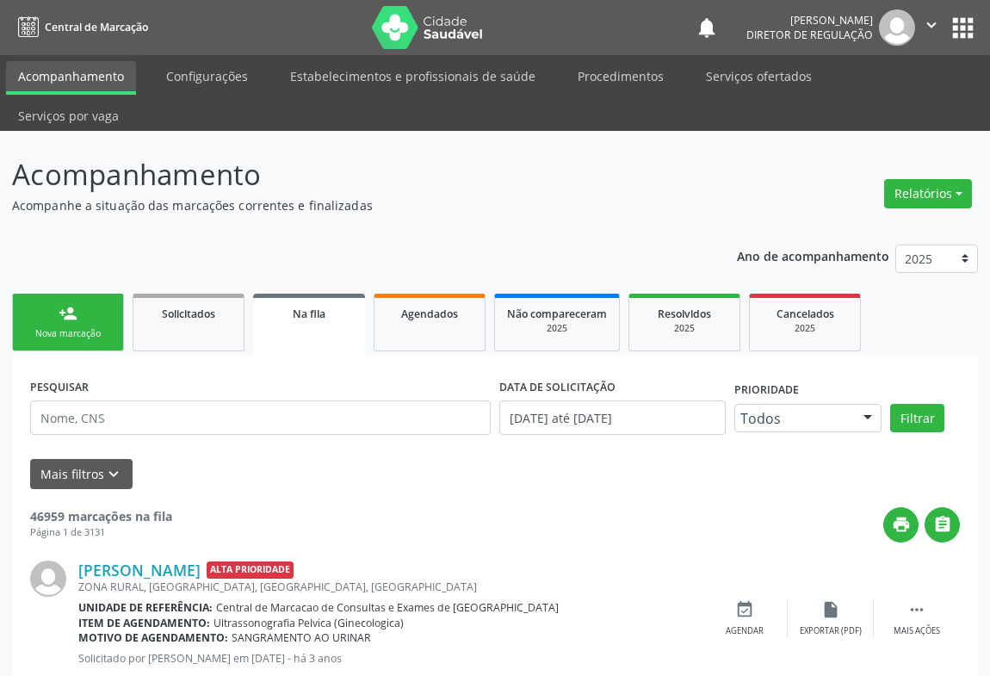
click at [73, 304] on div "person_add" at bounding box center [68, 313] width 19 height 19
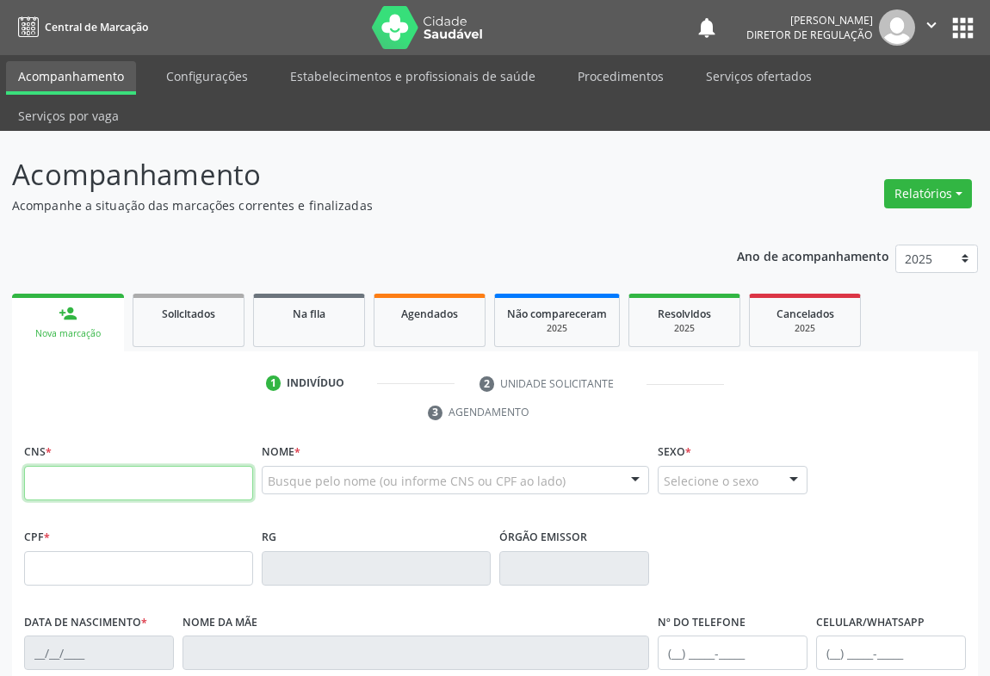
click at [195, 466] on input "text" at bounding box center [138, 483] width 229 height 34
type input "708 3007 8703 3860"
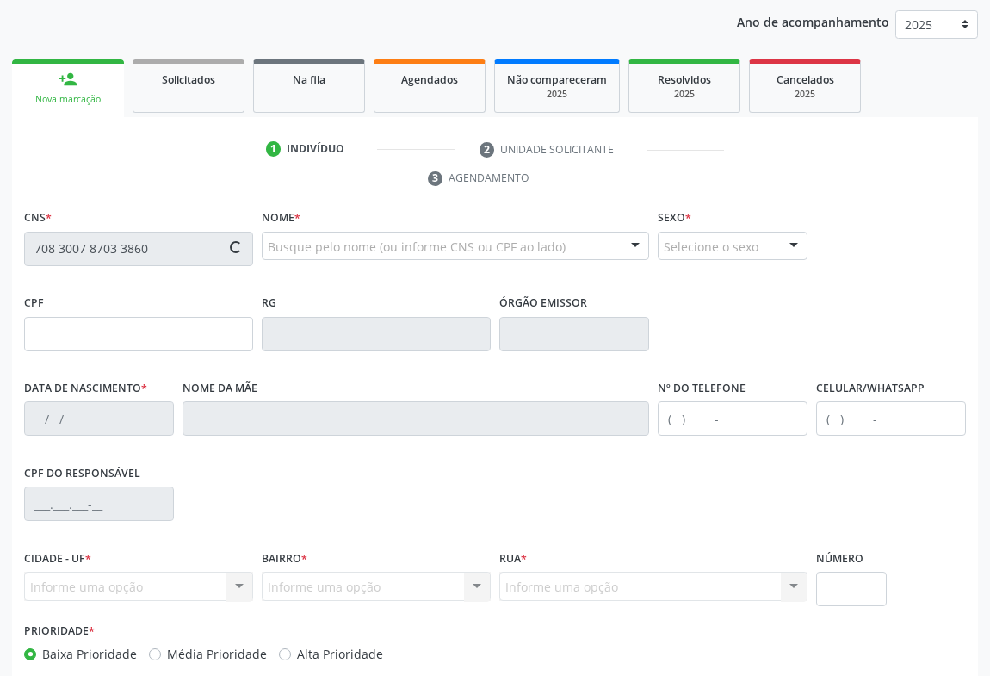
type input "1293028649"
type input "14/08/1981"
type input "(74) 99919-3246"
type input "(74) 99920-4939"
type input "016.597.415-05"
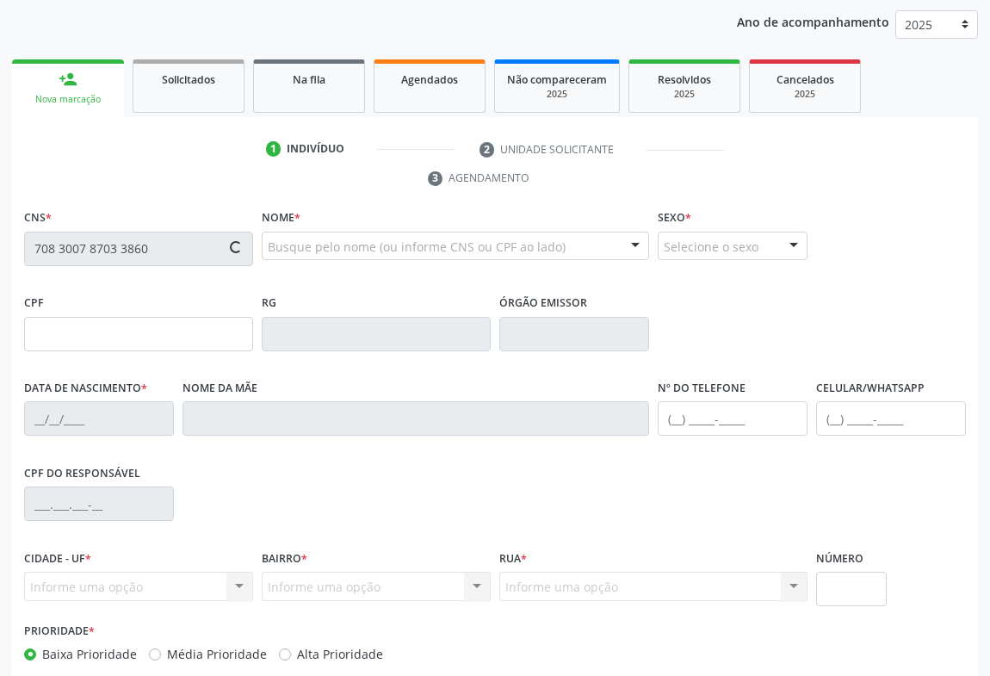
type input "SN"
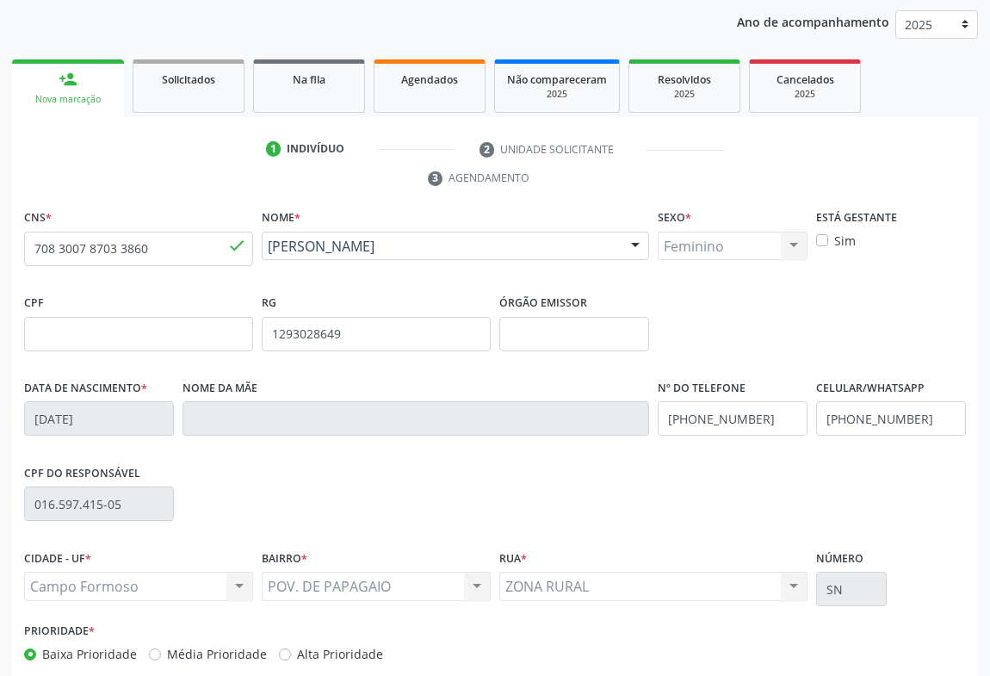
scroll to position [285, 0]
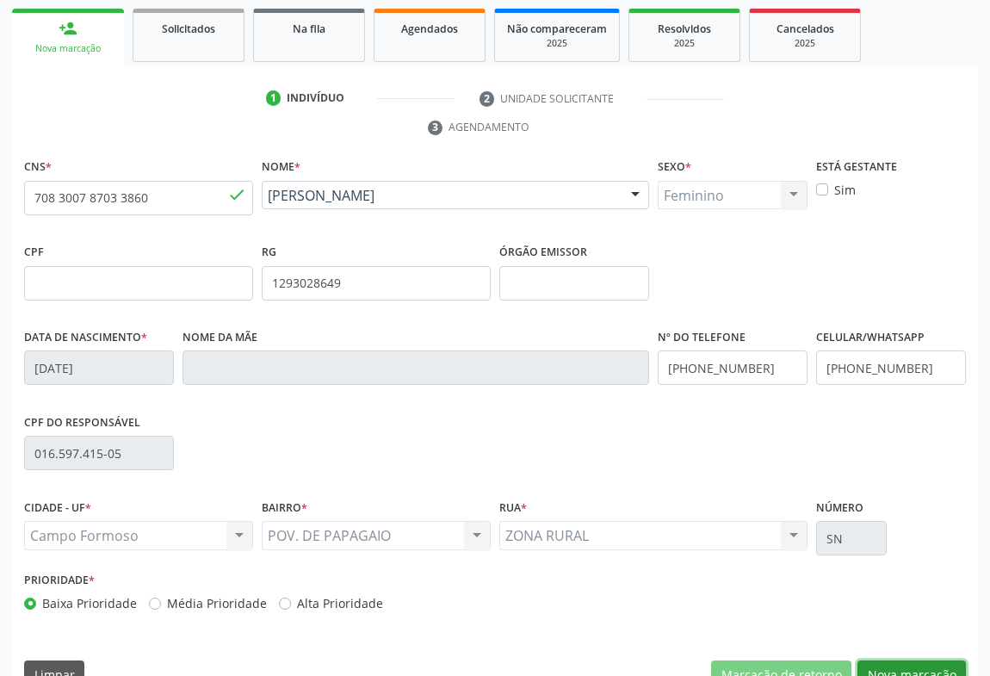
click at [917, 660] on button "Nova marcação" at bounding box center [912, 674] width 108 height 29
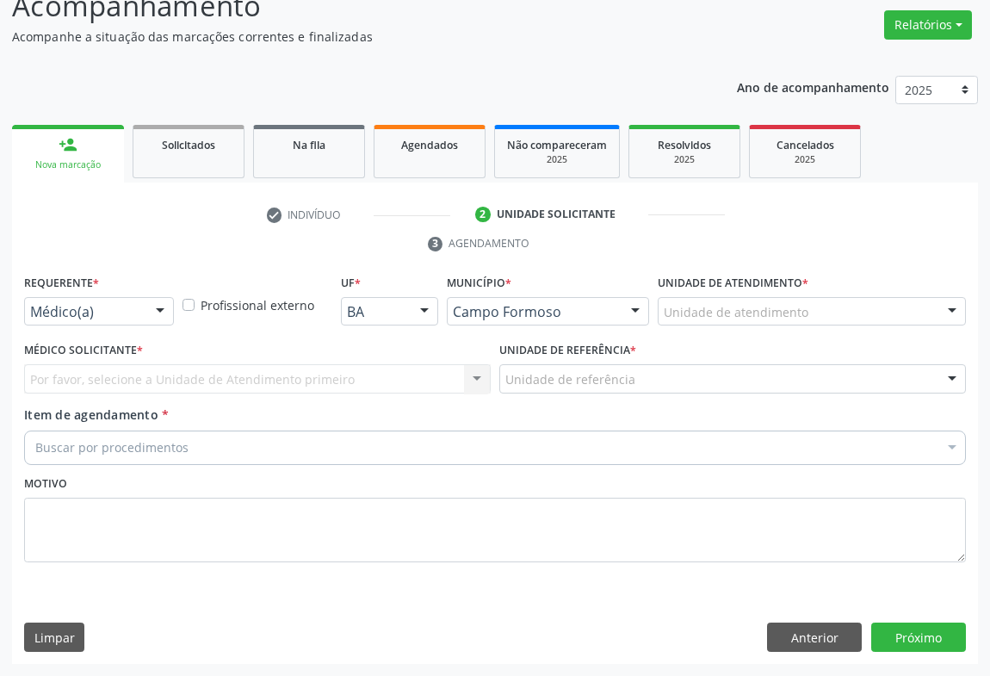
scroll to position [131, 0]
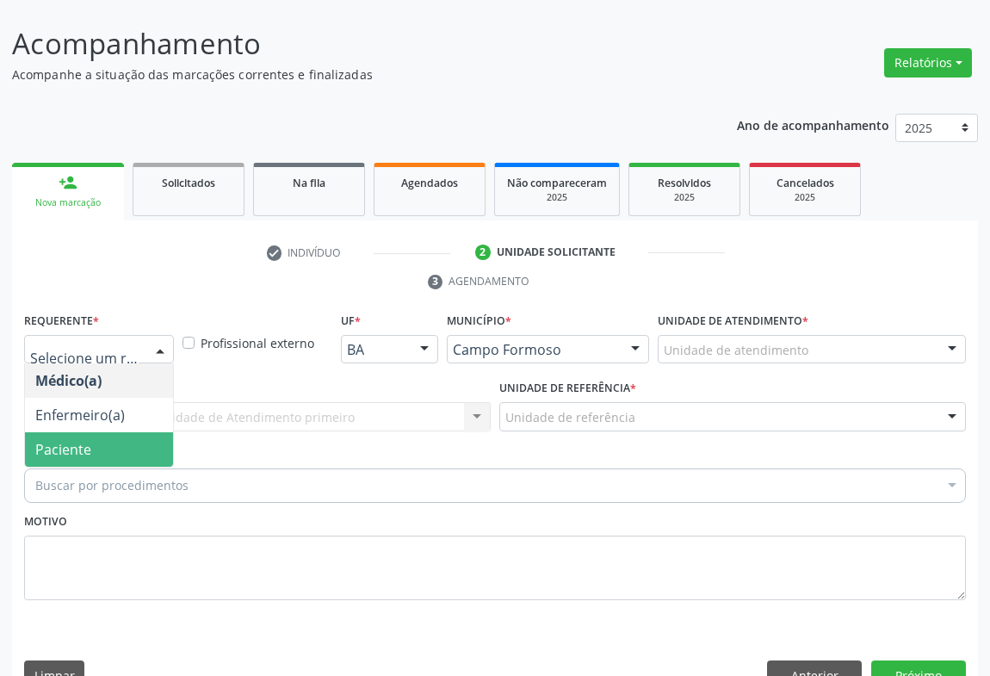
click at [113, 432] on span "Paciente" at bounding box center [99, 449] width 148 height 34
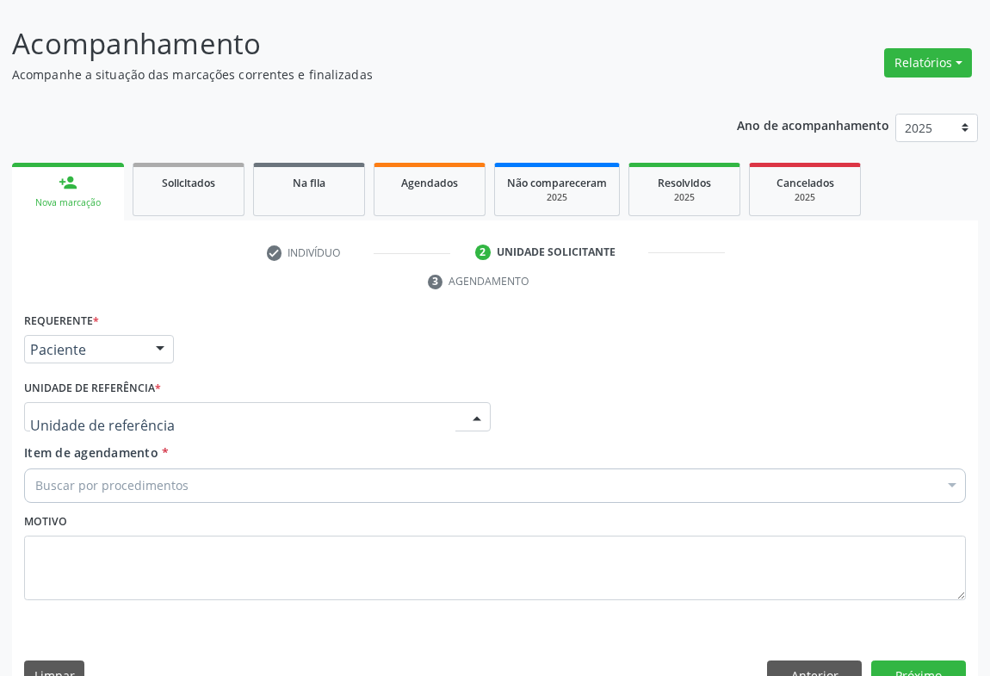
click at [231, 402] on div at bounding box center [257, 416] width 467 height 29
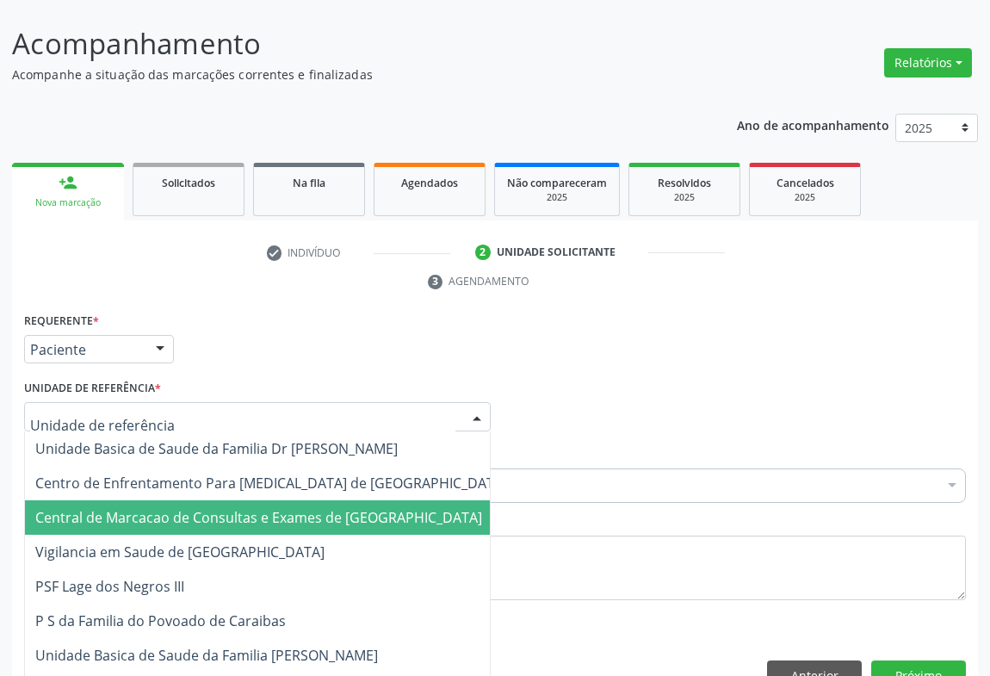
click at [234, 500] on span "Central de Marcacao de Consultas e Exames de [GEOGRAPHIC_DATA]" at bounding box center [271, 517] width 493 height 34
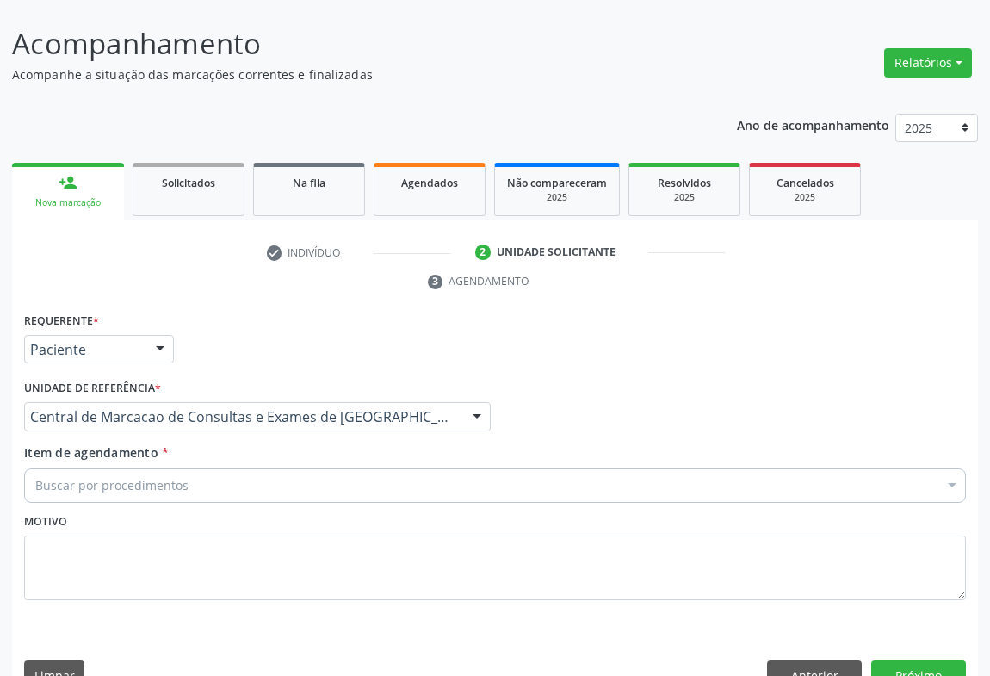
click at [251, 468] on div "Buscar por procedimentos" at bounding box center [495, 485] width 942 height 34
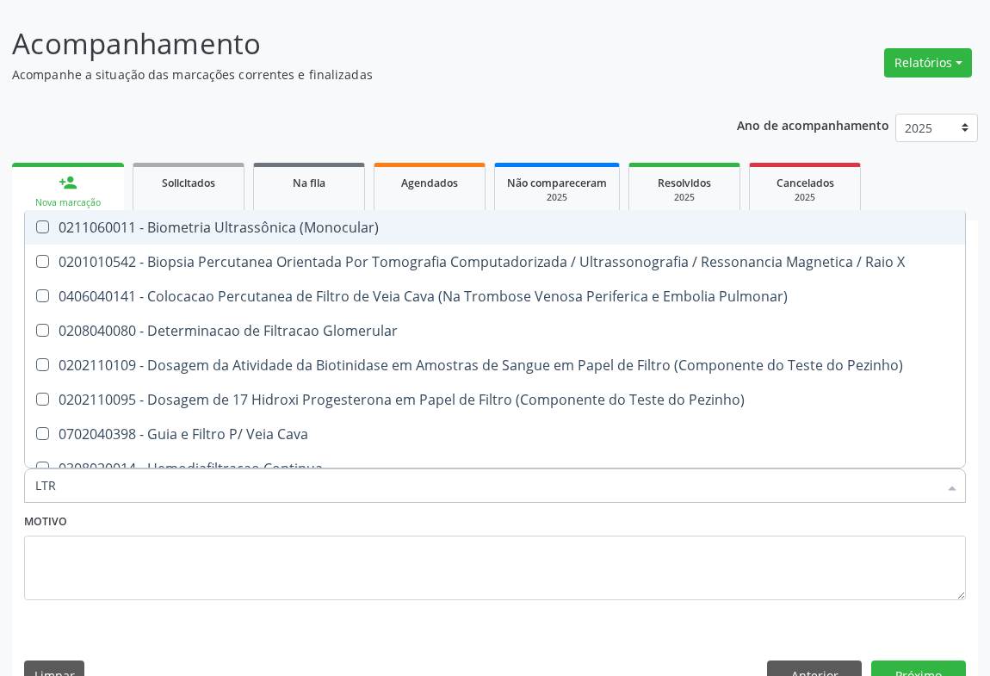
type input "LTR"
click at [29, 468] on div "LTR" at bounding box center [495, 485] width 942 height 34
click at [31, 468] on div "LTR" at bounding box center [495, 485] width 942 height 34
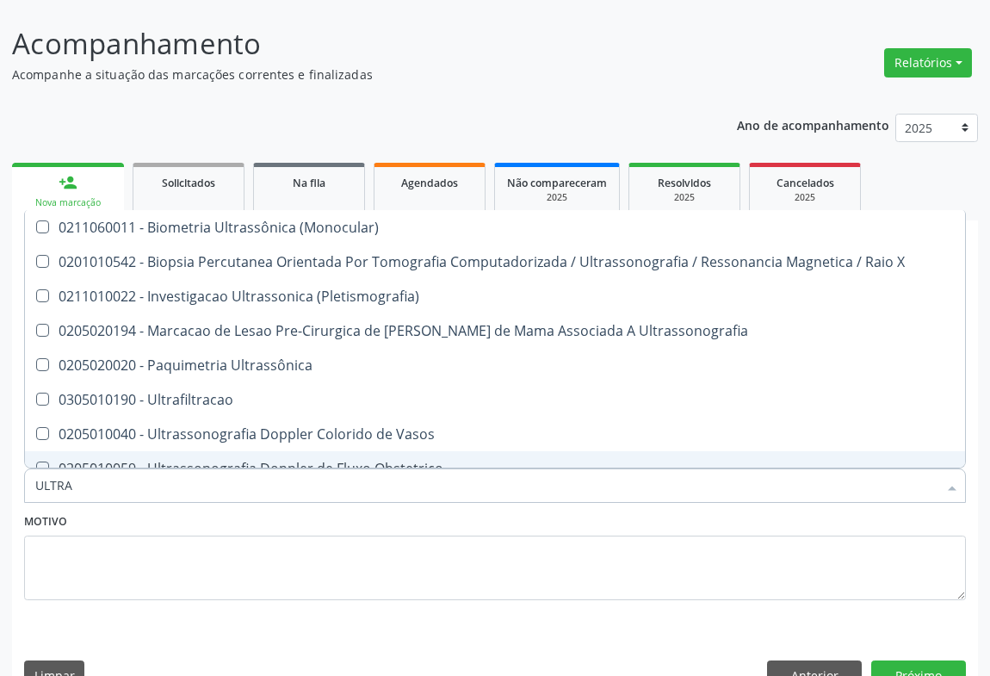
type input "ULTRAS"
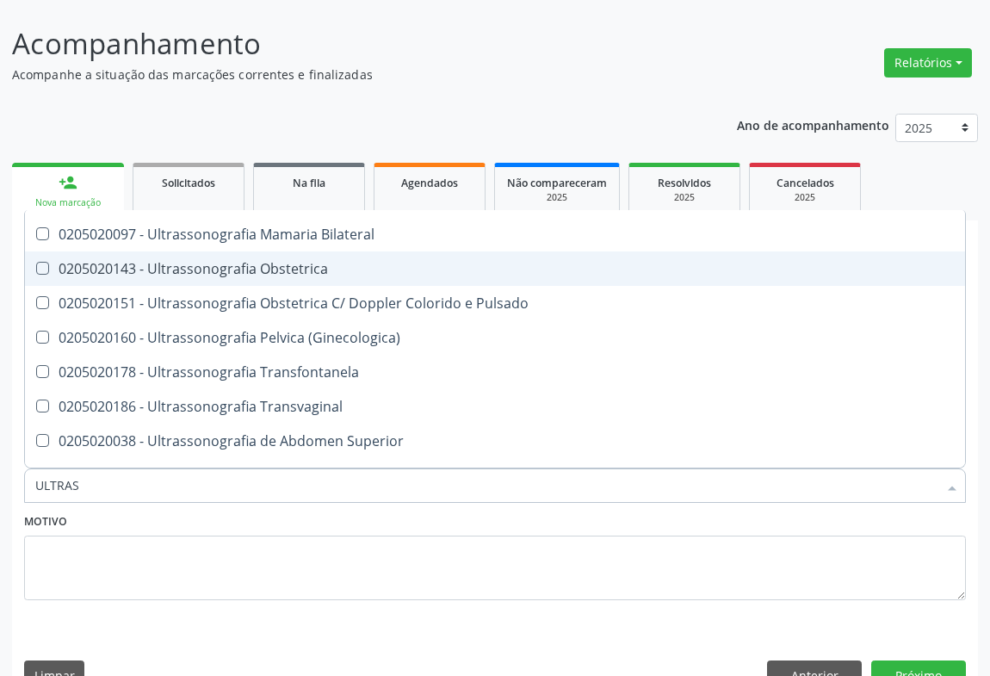
scroll to position [313, 0]
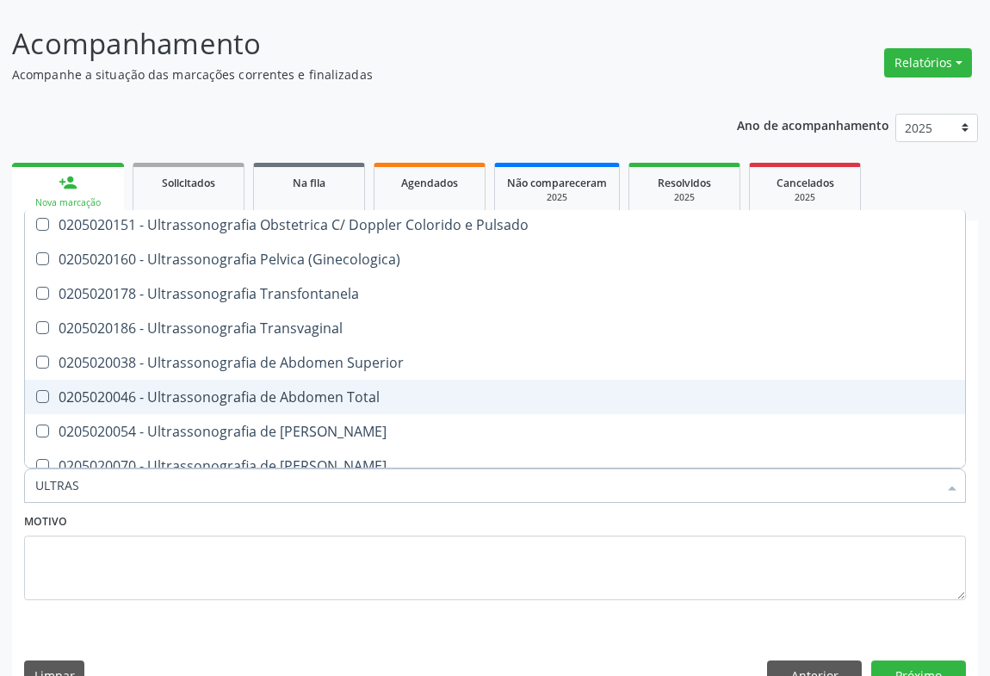
click at [350, 390] on div "0205020046 - Ultrassonografia de Abdomen Total" at bounding box center [495, 397] width 920 height 14
checkbox Total "true"
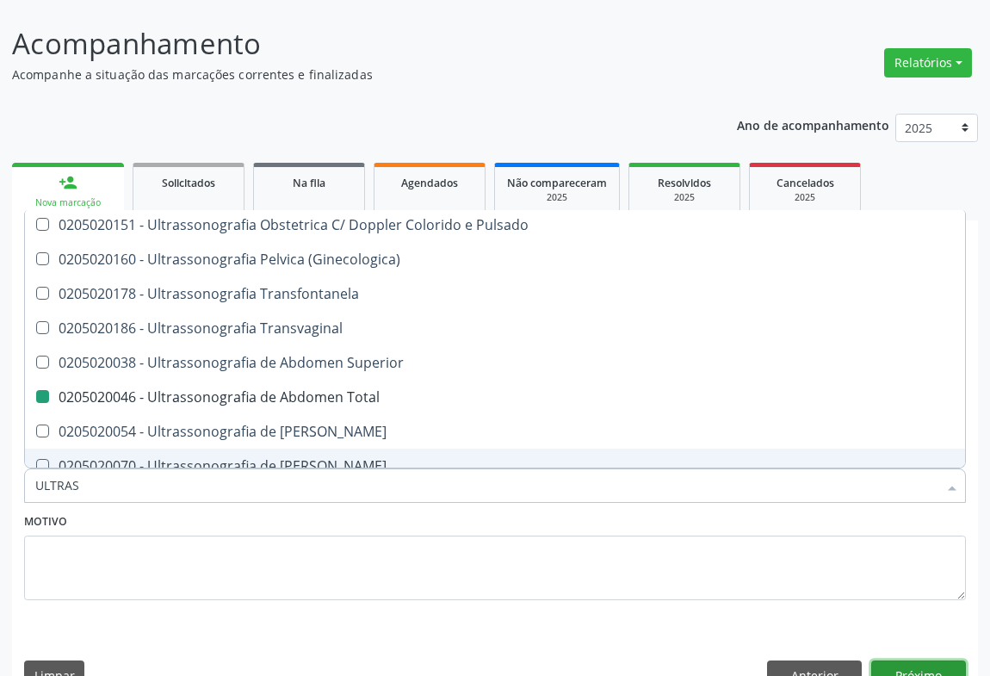
click at [956, 660] on button "Próximo" at bounding box center [918, 674] width 95 height 29
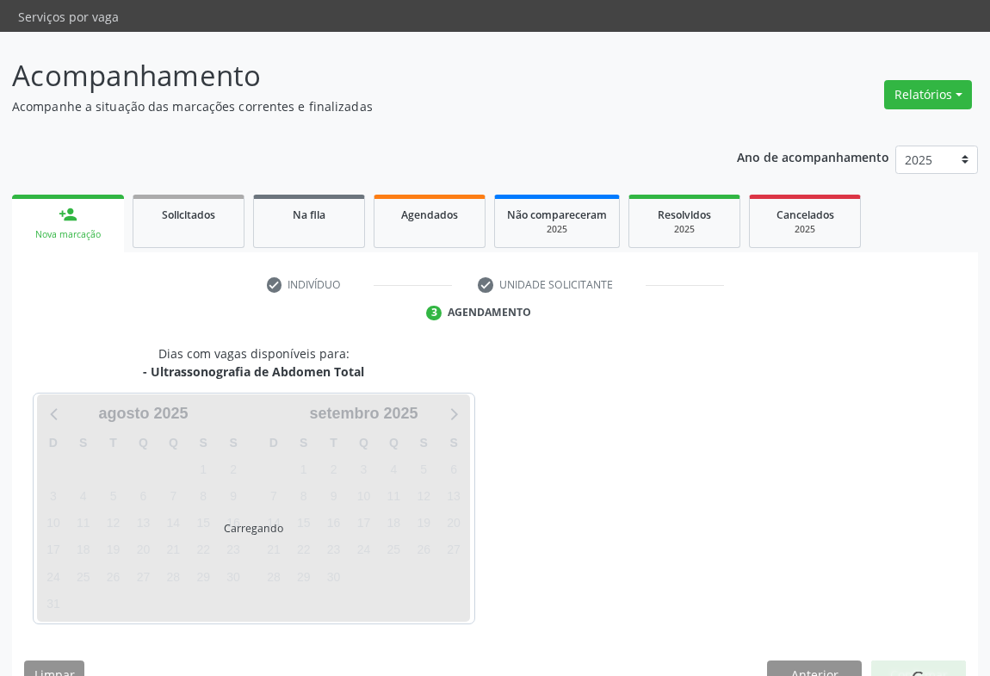
scroll to position [0, 0]
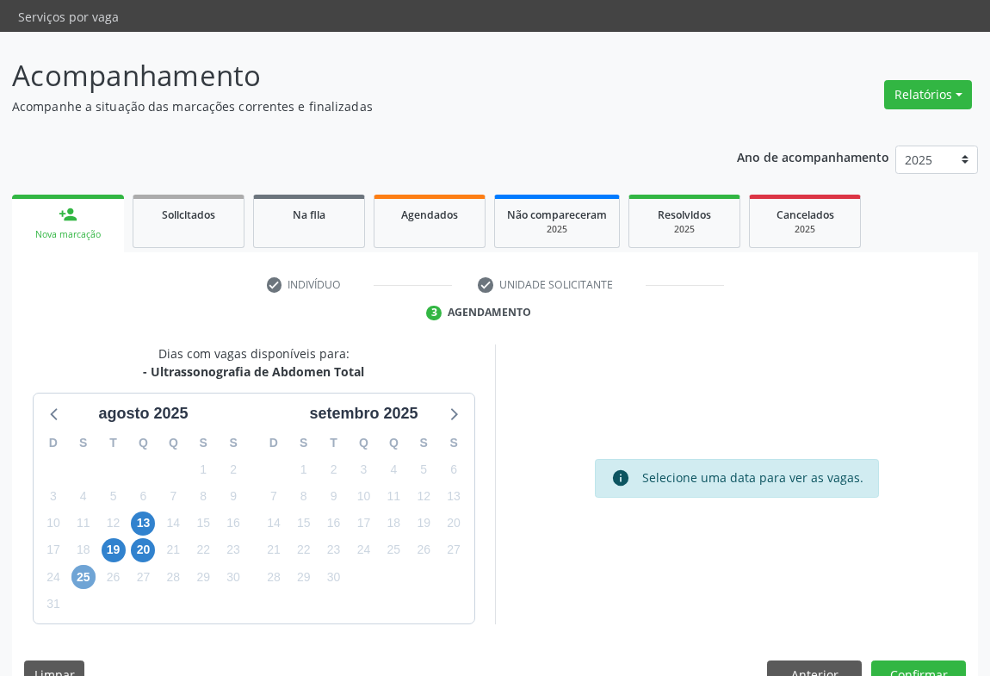
click at [77, 565] on span "25" at bounding box center [83, 577] width 24 height 24
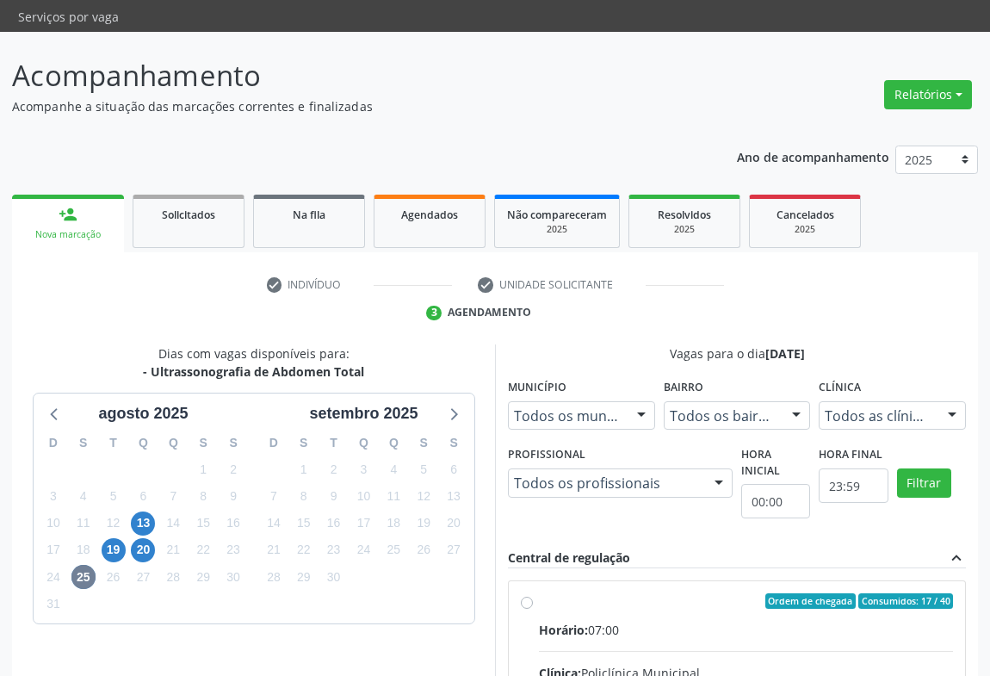
drag, startPoint x: 877, startPoint y: 617, endPoint x: 952, endPoint y: 589, distance: 79.8
click at [533, 609] on input "Ordem de chegada Consumidos: 17 / 40 Horário: 07:00 Clínica: Policlínica Munici…" at bounding box center [527, 600] width 12 height 15
radio input "true"
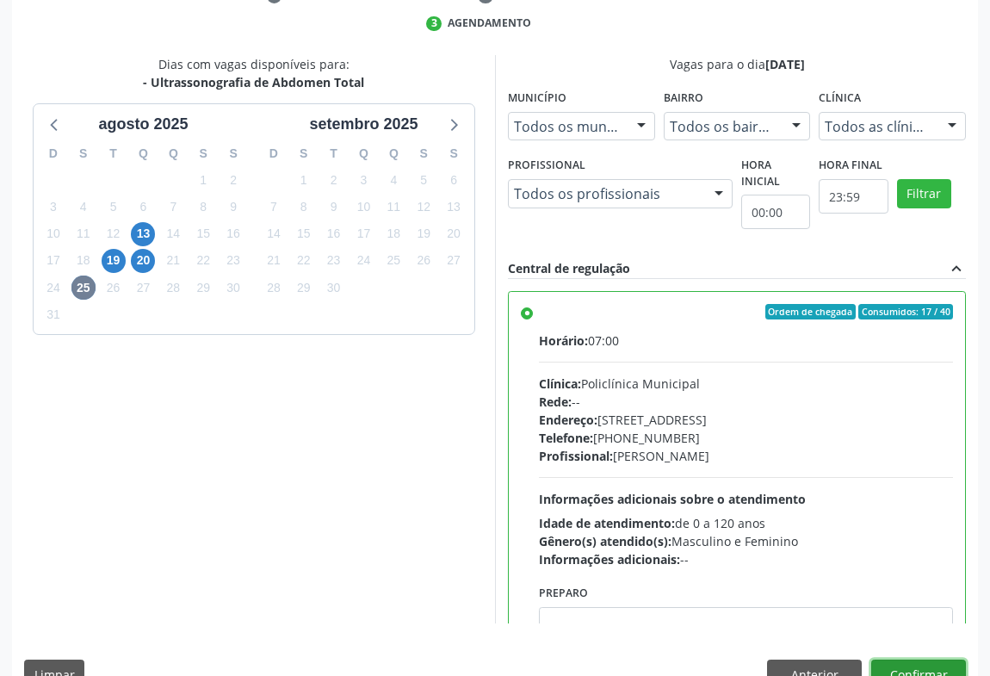
click at [929, 660] on button "Confirmar" at bounding box center [918, 674] width 95 height 29
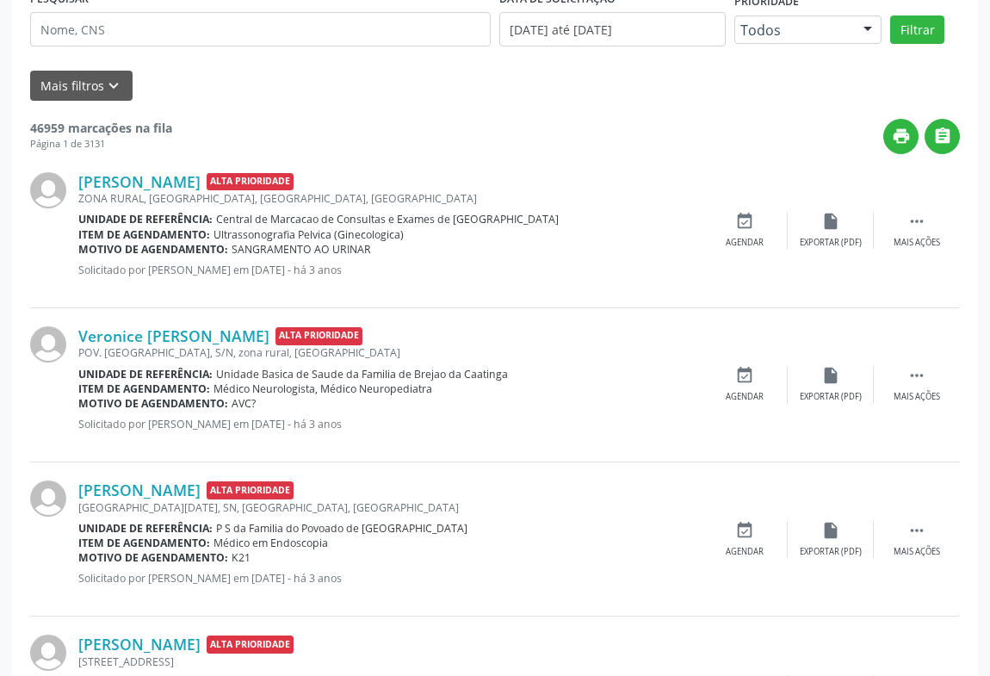
scroll to position [0, 0]
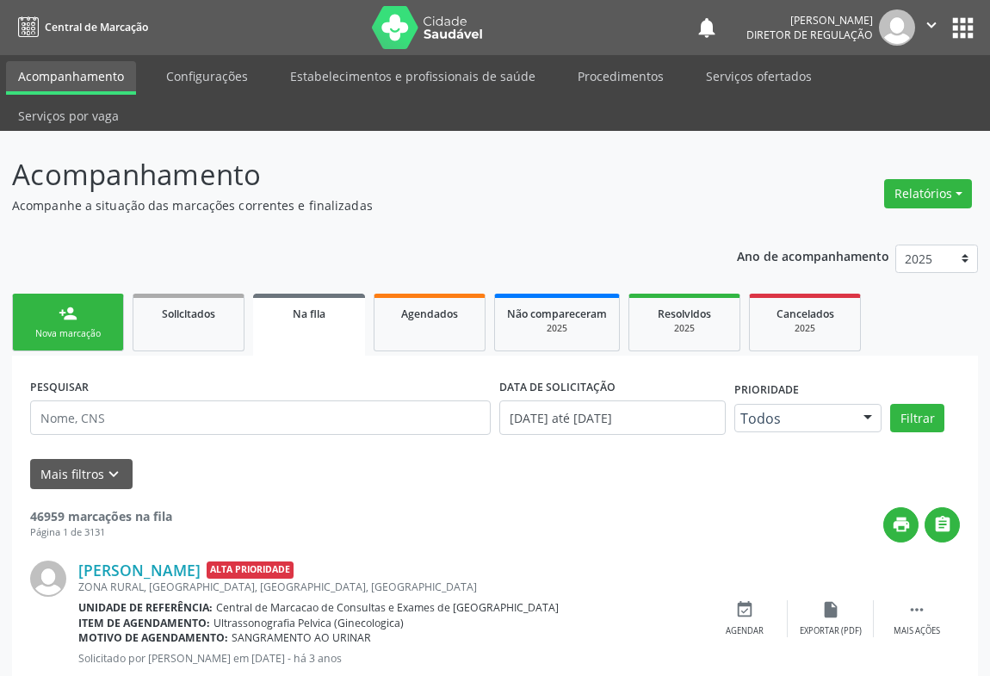
click at [111, 294] on link "person_add Nova marcação" at bounding box center [68, 323] width 112 height 58
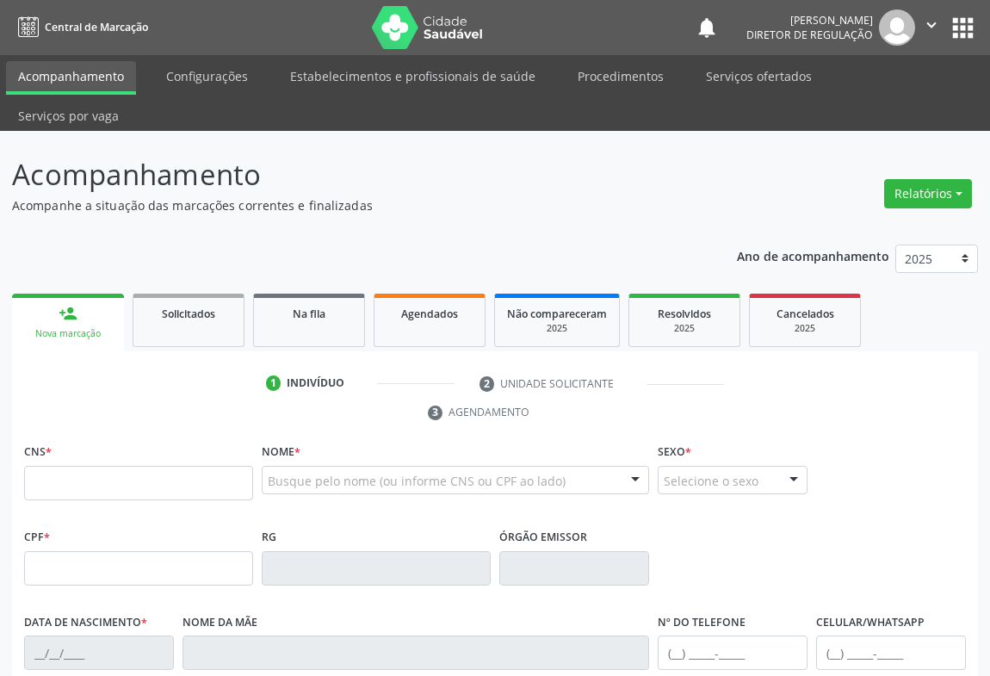
click at [12, 294] on link "person_add Nova marcação" at bounding box center [68, 323] width 112 height 58
click at [146, 466] on input "text" at bounding box center [138, 483] width 229 height 34
type input "709 2082 9477 5130"
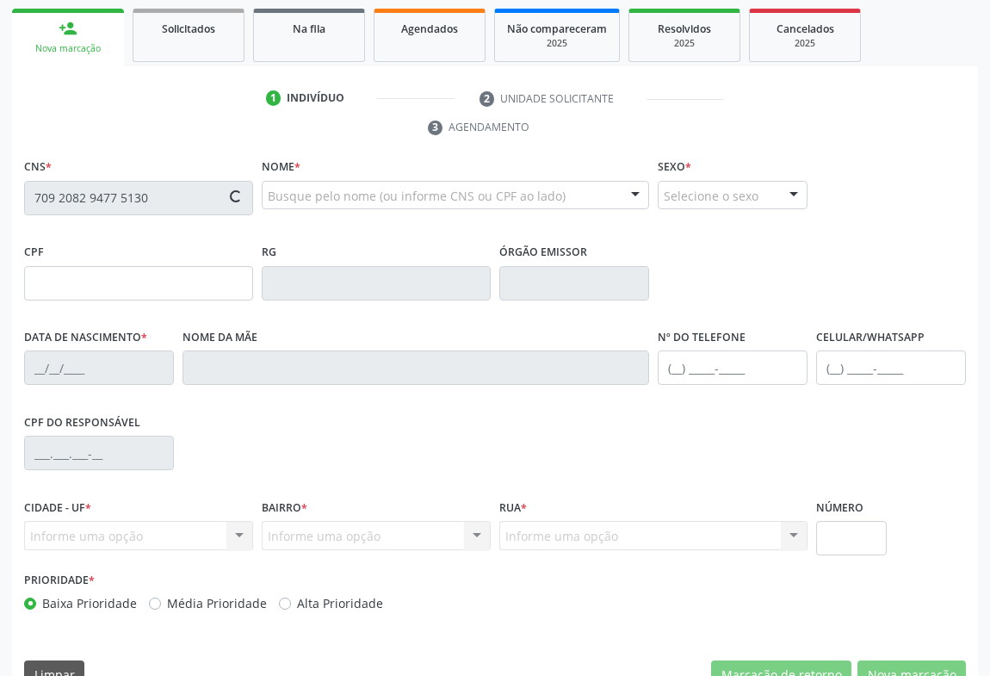
type input "1579953646"
type input "17/05/1992"
type input "(74) 98852-6665"
type input "(74) 98845-2823"
type input "S/N"
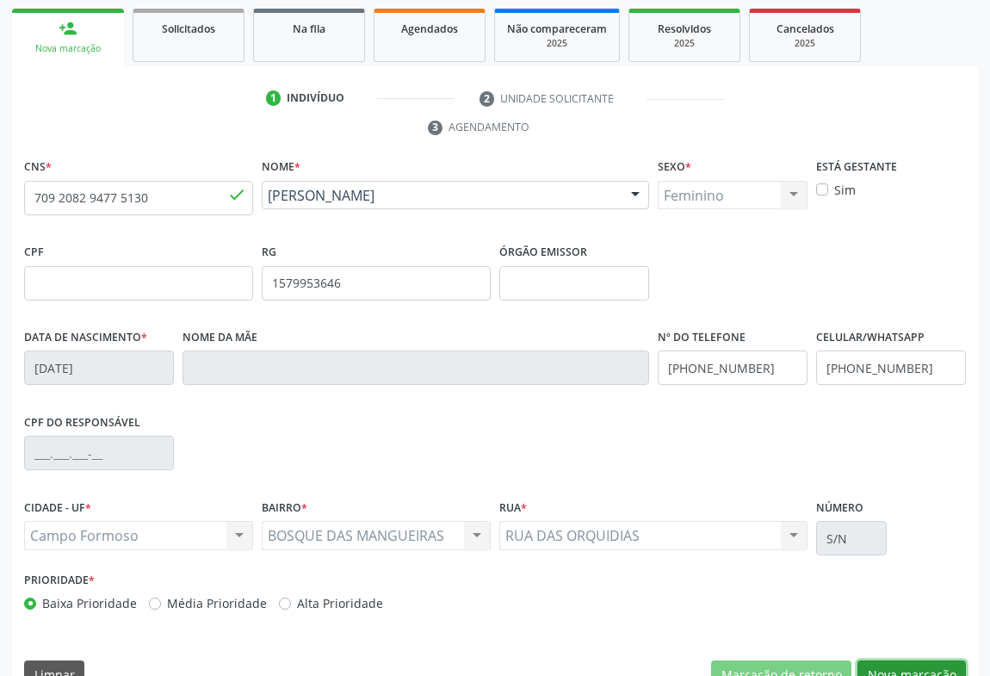
click at [891, 660] on button "Nova marcação" at bounding box center [912, 674] width 108 height 29
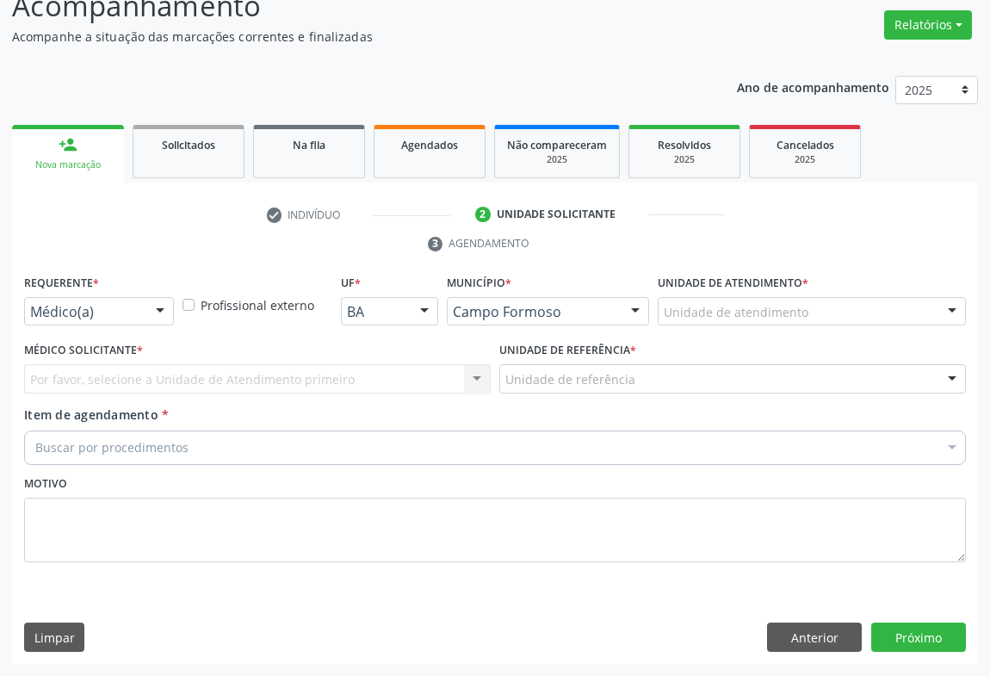
scroll to position [131, 0]
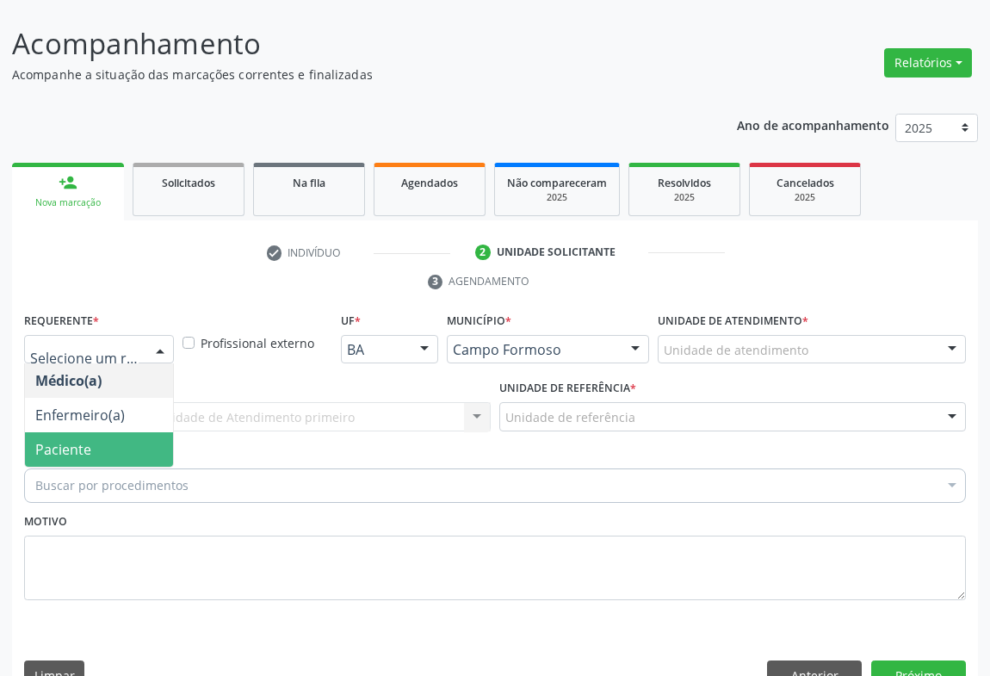
drag, startPoint x: 109, startPoint y: 415, endPoint x: 248, endPoint y: 378, distance: 143.5
click at [109, 432] on span "Paciente" at bounding box center [99, 449] width 148 height 34
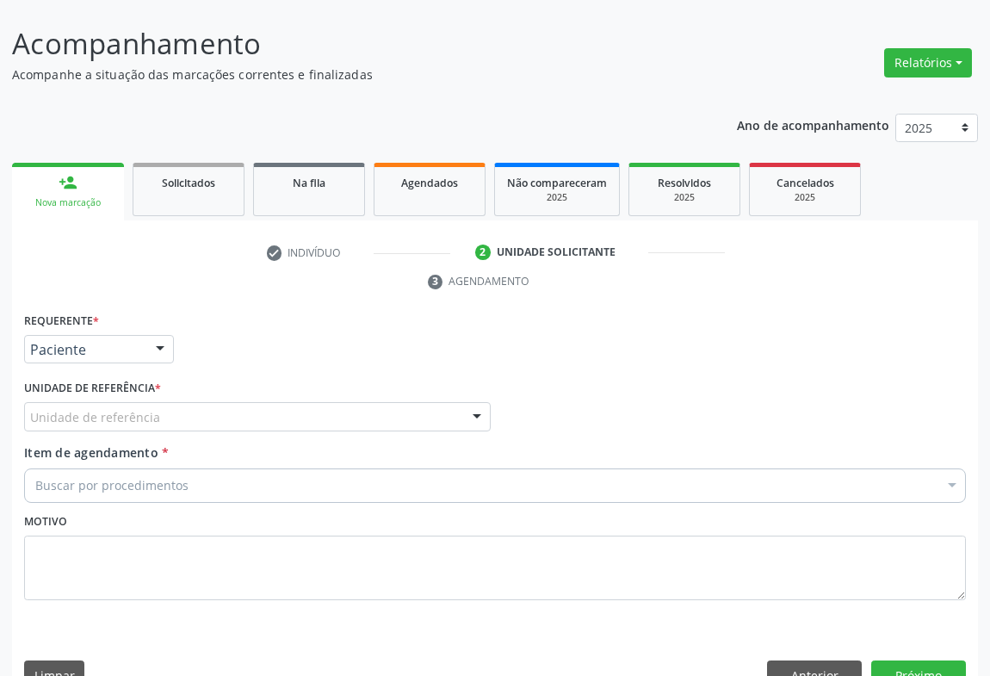
click at [249, 402] on div "Unidade de referência" at bounding box center [257, 416] width 467 height 29
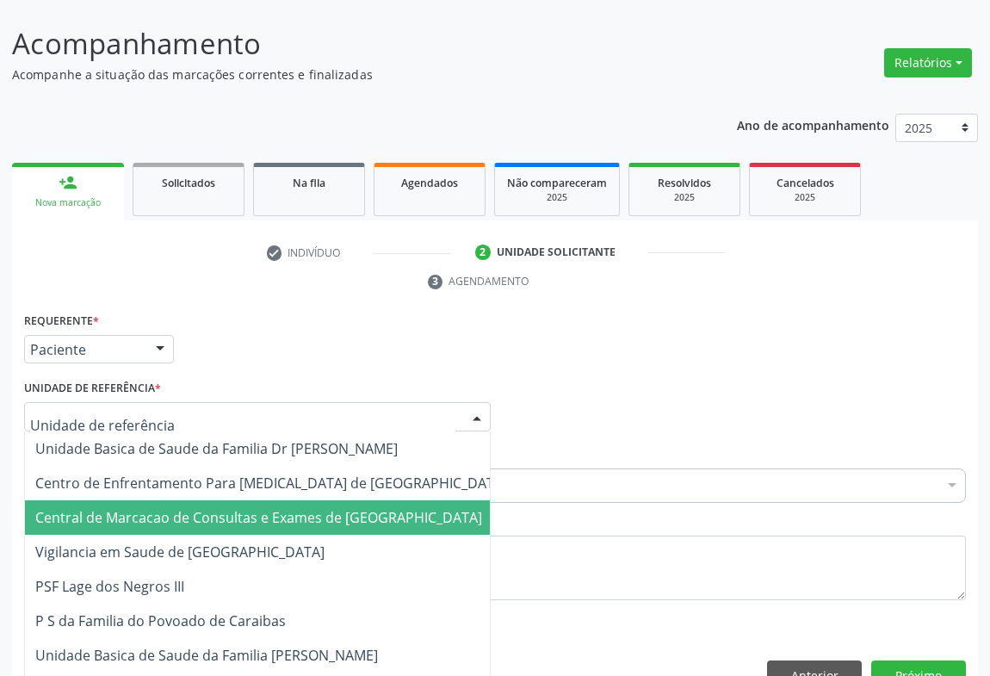
click at [249, 508] on span "Central de Marcacao de Consultas e Exames de [GEOGRAPHIC_DATA]" at bounding box center [258, 517] width 447 height 19
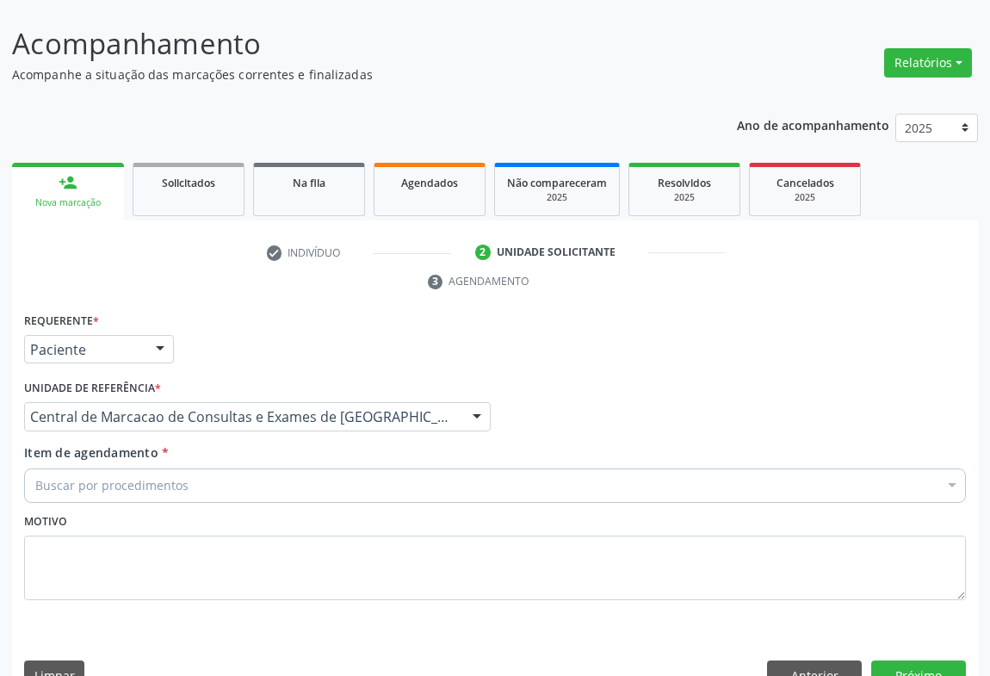
click at [320, 468] on div "Buscar por procedimentos" at bounding box center [495, 485] width 942 height 34
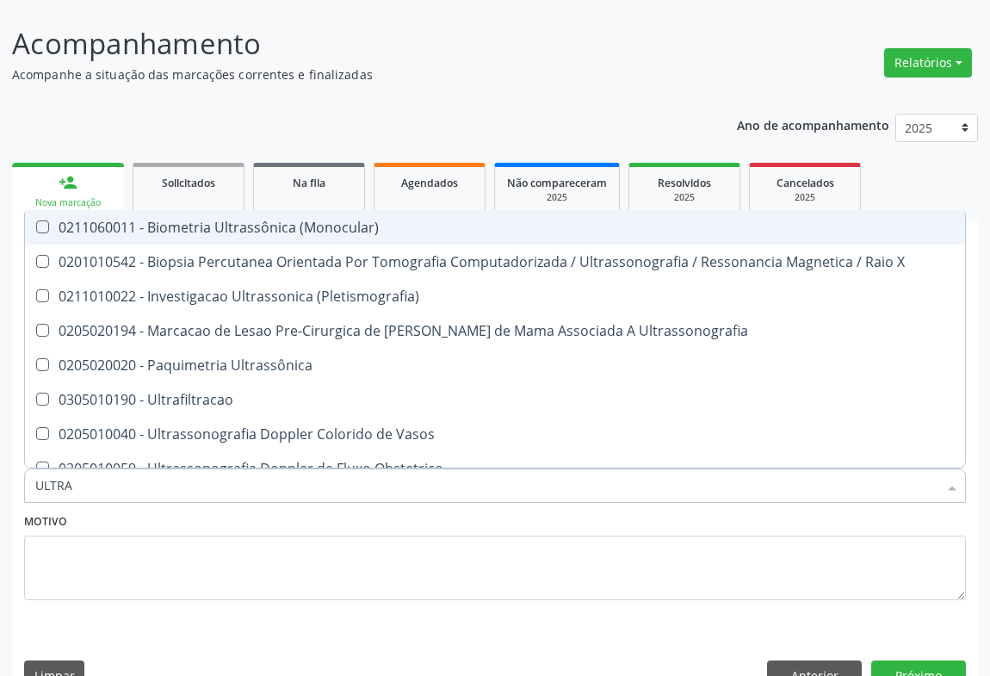
type input "ULTRAS"
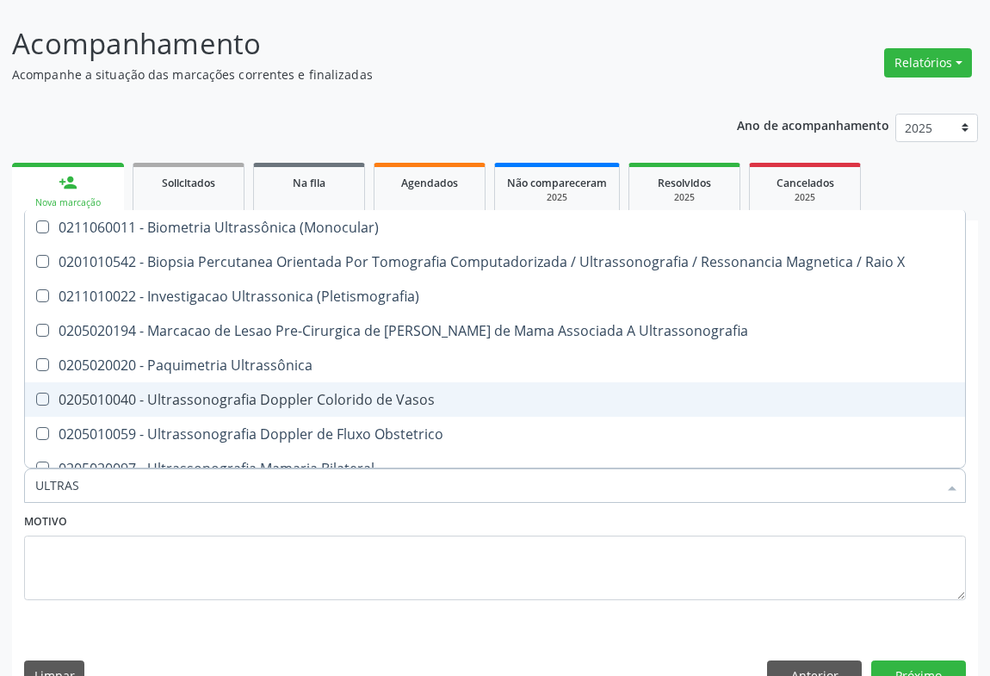
scroll to position [391, 0]
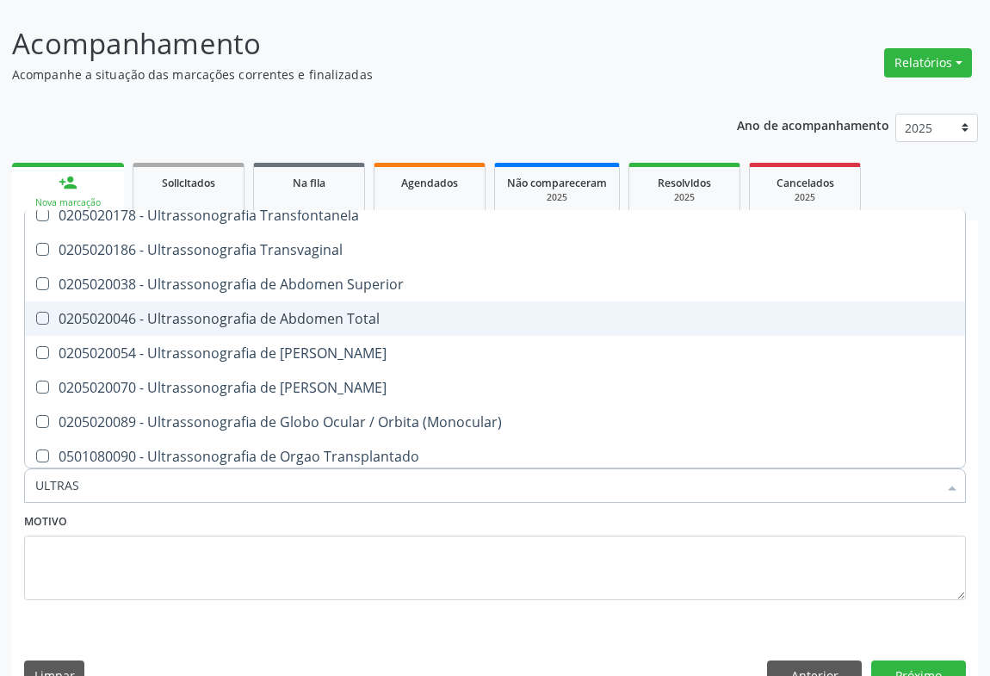
click at [376, 312] on div "0205020046 - Ultrassonografia de Abdomen Total" at bounding box center [495, 319] width 920 height 14
checkbox Total "true"
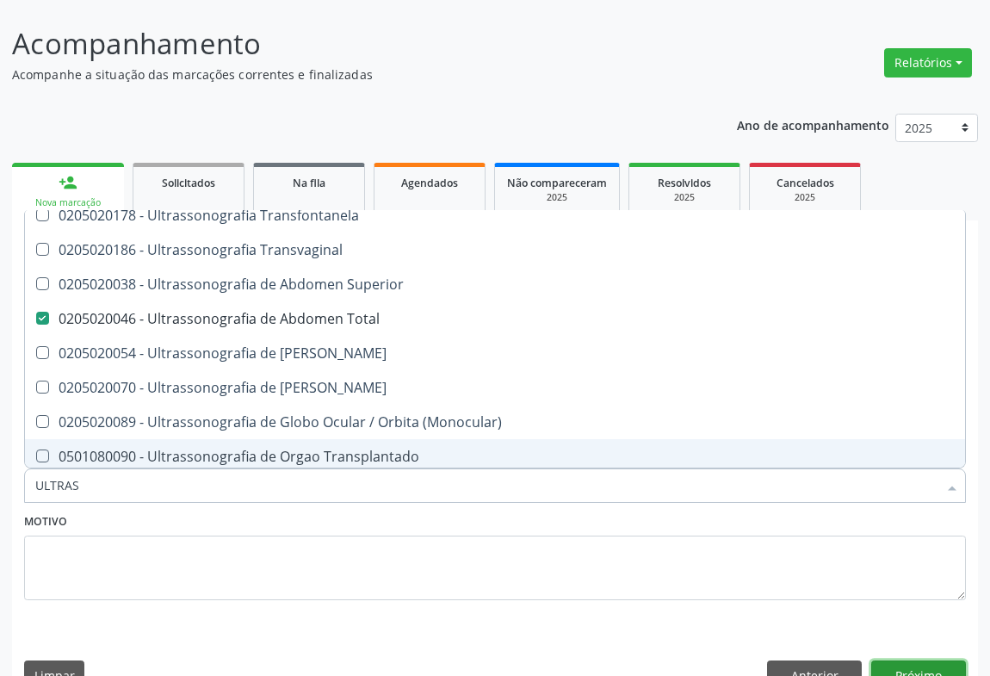
click at [935, 660] on button "Próximo" at bounding box center [918, 674] width 95 height 29
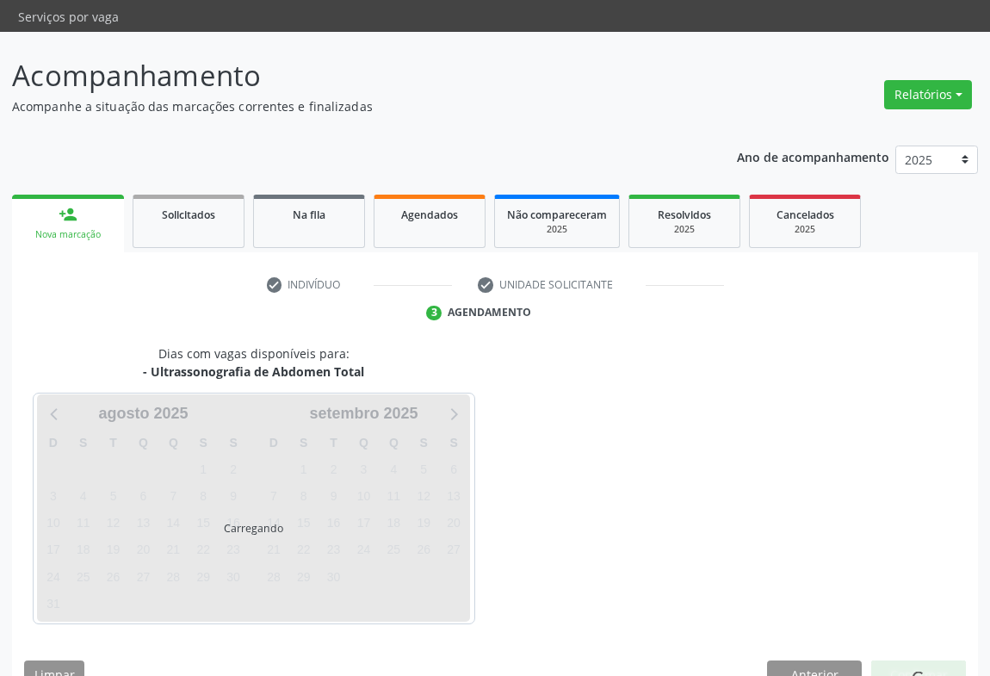
scroll to position [0, 0]
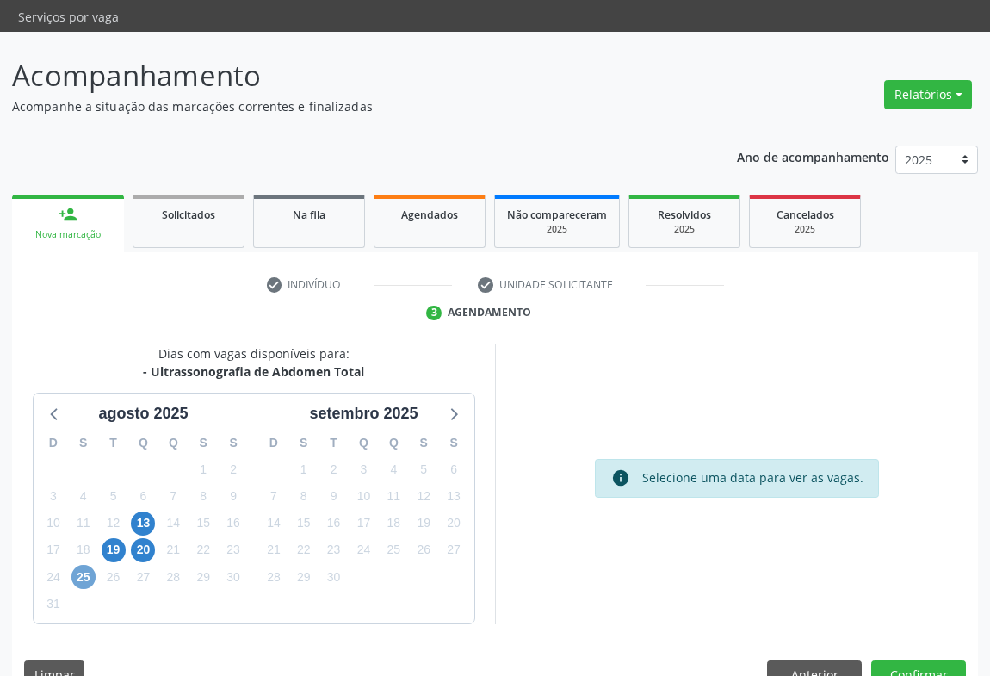
drag, startPoint x: 76, startPoint y: 541, endPoint x: 648, endPoint y: 667, distance: 585.6
click at [87, 565] on span "25" at bounding box center [83, 577] width 24 height 24
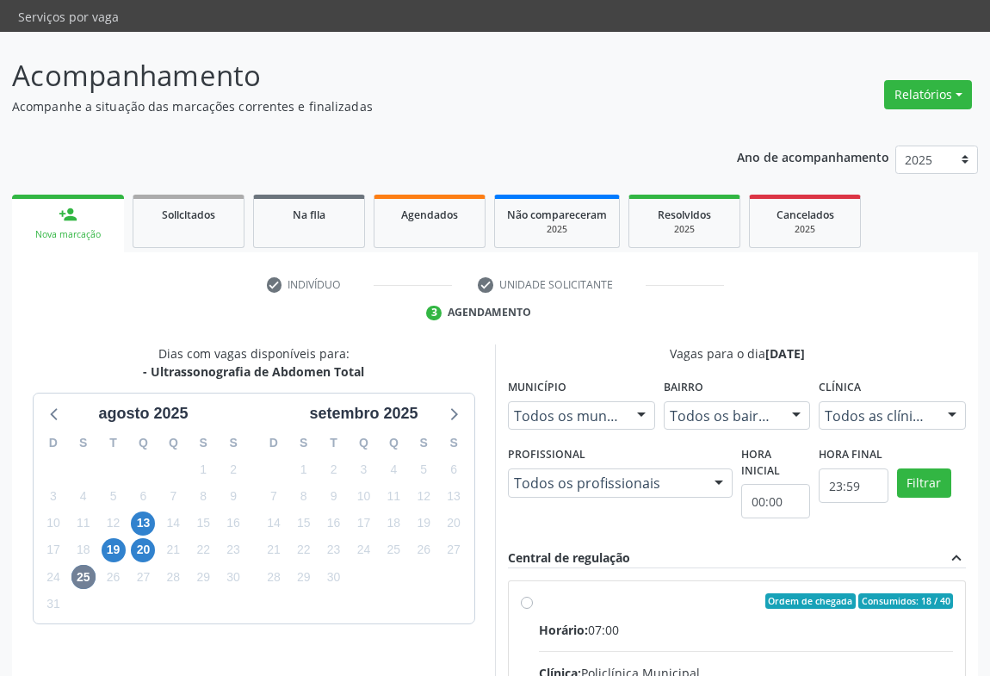
click at [663, 621] on div "Horário: 07:00" at bounding box center [746, 630] width 414 height 18
click at [533, 593] on input "Ordem de chegada Consumidos: 18 / 40 Horário: 07:00 Clínica: Policlínica Munici…" at bounding box center [527, 600] width 12 height 15
radio input "true"
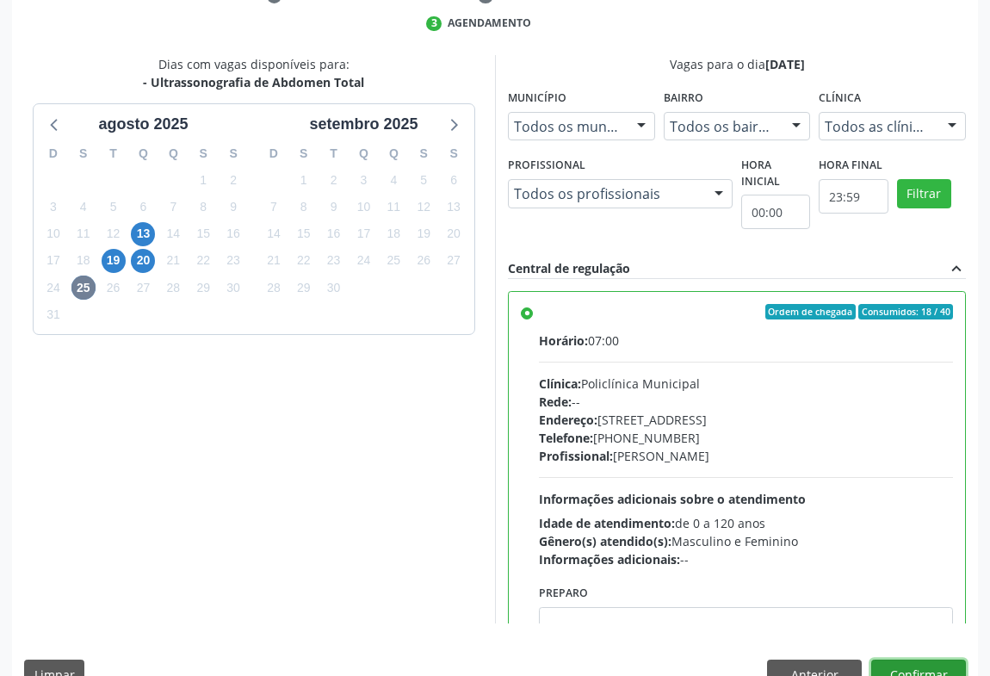
click at [953, 660] on button "Confirmar" at bounding box center [918, 674] width 95 height 29
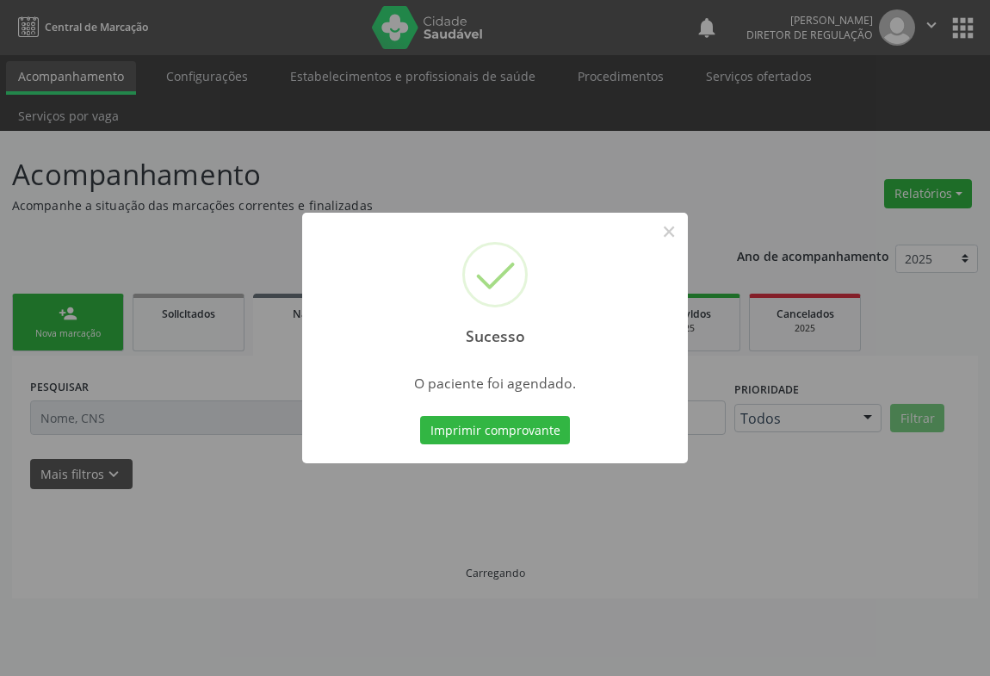
scroll to position [0, 0]
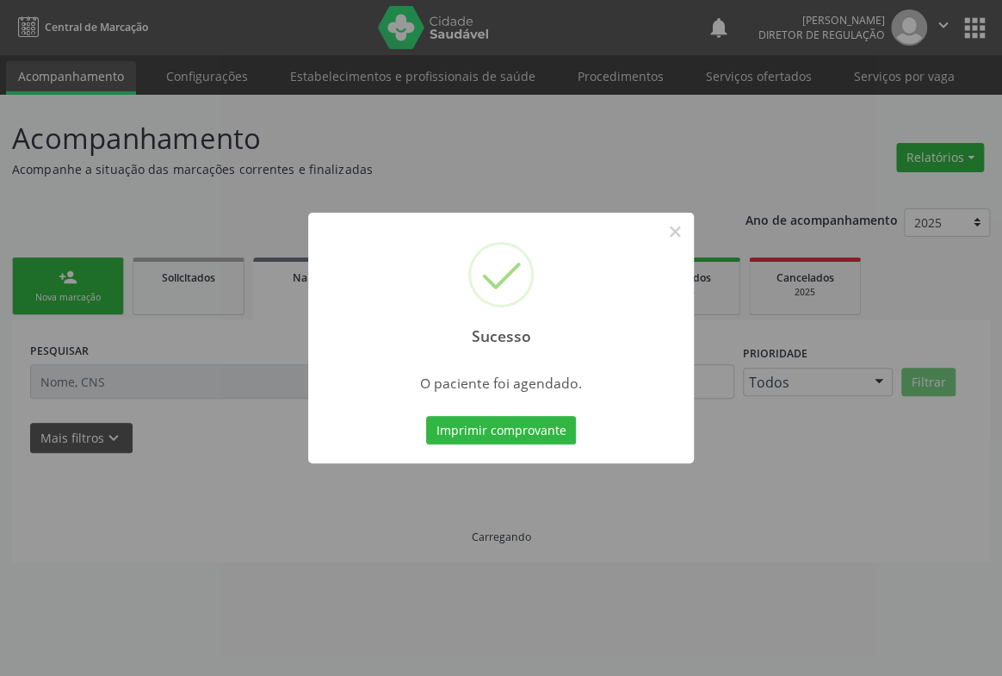
click at [426, 416] on button "Imprimir comprovante" at bounding box center [501, 430] width 150 height 29
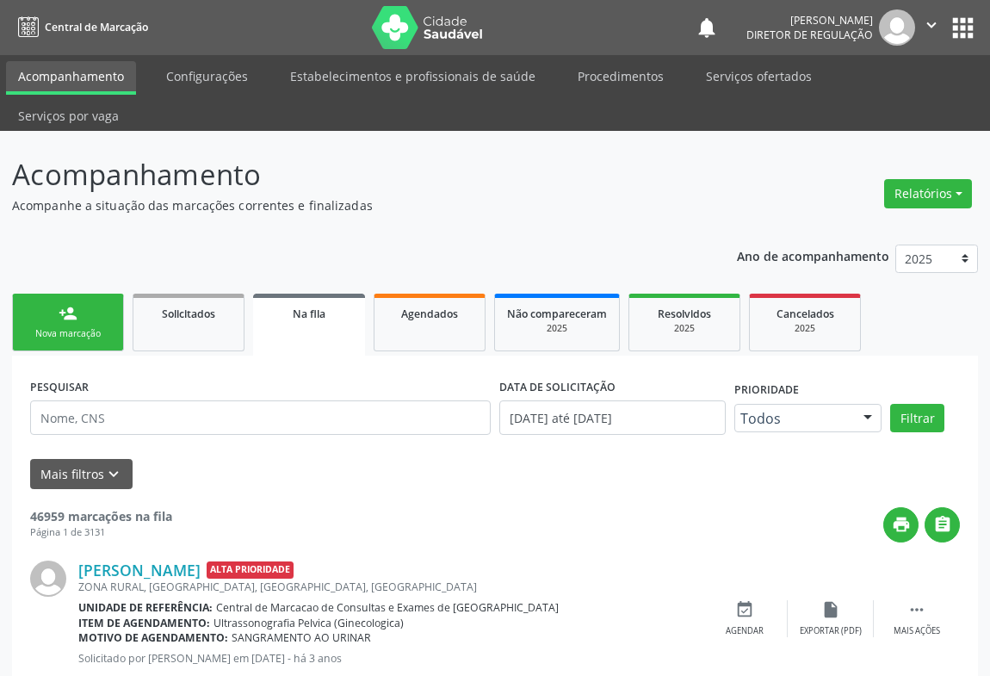
click at [71, 304] on div "person_add" at bounding box center [68, 313] width 19 height 19
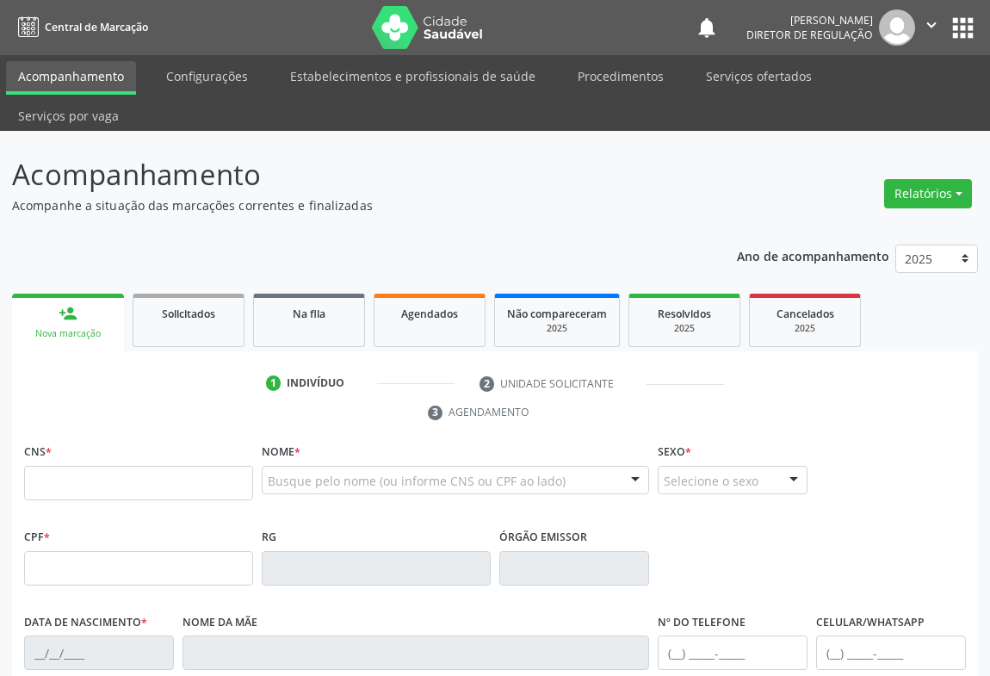
click at [103, 439] on div "CNS *" at bounding box center [138, 469] width 229 height 61
click at [108, 466] on input "text" at bounding box center [138, 483] width 229 height 34
type input "708 7041 8712 7090"
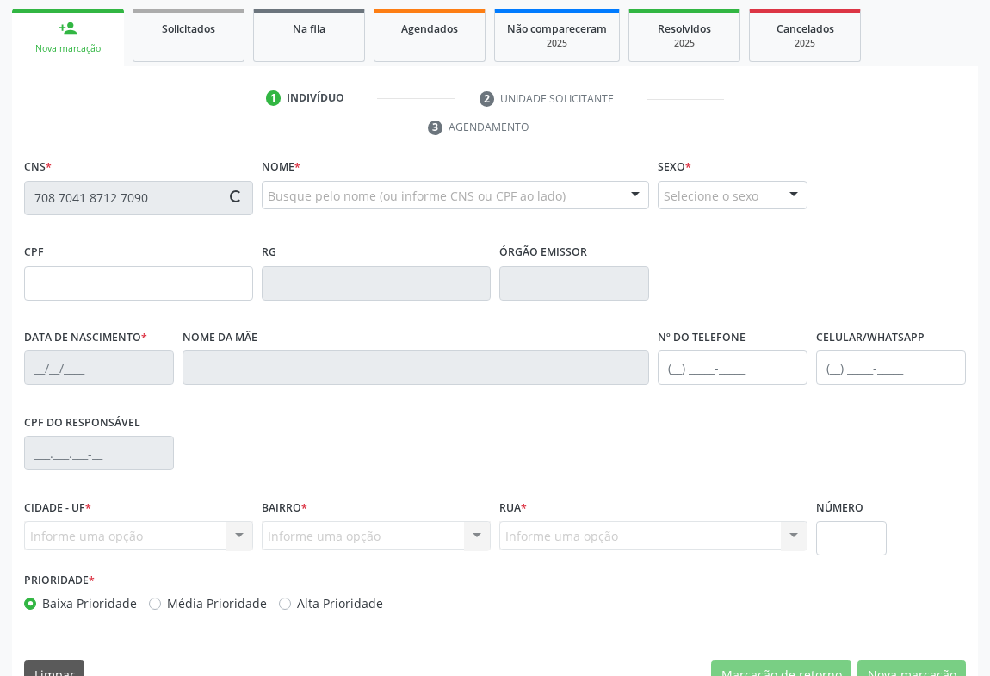
type input "1199616796"
type input "22/10/1979"
type input "(74) 9144-6380"
type input "005.127.215-64"
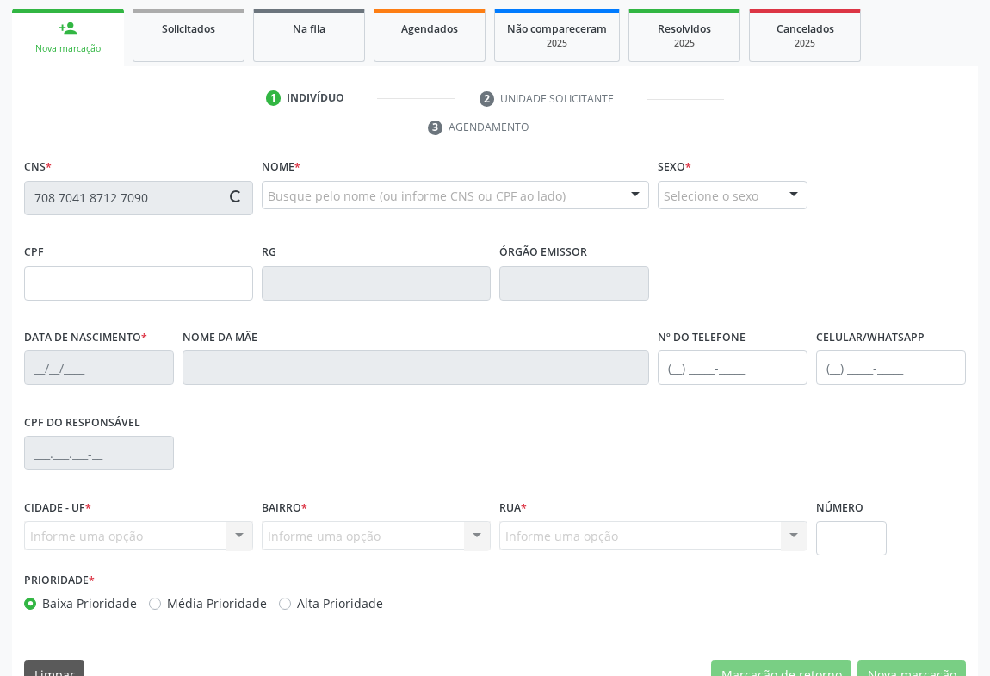
type input "S/N"
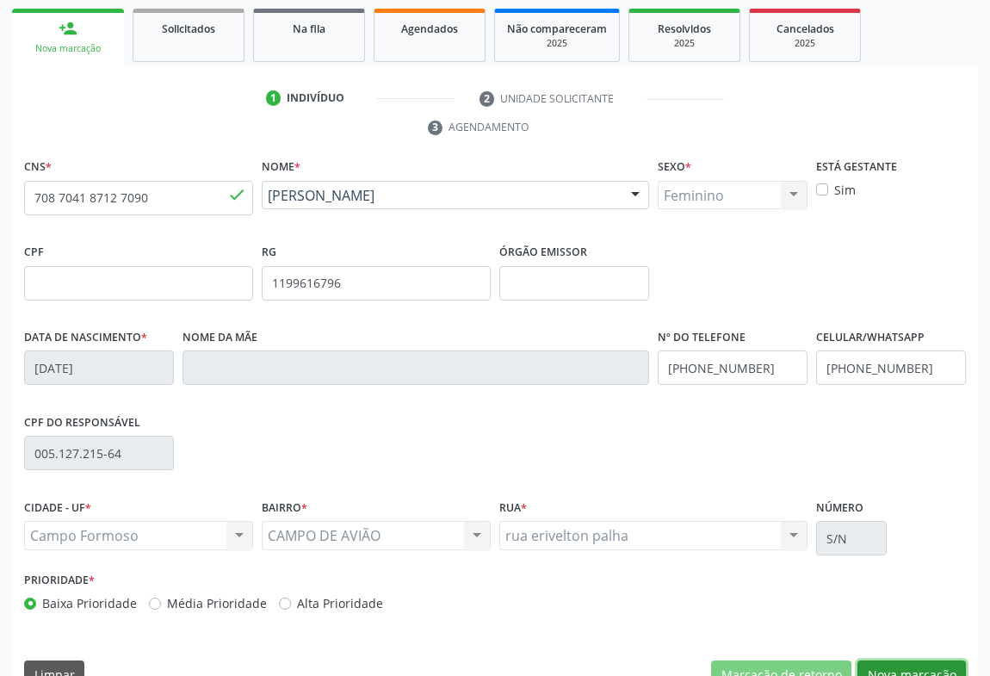
click at [921, 660] on button "Nova marcação" at bounding box center [912, 674] width 108 height 29
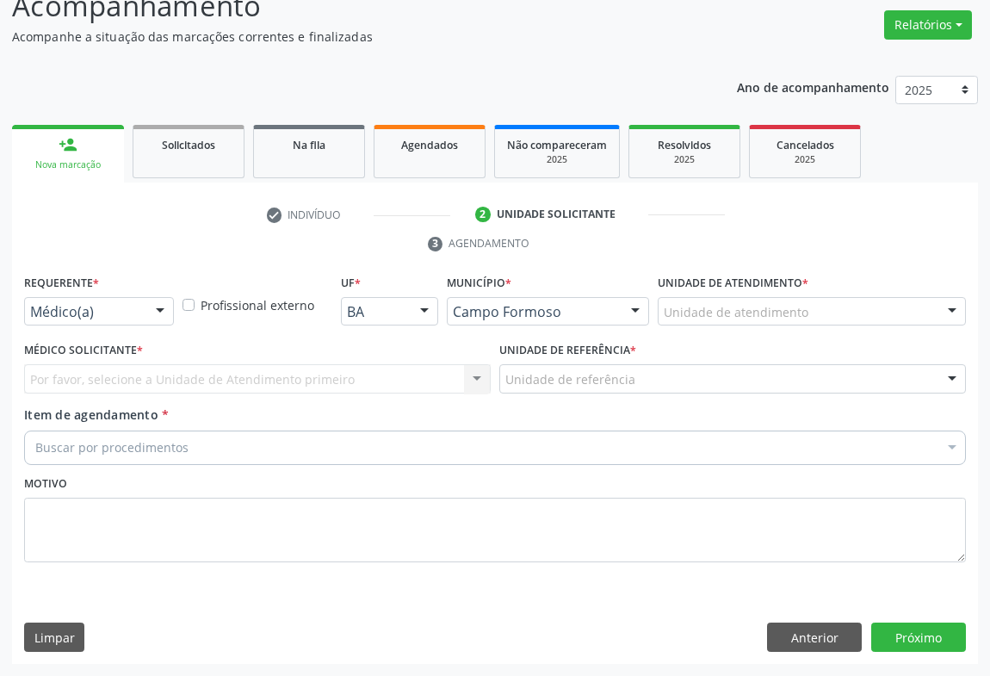
scroll to position [131, 0]
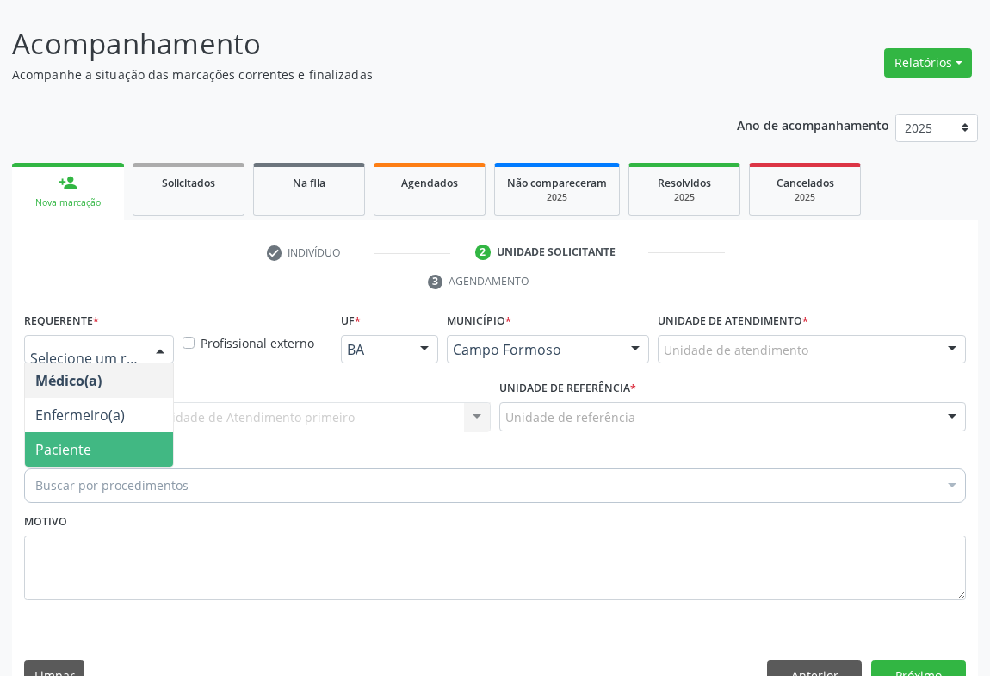
click at [112, 432] on span "Paciente" at bounding box center [99, 449] width 148 height 34
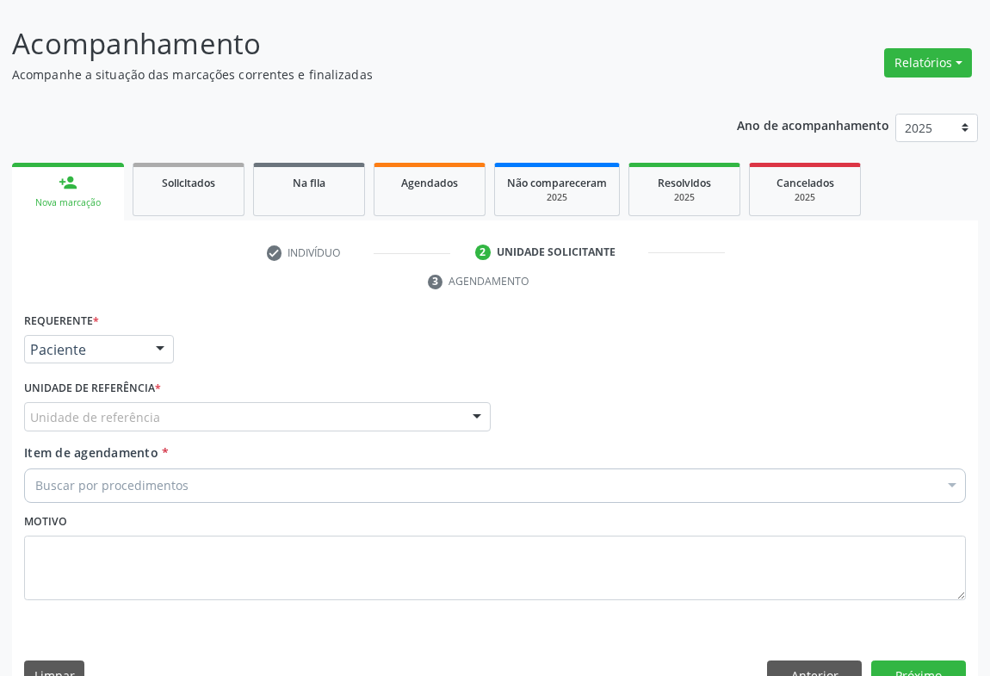
click at [258, 402] on div "Unidade de referência" at bounding box center [257, 416] width 467 height 29
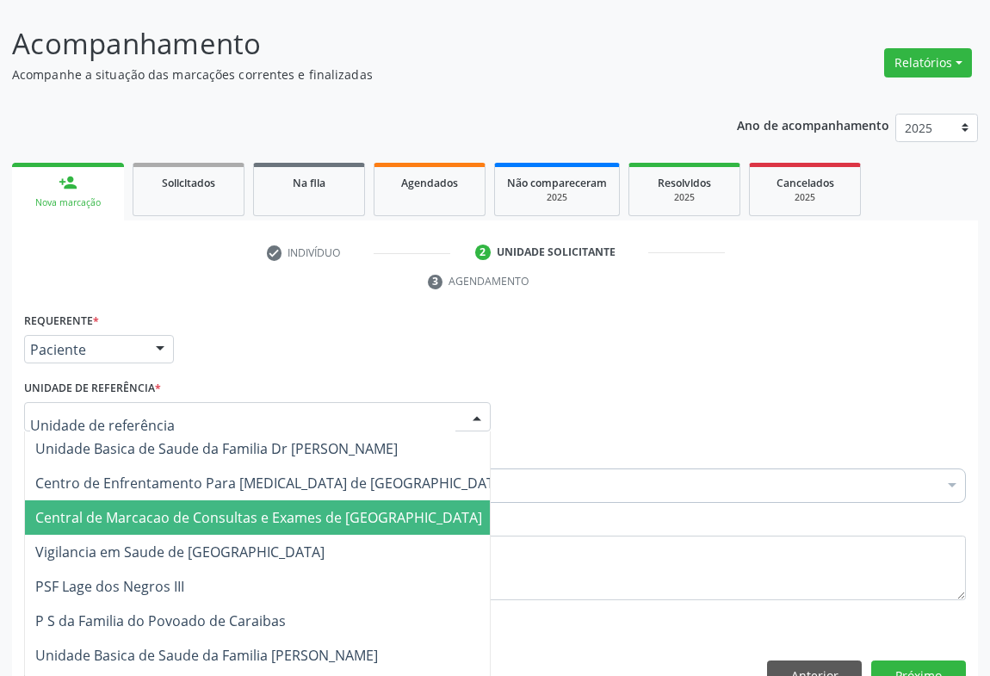
click at [256, 508] on span "Central de Marcacao de Consultas e Exames de [GEOGRAPHIC_DATA]" at bounding box center [258, 517] width 447 height 19
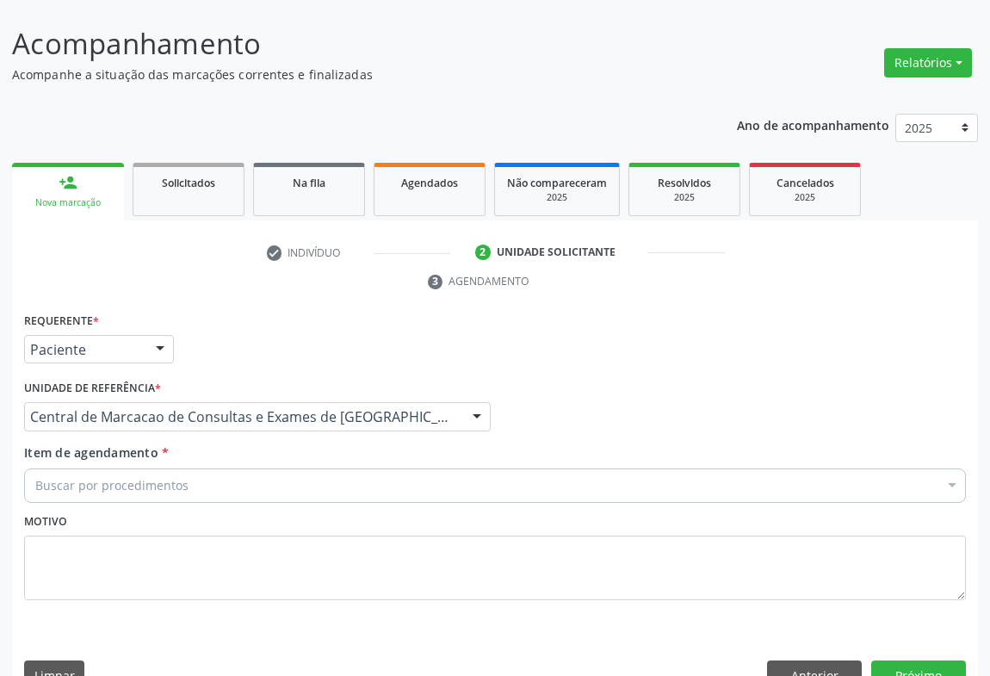
click at [293, 468] on div "Buscar por procedimentos" at bounding box center [495, 485] width 942 height 34
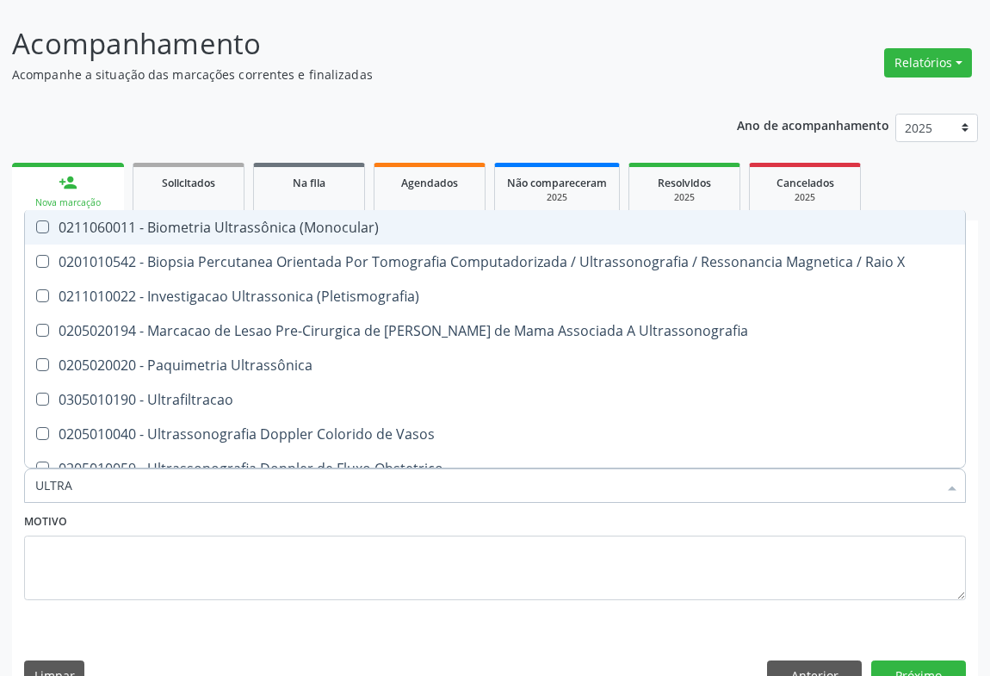
type input "ULTRAS"
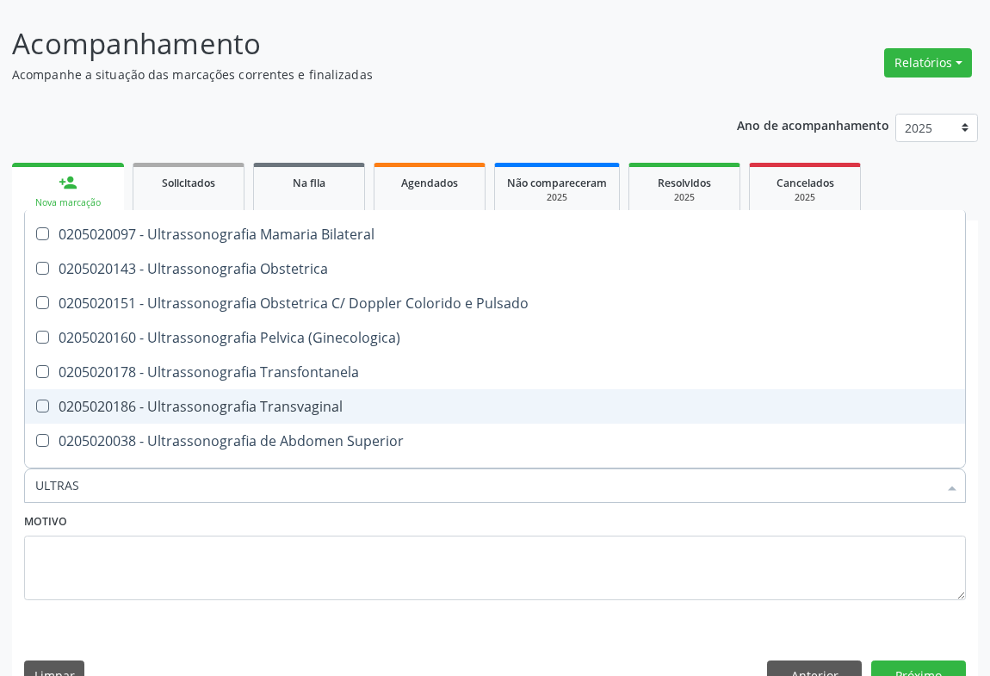
scroll to position [313, 0]
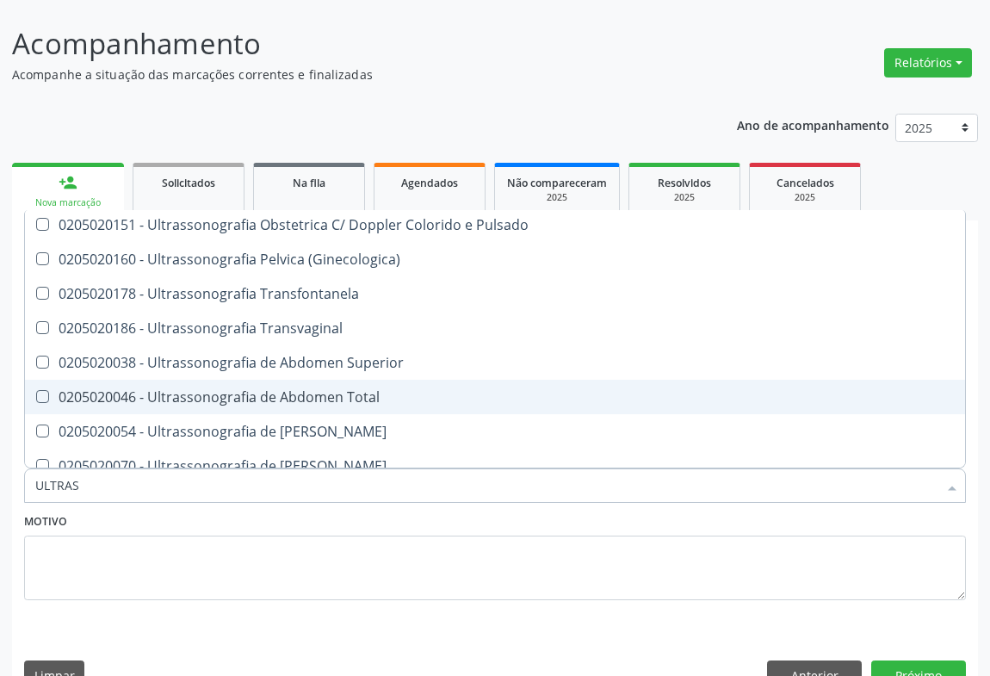
click at [378, 390] on div "0205020046 - Ultrassonografia de Abdomen Total" at bounding box center [495, 397] width 920 height 14
checkbox Total "true"
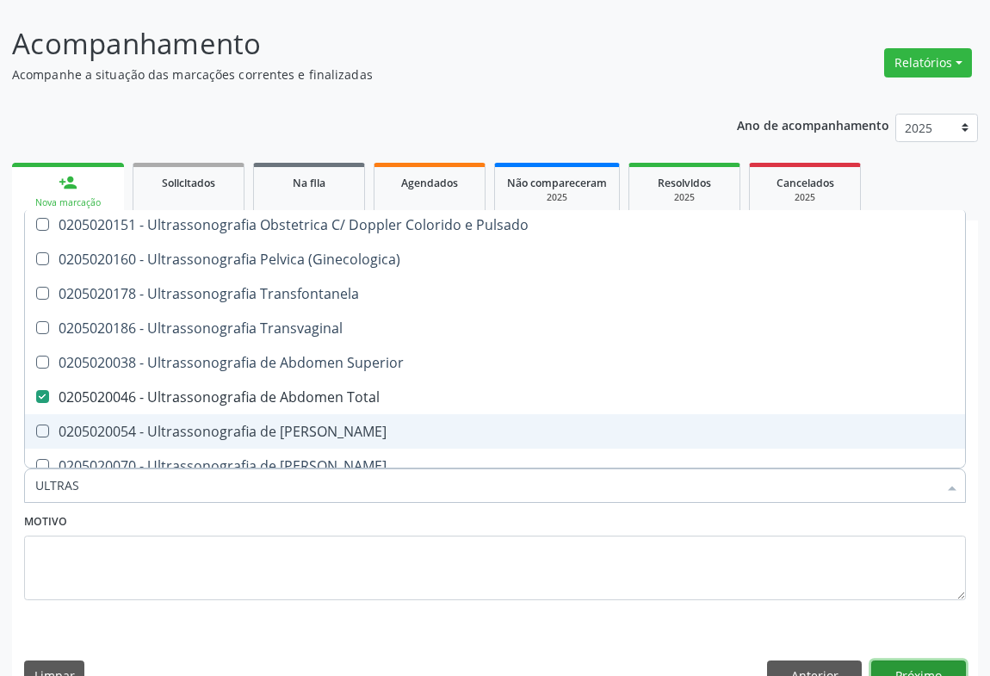
click at [927, 660] on button "Próximo" at bounding box center [918, 674] width 95 height 29
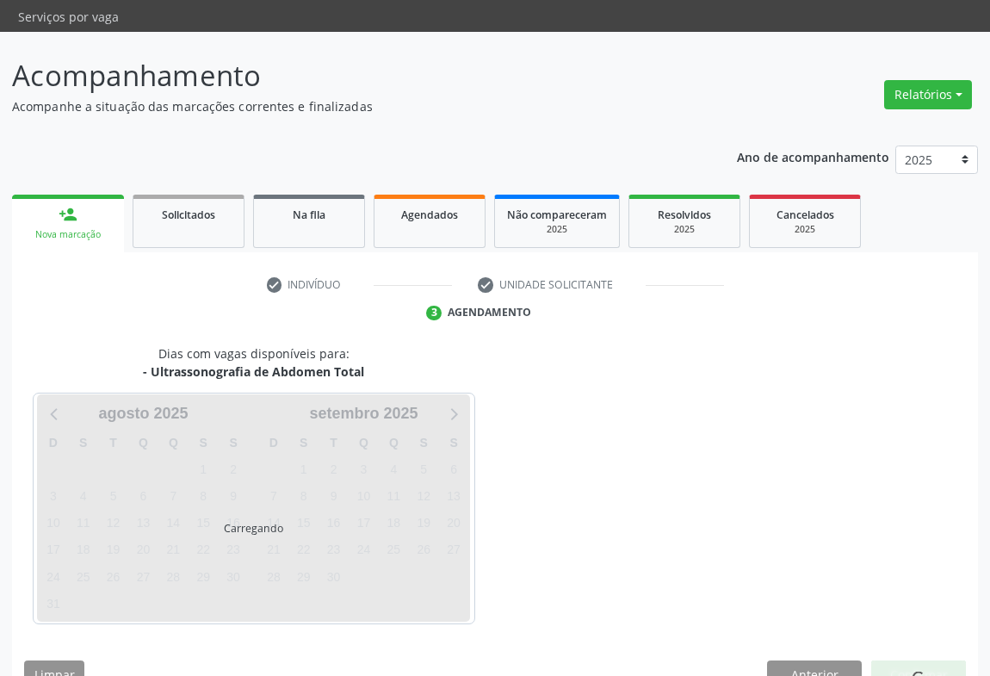
scroll to position [0, 0]
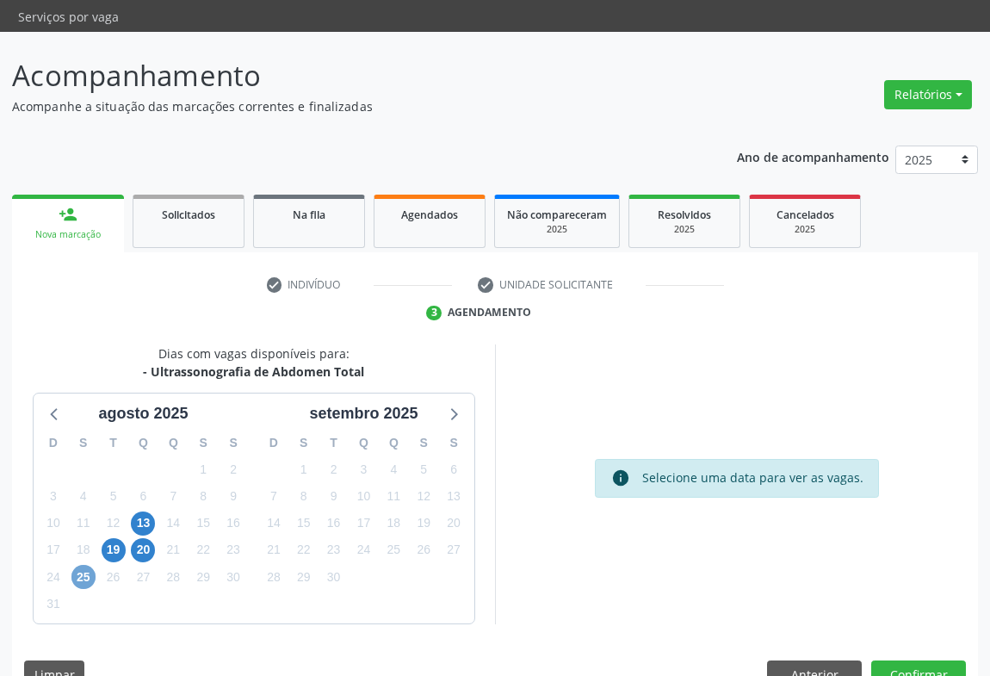
click at [83, 565] on span "25" at bounding box center [83, 577] width 24 height 24
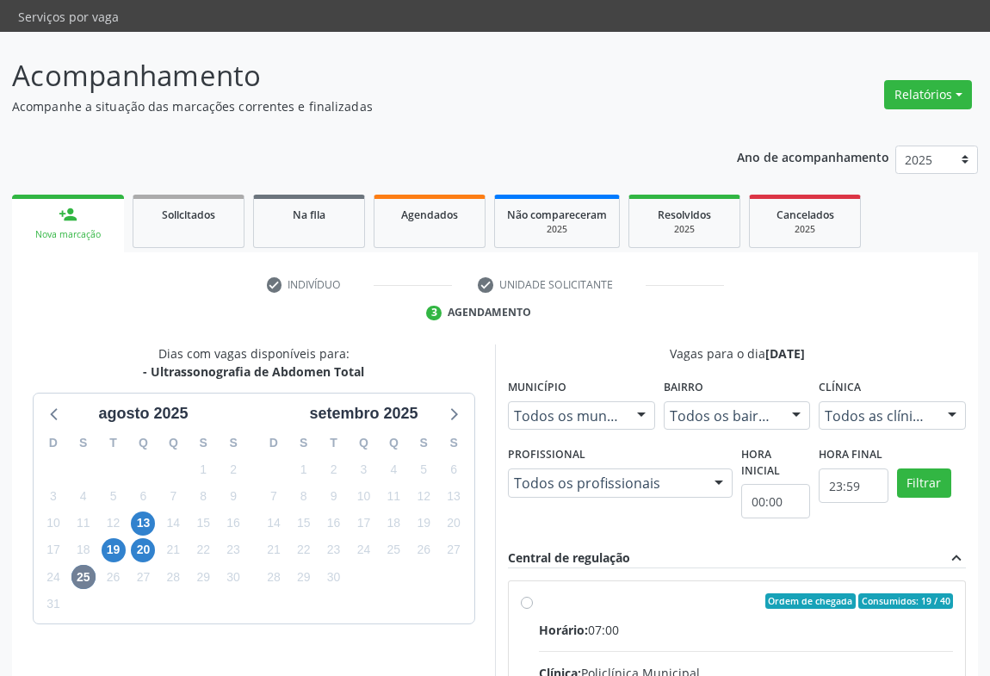
click at [705, 593] on div "Ordem de chegada Consumidos: 19 / 40" at bounding box center [746, 600] width 414 height 15
click at [533, 593] on input "Ordem de chegada Consumidos: 19 / 40 Horário: 07:00 Clínica: Policlínica Munici…" at bounding box center [527, 600] width 12 height 15
radio input "true"
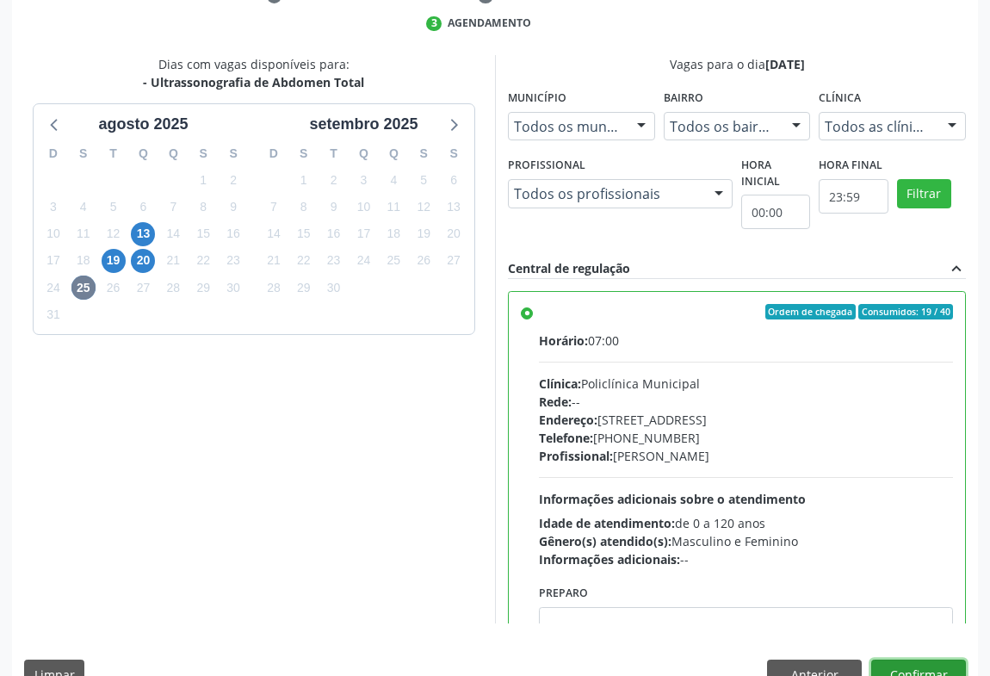
click at [933, 660] on button "Confirmar" at bounding box center [918, 674] width 95 height 29
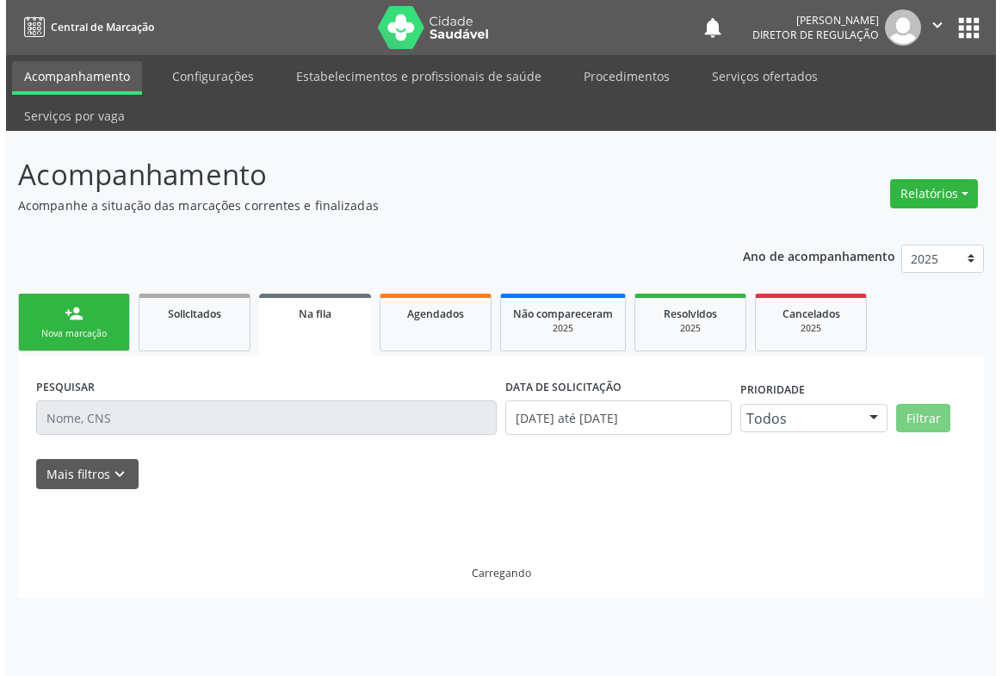
scroll to position [0, 0]
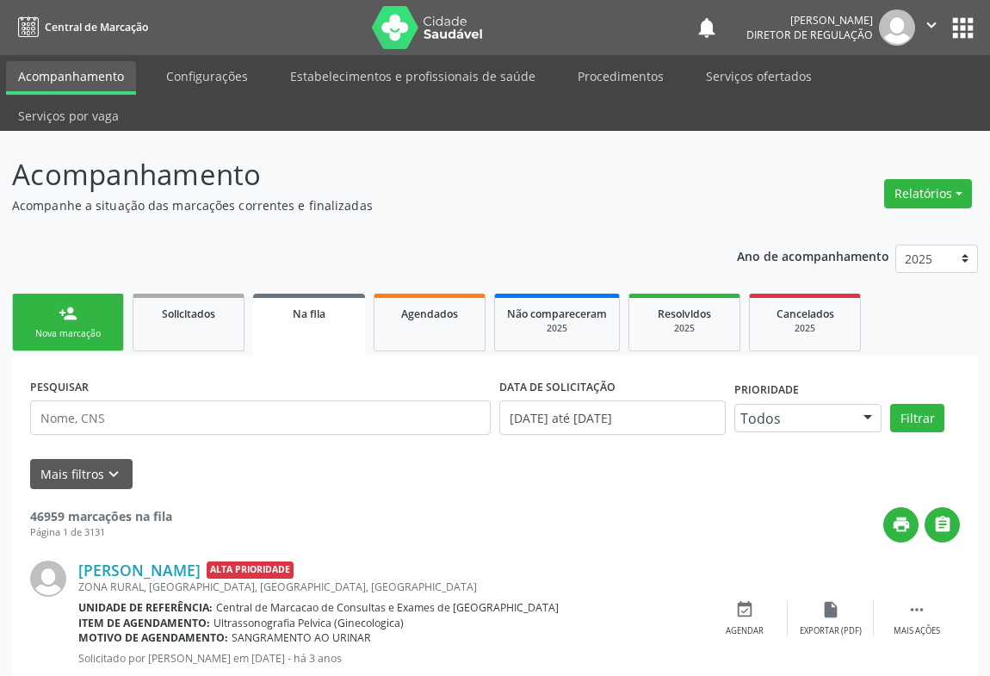
click at [59, 305] on link "person_add Nova marcação" at bounding box center [68, 323] width 112 height 58
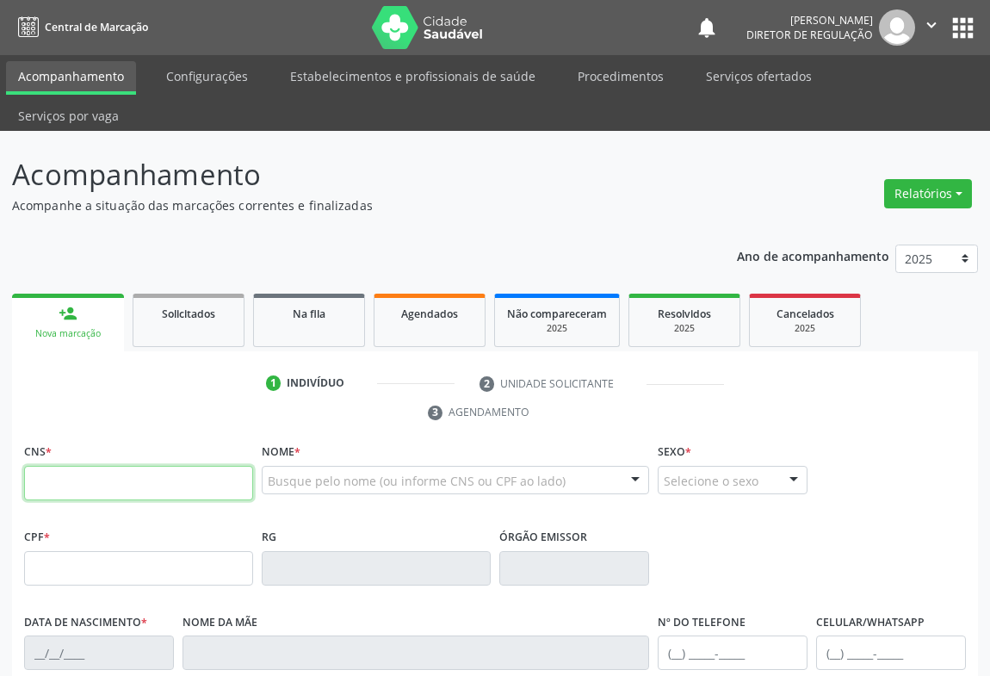
click at [89, 466] on input "text" at bounding box center [138, 483] width 229 height 34
type input "704 6036 7105 7523"
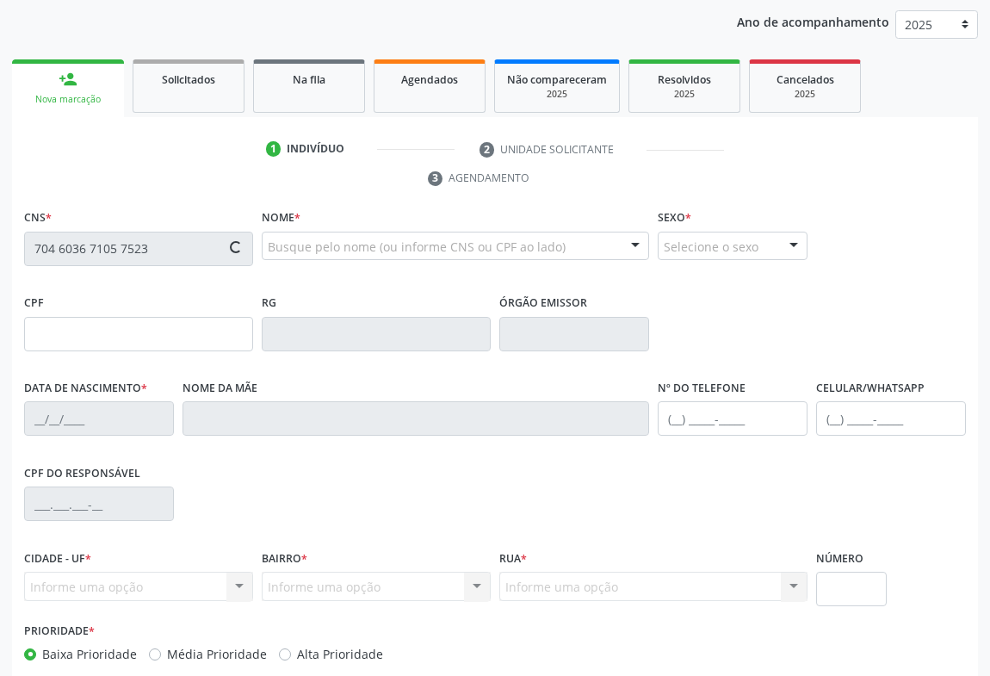
scroll to position [285, 0]
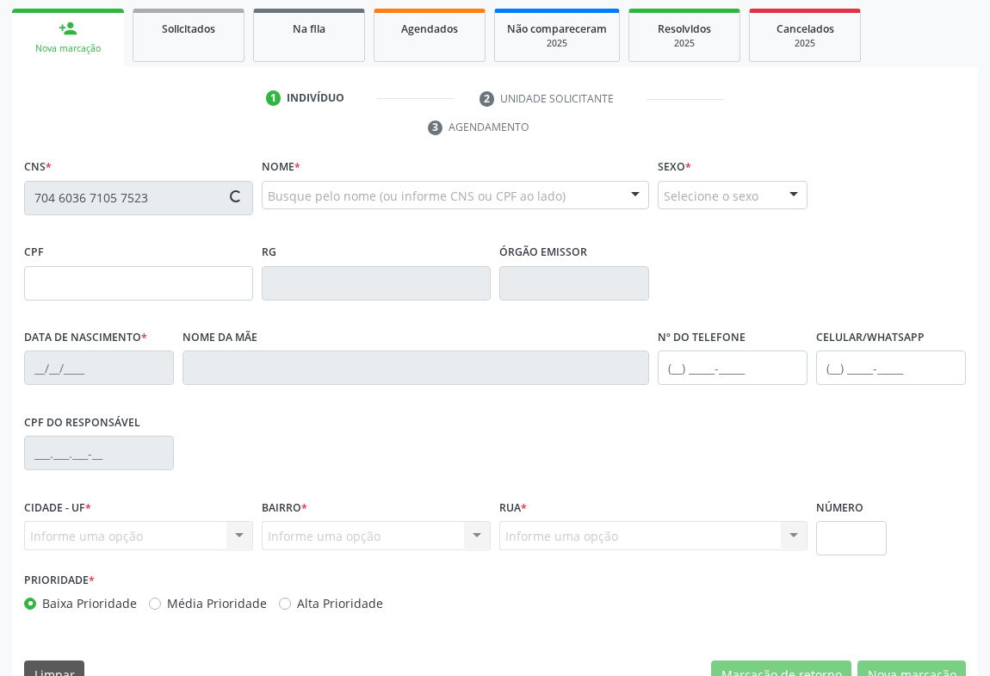
type input "[DATE]"
type input "SN"
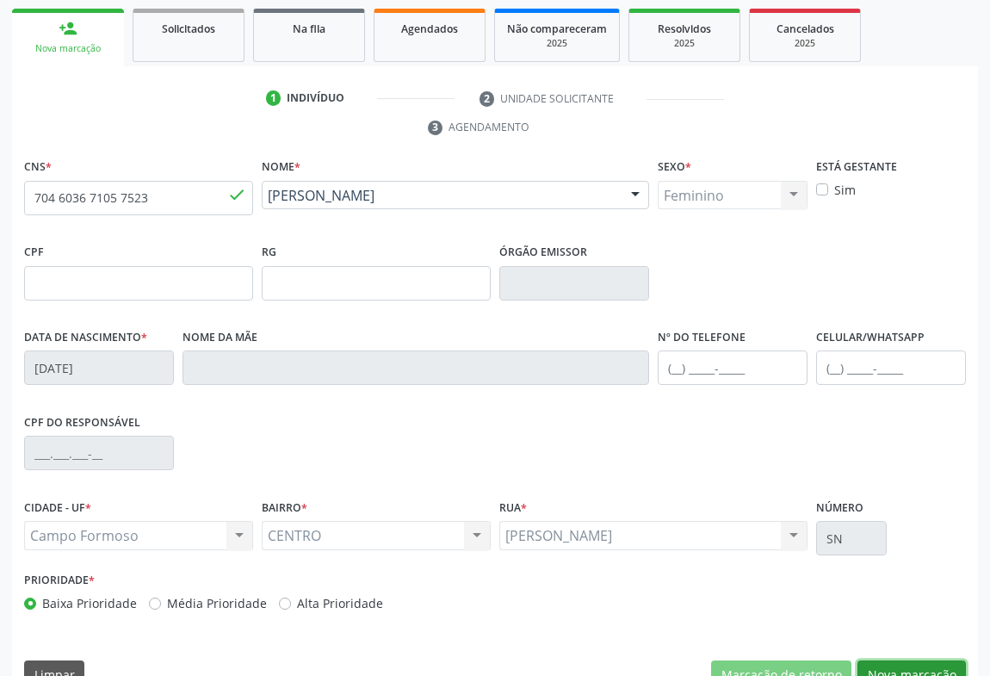
click at [905, 660] on button "Nova marcação" at bounding box center [912, 674] width 108 height 29
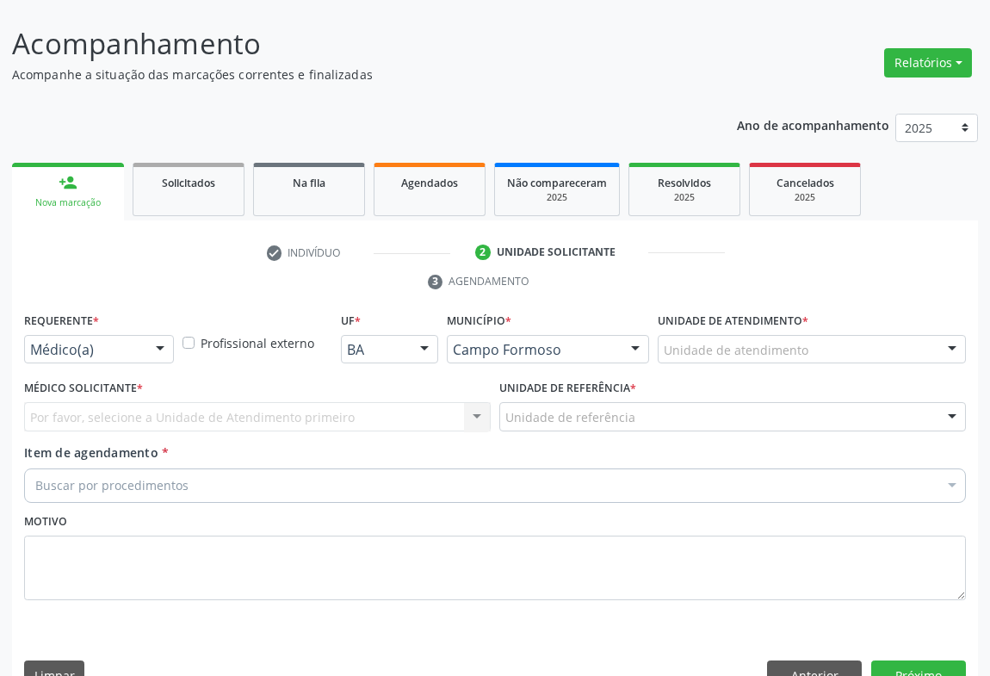
click at [140, 335] on div "Médico(a)" at bounding box center [99, 349] width 150 height 29
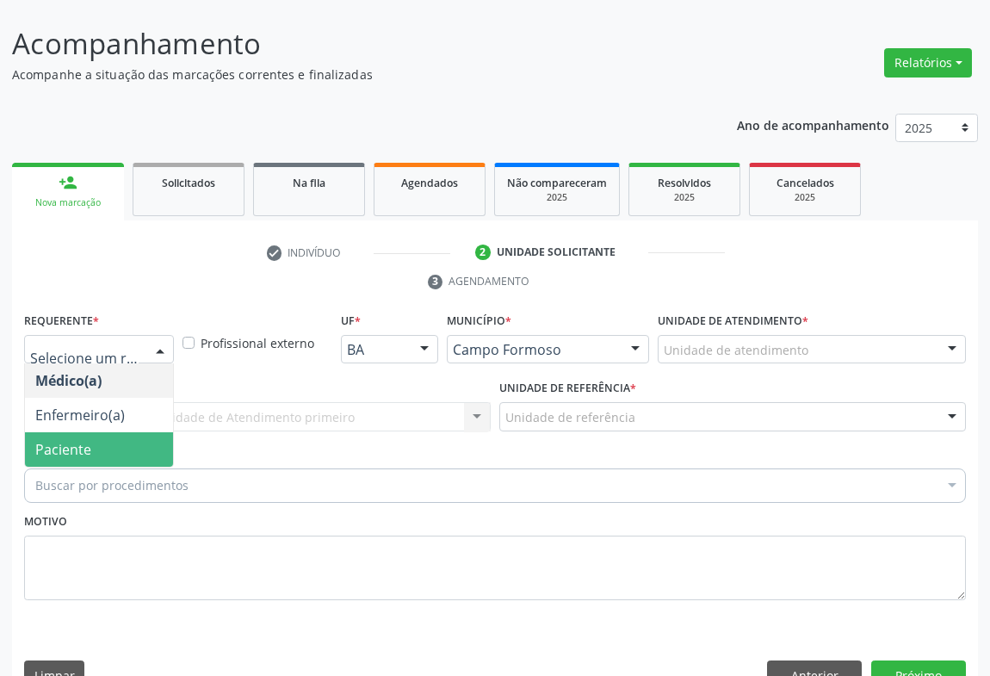
click at [132, 432] on span "Paciente" at bounding box center [99, 449] width 148 height 34
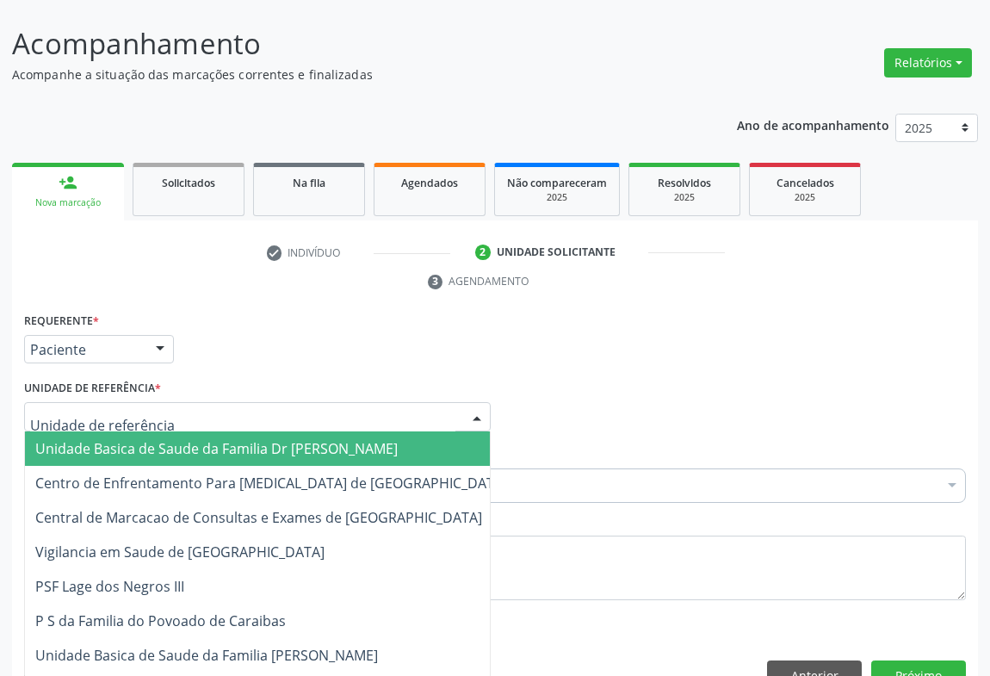
click at [280, 402] on div at bounding box center [257, 416] width 467 height 29
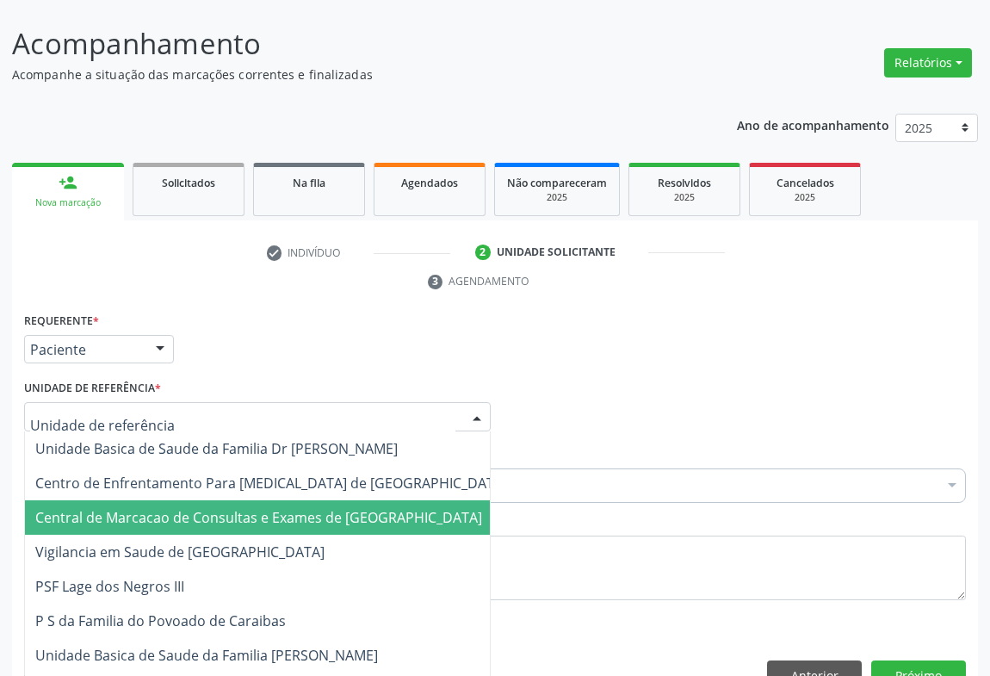
click at [270, 508] on span "Central de Marcacao de Consultas e Exames de [GEOGRAPHIC_DATA]" at bounding box center [258, 517] width 447 height 19
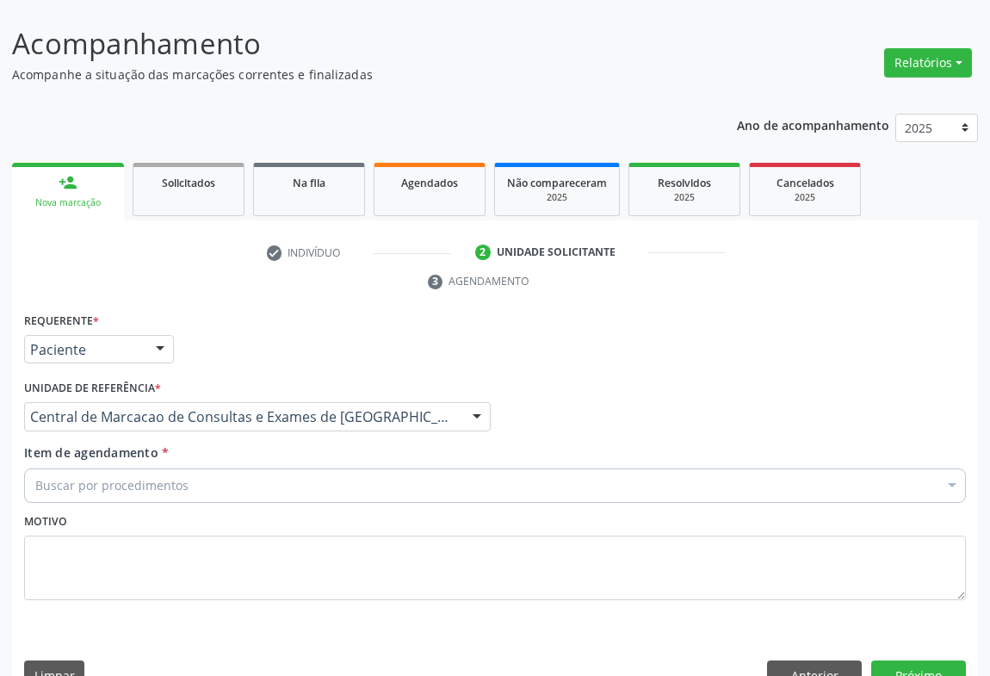
click at [341, 468] on div "Buscar por procedimentos" at bounding box center [495, 485] width 942 height 34
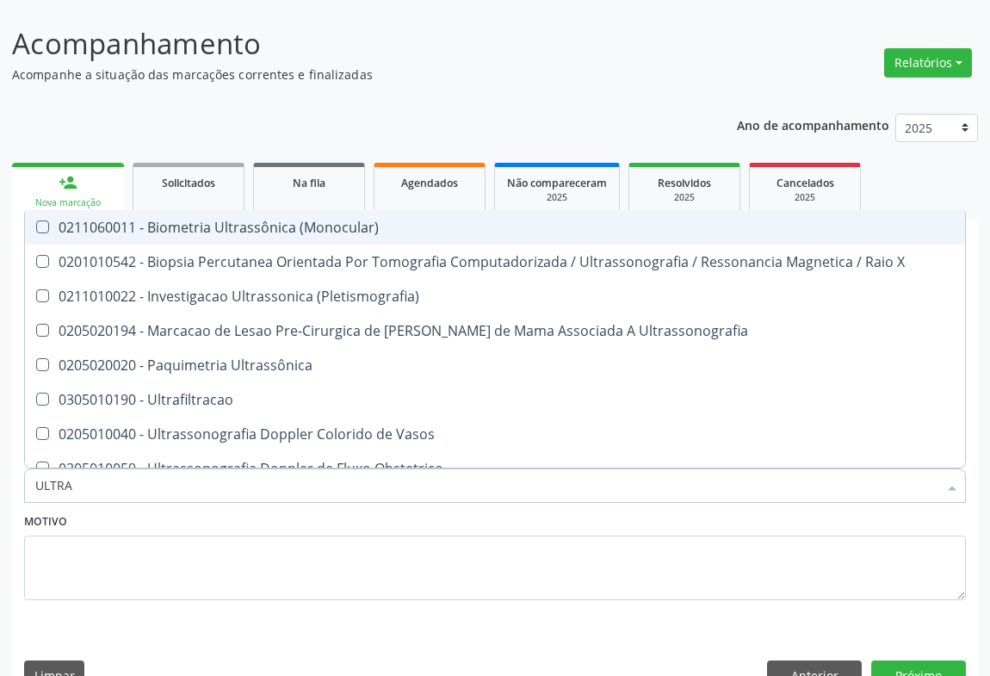
type input "ULTRAS"
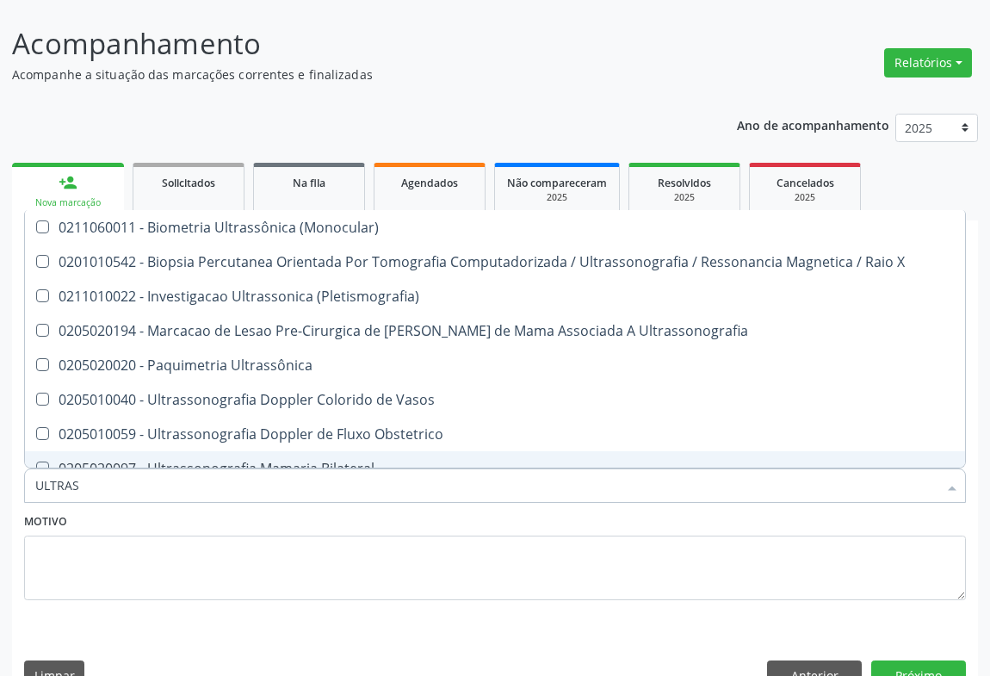
scroll to position [313, 0]
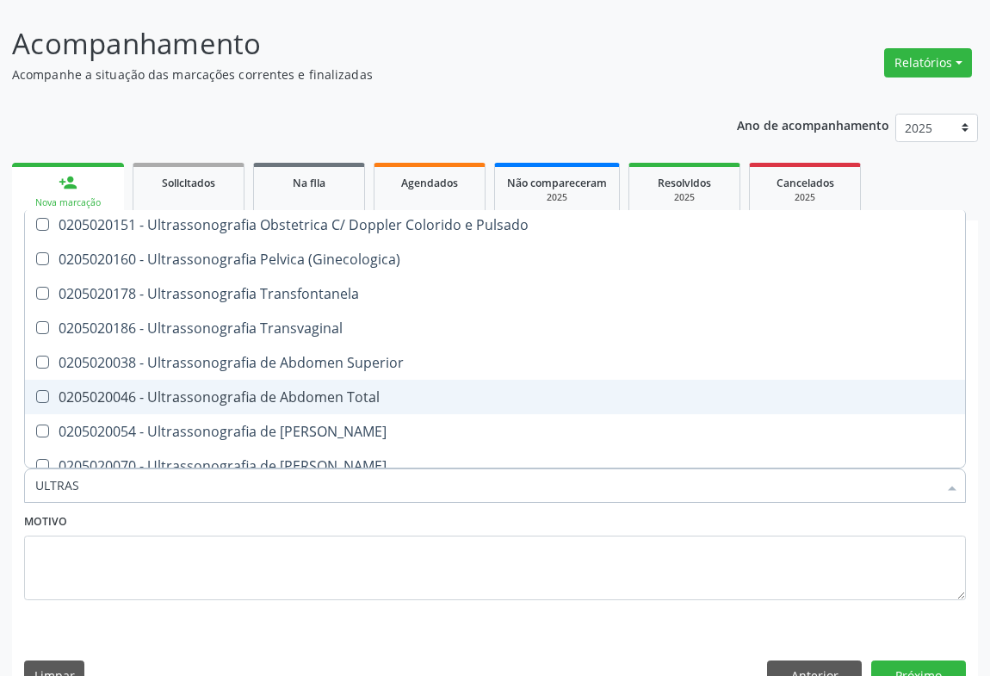
click at [350, 380] on span "0205020046 - Ultrassonografia de Abdomen Total" at bounding box center [495, 397] width 940 height 34
checkbox Total "true"
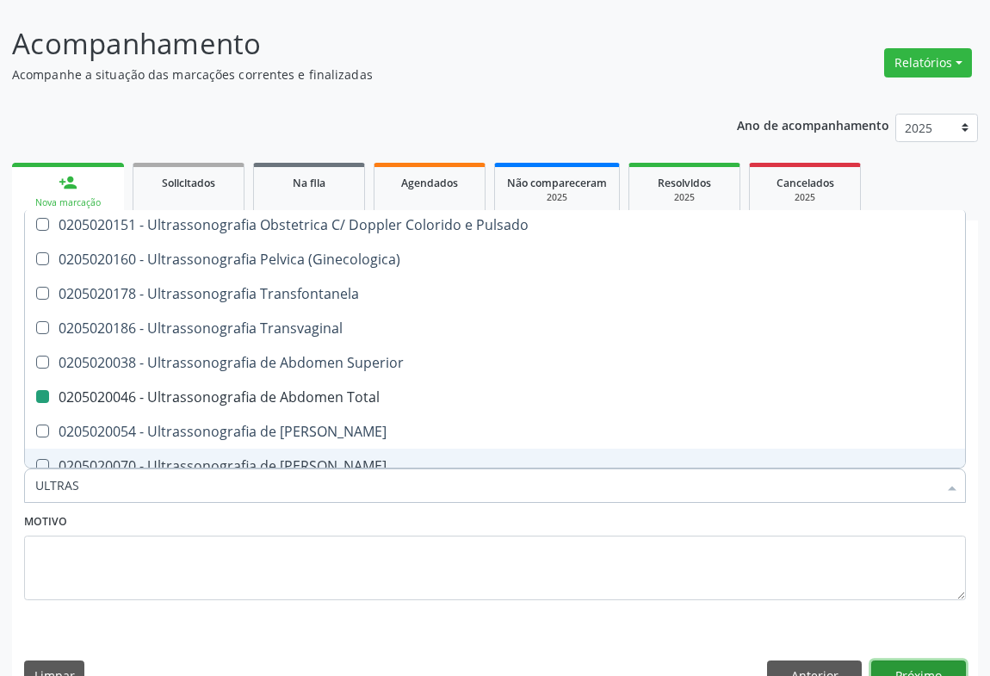
click at [904, 660] on button "Próximo" at bounding box center [918, 674] width 95 height 29
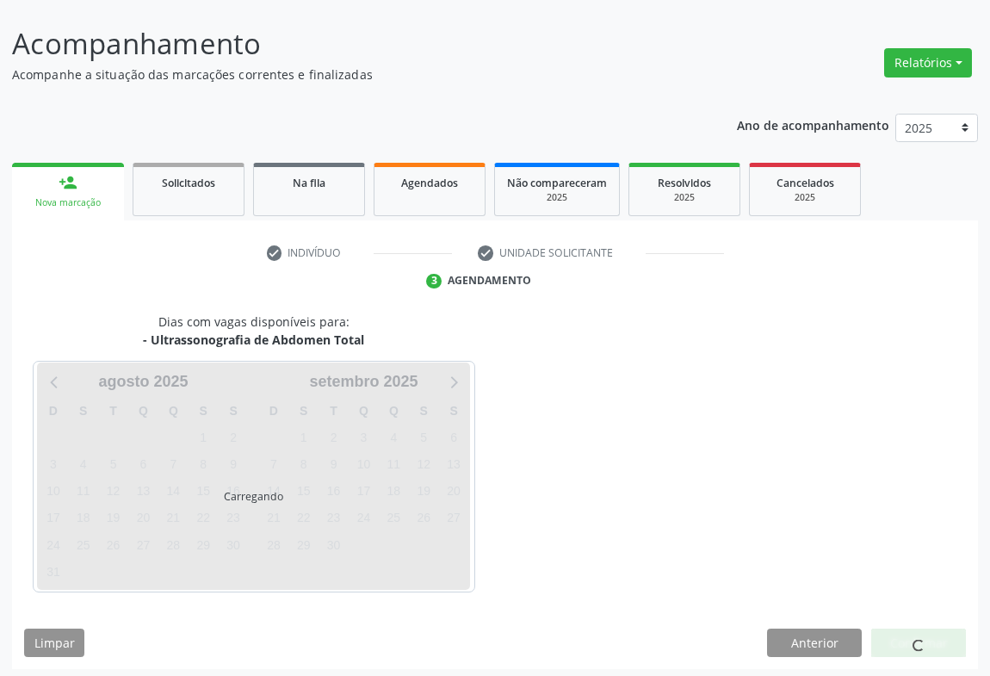
scroll to position [0, 0]
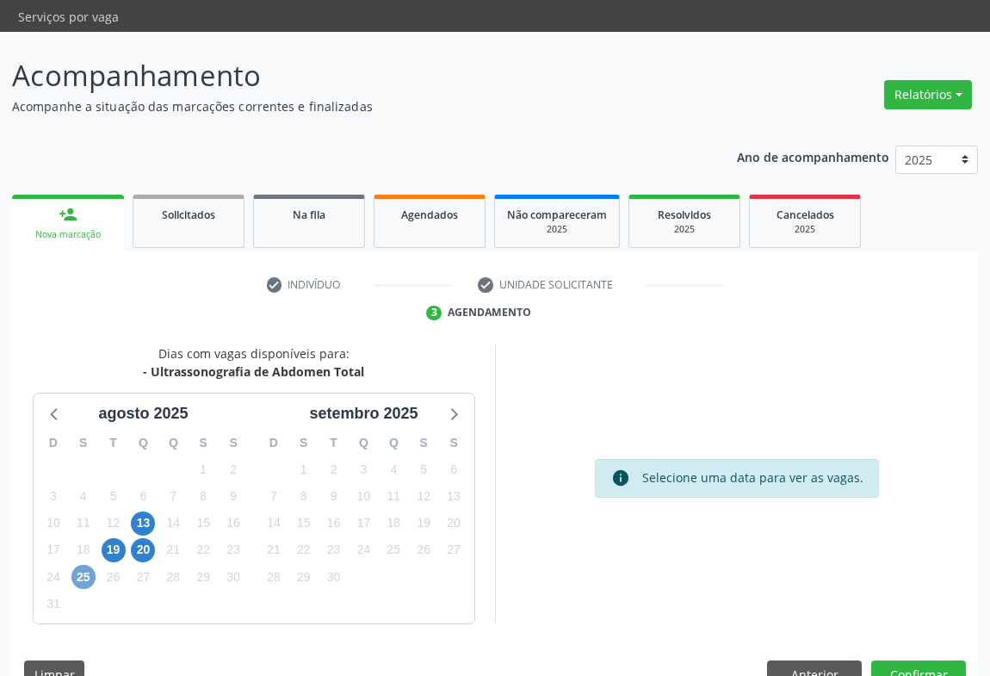
click at [83, 565] on span "25" at bounding box center [83, 577] width 24 height 24
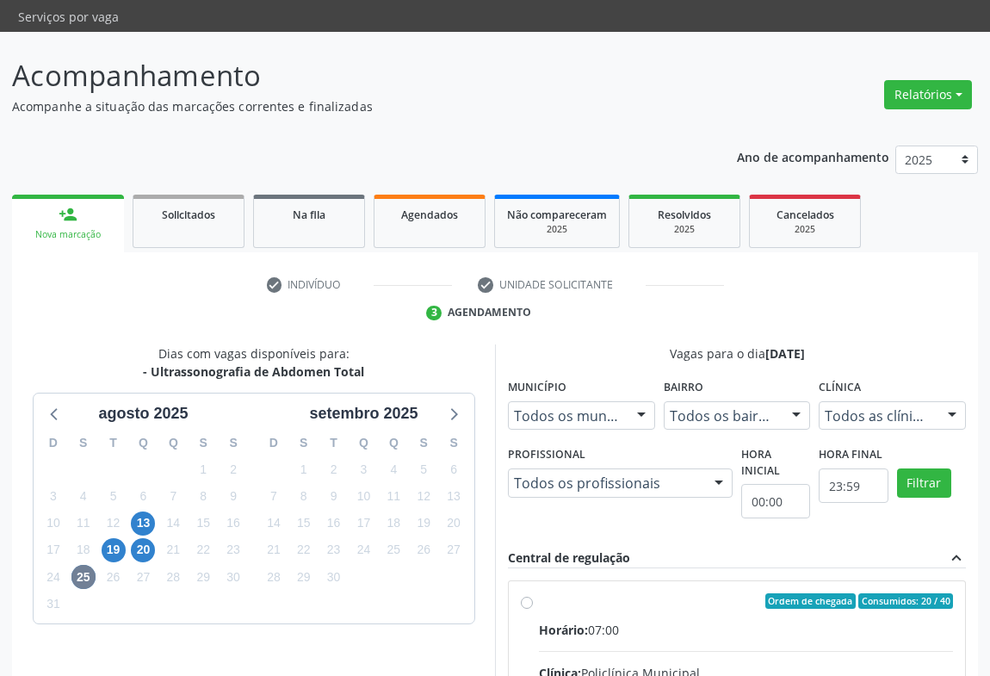
click at [533, 604] on input "Ordem de chegada Consumidos: 20 / 40 Horário: 07:00 Clínica: Policlínica Munici…" at bounding box center [527, 600] width 12 height 15
radio input "true"
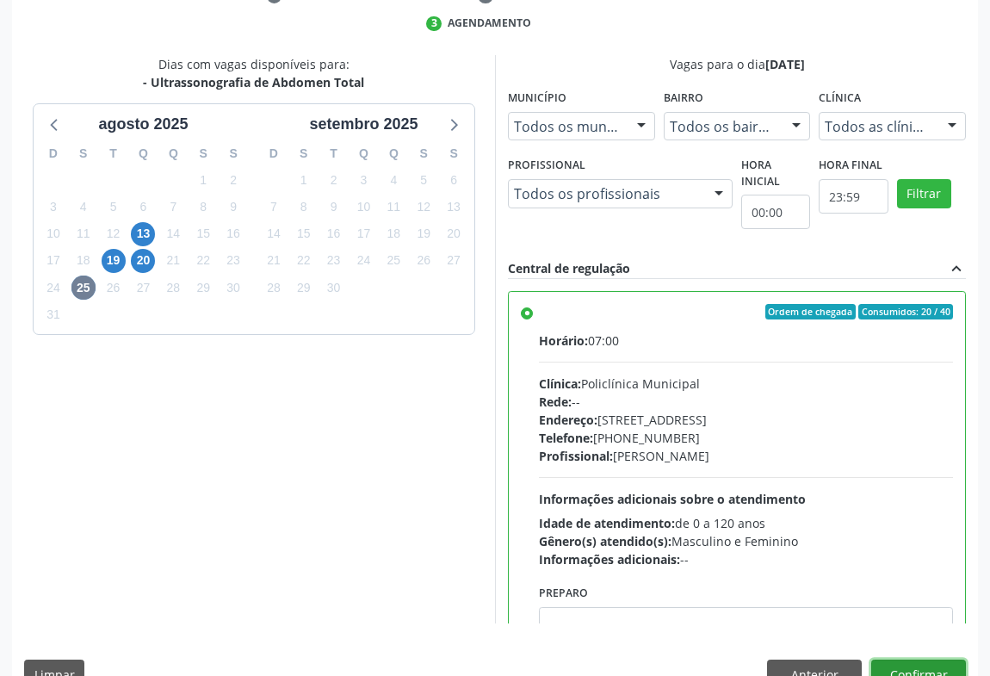
click at [898, 660] on button "Confirmar" at bounding box center [918, 674] width 95 height 29
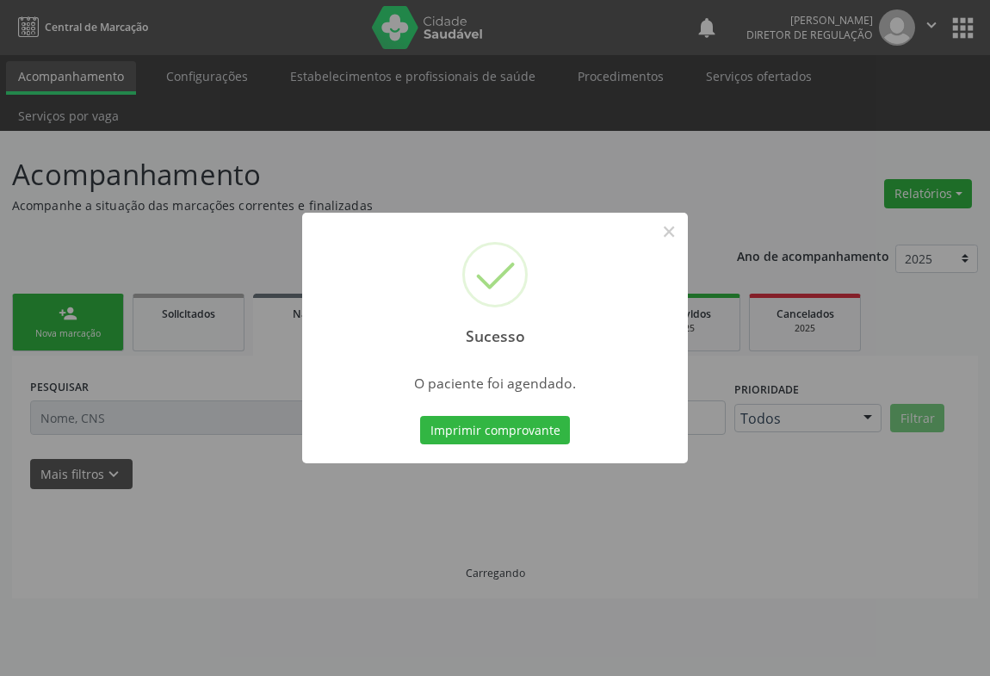
scroll to position [0, 0]
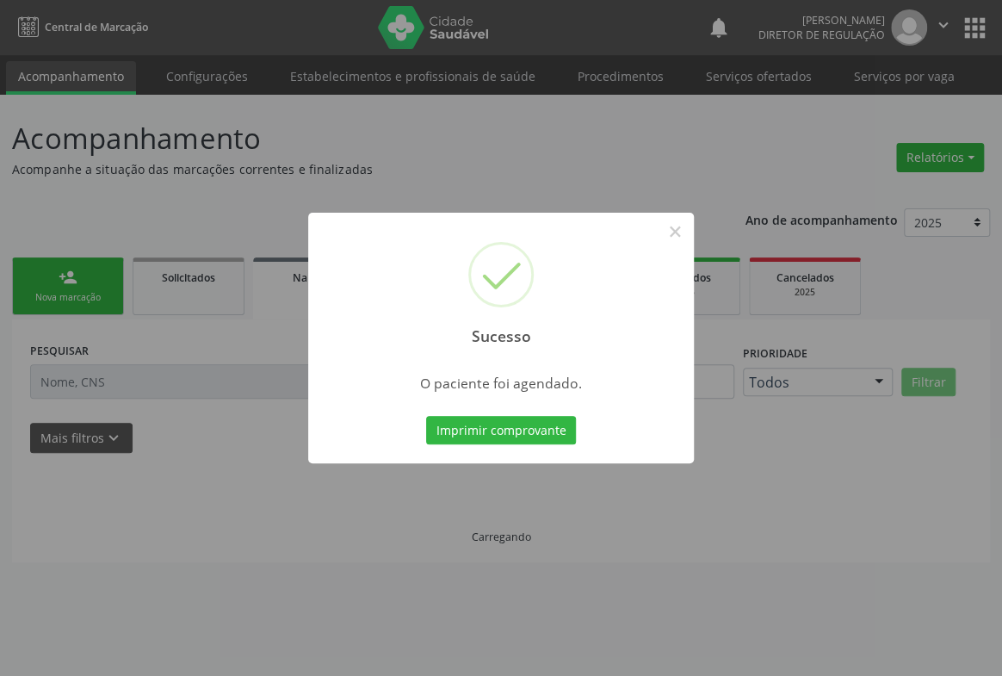
click at [426, 416] on button "Imprimir comprovante" at bounding box center [501, 430] width 150 height 29
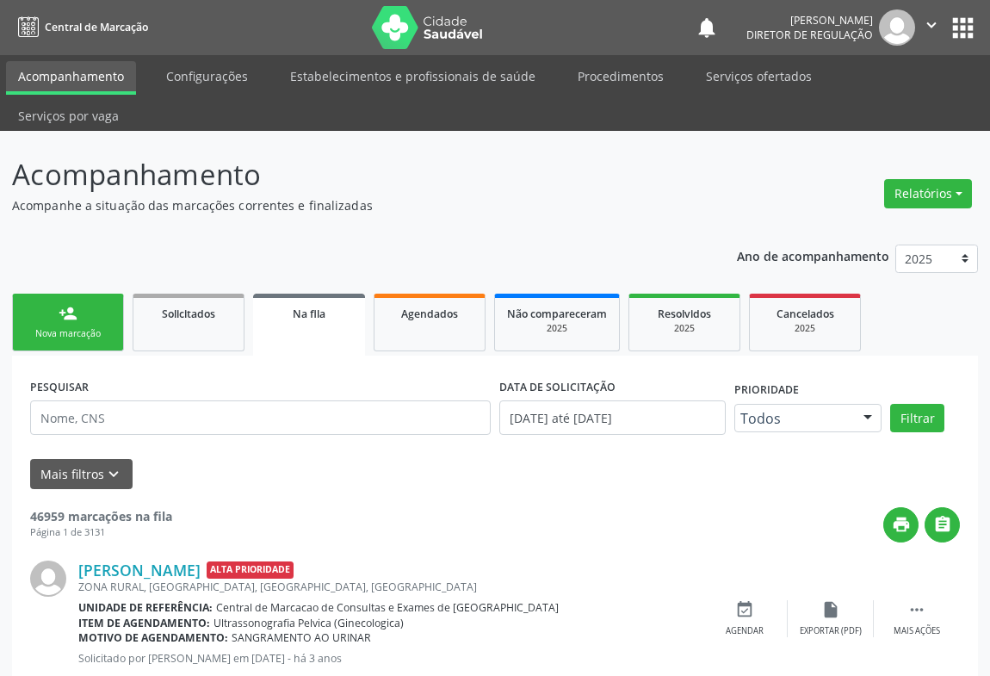
click at [32, 294] on link "person_add Nova marcação" at bounding box center [68, 323] width 112 height 58
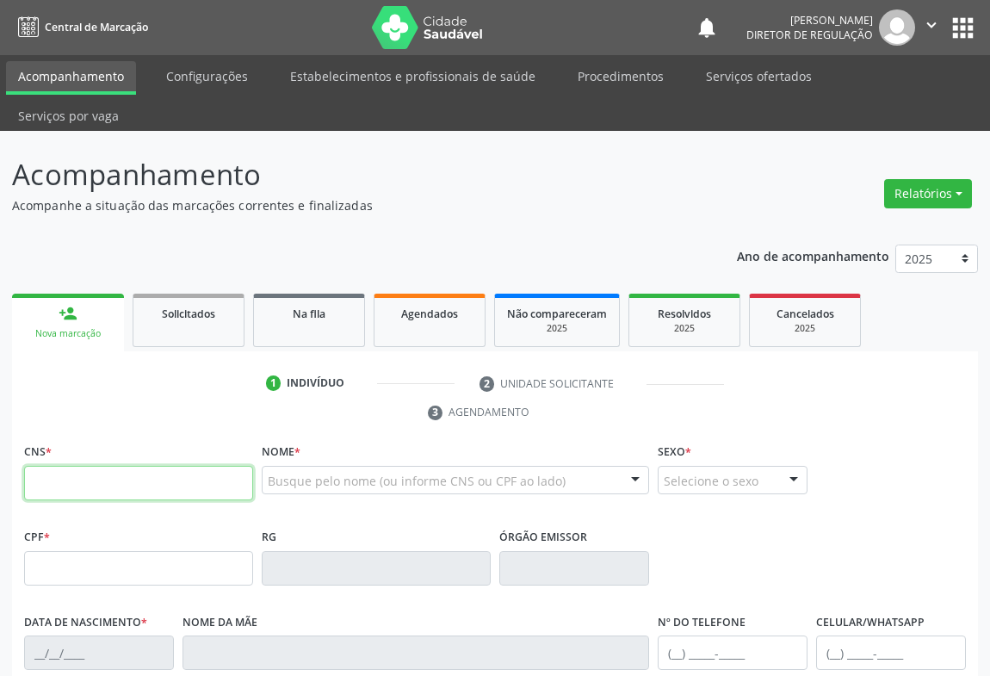
click at [84, 466] on input "text" at bounding box center [138, 483] width 229 height 34
type input "709 6076 6721 0171"
type input "072.551.865-05"
type input "1424833892"
type input "[DATE]"
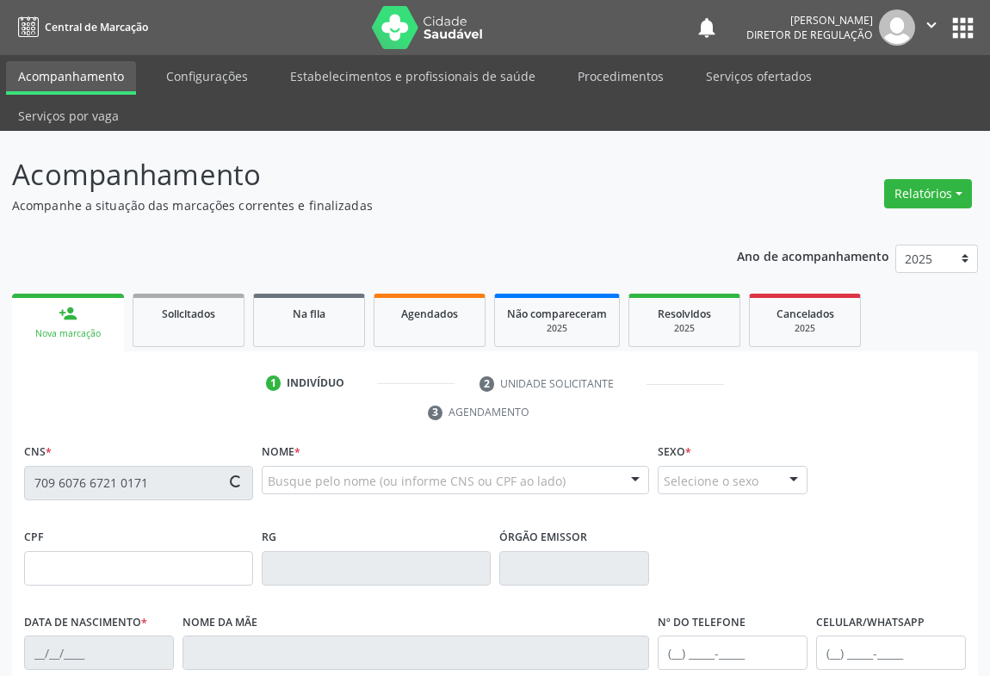
type input "[PERSON_NAME]"
type input "[PHONE_NUMBER]"
type input "S/N"
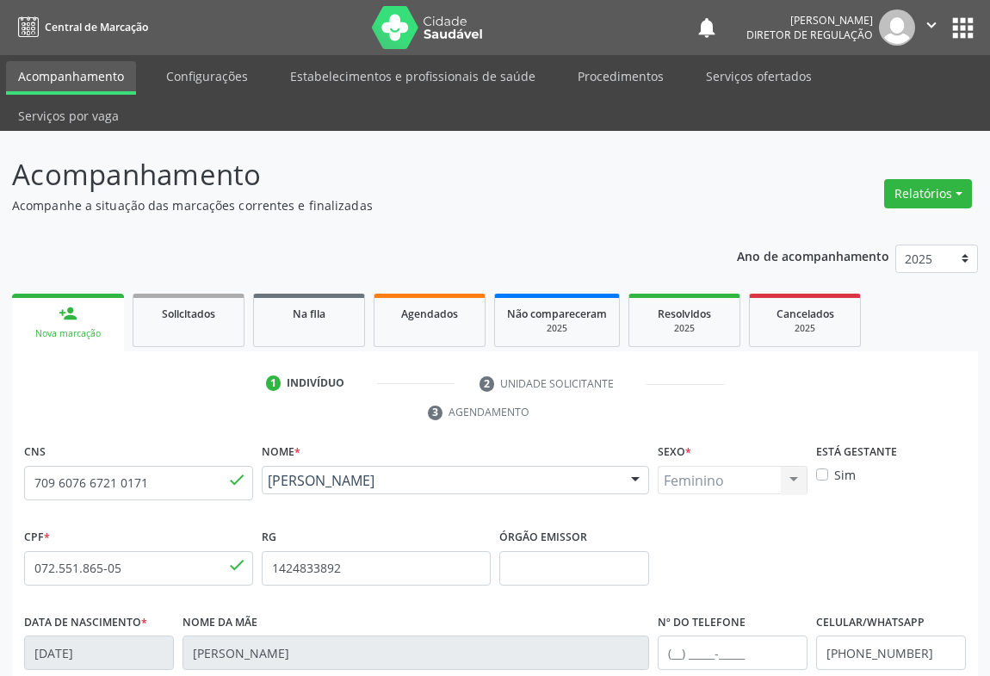
scroll to position [234, 0]
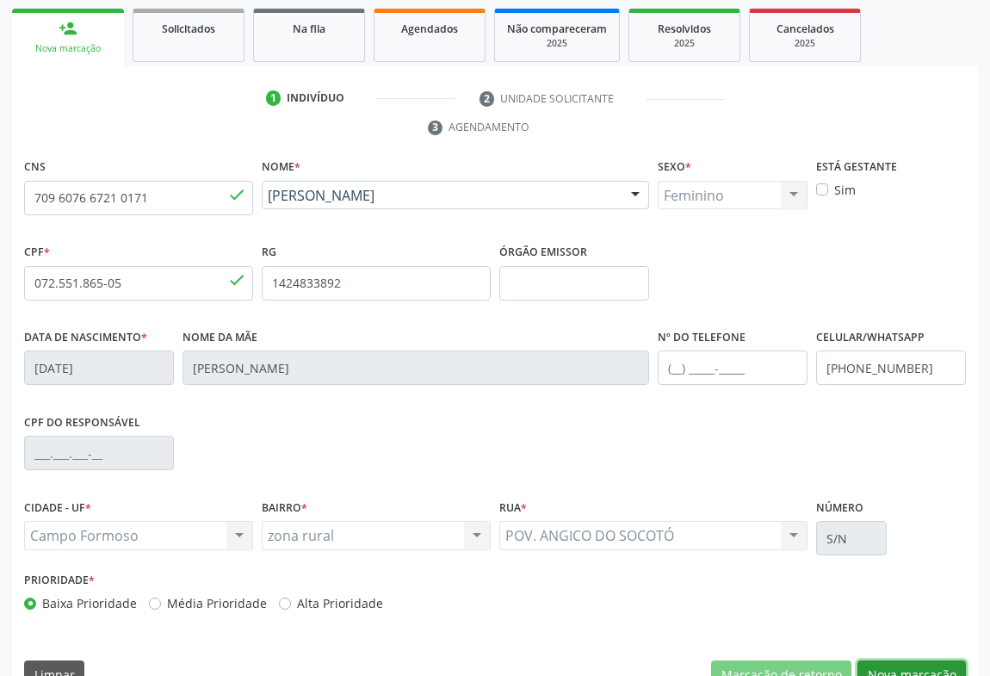
click at [950, 660] on button "Nova marcação" at bounding box center [912, 674] width 108 height 29
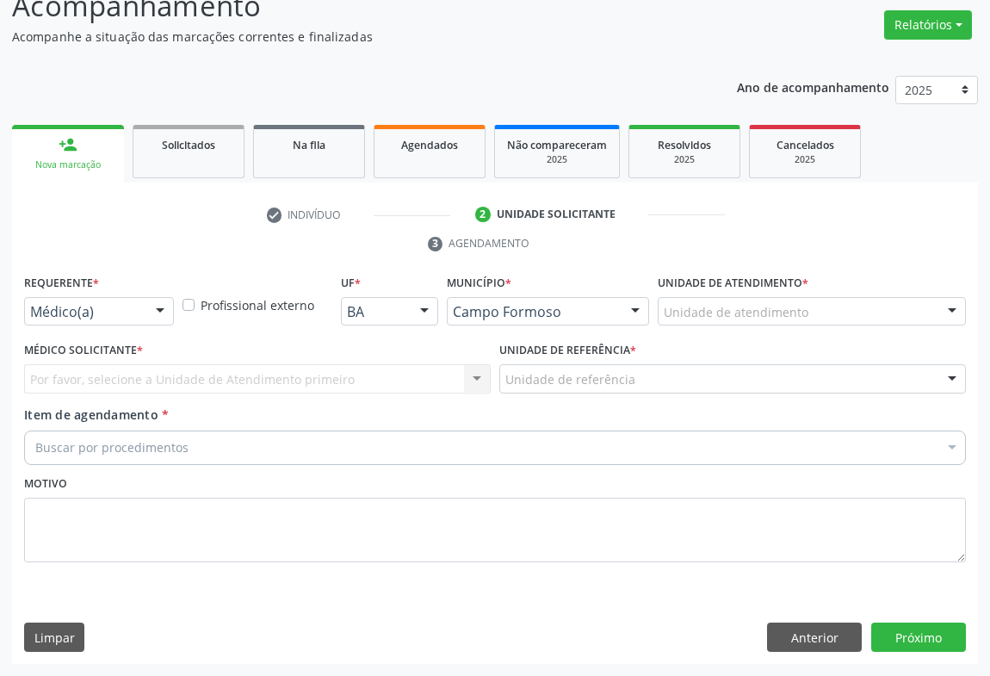
scroll to position [131, 0]
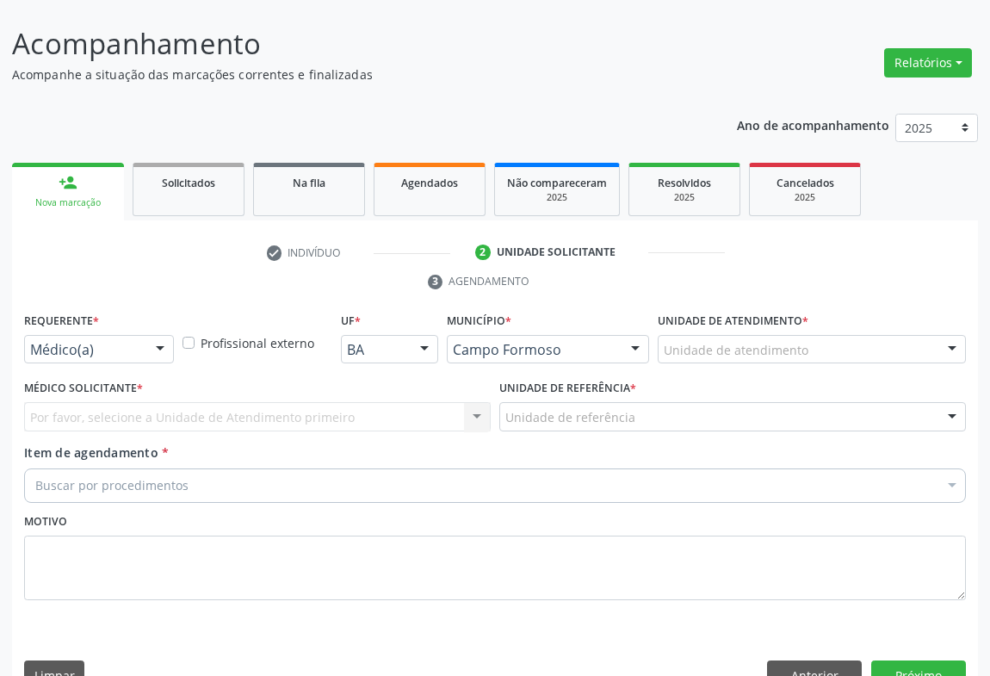
click at [163, 336] on div at bounding box center [160, 350] width 26 height 29
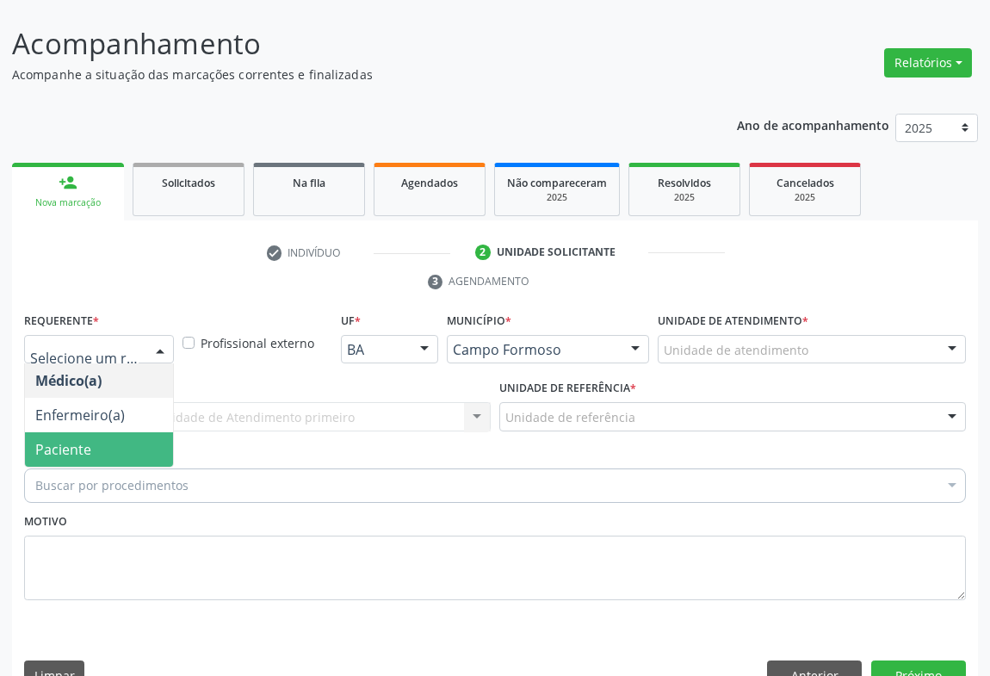
click at [120, 432] on span "Paciente" at bounding box center [99, 449] width 148 height 34
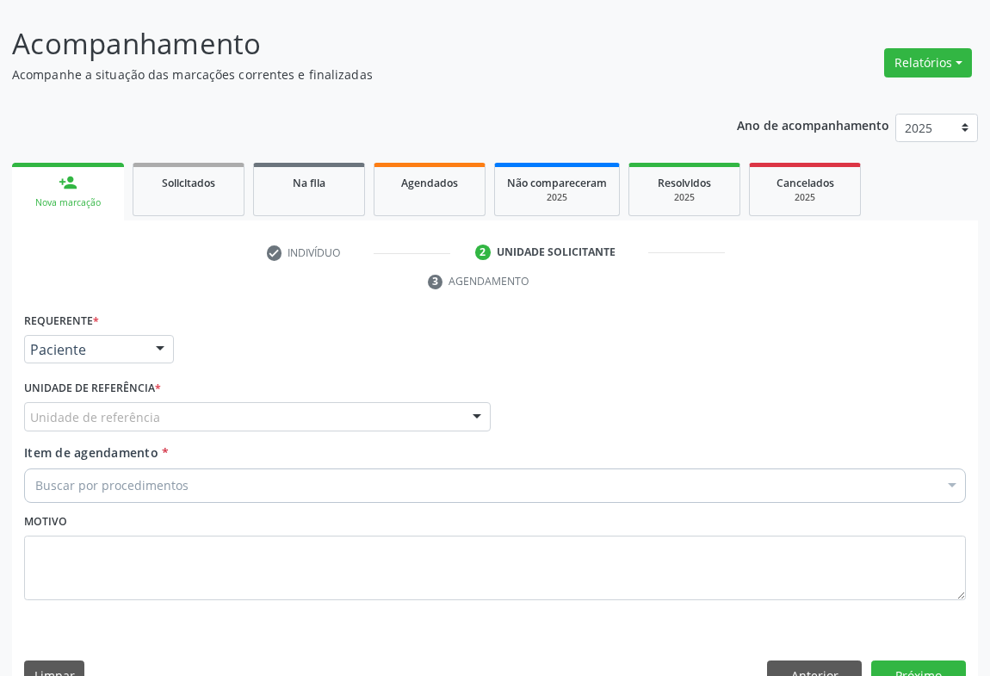
click at [260, 402] on div "Unidade de referência" at bounding box center [257, 416] width 467 height 29
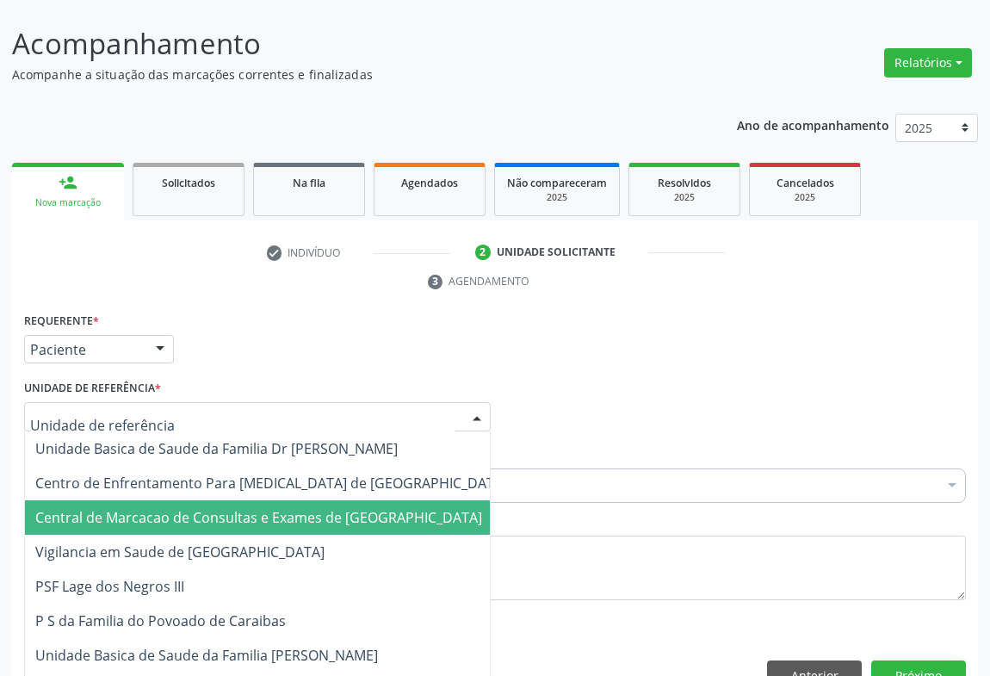
click at [245, 508] on span "Central de Marcacao de Consultas e Exames de [GEOGRAPHIC_DATA]" at bounding box center [258, 517] width 447 height 19
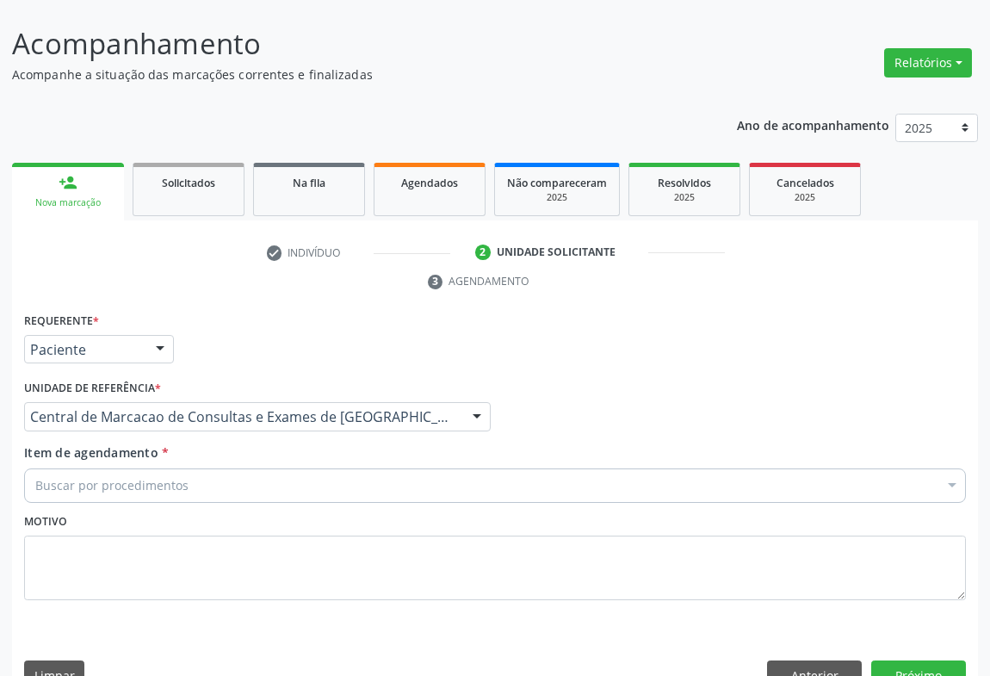
click at [320, 468] on div "Buscar por procedimentos" at bounding box center [495, 485] width 942 height 34
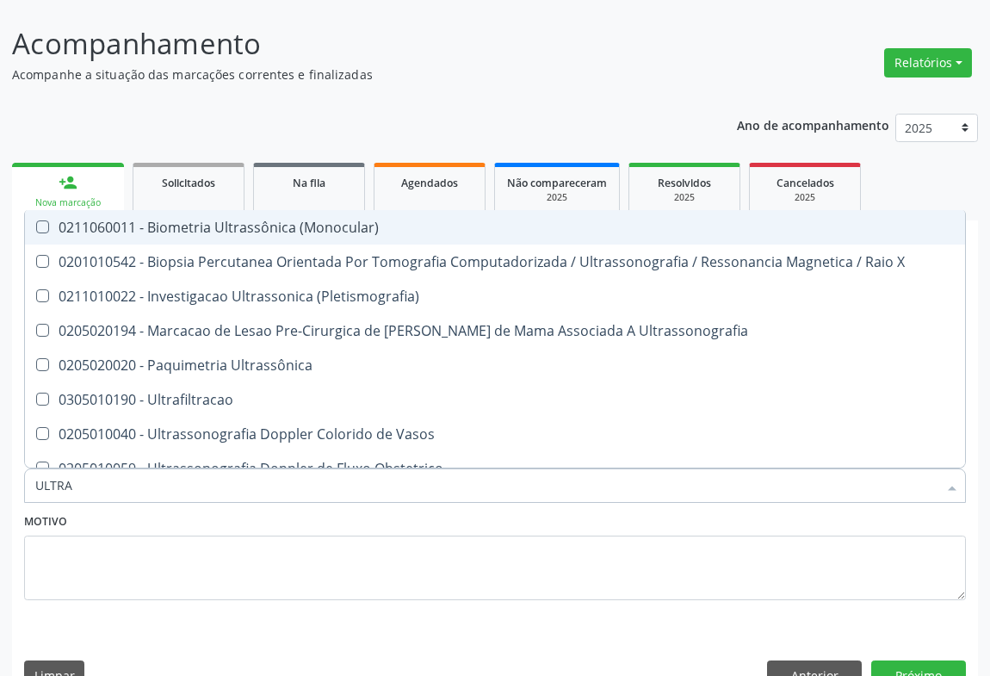
type input "ULTRAS"
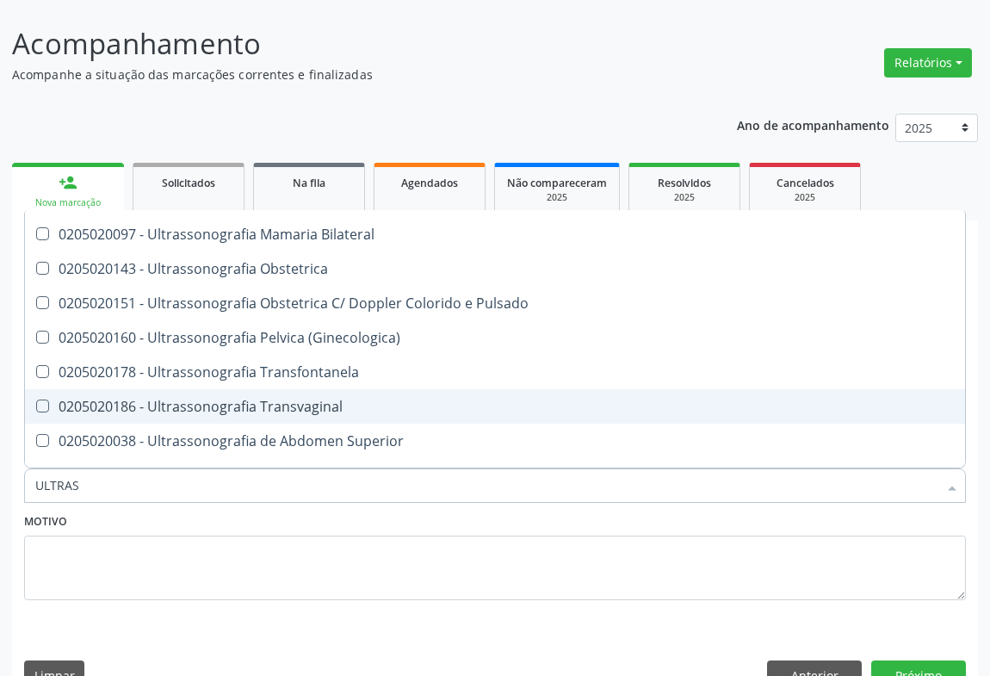
scroll to position [469, 0]
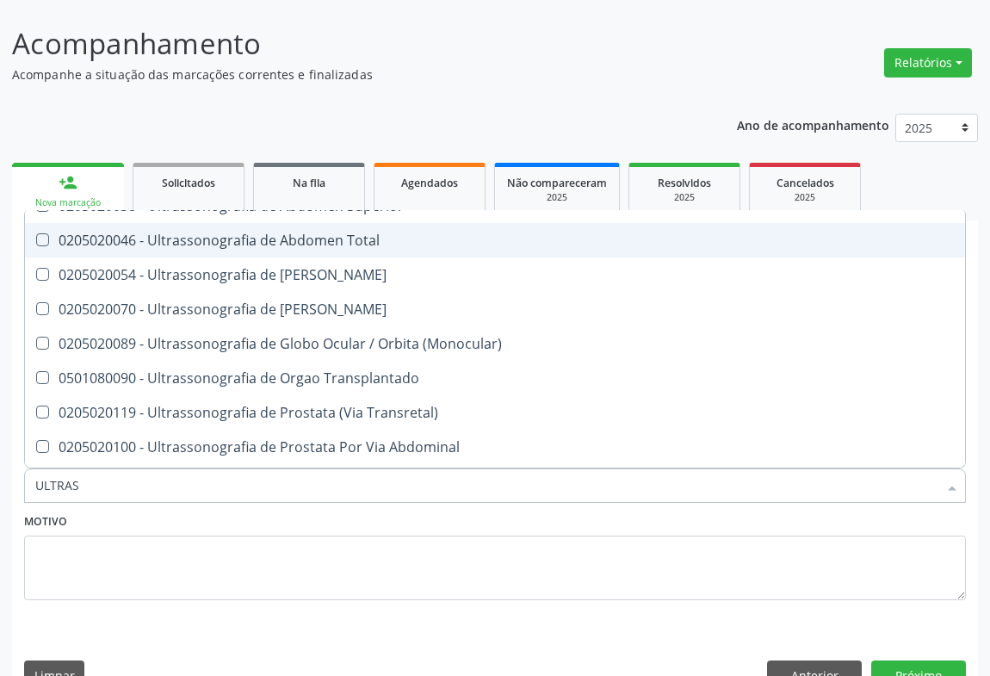
drag, startPoint x: 384, startPoint y: 224, endPoint x: 407, endPoint y: 214, distance: 25.4
click at [407, 214] on ul "Selecionar todos 0211060011 - Biometria Ultrassônica (Monocular) 0201010542 - B…" at bounding box center [495, 137] width 940 height 792
click at [407, 223] on span "0205020046 - Ultrassonografia de Abdomen Total" at bounding box center [495, 240] width 940 height 34
checkbox Total "true"
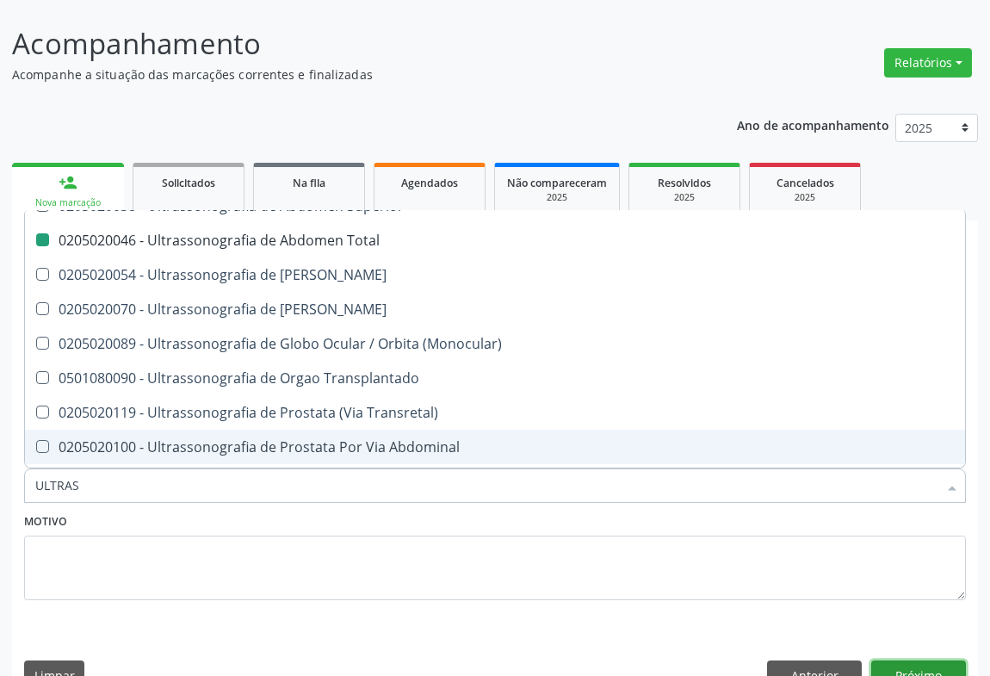
click at [915, 660] on button "Próximo" at bounding box center [918, 674] width 95 height 29
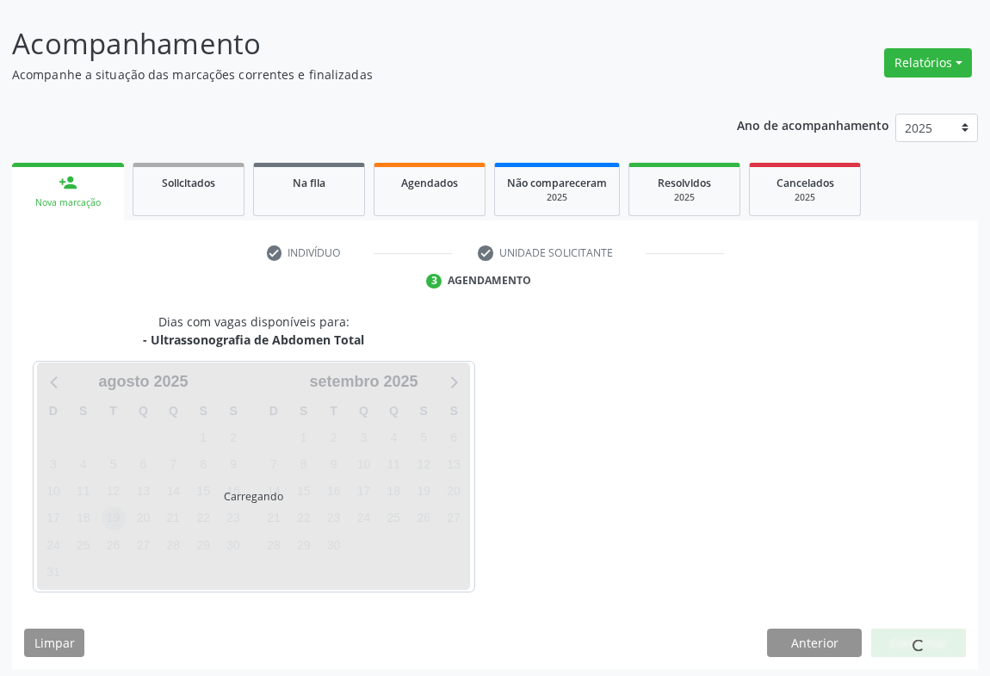
scroll to position [99, 0]
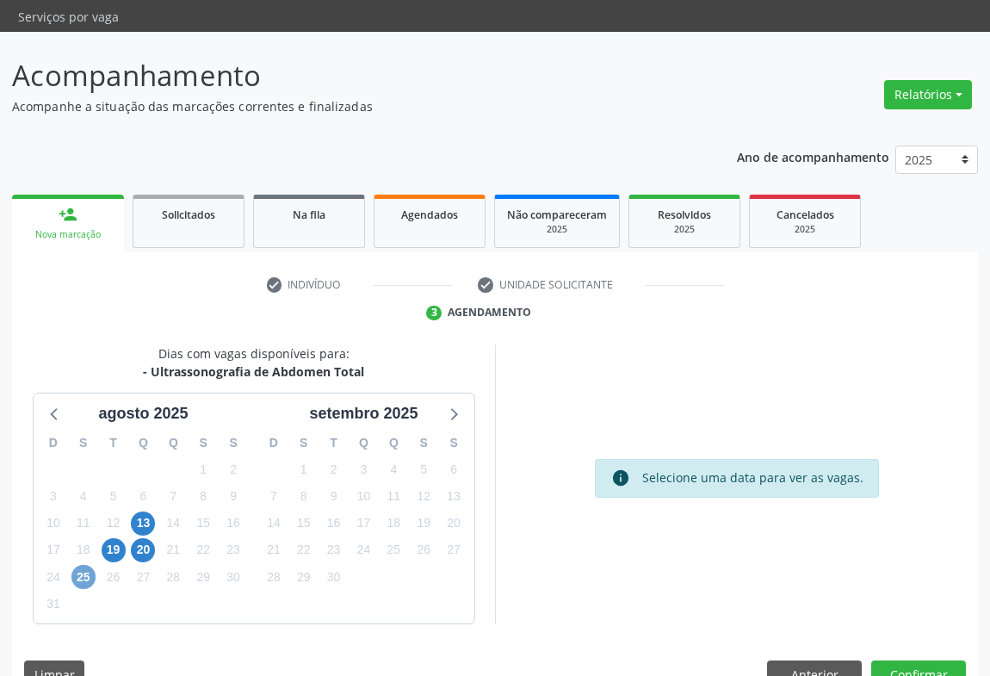
click at [85, 565] on span "25" at bounding box center [83, 577] width 24 height 24
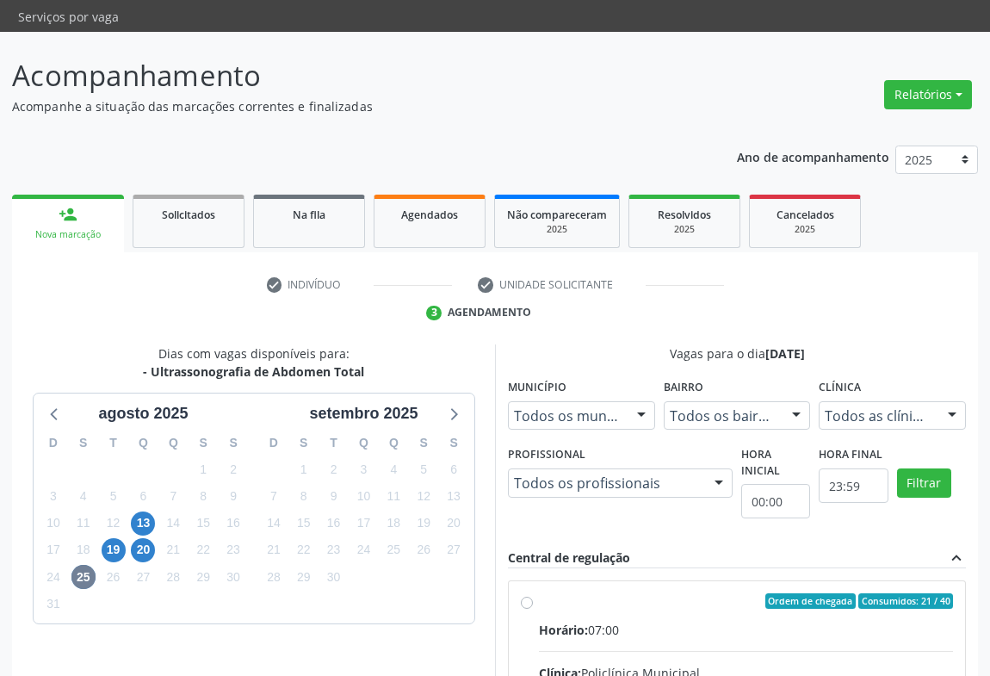
click at [696, 621] on div "Horário: 07:00" at bounding box center [746, 630] width 414 height 18
click at [533, 598] on input "Ordem de chegada Consumidos: 21 / 40 Horário: 07:00 Clínica: Policlínica Munici…" at bounding box center [527, 600] width 12 height 15
radio input "true"
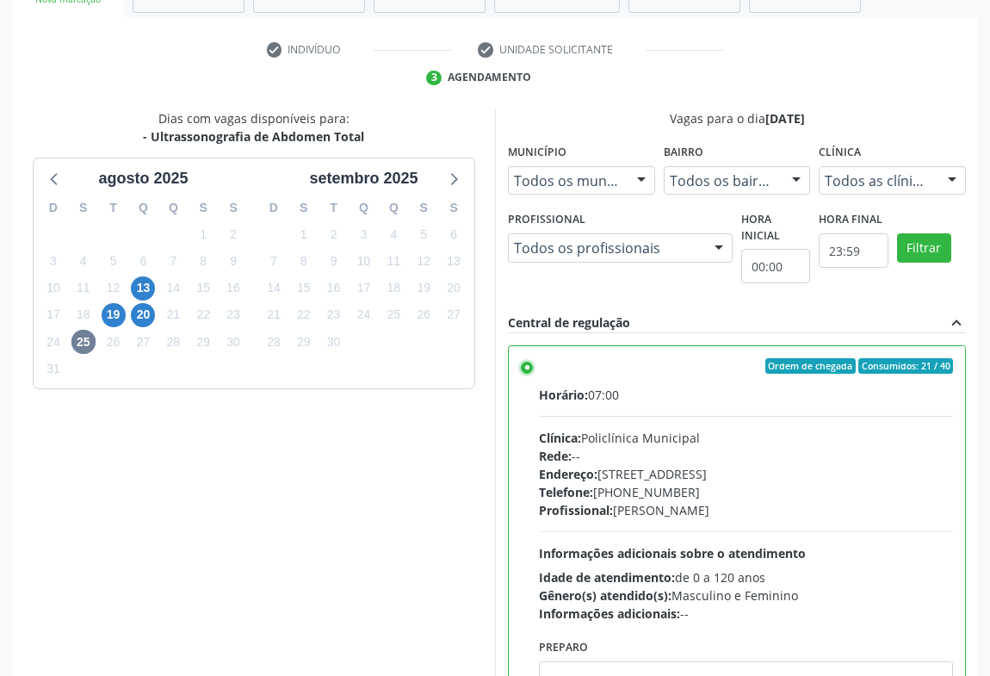
scroll to position [388, 0]
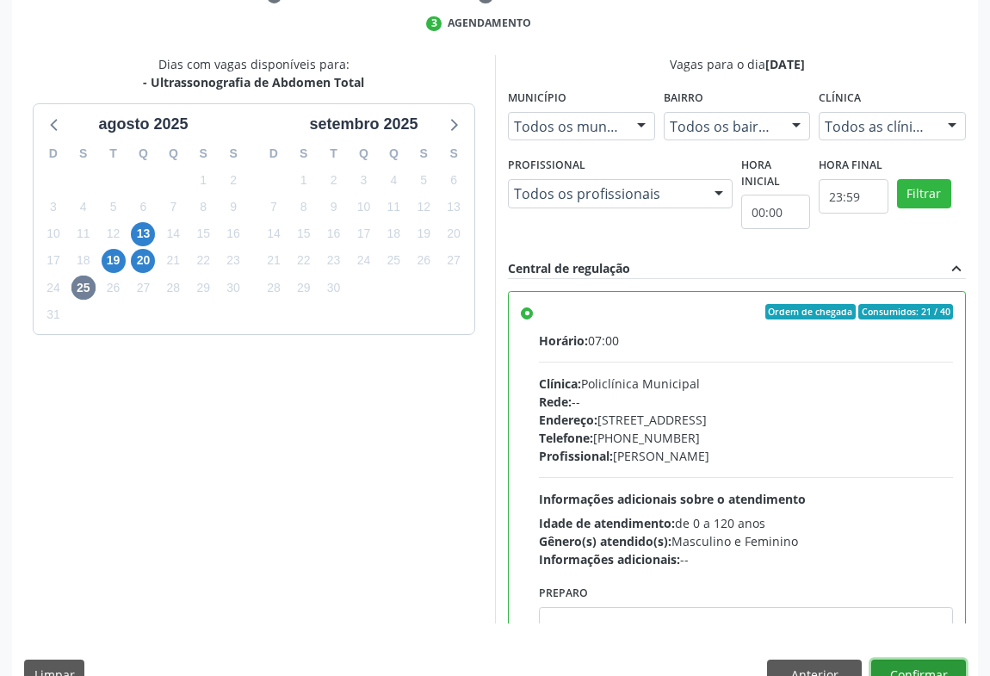
click at [920, 660] on button "Confirmar" at bounding box center [918, 674] width 95 height 29
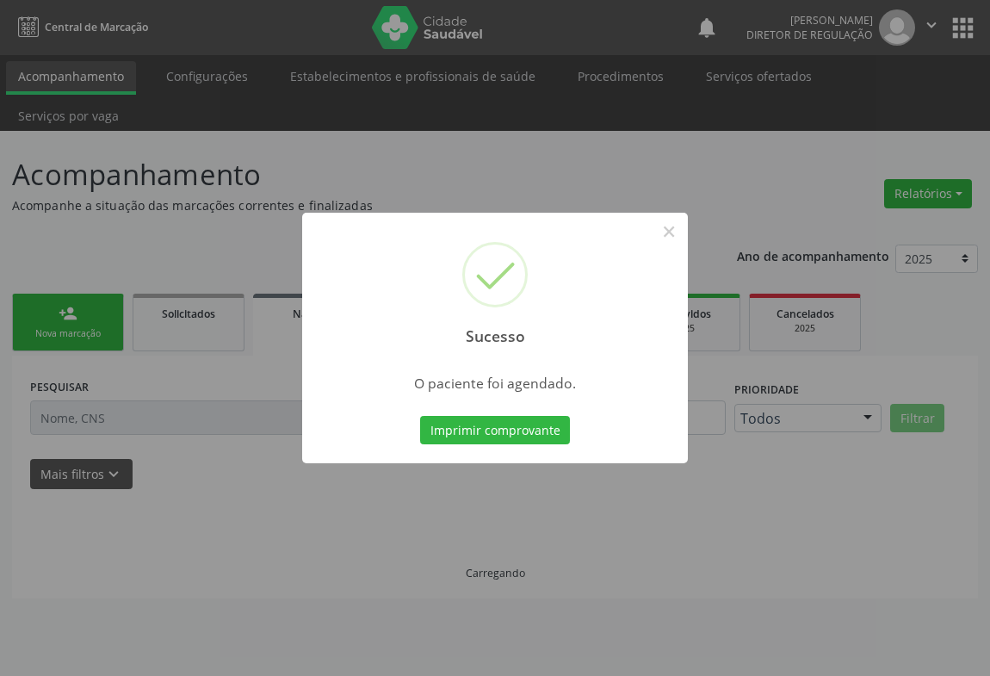
scroll to position [0, 0]
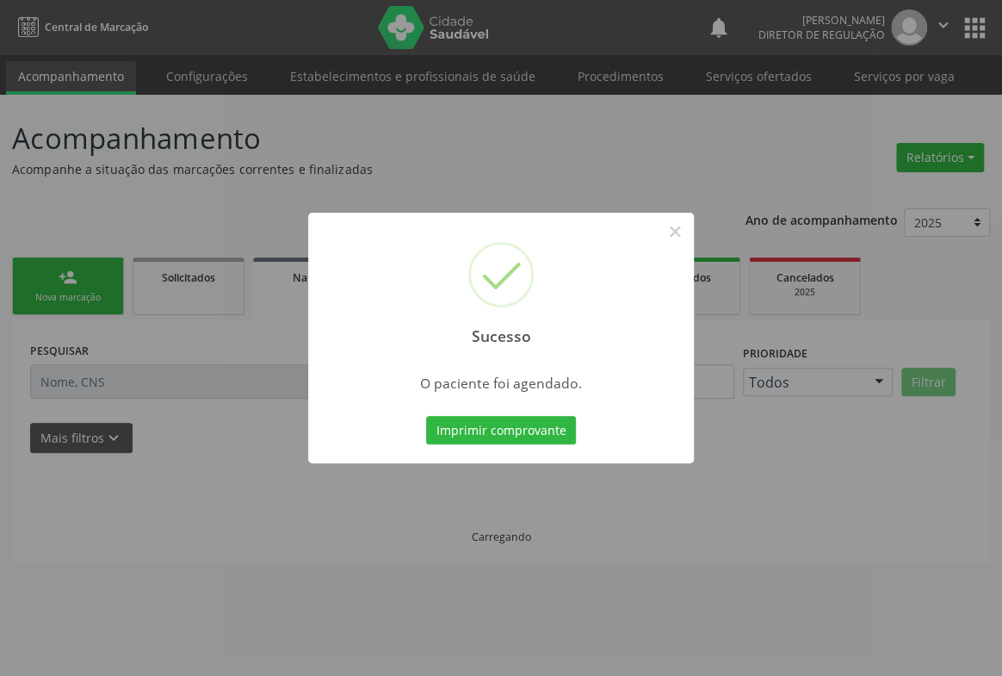
click at [426, 416] on button "Imprimir comprovante" at bounding box center [501, 430] width 150 height 29
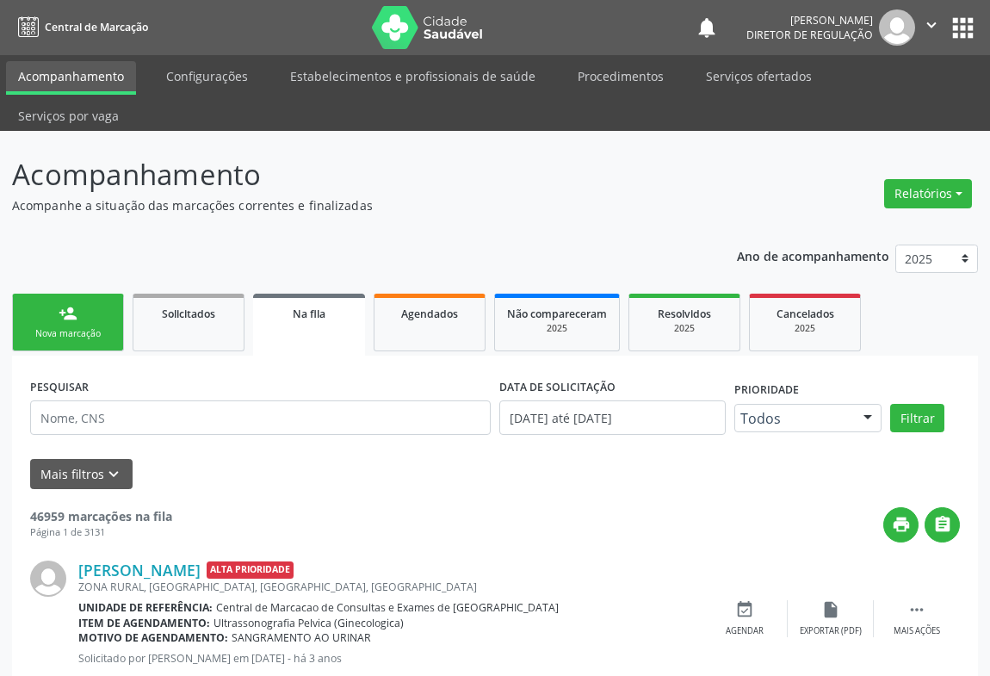
click at [70, 294] on link "person_add Nova marcação" at bounding box center [68, 323] width 112 height 58
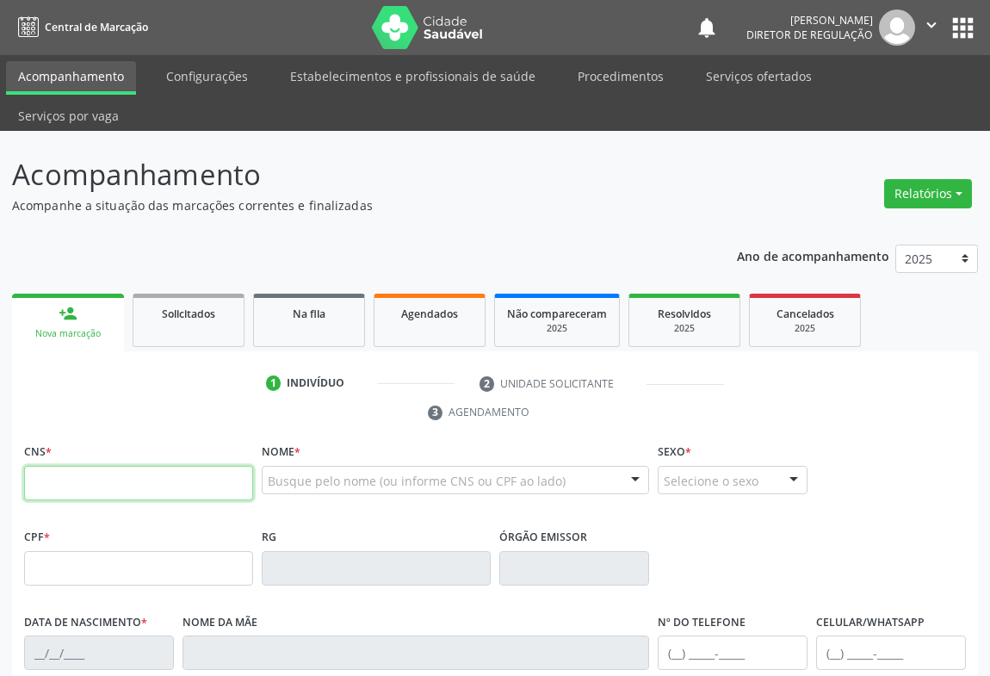
click at [58, 466] on input "text" at bounding box center [138, 483] width 229 height 34
type input "702 4090 2190 6527"
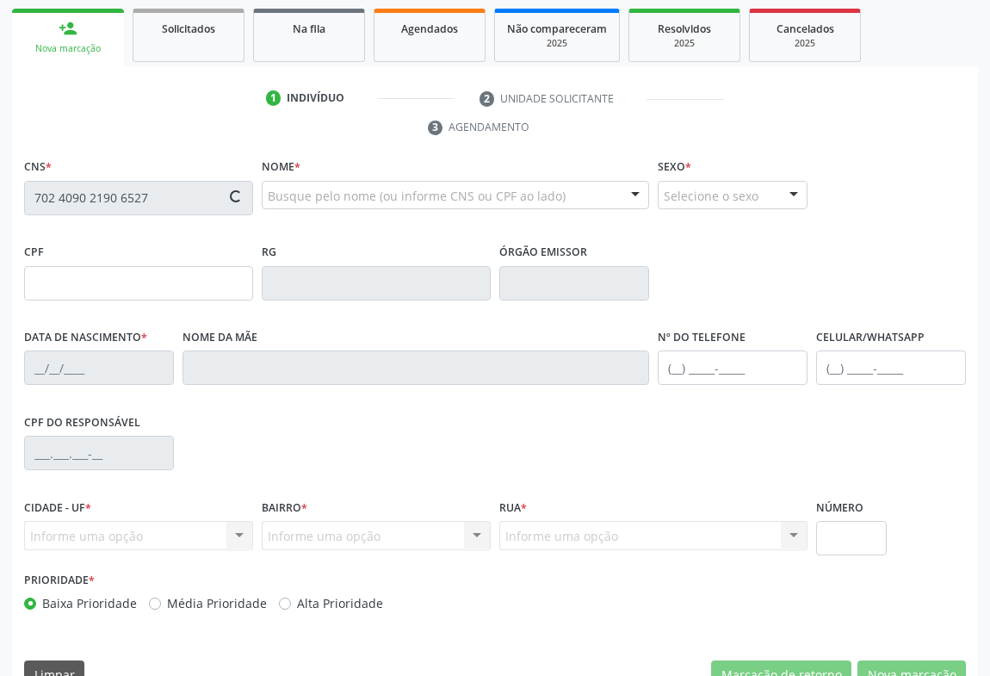
type input "1268518913"
type input "04/09/1976"
type input "(74) 98836-9339"
type input "020.603.715-54"
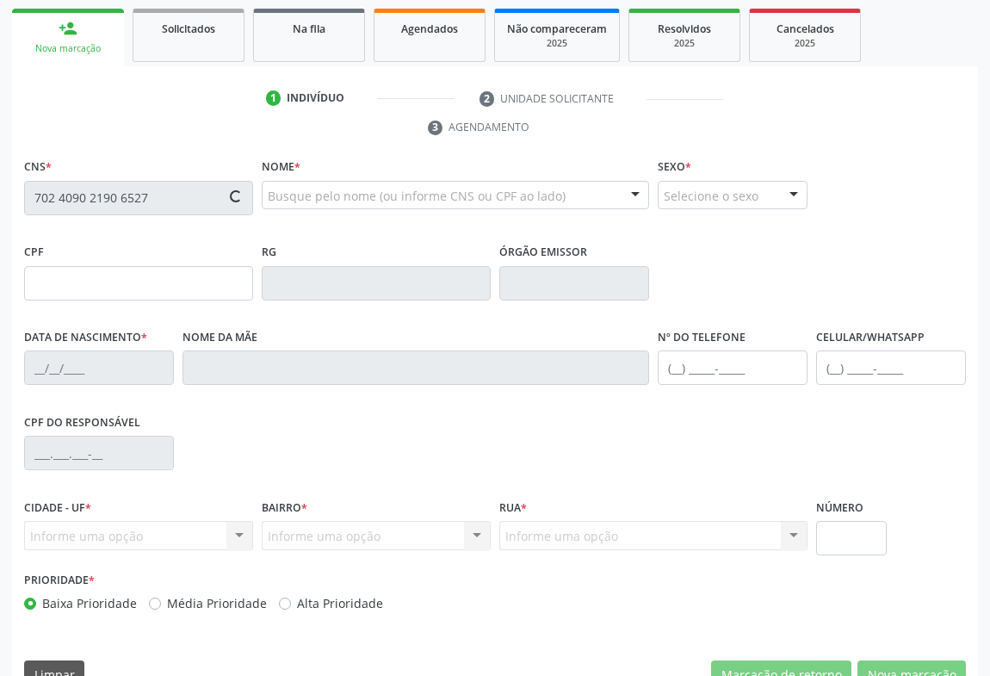
type input "S/N"
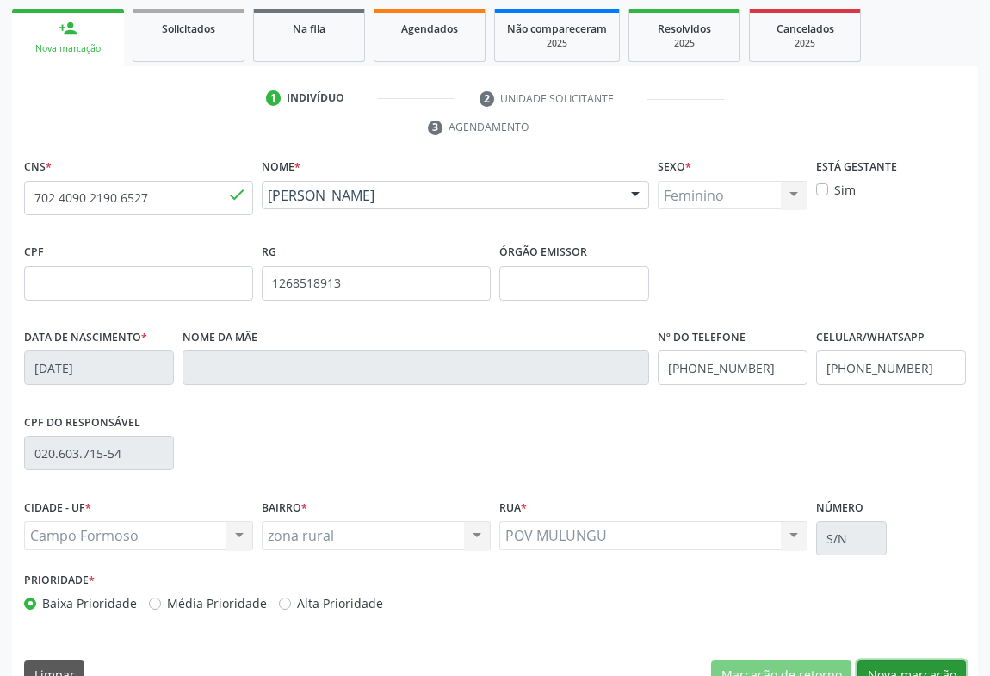
click at [936, 660] on button "Nova marcação" at bounding box center [912, 674] width 108 height 29
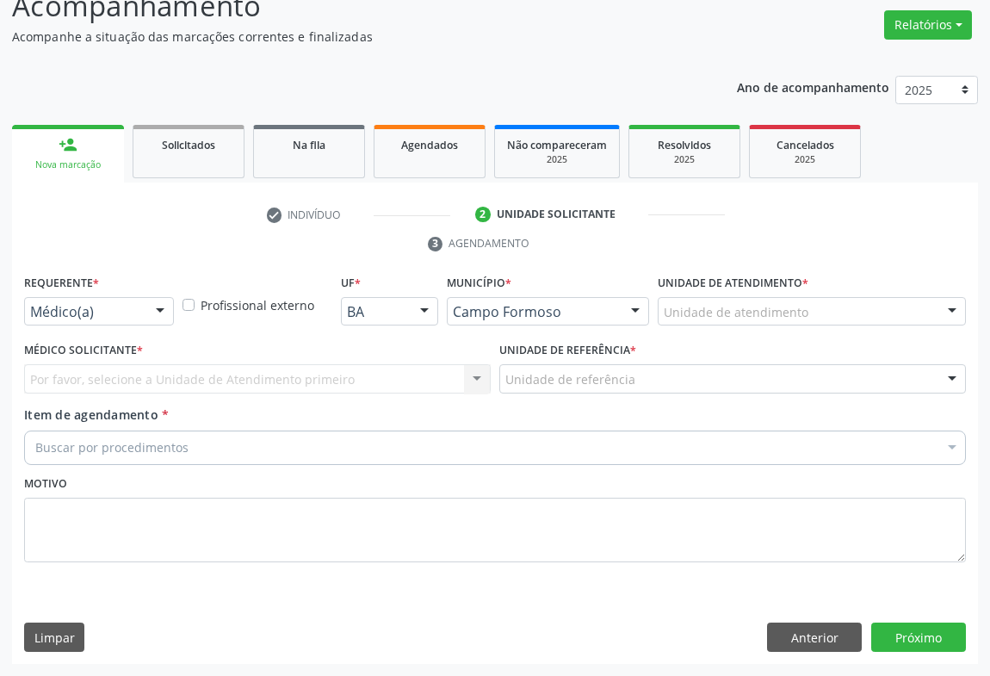
scroll to position [131, 0]
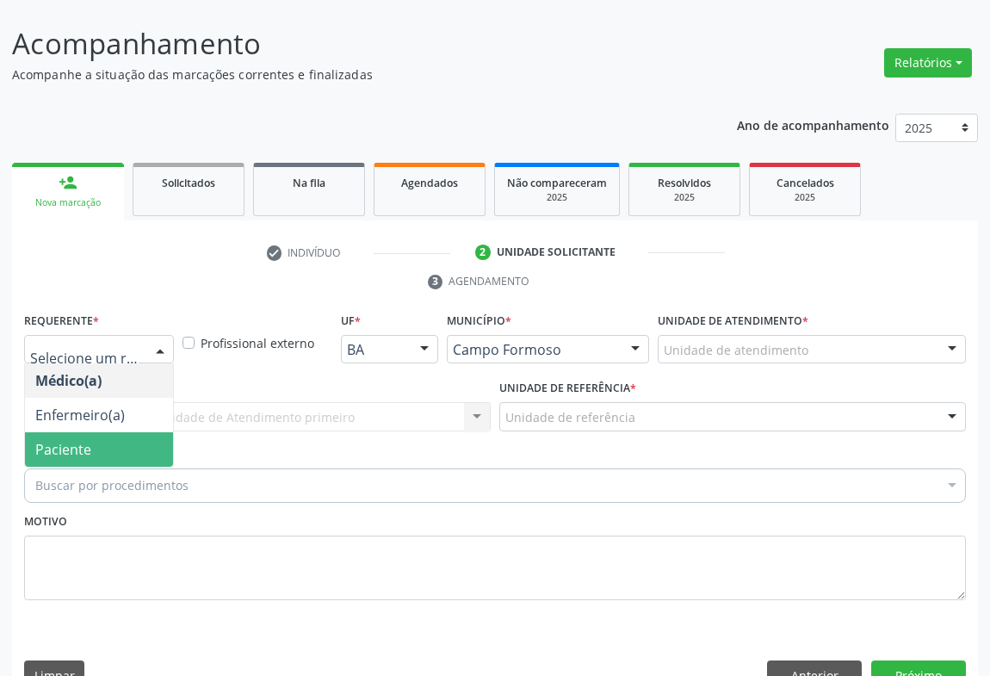
click at [102, 432] on span "Paciente" at bounding box center [99, 449] width 148 height 34
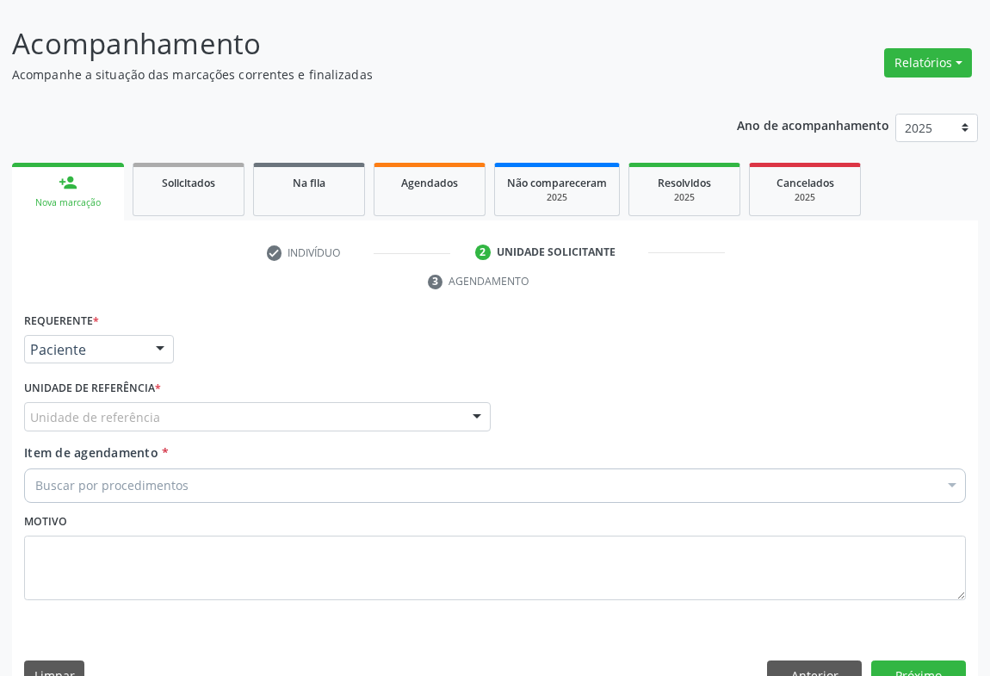
click at [214, 395] on div "Unidade de referência * Unidade de referência Unidade Basica de Saude da Famili…" at bounding box center [257, 408] width 475 height 67
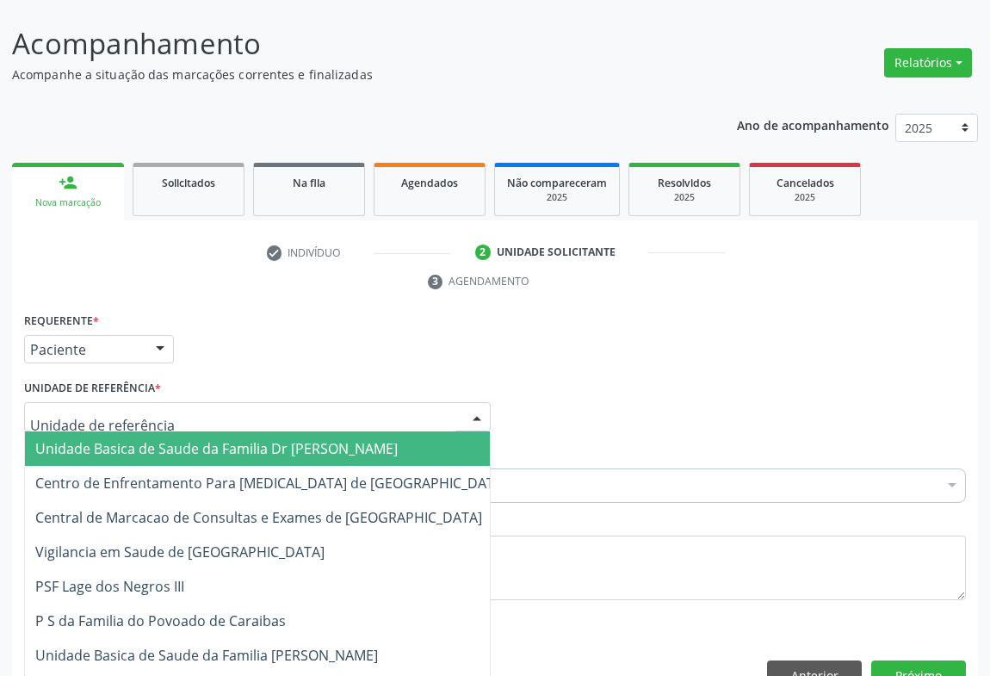
click at [220, 402] on div at bounding box center [257, 416] width 467 height 29
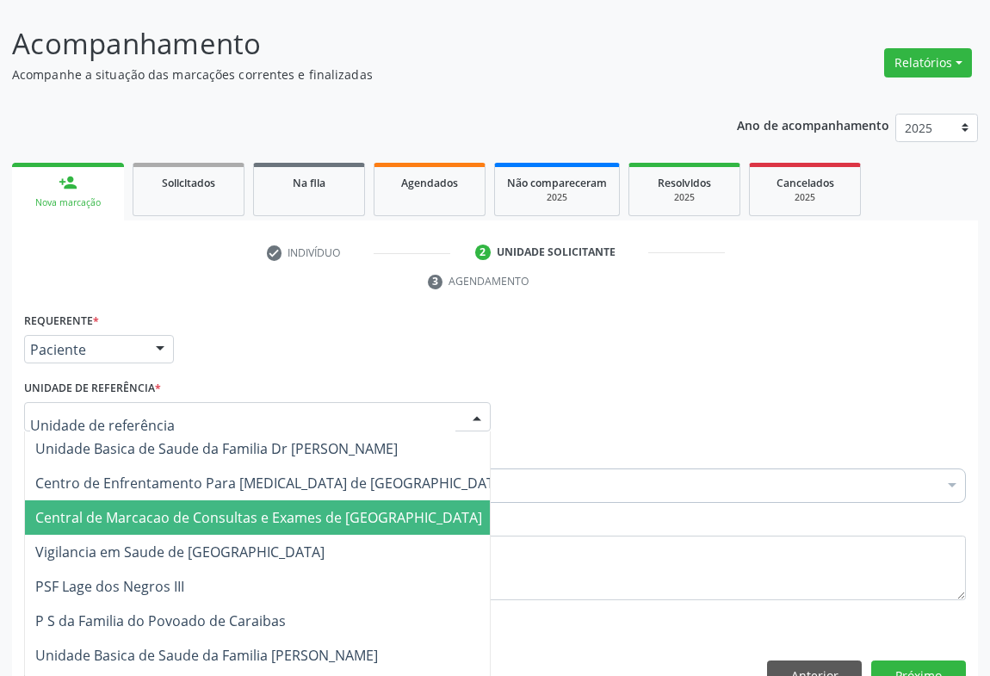
click at [226, 500] on span "Central de Marcacao de Consultas e Exames de [GEOGRAPHIC_DATA]" at bounding box center [271, 517] width 493 height 34
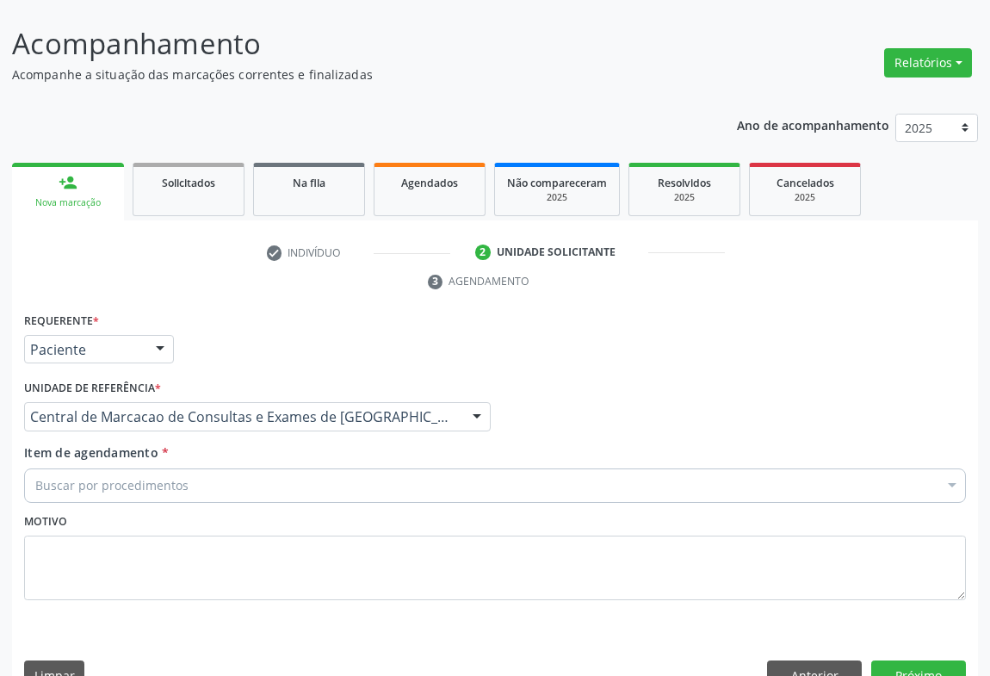
click at [319, 468] on div "Buscar por procedimentos" at bounding box center [495, 485] width 942 height 34
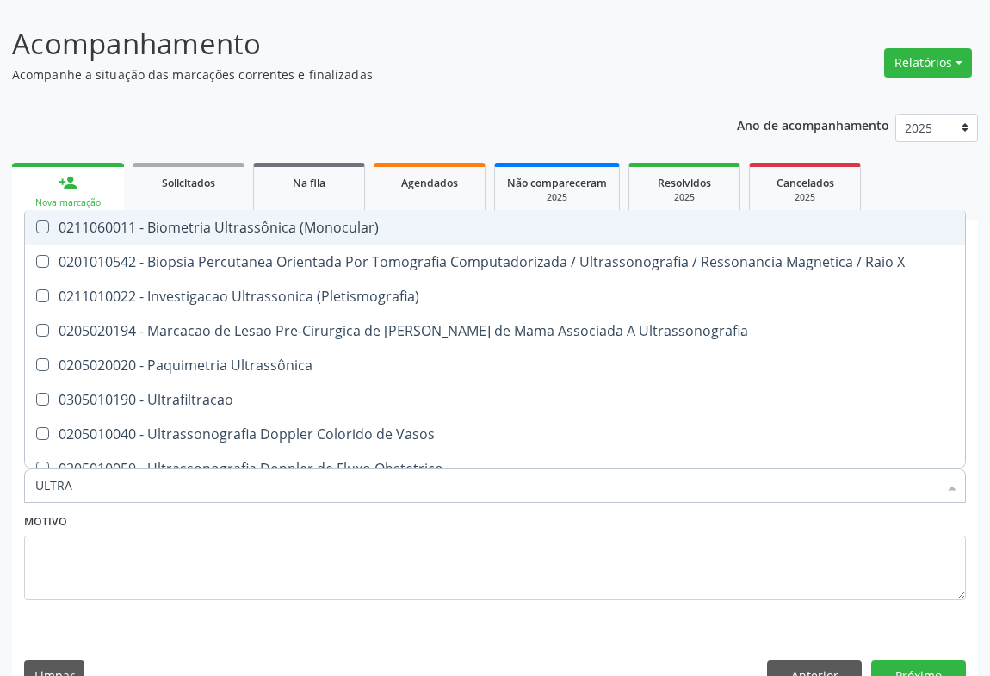
type input "ULTRAS"
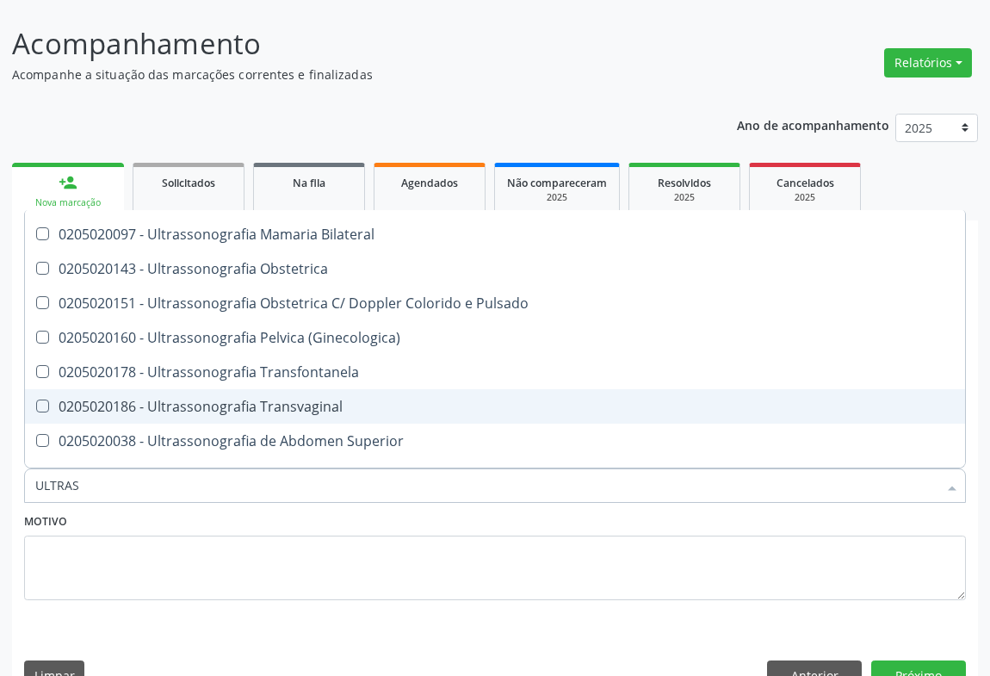
scroll to position [391, 0]
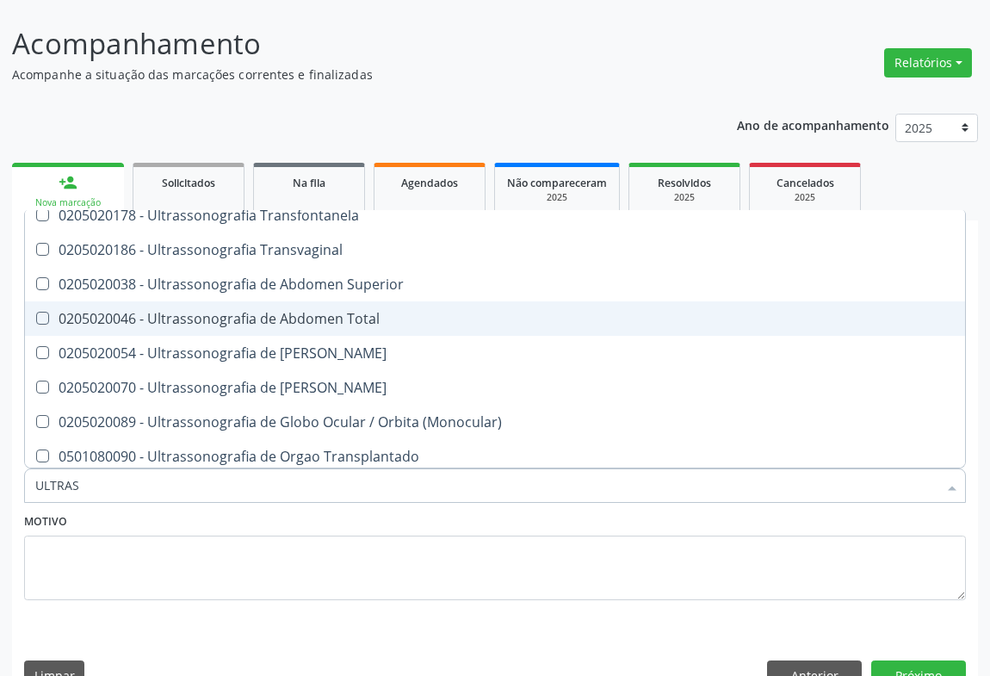
click at [370, 312] on div "0205020046 - Ultrassonografia de Abdomen Total" at bounding box center [495, 319] width 920 height 14
checkbox Total "true"
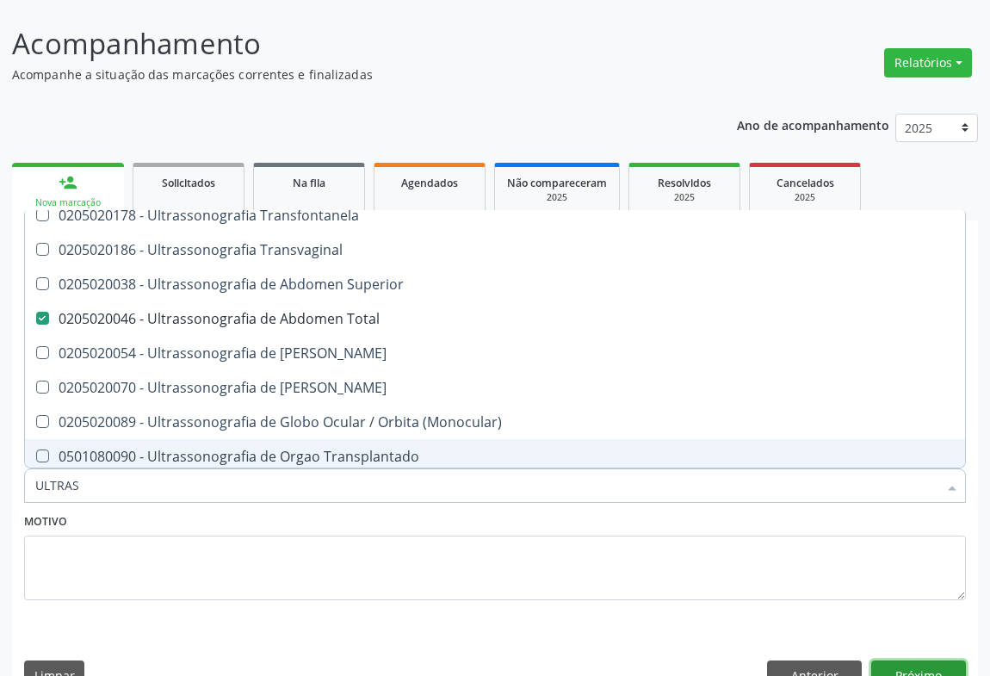
click at [934, 660] on button "Próximo" at bounding box center [918, 674] width 95 height 29
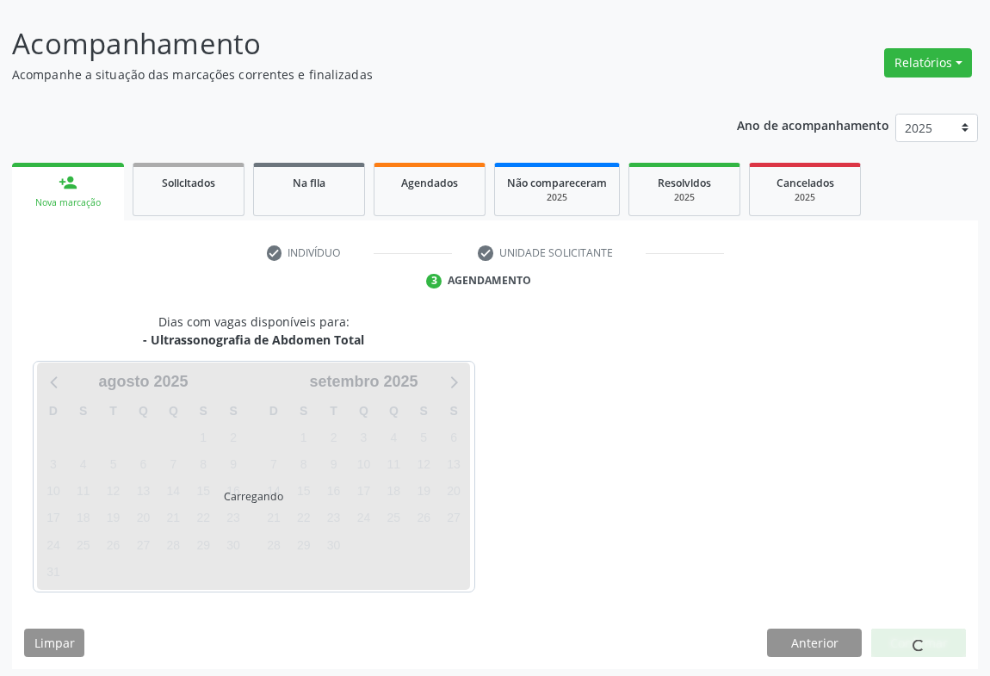
scroll to position [0, 0]
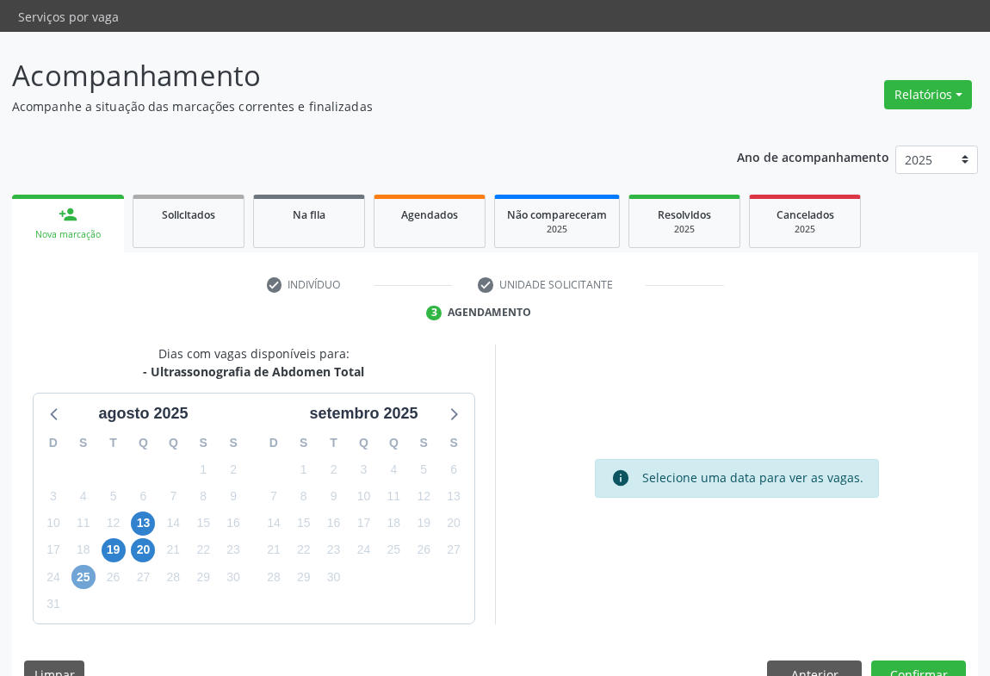
click at [86, 565] on span "25" at bounding box center [83, 577] width 24 height 24
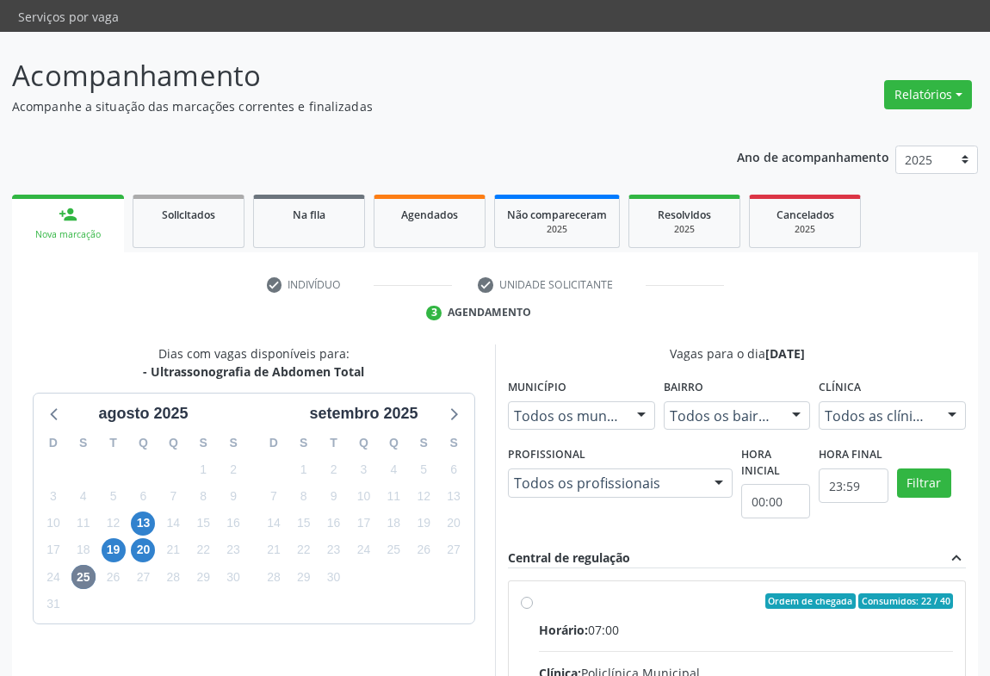
click at [533, 609] on input "Ordem de chegada Consumidos: 22 / 40 Horário: 07:00 Clínica: Policlínica Munici…" at bounding box center [527, 600] width 12 height 15
radio input "true"
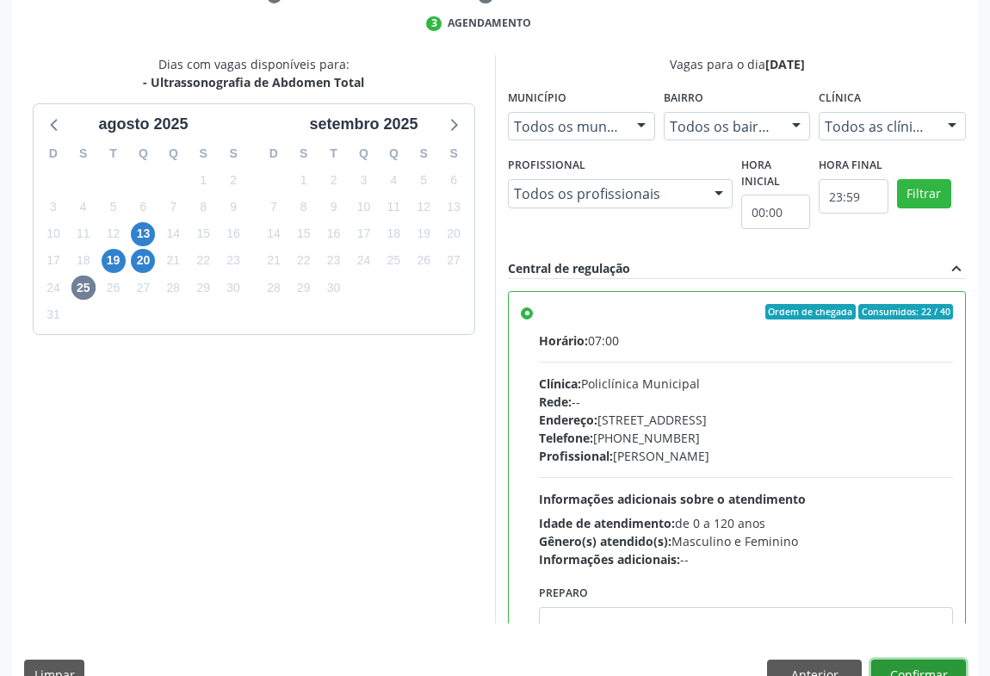
click at [933, 660] on button "Confirmar" at bounding box center [918, 674] width 95 height 29
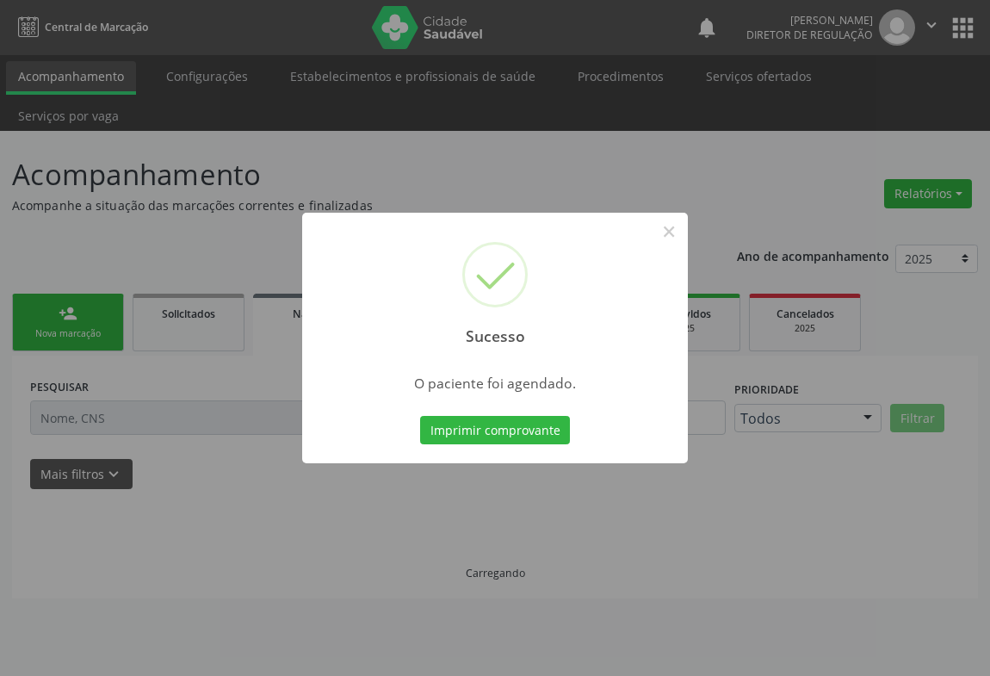
scroll to position [0, 0]
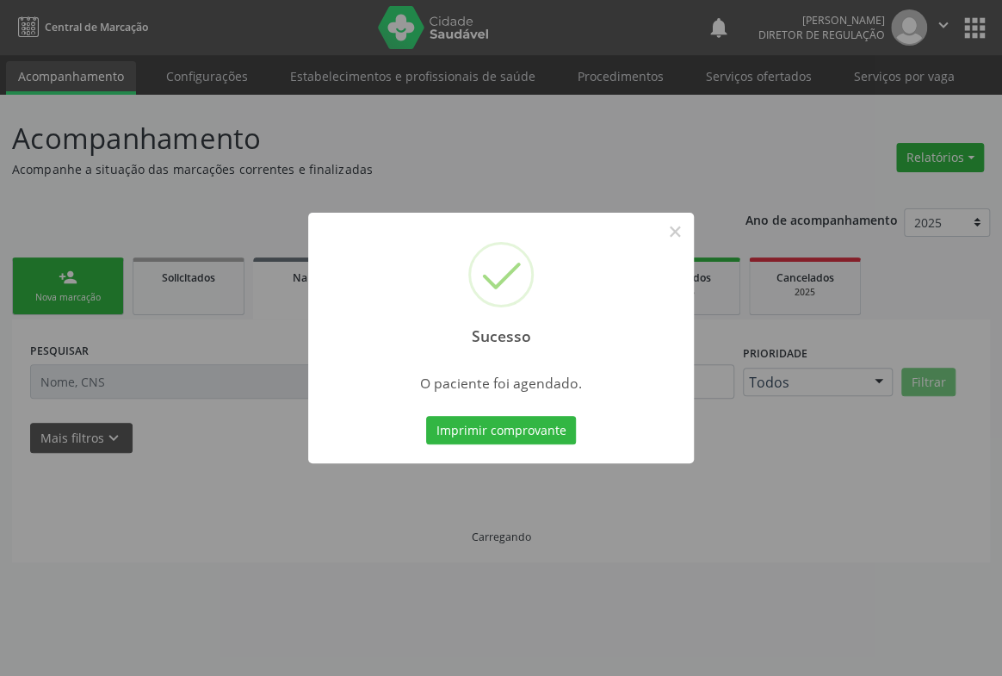
click at [426, 416] on button "Imprimir comprovante" at bounding box center [501, 430] width 150 height 29
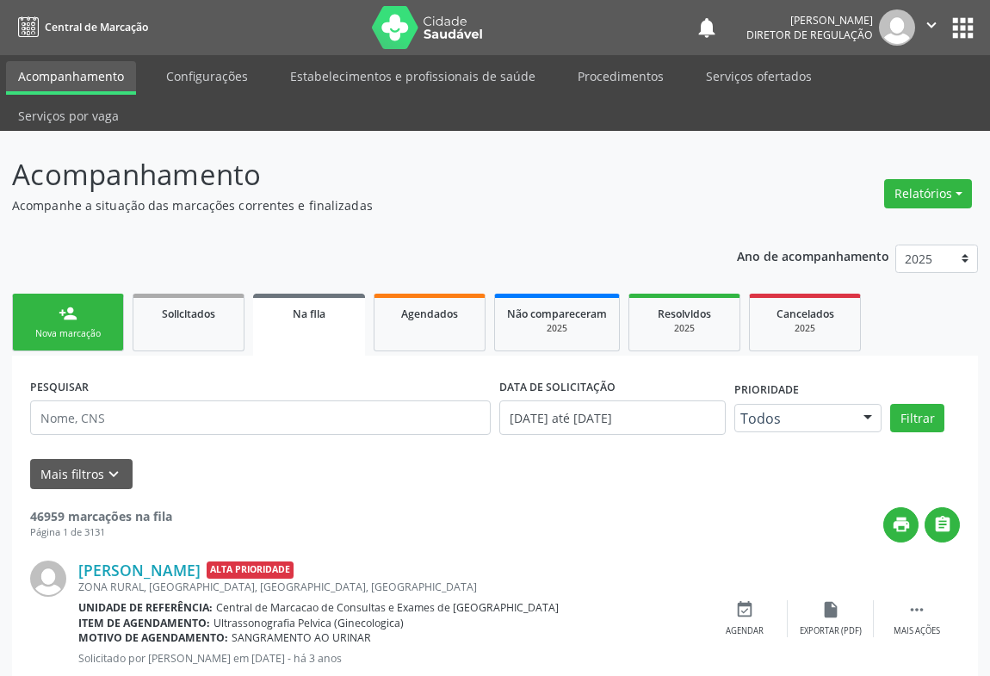
click at [58, 276] on div "Sucesso × O paciente foi agendado. Imprimir comprovante Cancel" at bounding box center [495, 338] width 990 height 676
click at [57, 294] on link "person_add Nova marcação" at bounding box center [68, 323] width 112 height 58
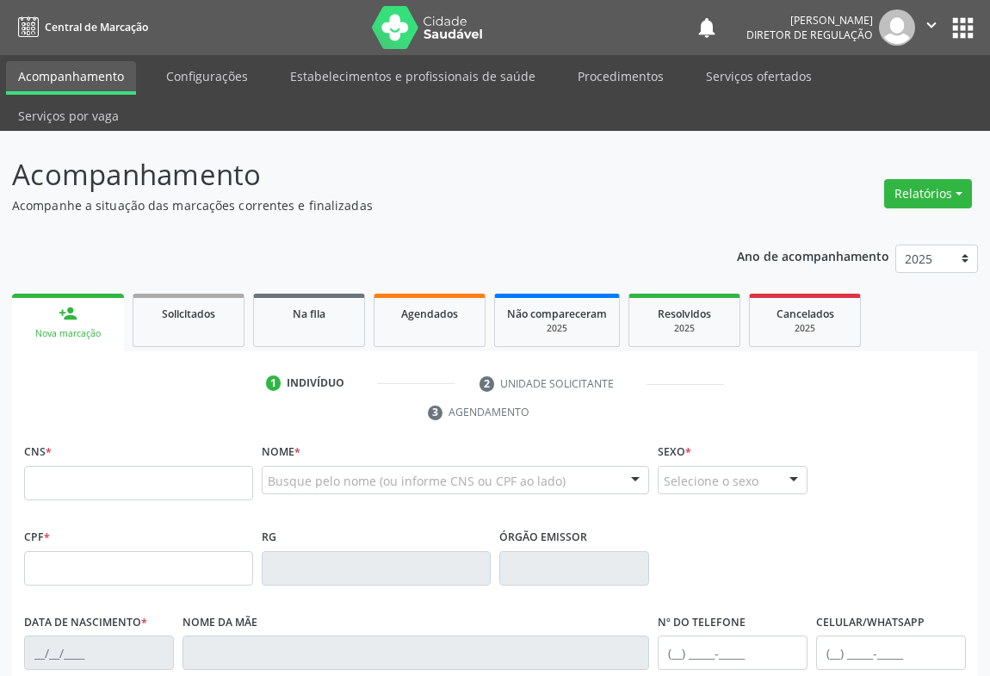
click at [82, 439] on div "CNS *" at bounding box center [138, 469] width 229 height 61
click at [77, 466] on input "text" at bounding box center [138, 483] width 229 height 34
type input "706 2005 2831 5961"
type input "0812237307"
type input "14/07/1976"
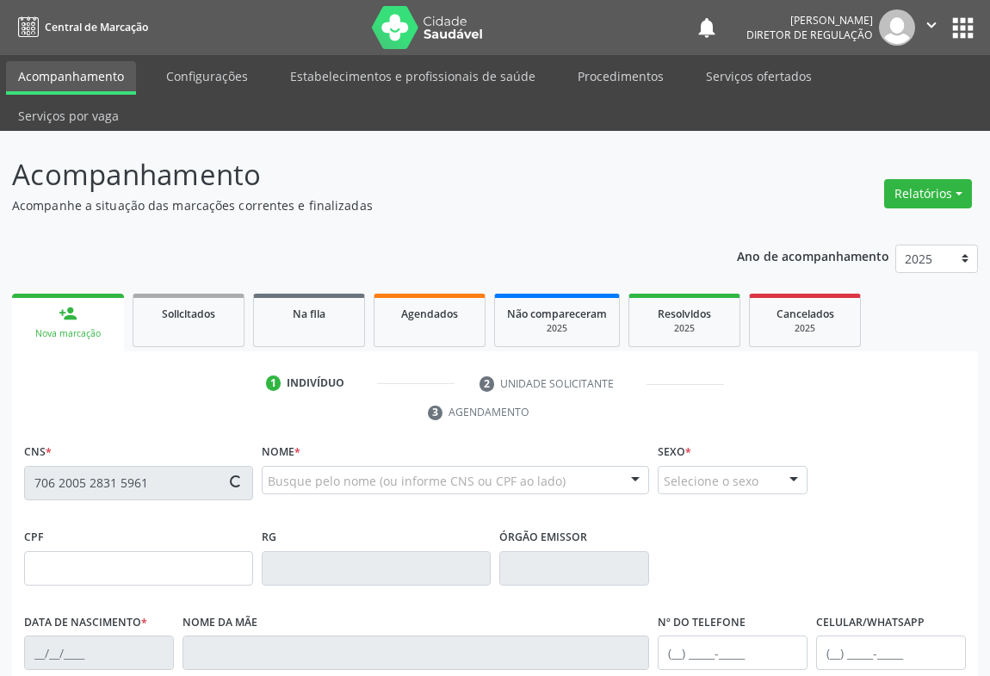
type input "(74) 98856-9622"
type input "638.403.835-87"
type input "S/N"
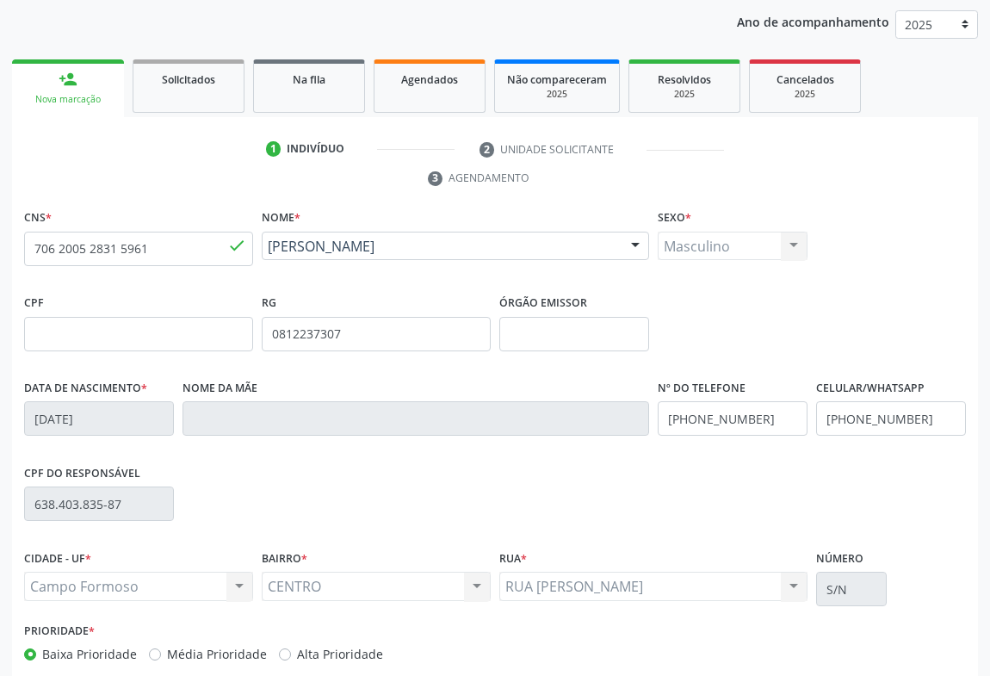
scroll to position [285, 0]
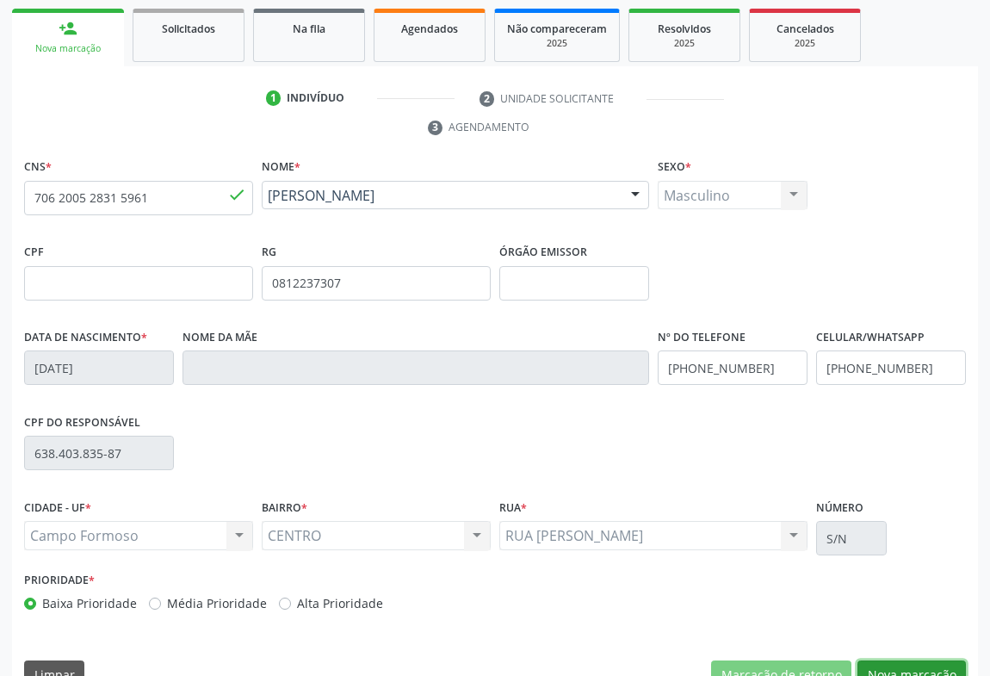
drag, startPoint x: 898, startPoint y: 625, endPoint x: 607, endPoint y: 495, distance: 318.8
click at [899, 660] on button "Nova marcação" at bounding box center [912, 674] width 108 height 29
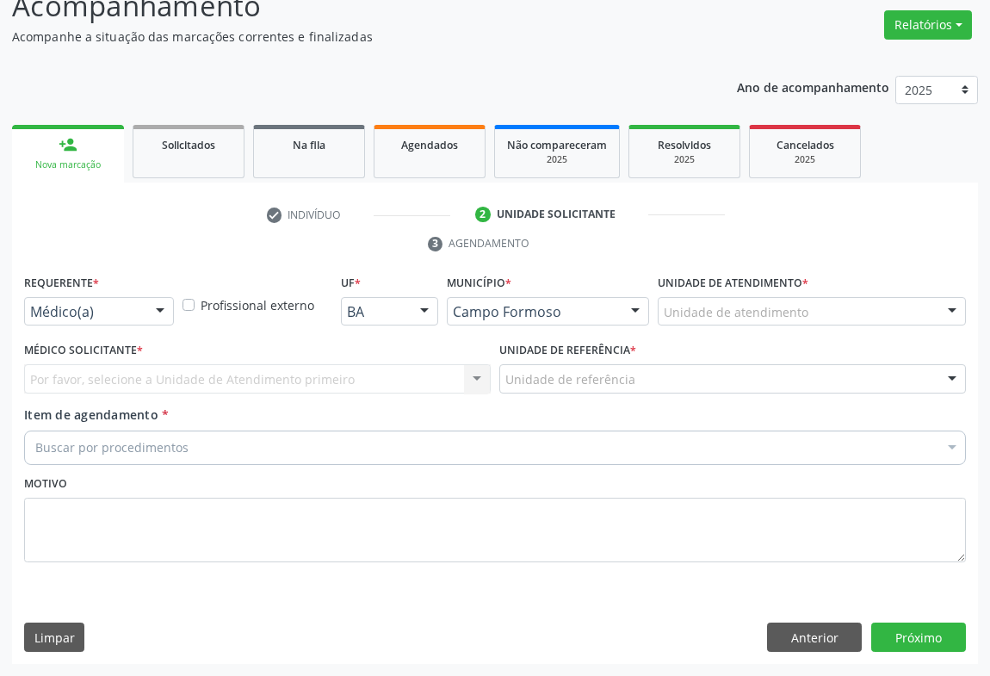
scroll to position [131, 0]
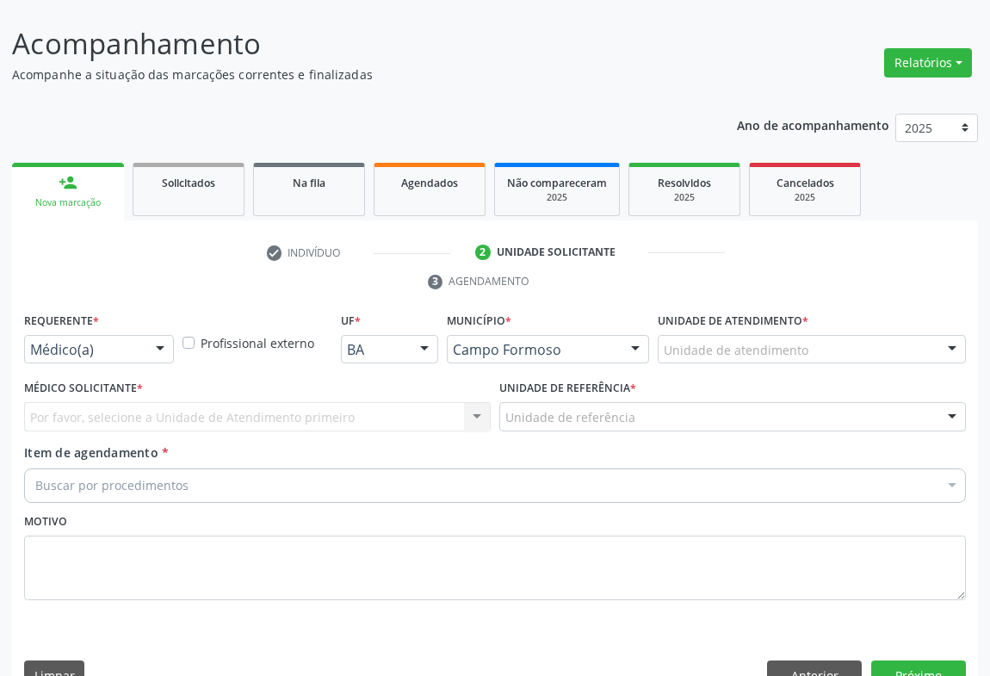
click at [126, 335] on div "Médico(a)" at bounding box center [99, 349] width 150 height 29
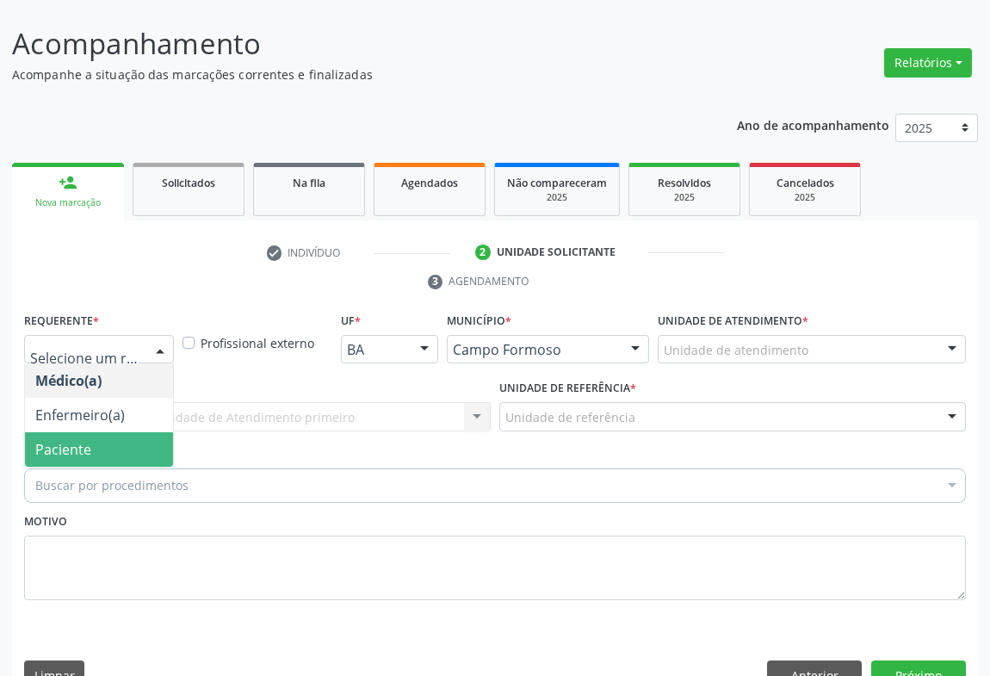
drag, startPoint x: 127, startPoint y: 415, endPoint x: 232, endPoint y: 378, distance: 112.2
click at [127, 432] on span "Paciente" at bounding box center [99, 449] width 148 height 34
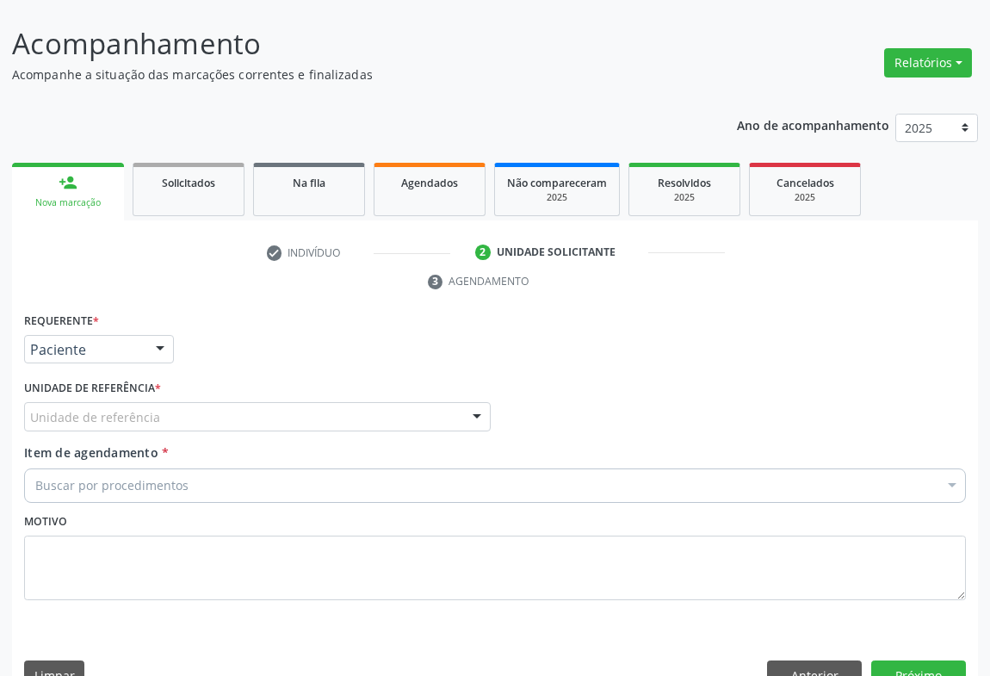
click at [234, 402] on div "Unidade de referência" at bounding box center [257, 416] width 467 height 29
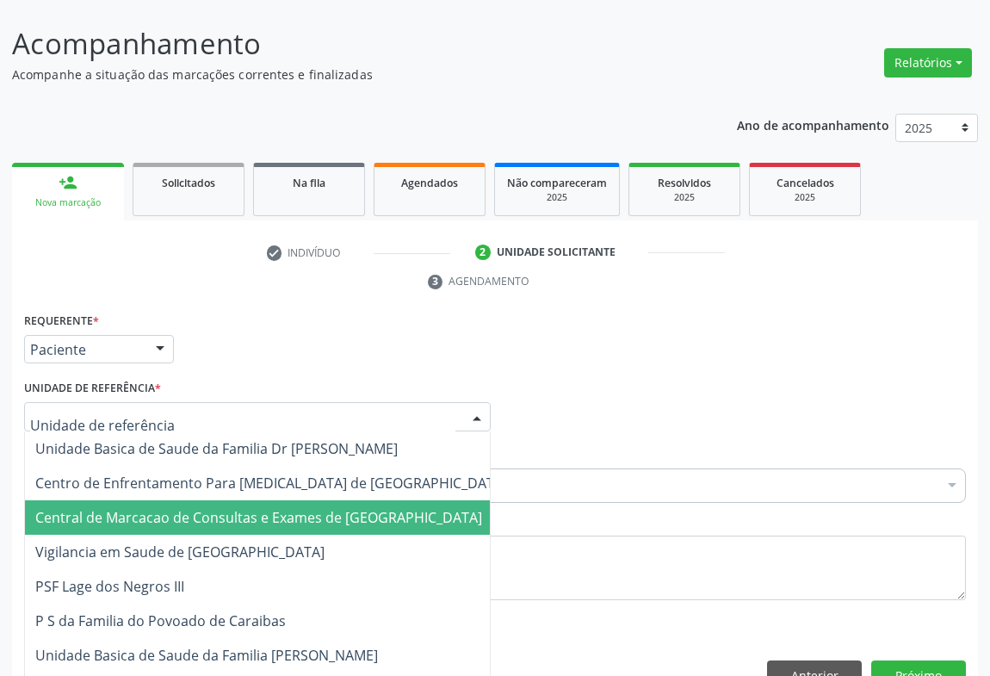
click at [245, 500] on span "Central de Marcacao de Consultas e Exames de [GEOGRAPHIC_DATA]" at bounding box center [271, 517] width 493 height 34
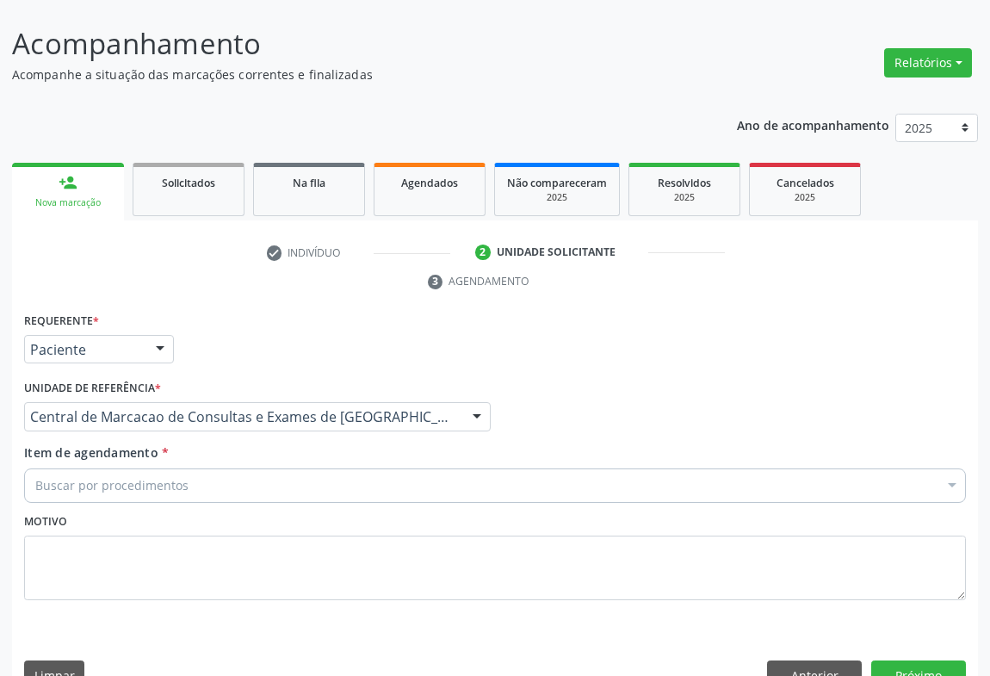
click at [318, 468] on div "Buscar por procedimentos" at bounding box center [495, 485] width 942 height 34
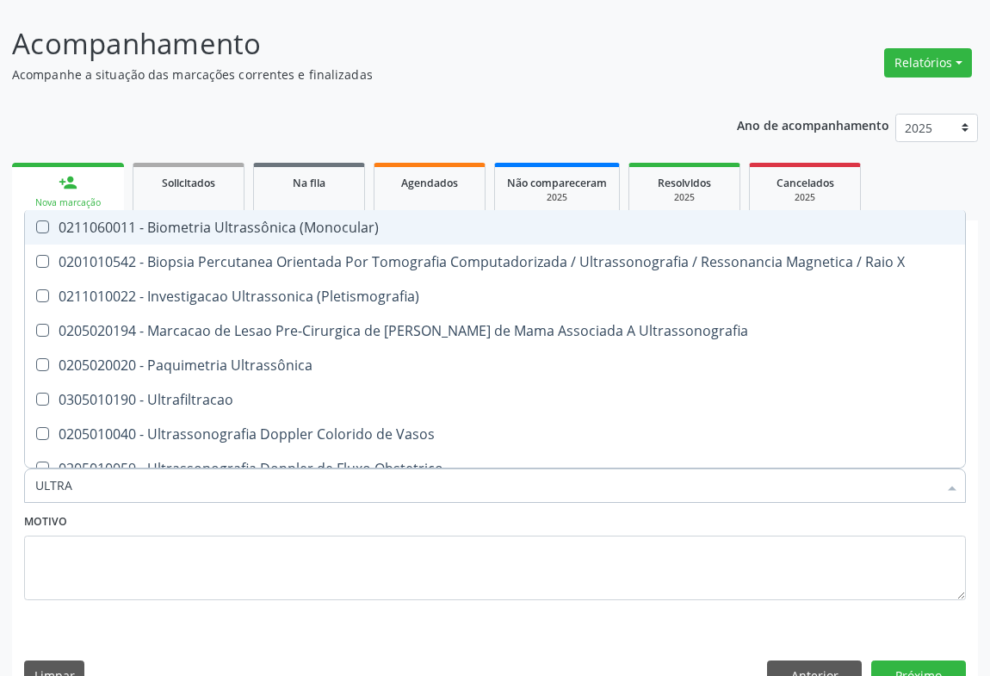
type input "ULTRAS"
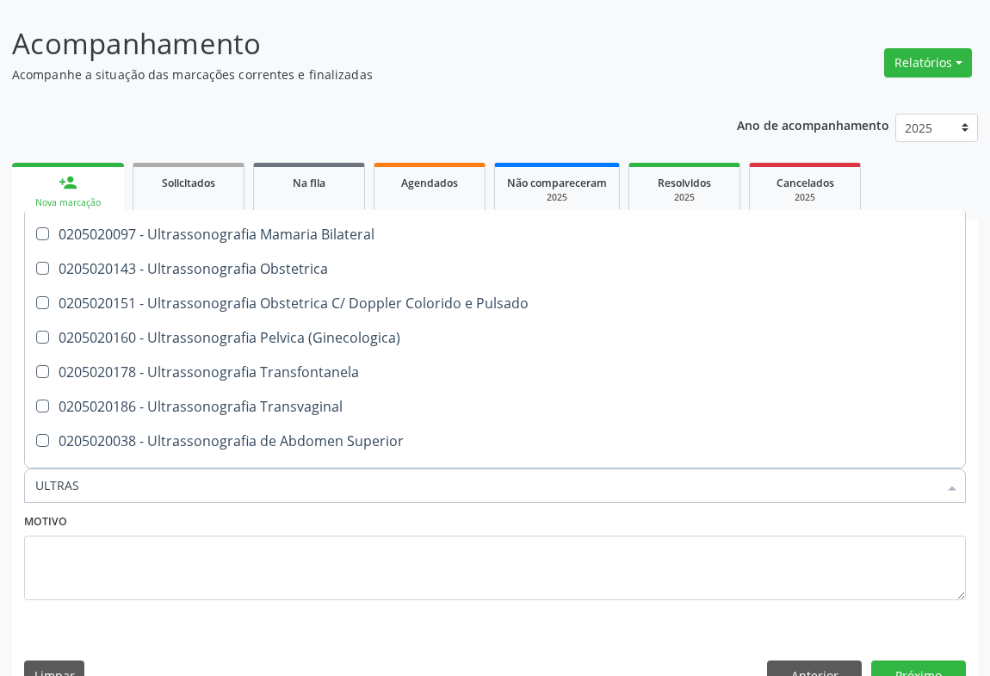
scroll to position [391, 0]
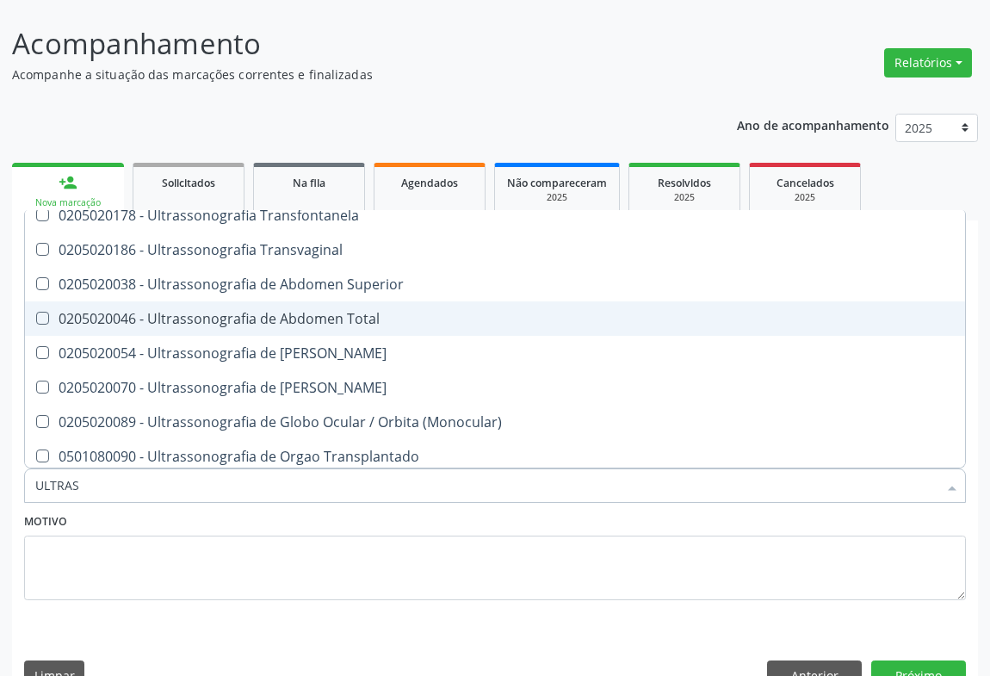
click at [382, 312] on div "0205020046 - Ultrassonografia de Abdomen Total" at bounding box center [495, 319] width 920 height 14
checkbox Total "true"
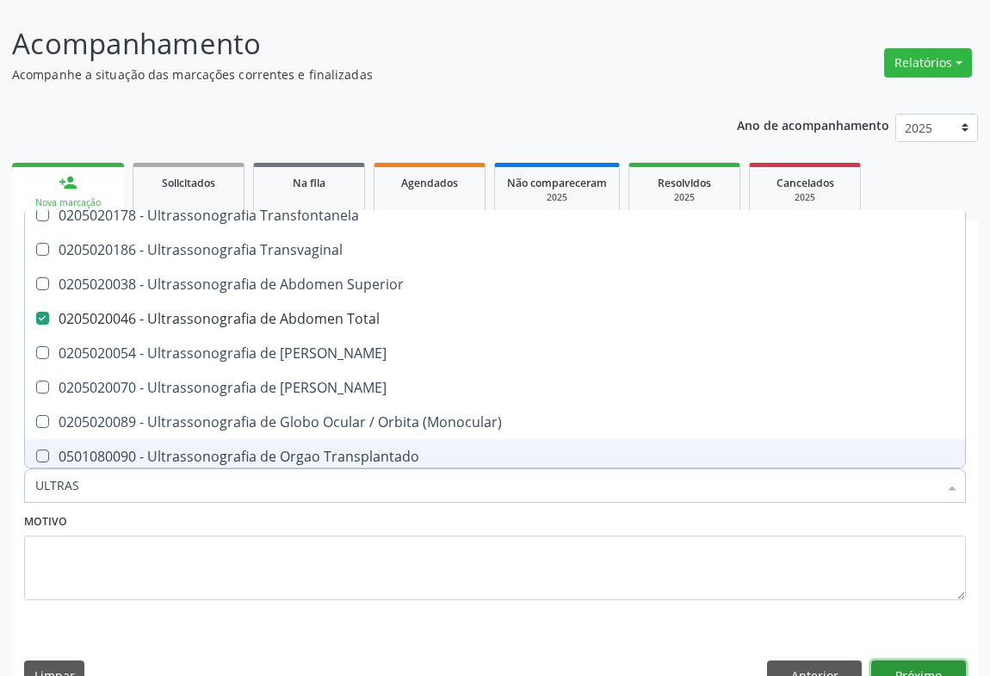
click at [893, 660] on button "Próximo" at bounding box center [918, 674] width 95 height 29
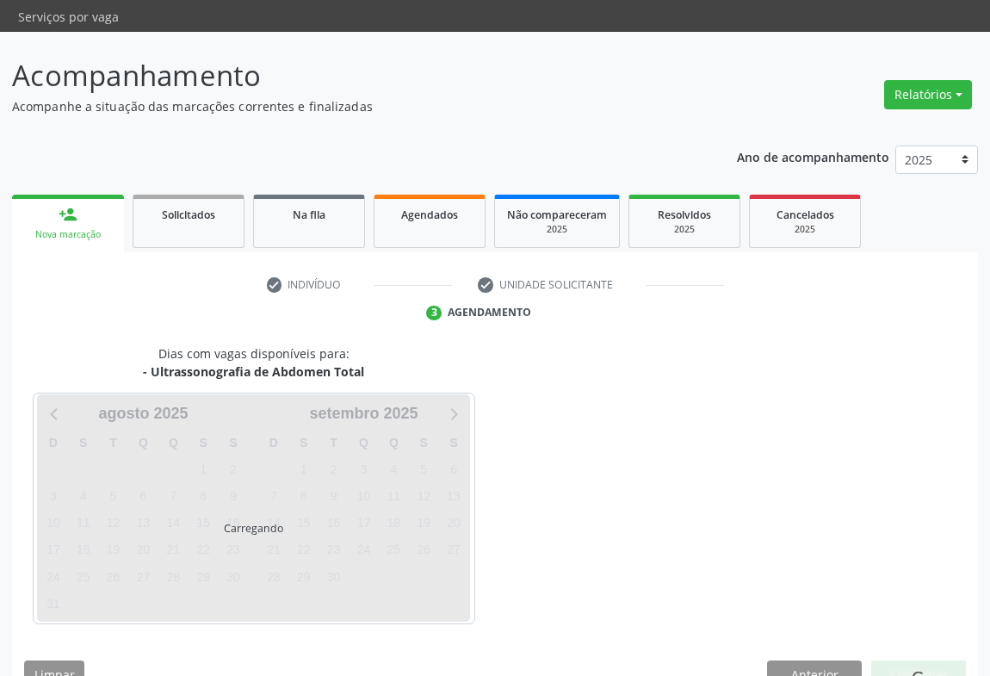
scroll to position [0, 0]
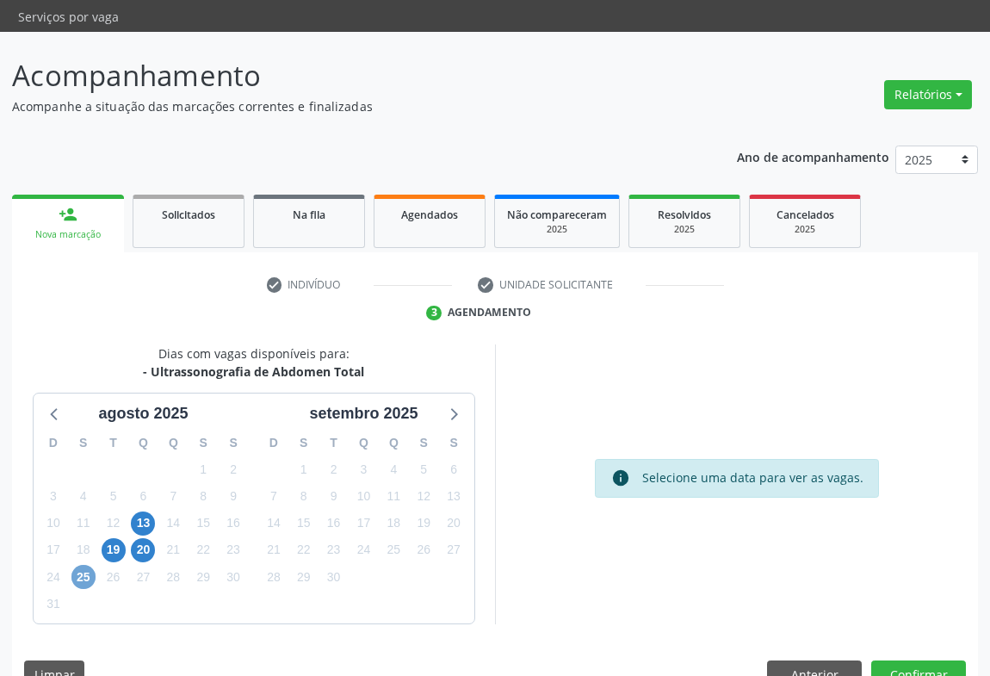
click at [79, 565] on span "25" at bounding box center [83, 577] width 24 height 24
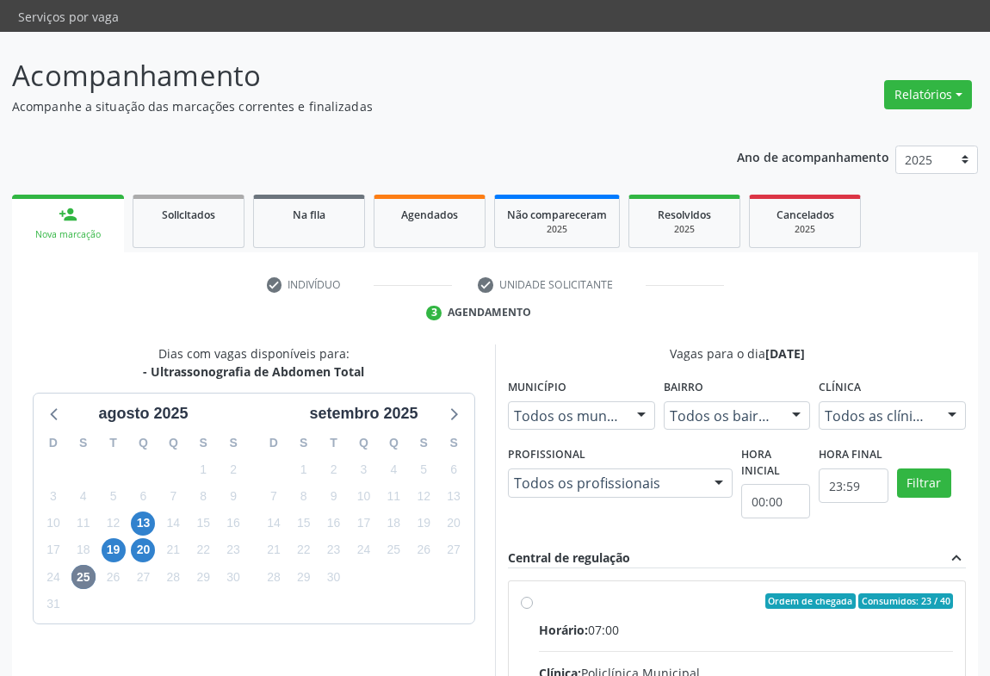
drag, startPoint x: 751, startPoint y: 614, endPoint x: 1001, endPoint y: 611, distance: 249.7
radio input "true"
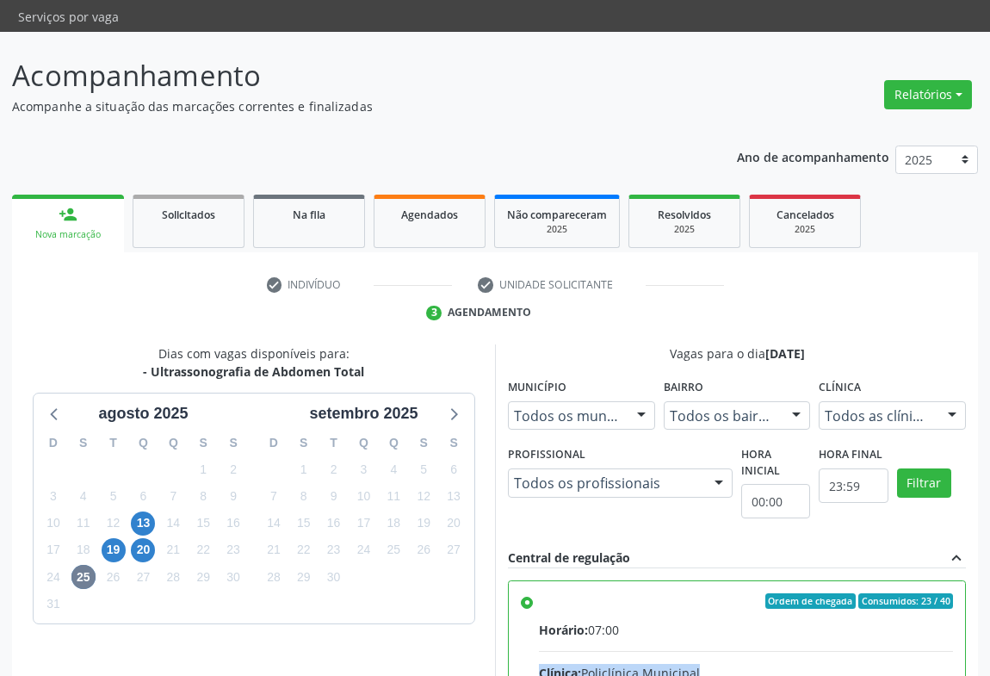
scroll to position [388, 0]
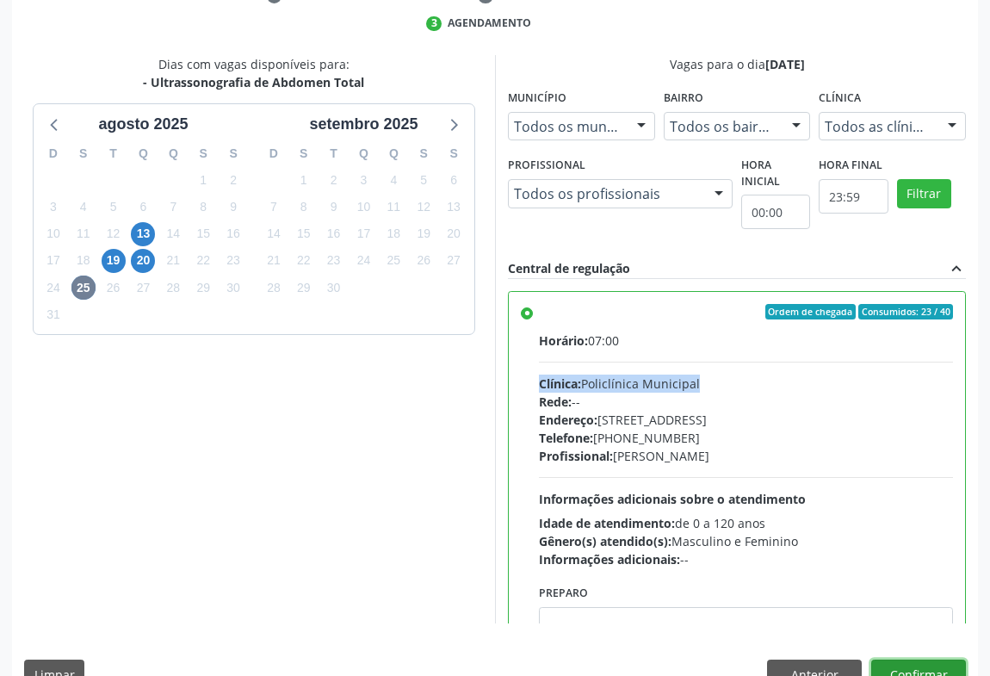
click at [921, 660] on button "Confirmar" at bounding box center [918, 674] width 95 height 29
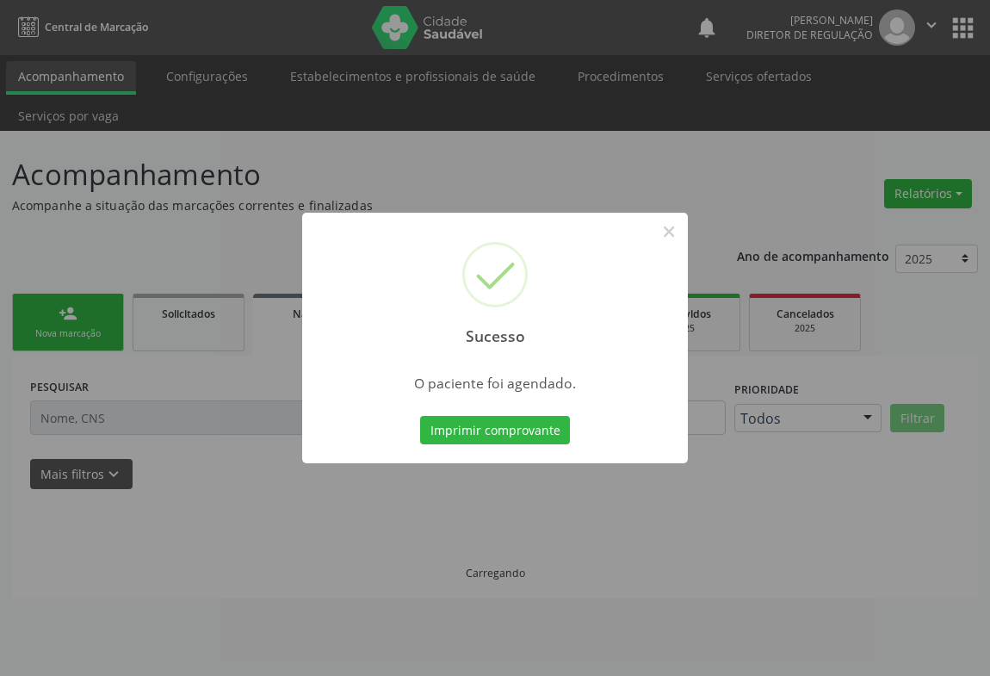
scroll to position [0, 0]
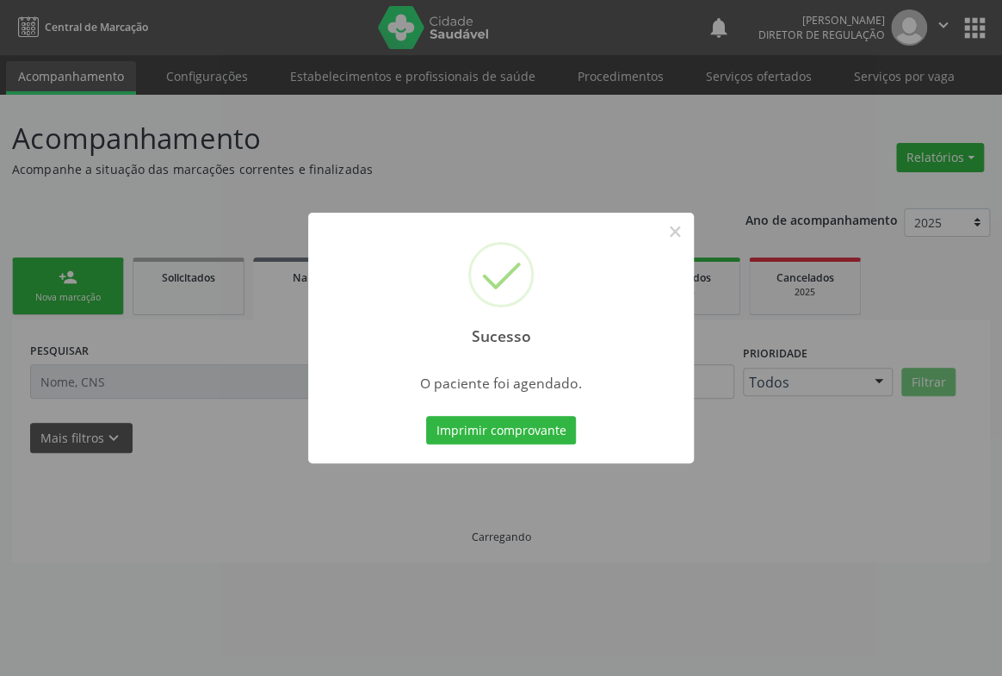
click at [426, 416] on button "Imprimir comprovante" at bounding box center [501, 430] width 150 height 29
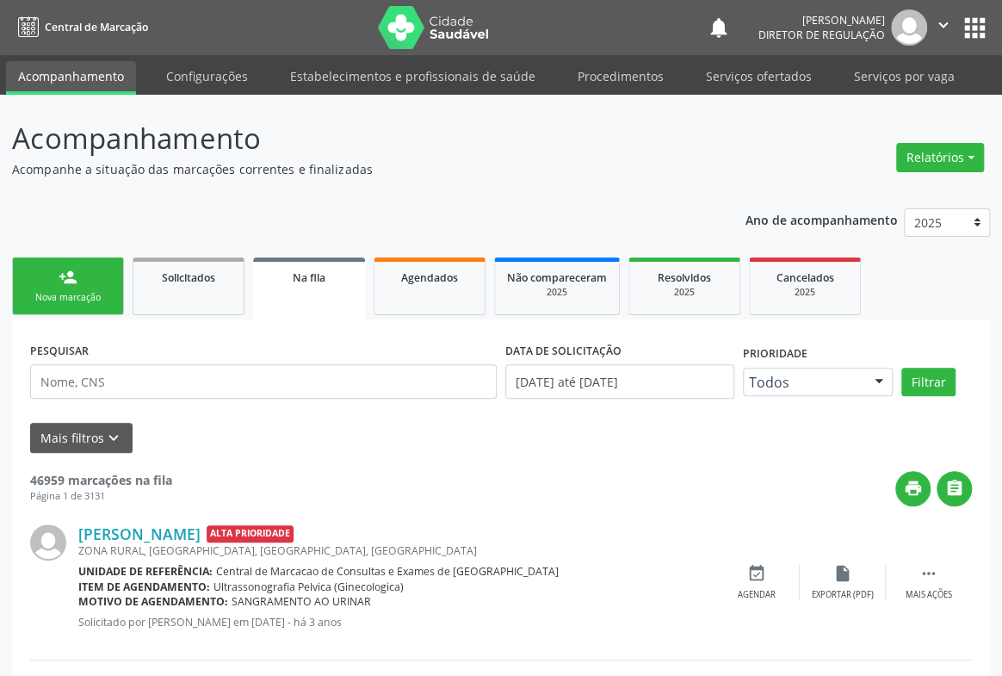
click at [76, 277] on div "Sucesso × O paciente foi agendado. Imprimir comprovante Cancel" at bounding box center [501, 338] width 1002 height 676
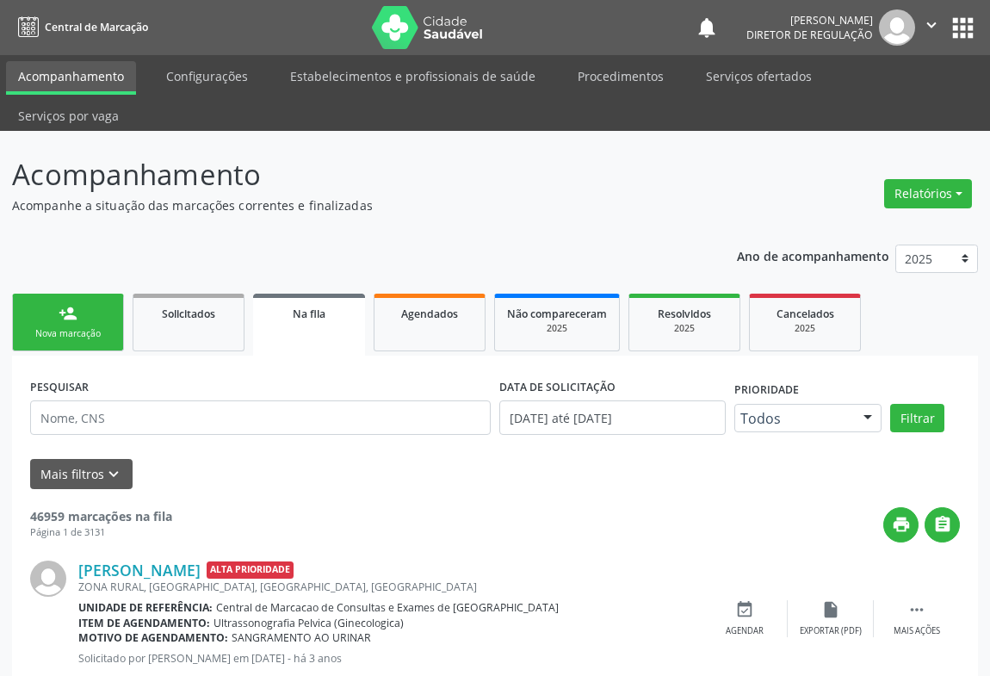
click at [46, 294] on link "person_add Nova marcação" at bounding box center [68, 323] width 112 height 58
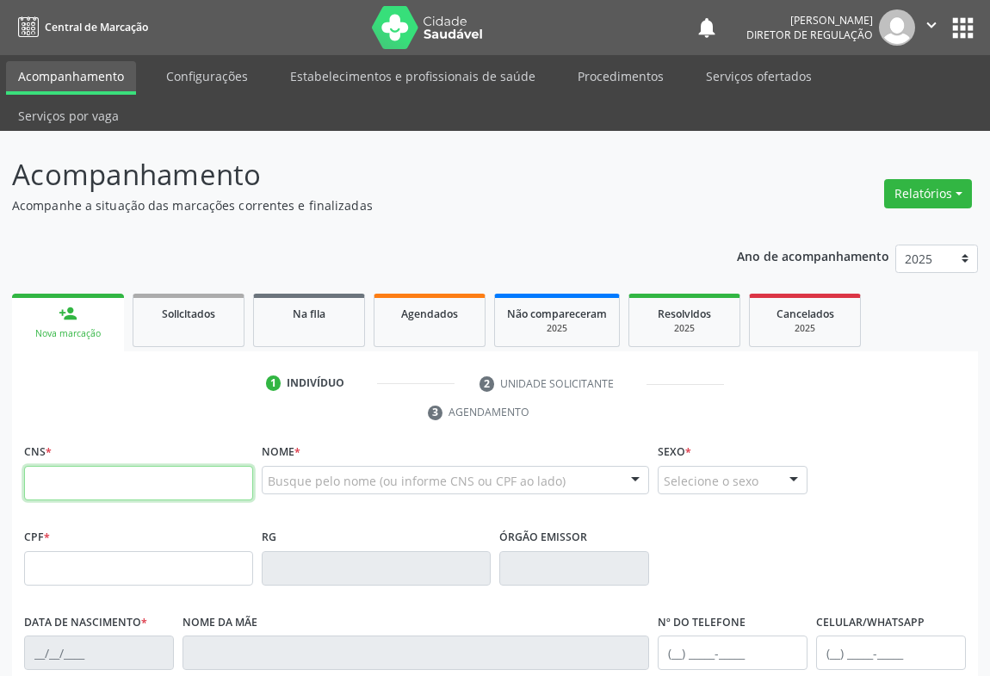
click at [94, 466] on input "text" at bounding box center [138, 483] width 229 height 34
type input "704 2022 2166 0280"
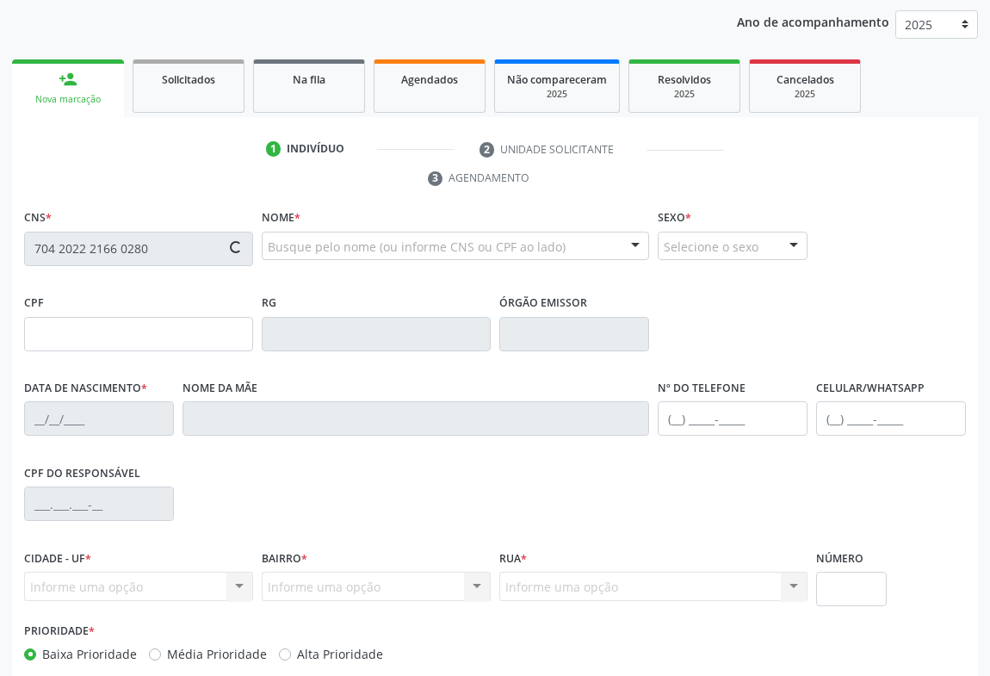
type input "1121674461"
type input "20/01/1979"
type input "(74) 9135-1459"
type input "013.567.565-06"
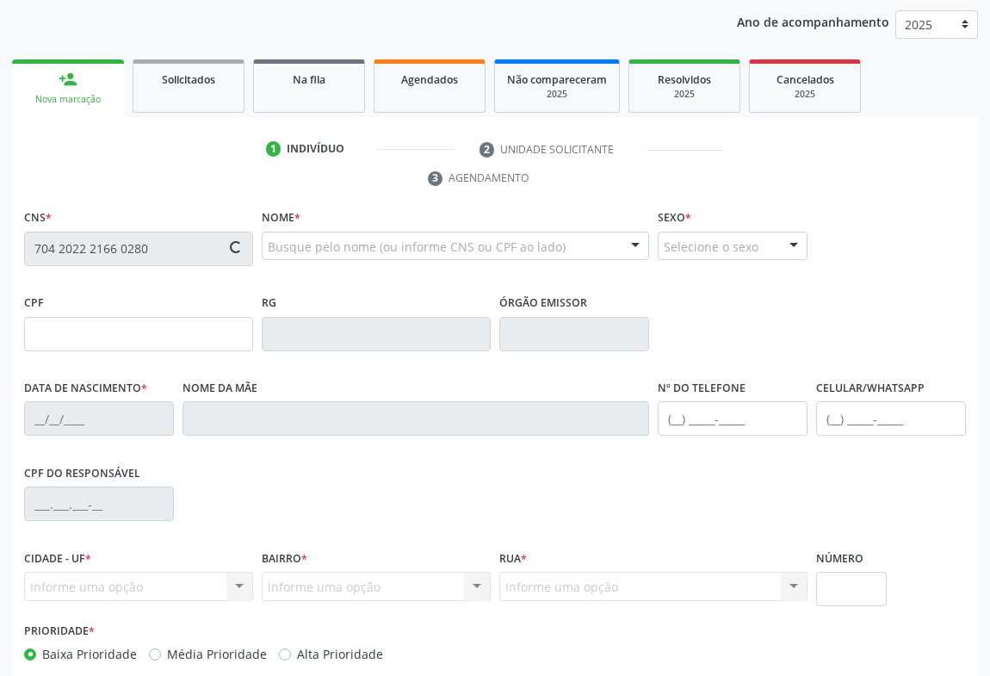
type input "SN"
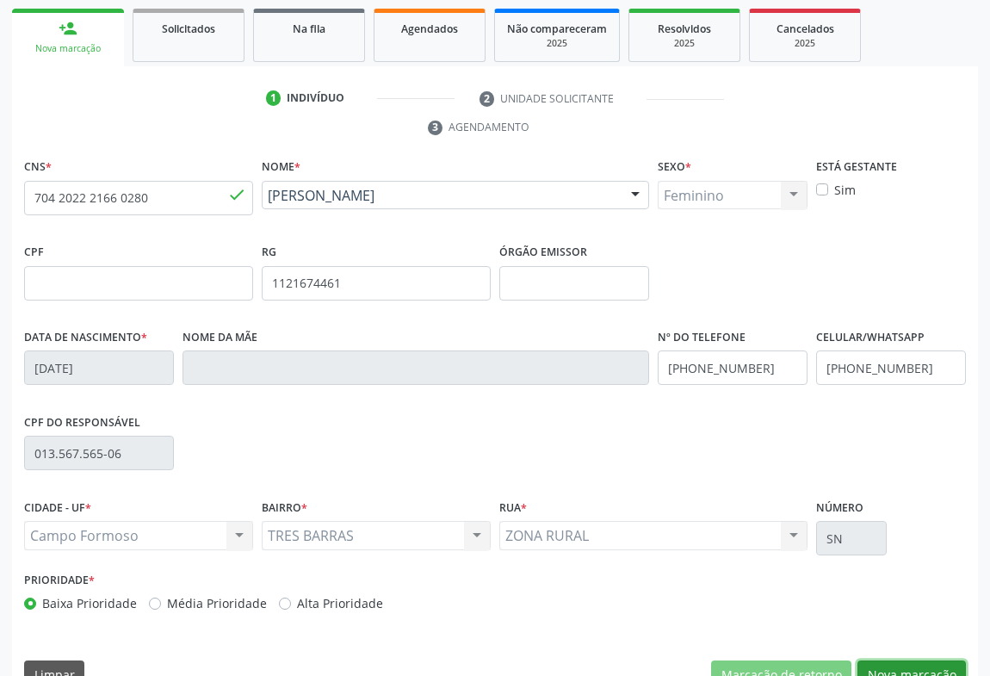
click at [922, 660] on button "Nova marcação" at bounding box center [912, 674] width 108 height 29
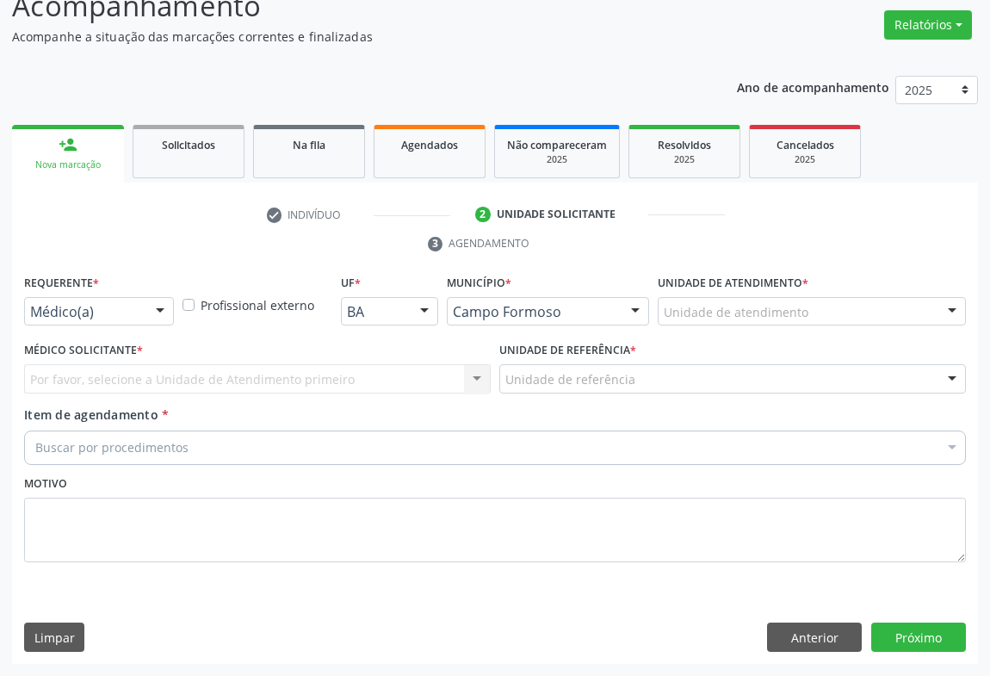
scroll to position [131, 0]
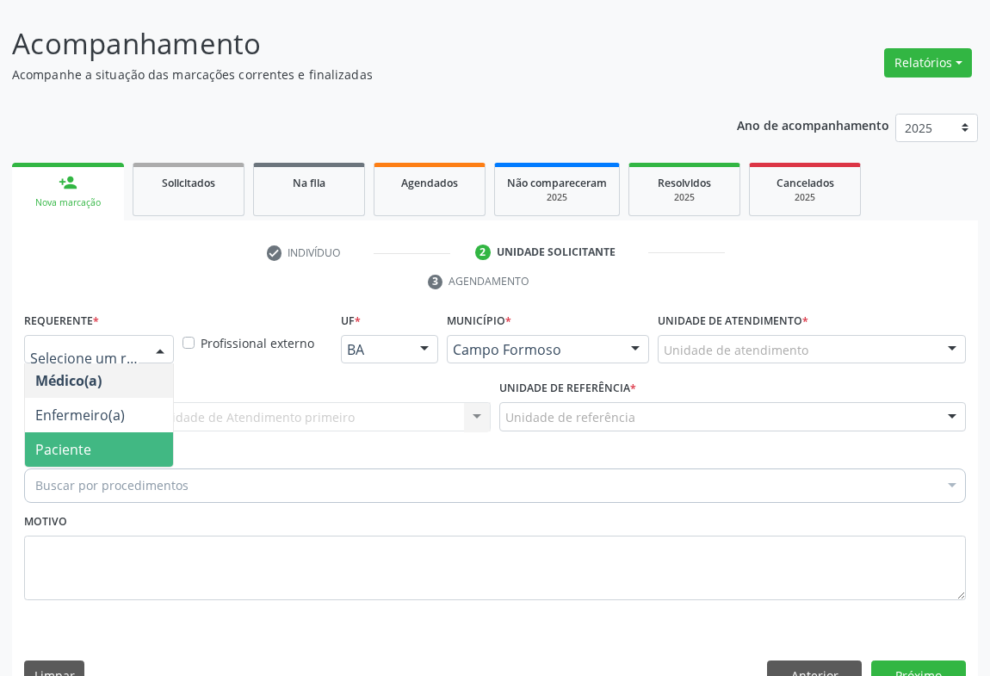
click at [96, 432] on span "Paciente" at bounding box center [99, 449] width 148 height 34
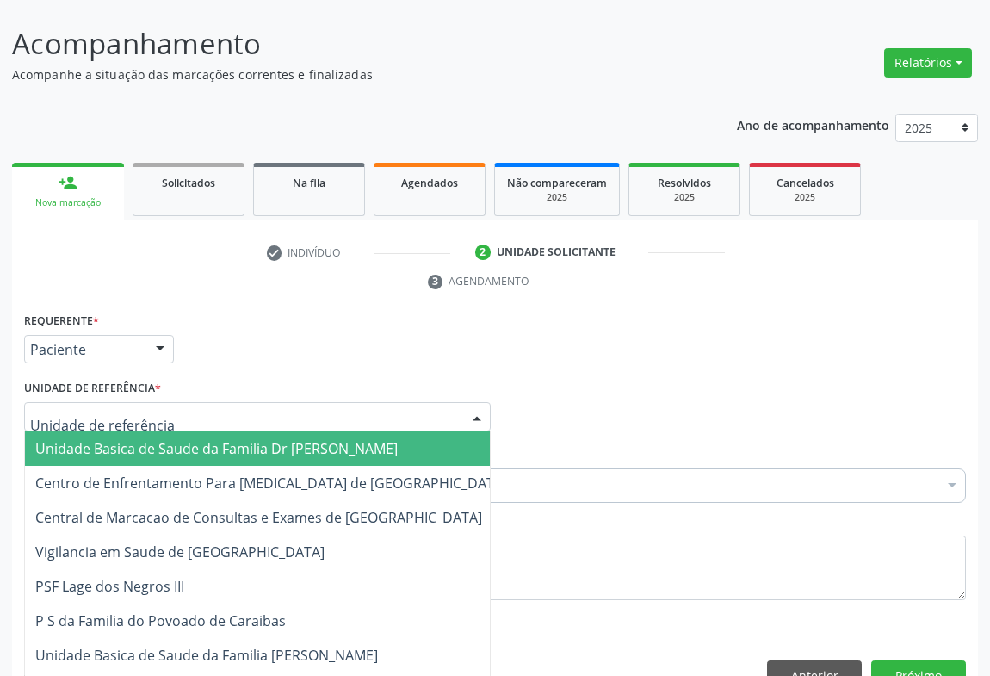
click at [239, 402] on div at bounding box center [257, 416] width 467 height 29
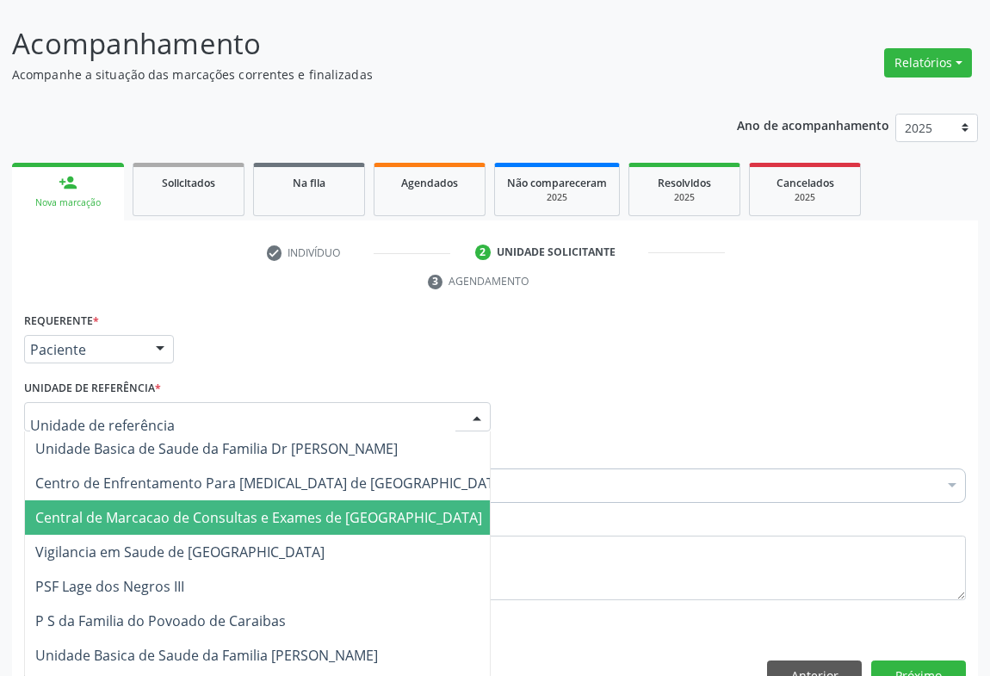
click at [235, 508] on span "Central de Marcacao de Consultas e Exames de [GEOGRAPHIC_DATA]" at bounding box center [258, 517] width 447 height 19
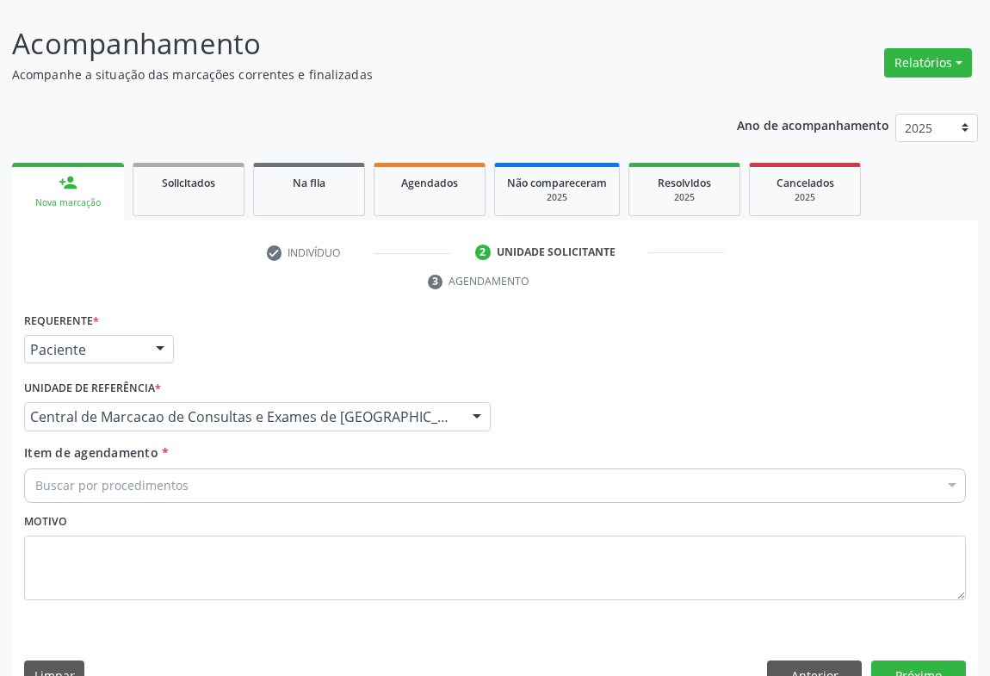
click at [325, 468] on div "Buscar por procedimentos" at bounding box center [495, 485] width 942 height 34
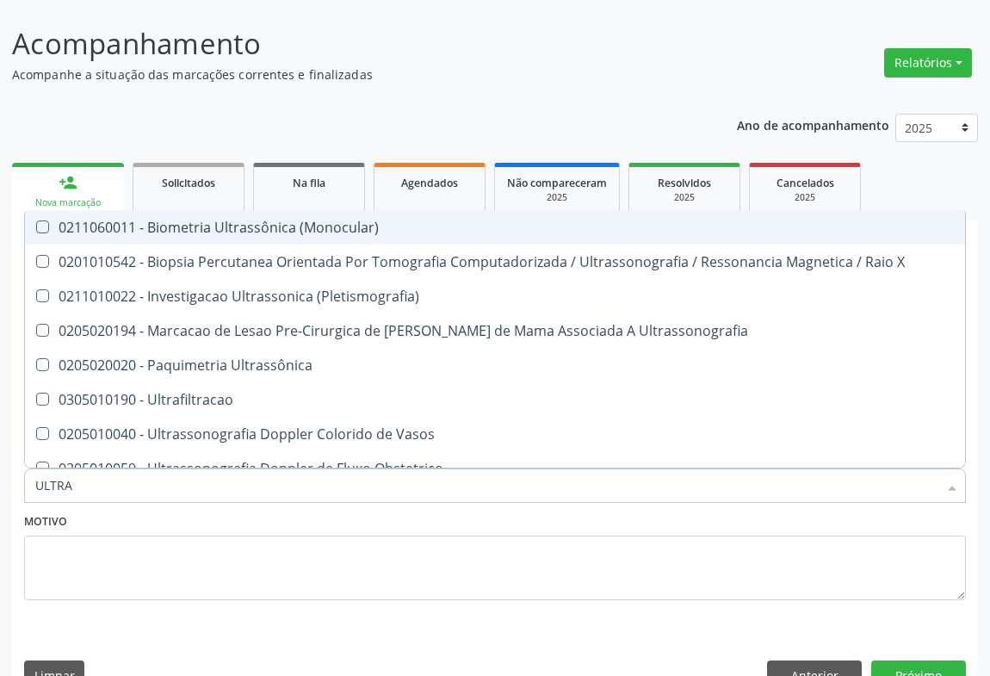
type input "ULTRAS"
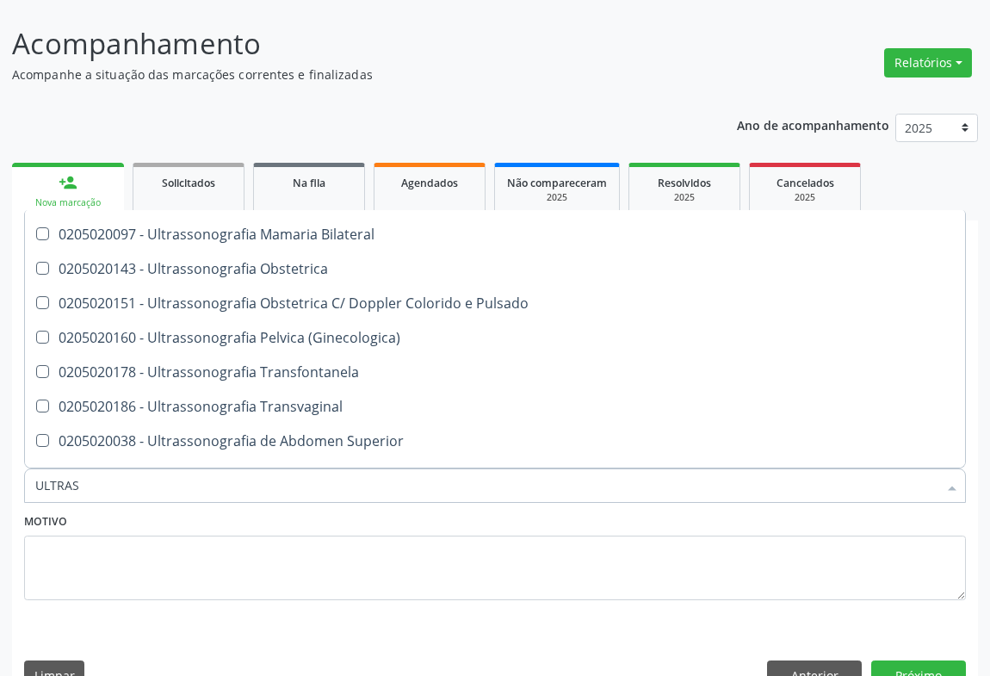
scroll to position [313, 0]
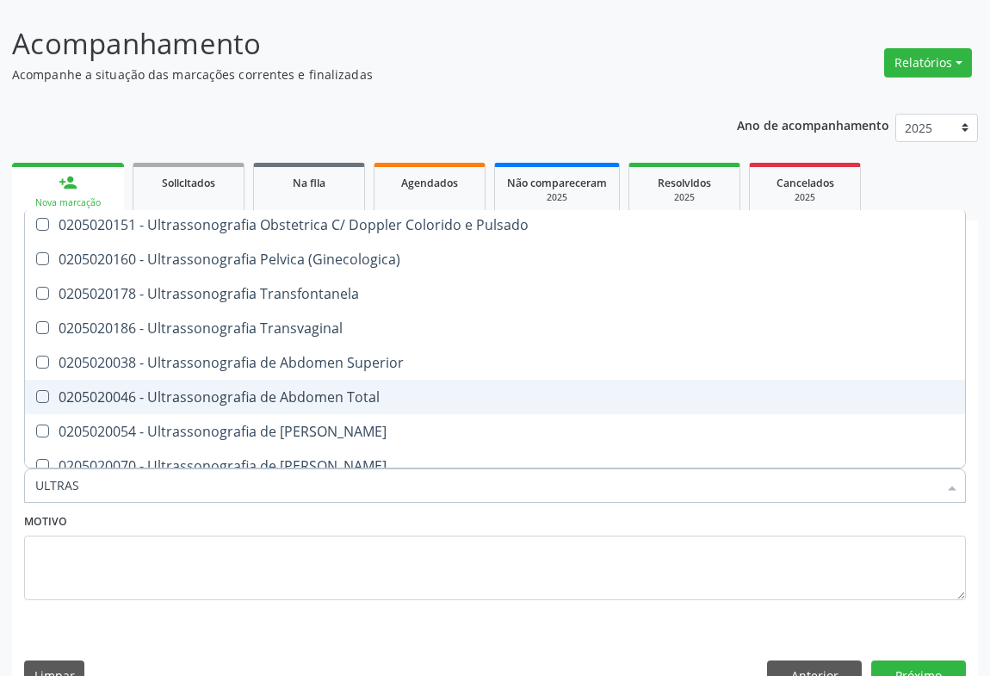
click at [367, 390] on div "0205020046 - Ultrassonografia de Abdomen Total" at bounding box center [495, 397] width 920 height 14
checkbox Total "true"
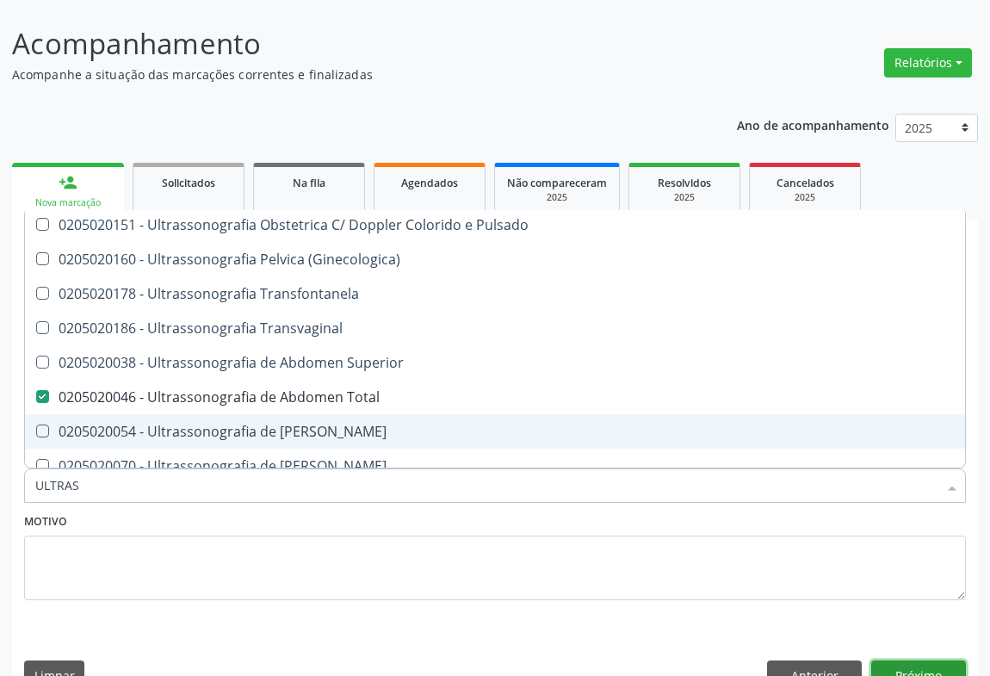
click at [900, 660] on button "Próximo" at bounding box center [918, 674] width 95 height 29
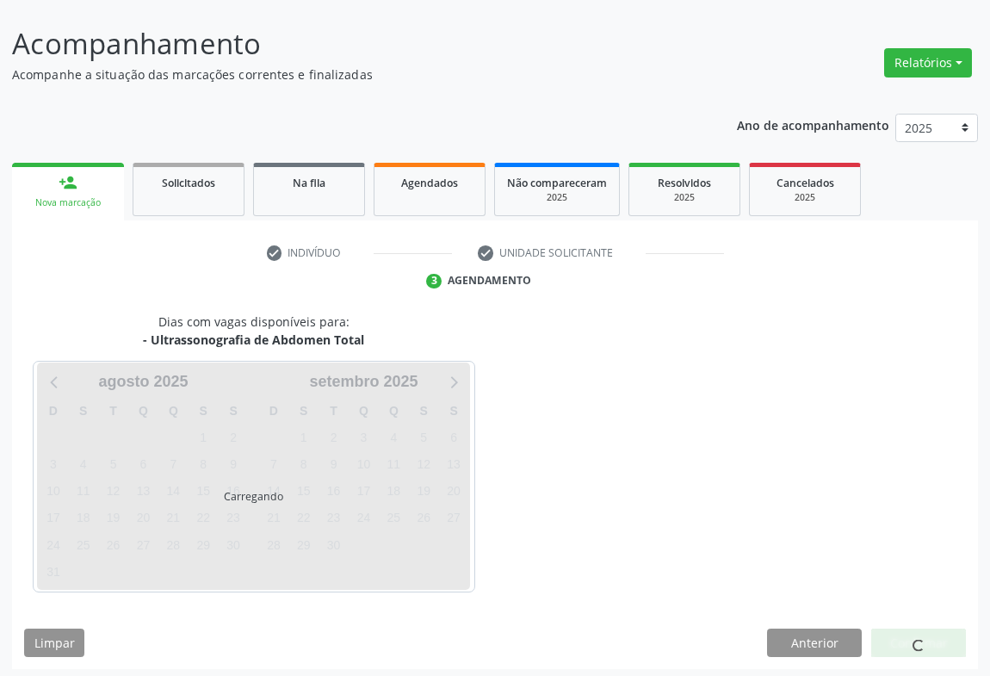
scroll to position [0, 0]
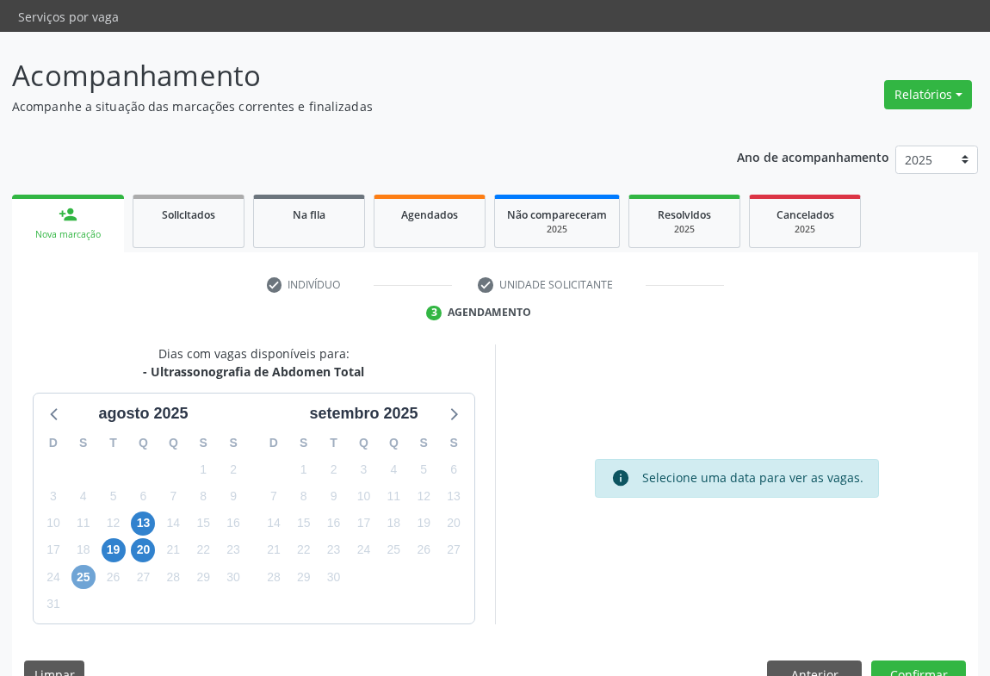
click at [84, 565] on span "25" at bounding box center [83, 577] width 24 height 24
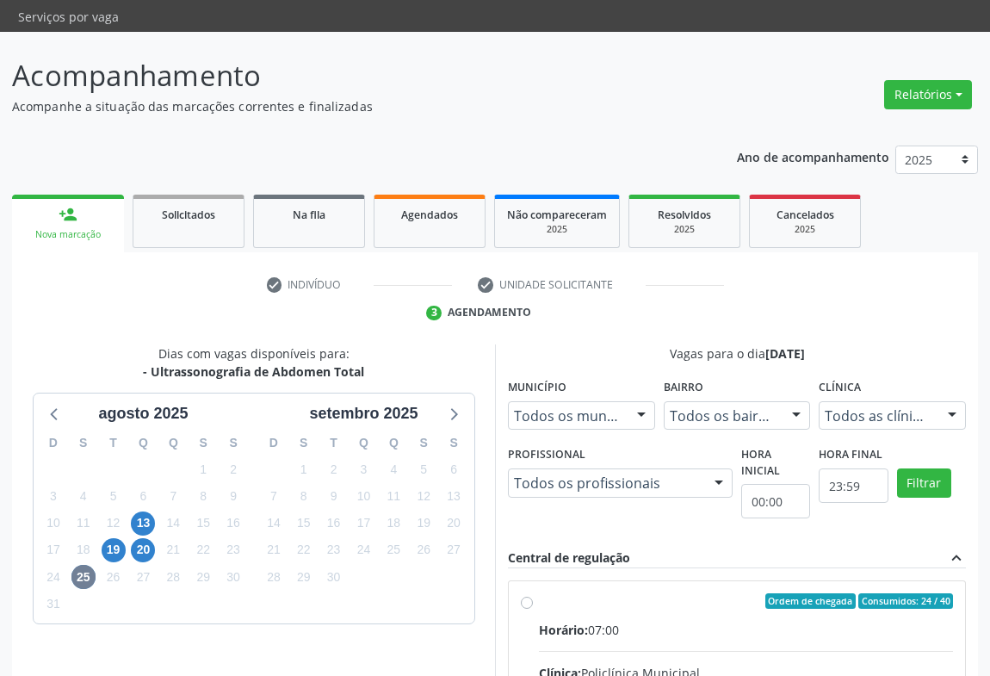
click at [663, 593] on div "Ordem de chegada Consumidos: 24 / 40" at bounding box center [746, 600] width 414 height 15
click at [533, 593] on input "Ordem de chegada Consumidos: 24 / 40 Horário: 07:00 Clínica: Policlínica Munici…" at bounding box center [527, 600] width 12 height 15
radio input "true"
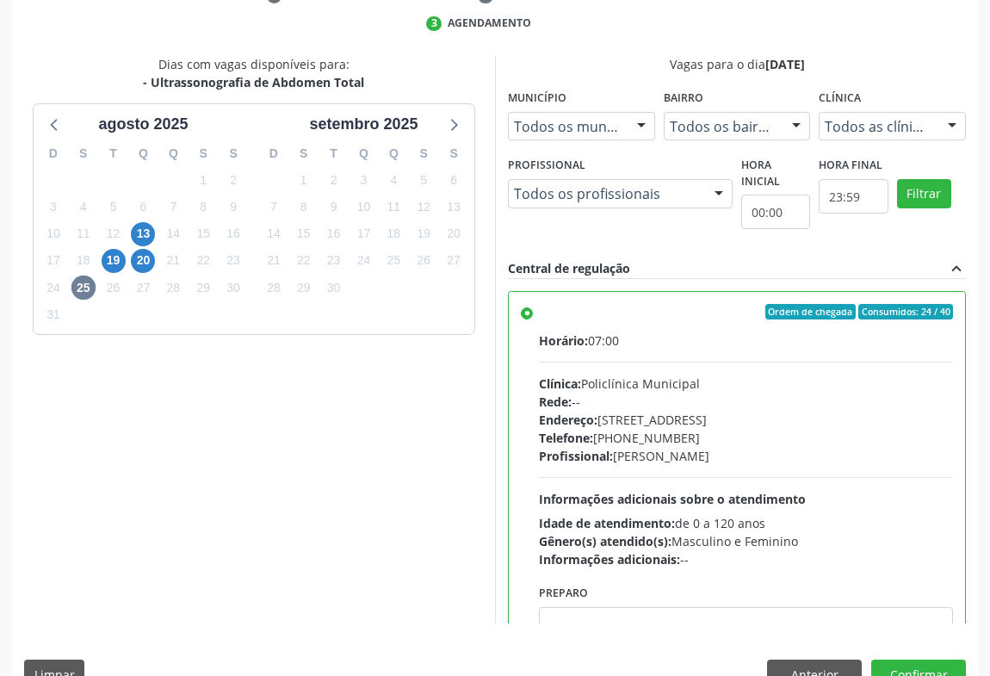
click at [941, 612] on div "Dias com vagas disponíveis para: - Ultrassonografia de Abdomen Total agosto 202…" at bounding box center [495, 378] width 966 height 646
click at [940, 660] on button "Confirmar" at bounding box center [918, 674] width 95 height 29
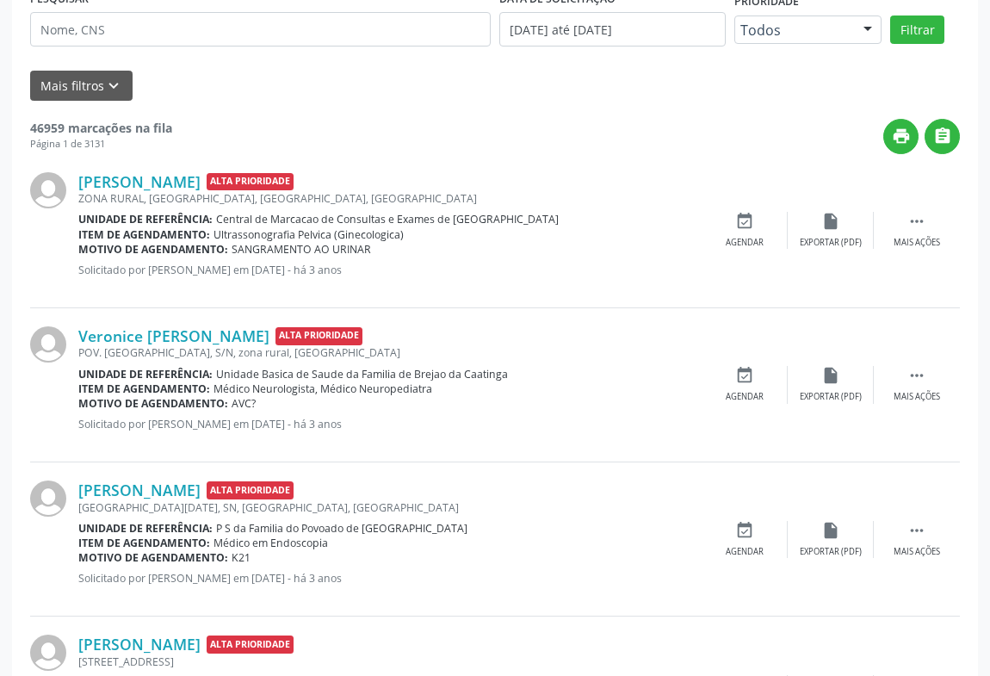
scroll to position [0, 0]
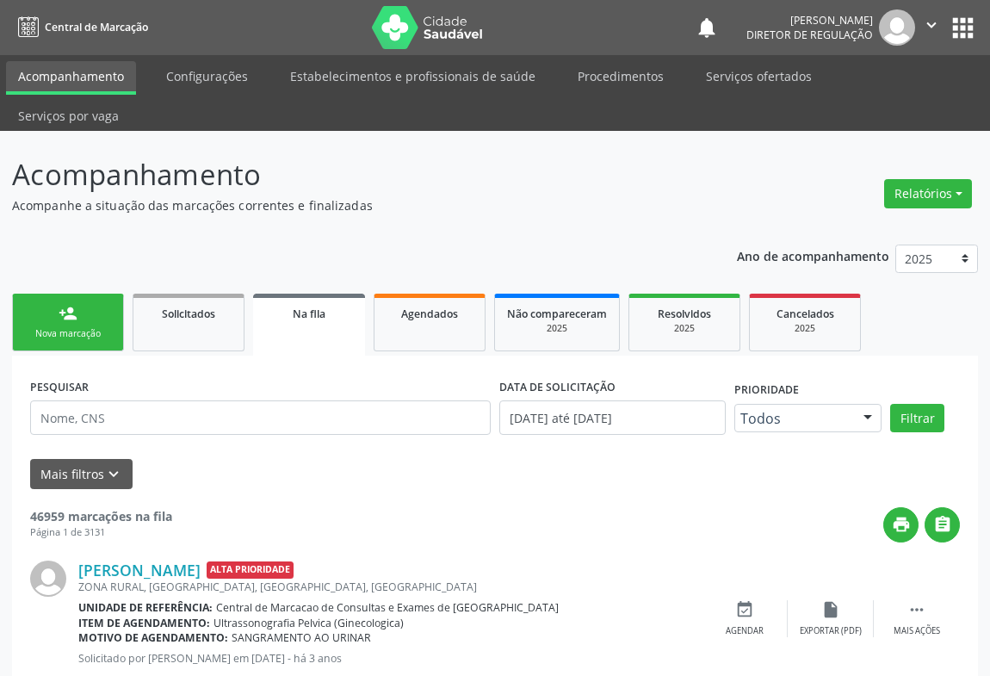
click at [78, 294] on link "person_add Nova marcação" at bounding box center [68, 323] width 112 height 58
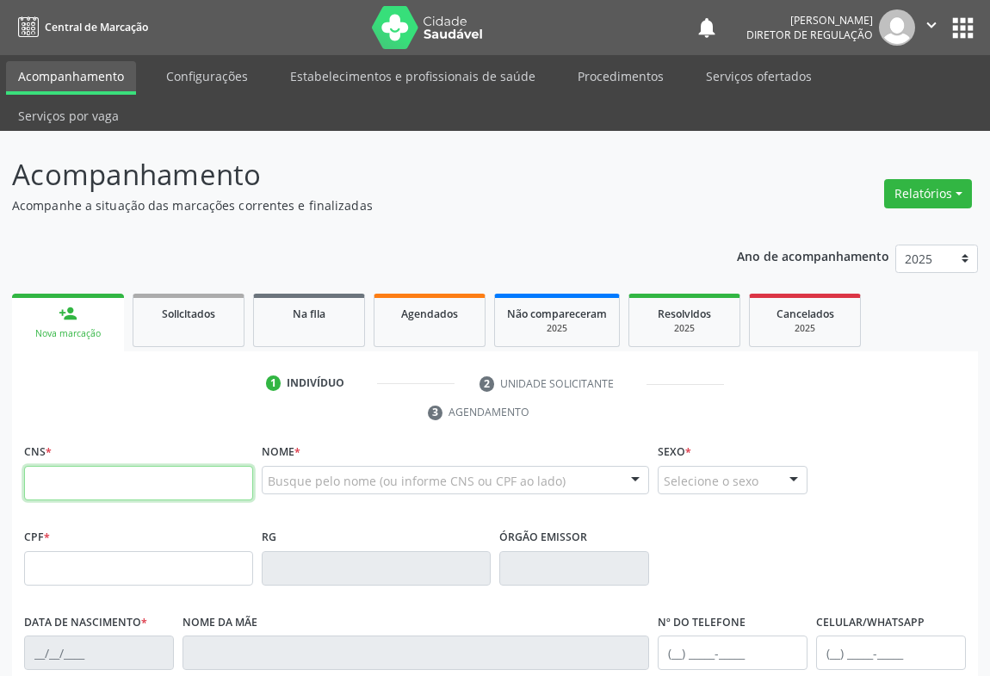
click at [120, 466] on input "text" at bounding box center [138, 483] width 229 height 34
type input "709 0048 3911 5719"
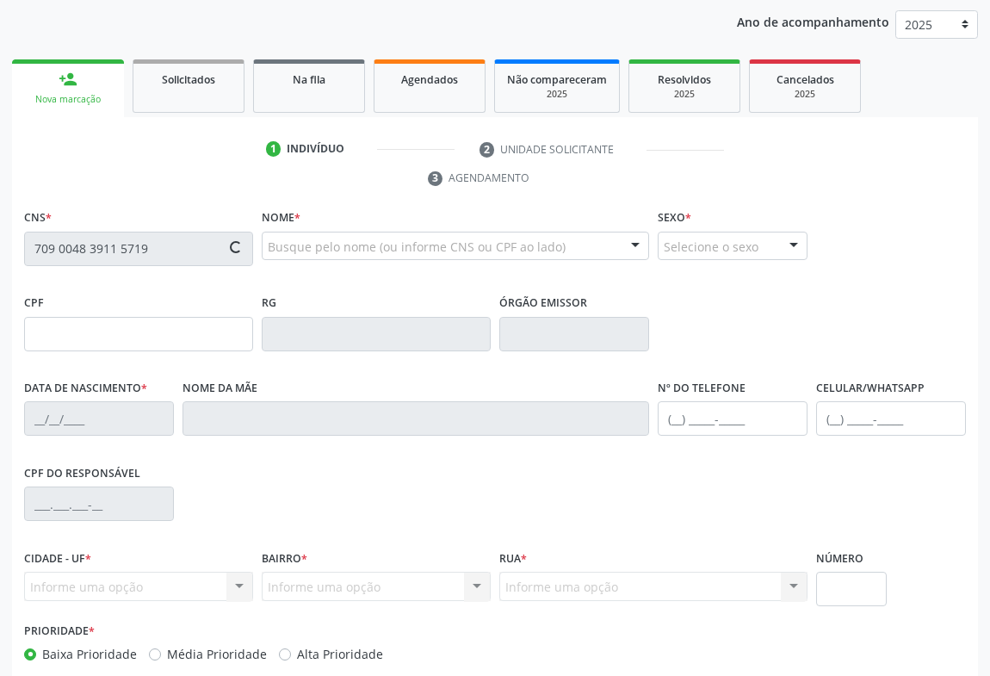
scroll to position [285, 0]
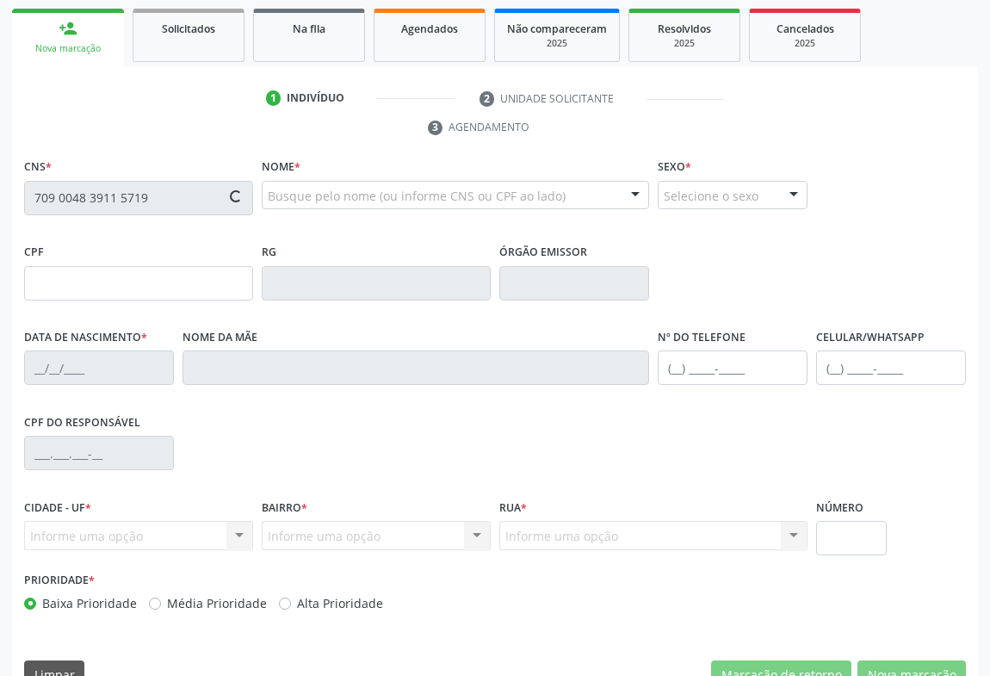
type input "416.520.705-59"
type input "0427437296"
type input "[DATE]"
type input "[PHONE_NUMBER]"
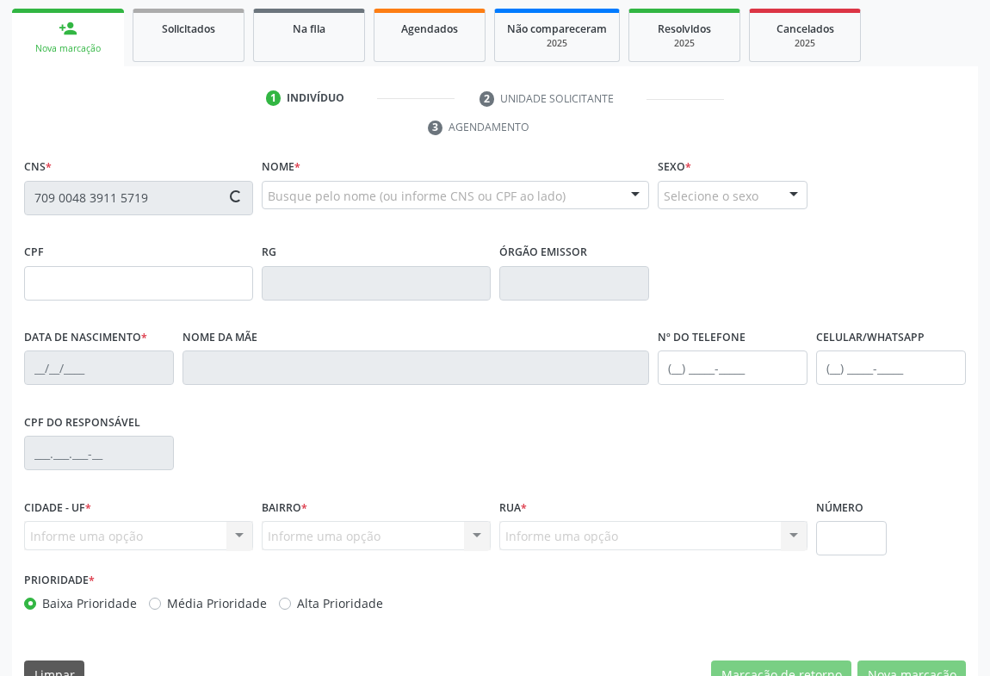
type input "416.520.705-59"
type input "SN"
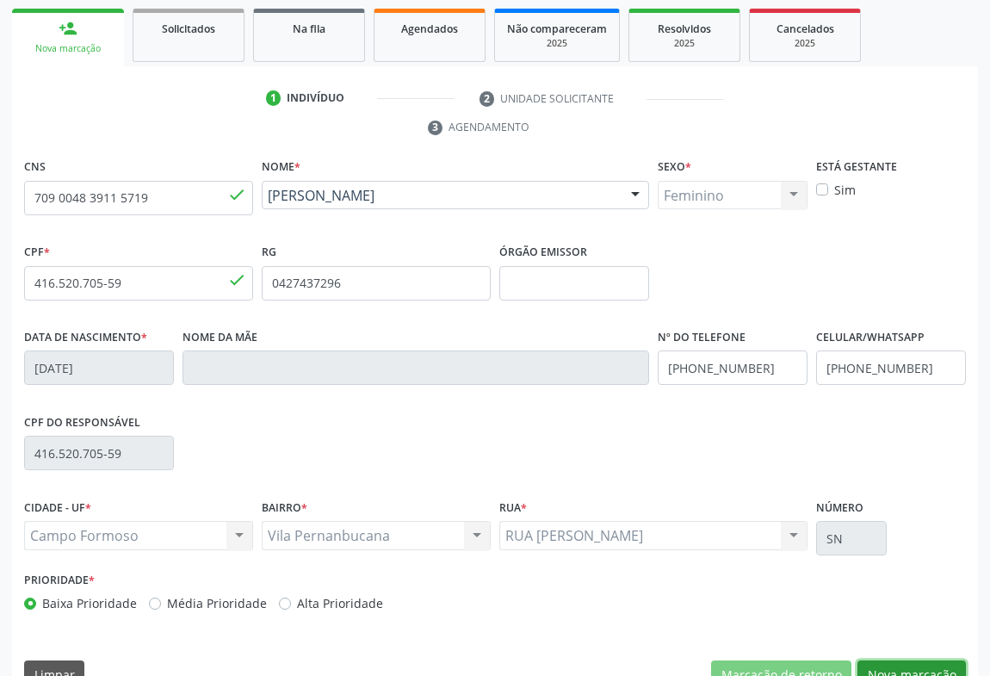
click at [931, 660] on button "Nova marcação" at bounding box center [912, 674] width 108 height 29
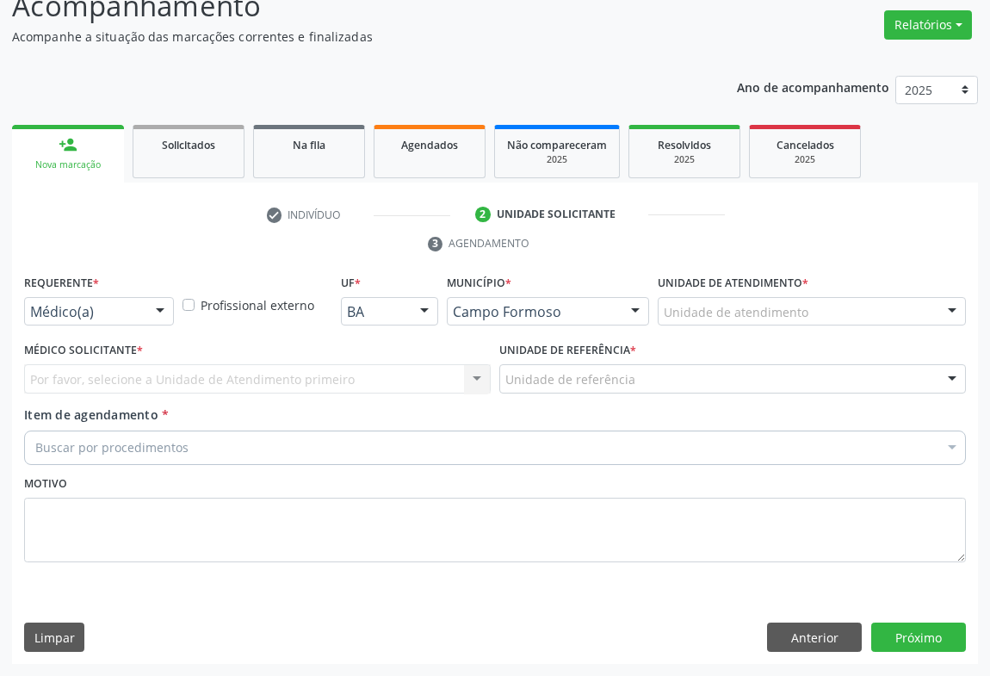
scroll to position [131, 0]
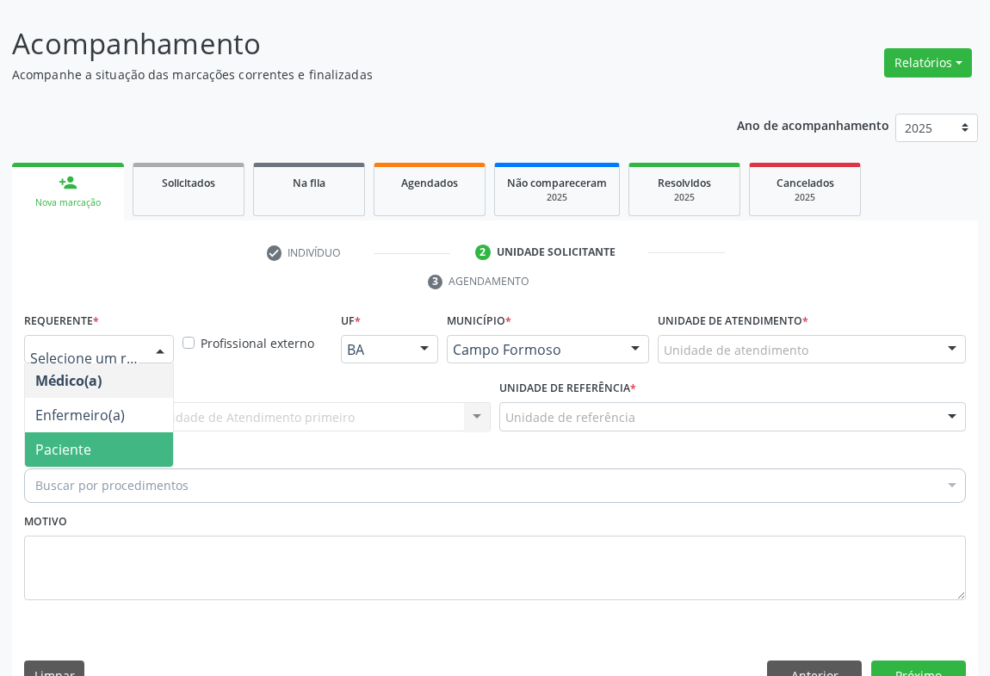
drag, startPoint x: 122, startPoint y: 388, endPoint x: 122, endPoint y: 412, distance: 24.1
click at [122, 412] on ul "Médico(a) Enfermeiro(a) Paciente Nenhum resultado encontrado para: " " Não há n…" at bounding box center [99, 414] width 148 height 103
click at [122, 432] on span "Paciente" at bounding box center [99, 449] width 148 height 34
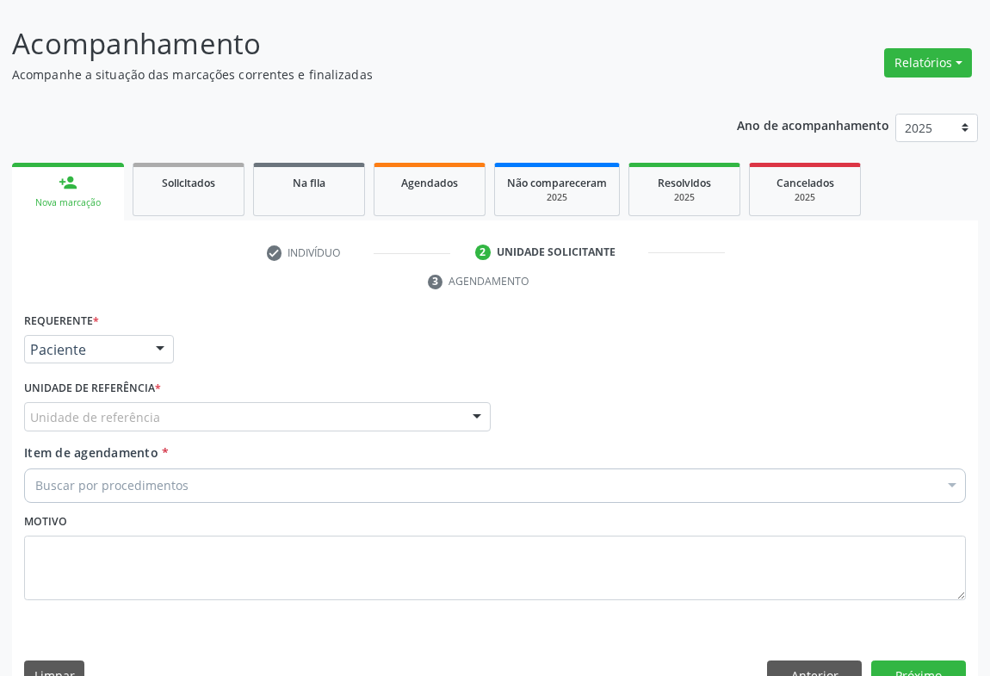
click at [218, 402] on div "Unidade de referência" at bounding box center [257, 416] width 467 height 29
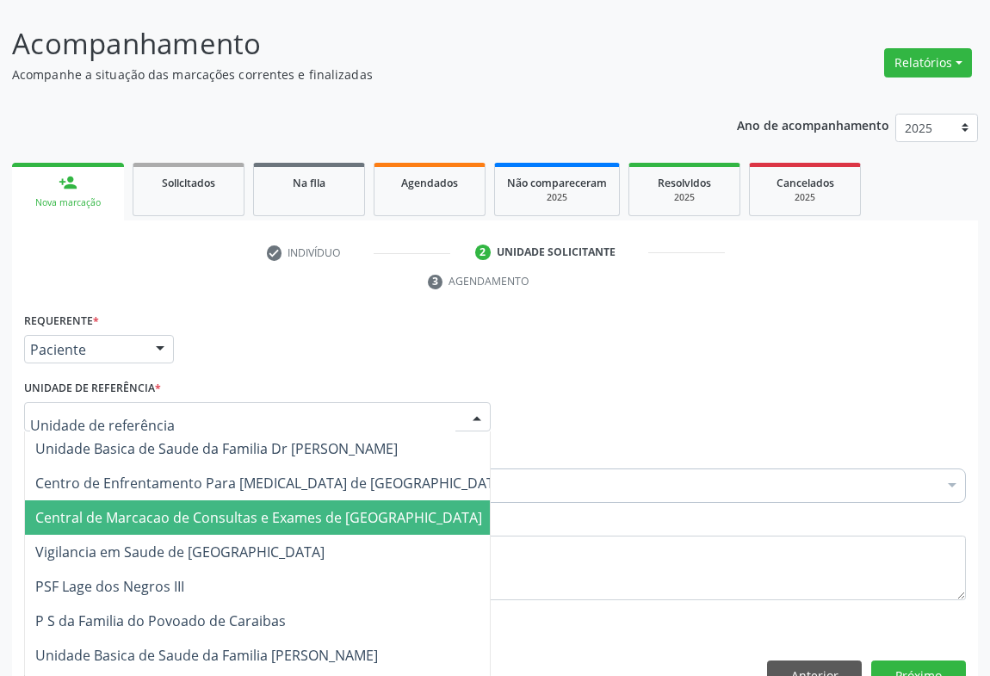
click at [214, 500] on span "Central de Marcacao de Consultas e Exames de [GEOGRAPHIC_DATA]" at bounding box center [271, 517] width 493 height 34
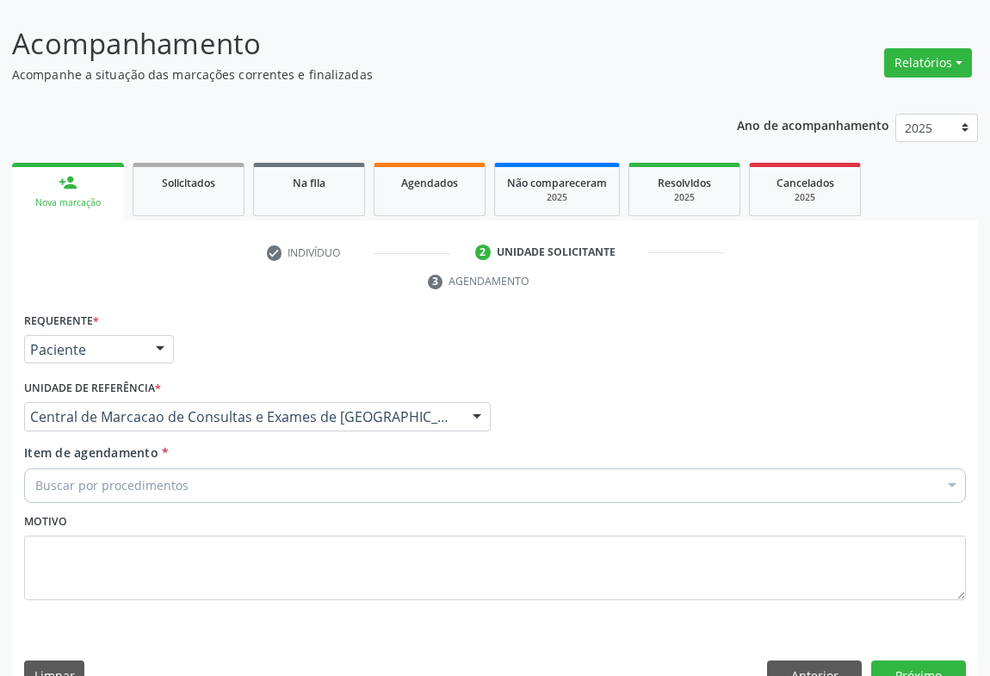
click at [325, 468] on div "Buscar por procedimentos" at bounding box center [495, 485] width 942 height 34
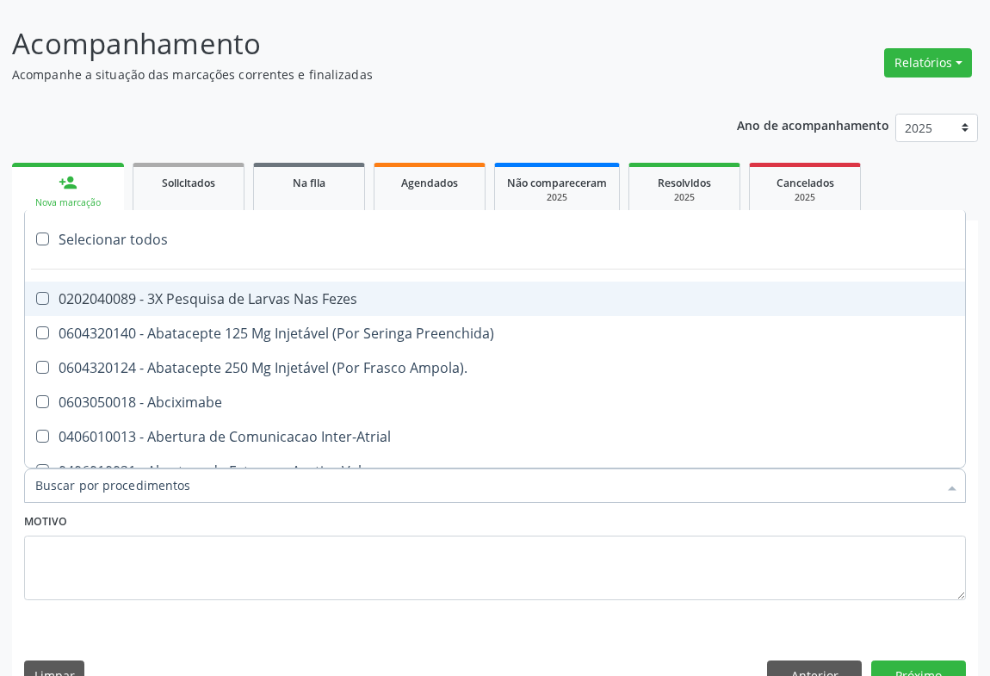
click at [323, 468] on input "Item de agendamento *" at bounding box center [486, 485] width 902 height 34
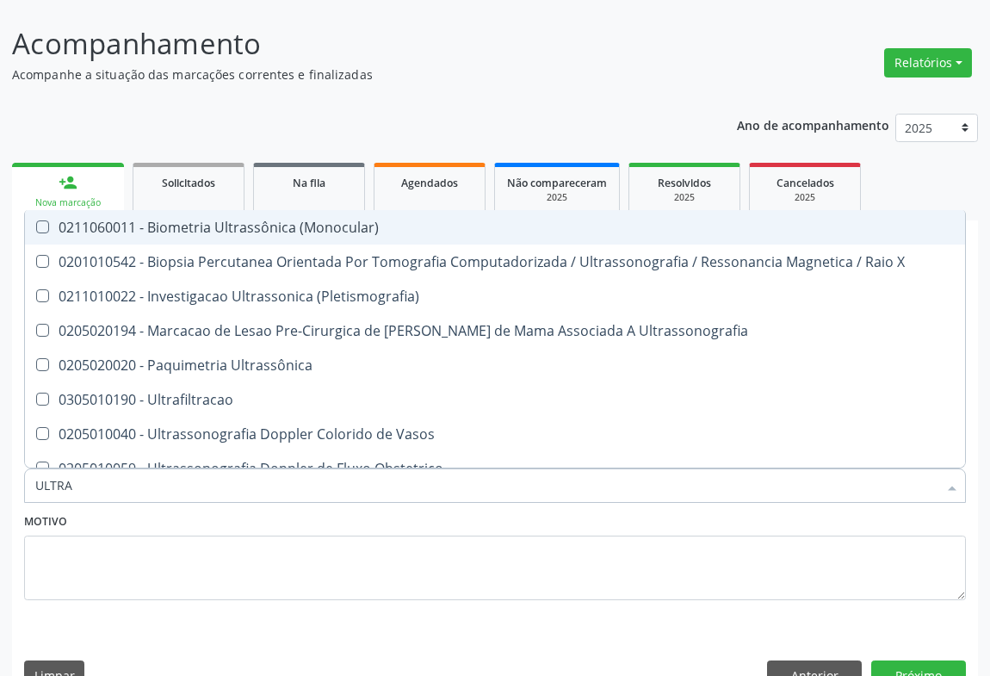
type input "ULTRAS"
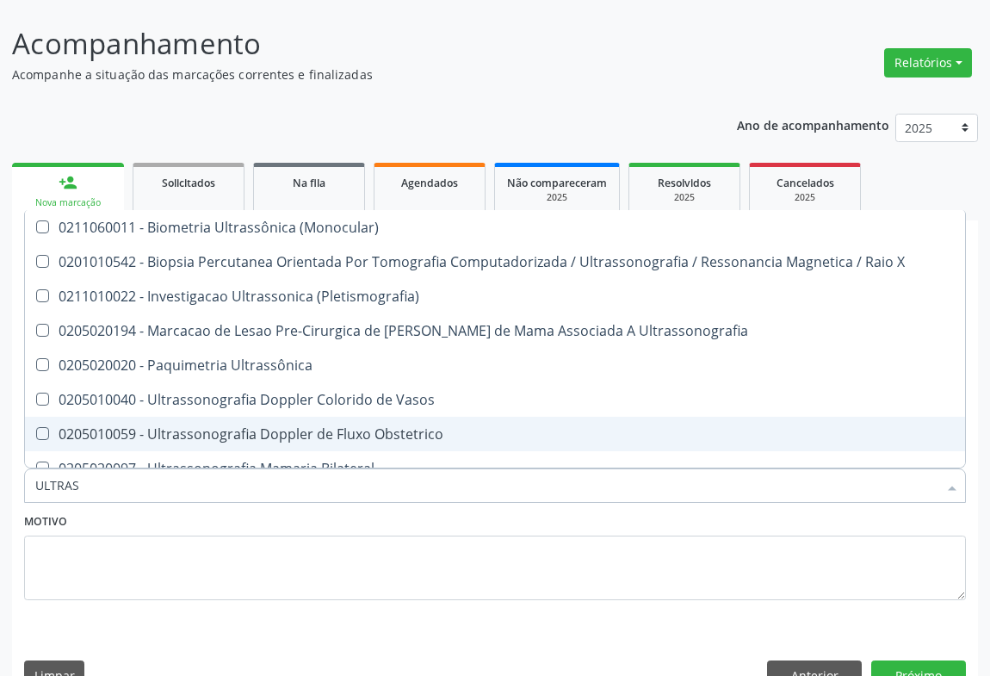
scroll to position [313, 0]
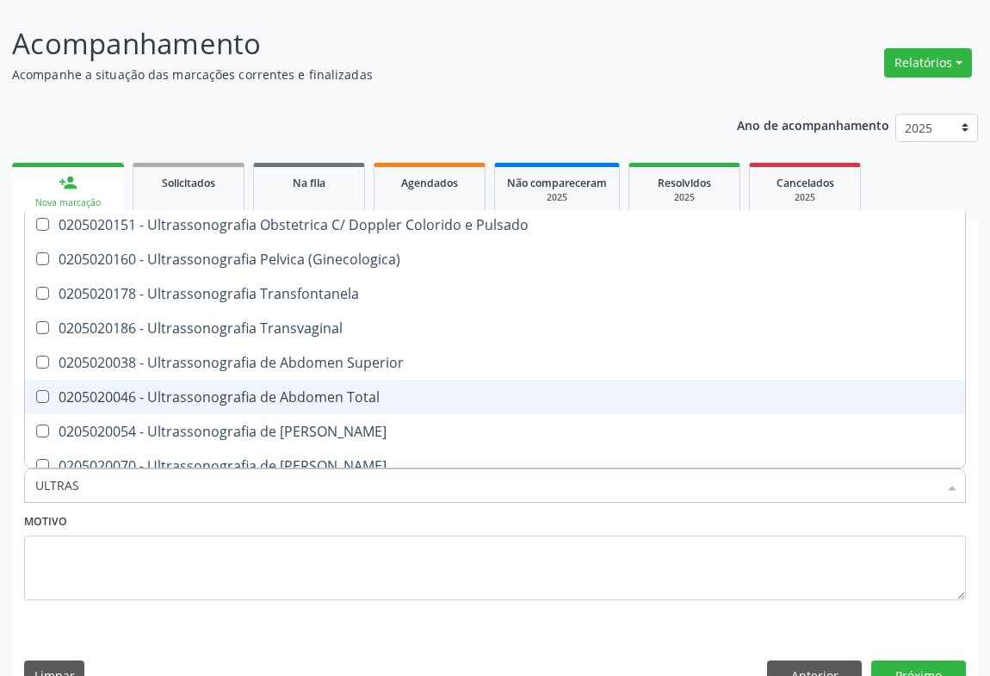
click at [353, 390] on div "0205020046 - Ultrassonografia de Abdomen Total" at bounding box center [495, 397] width 920 height 14
checkbox Total "true"
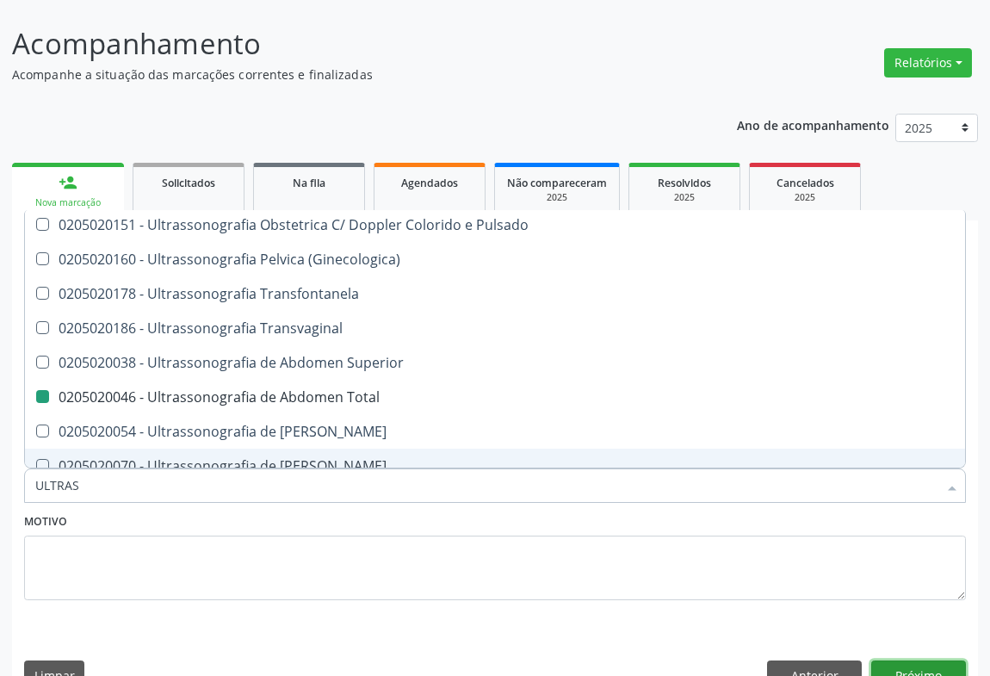
click at [922, 660] on button "Próximo" at bounding box center [918, 674] width 95 height 29
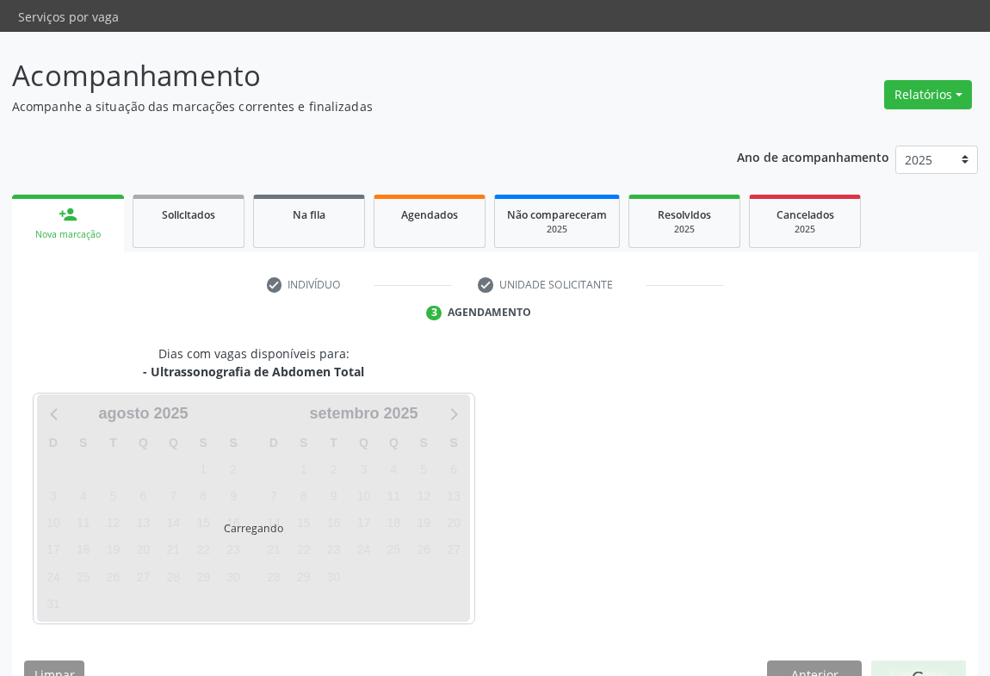
scroll to position [0, 0]
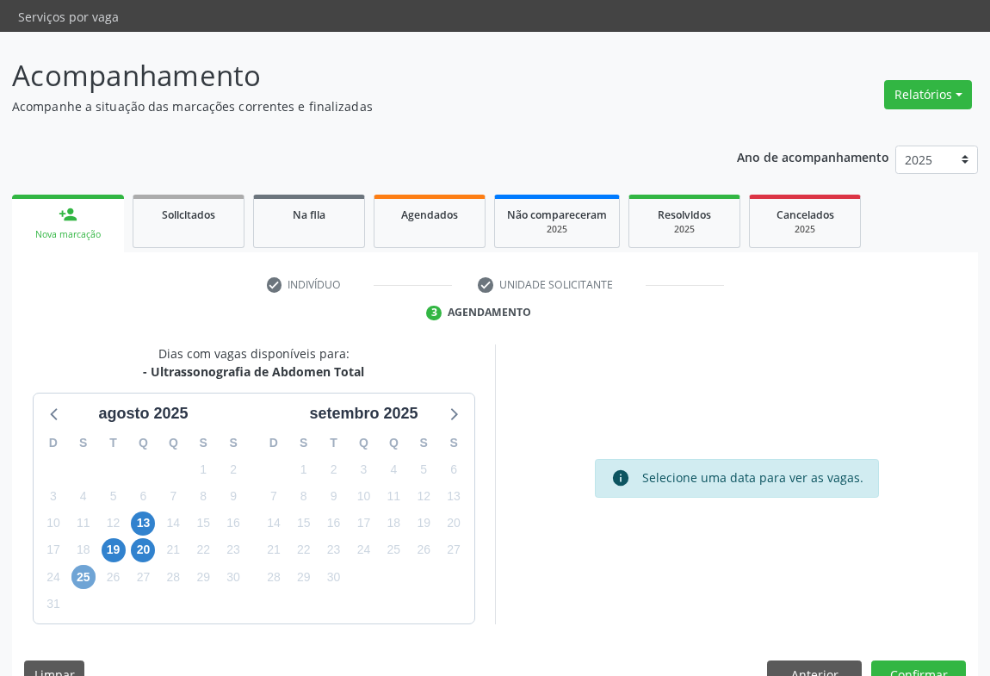
click at [83, 565] on span "25" at bounding box center [83, 577] width 24 height 24
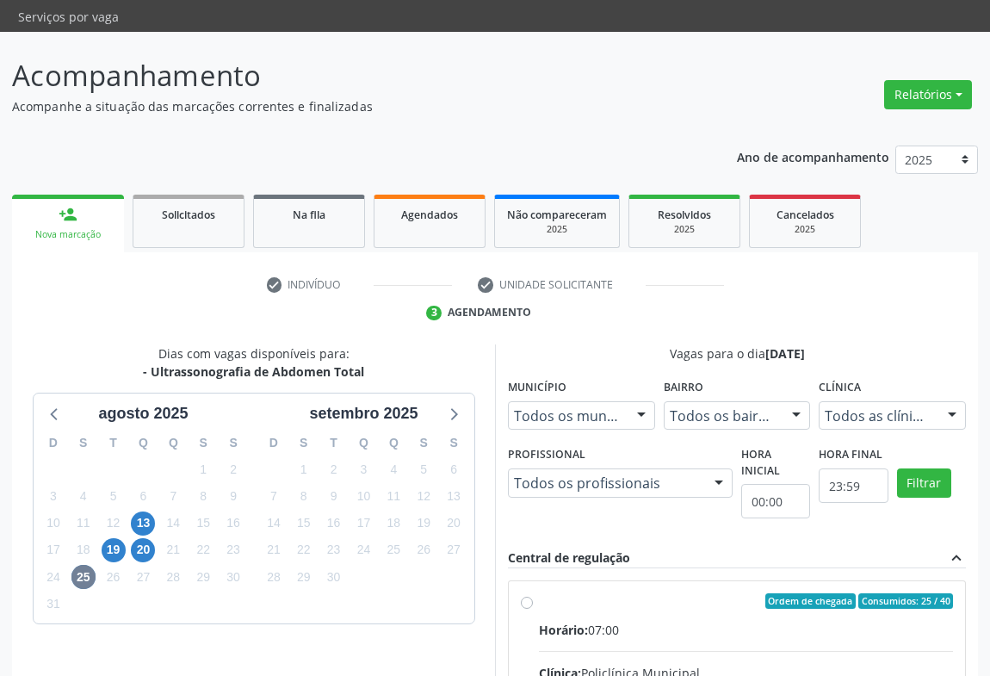
click at [682, 621] on div "Horário: 07:00" at bounding box center [746, 630] width 414 height 18
click at [533, 598] on input "Ordem de chegada Consumidos: 25 / 40 Horário: 07:00 Clínica: Policlínica Munici…" at bounding box center [527, 600] width 12 height 15
radio input "true"
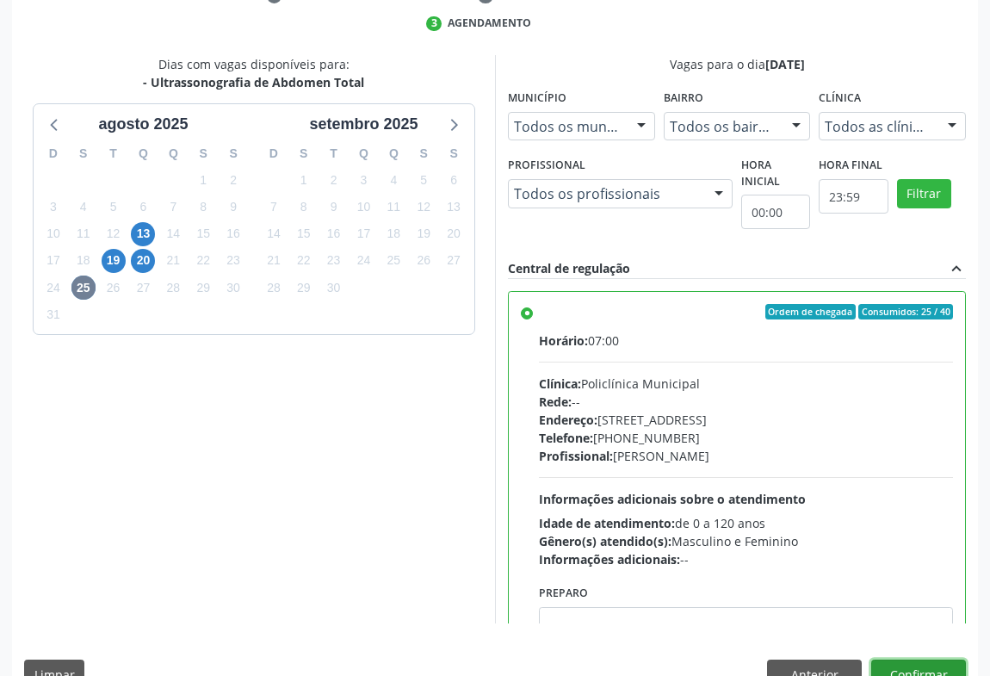
click at [939, 660] on button "Confirmar" at bounding box center [918, 674] width 95 height 29
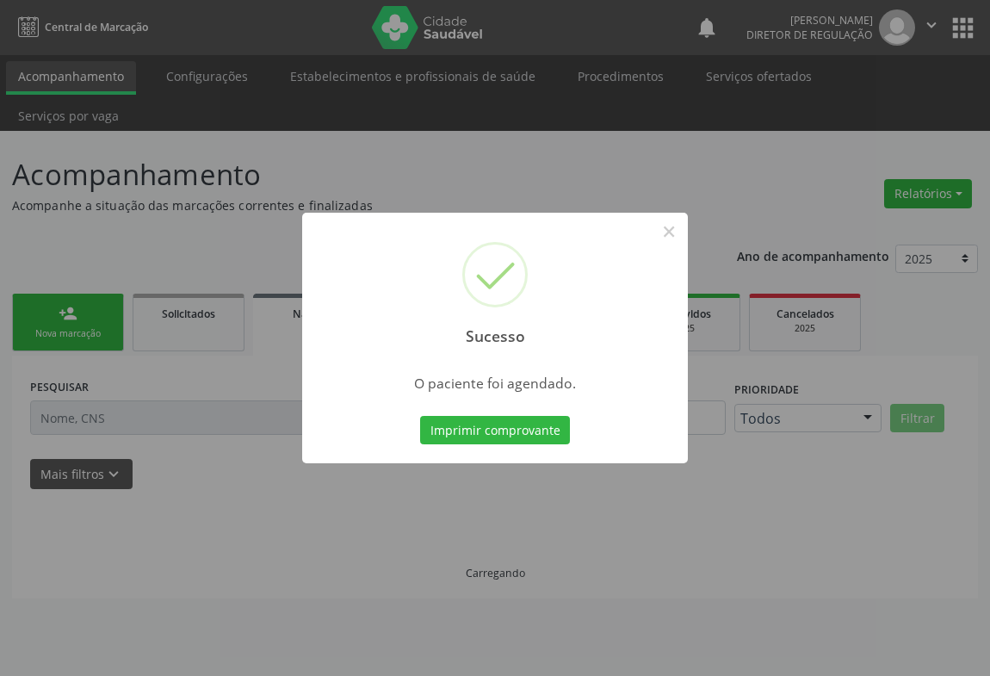
scroll to position [0, 0]
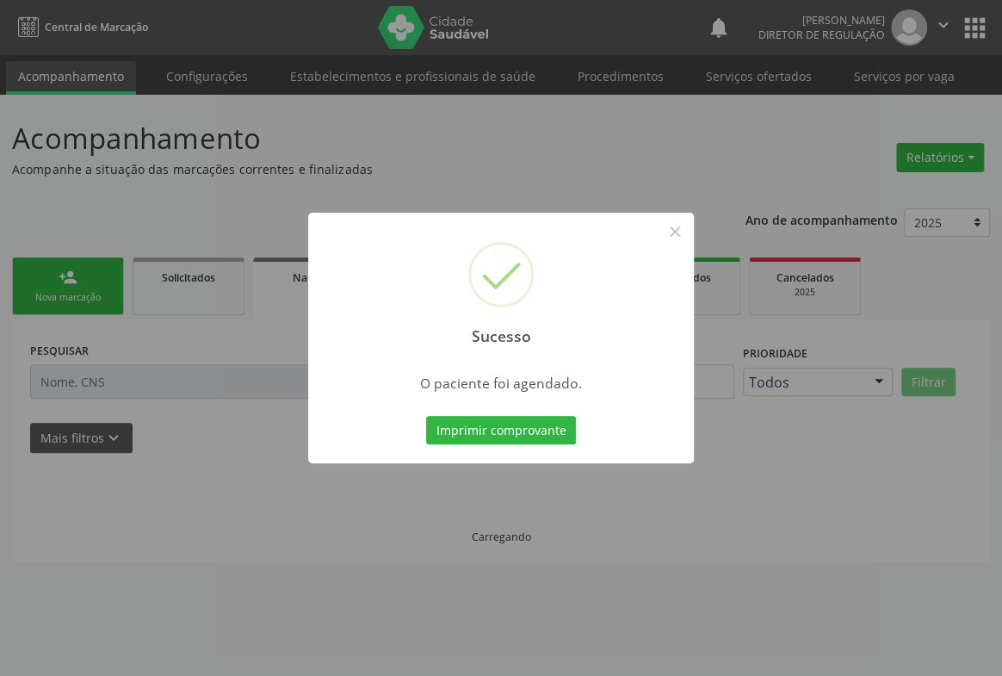
click at [426, 416] on button "Imprimir comprovante" at bounding box center [501, 430] width 150 height 29
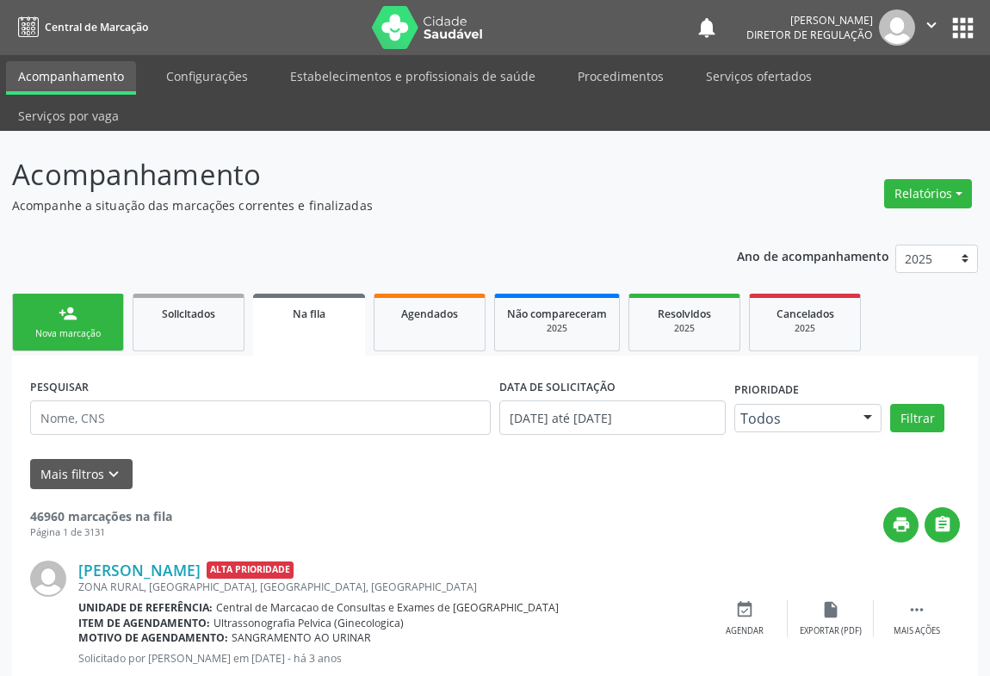
click at [65, 284] on div "Sucesso × O paciente foi agendado. Imprimir comprovante Cancel" at bounding box center [495, 338] width 990 height 676
click at [79, 311] on link "person_add Nova marcação" at bounding box center [68, 323] width 112 height 58
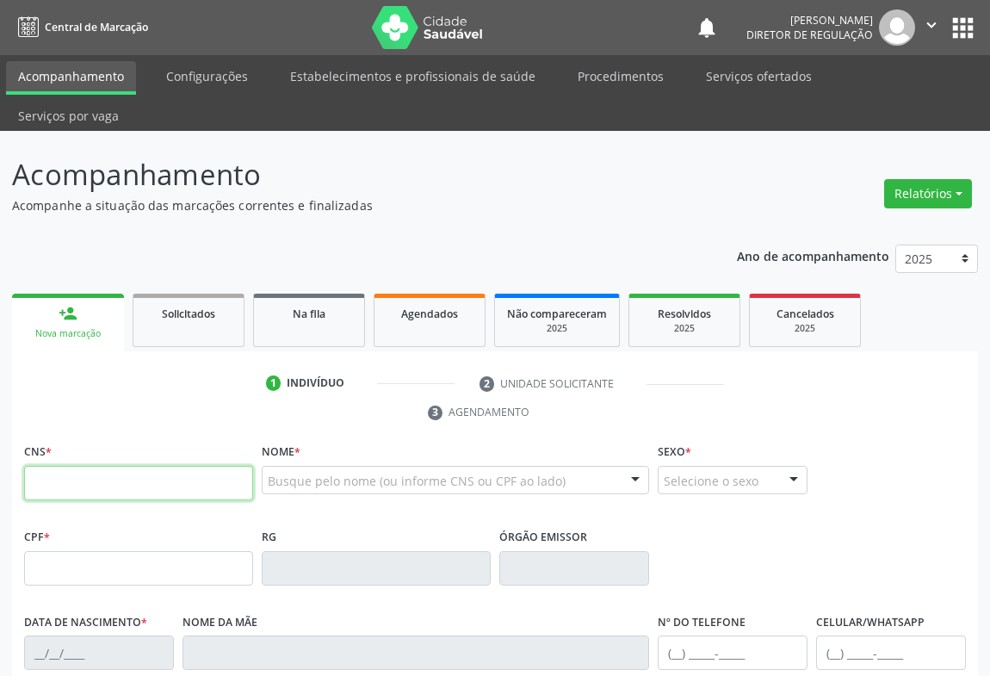
click at [164, 466] on input "text" at bounding box center [138, 483] width 229 height 34
type input "708 9027 1336 3812"
type input "[DATE]"
type input "S/N"
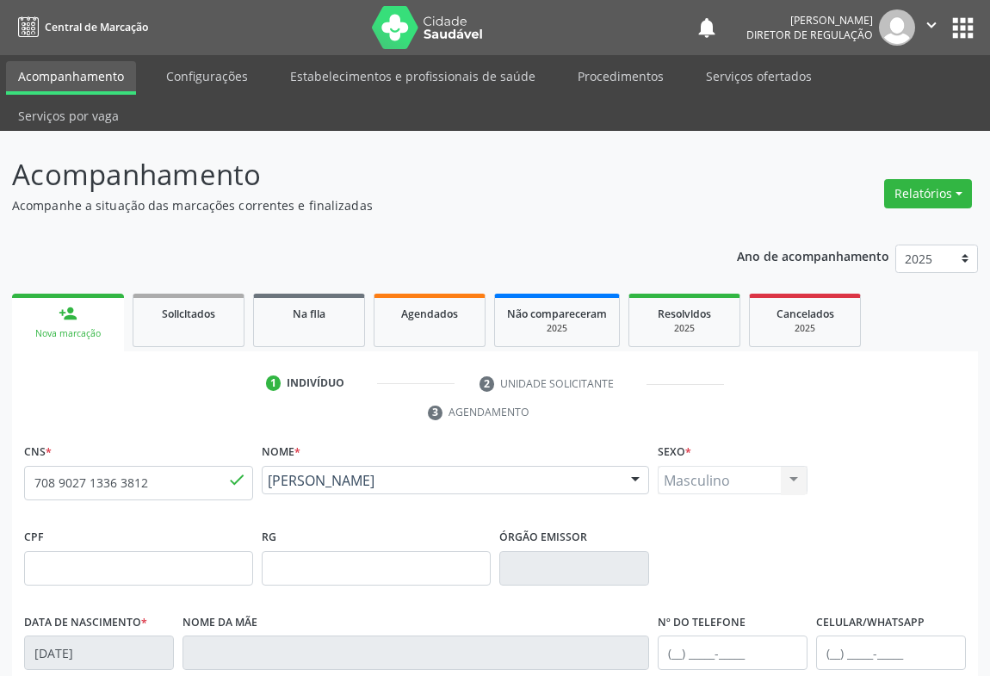
scroll to position [285, 0]
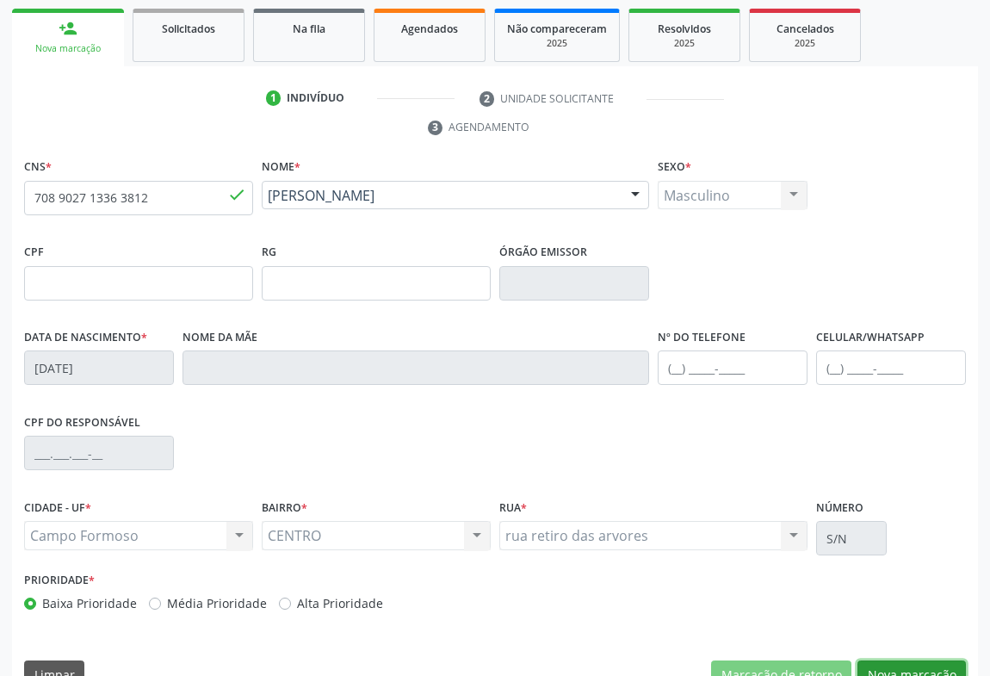
click at [880, 660] on button "Nova marcação" at bounding box center [912, 674] width 108 height 29
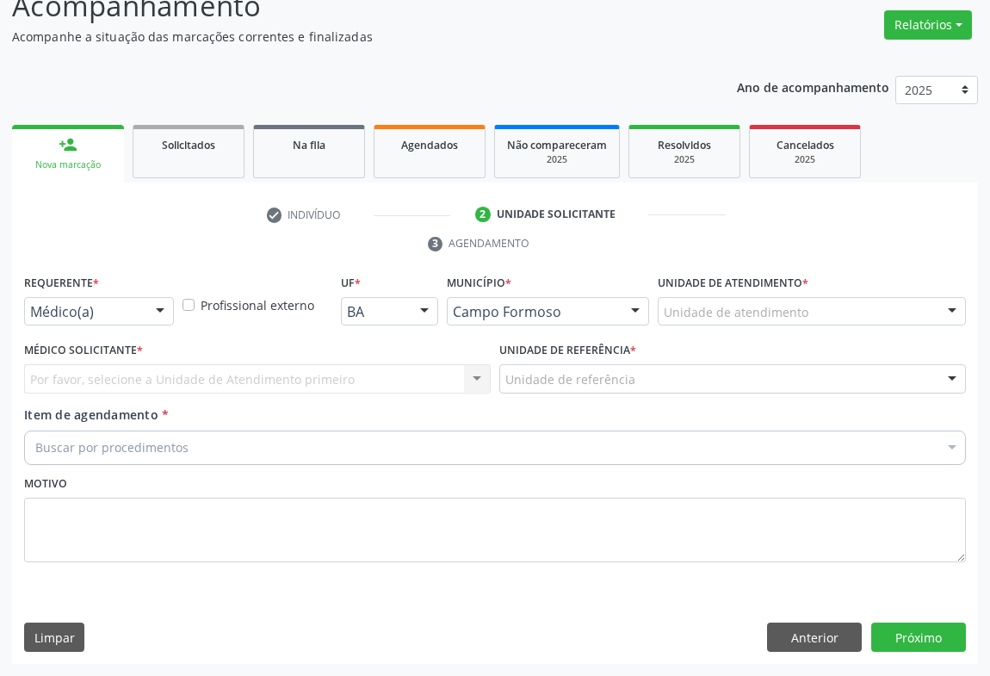
scroll to position [131, 0]
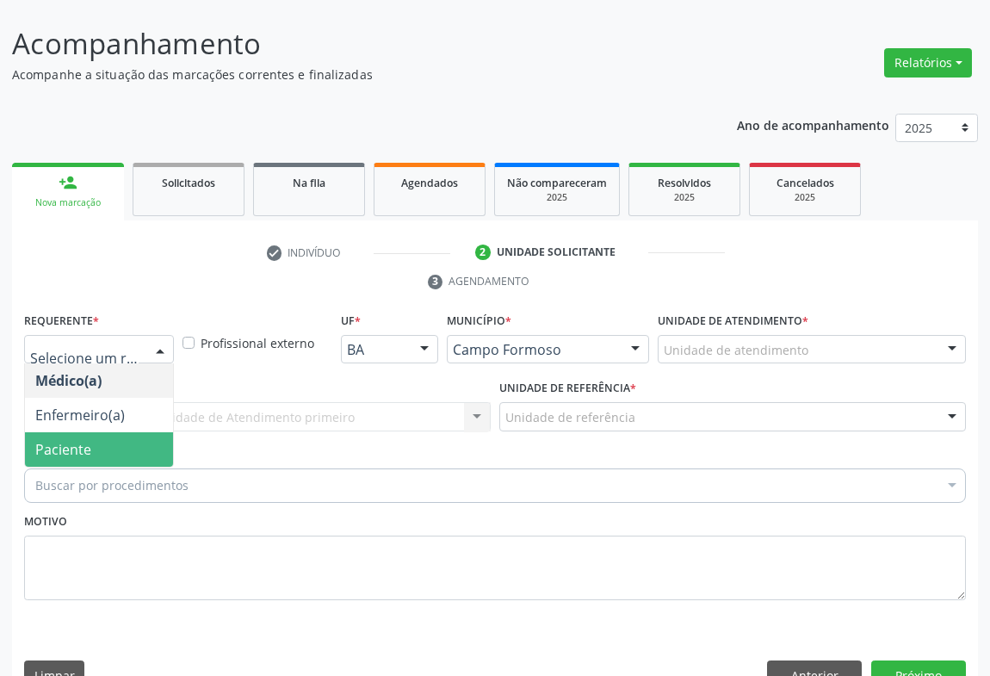
click at [127, 432] on span "Paciente" at bounding box center [99, 449] width 148 height 34
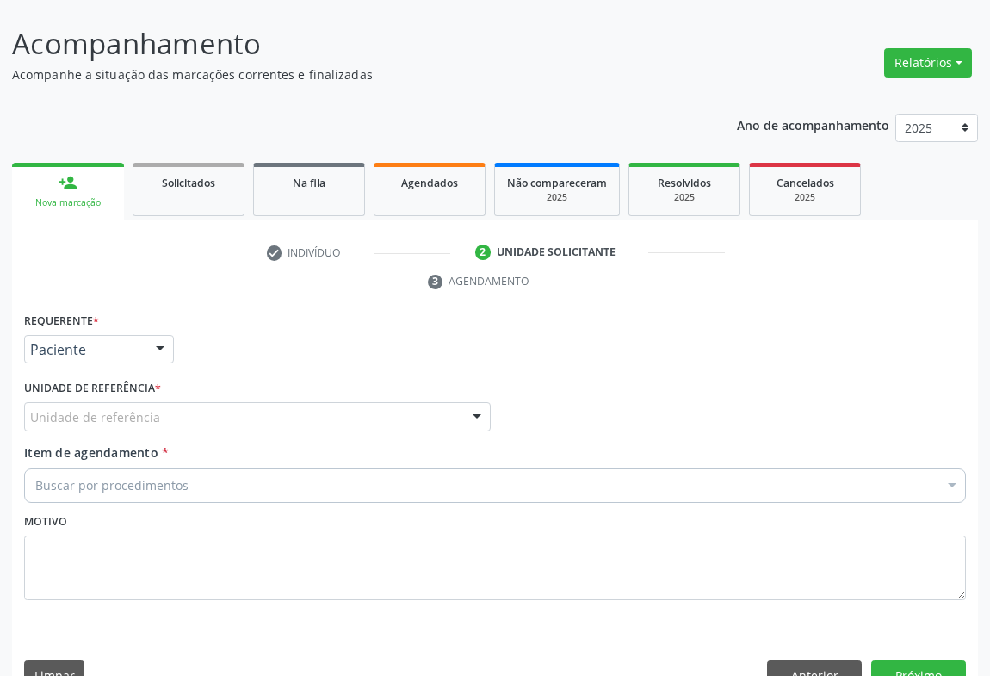
click at [267, 394] on div "Unidade de referência * Unidade de referência Unidade Basica de Saude da Famili…" at bounding box center [257, 408] width 475 height 67
click at [276, 402] on div "Unidade de referência" at bounding box center [257, 416] width 467 height 29
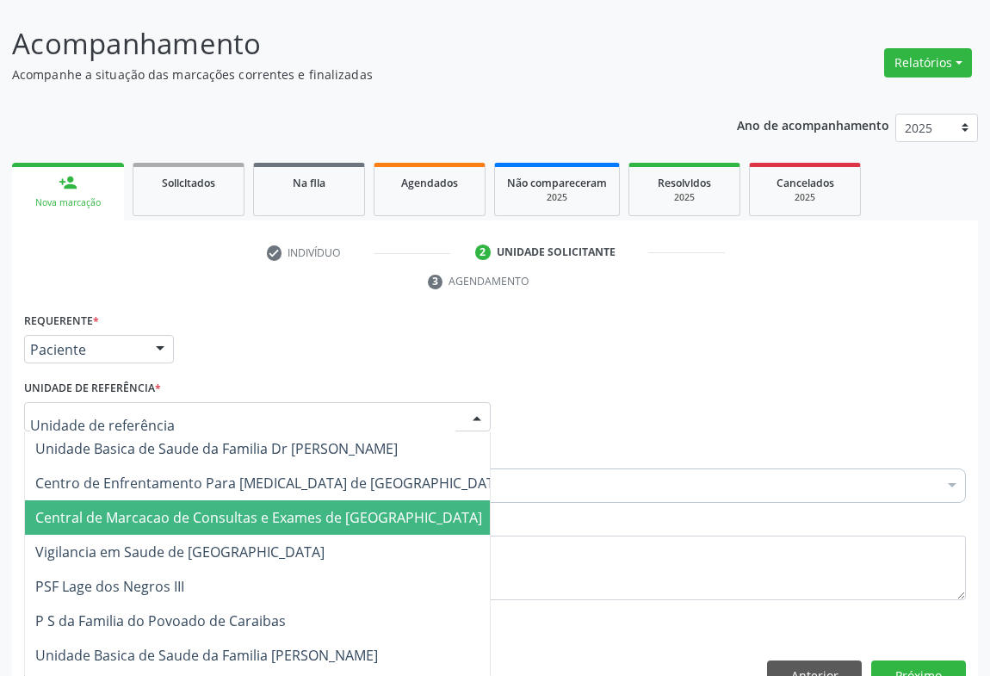
click at [281, 508] on span "Central de Marcacao de Consultas e Exames de [GEOGRAPHIC_DATA]" at bounding box center [258, 517] width 447 height 19
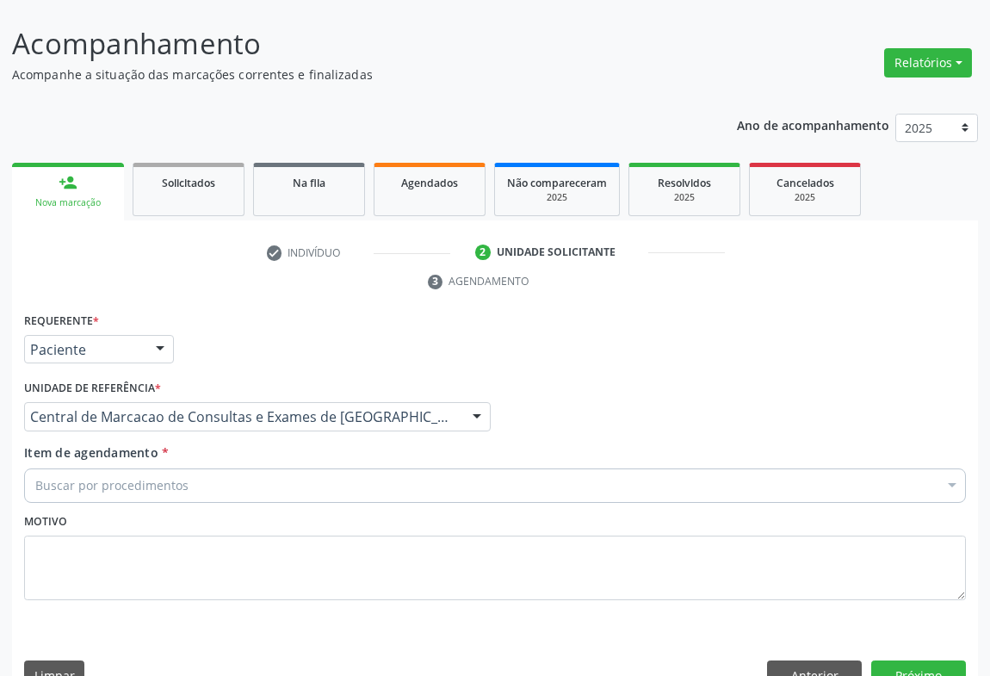
click at [361, 468] on div "Buscar por procedimentos" at bounding box center [495, 485] width 942 height 34
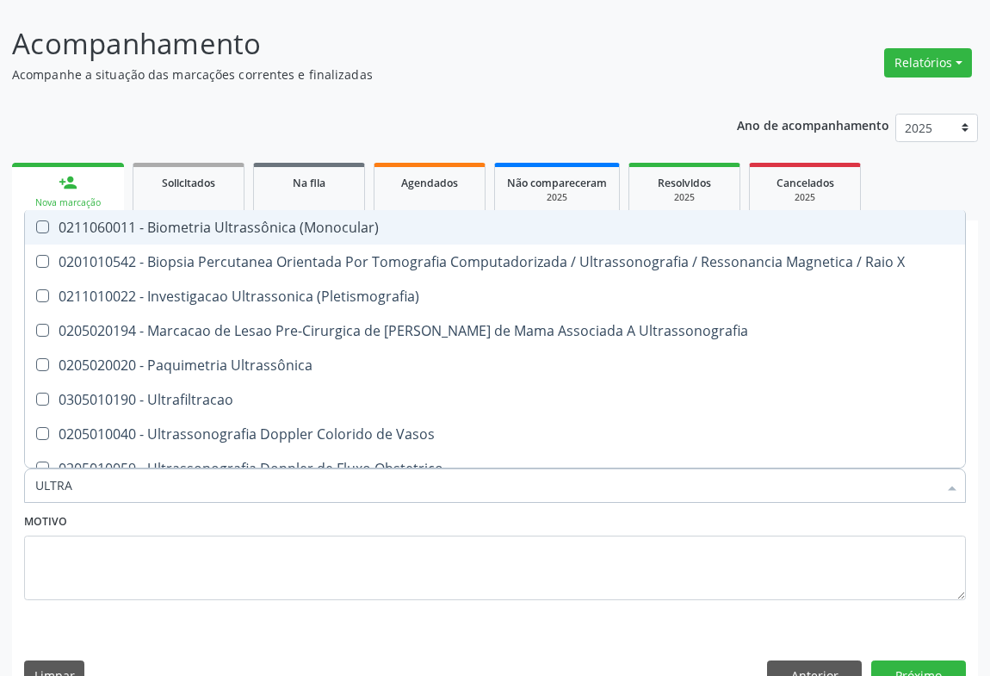
type input "ULTRAS"
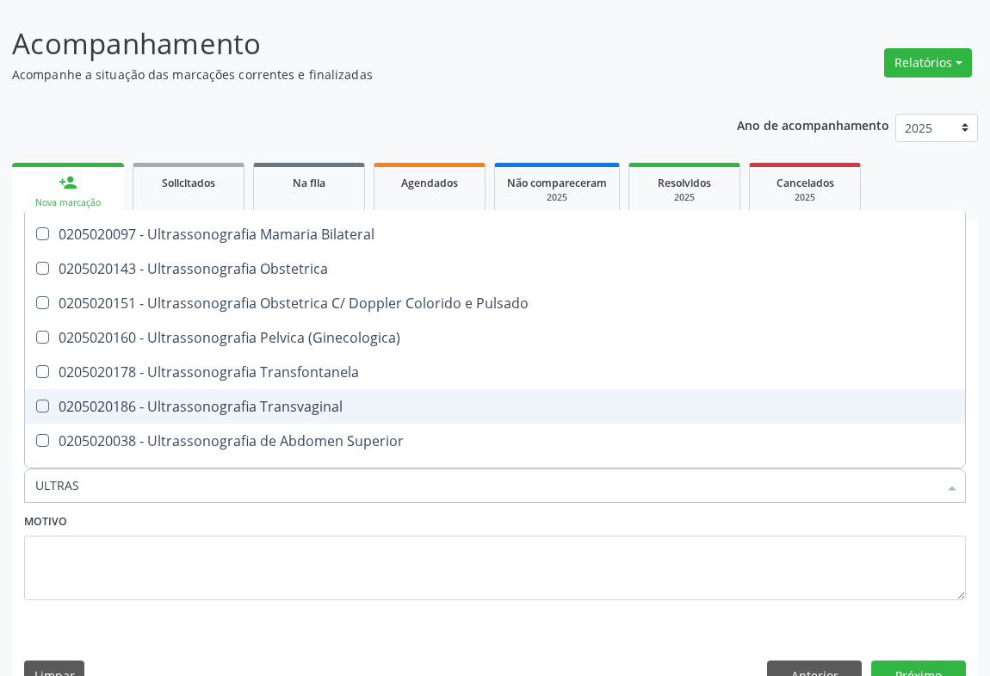
scroll to position [391, 0]
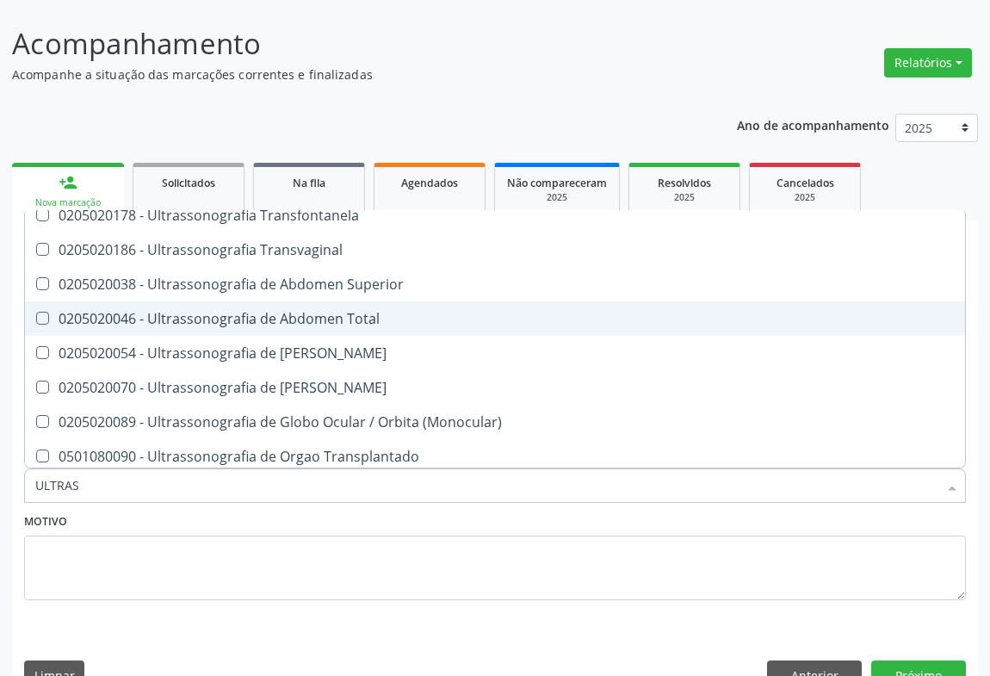
click at [354, 312] on div "0205020046 - Ultrassonografia de Abdomen Total" at bounding box center [495, 319] width 920 height 14
checkbox Total "true"
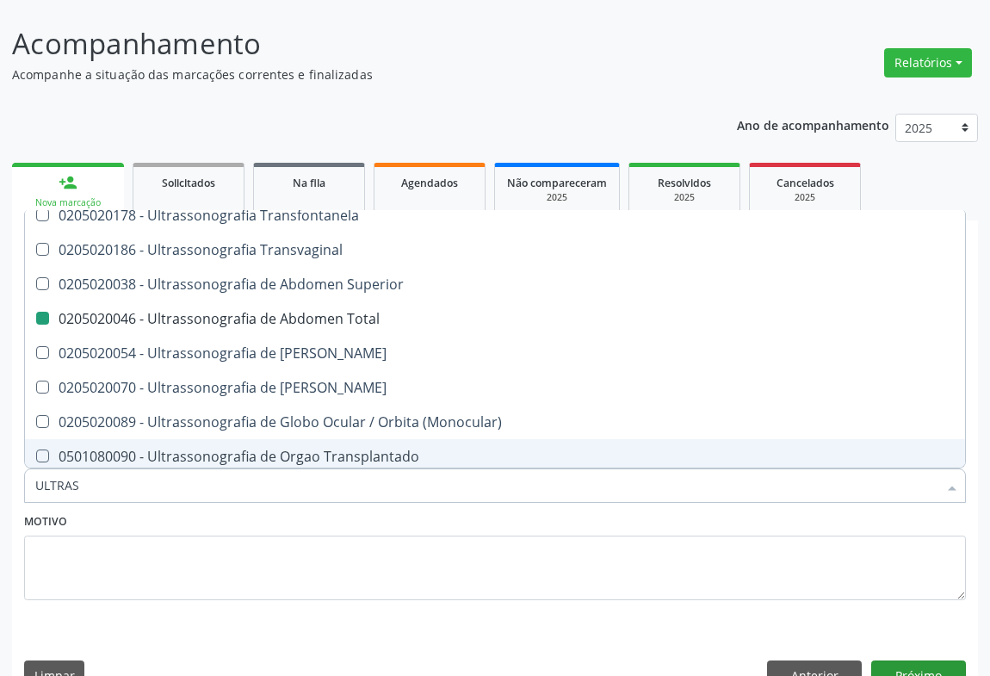
click at [877, 618] on div "Requerente * Paciente Médico(a) Enfermeiro(a) Paciente Nenhum resultado encontr…" at bounding box center [495, 505] width 966 height 394
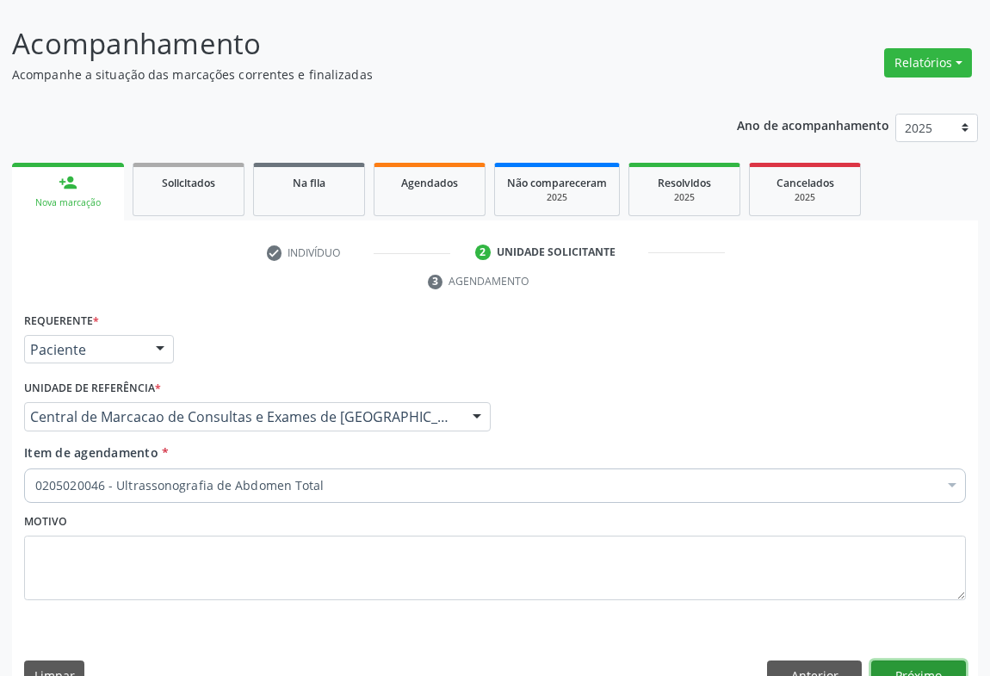
click at [886, 660] on button "Próximo" at bounding box center [918, 674] width 95 height 29
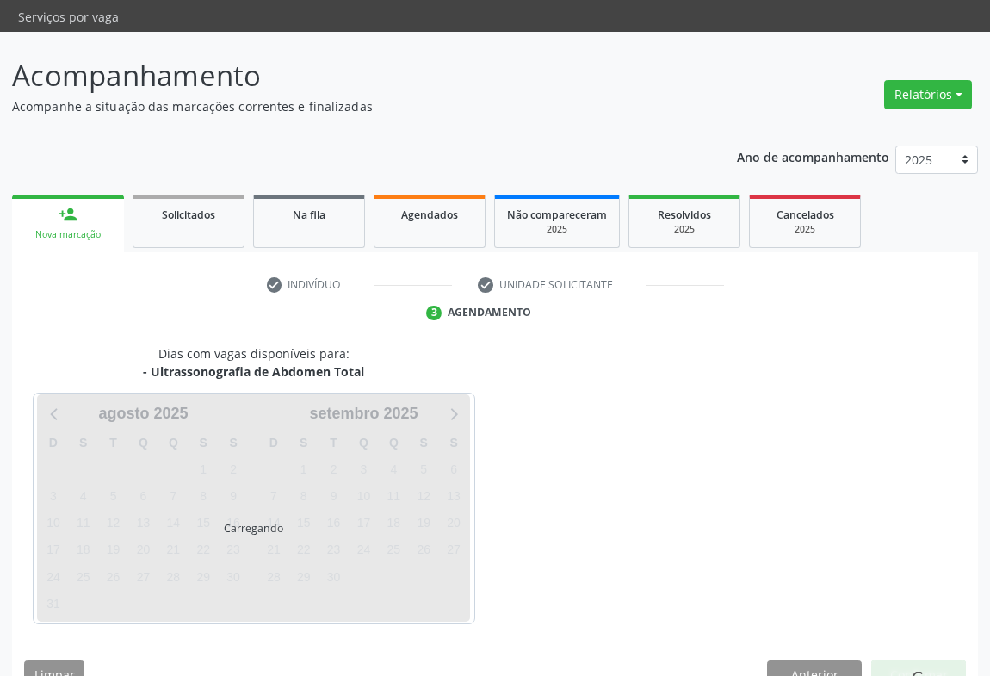
scroll to position [99, 0]
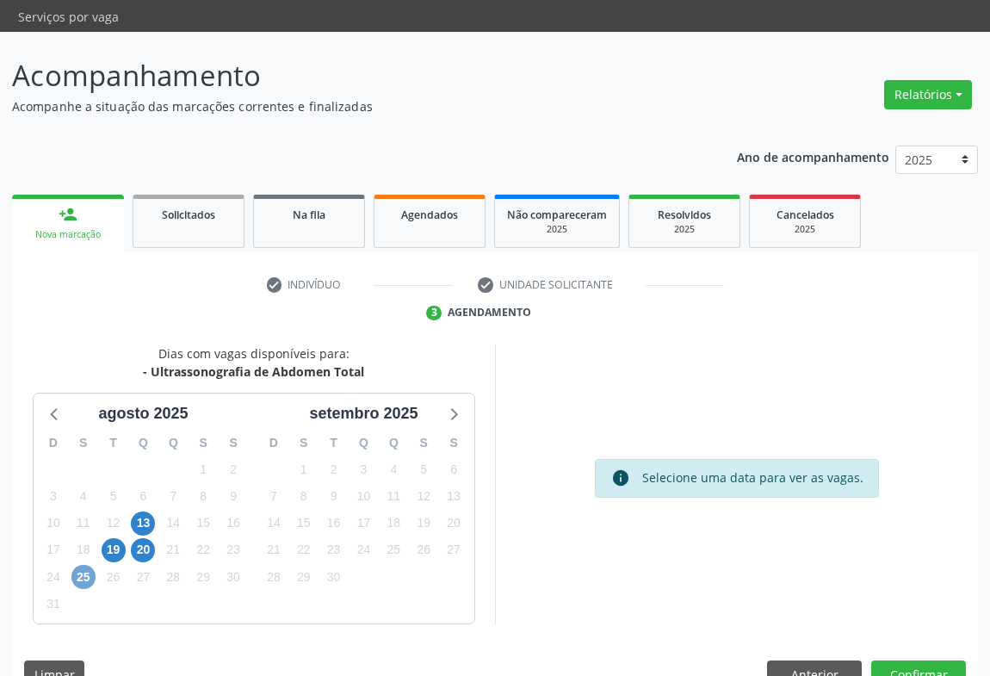
click at [85, 565] on span "25" at bounding box center [83, 577] width 24 height 24
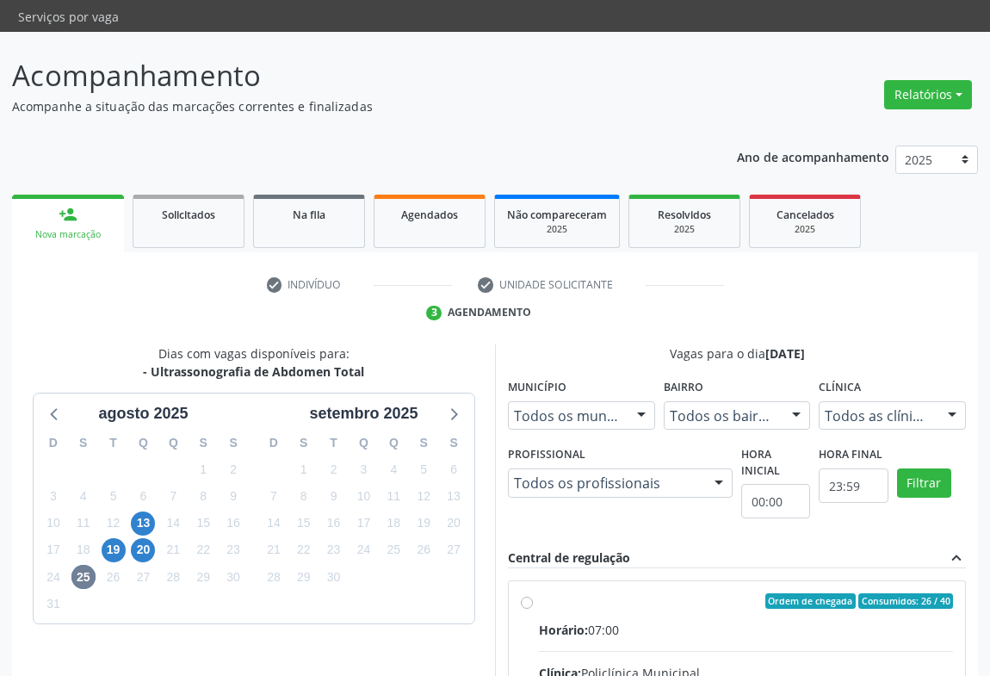
click at [690, 651] on hr at bounding box center [746, 651] width 414 height 1
click at [533, 609] on input "Ordem de chegada Consumidos: 26 / 40 Horário: 07:00 Clínica: Policlínica Munici…" at bounding box center [527, 600] width 12 height 15
radio input "true"
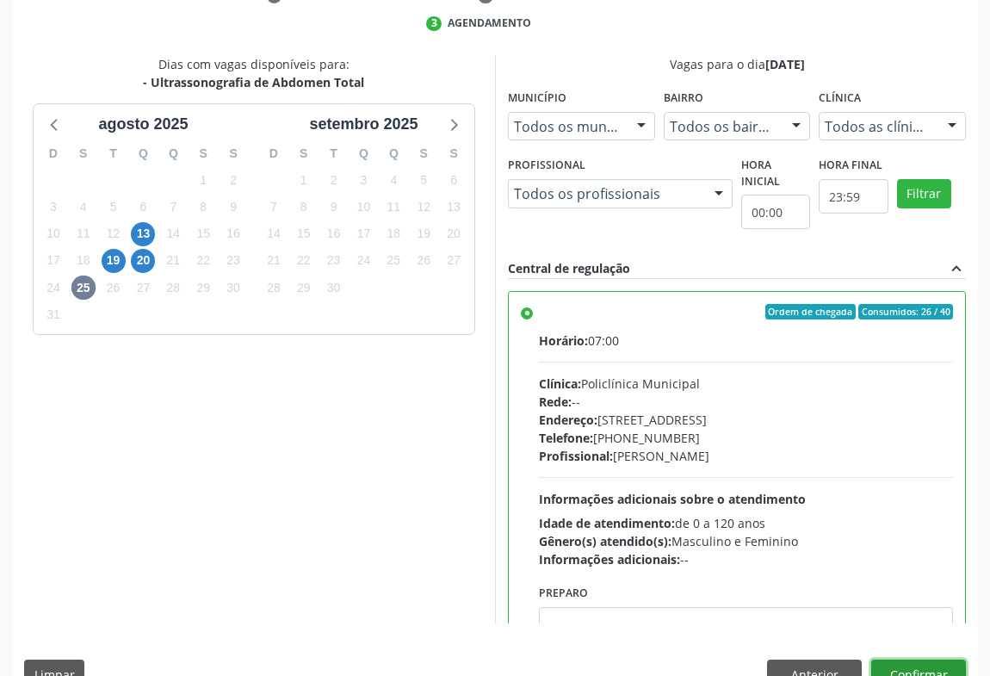
click at [942, 660] on button "Confirmar" at bounding box center [918, 674] width 95 height 29
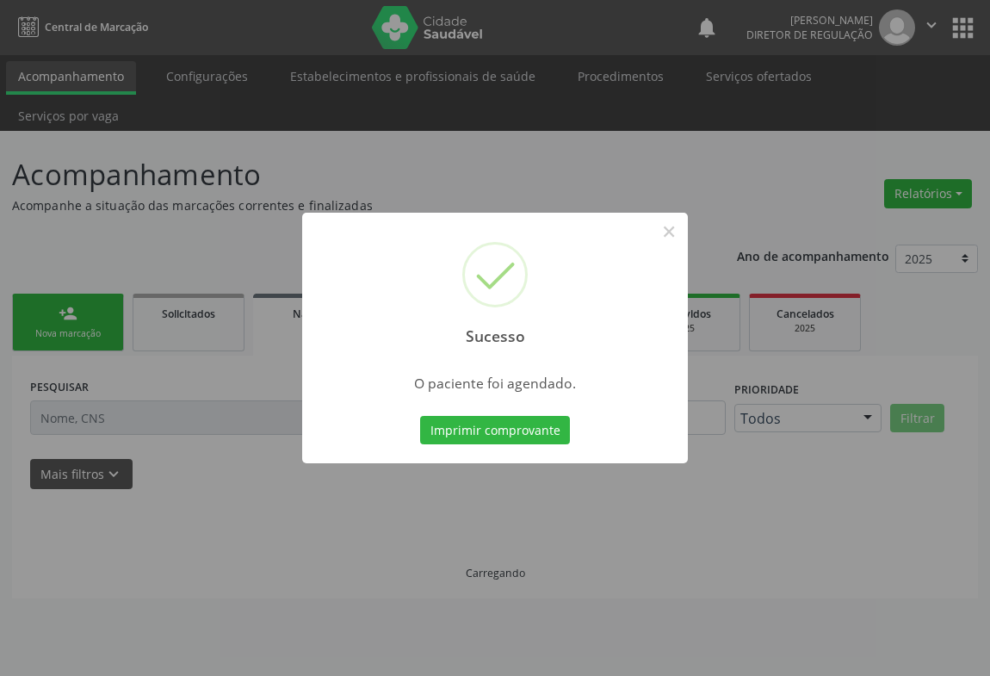
scroll to position [0, 0]
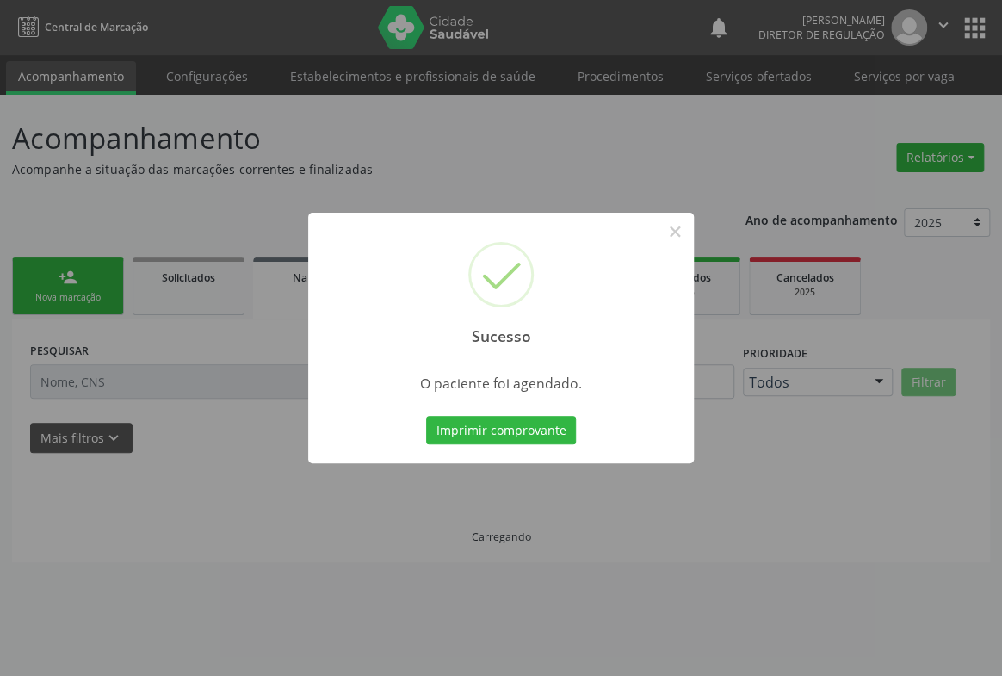
click at [426, 416] on button "Imprimir comprovante" at bounding box center [501, 430] width 150 height 29
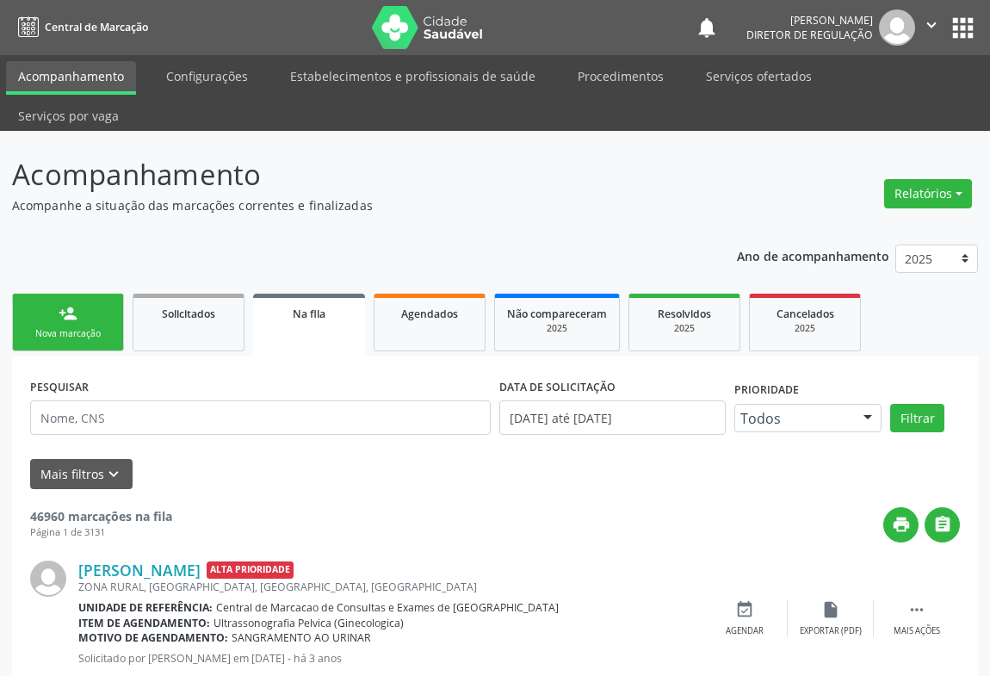
click at [50, 327] on div "Nova marcação" at bounding box center [68, 333] width 86 height 13
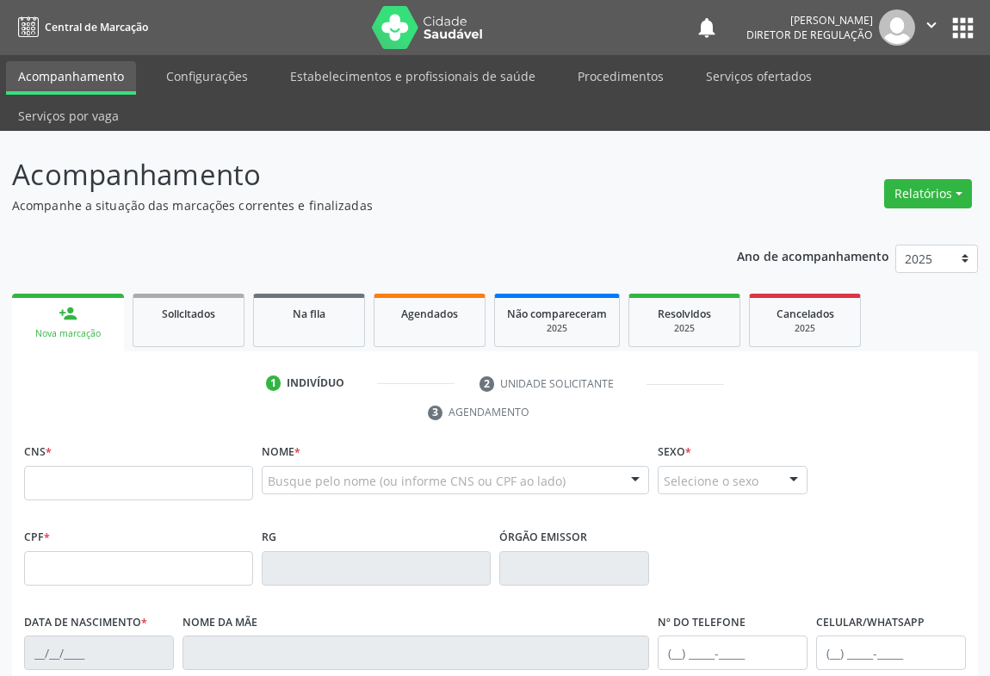
click at [76, 465] on fieldset "CNS *" at bounding box center [138, 475] width 229 height 73
click at [79, 466] on input "text" at bounding box center [138, 483] width 229 height 34
type input "702 8091 1371 8464"
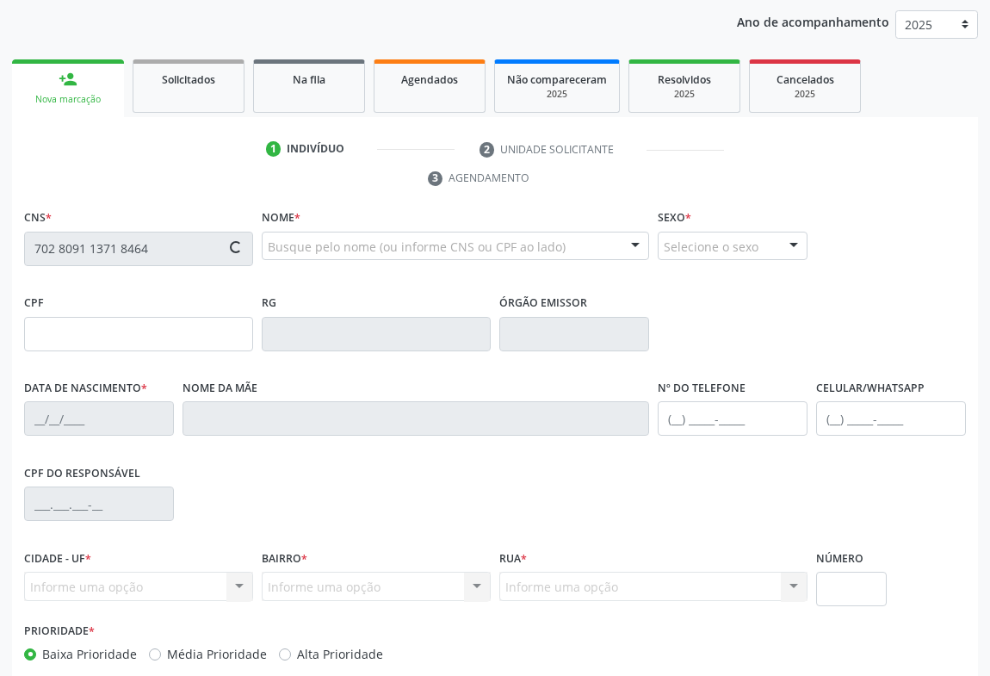
type input "402.153.638-84"
type input "509027398"
type input "SSPBA"
type input "[DATE]"
type input "[PHONE_NUMBER]"
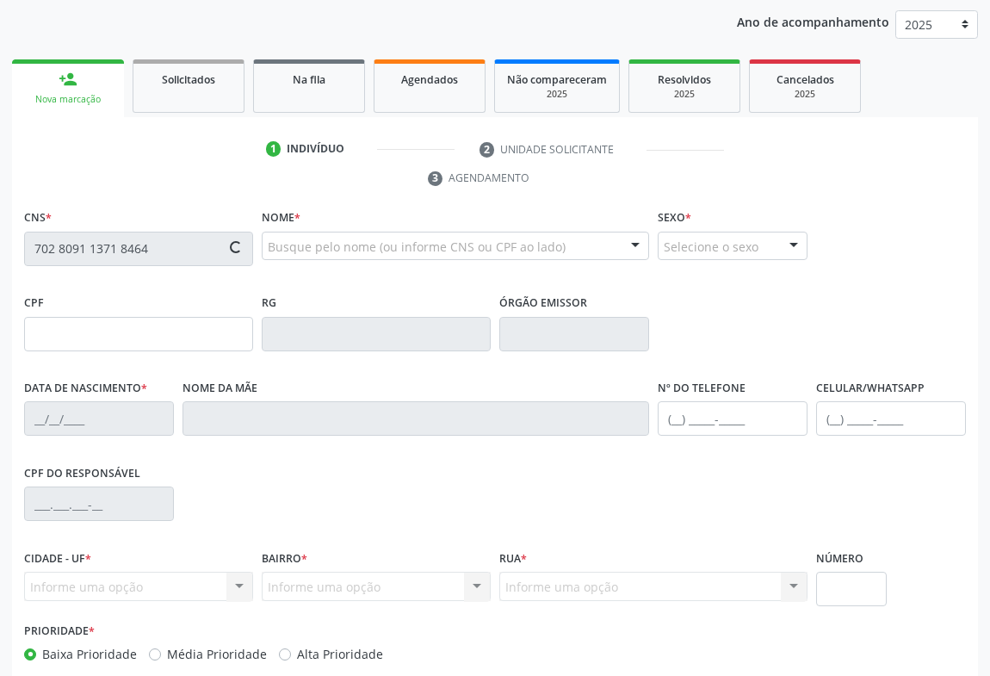
type input "S/N"
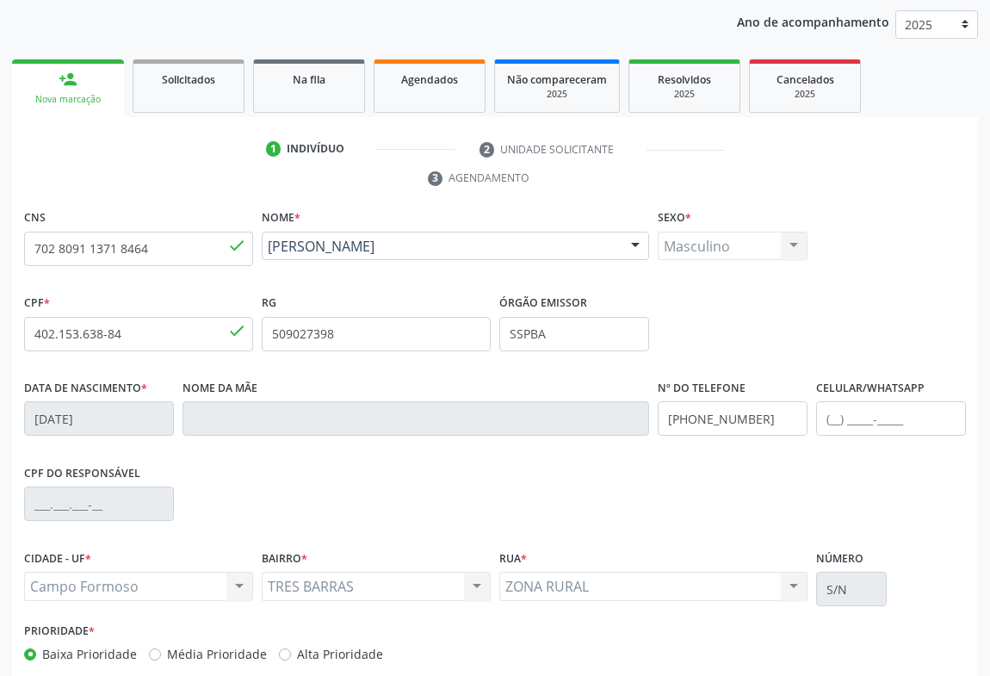
scroll to position [285, 0]
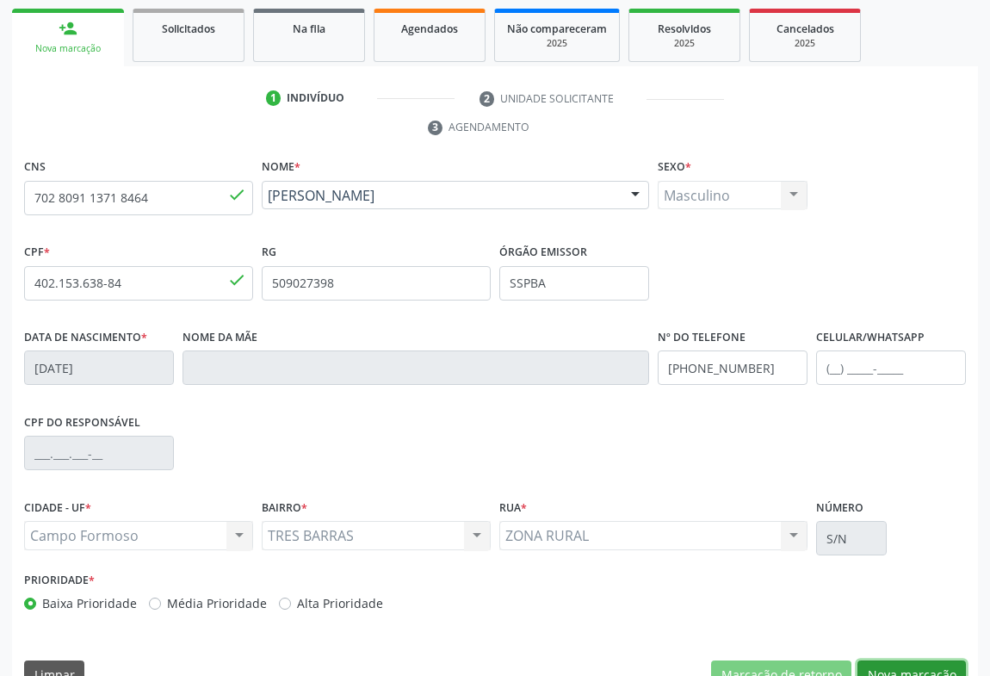
click at [916, 660] on button "Nova marcação" at bounding box center [912, 674] width 108 height 29
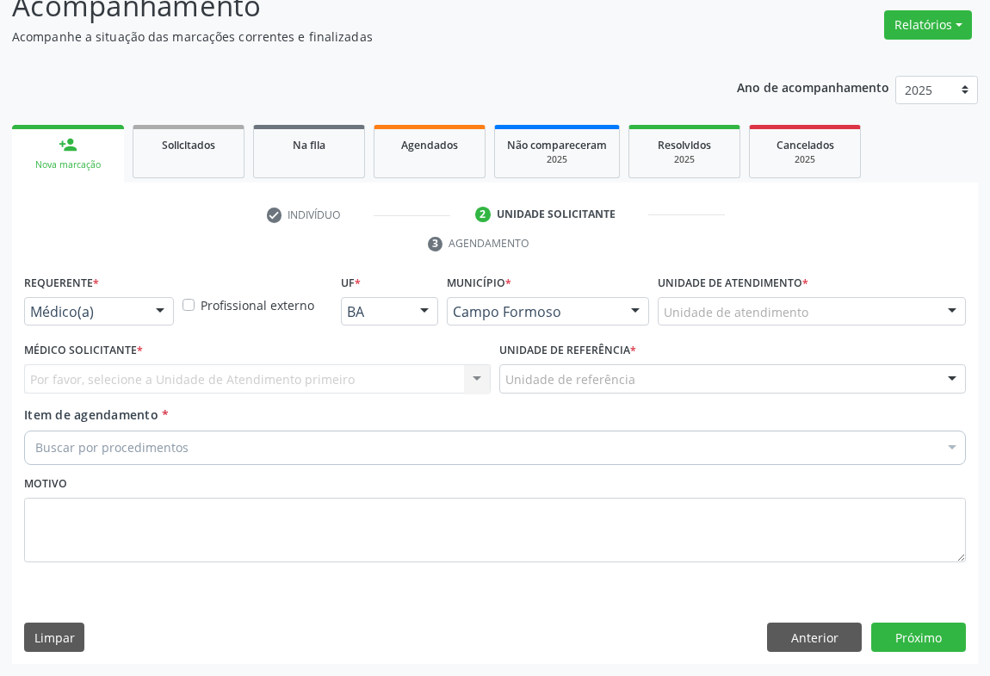
scroll to position [131, 0]
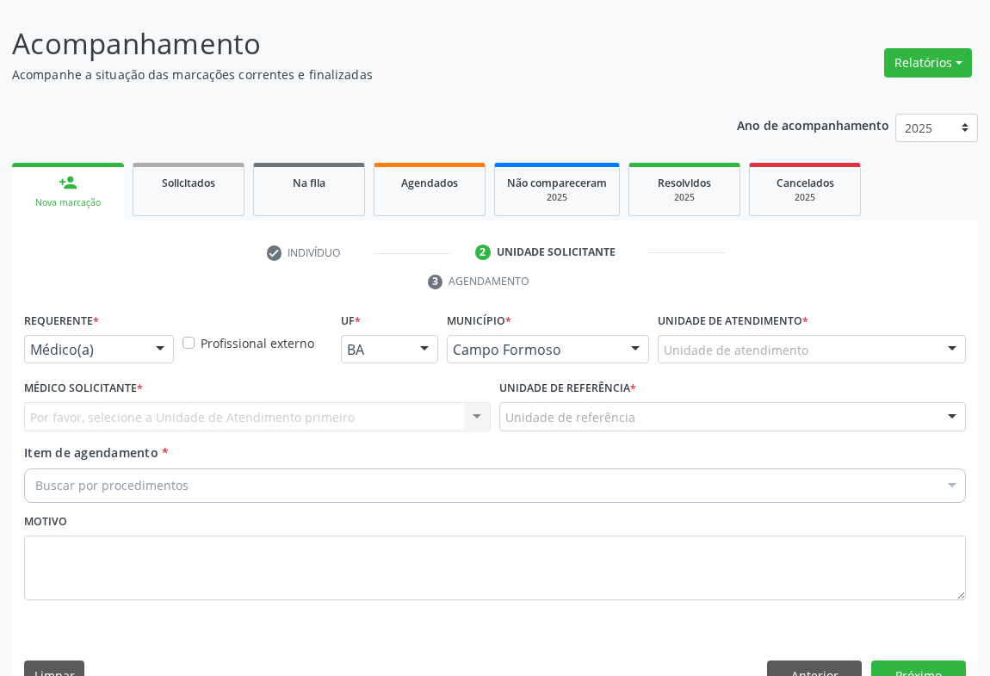
click at [143, 335] on div "Médico(a)" at bounding box center [99, 349] width 150 height 29
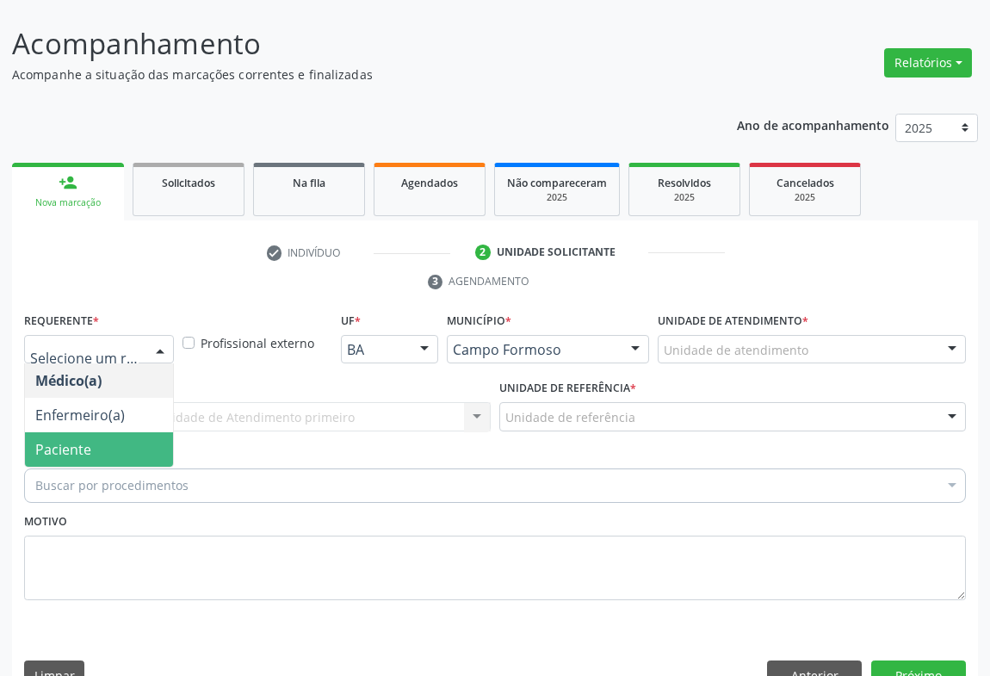
click at [121, 432] on span "Paciente" at bounding box center [99, 449] width 148 height 34
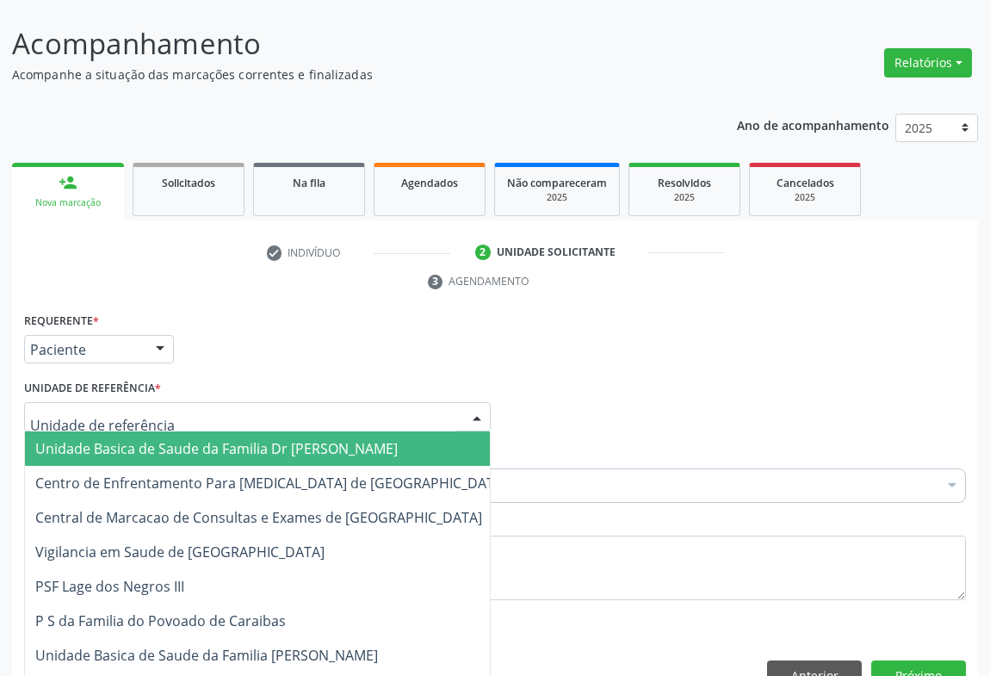
click at [273, 402] on div at bounding box center [257, 416] width 467 height 29
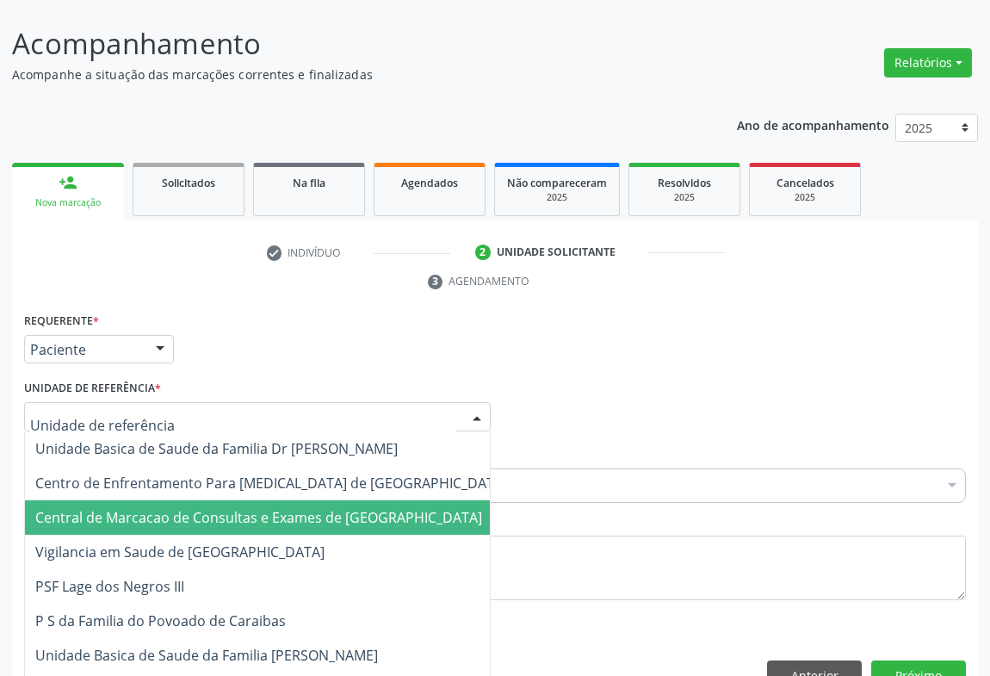
click at [276, 500] on span "Central de Marcacao de Consultas e Exames de [GEOGRAPHIC_DATA]" at bounding box center [271, 517] width 493 height 34
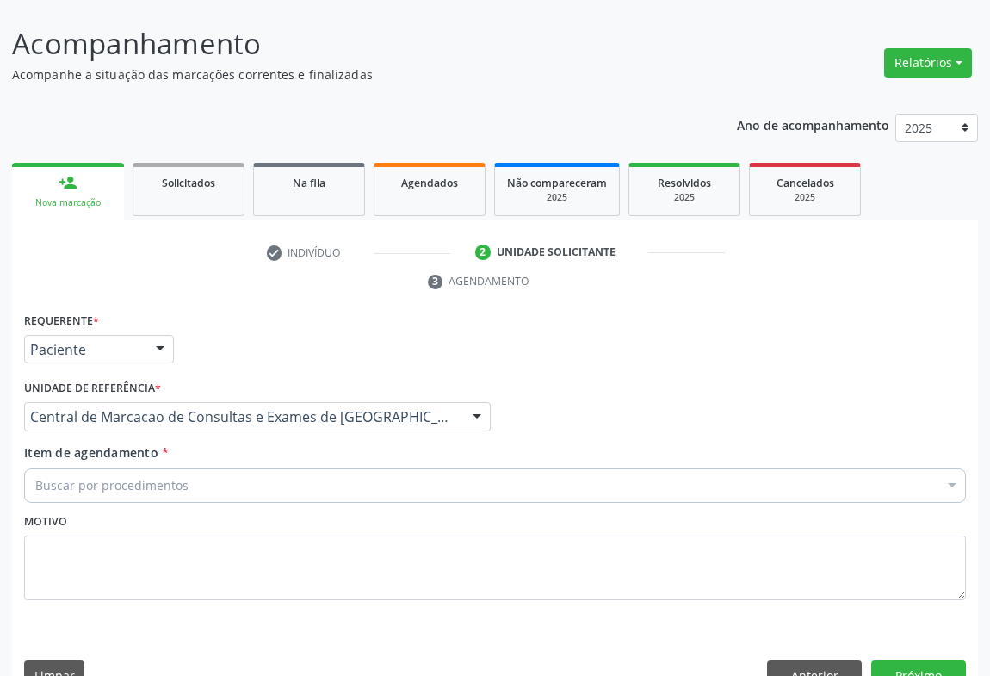
click at [336, 468] on div "Buscar por procedimentos" at bounding box center [495, 485] width 942 height 34
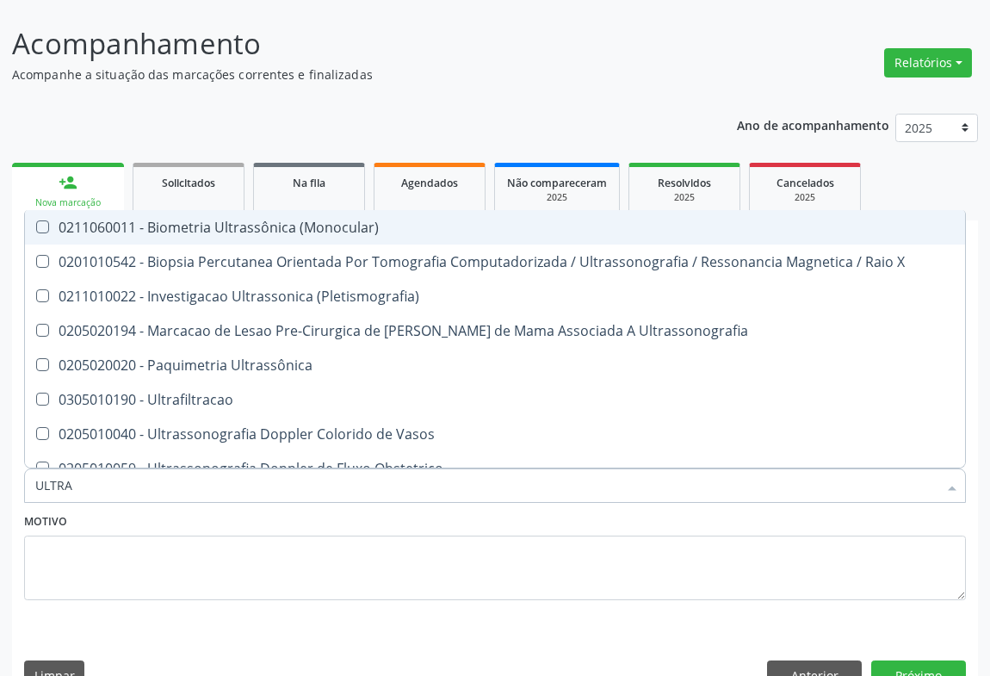
type input "ULTRAS"
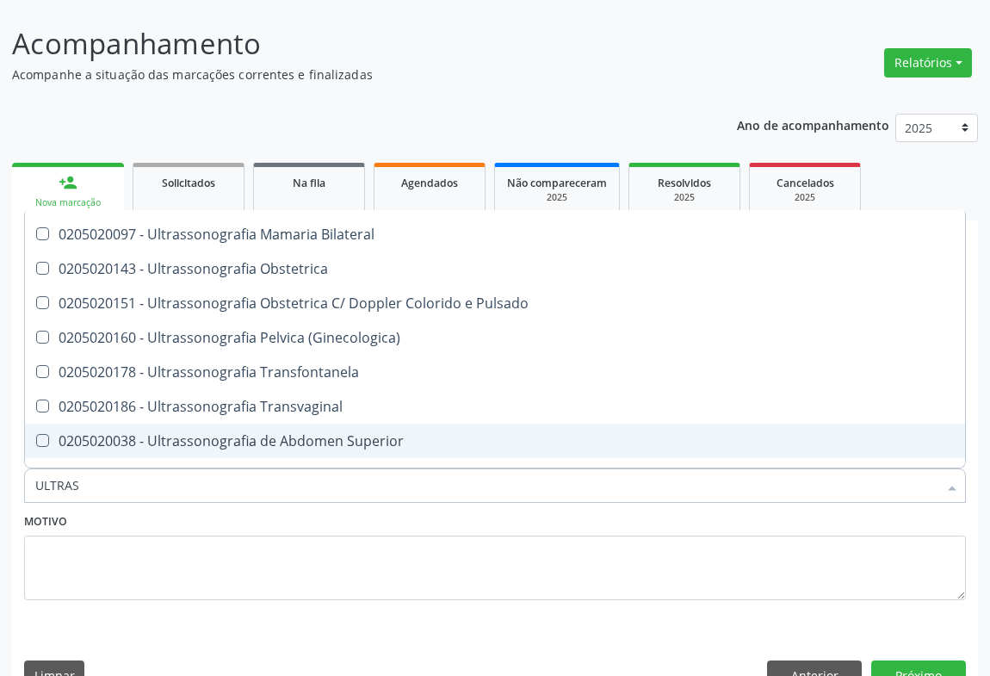
scroll to position [391, 0]
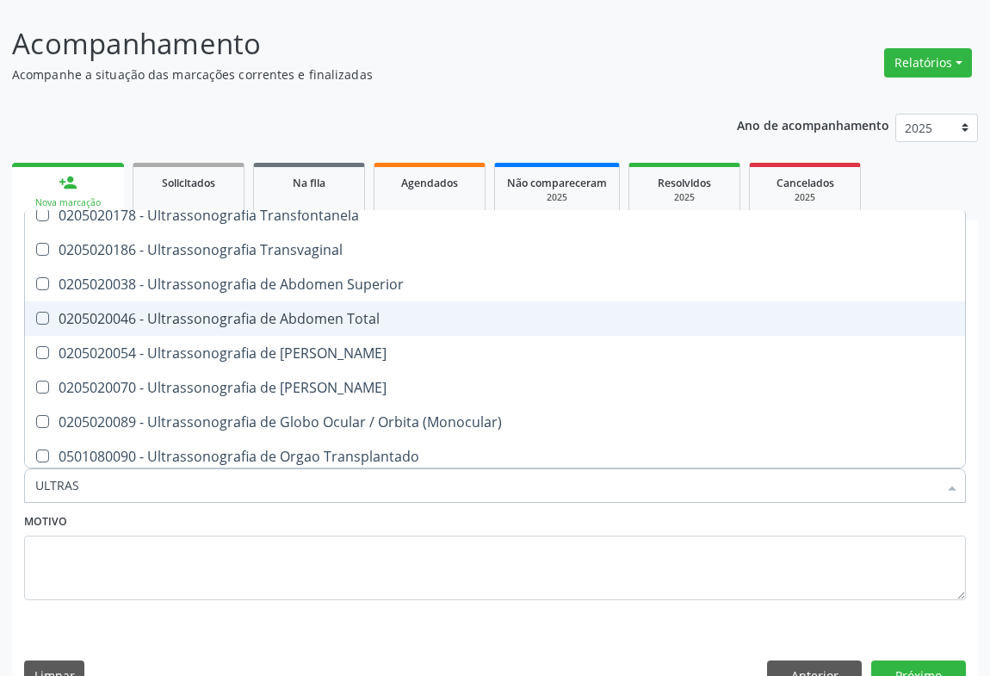
click at [362, 312] on div "0205020046 - Ultrassonografia de Abdomen Total" at bounding box center [495, 319] width 920 height 14
checkbox Total "true"
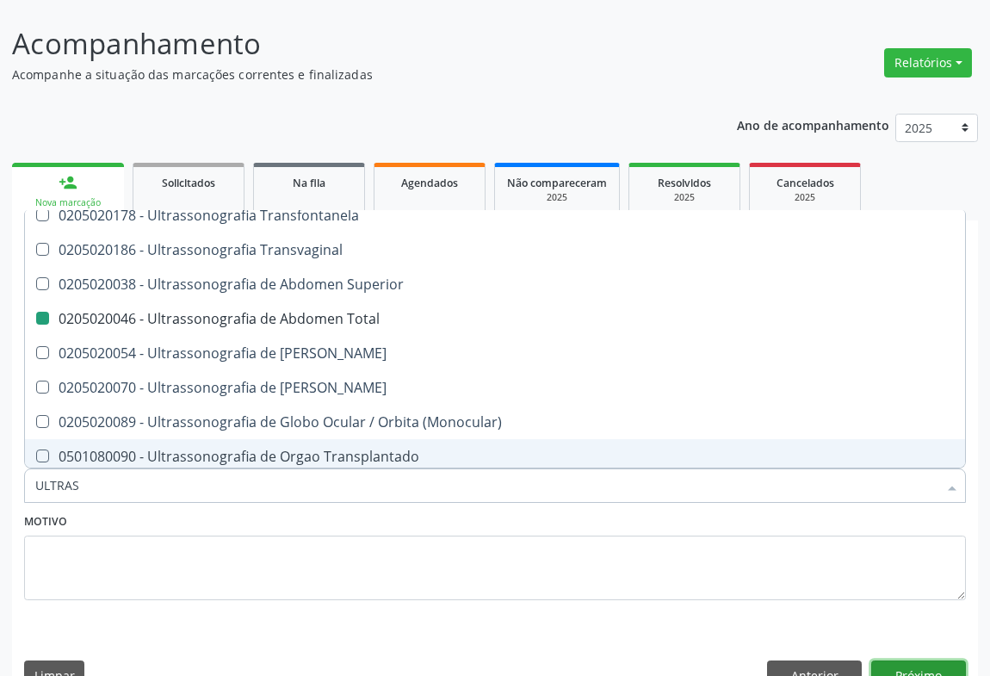
click at [958, 660] on button "Próximo" at bounding box center [918, 674] width 95 height 29
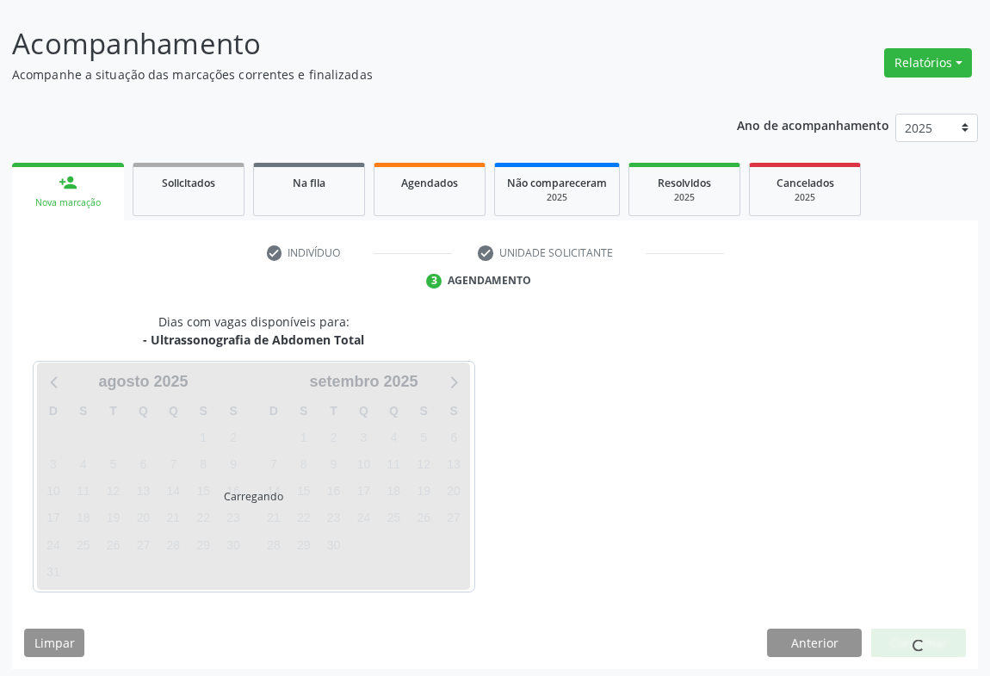
scroll to position [0, 0]
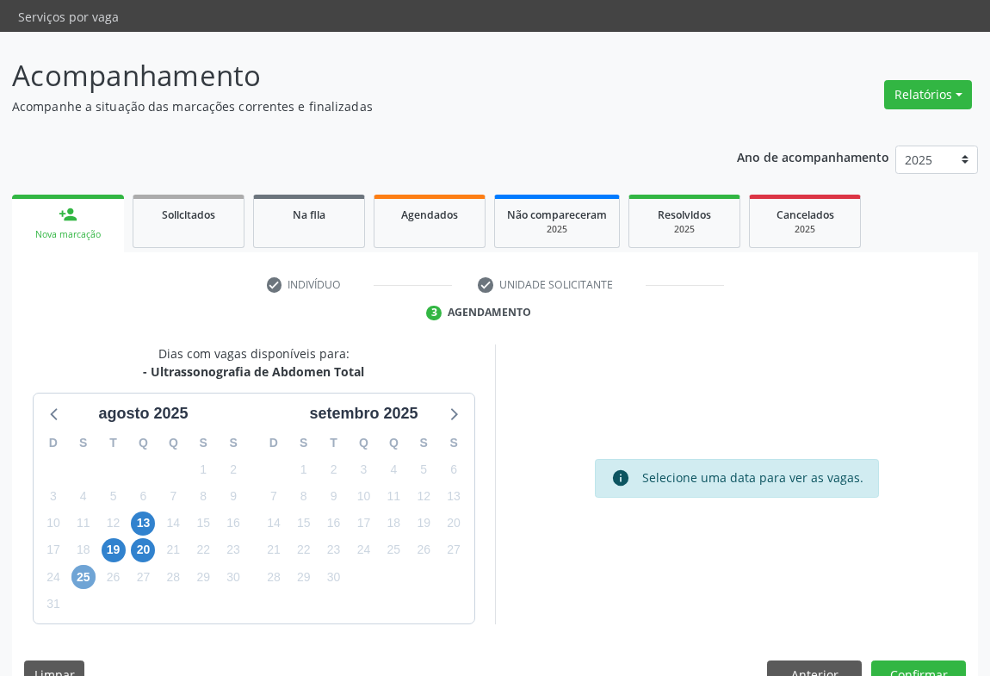
click at [86, 565] on span "25" at bounding box center [83, 577] width 24 height 24
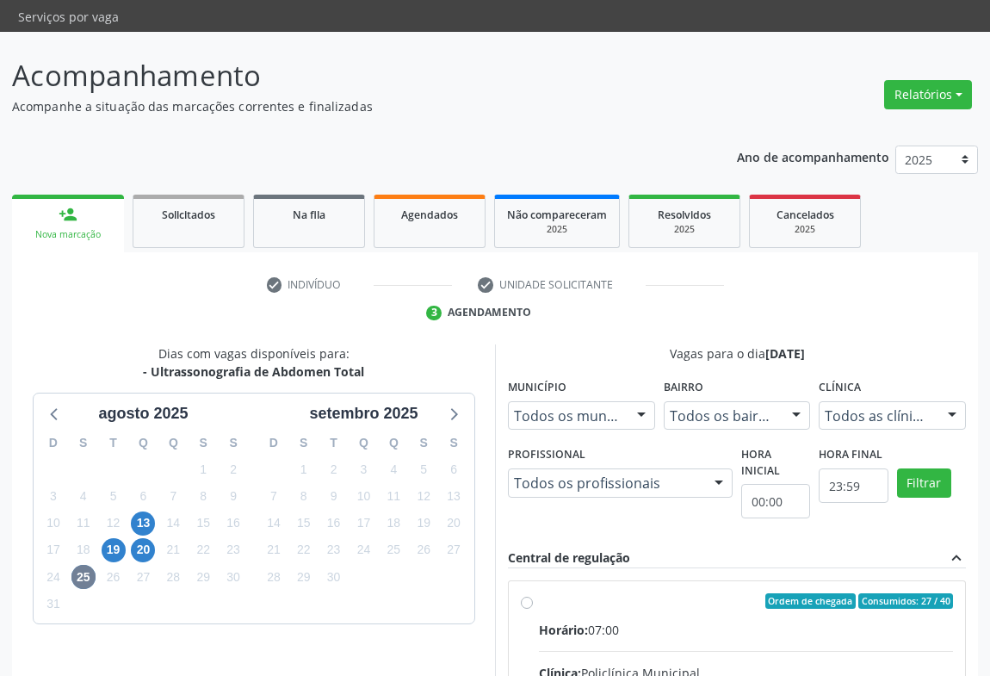
click at [533, 605] on input "Ordem de chegada Consumidos: 27 / 40 Horário: 07:00 Clínica: Policlínica Munici…" at bounding box center [527, 600] width 12 height 15
radio input "true"
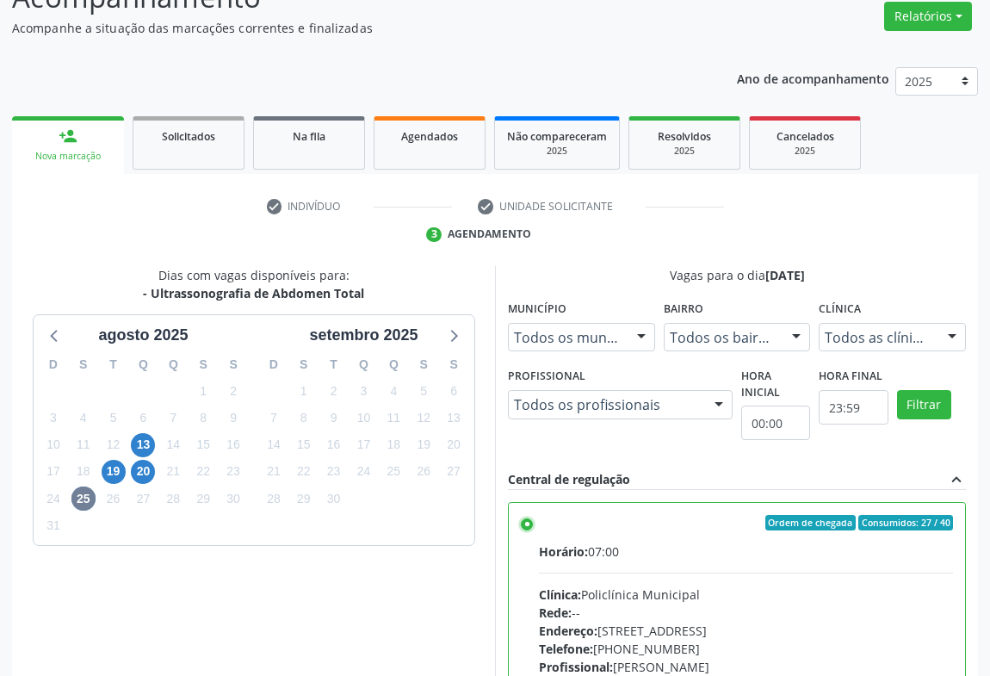
scroll to position [388, 0]
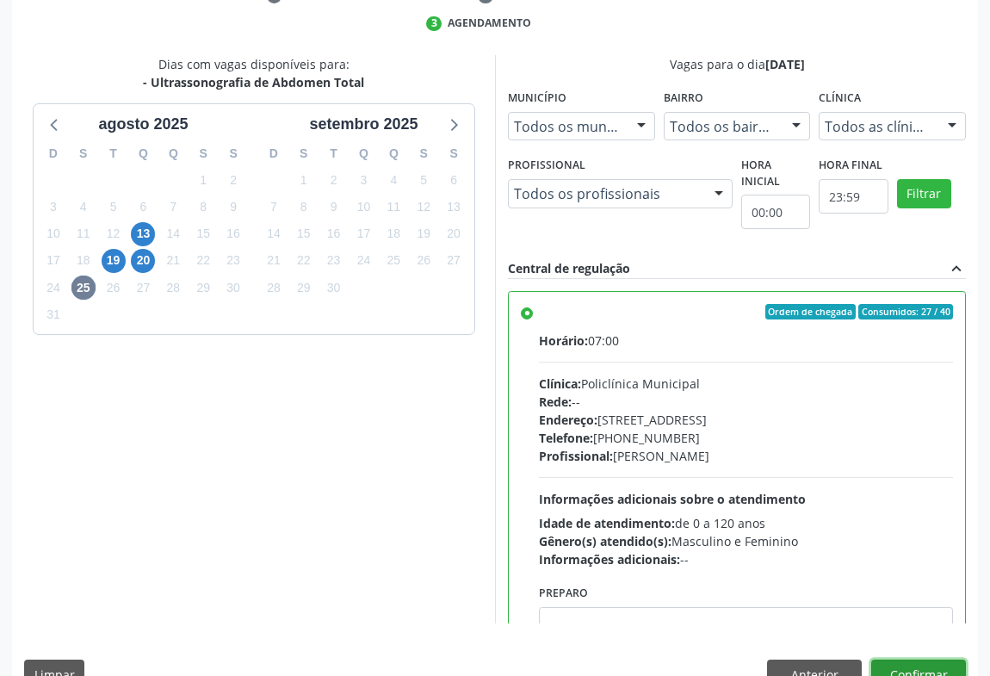
click at [948, 660] on button "Confirmar" at bounding box center [918, 674] width 95 height 29
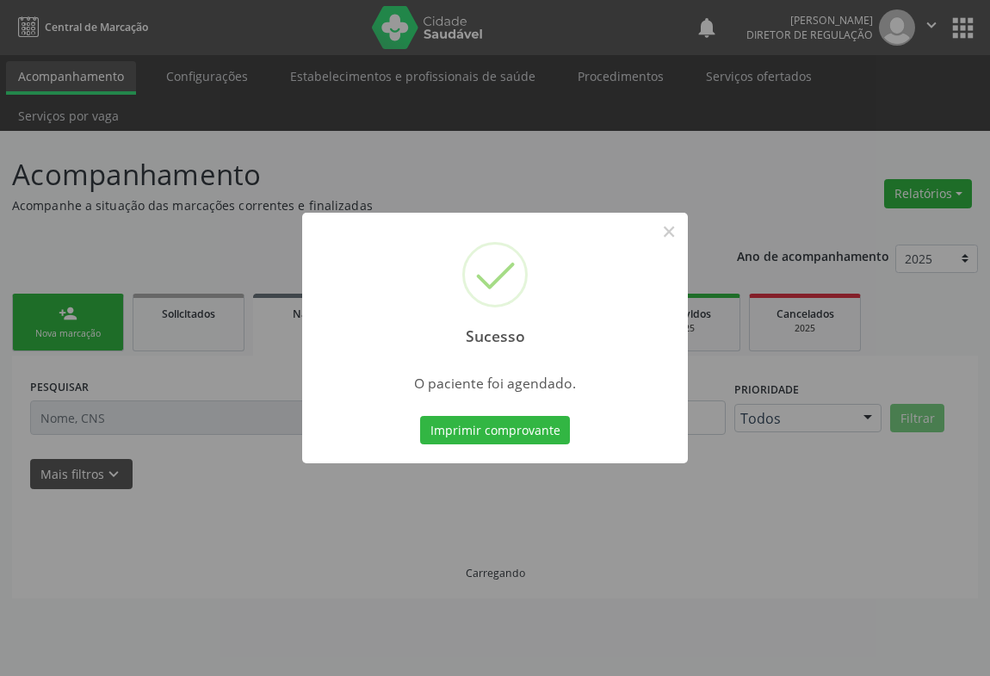
scroll to position [0, 0]
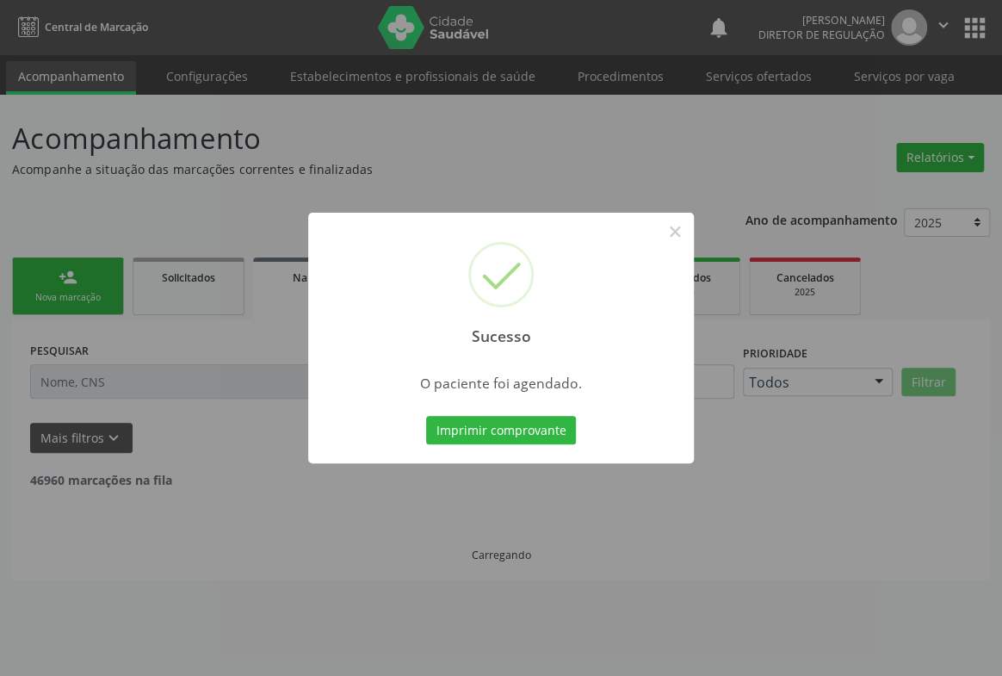
click at [426, 416] on button "Imprimir comprovante" at bounding box center [501, 430] width 150 height 29
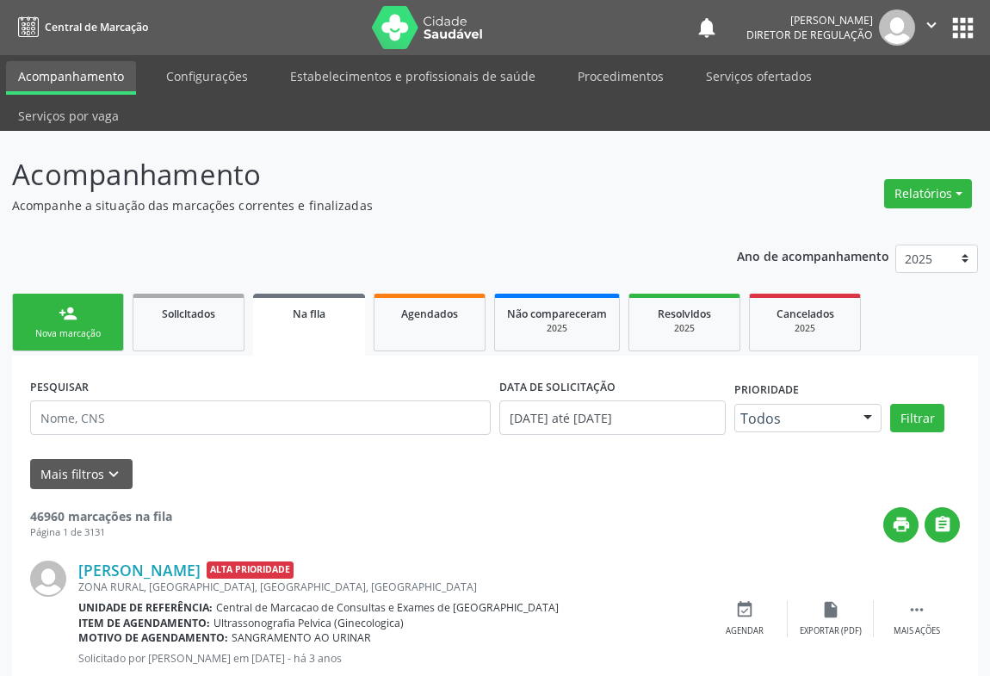
click at [75, 304] on div "person_add" at bounding box center [68, 313] width 19 height 19
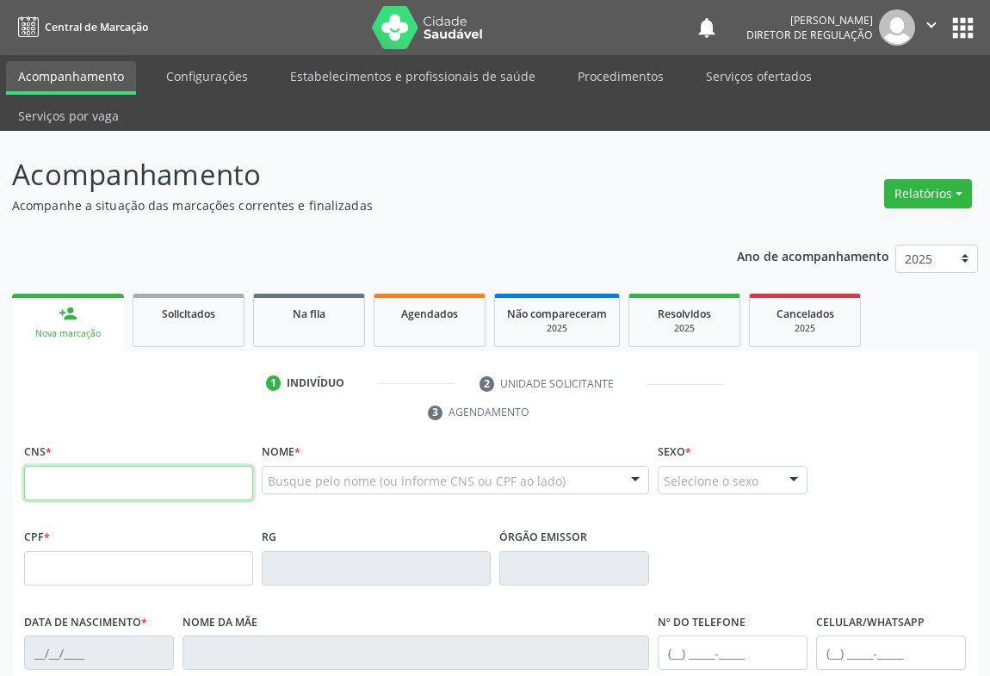
click at [86, 466] on input "text" at bounding box center [138, 483] width 229 height 34
type input "700 0055 9847 0807"
type input "0879089130"
type input "[DATE]"
type input "[PHONE_NUMBER]"
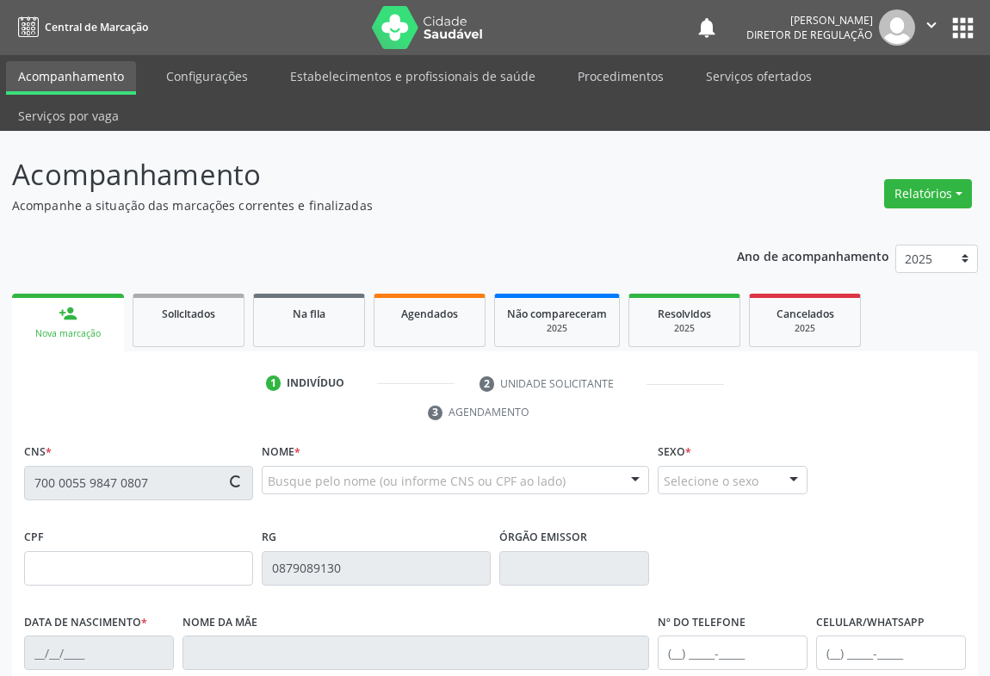
type input "[PHONE_NUMBER]"
type input "936.989.335-00"
type input "S/N"
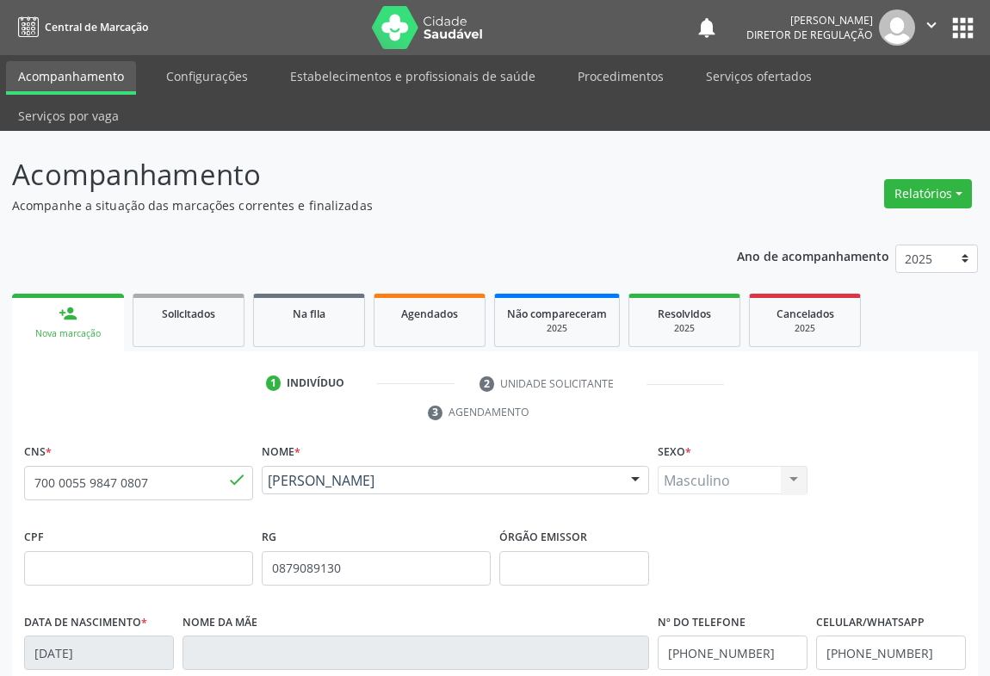
scroll to position [285, 0]
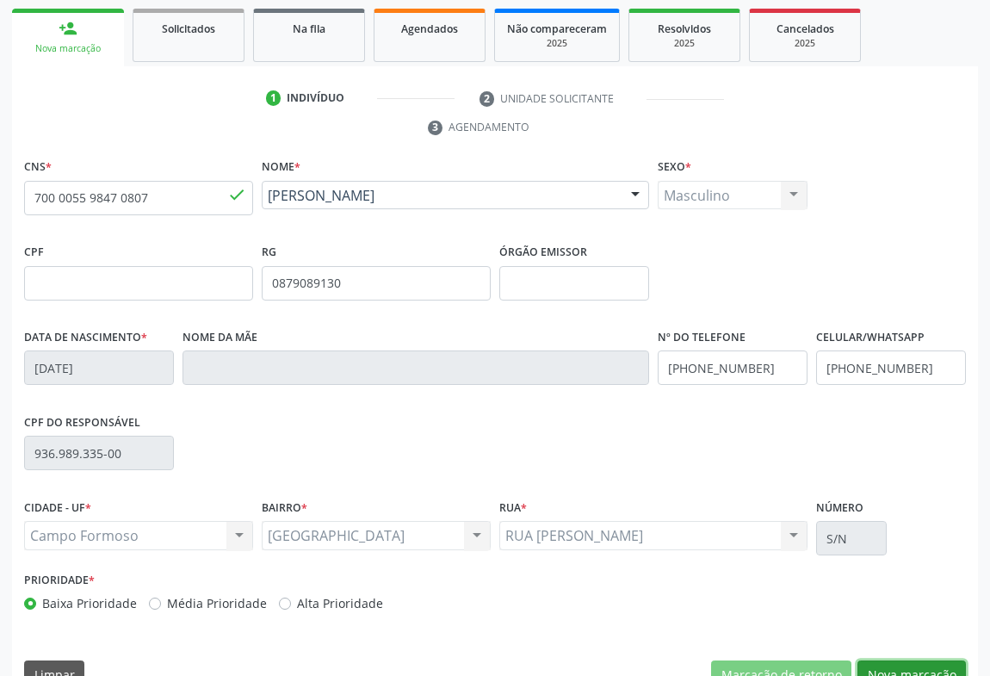
click at [913, 660] on button "Nova marcação" at bounding box center [912, 674] width 108 height 29
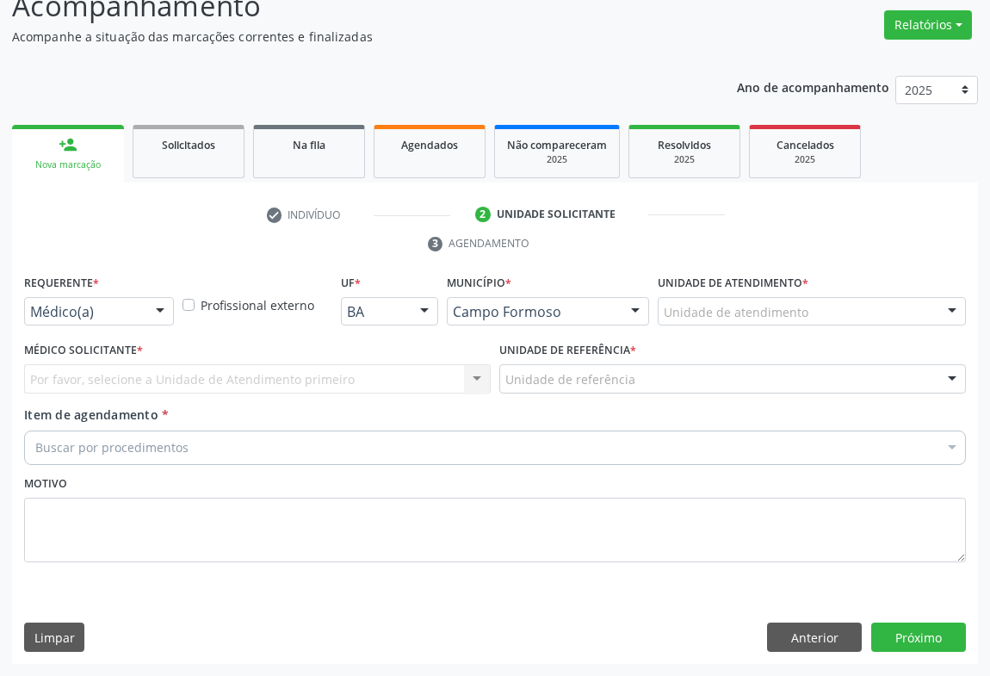
scroll to position [131, 0]
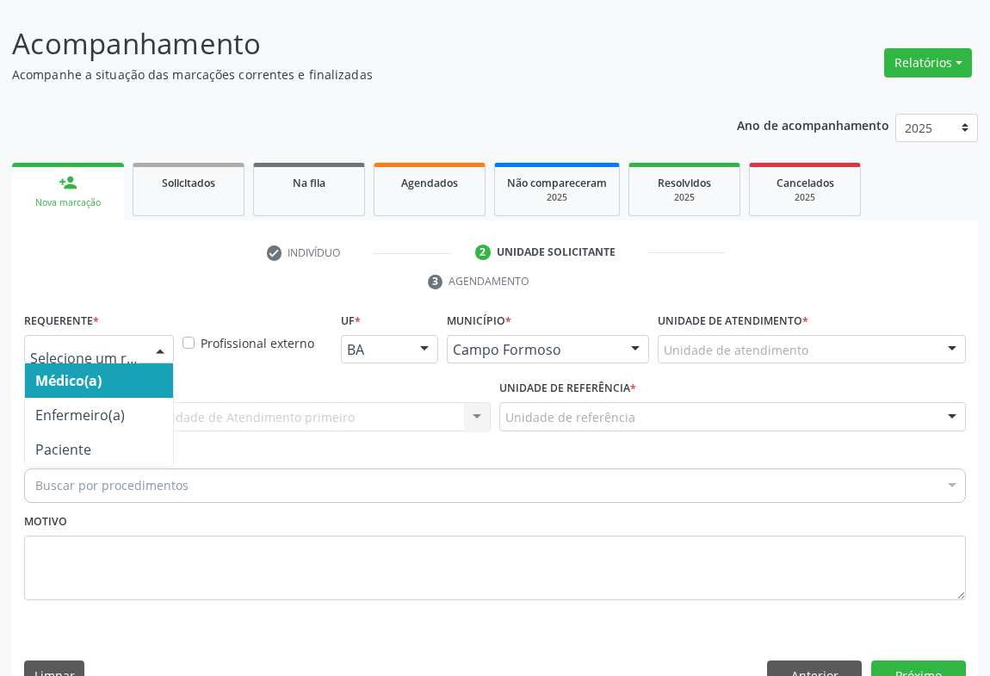
click at [164, 336] on div at bounding box center [160, 350] width 26 height 29
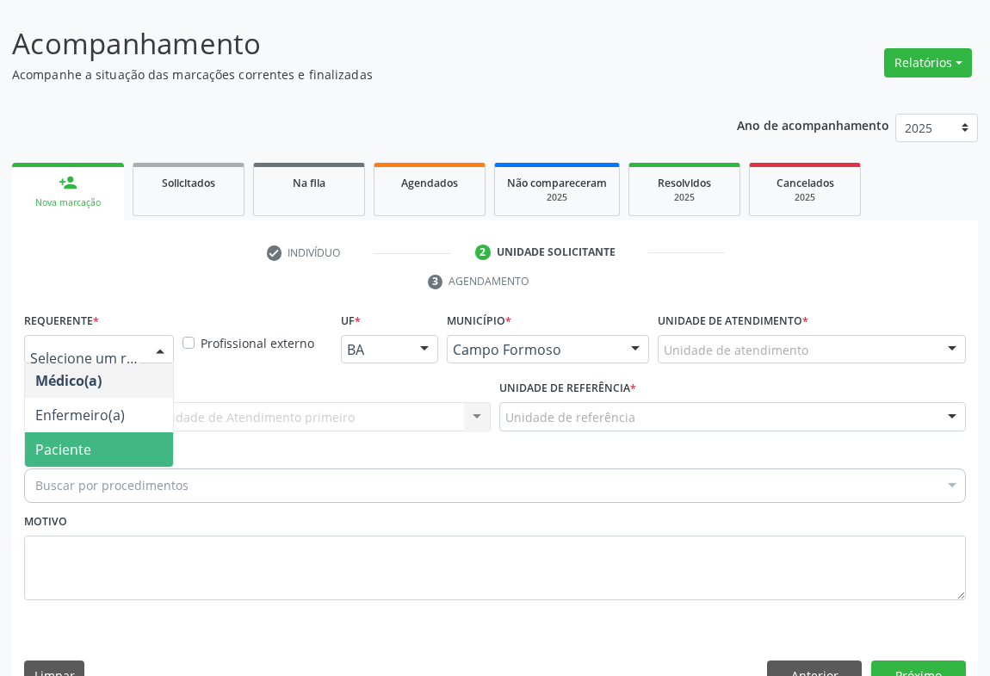
click at [134, 432] on span "Paciente" at bounding box center [99, 449] width 148 height 34
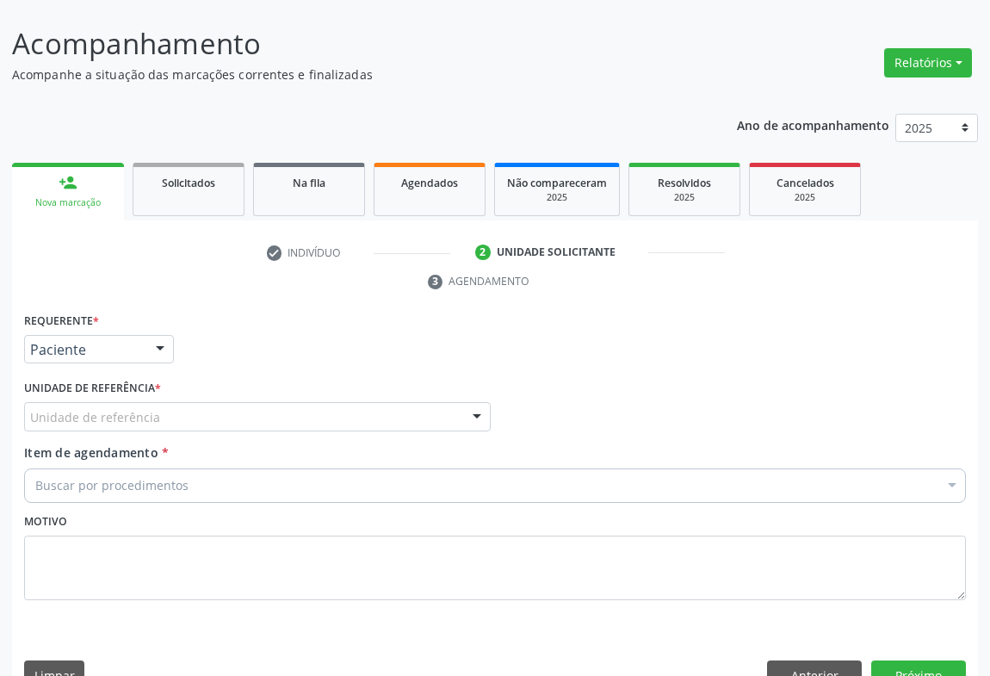
click at [225, 402] on div "Unidade de referência" at bounding box center [257, 416] width 467 height 29
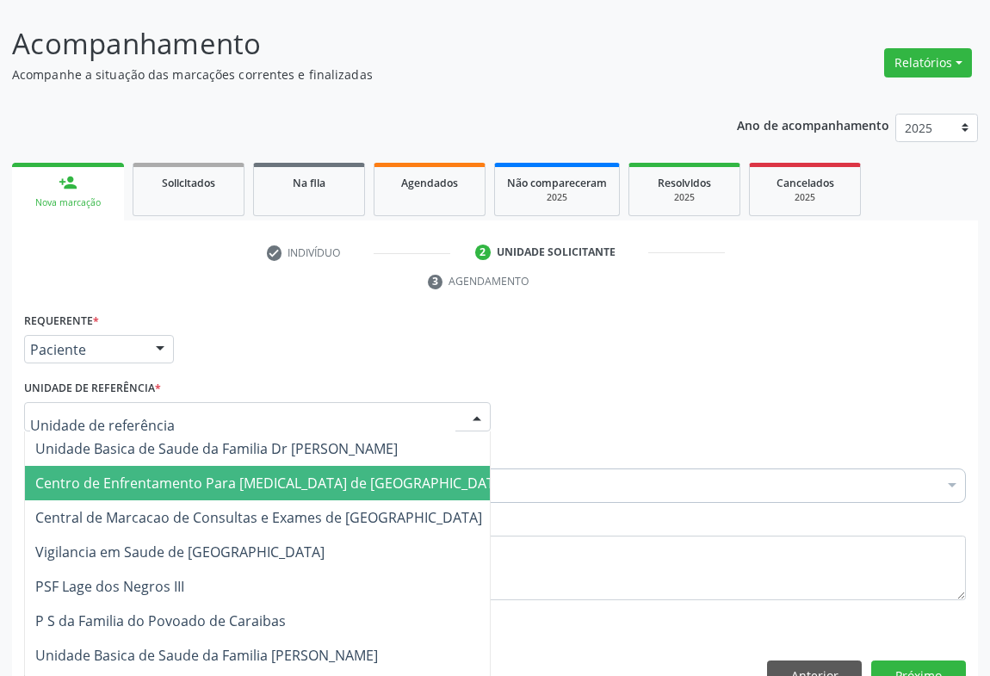
click at [250, 466] on span "Centro de Enfrentamento Para [MEDICAL_DATA] de [GEOGRAPHIC_DATA]" at bounding box center [271, 483] width 493 height 34
click at [255, 508] on span "Central de Marcacao de Consultas e Exames de [GEOGRAPHIC_DATA]" at bounding box center [258, 517] width 447 height 19
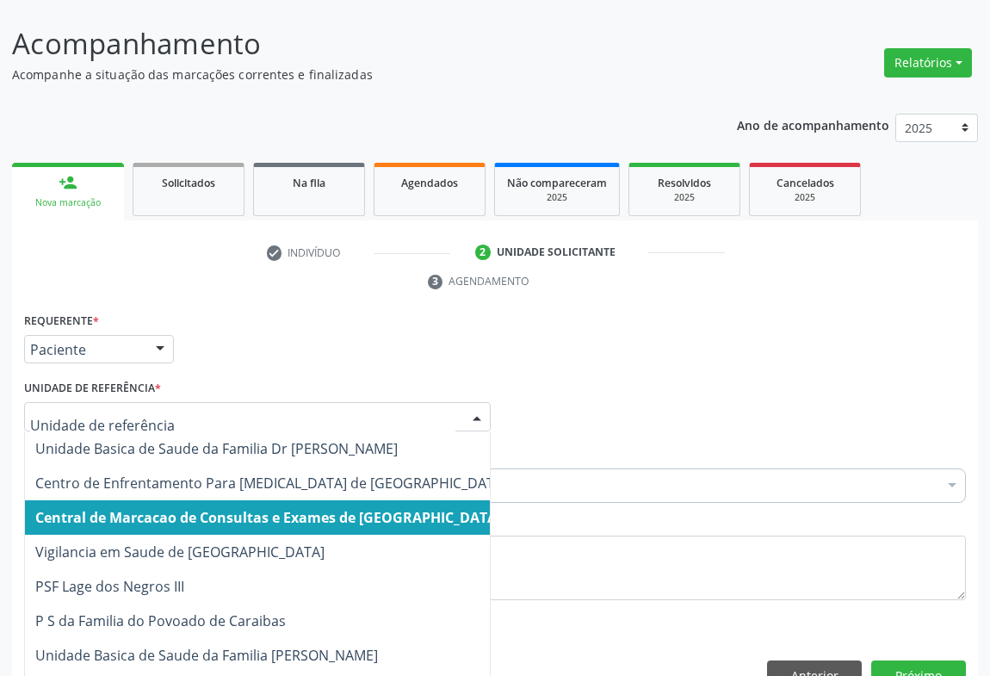
click at [274, 508] on span "Central de Marcacao de Consultas e Exames de [GEOGRAPHIC_DATA]" at bounding box center [268, 517] width 466 height 19
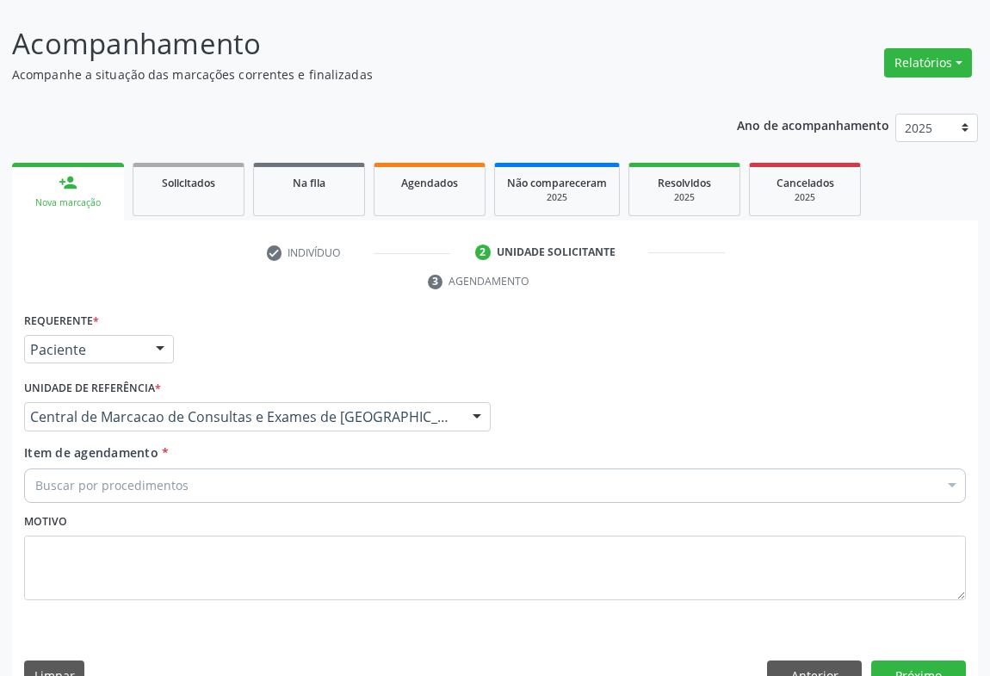
click at [293, 468] on div "Buscar por procedimentos" at bounding box center [495, 485] width 942 height 34
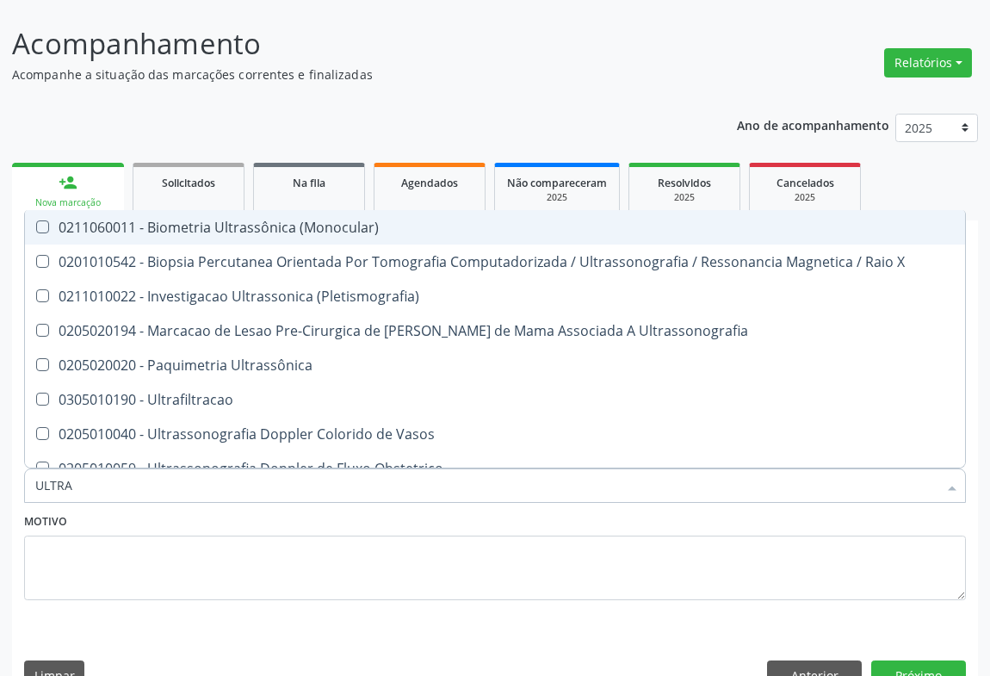
type input "ULTRAS"
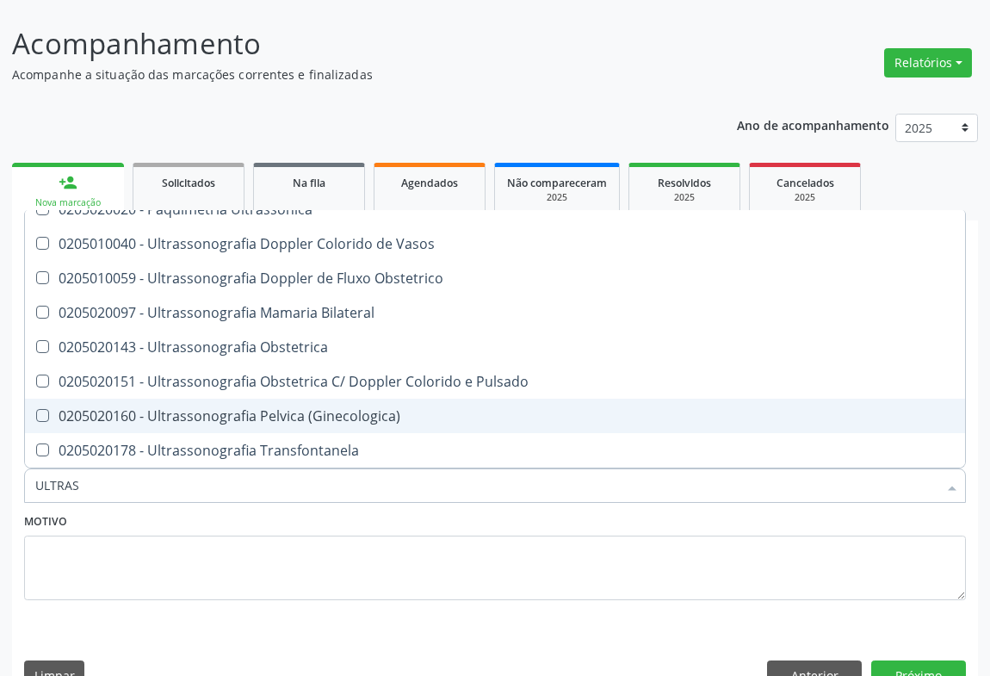
scroll to position [313, 0]
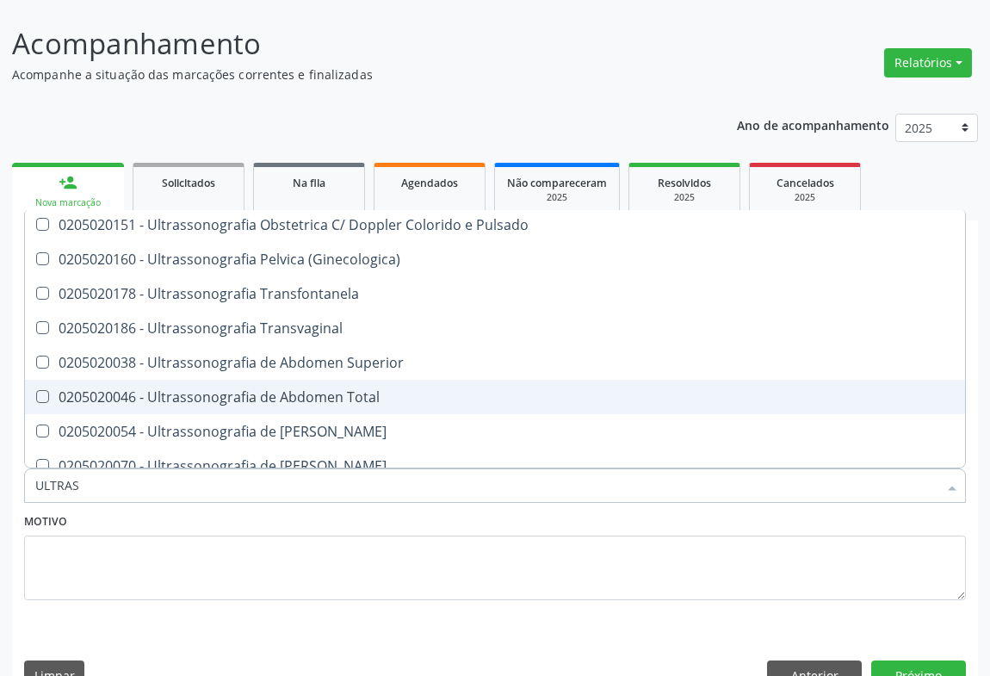
click at [349, 380] on span "0205020046 - Ultrassonografia de Abdomen Total" at bounding box center [495, 397] width 940 height 34
checkbox Total "true"
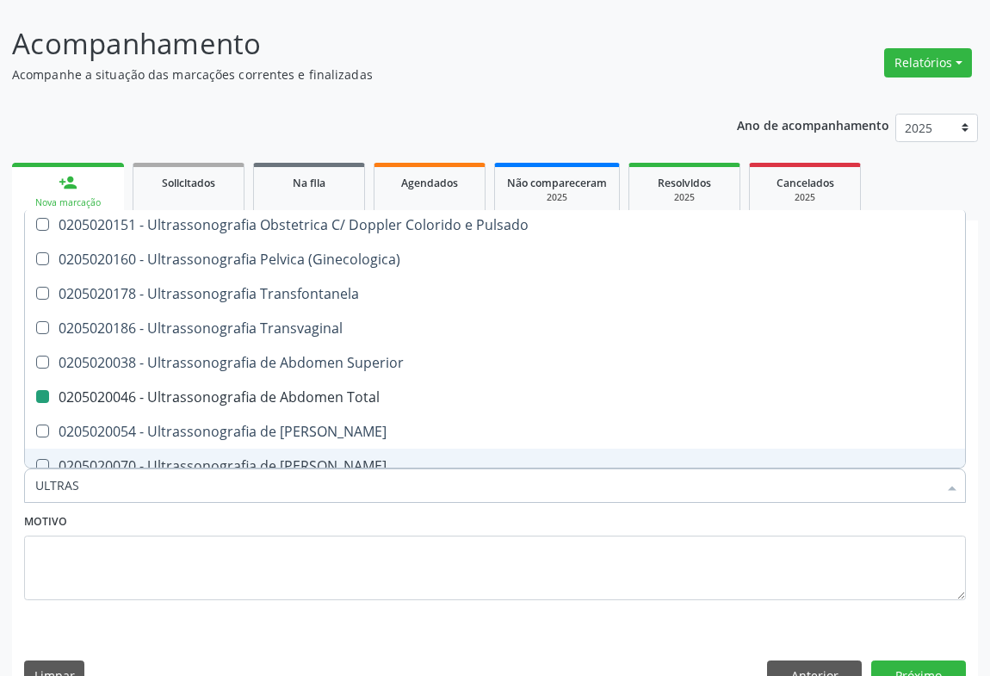
click at [955, 652] on div "Requerente * Paciente Médico(a) Enfermeiro(a) Paciente Nenhum resultado encontr…" at bounding box center [495, 505] width 966 height 394
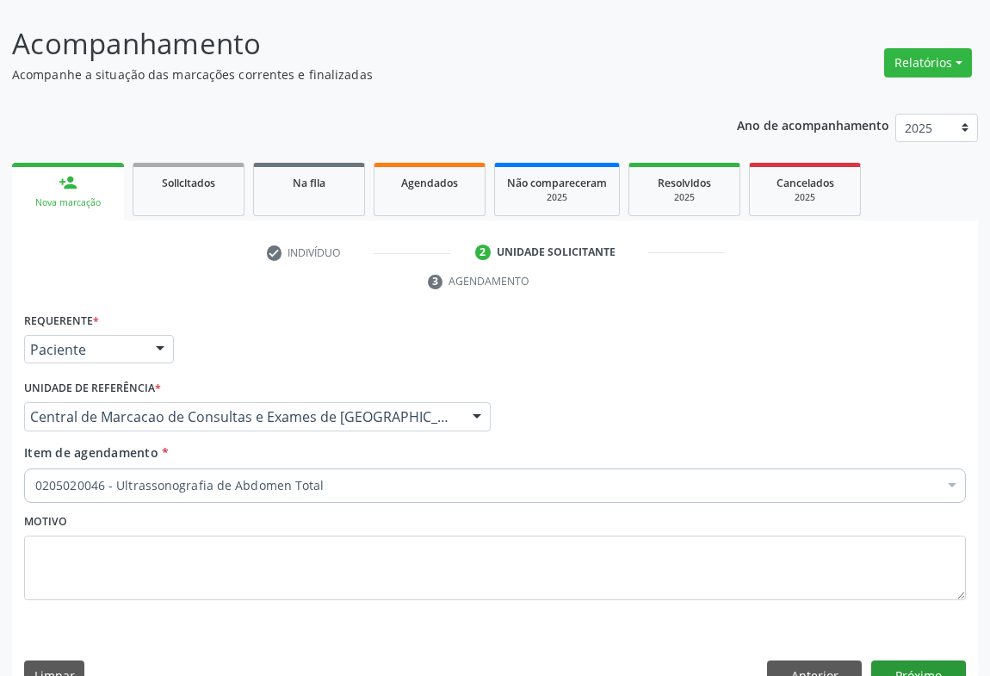
scroll to position [0, 0]
click at [909, 660] on button "Próximo" at bounding box center [918, 674] width 95 height 29
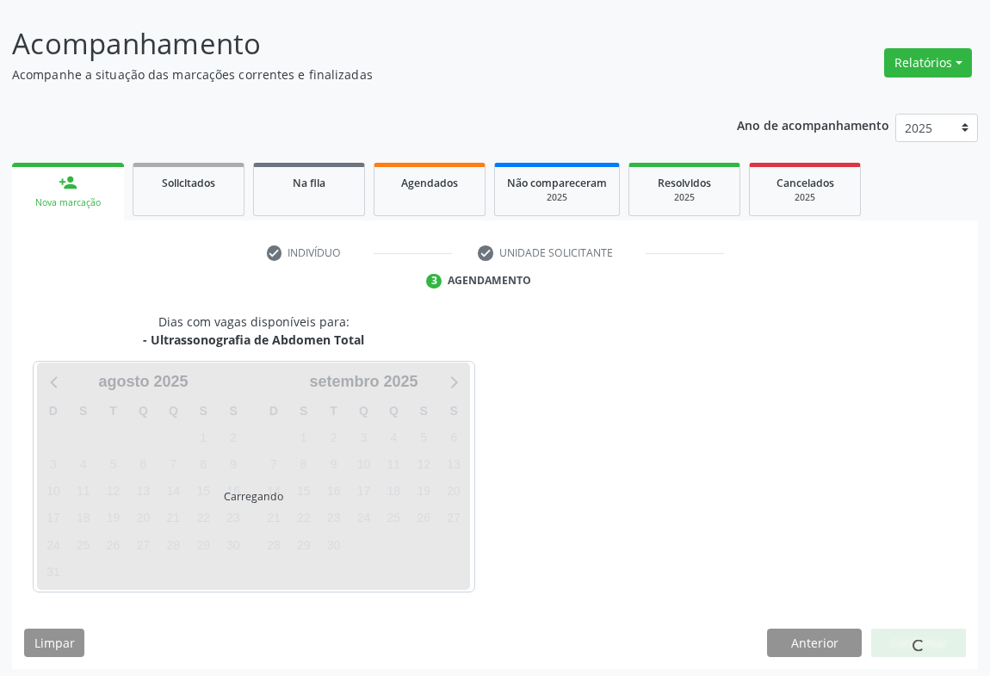
scroll to position [99, 0]
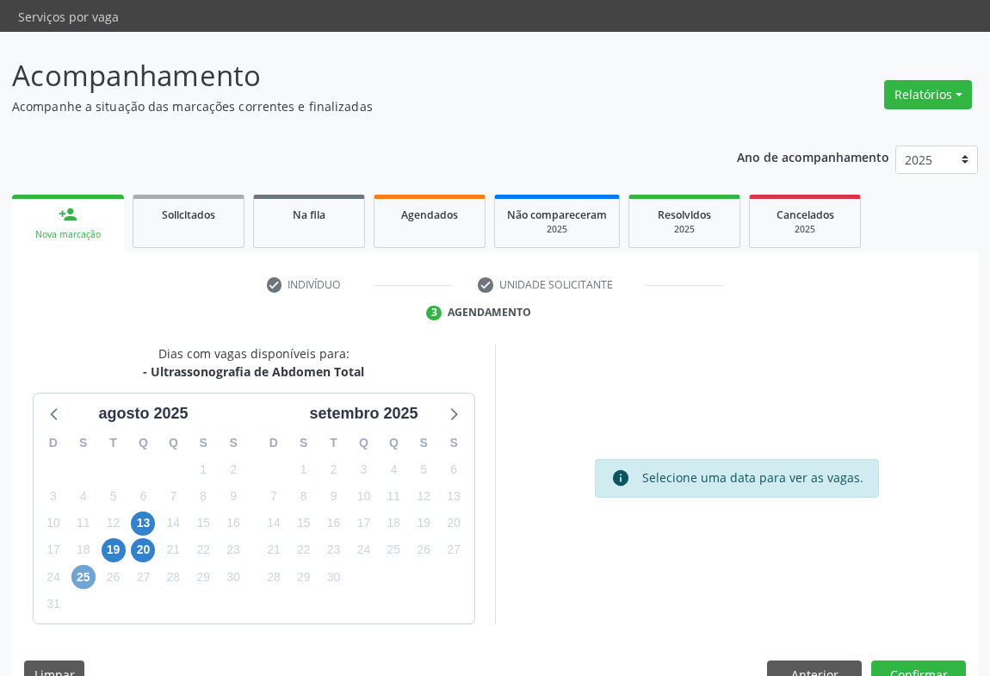
click at [79, 565] on span "25" at bounding box center [83, 577] width 24 height 24
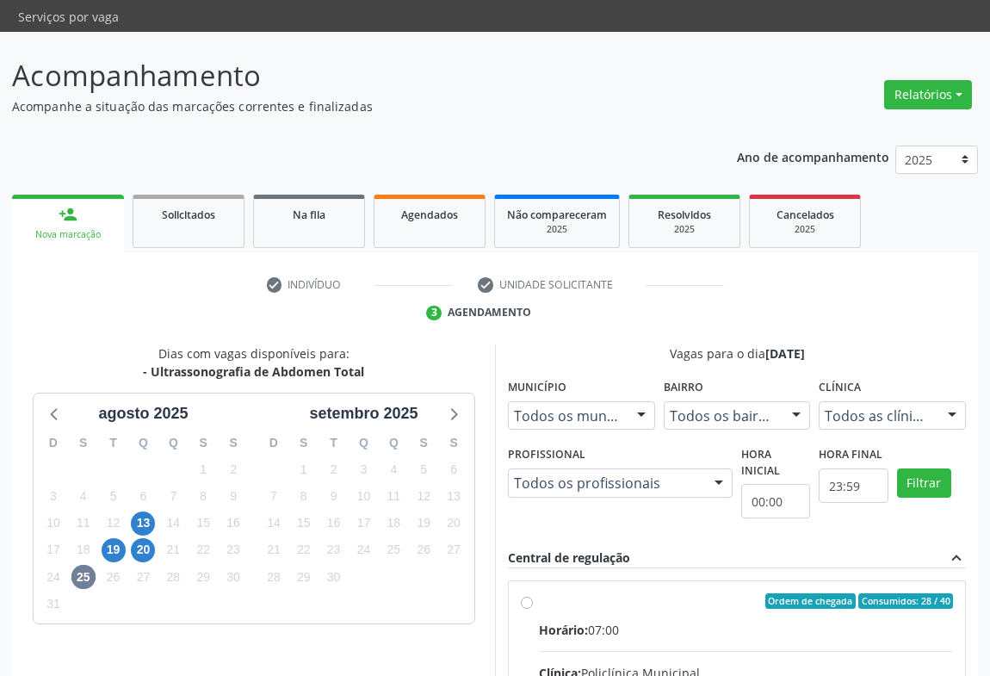
click at [533, 593] on input "Ordem de chegada Consumidos: 28 / 40 Horário: 07:00 Clínica: Policlínica Munici…" at bounding box center [527, 600] width 12 height 15
radio input "true"
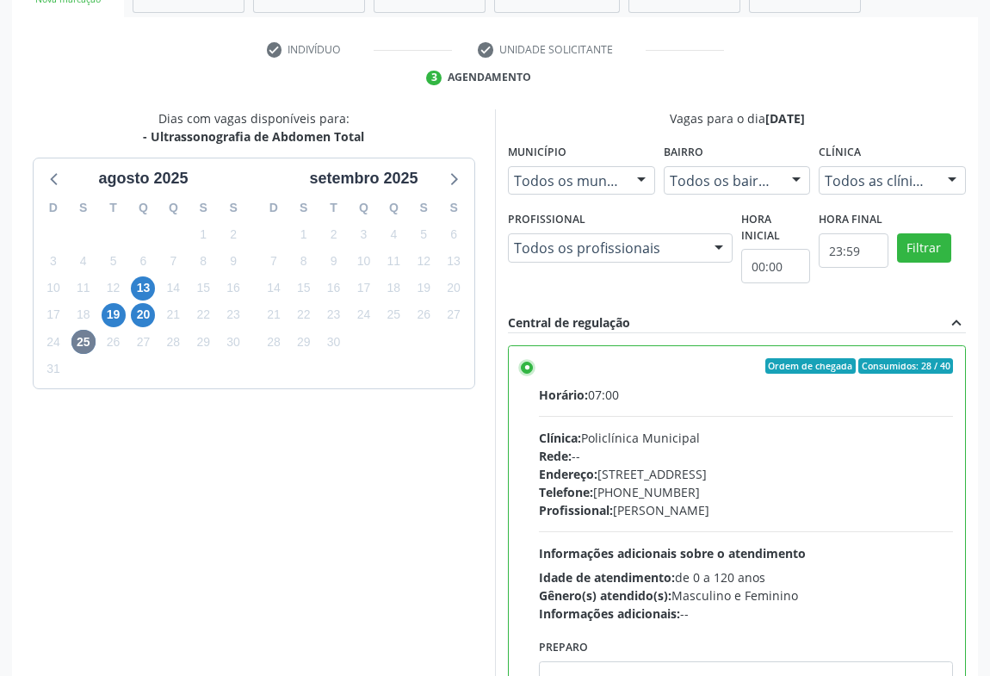
scroll to position [388, 0]
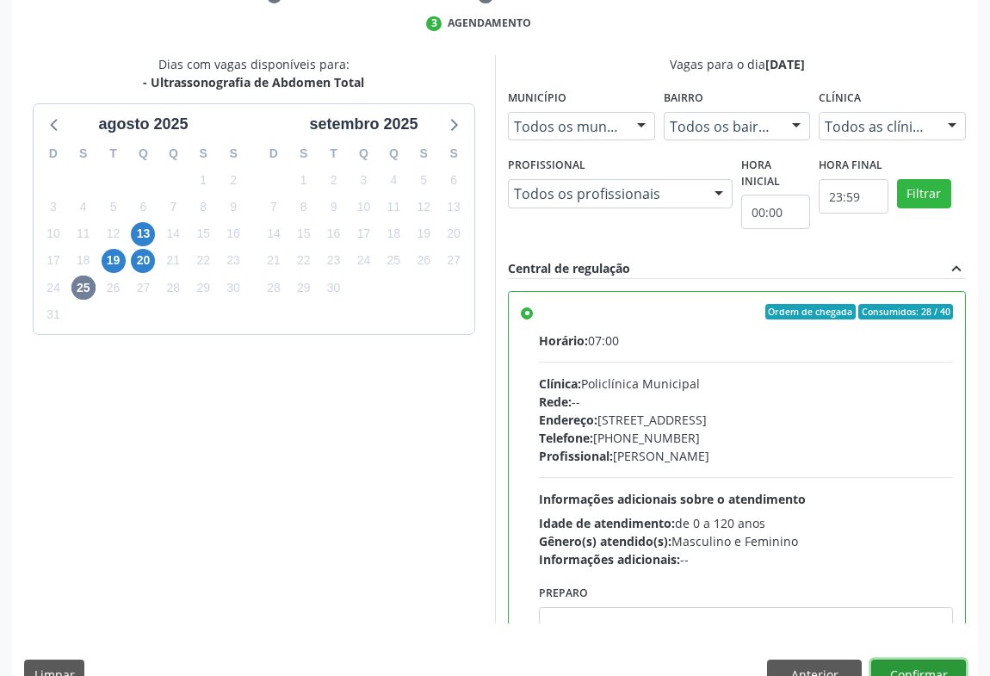
click at [926, 660] on button "Confirmar" at bounding box center [918, 674] width 95 height 29
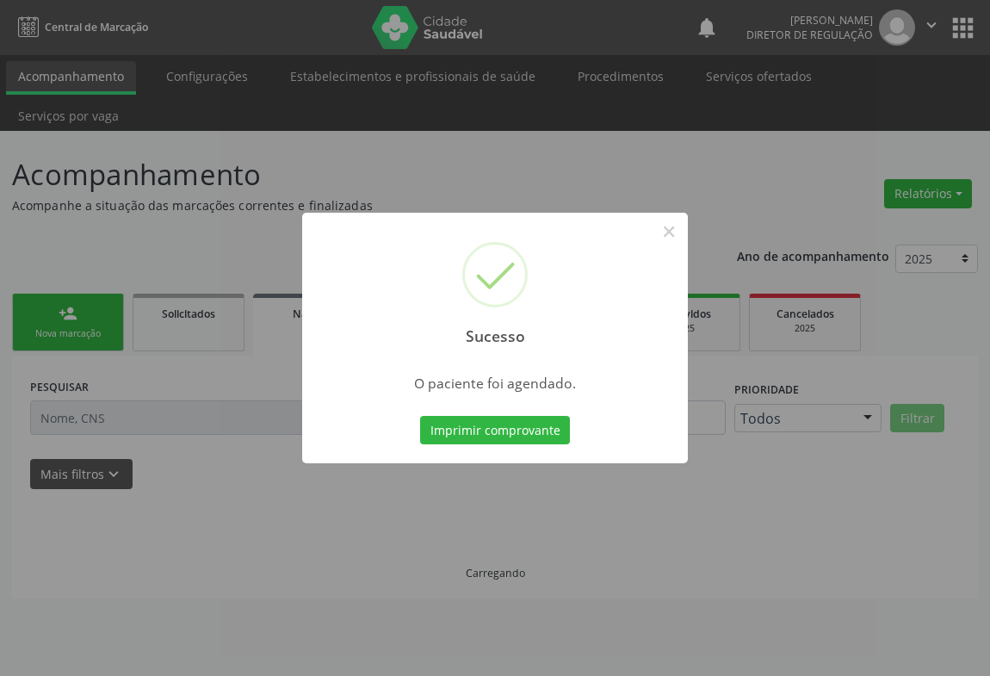
scroll to position [0, 0]
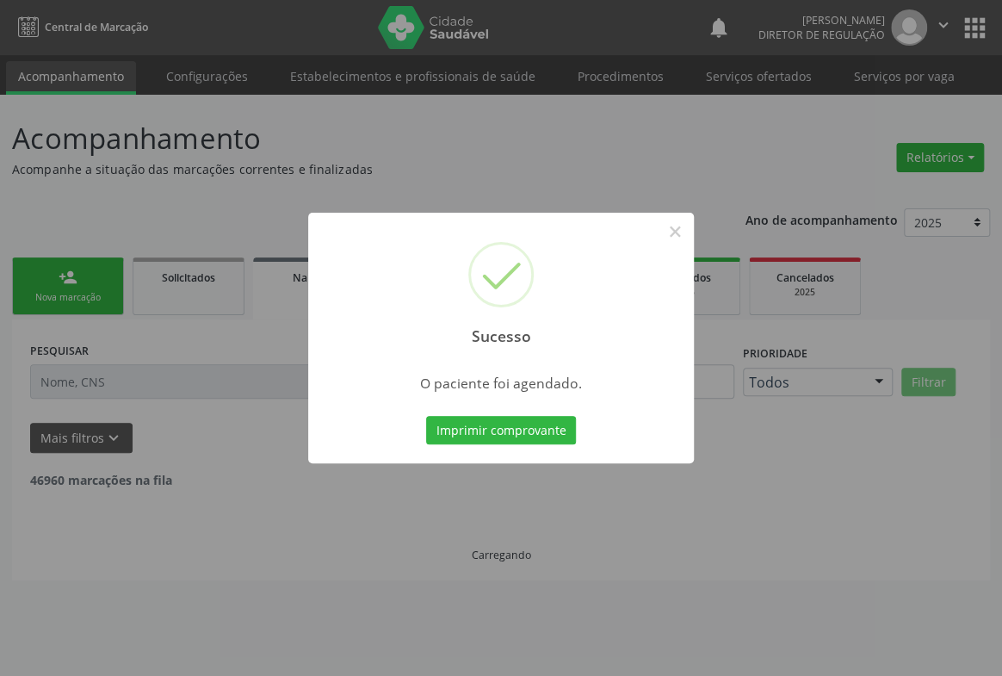
click at [426, 416] on button "Imprimir comprovante" at bounding box center [501, 430] width 150 height 29
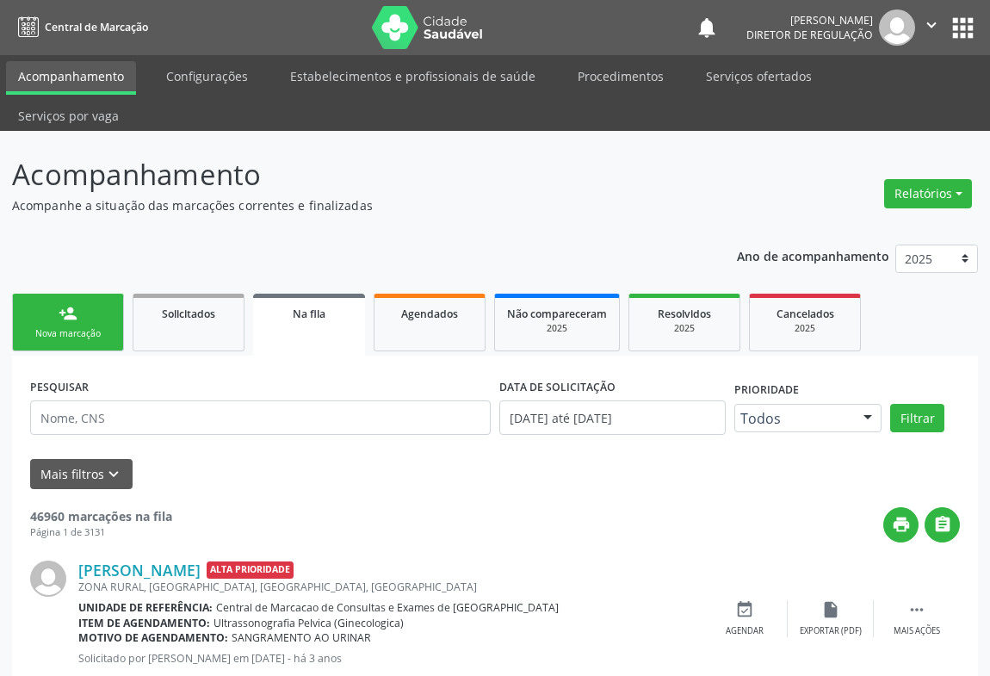
click at [101, 310] on link "person_add Nova marcação" at bounding box center [68, 323] width 112 height 58
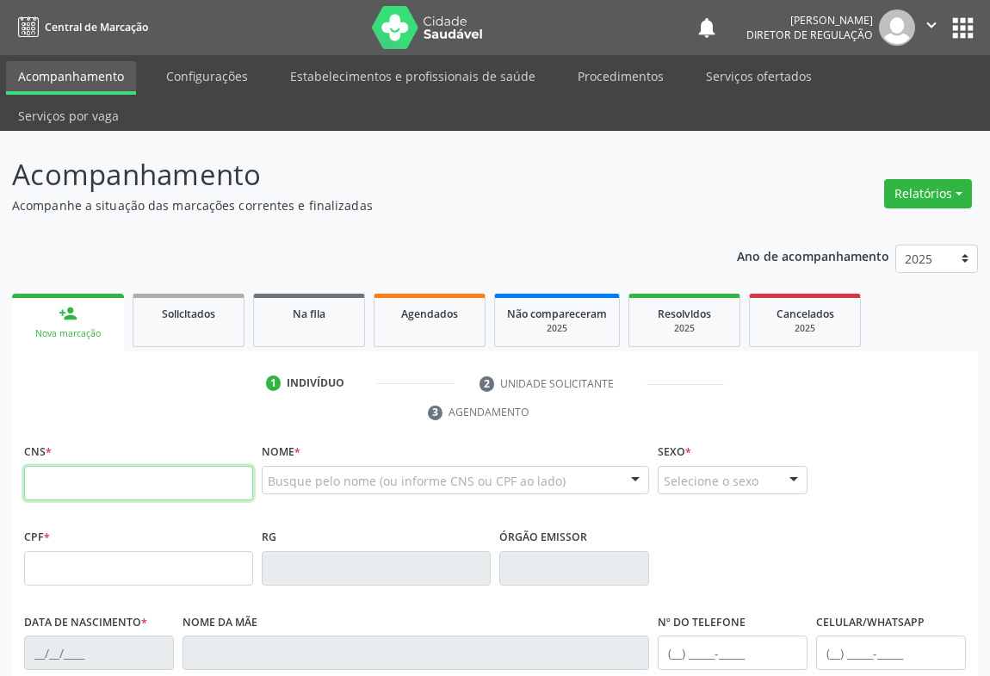
click at [105, 466] on input "text" at bounding box center [138, 483] width 229 height 34
type input "703 4062 2084 3318"
type input "0797110810"
type input "[DATE]"
type input "[PHONE_NUMBER]"
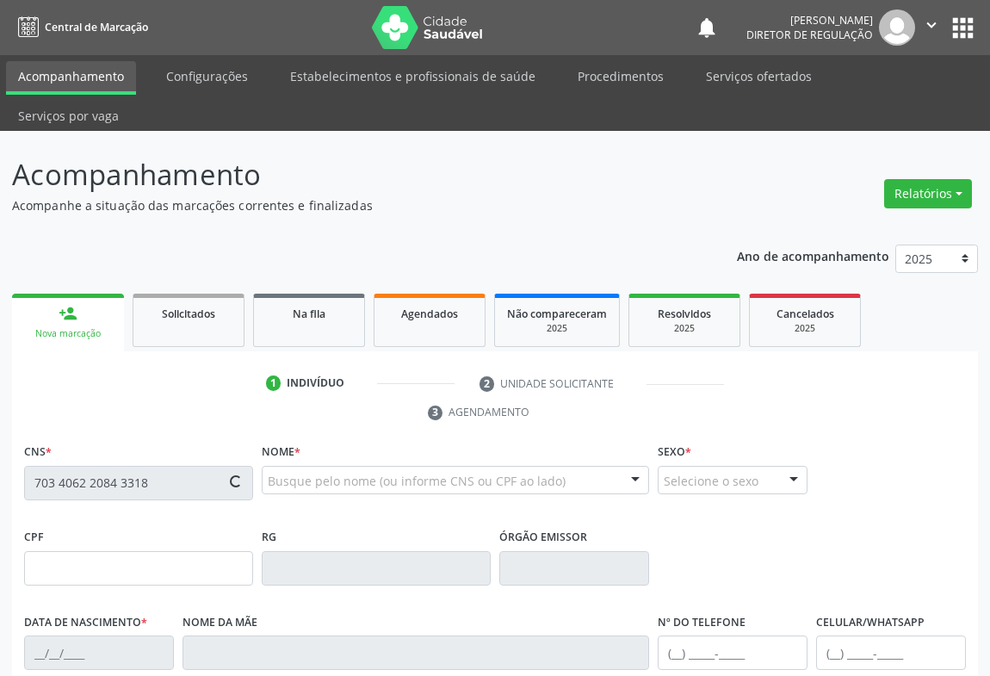
type input "[PHONE_NUMBER]"
type input "012.202.635-75"
type input "620"
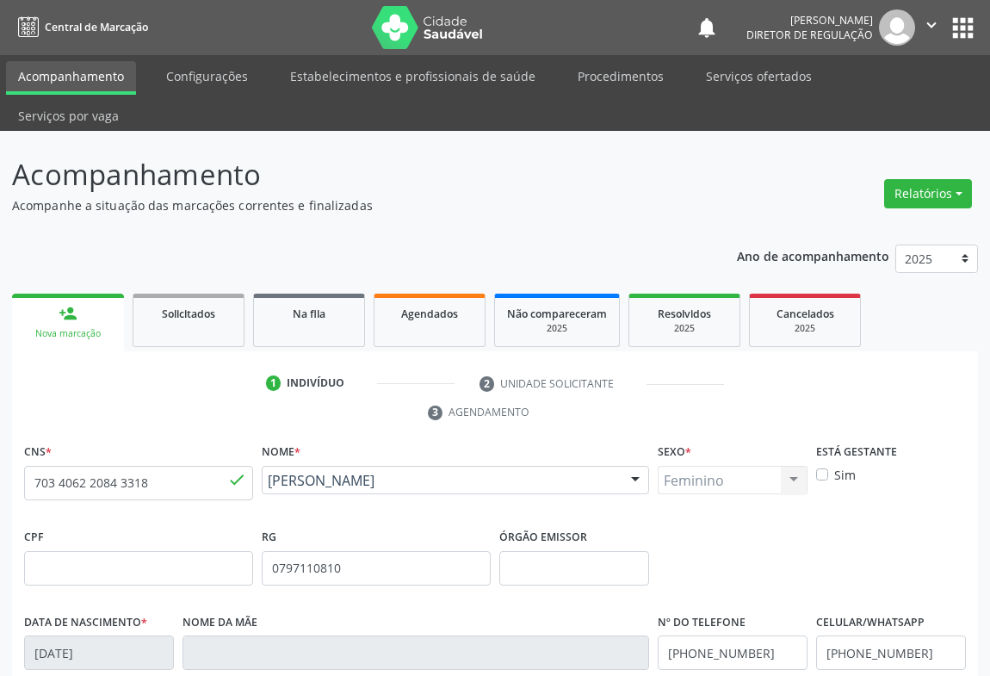
scroll to position [285, 0]
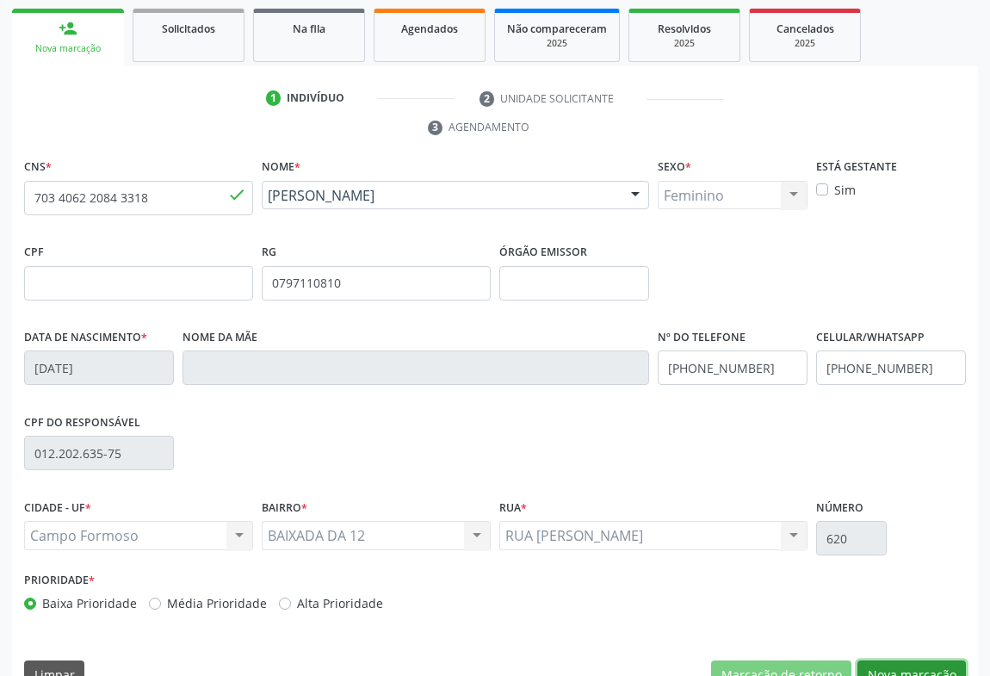
drag, startPoint x: 930, startPoint y: 632, endPoint x: 747, endPoint y: 518, distance: 215.5
click at [933, 660] on button "Nova marcação" at bounding box center [912, 674] width 108 height 29
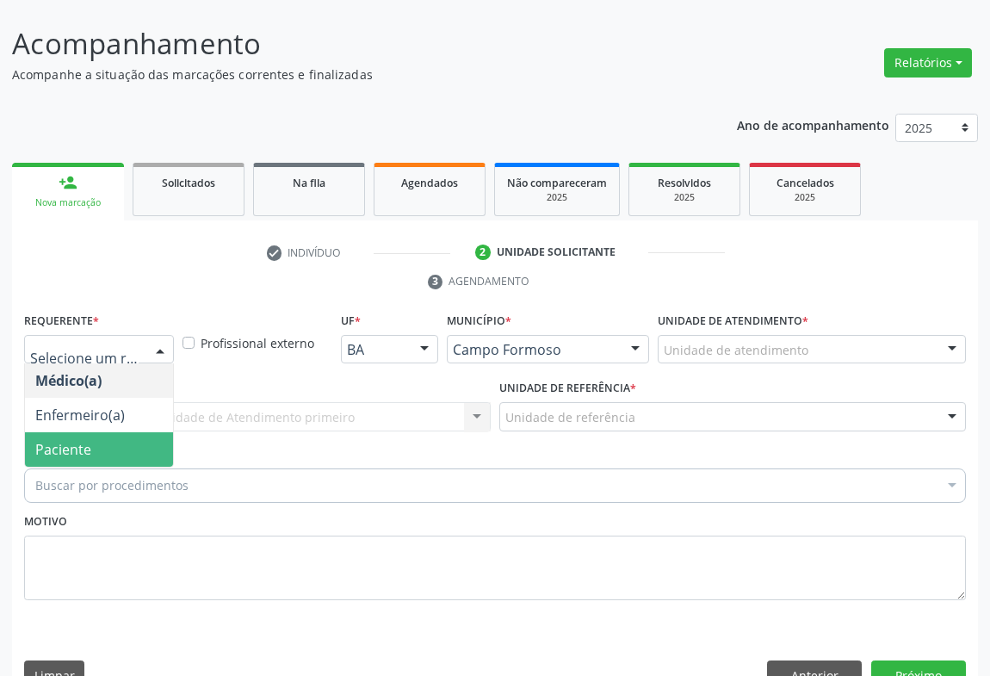
drag, startPoint x: 97, startPoint y: 413, endPoint x: 316, endPoint y: 388, distance: 220.1
click at [101, 432] on span "Paciente" at bounding box center [99, 449] width 148 height 34
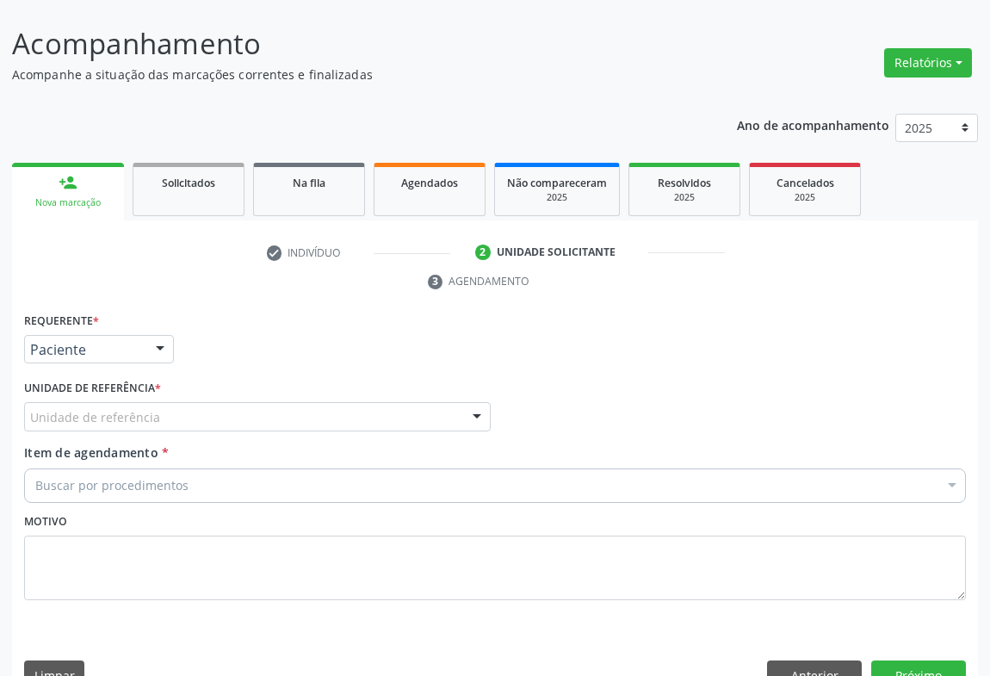
click at [318, 402] on div "Unidade de referência" at bounding box center [257, 416] width 467 height 29
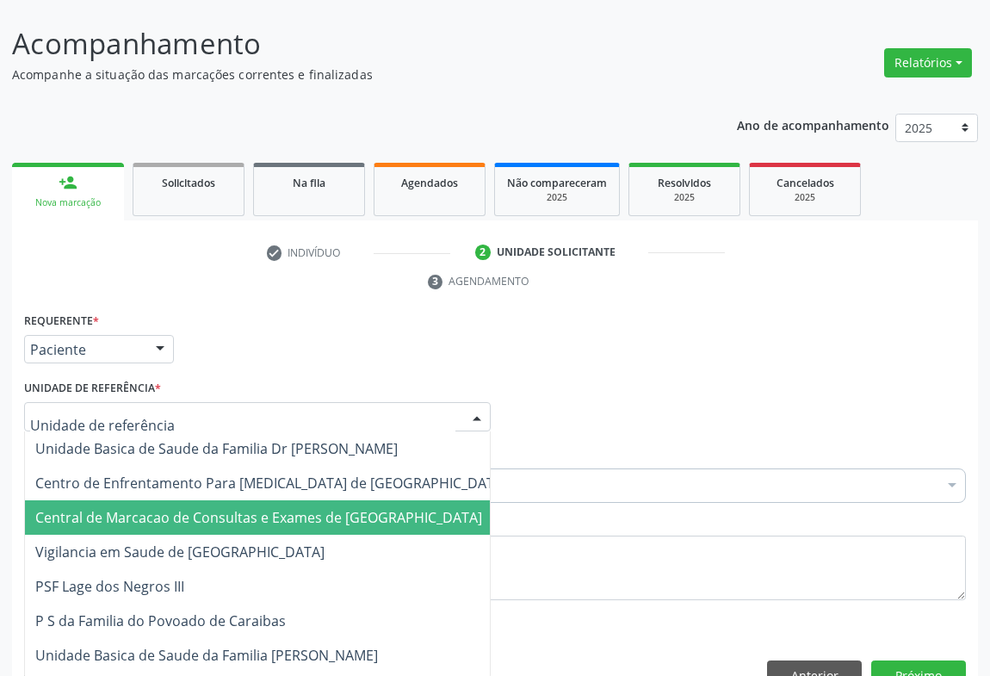
click at [277, 500] on span "Central de Marcacao de Consultas e Exames de [GEOGRAPHIC_DATA]" at bounding box center [271, 517] width 493 height 34
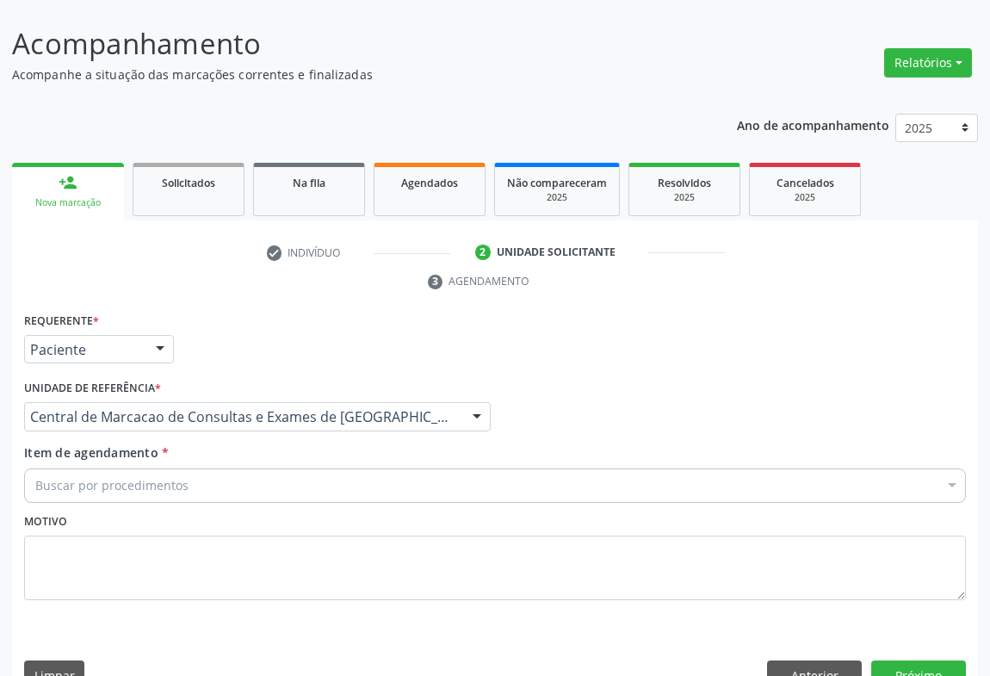
click at [338, 468] on div "Buscar por procedimentos" at bounding box center [495, 485] width 942 height 34
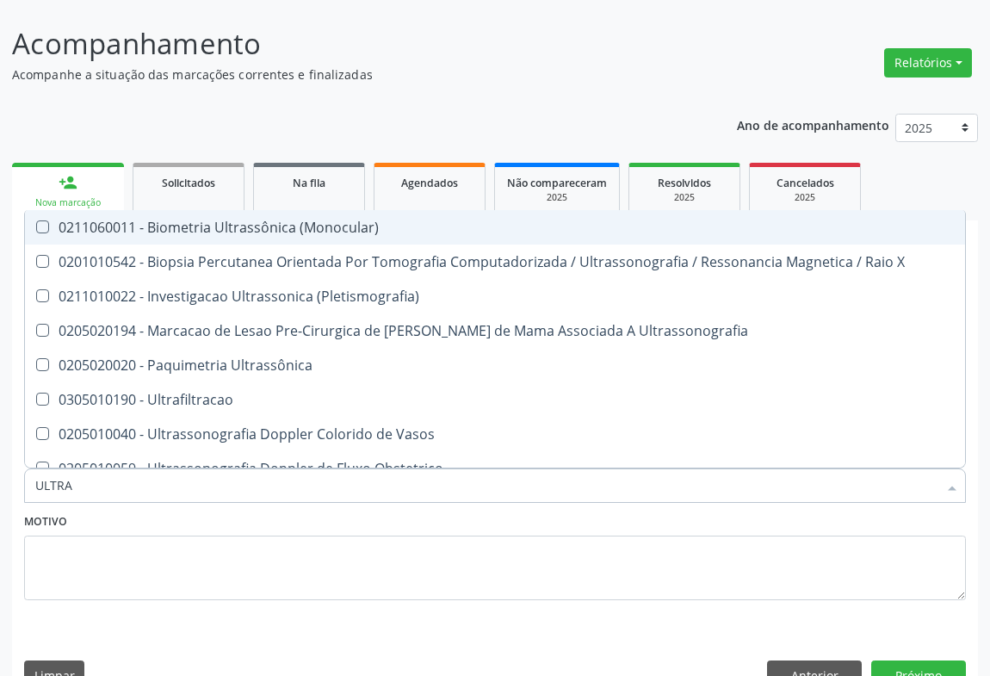
type input "ULTRAS"
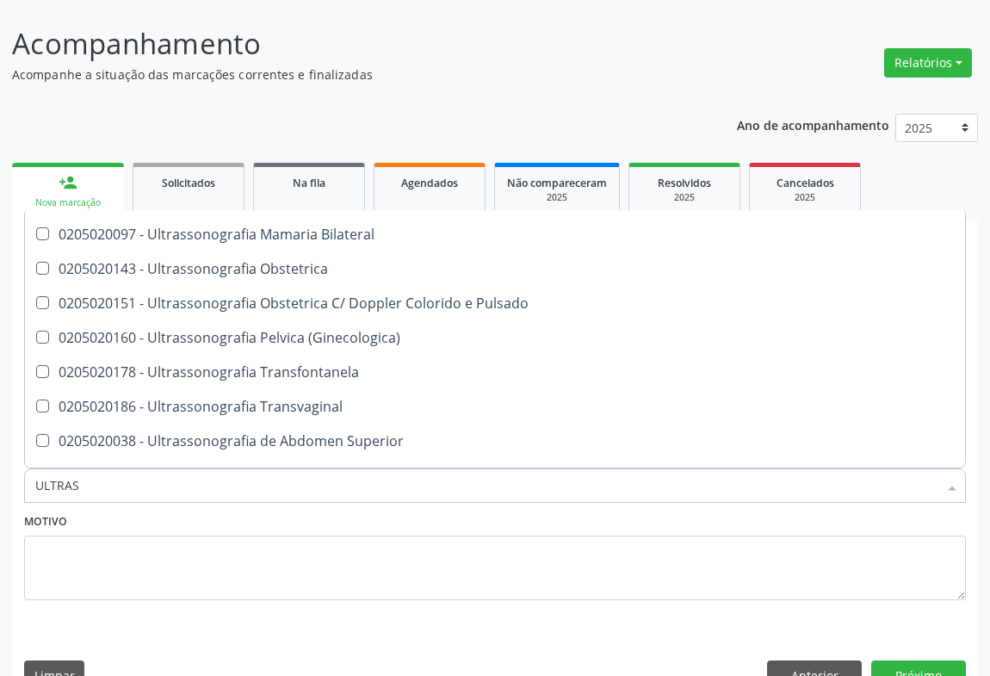
scroll to position [313, 0]
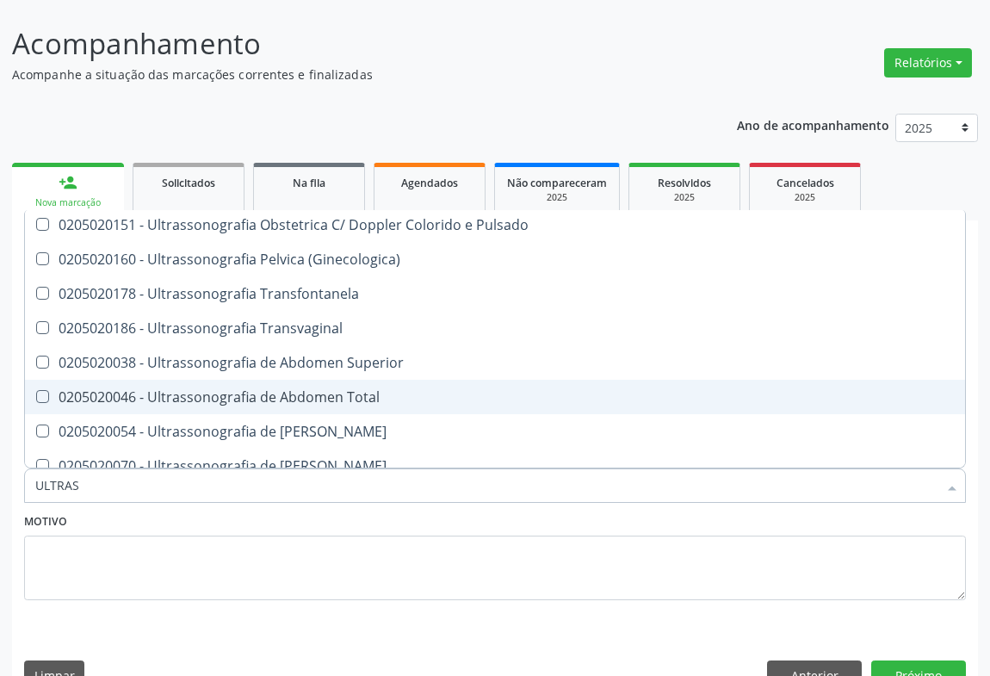
click at [357, 380] on span "0205020046 - Ultrassonografia de Abdomen Total" at bounding box center [495, 397] width 940 height 34
checkbox Total "true"
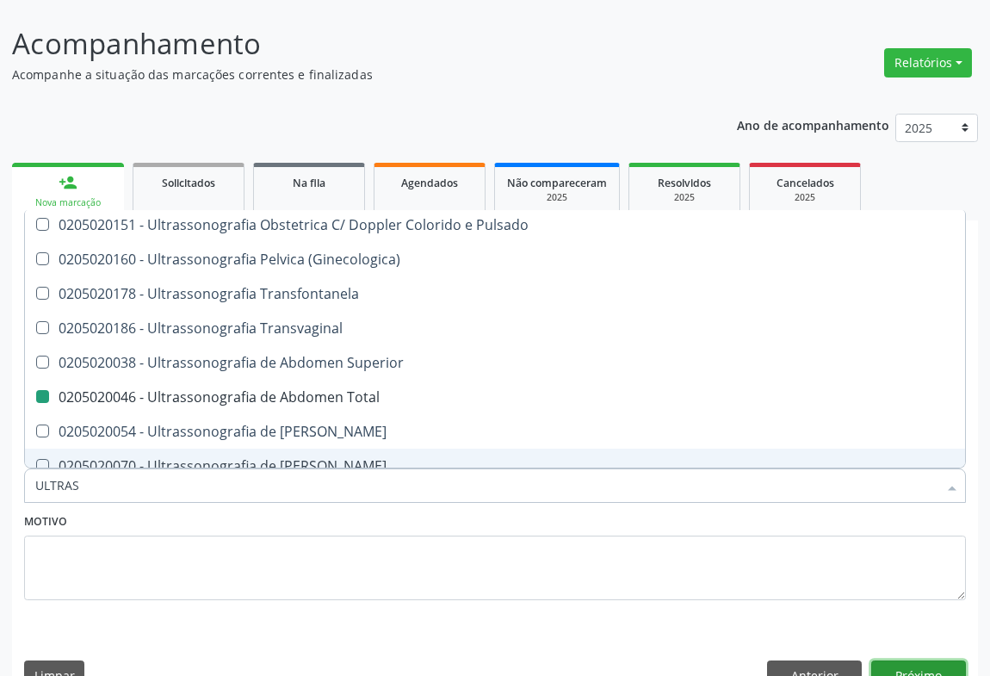
click at [911, 660] on button "Próximo" at bounding box center [918, 674] width 95 height 29
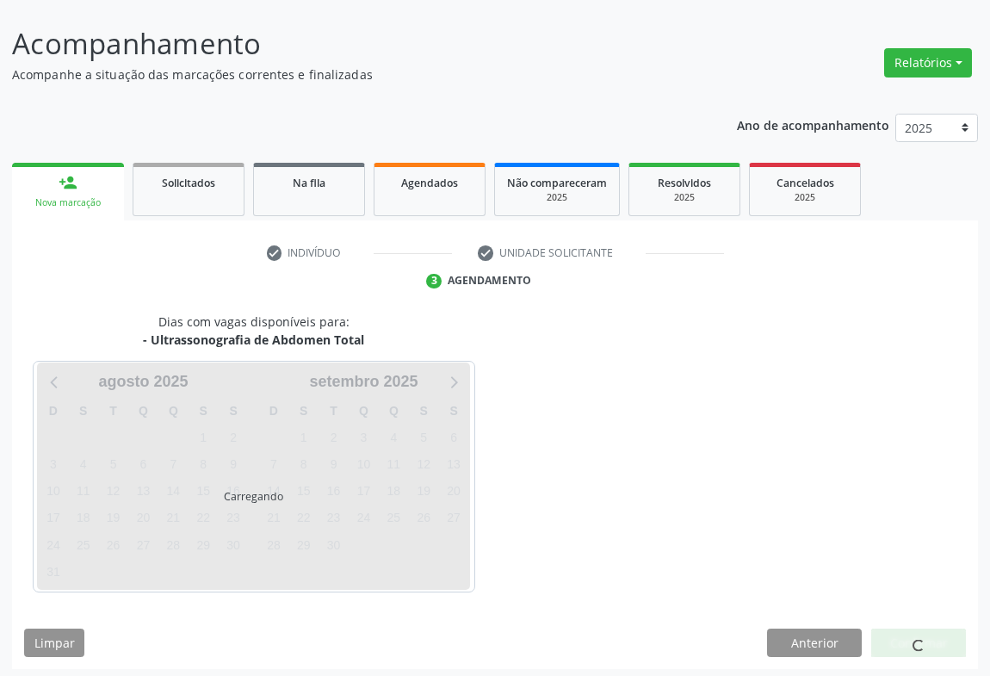
scroll to position [0, 0]
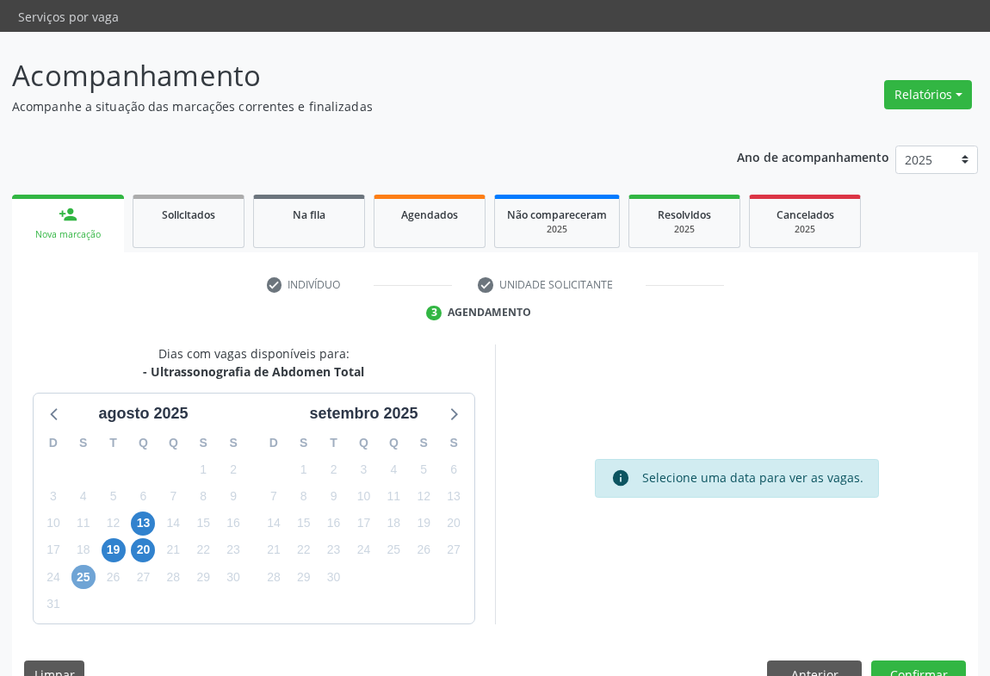
click at [87, 565] on span "25" at bounding box center [83, 577] width 24 height 24
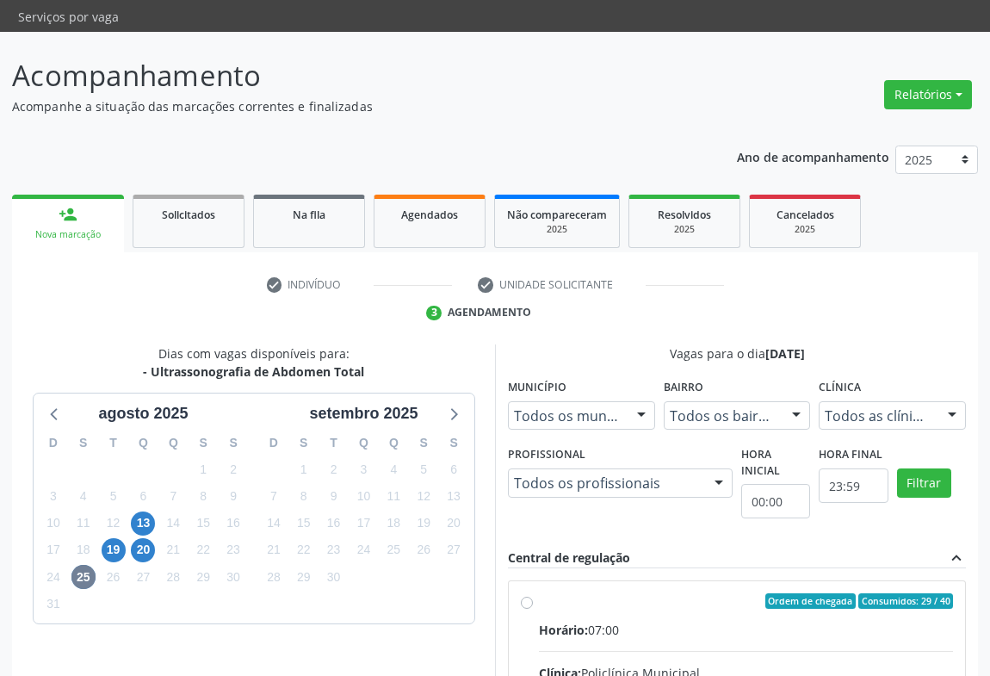
click at [603, 593] on div "Ordem de chegada Consumidos: 29 / 40" at bounding box center [746, 600] width 414 height 15
click at [533, 593] on input "Ordem de chegada Consumidos: 29 / 40 Horário: 07:00 Clínica: Policlínica Munici…" at bounding box center [527, 600] width 12 height 15
radio input "true"
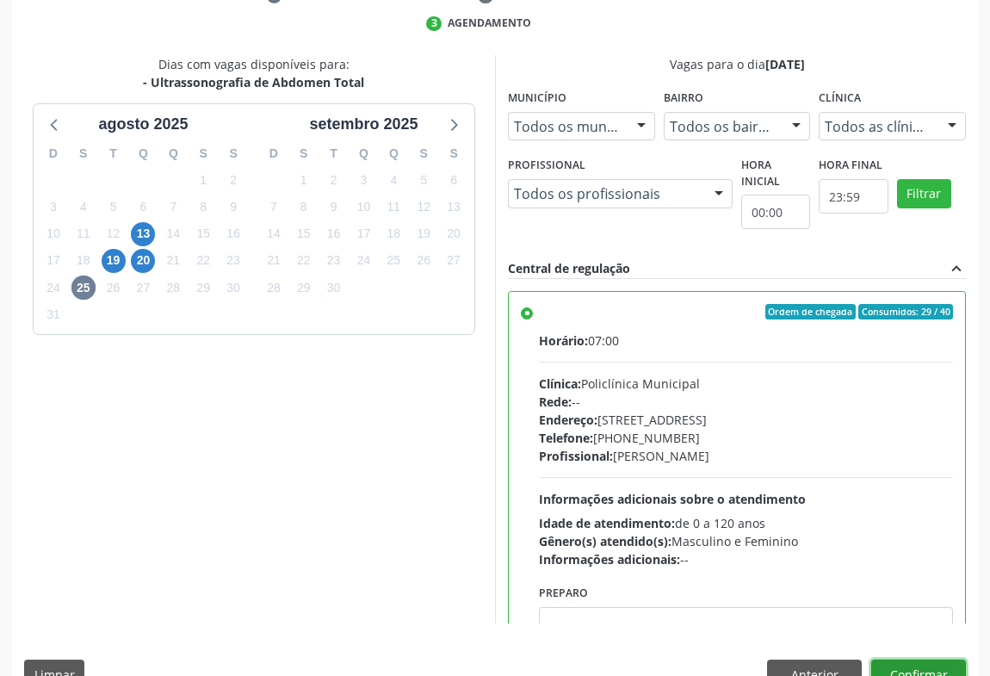
click at [929, 660] on button "Confirmar" at bounding box center [918, 674] width 95 height 29
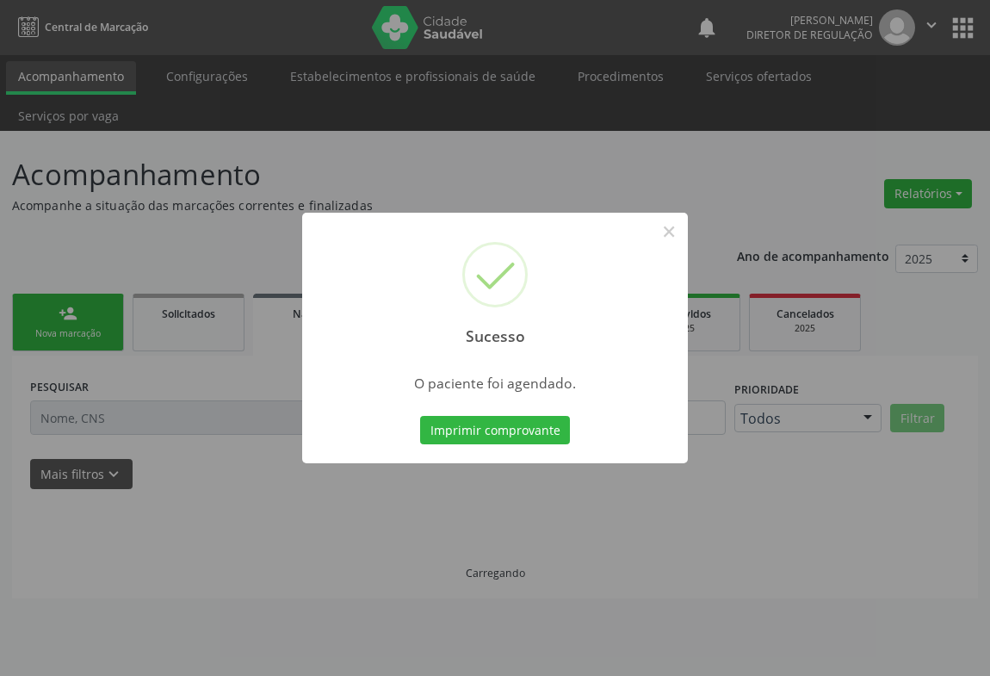
scroll to position [0, 0]
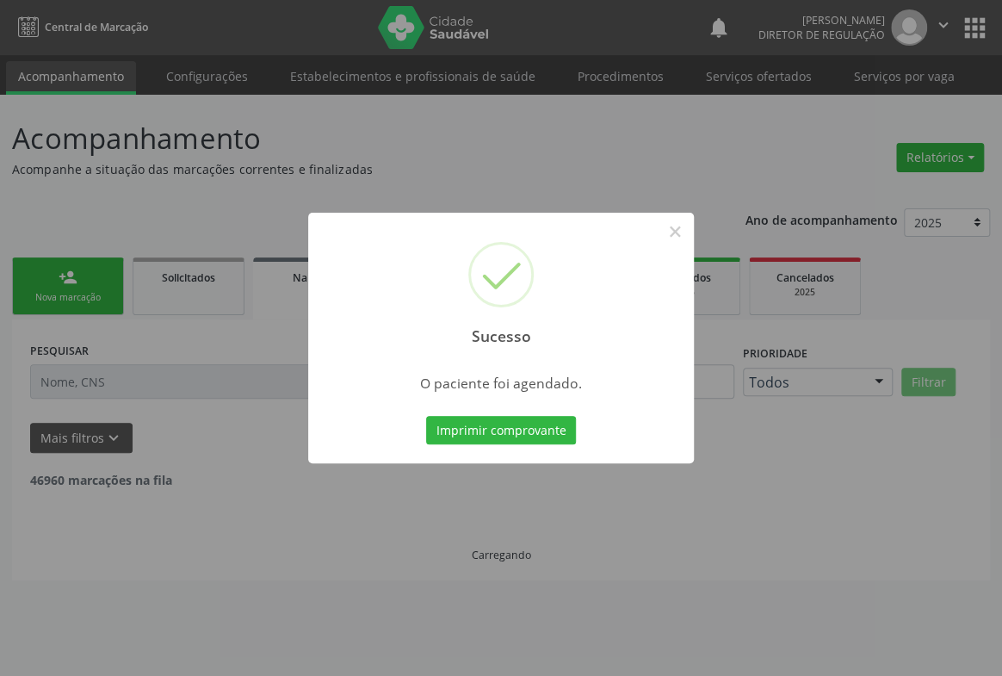
click at [426, 416] on button "Imprimir comprovante" at bounding box center [501, 430] width 150 height 29
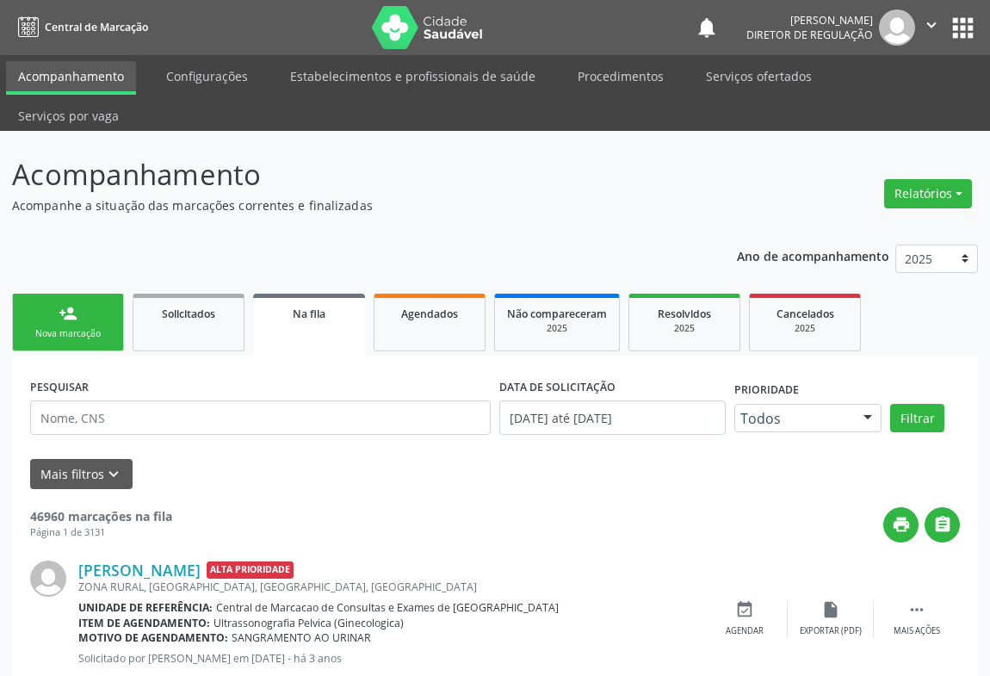
click at [944, 35] on button "" at bounding box center [931, 27] width 33 height 36
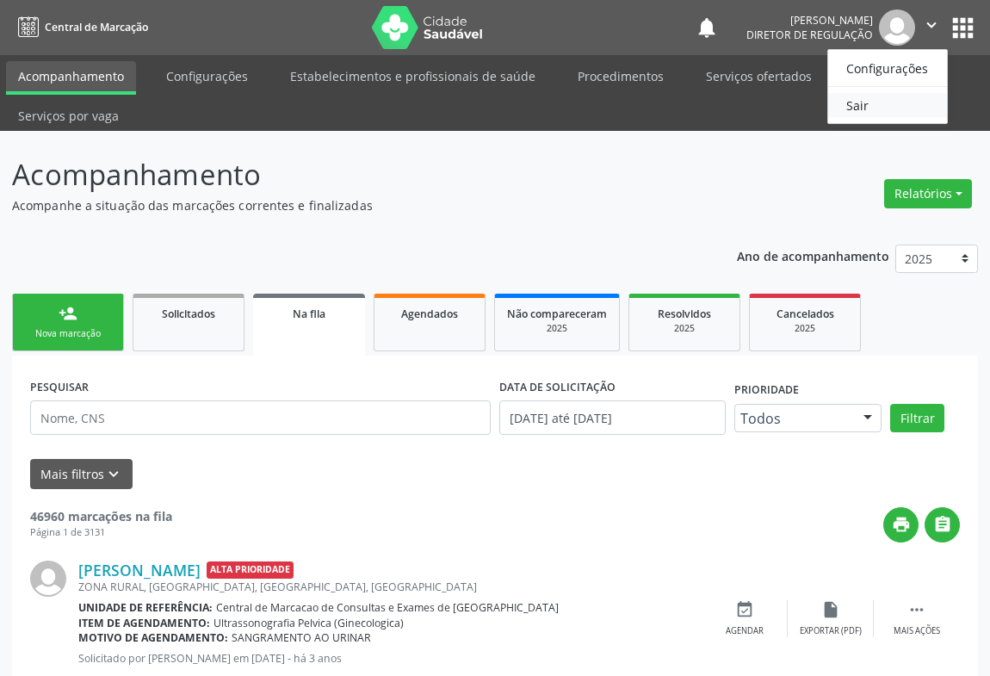
click at [883, 99] on link "Sair" at bounding box center [887, 105] width 119 height 24
